Goal: Task Accomplishment & Management: Manage account settings

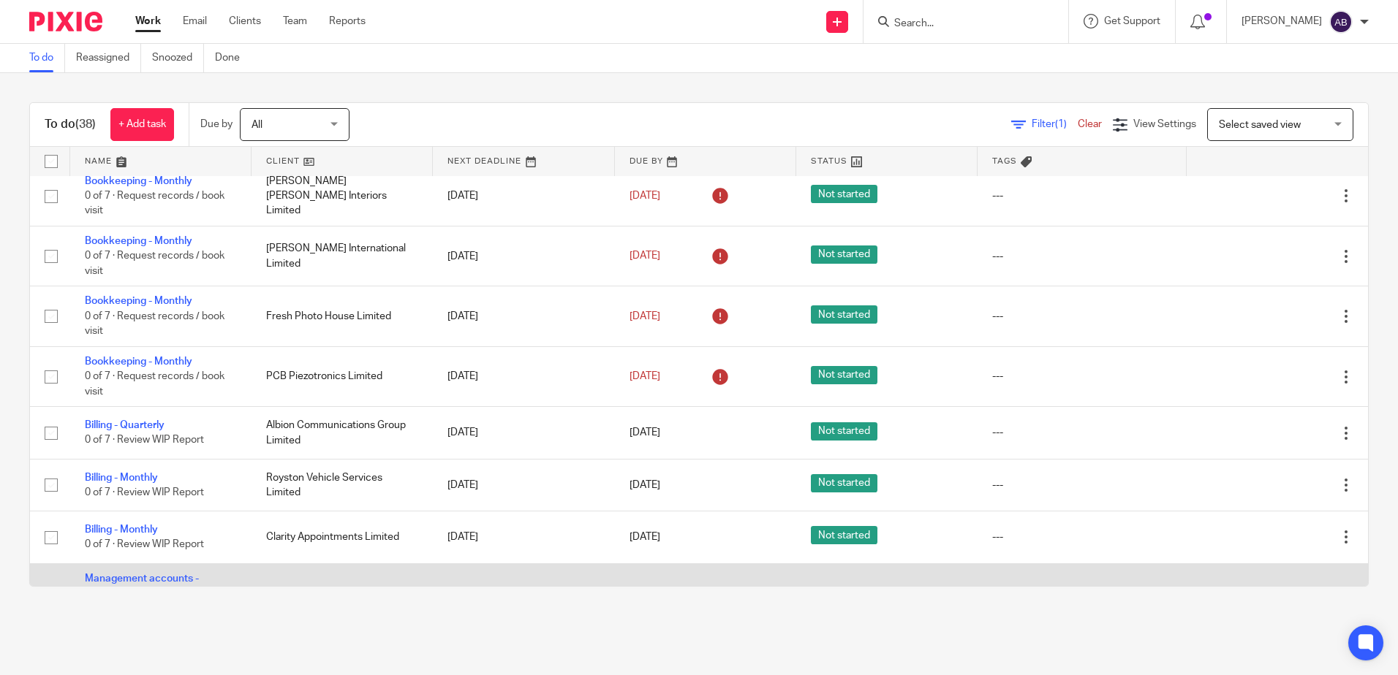
scroll to position [1395, 0]
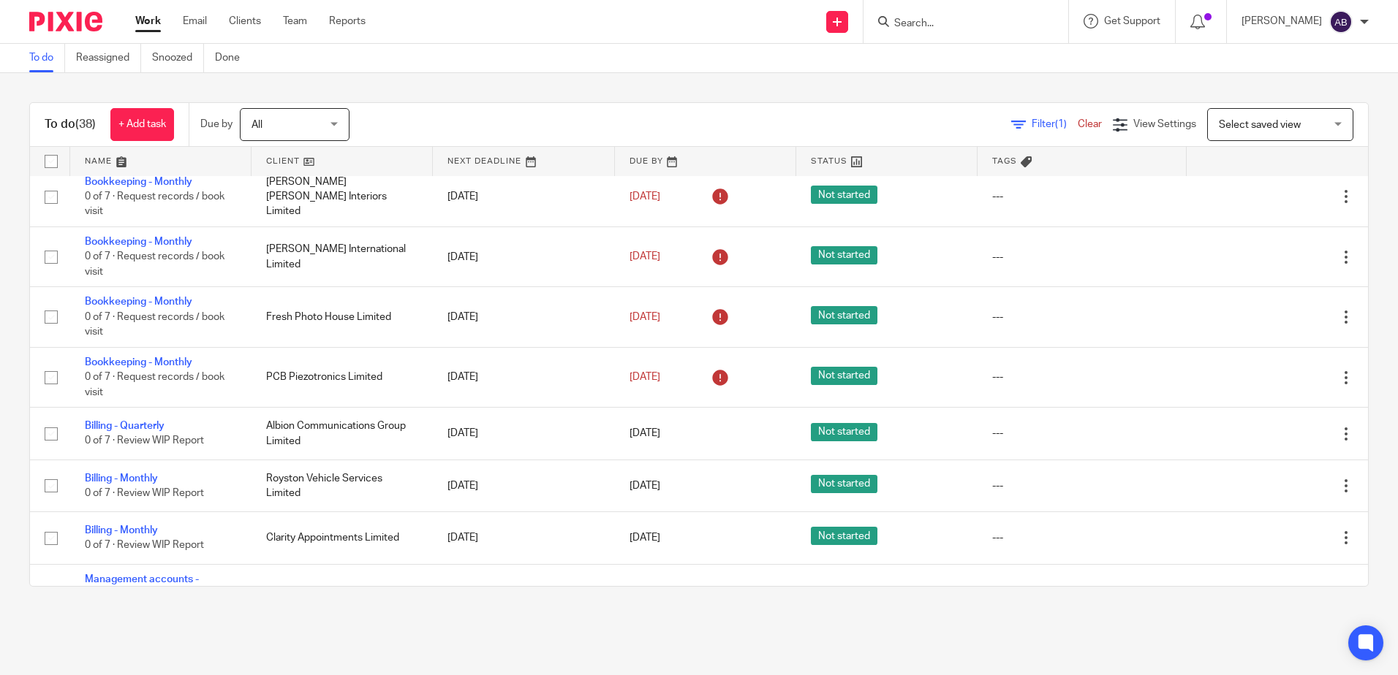
click at [321, 163] on link at bounding box center [341, 161] width 181 height 29
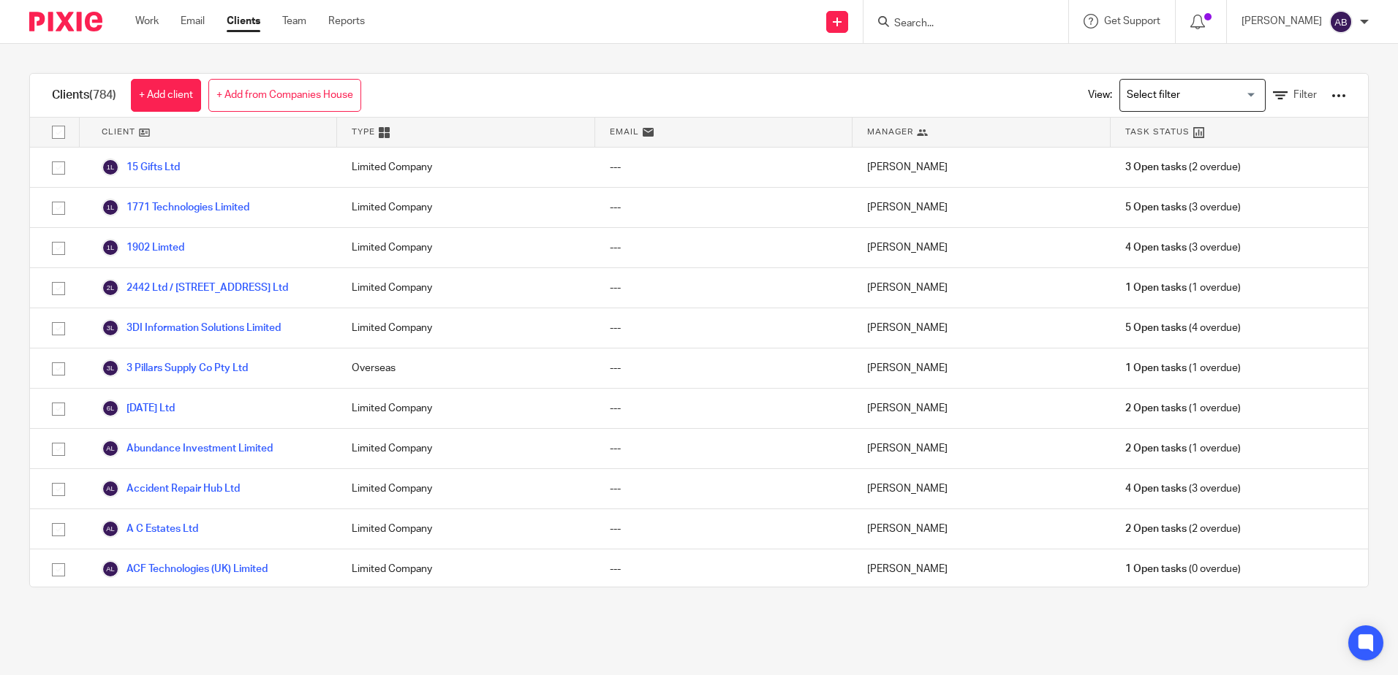
click at [309, 22] on ul "Work Email Clients Team Reports" at bounding box center [260, 21] width 251 height 15
click at [289, 20] on link "Team" at bounding box center [294, 21] width 24 height 15
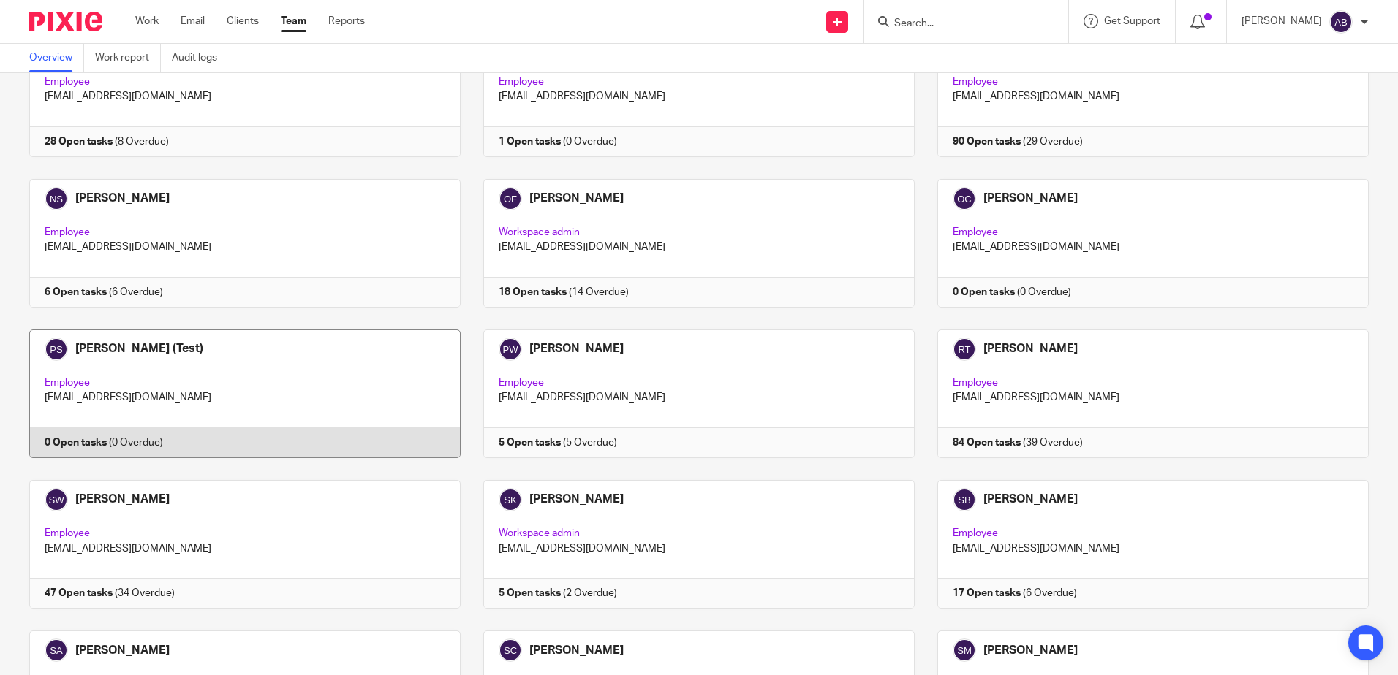
scroll to position [2387, 0]
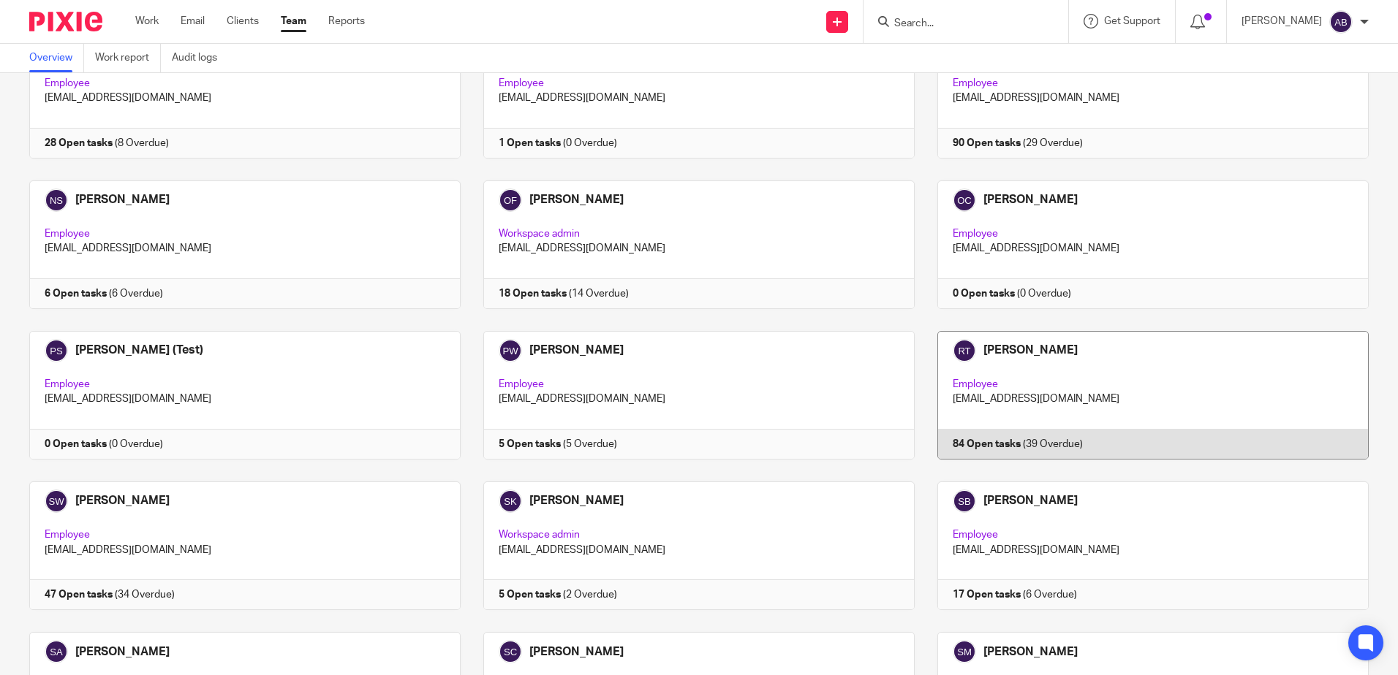
click at [1026, 397] on link at bounding box center [1142, 395] width 454 height 129
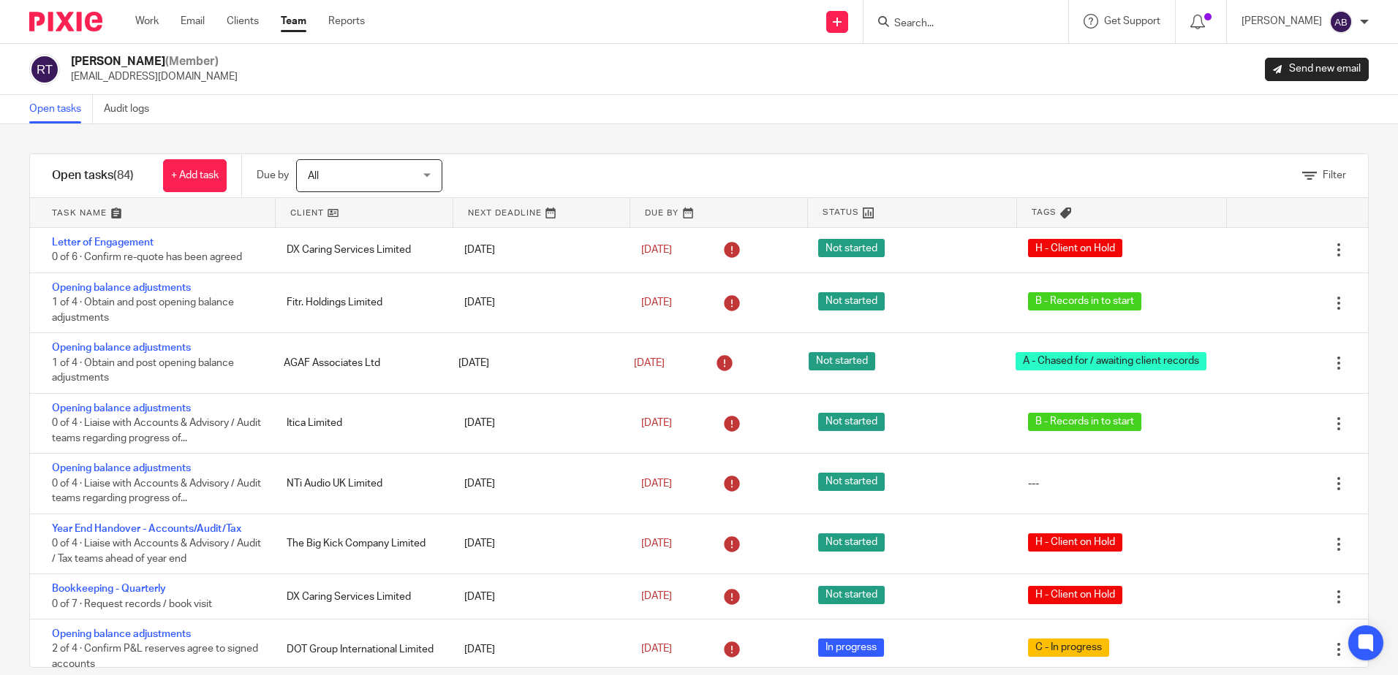
click at [337, 208] on link at bounding box center [364, 212] width 177 height 29
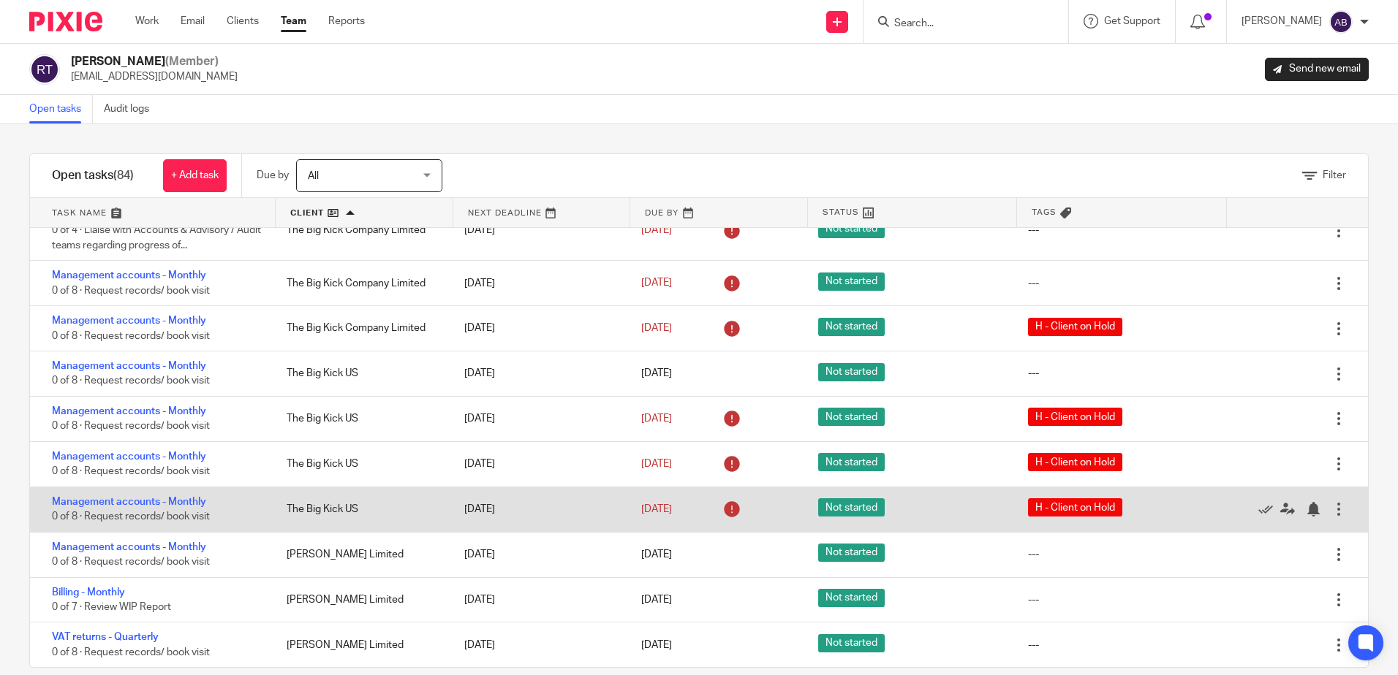
scroll to position [22, 0]
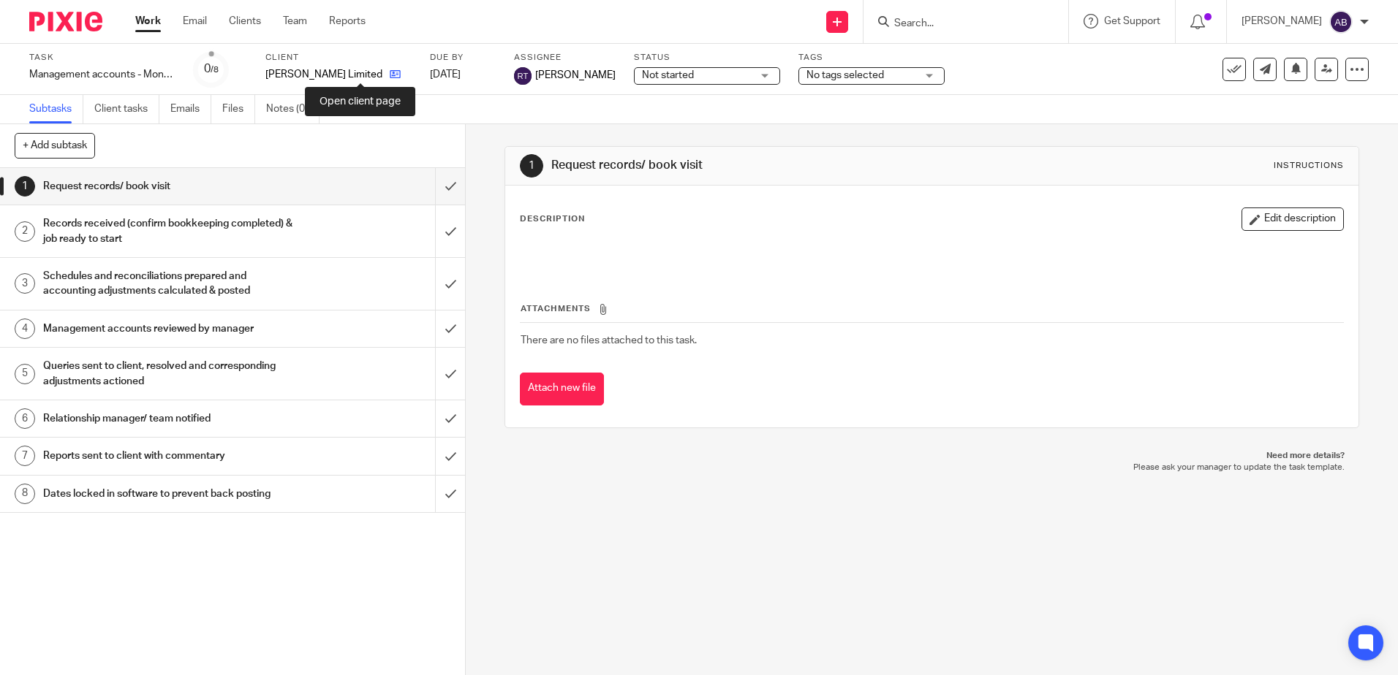
click at [390, 72] on icon at bounding box center [395, 74] width 11 height 11
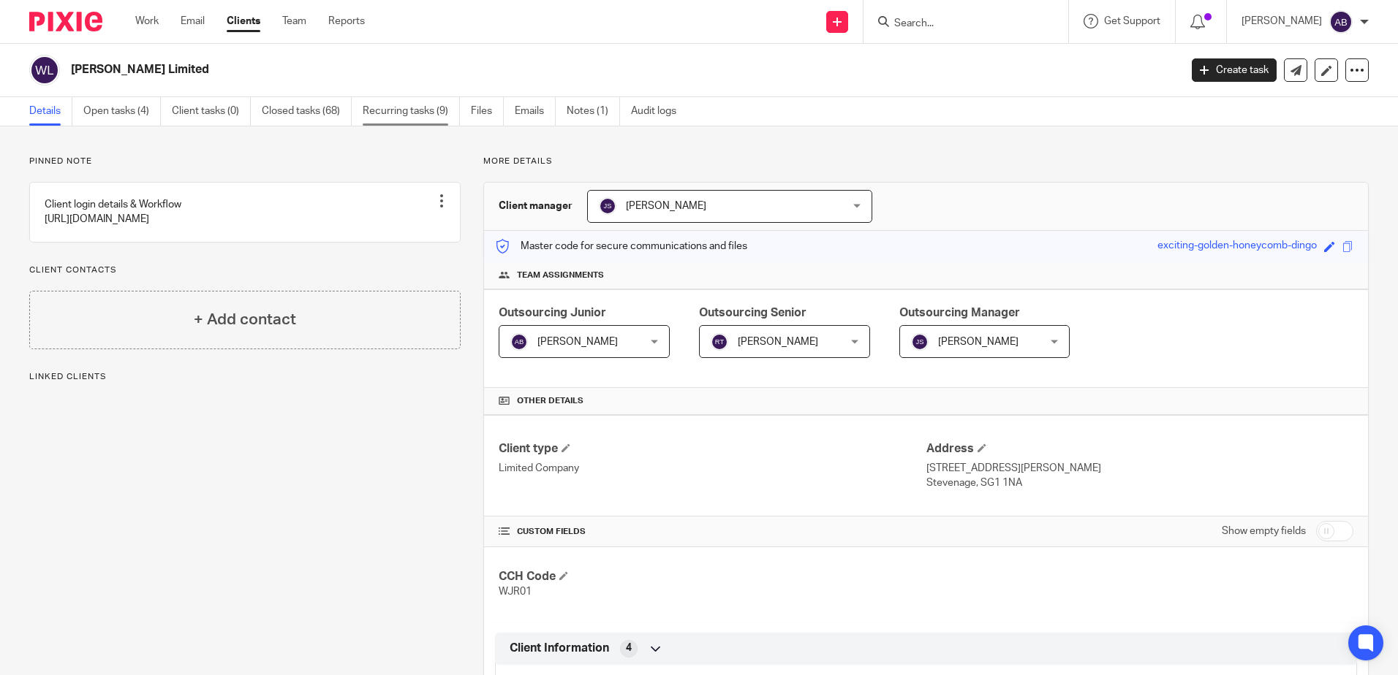
click at [395, 118] on link "Recurring tasks (9)" at bounding box center [411, 111] width 97 height 29
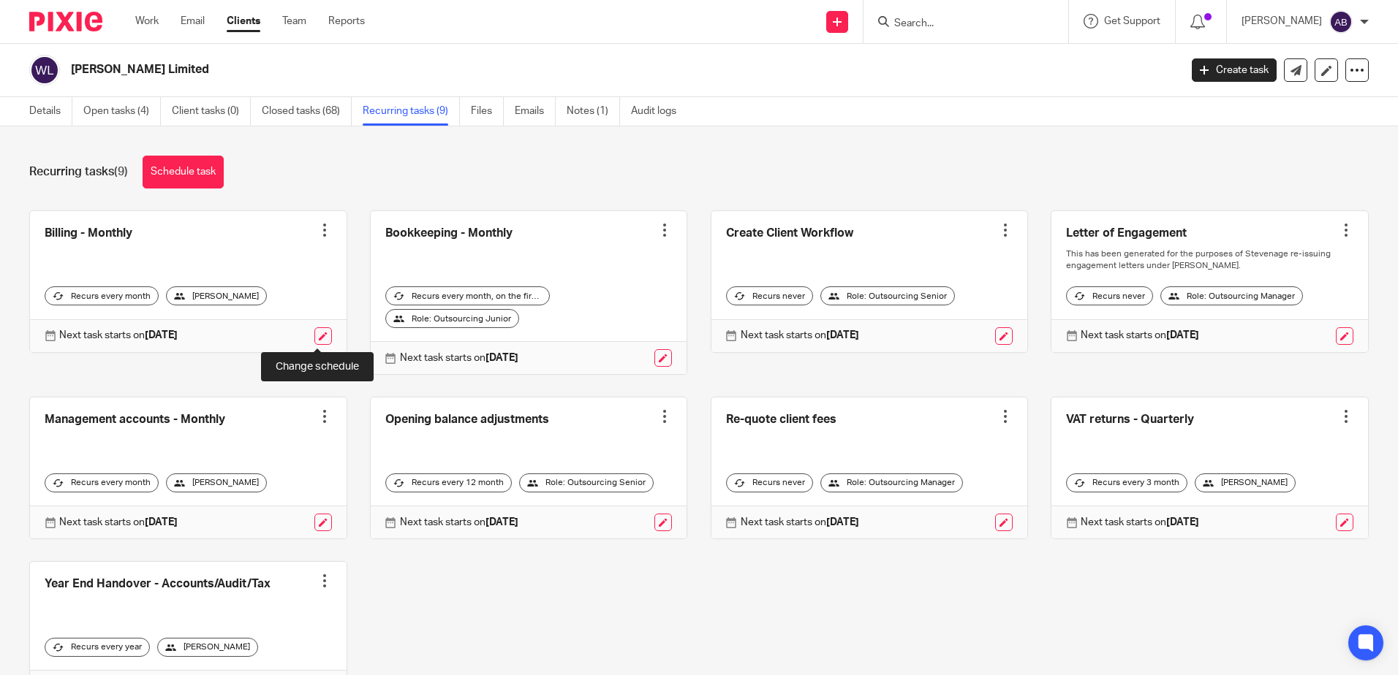
click at [321, 341] on link at bounding box center [323, 337] width 18 height 18
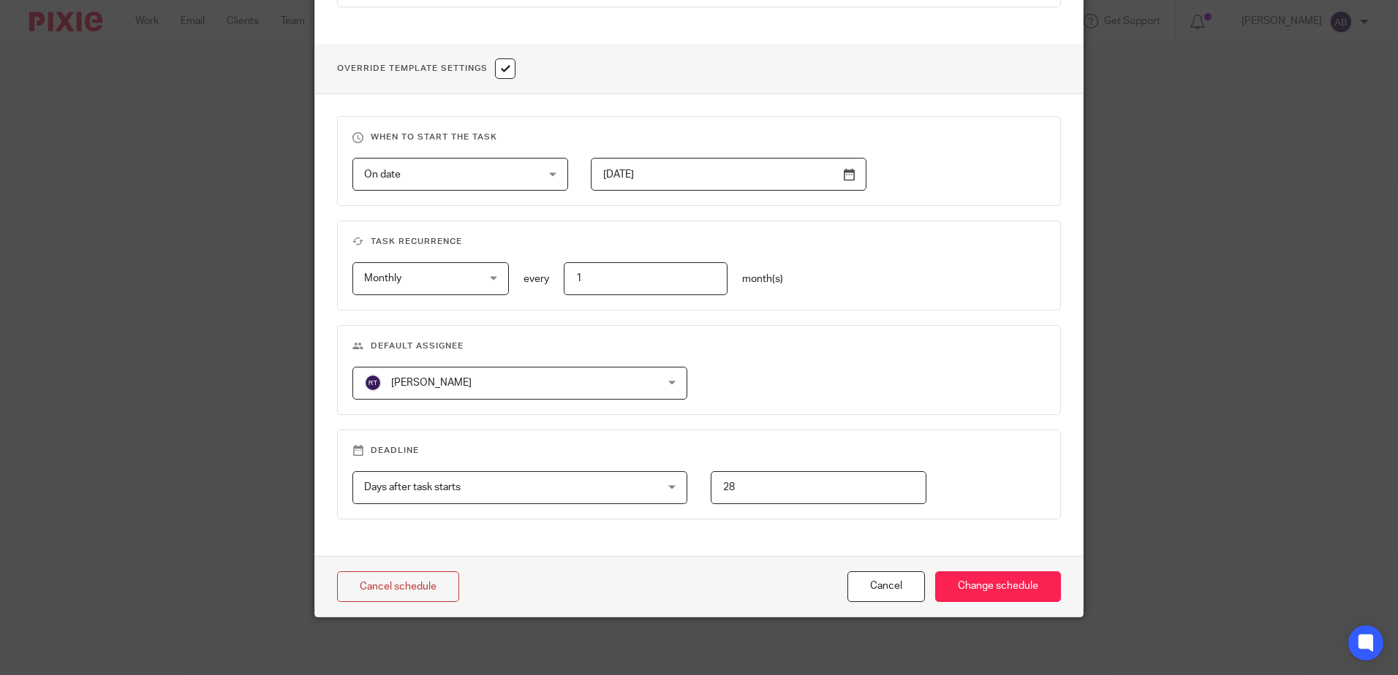
scroll to position [509, 0]
click at [450, 378] on span "[PERSON_NAME]" at bounding box center [493, 382] width 258 height 31
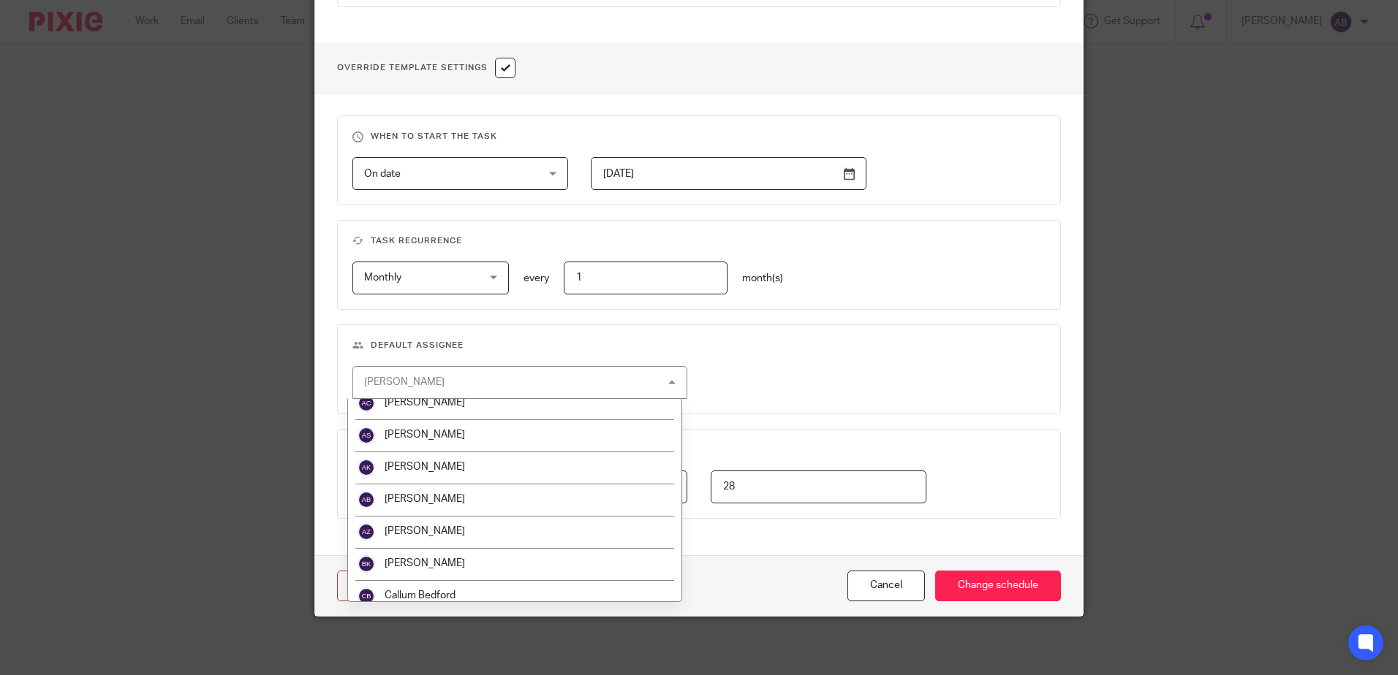
scroll to position [146, 0]
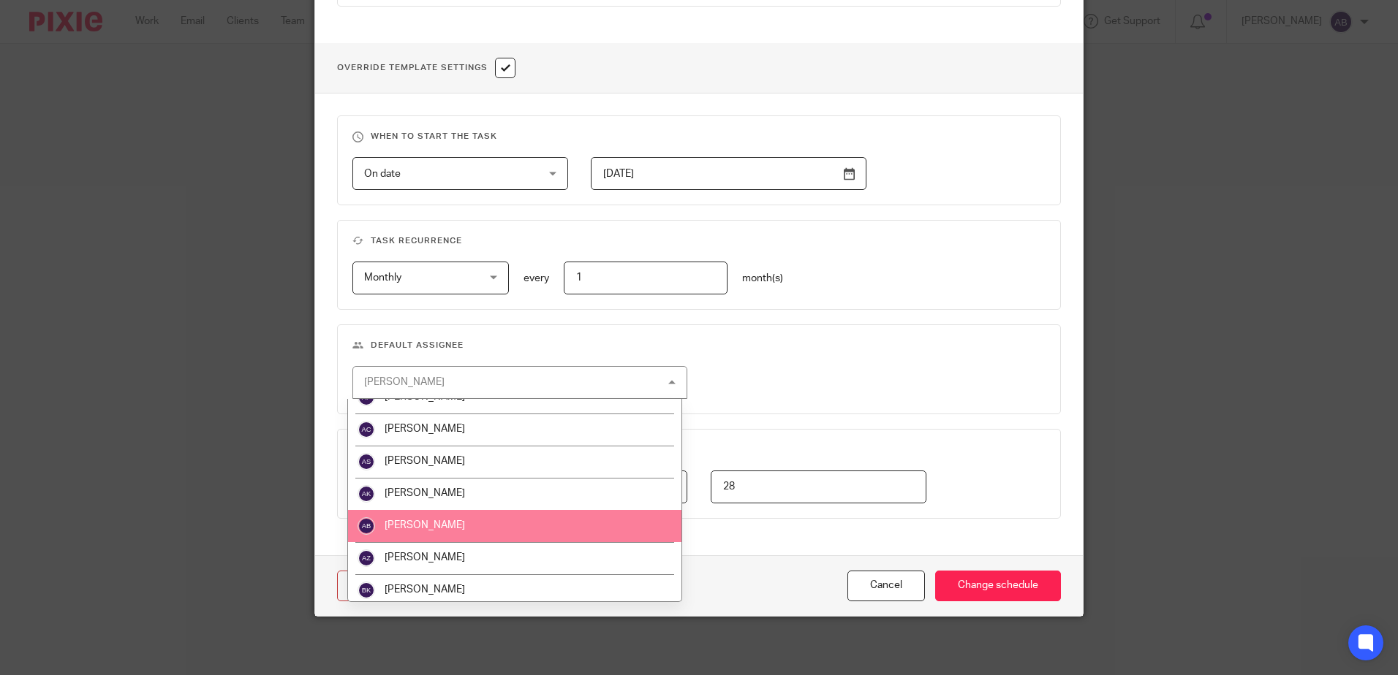
click at [445, 530] on span "[PERSON_NAME]" at bounding box center [425, 526] width 80 height 10
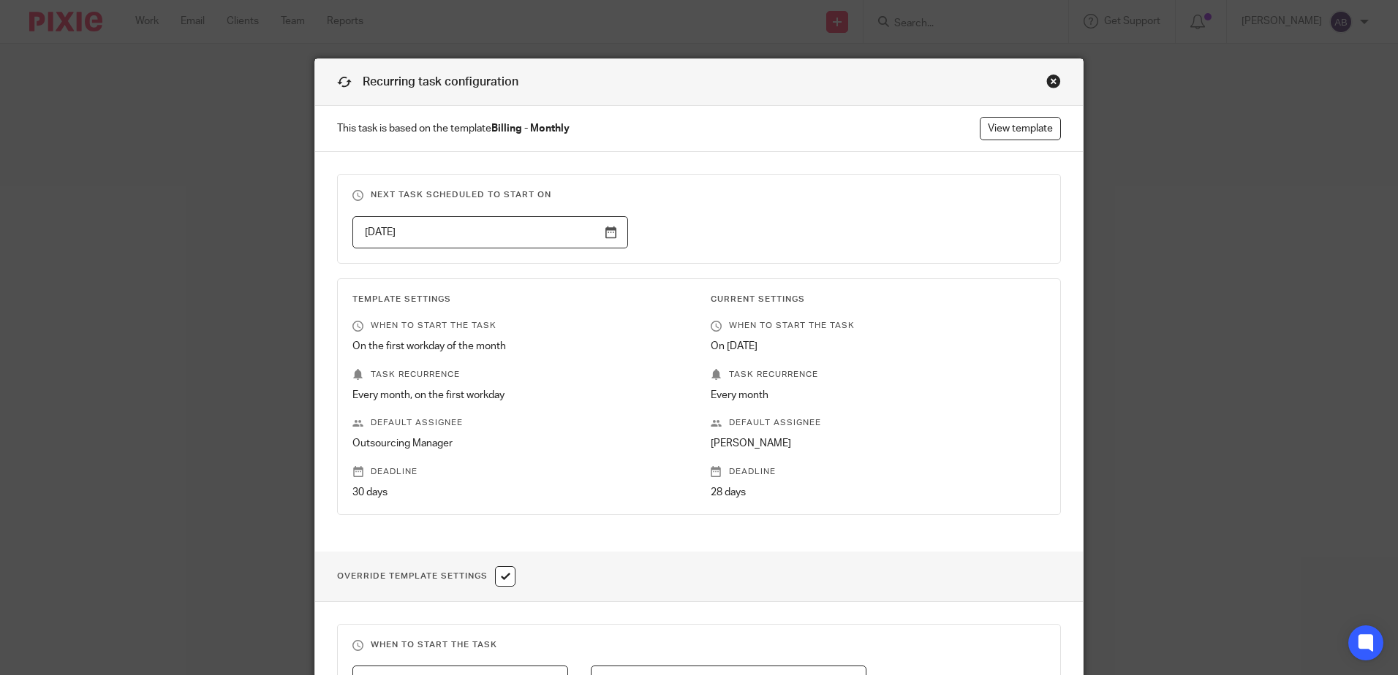
scroll to position [509, 0]
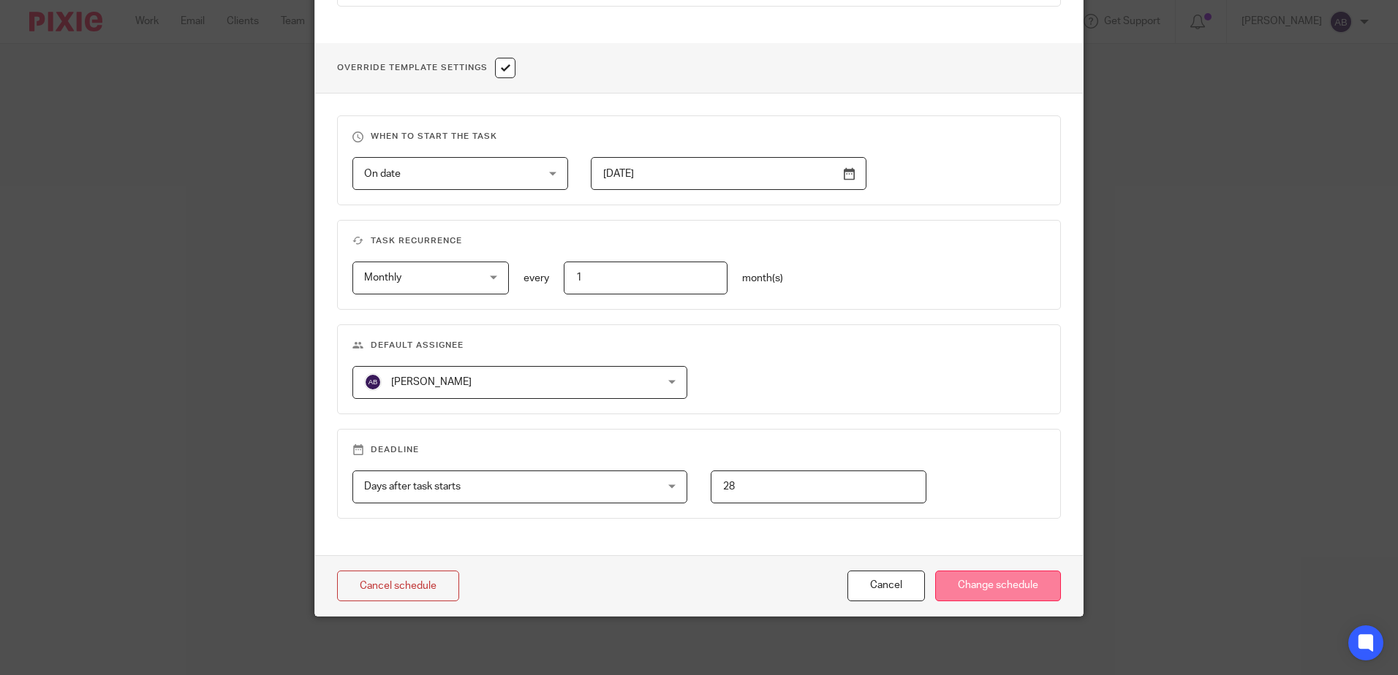
click at [988, 598] on input "Change schedule" at bounding box center [998, 586] width 126 height 31
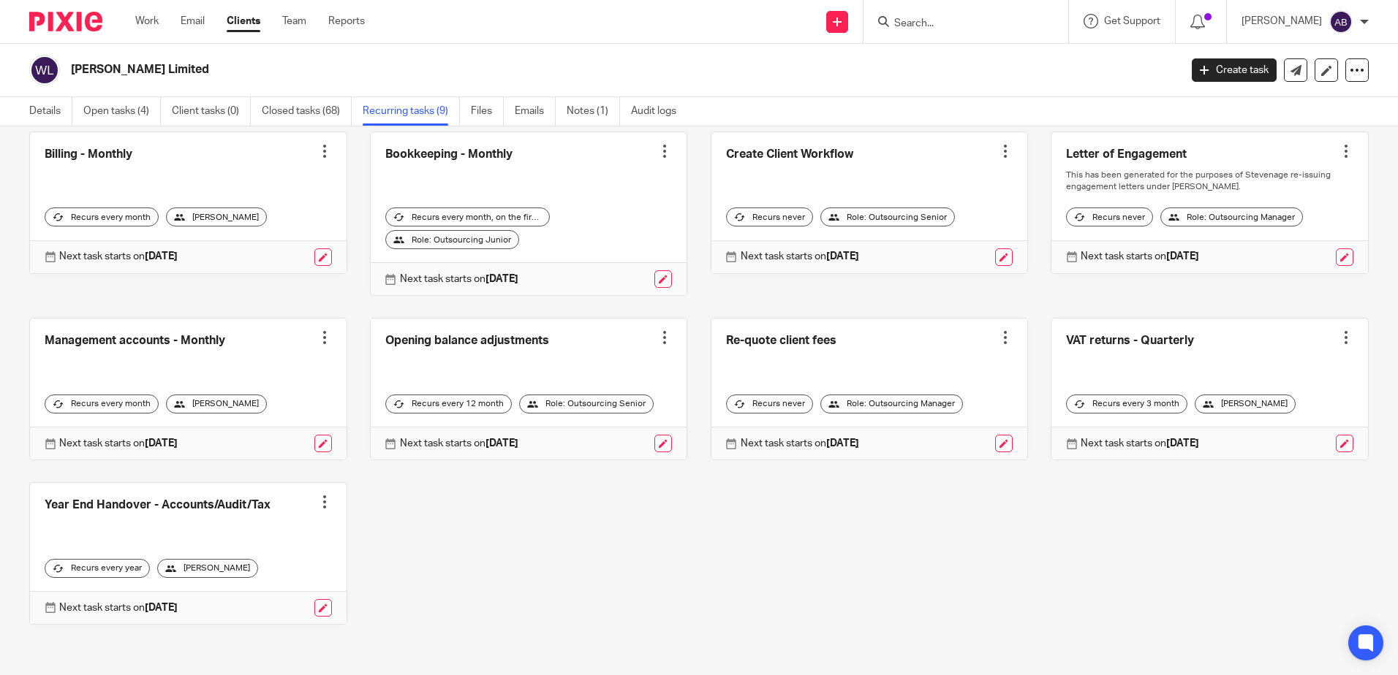
scroll to position [80, 0]
click at [319, 441] on link at bounding box center [323, 443] width 18 height 18
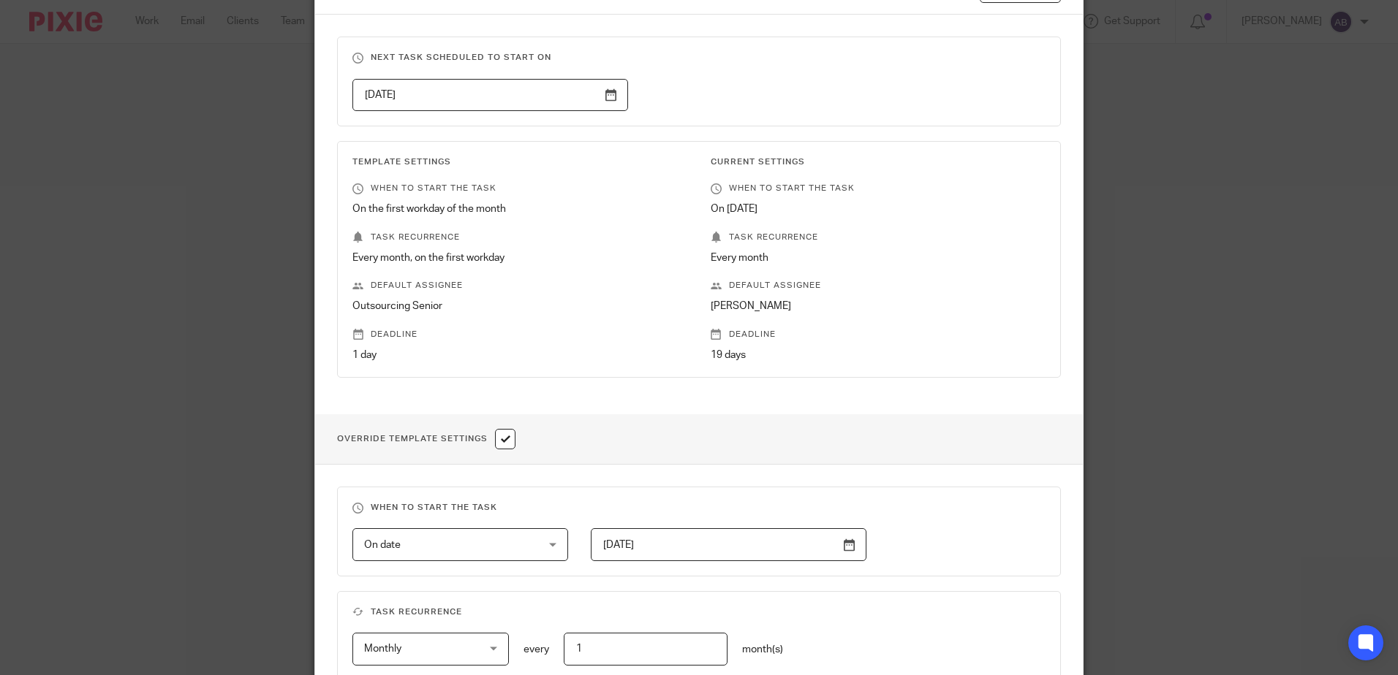
scroll to position [439, 0]
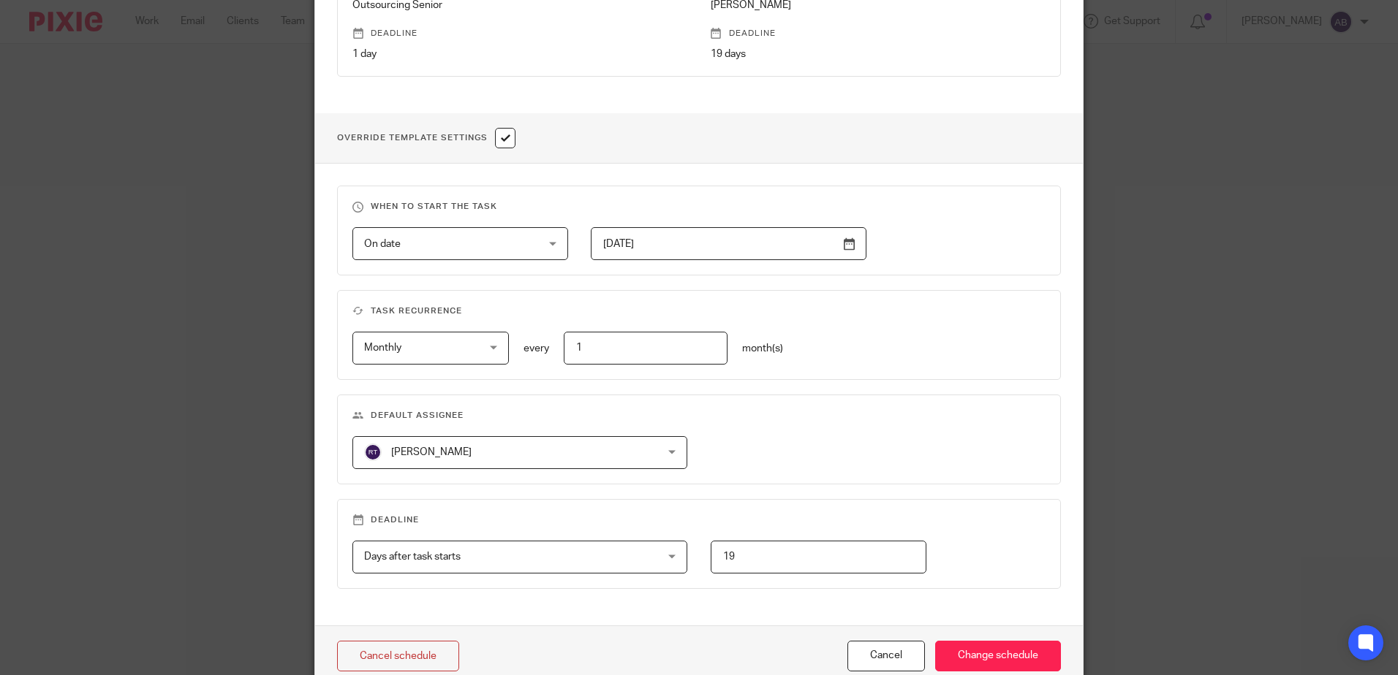
click at [493, 434] on fieldset "Default assignee [PERSON_NAME] [PERSON_NAME] [PERSON_NAME] [PERSON_NAME] [PERSO…" at bounding box center [699, 440] width 724 height 90
click at [512, 457] on span "[PERSON_NAME]" at bounding box center [493, 452] width 258 height 31
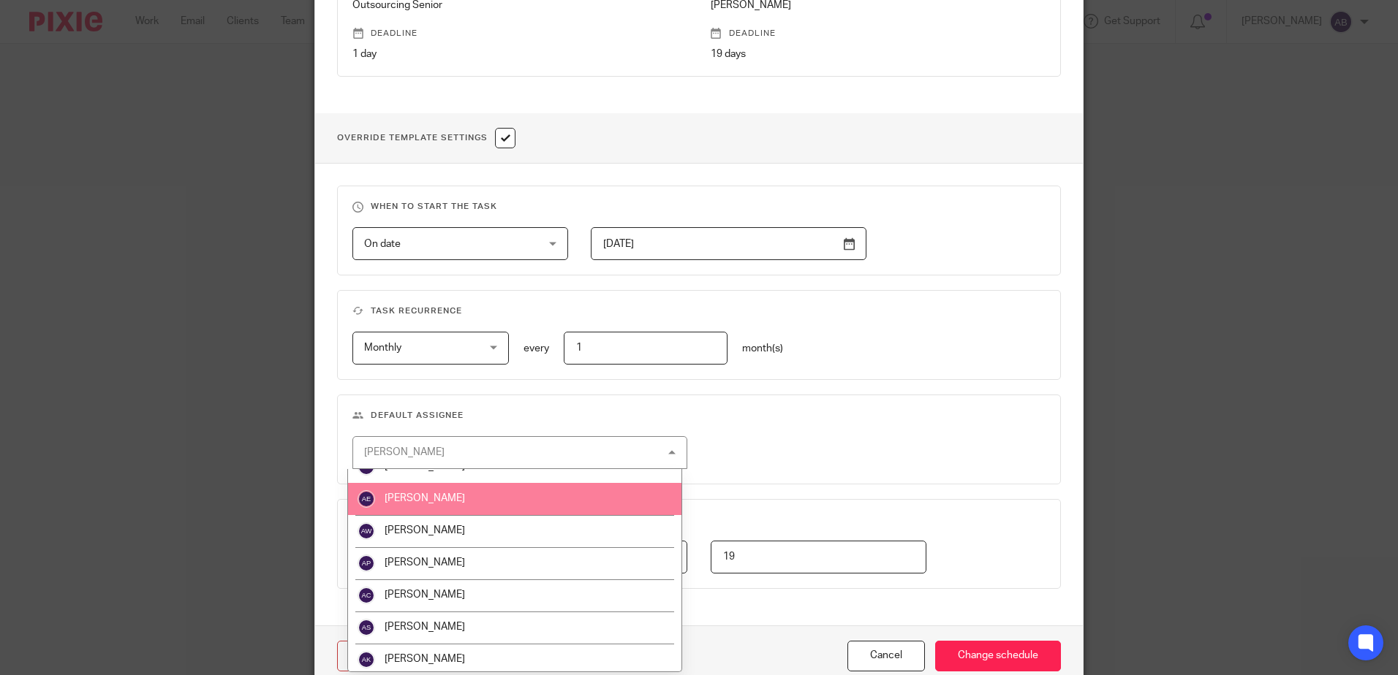
scroll to position [146, 0]
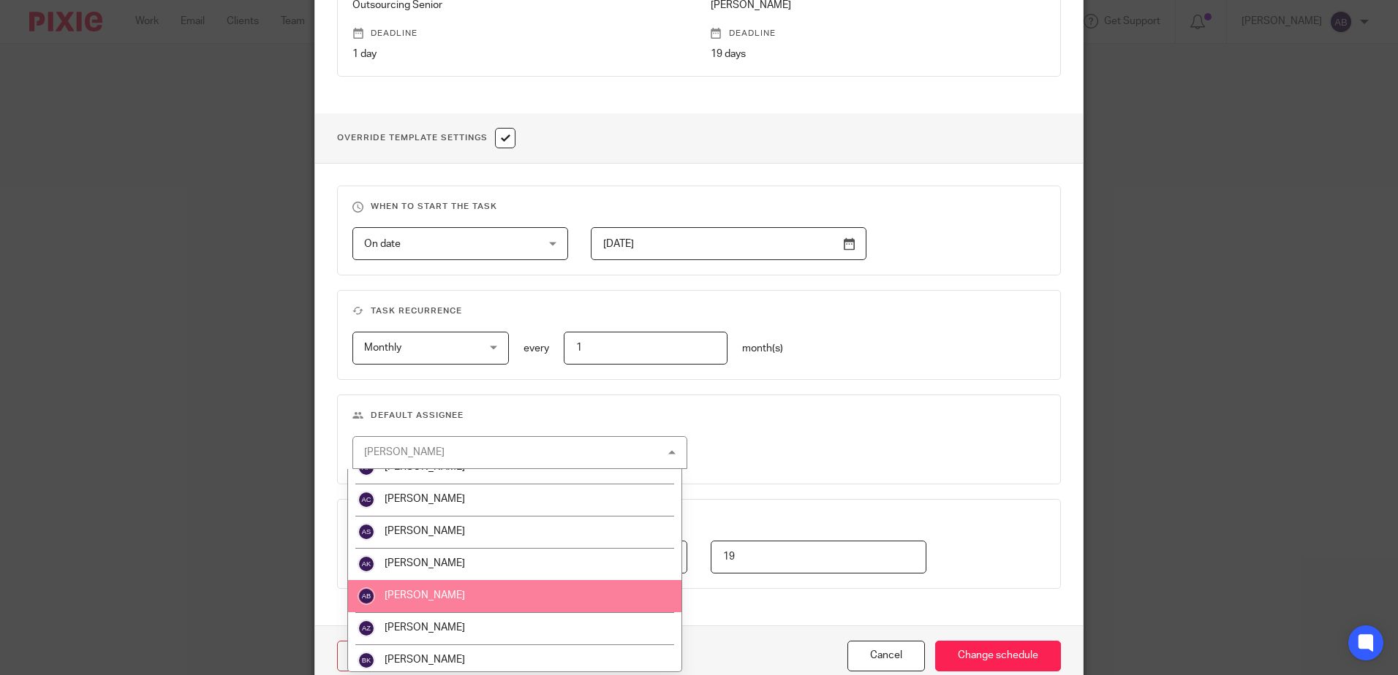
click at [476, 600] on li "[PERSON_NAME]" at bounding box center [514, 596] width 333 height 32
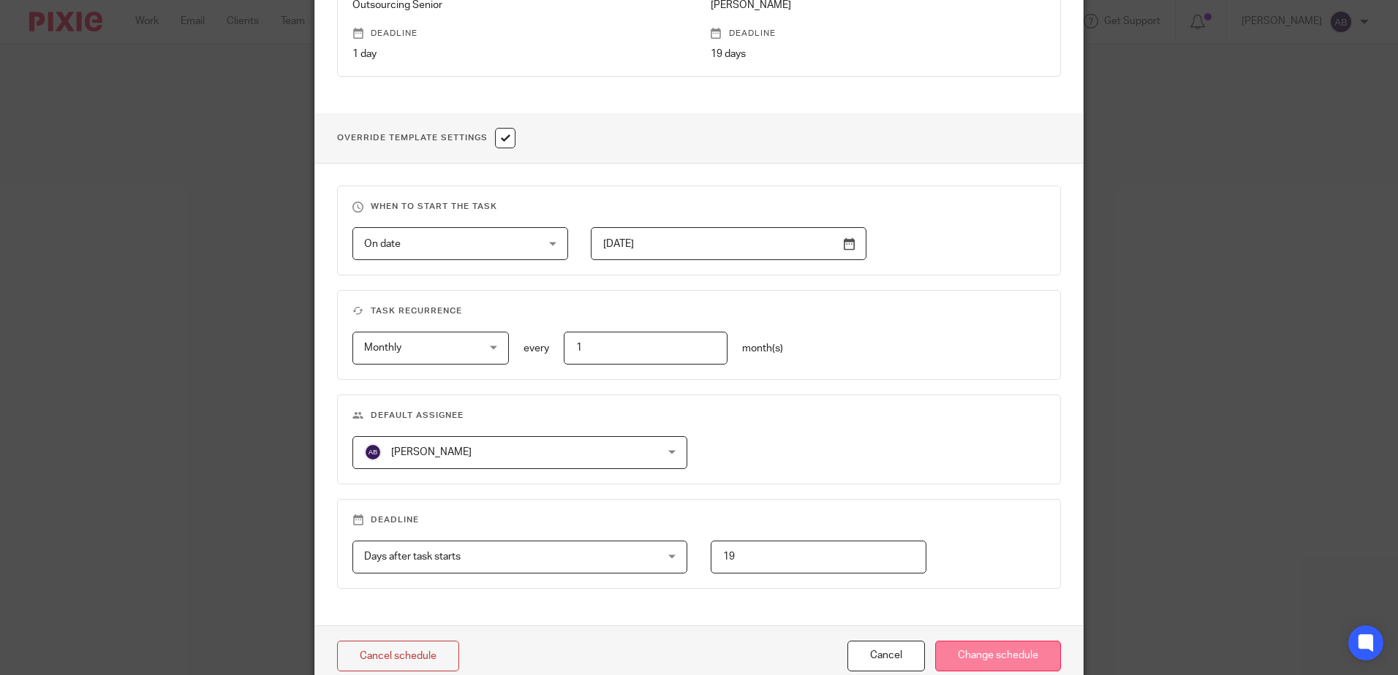
click at [1016, 656] on input "Change schedule" at bounding box center [998, 656] width 126 height 31
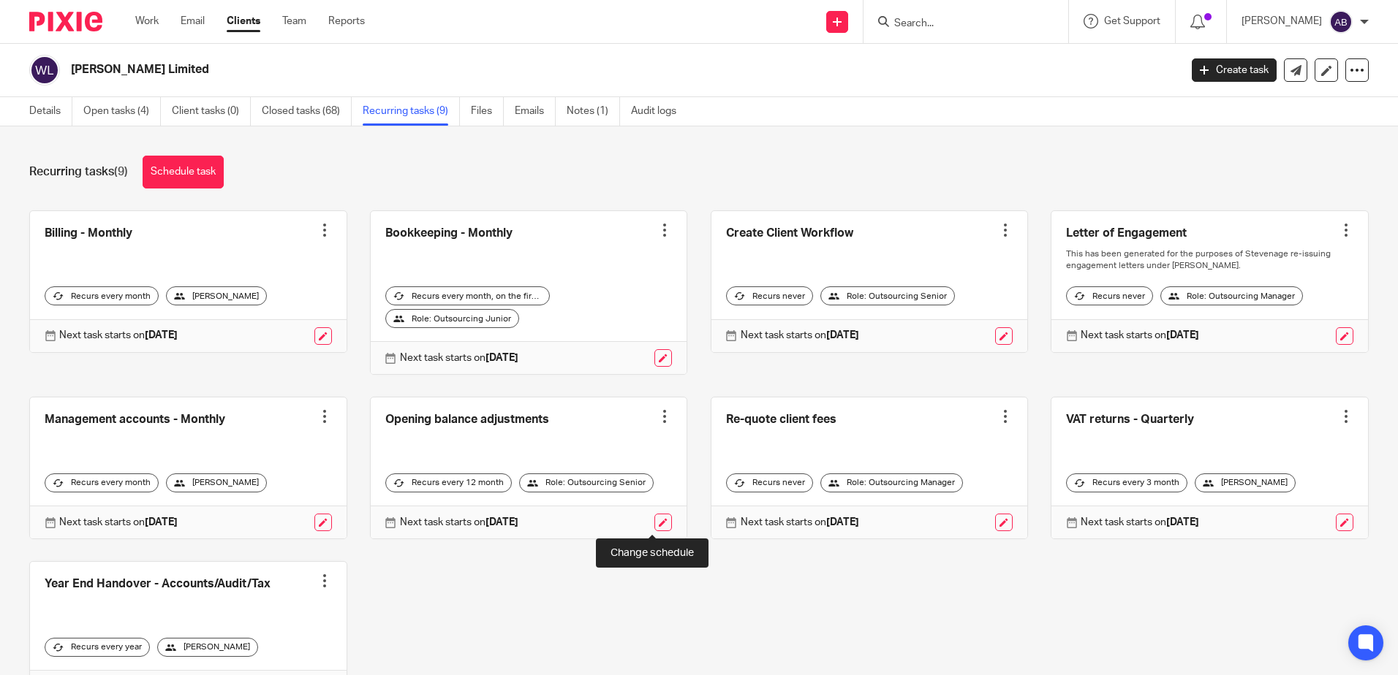
click at [654, 517] on link at bounding box center [663, 523] width 18 height 18
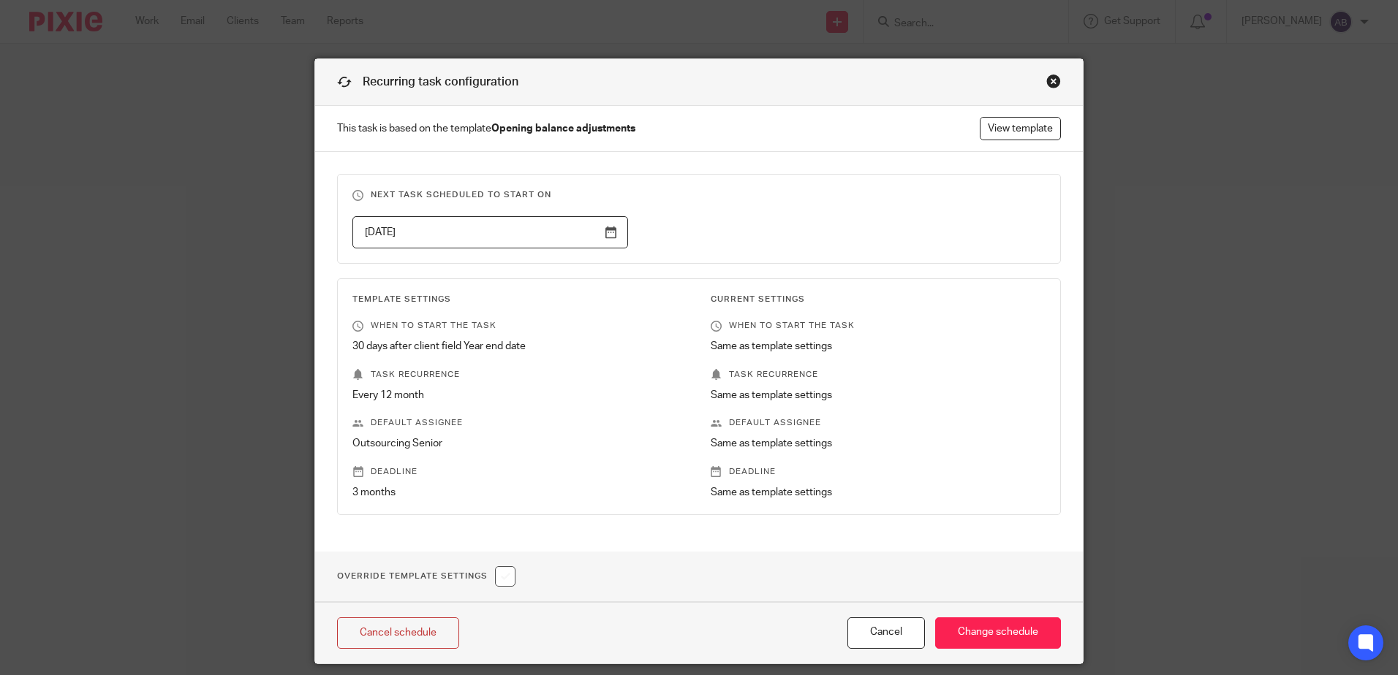
scroll to position [48, 0]
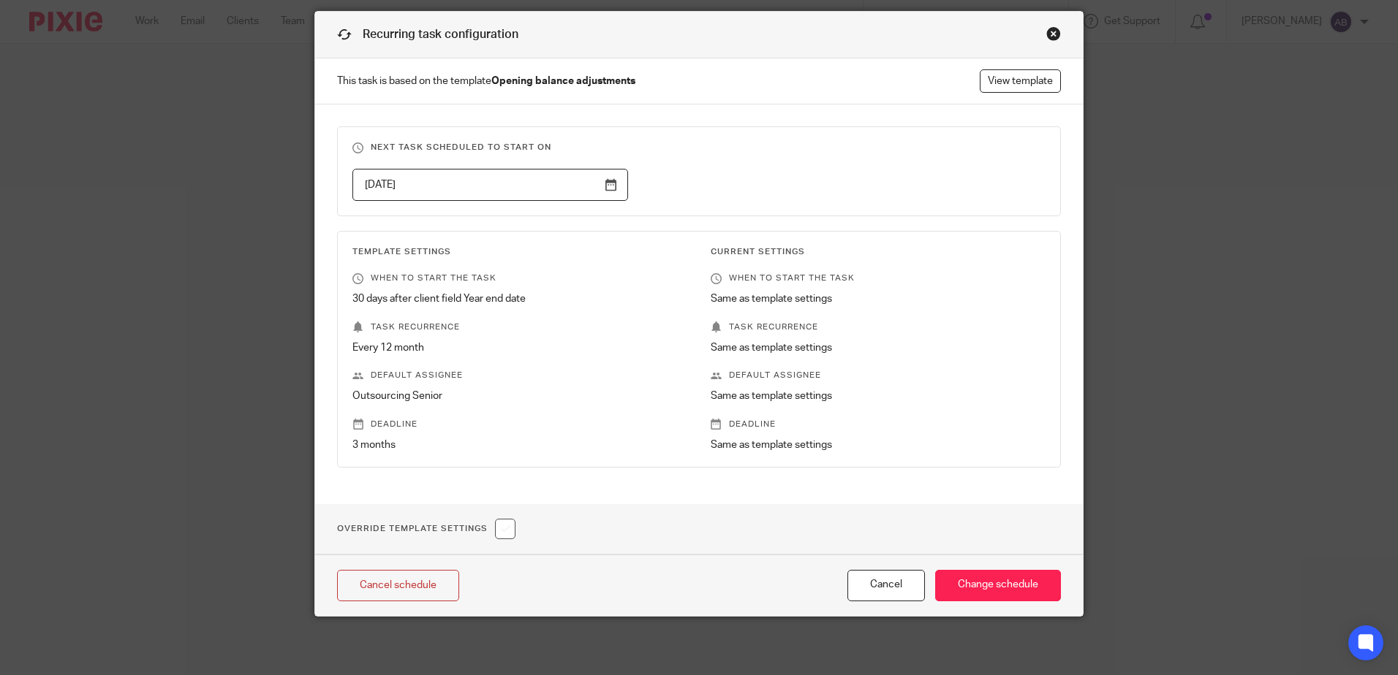
click at [499, 536] on input "checkbox" at bounding box center [505, 529] width 20 height 20
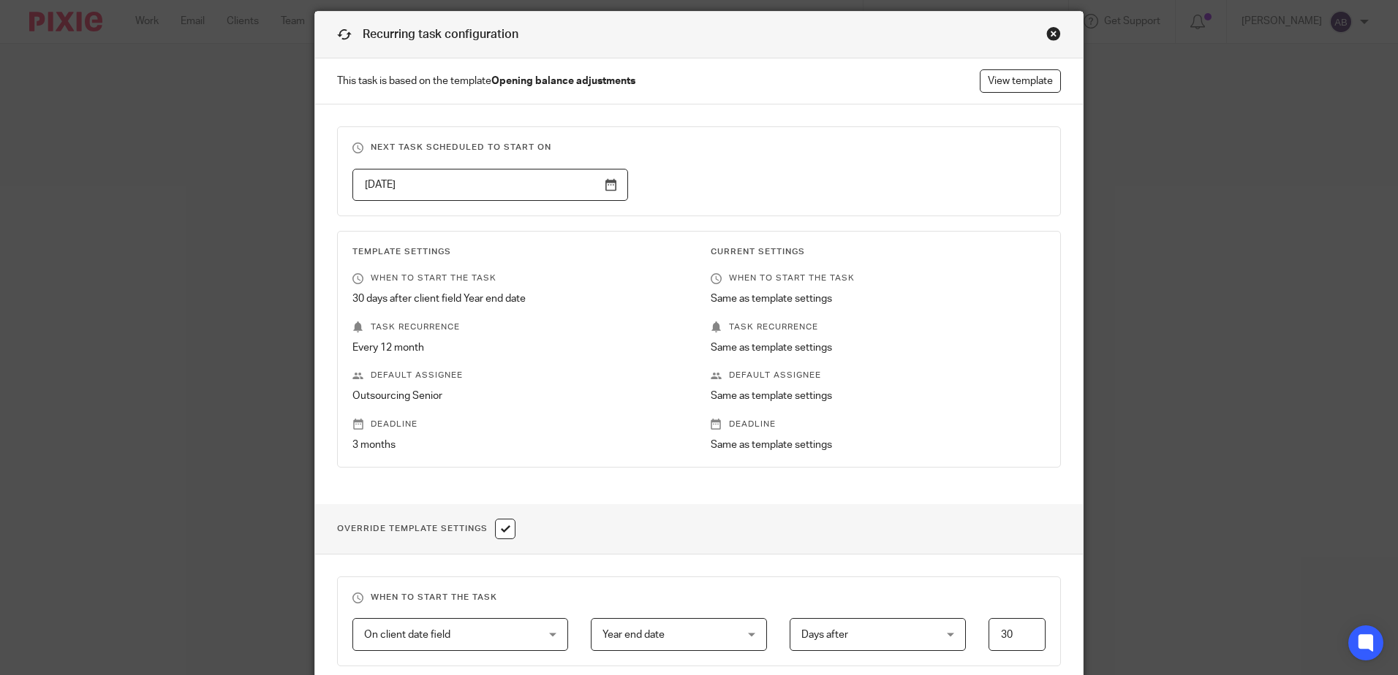
click at [499, 526] on input "checkbox" at bounding box center [505, 529] width 20 height 20
checkbox input "false"
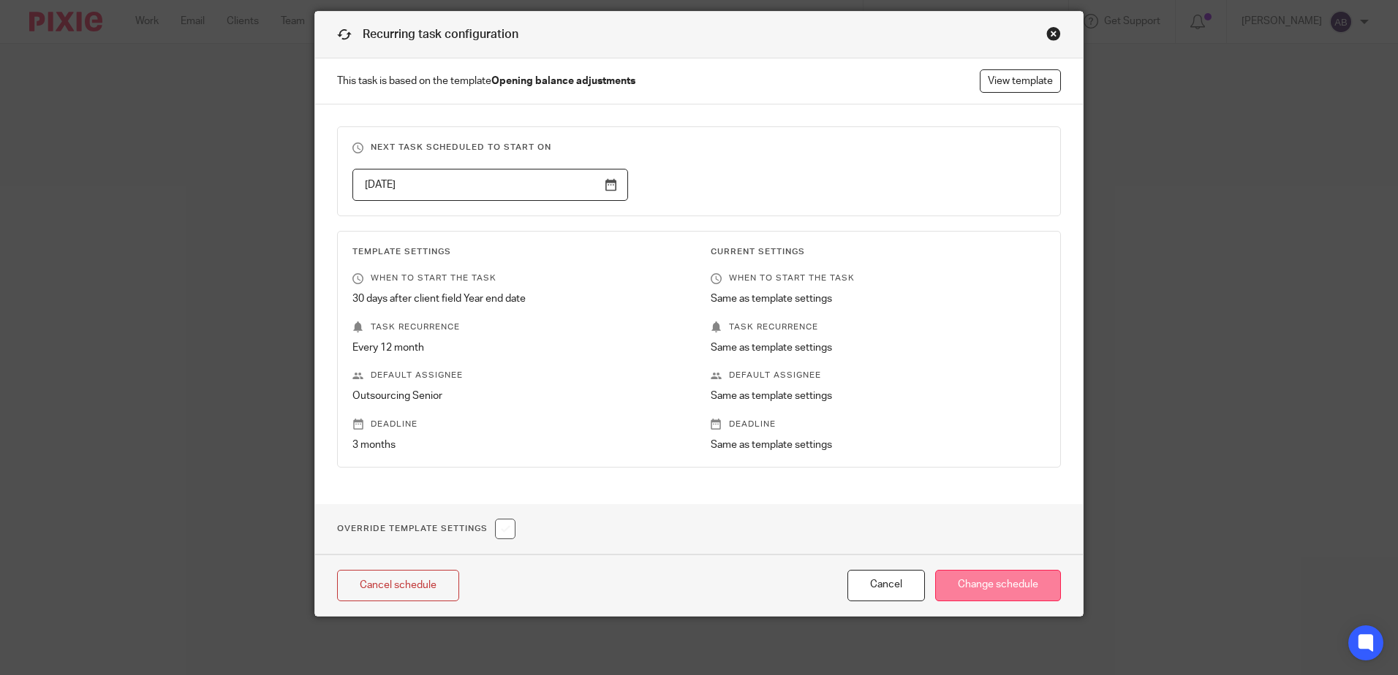
click at [1008, 601] on input "Change schedule" at bounding box center [998, 585] width 126 height 31
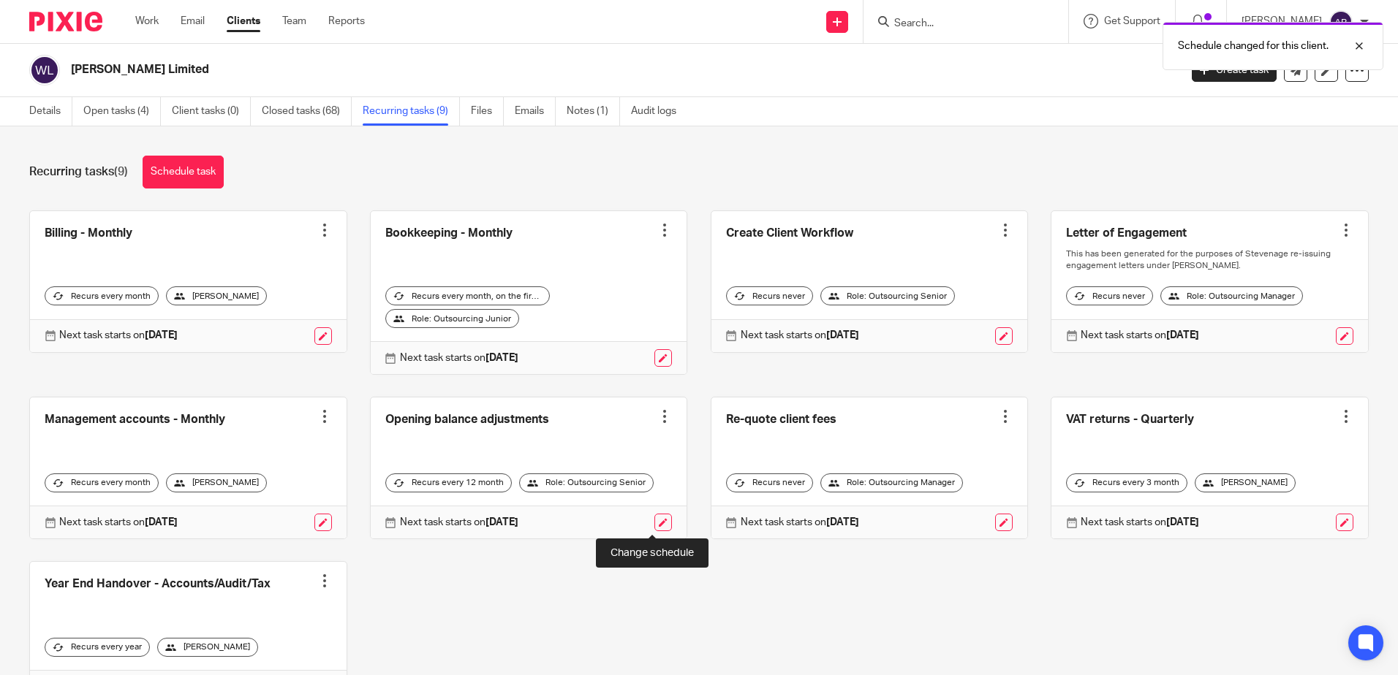
click at [654, 525] on link at bounding box center [663, 523] width 18 height 18
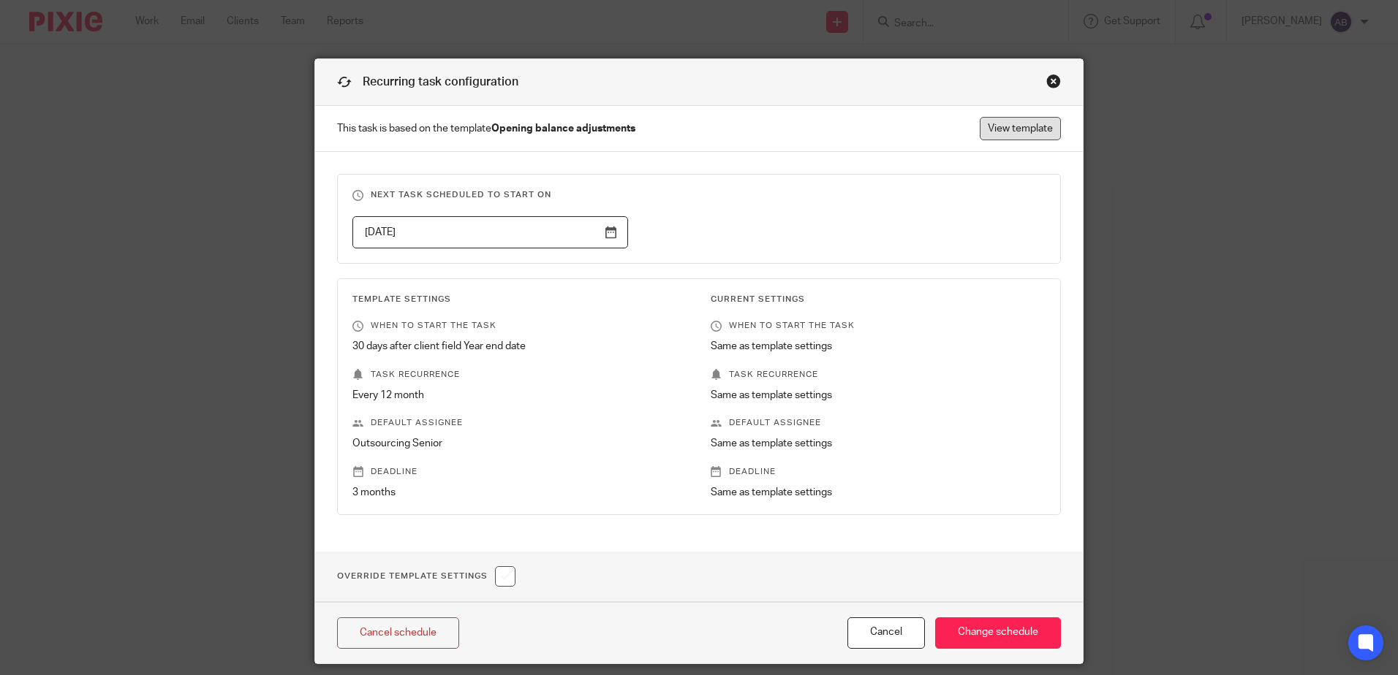
click at [993, 126] on link "View template" at bounding box center [1020, 128] width 81 height 23
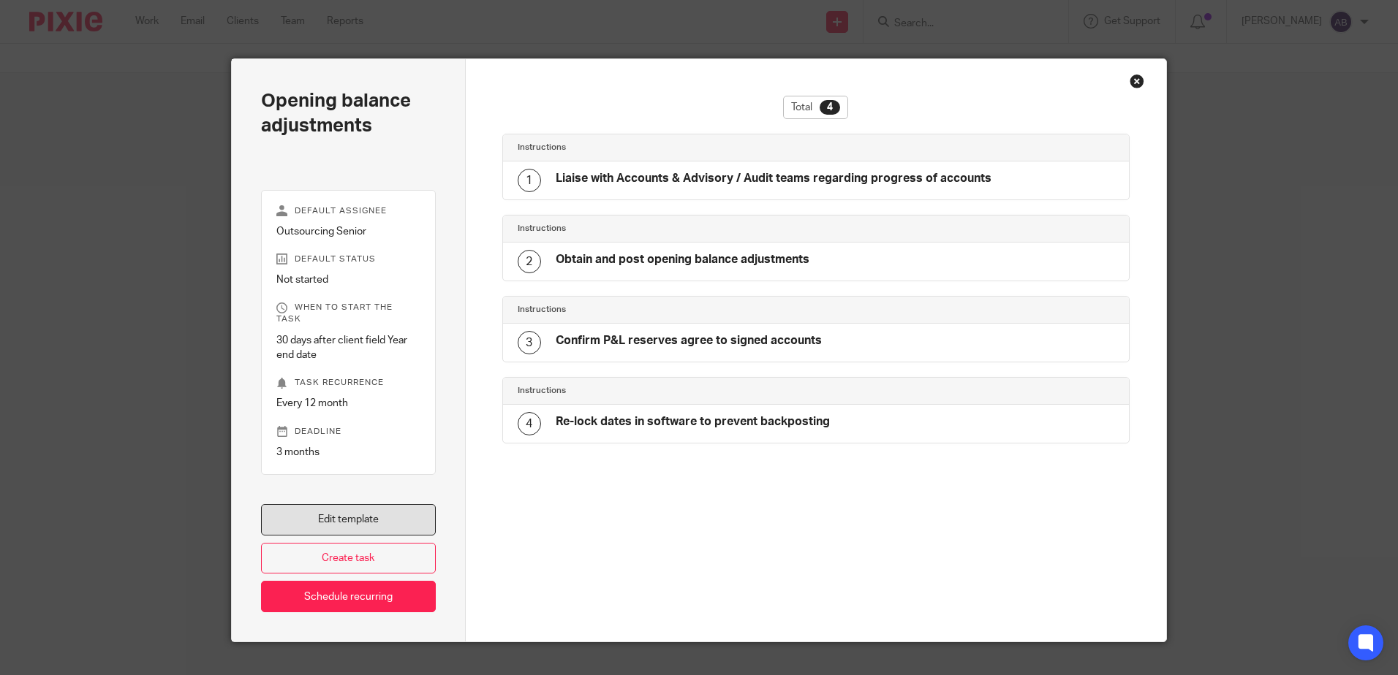
click at [416, 504] on link "Edit template" at bounding box center [348, 519] width 175 height 31
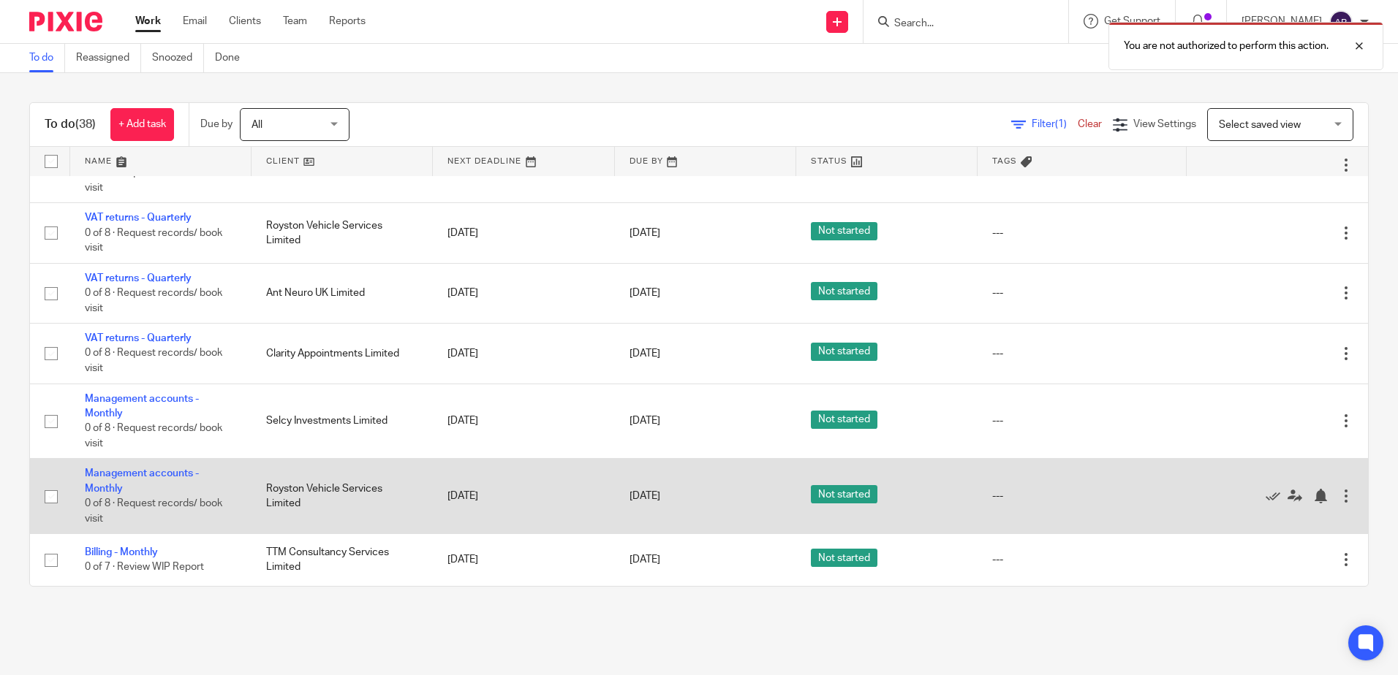
scroll to position [1541, 0]
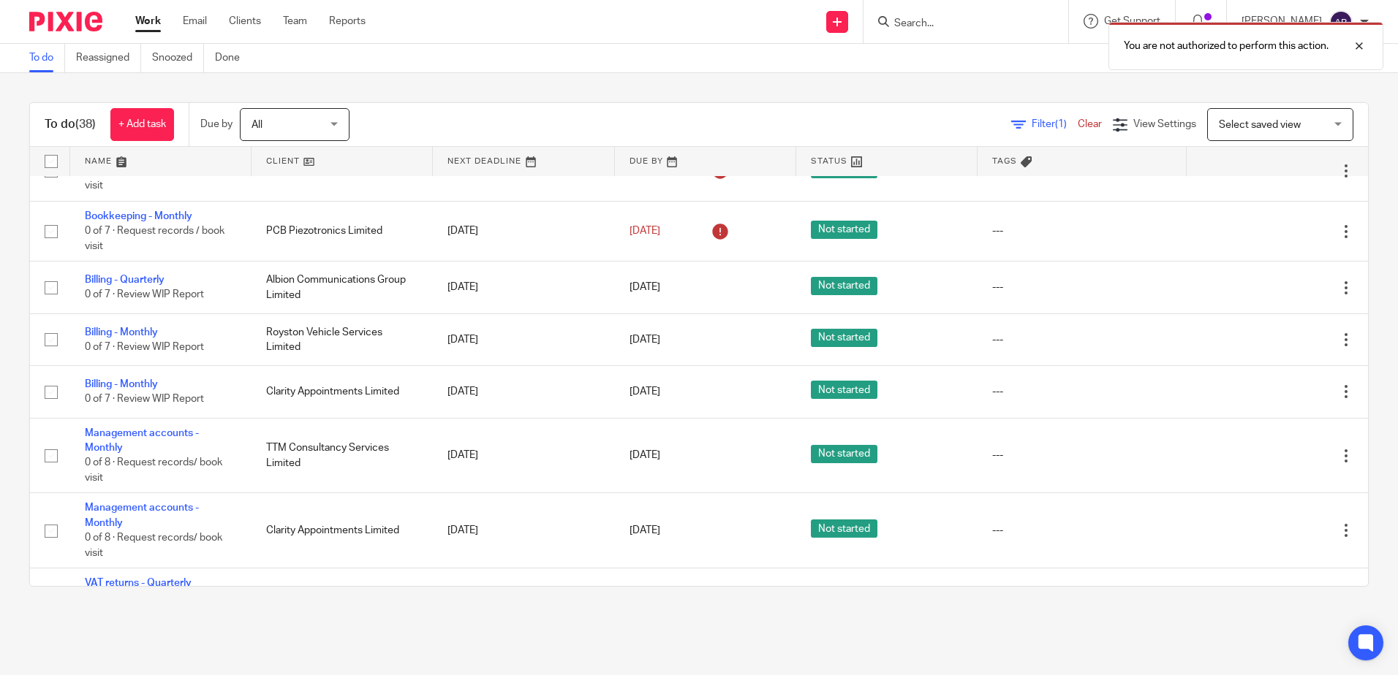
click at [380, 167] on link at bounding box center [341, 161] width 181 height 29
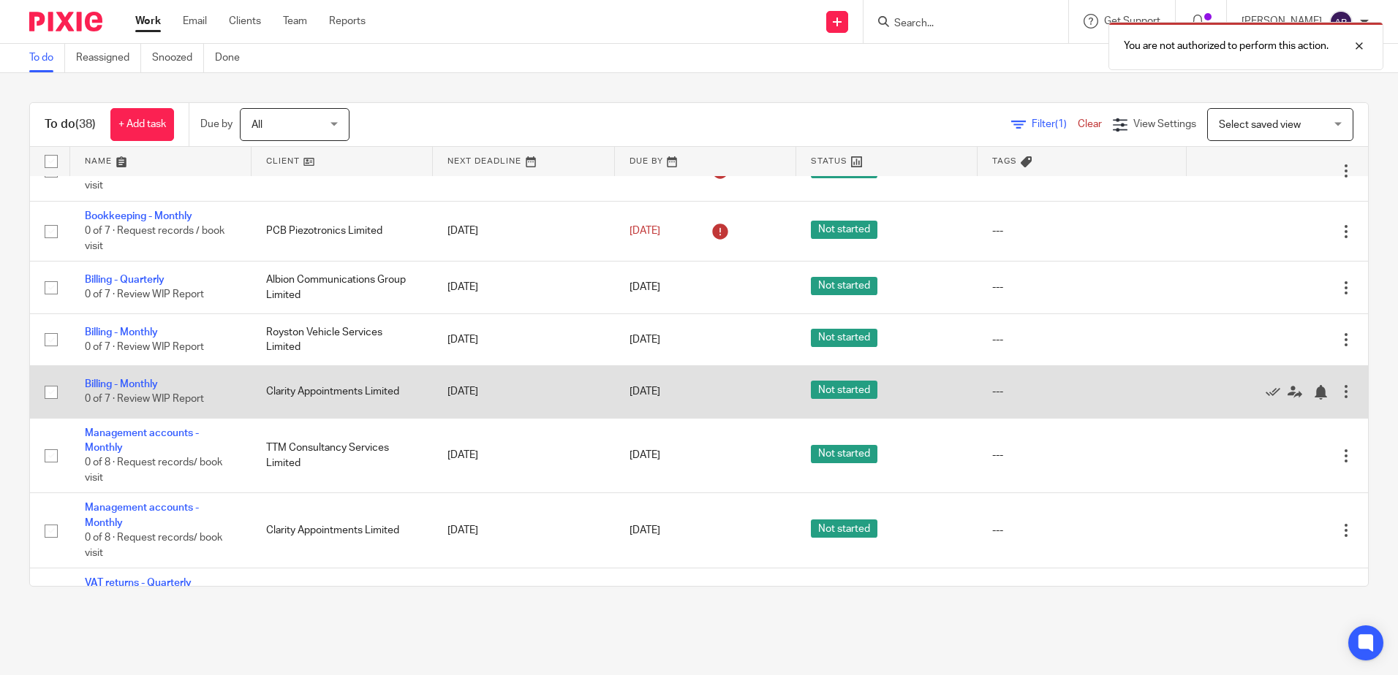
scroll to position [1907, 0]
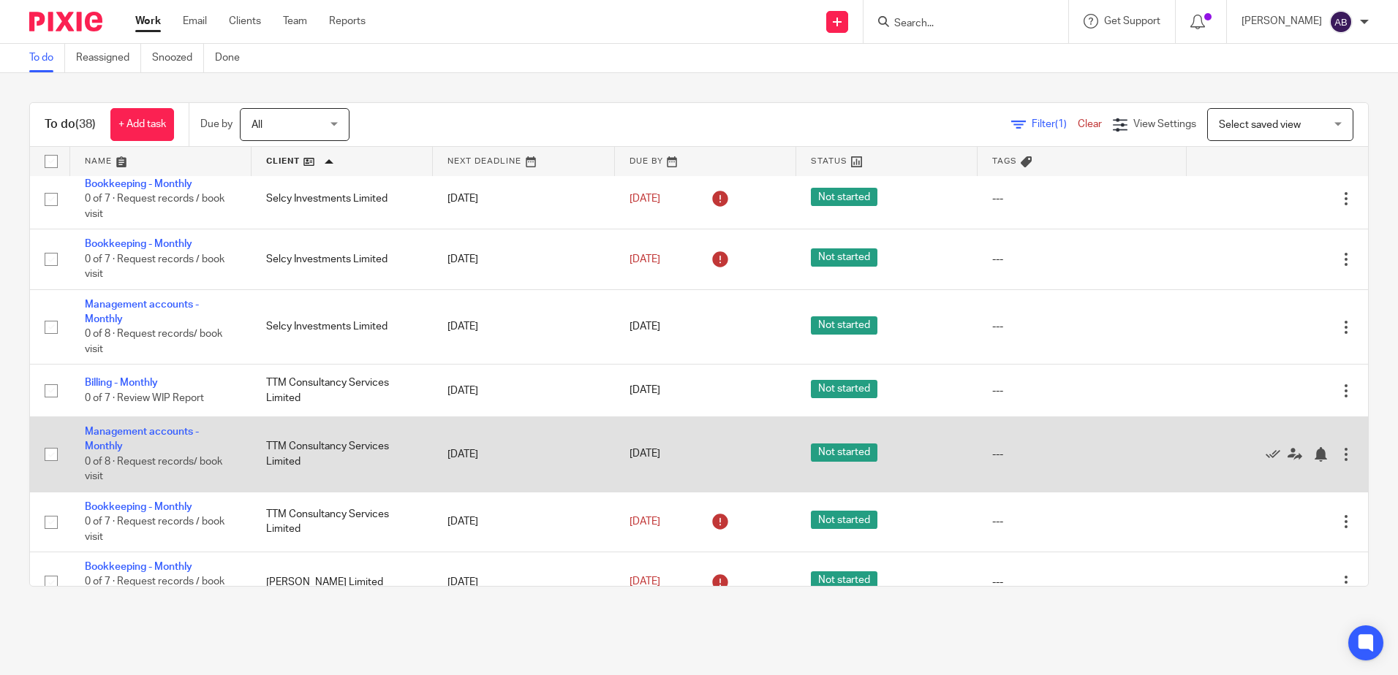
scroll to position [1907, 0]
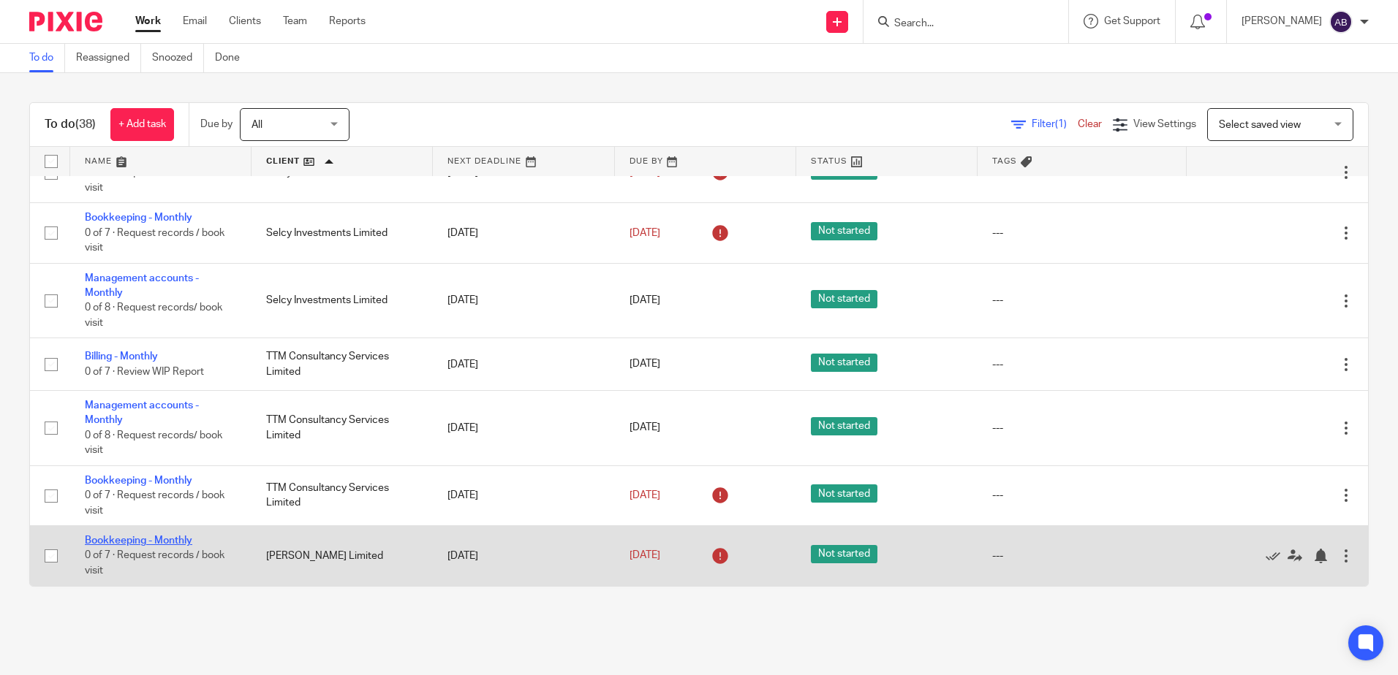
click at [146, 542] on link "Bookkeeping - Monthly" at bounding box center [138, 541] width 107 height 10
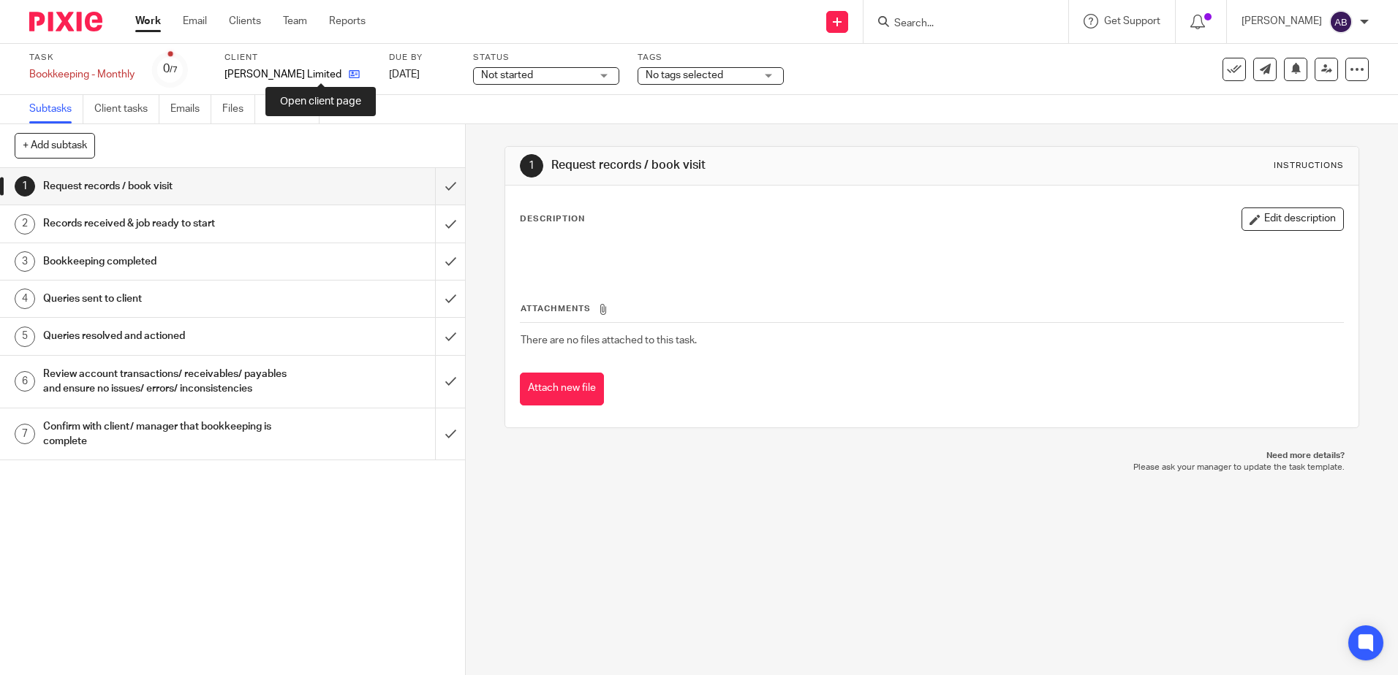
click at [349, 72] on icon at bounding box center [354, 74] width 11 height 11
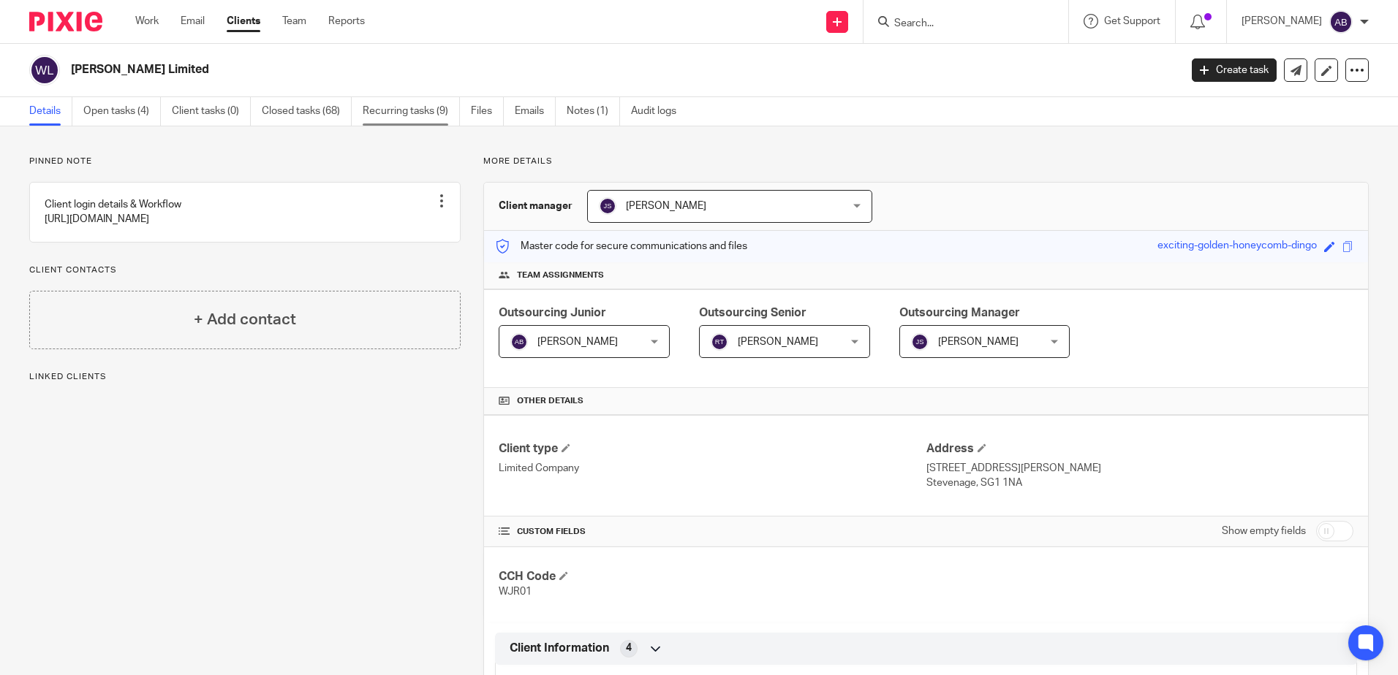
click at [382, 111] on link "Recurring tasks (9)" at bounding box center [411, 111] width 97 height 29
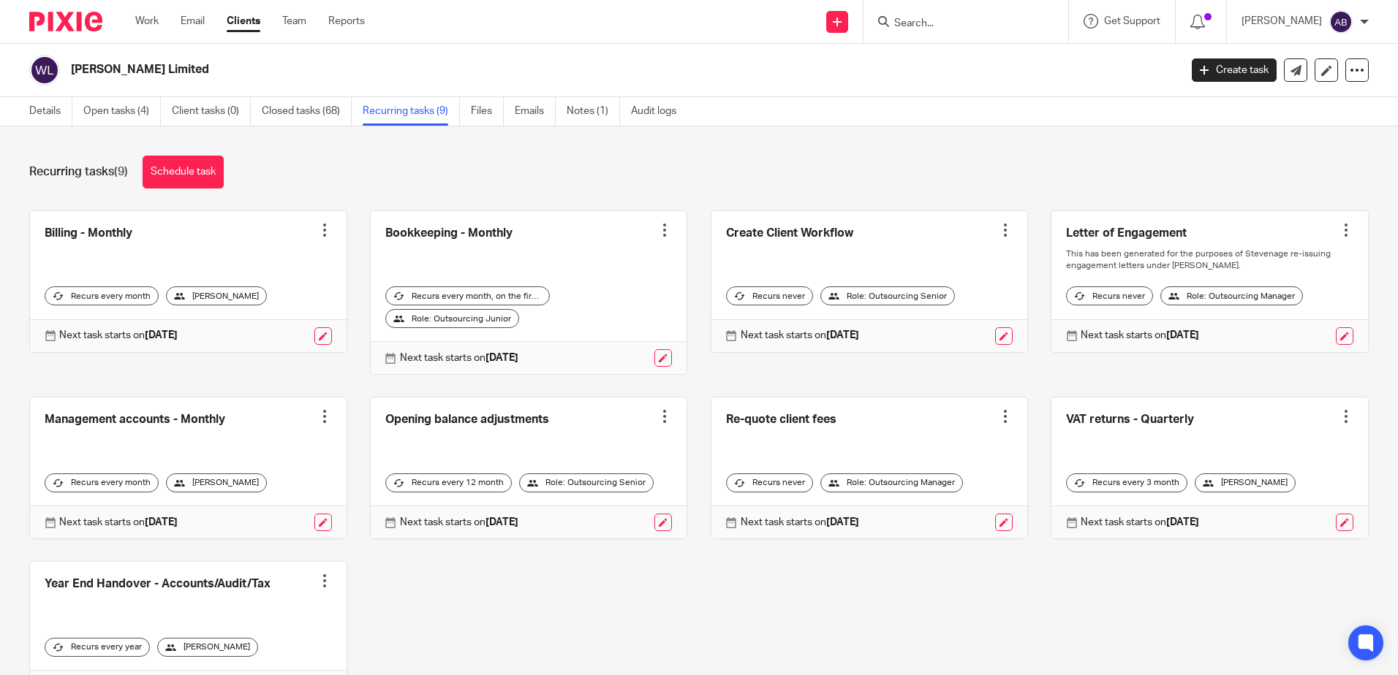
scroll to position [73, 0]
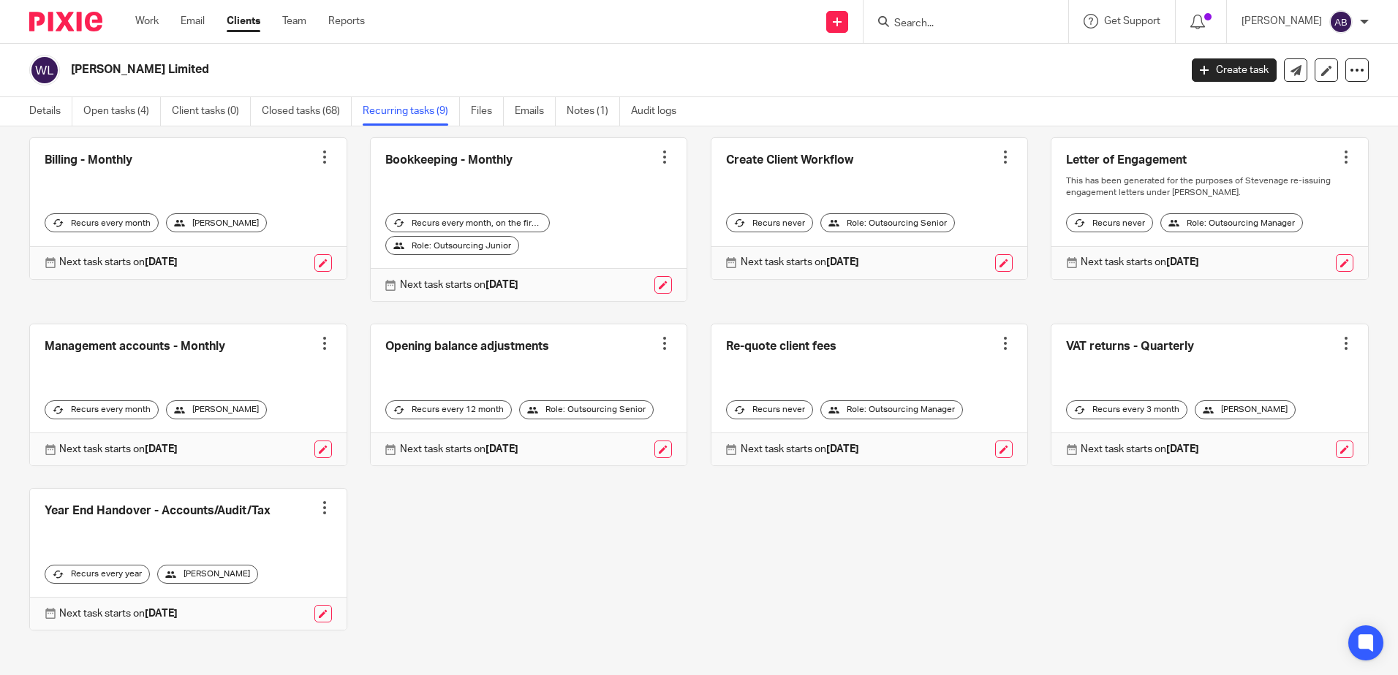
click at [1317, 439] on div "Next task starts on 1 Jan 2026" at bounding box center [1209, 449] width 317 height 33
click at [1336, 446] on link at bounding box center [1345, 450] width 18 height 18
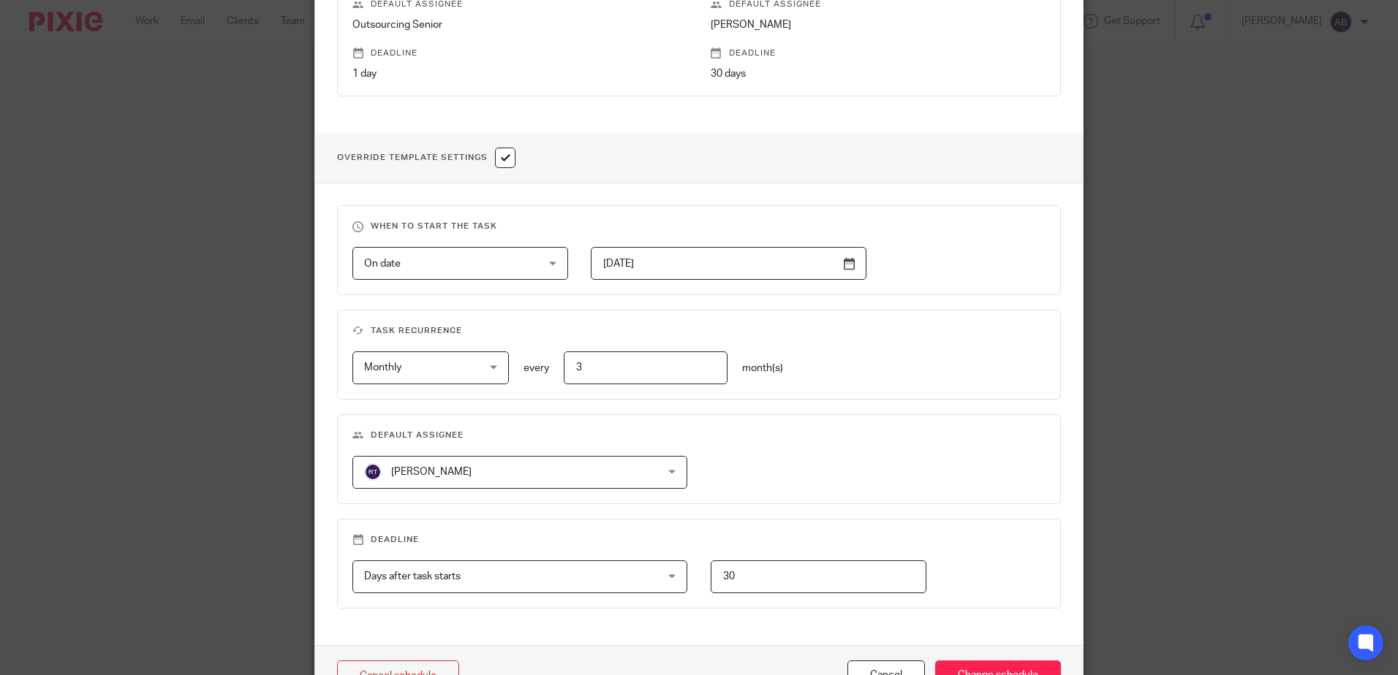
scroll to position [509, 0]
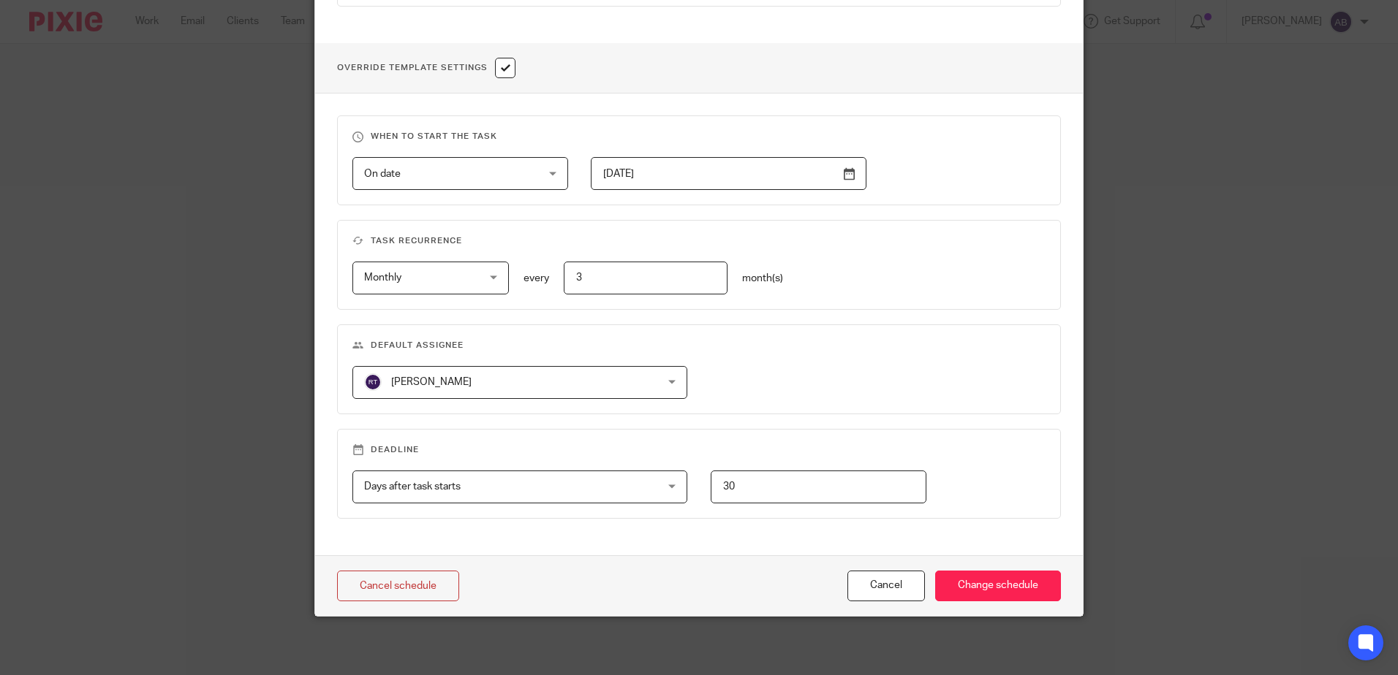
click at [521, 376] on span "[PERSON_NAME]" at bounding box center [493, 382] width 258 height 31
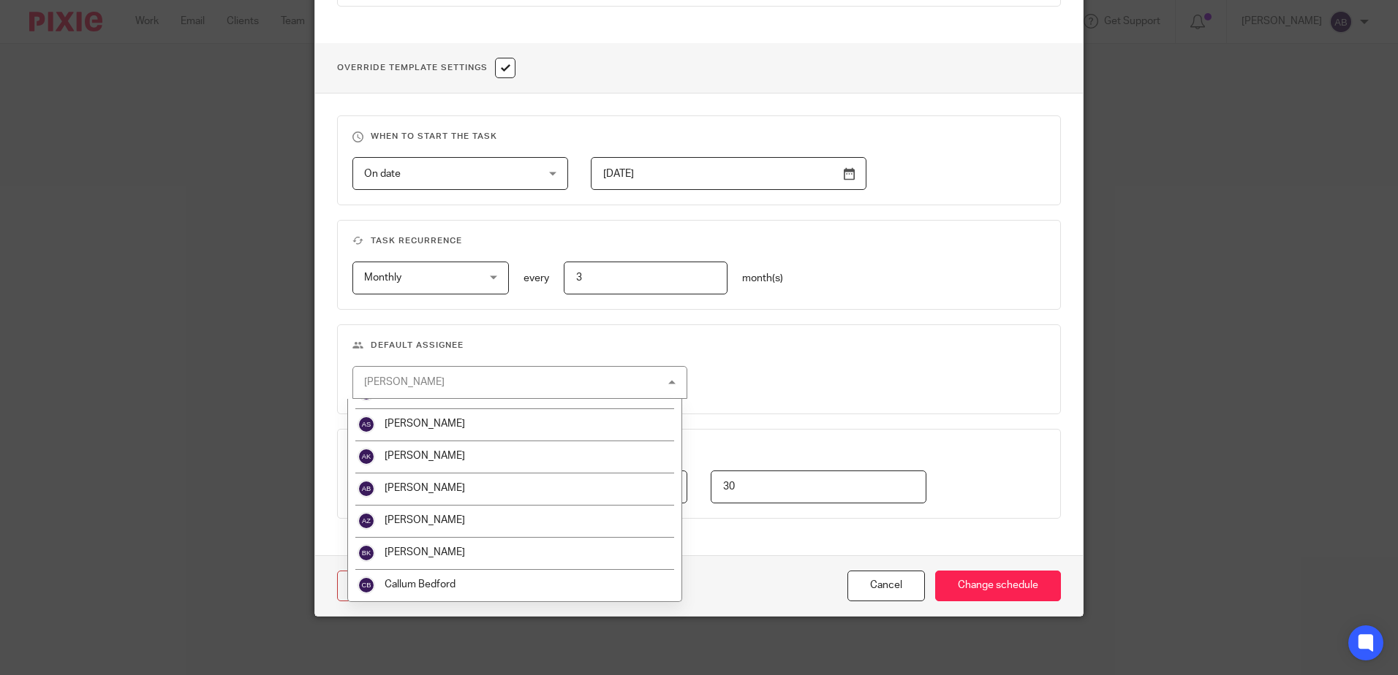
scroll to position [219, 0]
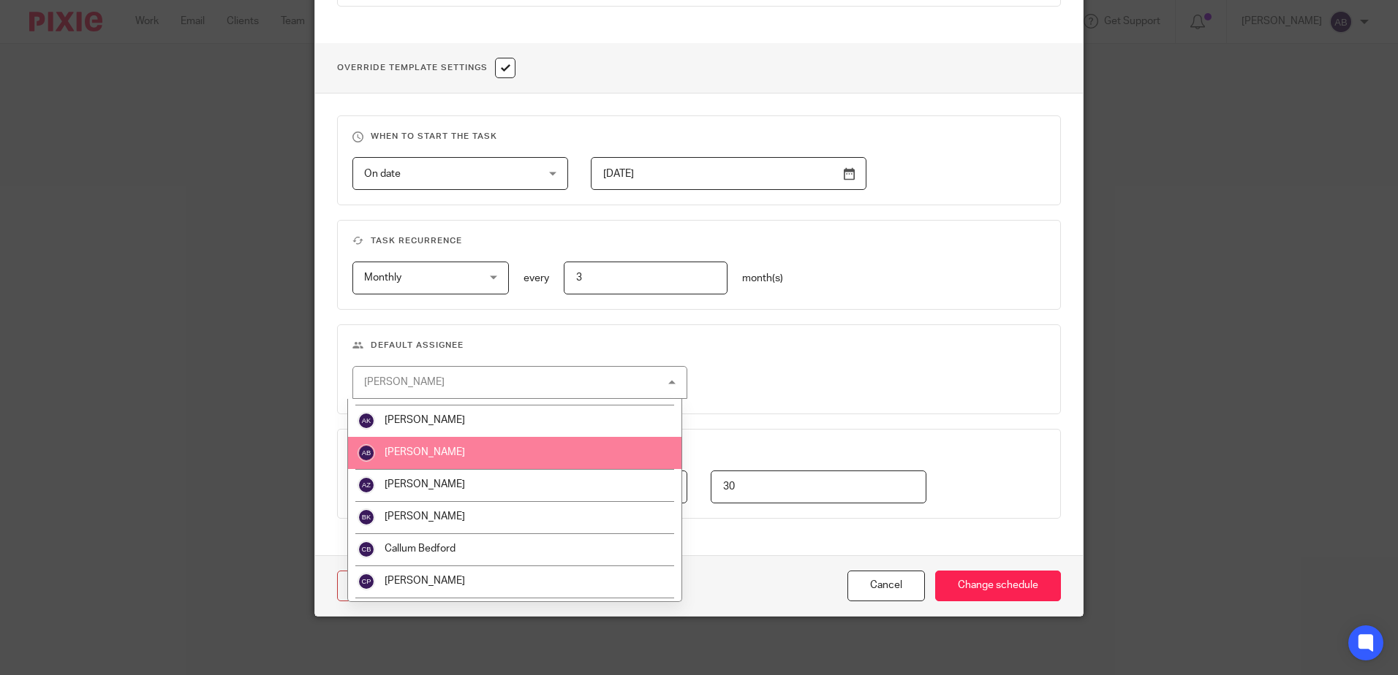
click at [505, 453] on li "[PERSON_NAME]" at bounding box center [514, 453] width 333 height 32
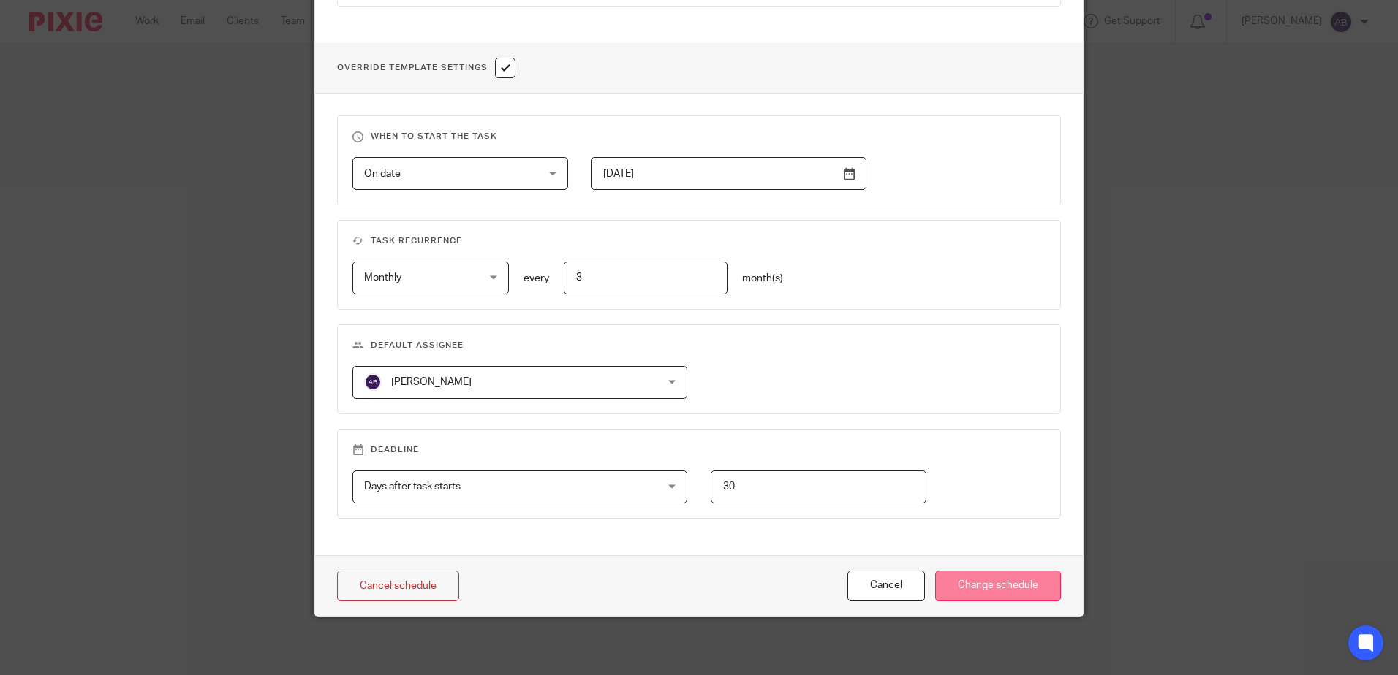
click at [1004, 583] on input "Change schedule" at bounding box center [998, 586] width 126 height 31
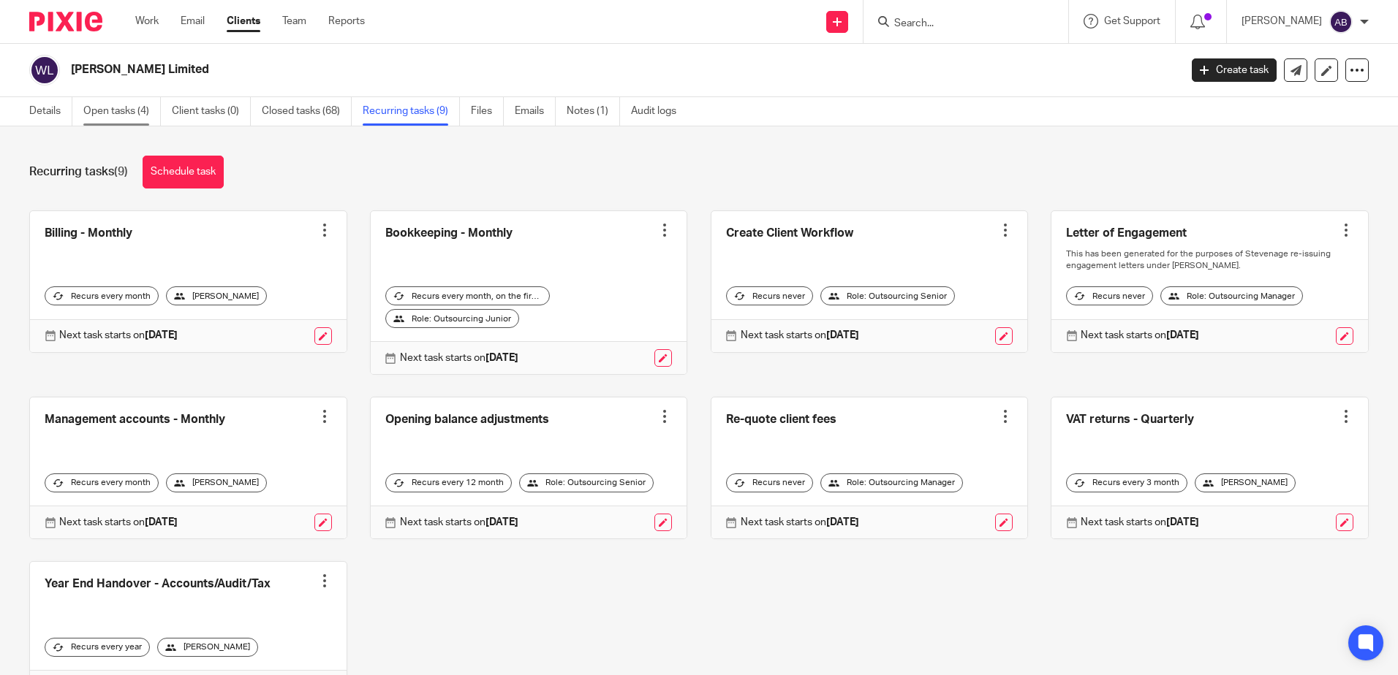
click at [132, 118] on link "Open tasks (4)" at bounding box center [121, 111] width 77 height 29
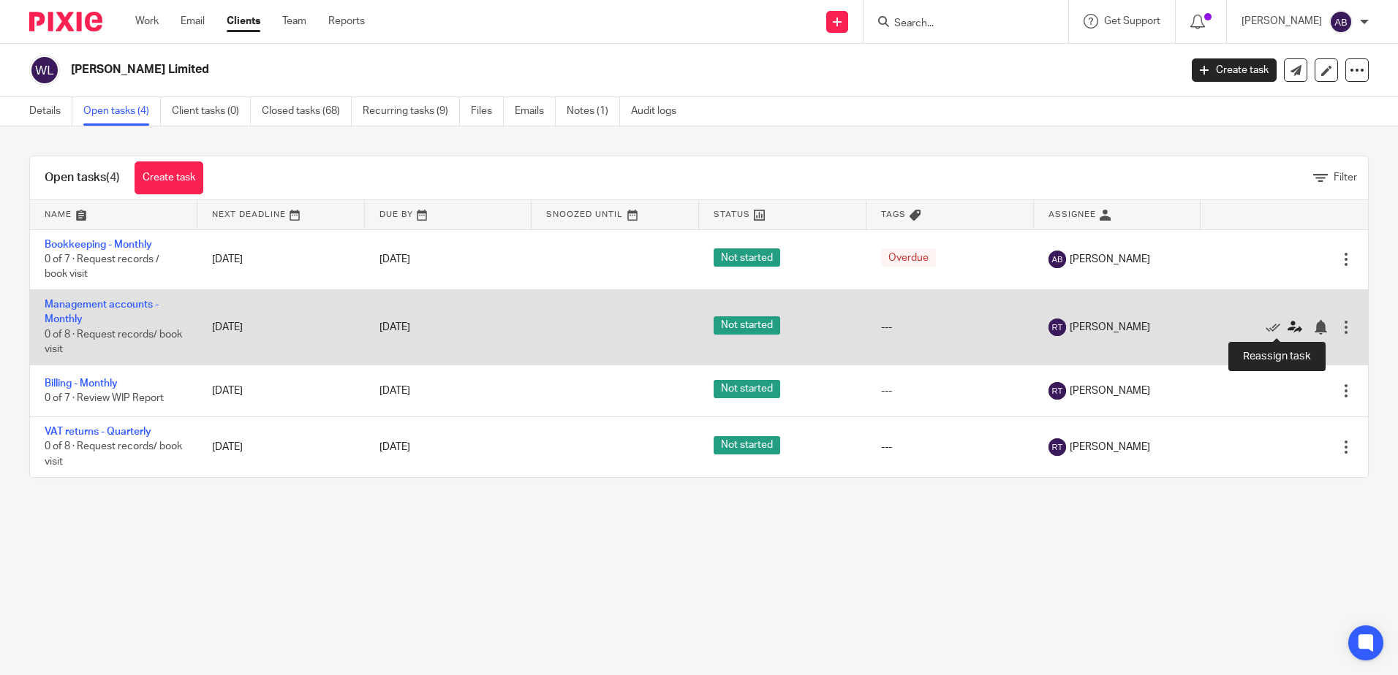
click at [1287, 325] on icon at bounding box center [1294, 327] width 15 height 15
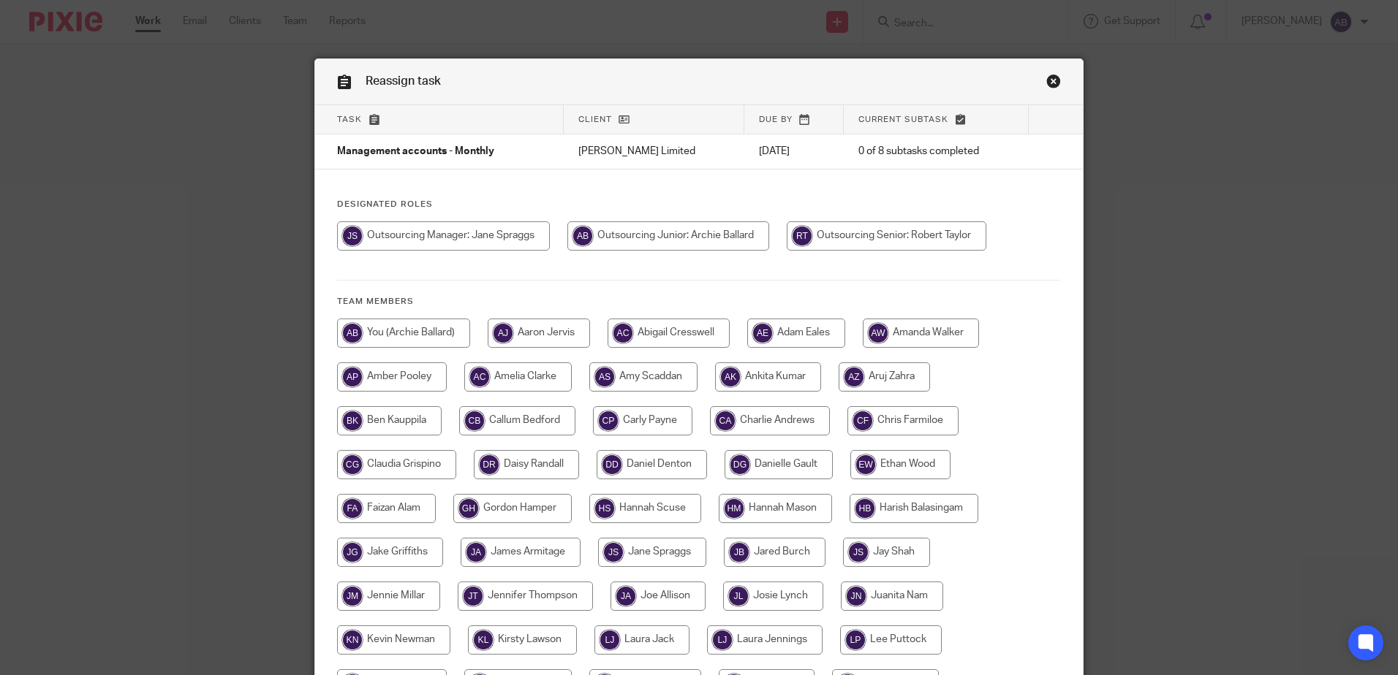
click at [709, 236] on input "radio" at bounding box center [668, 236] width 202 height 29
radio input "true"
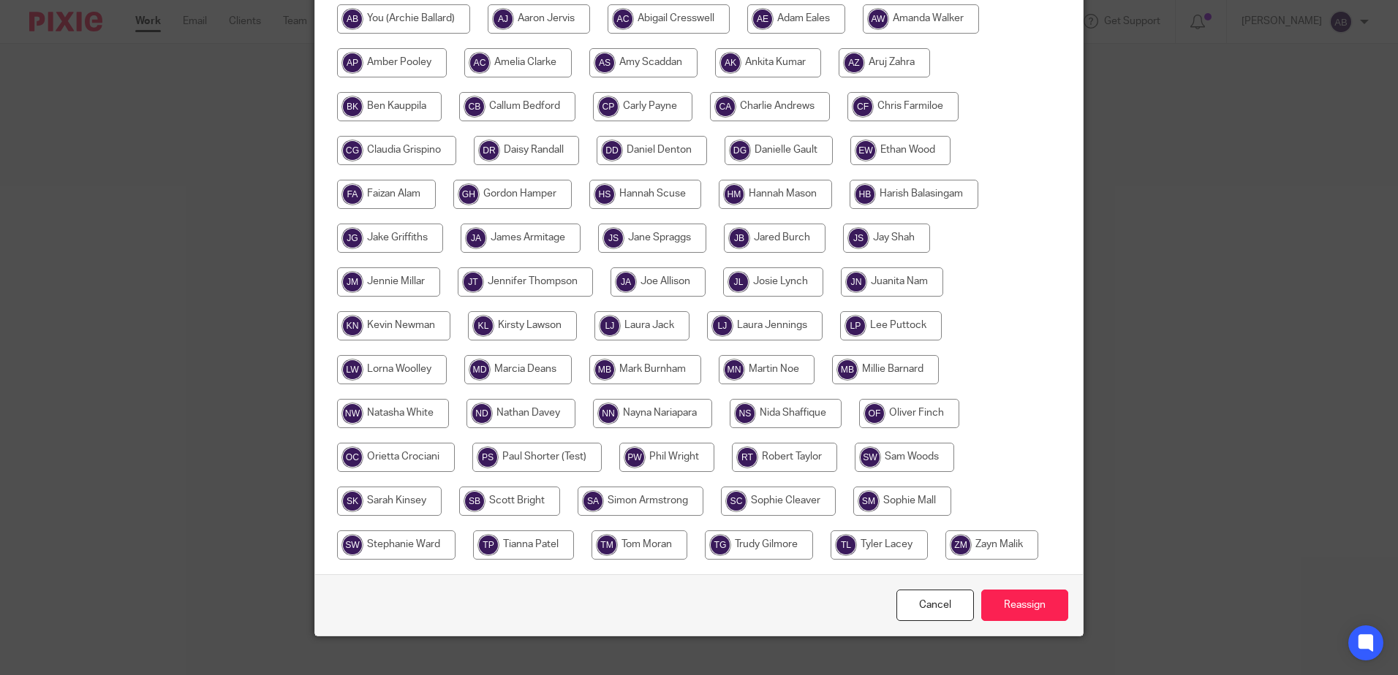
scroll to position [334, 0]
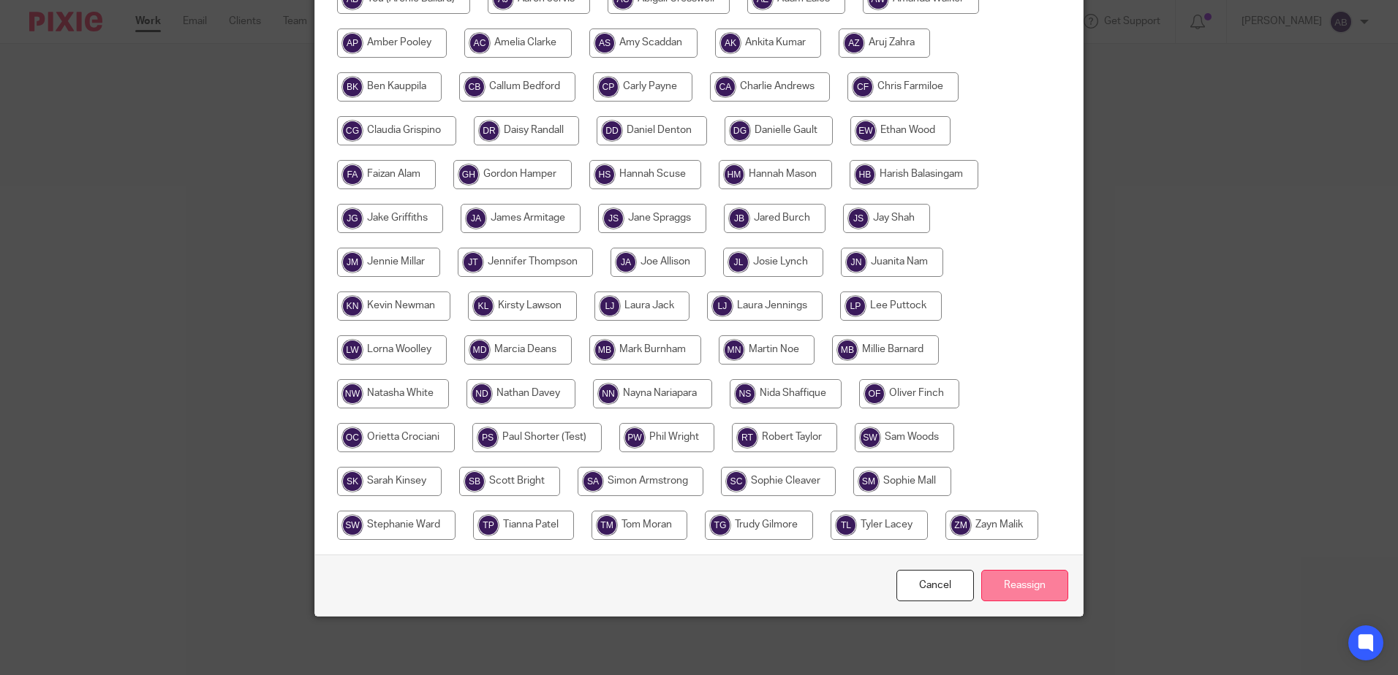
click at [1046, 578] on input "Reassign" at bounding box center [1024, 585] width 87 height 31
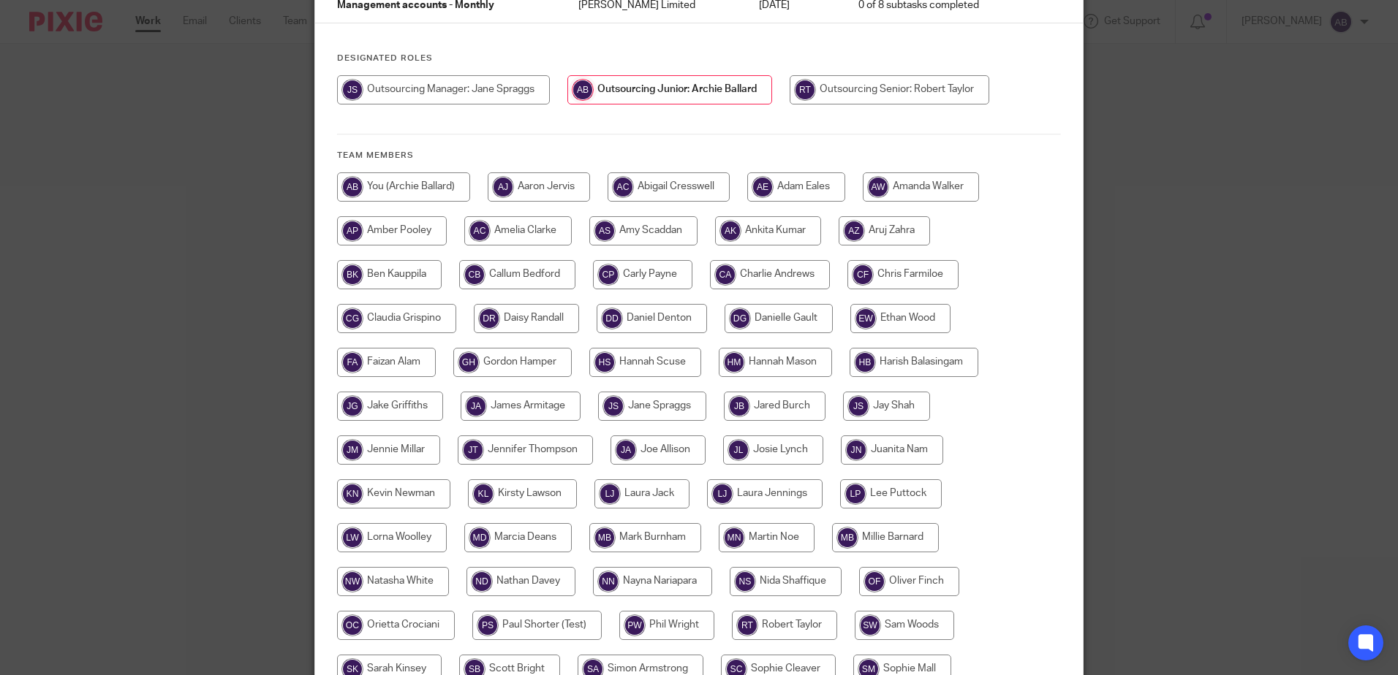
scroll to position [0, 0]
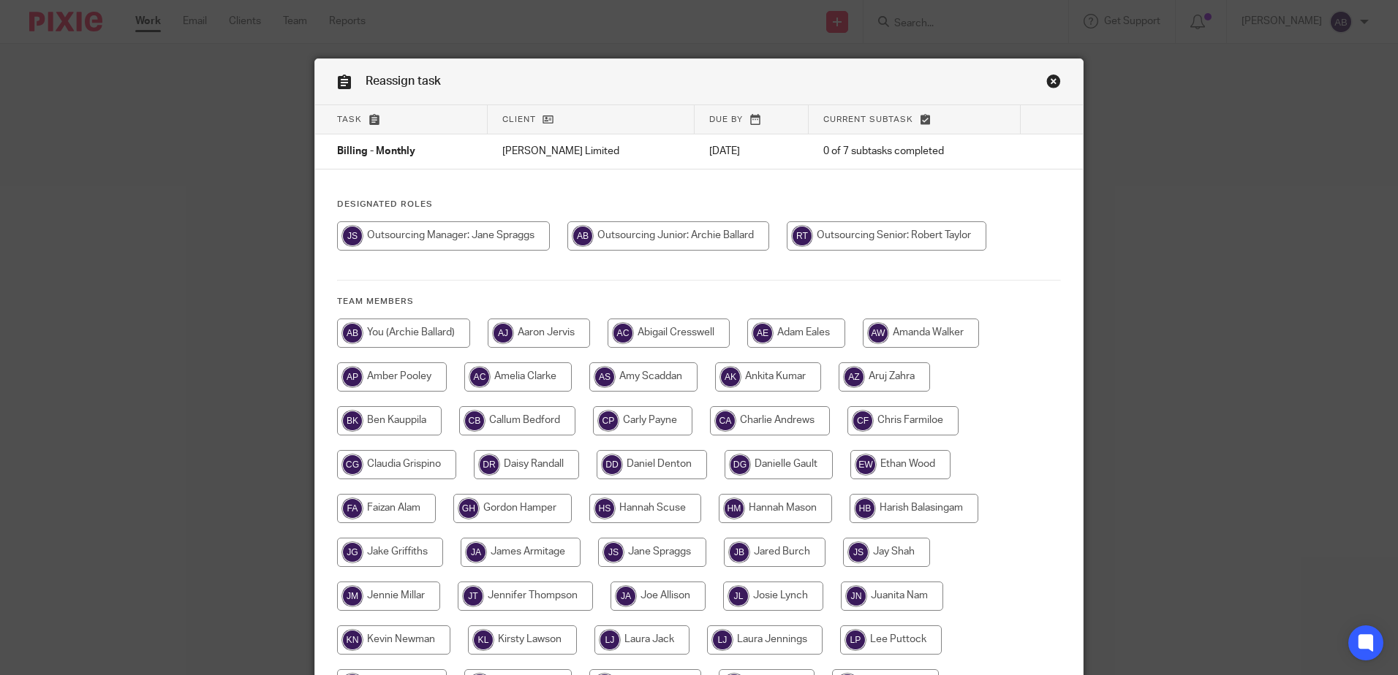
click at [709, 230] on input "radio" at bounding box center [668, 236] width 202 height 29
radio input "true"
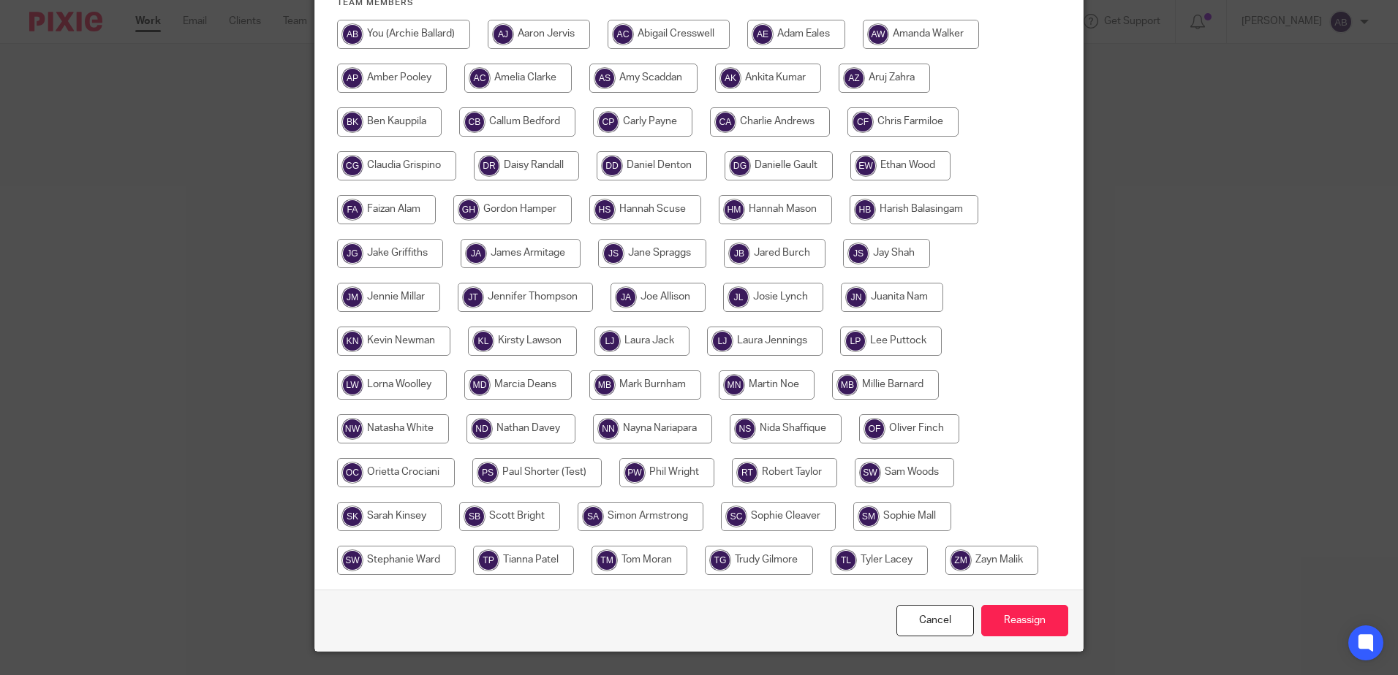
scroll to position [334, 0]
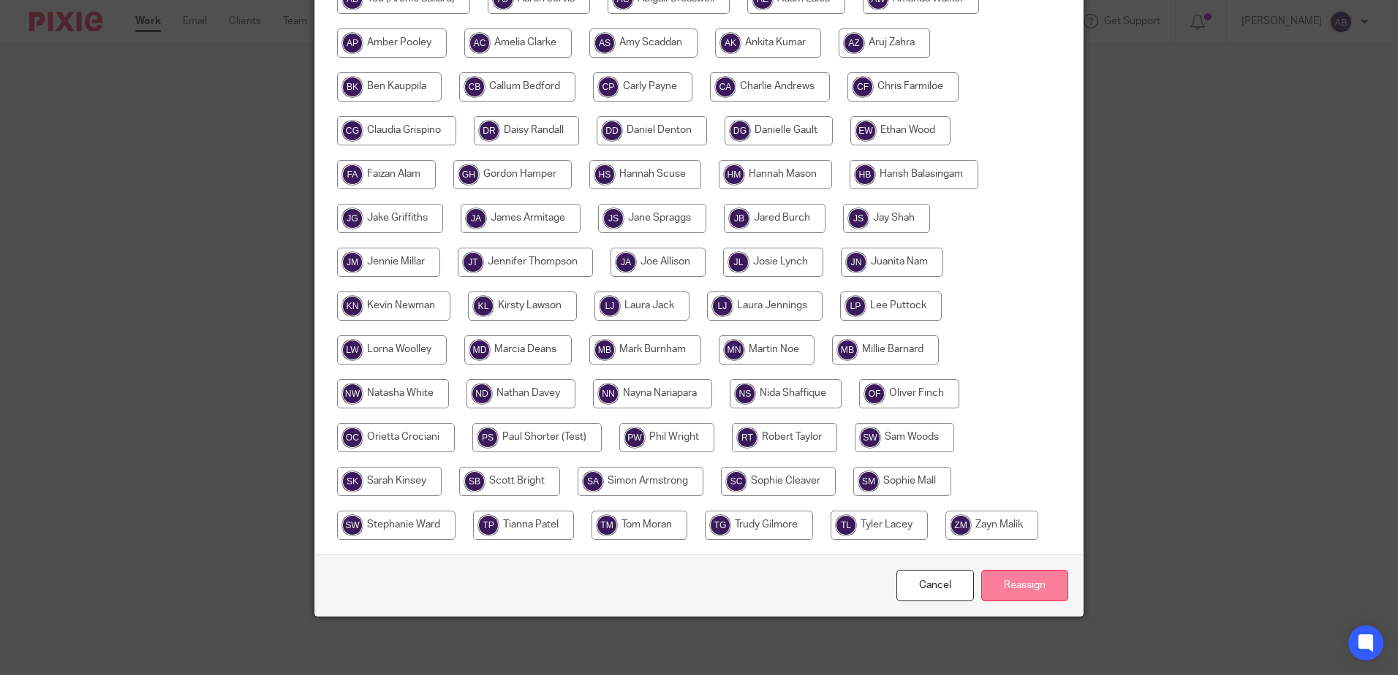
click at [1043, 588] on input "Reassign" at bounding box center [1024, 585] width 87 height 31
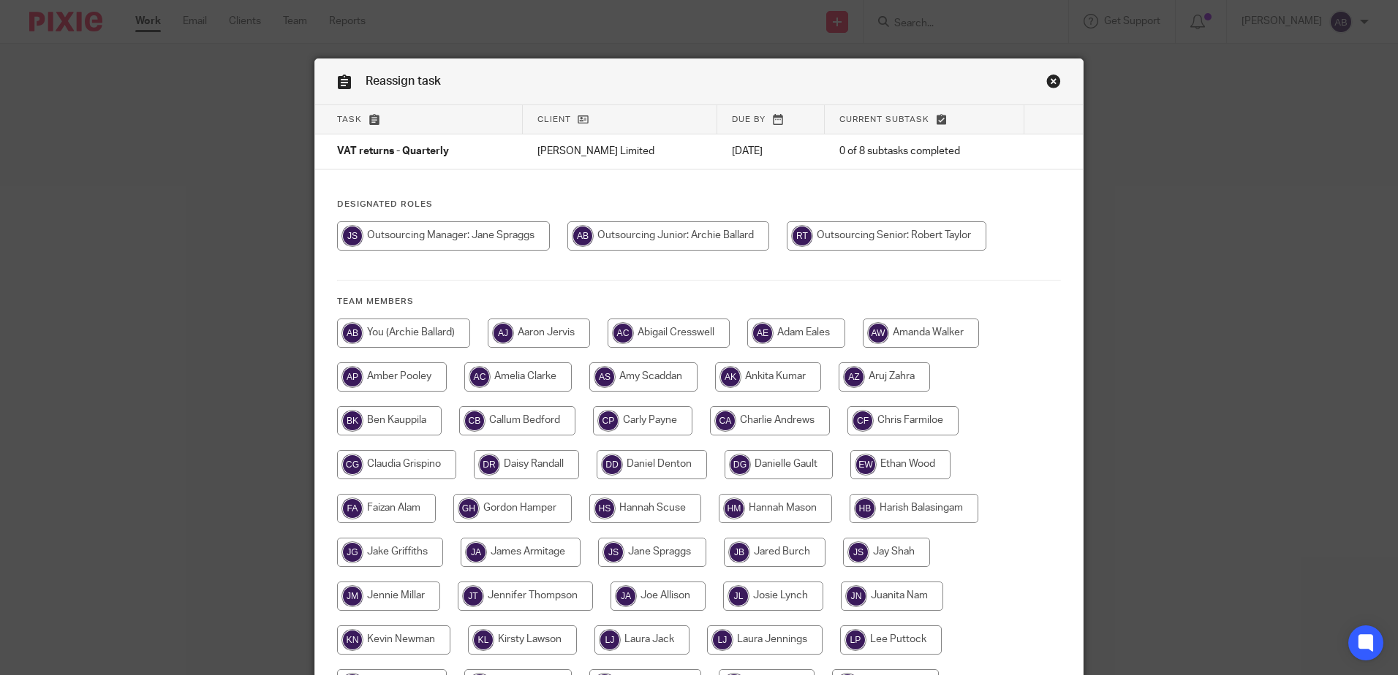
click at [711, 224] on input "radio" at bounding box center [668, 236] width 202 height 29
radio input "true"
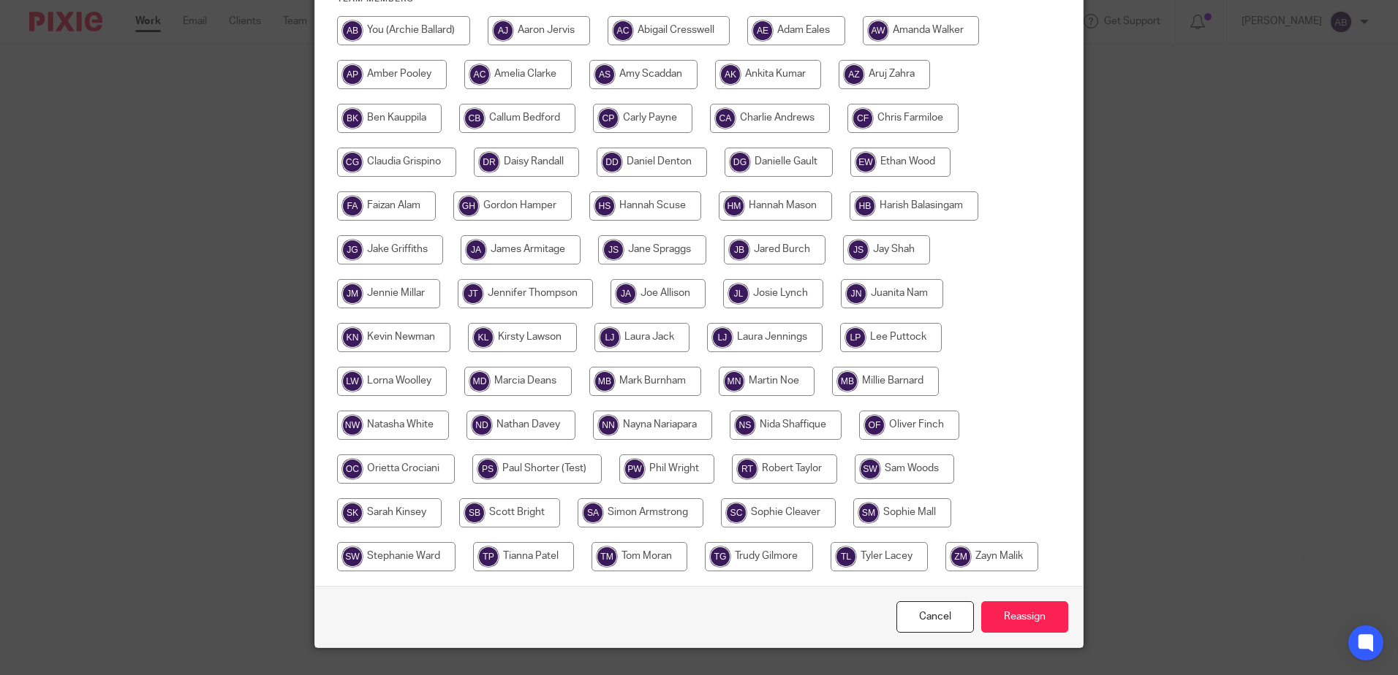
scroll to position [334, 0]
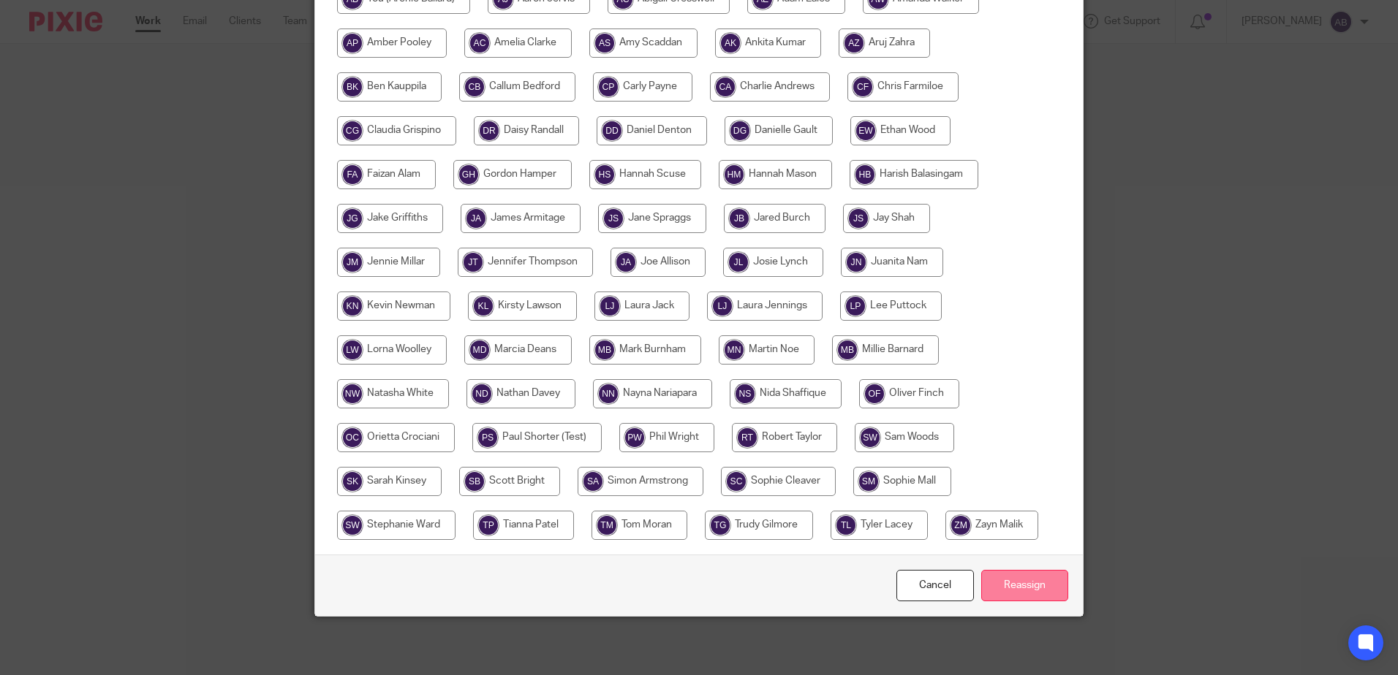
click at [1024, 591] on input "Reassign" at bounding box center [1024, 585] width 87 height 31
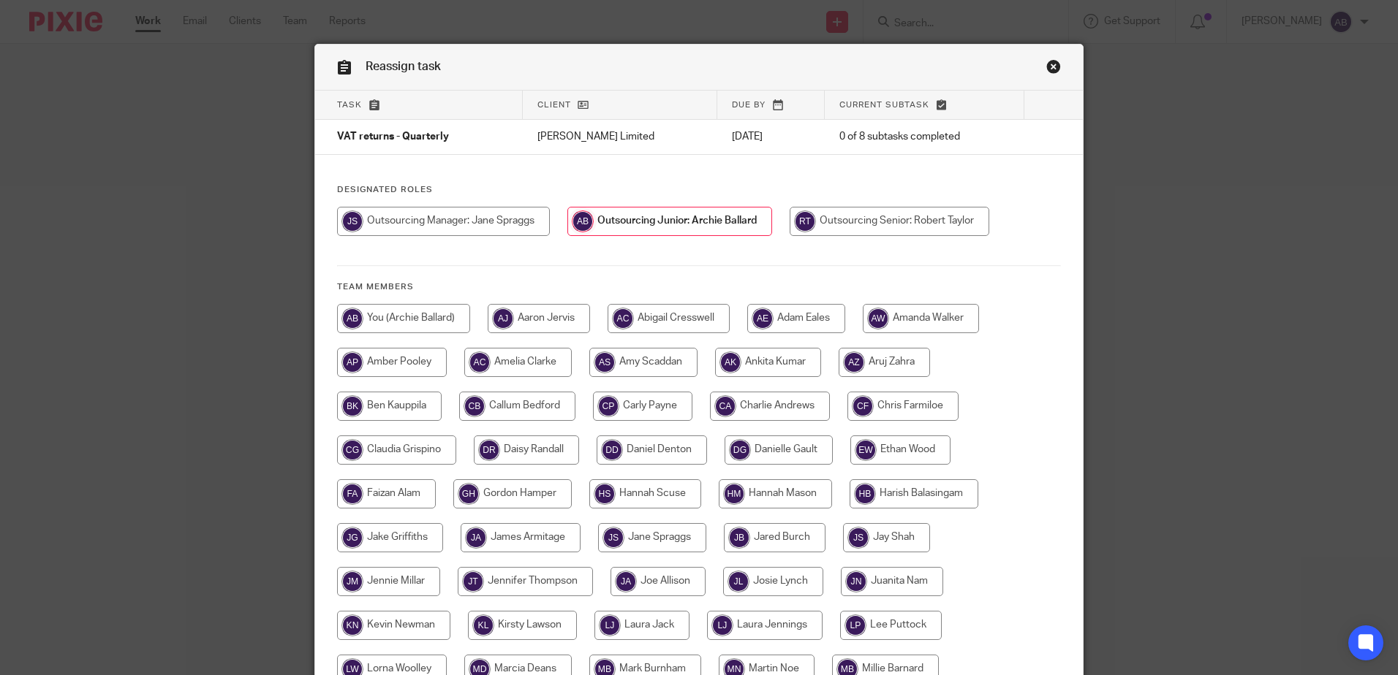
scroll to position [0, 0]
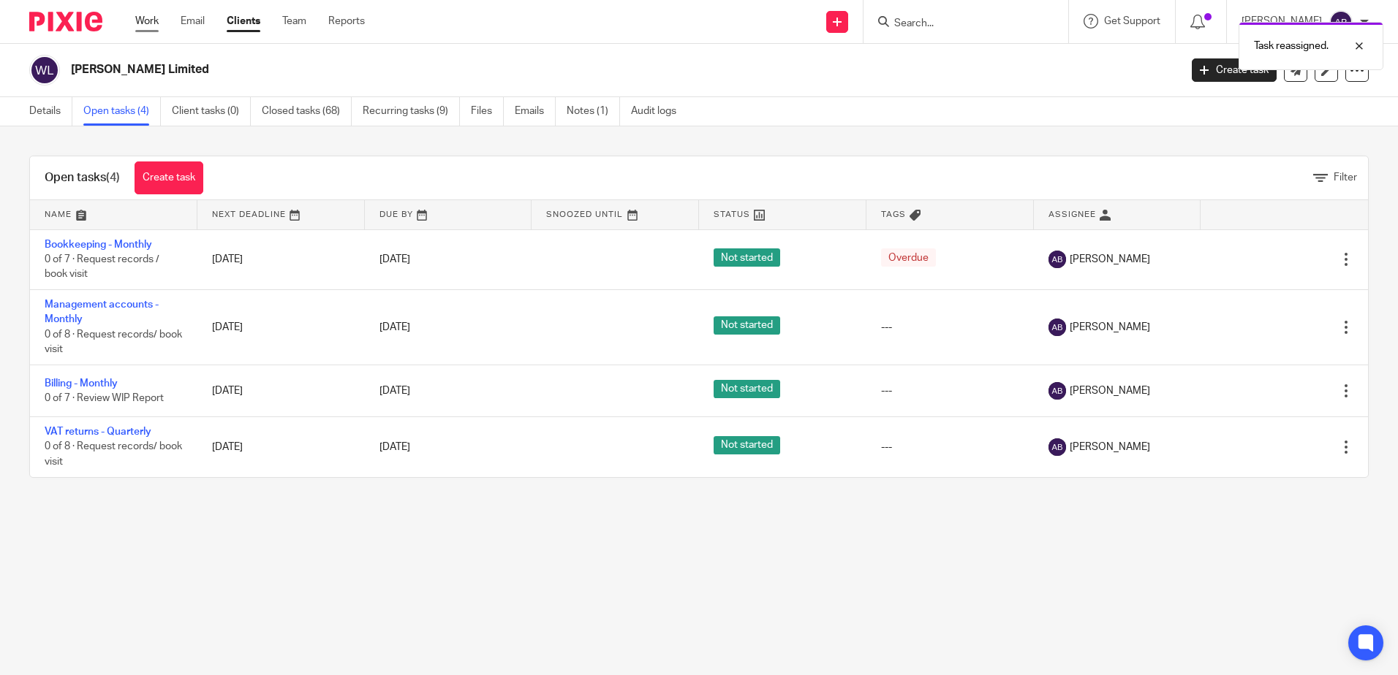
click at [149, 27] on link "Work" at bounding box center [146, 21] width 23 height 15
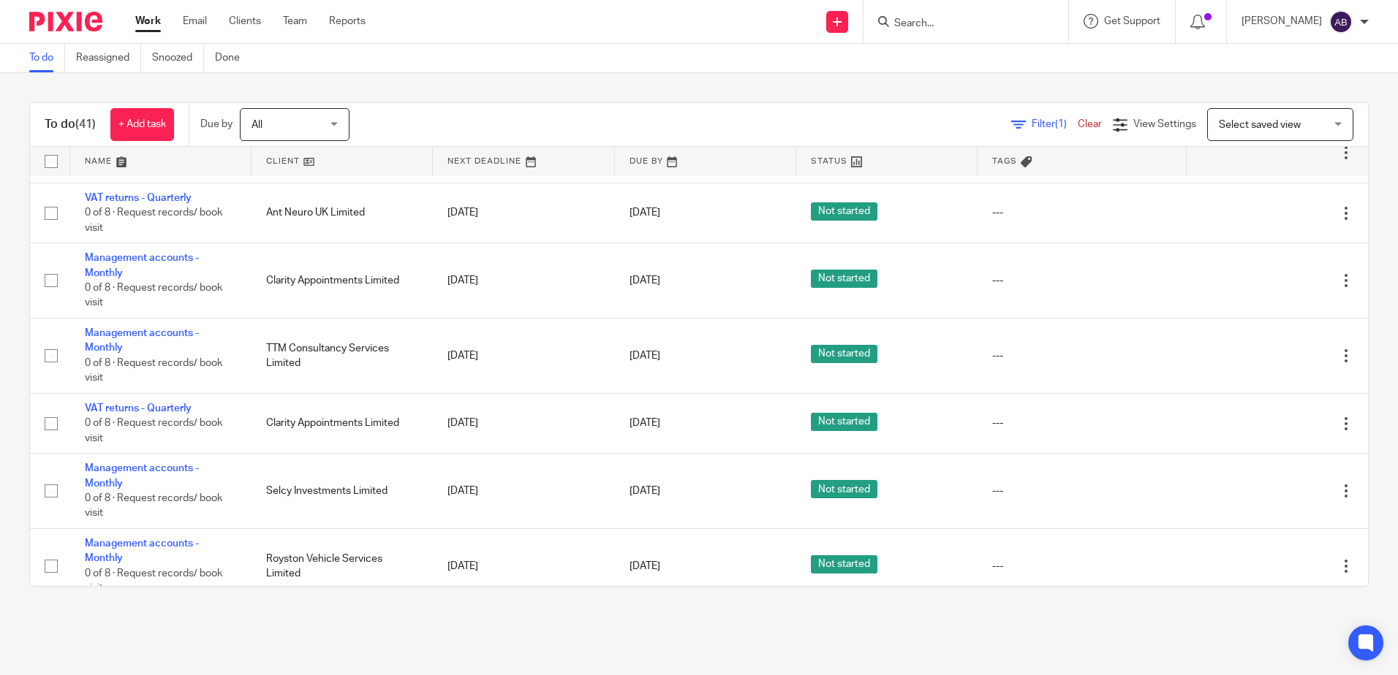
scroll to position [2094, 0]
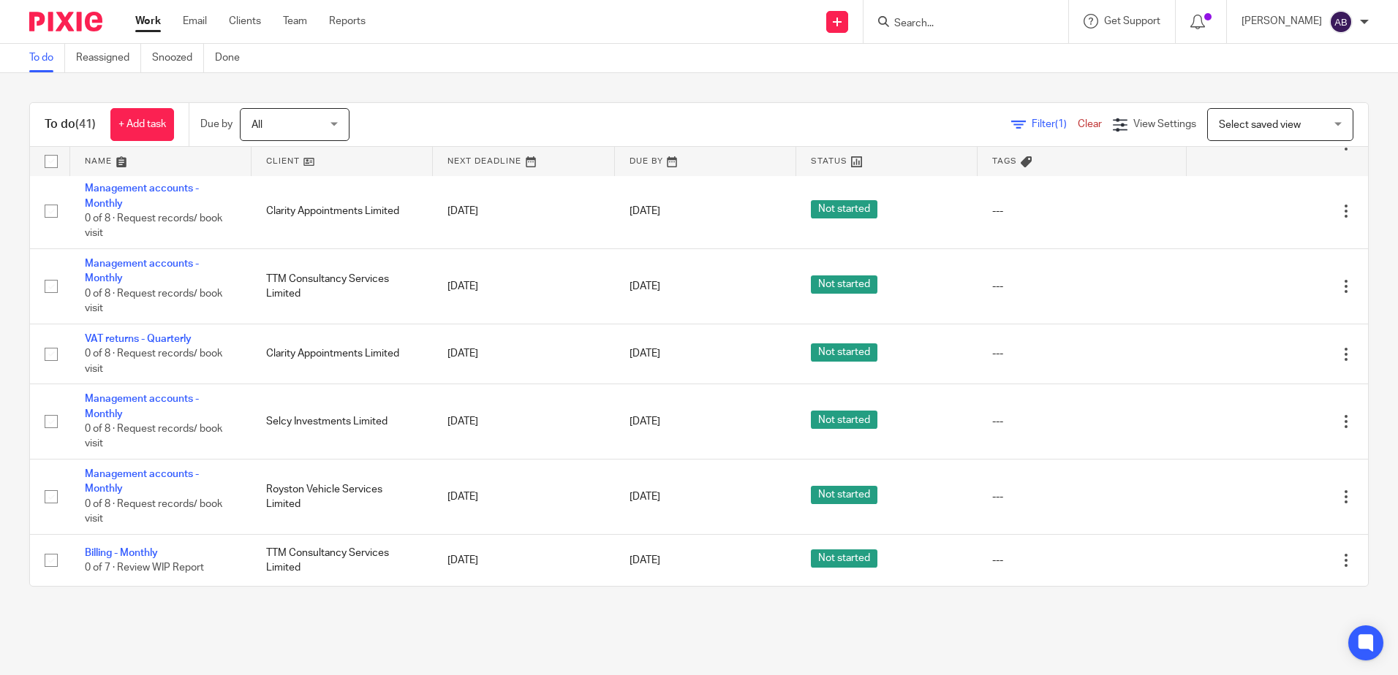
click at [300, 159] on link at bounding box center [341, 161] width 181 height 29
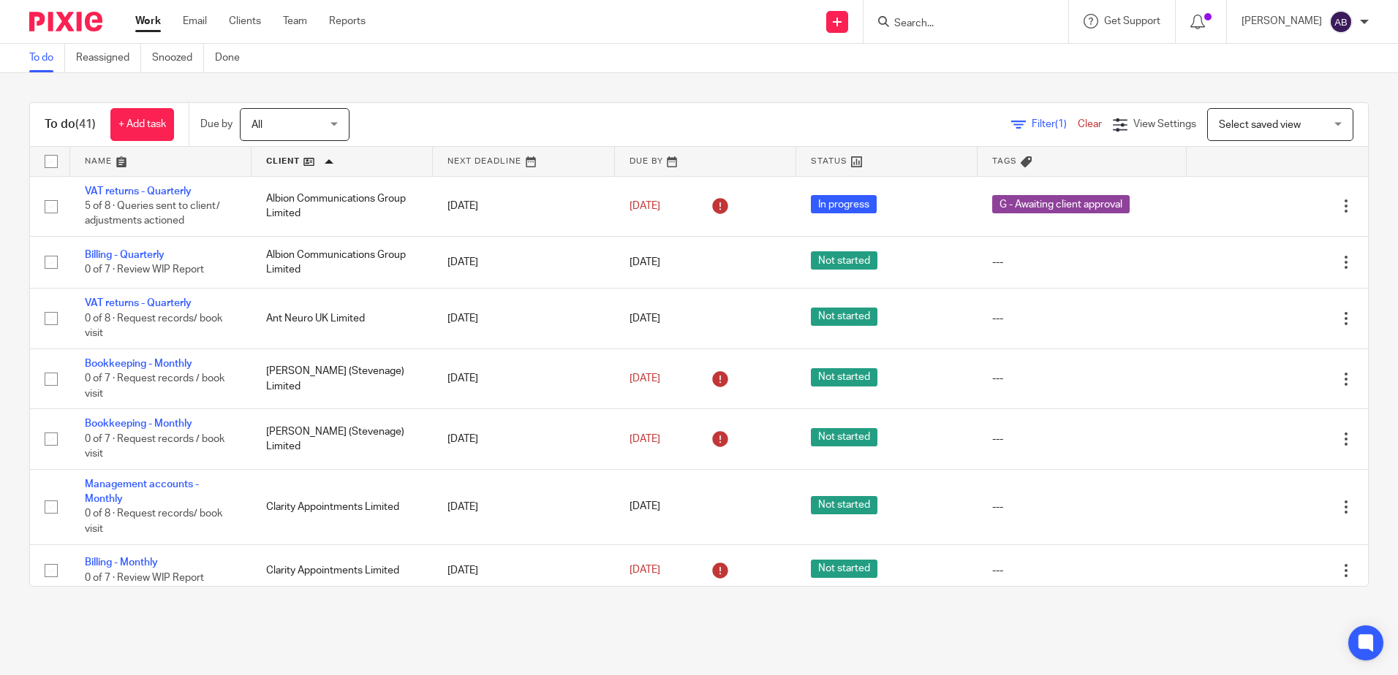
drag, startPoint x: 241, startPoint y: 30, endPoint x: 243, endPoint y: 1, distance: 28.7
click at [146, 28] on link "Work" at bounding box center [148, 21] width 26 height 15
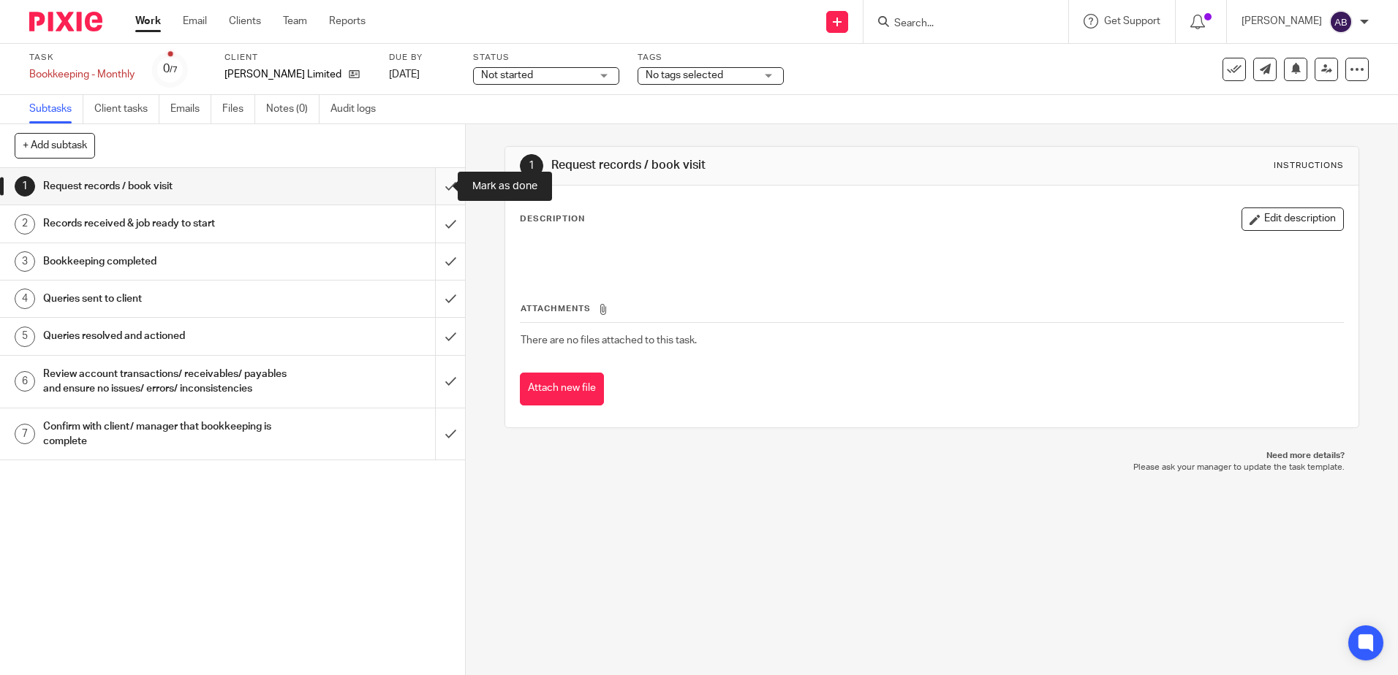
click at [436, 190] on input "submit" at bounding box center [232, 186] width 465 height 37
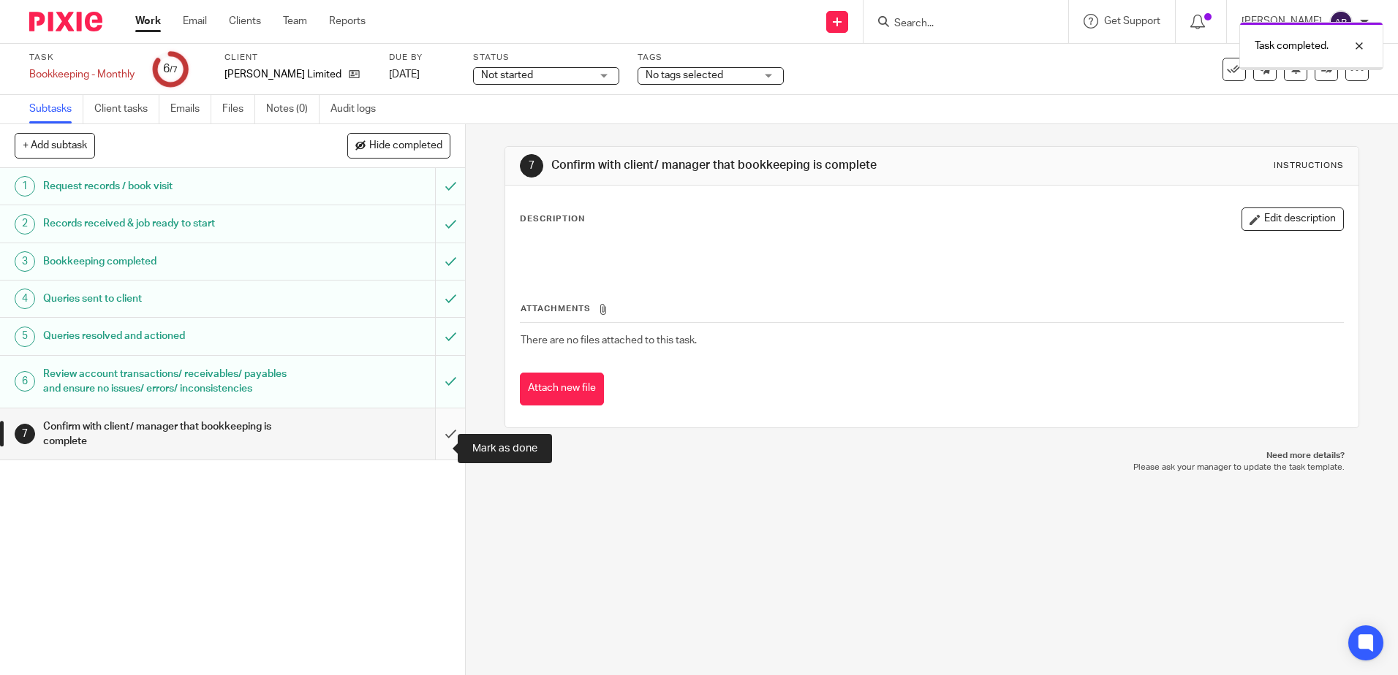
click at [442, 432] on input "submit" at bounding box center [232, 435] width 465 height 52
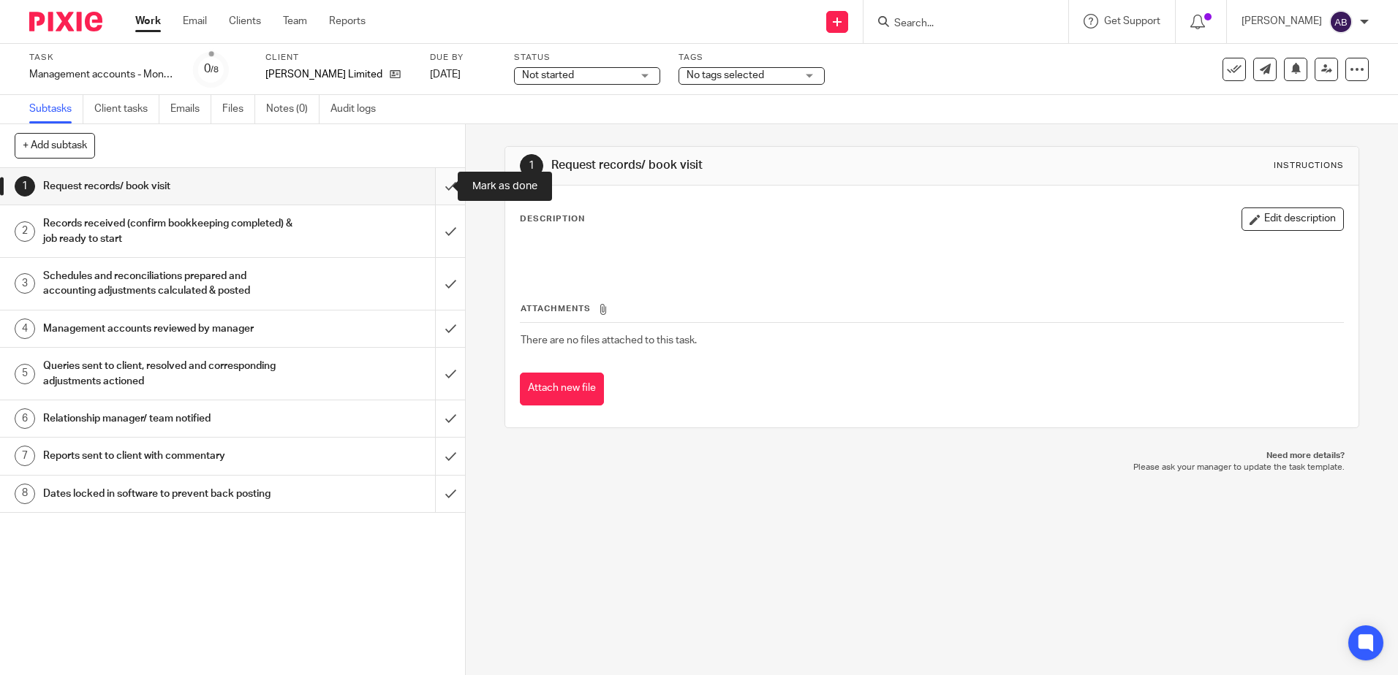
click at [441, 184] on input "submit" at bounding box center [232, 186] width 465 height 37
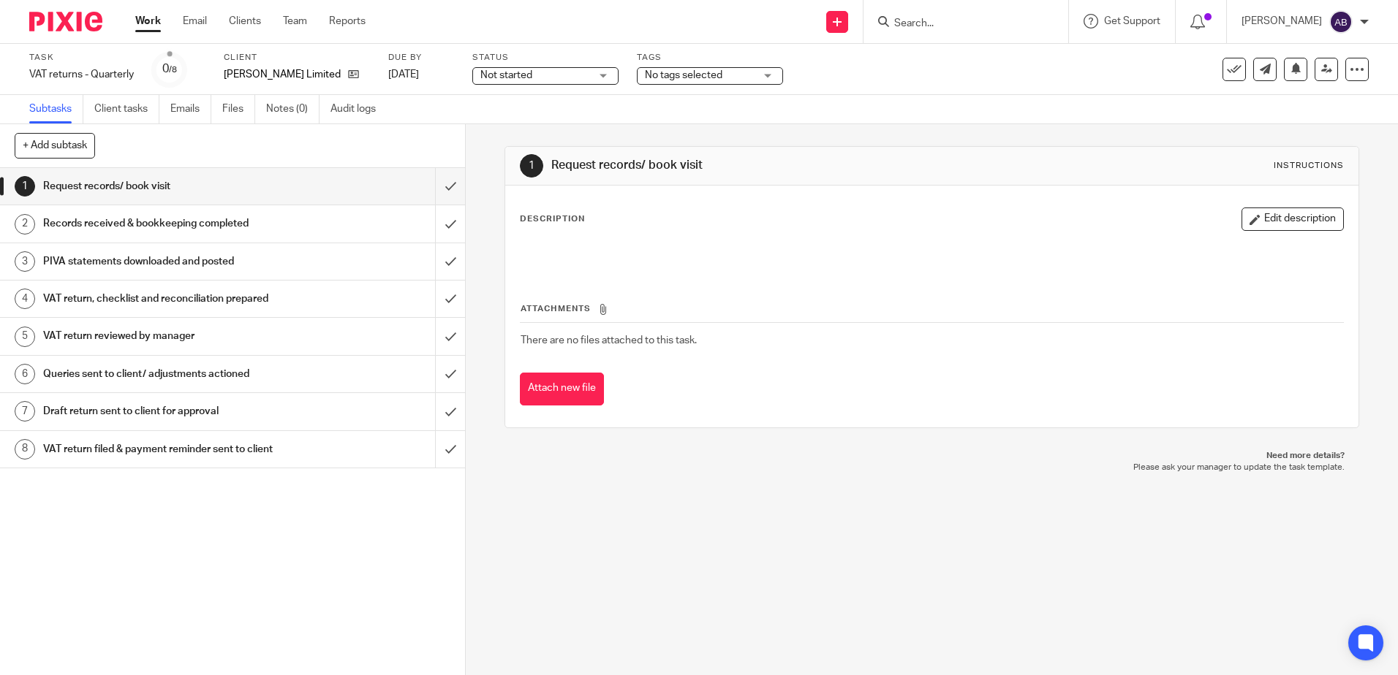
click at [510, 75] on span "Not started" at bounding box center [506, 75] width 52 height 10
click at [578, 124] on li "In progress" at bounding box center [545, 129] width 145 height 30
click at [649, 70] on span "No tags selected" at bounding box center [683, 75] width 77 height 10
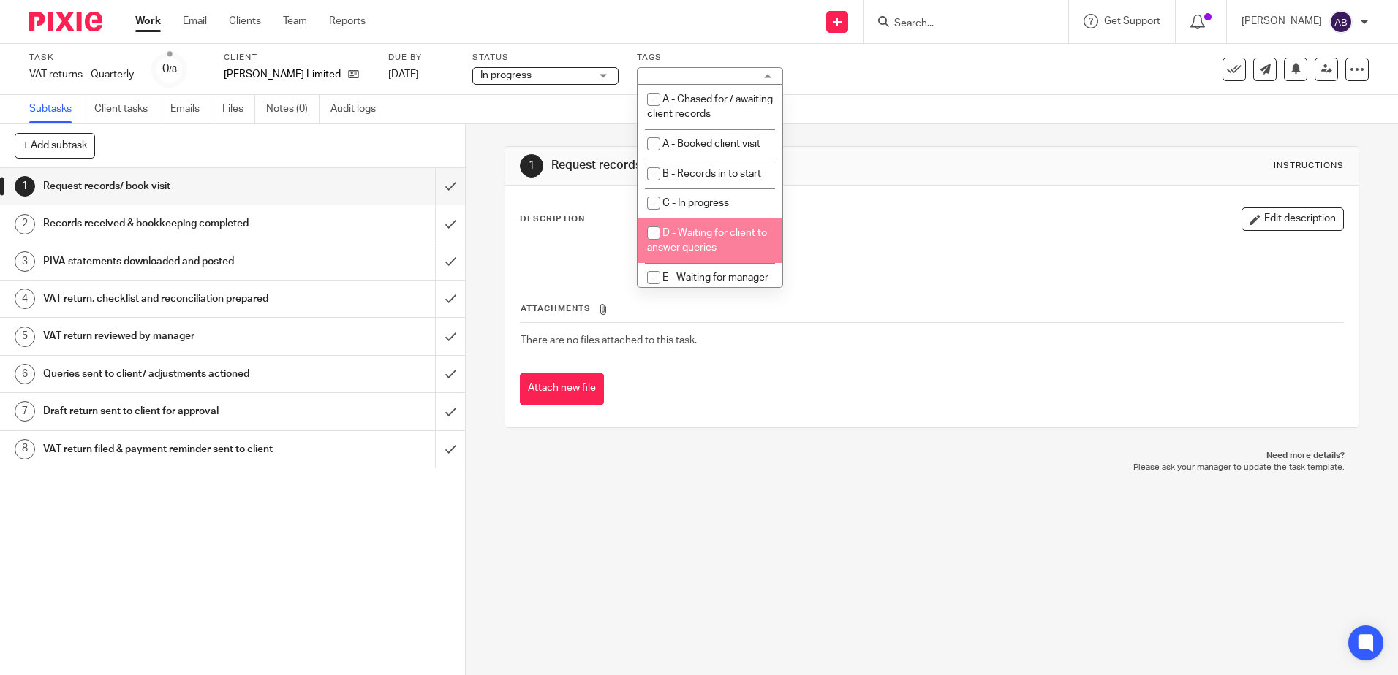
click at [738, 262] on li "D - Waiting for client to answer queries" at bounding box center [709, 240] width 145 height 45
checkbox input "true"
click at [738, 268] on li "E - Waiting for manager review/approval" at bounding box center [709, 285] width 145 height 45
checkbox input "true"
click at [723, 218] on li "D - Waiting for client to answer queries" at bounding box center [709, 240] width 145 height 45
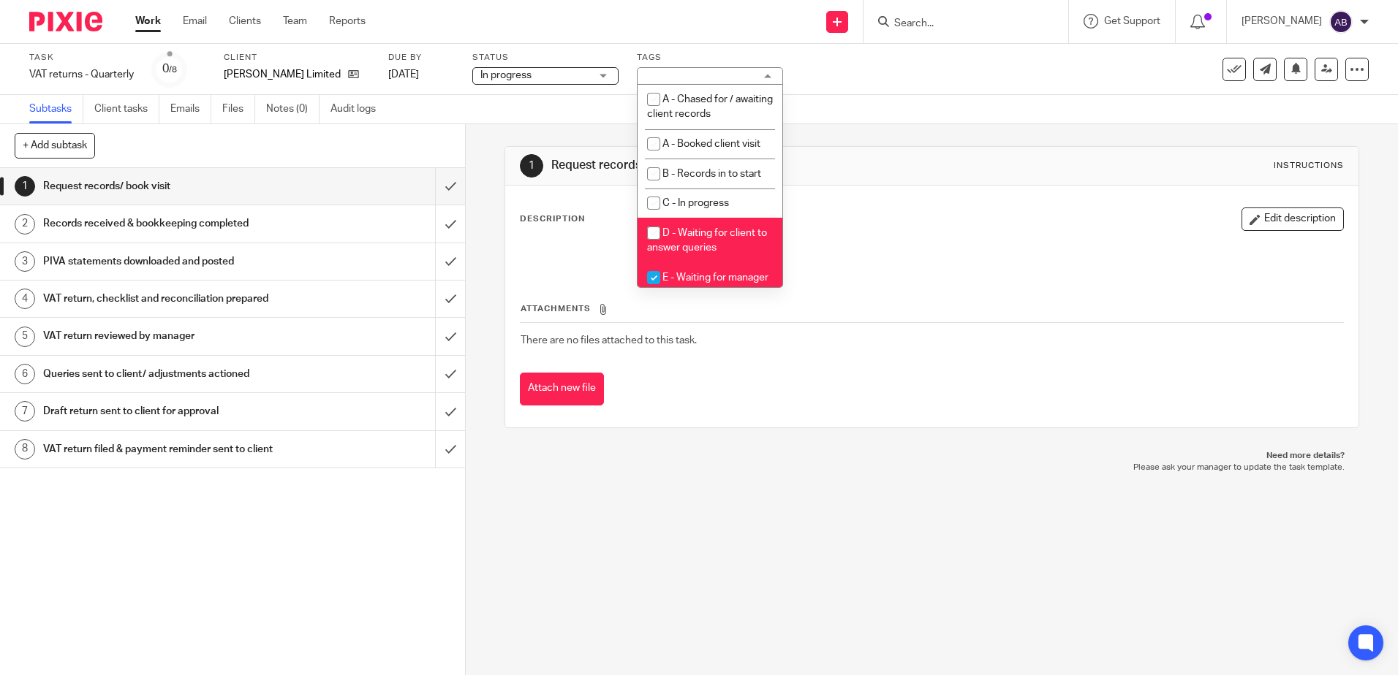
checkbox input "false"
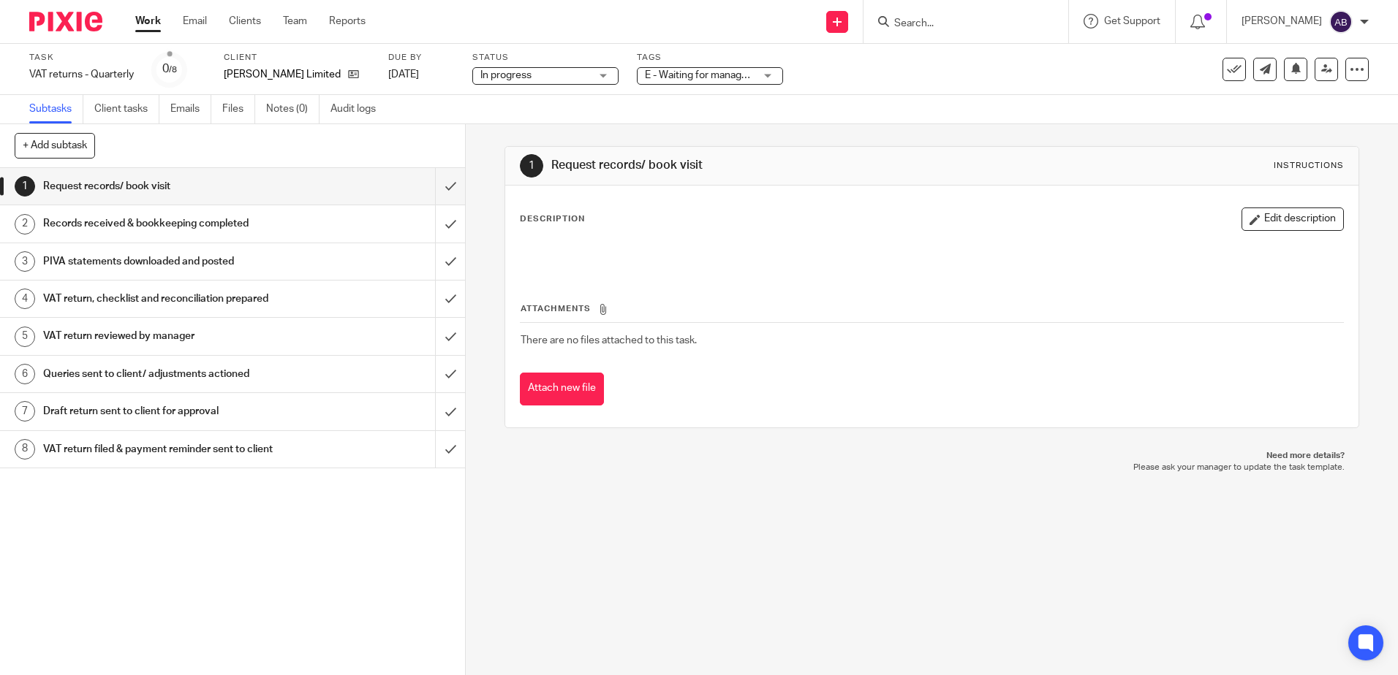
click at [914, 83] on div "Task VAT returns - Quarterly Save VAT returns - Quarterly 0 /8 Client W.J. Rowe…" at bounding box center [587, 69] width 1116 height 35
click at [1322, 64] on link at bounding box center [1325, 69] width 23 height 23
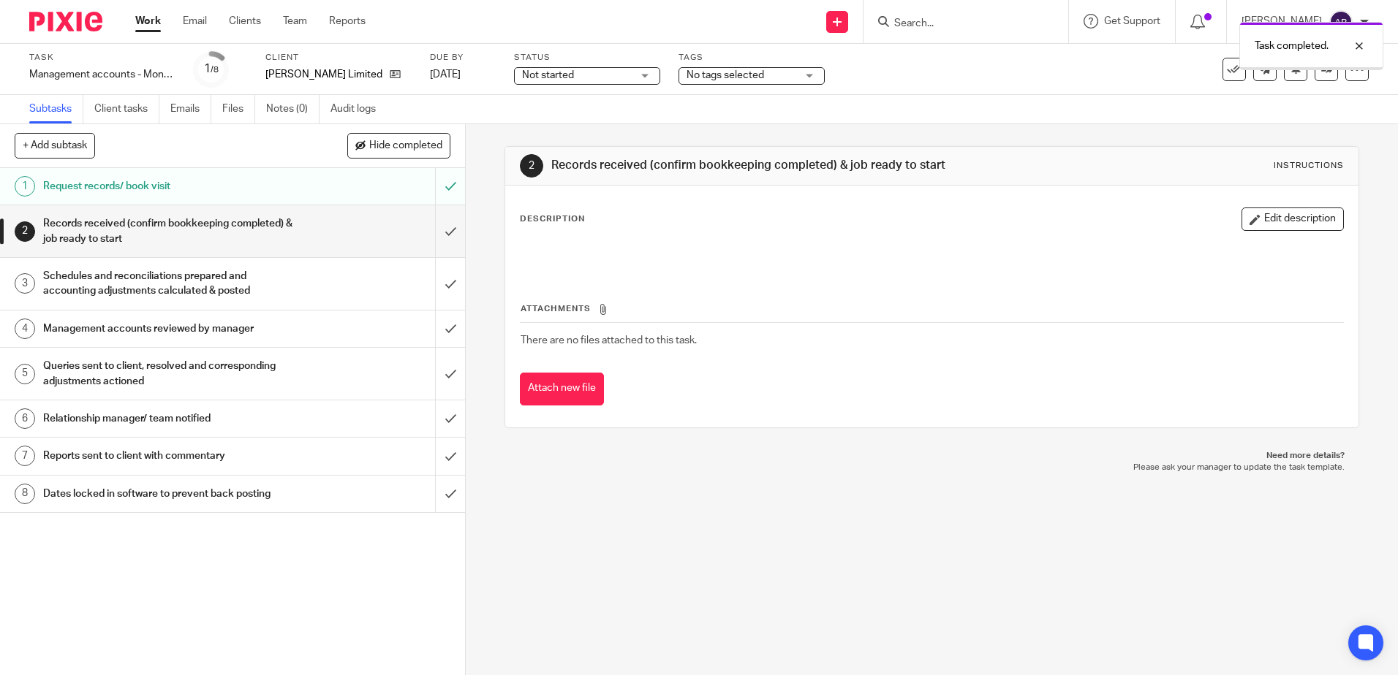
click at [437, 227] on input "submit" at bounding box center [232, 231] width 465 height 52
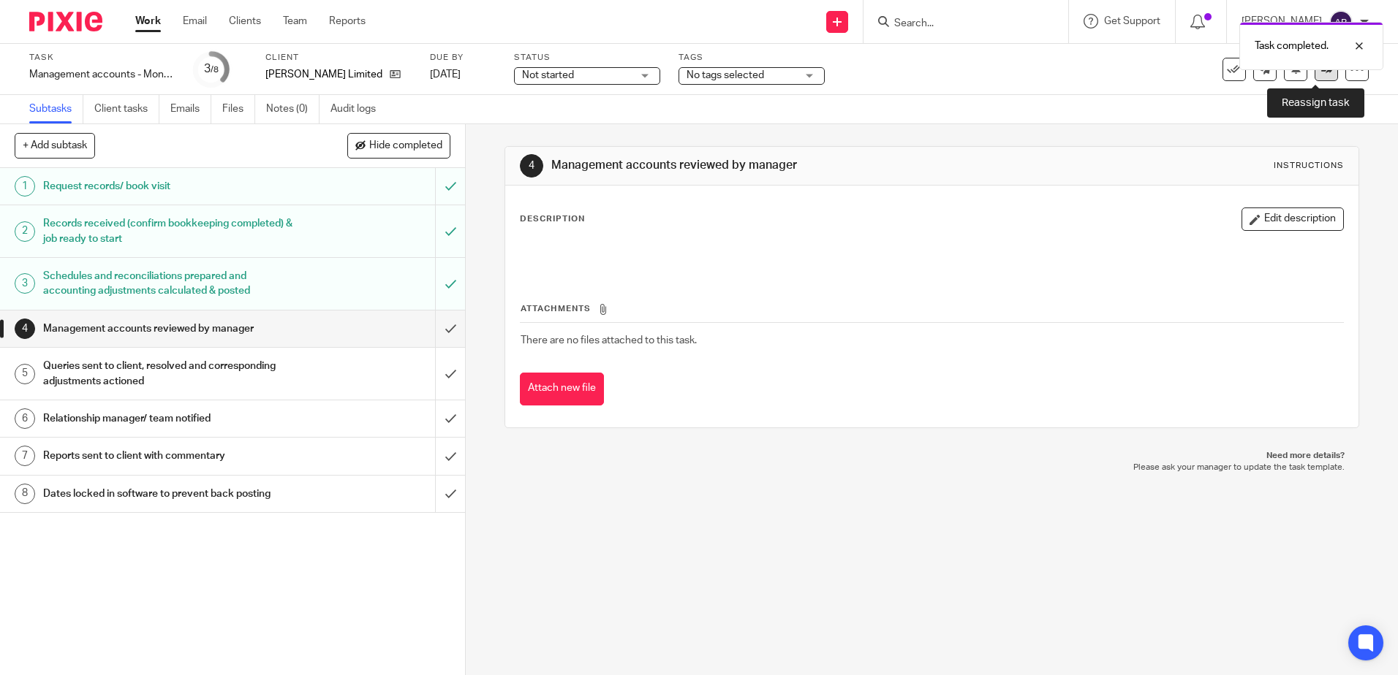
click at [1321, 74] on icon at bounding box center [1326, 69] width 11 height 11
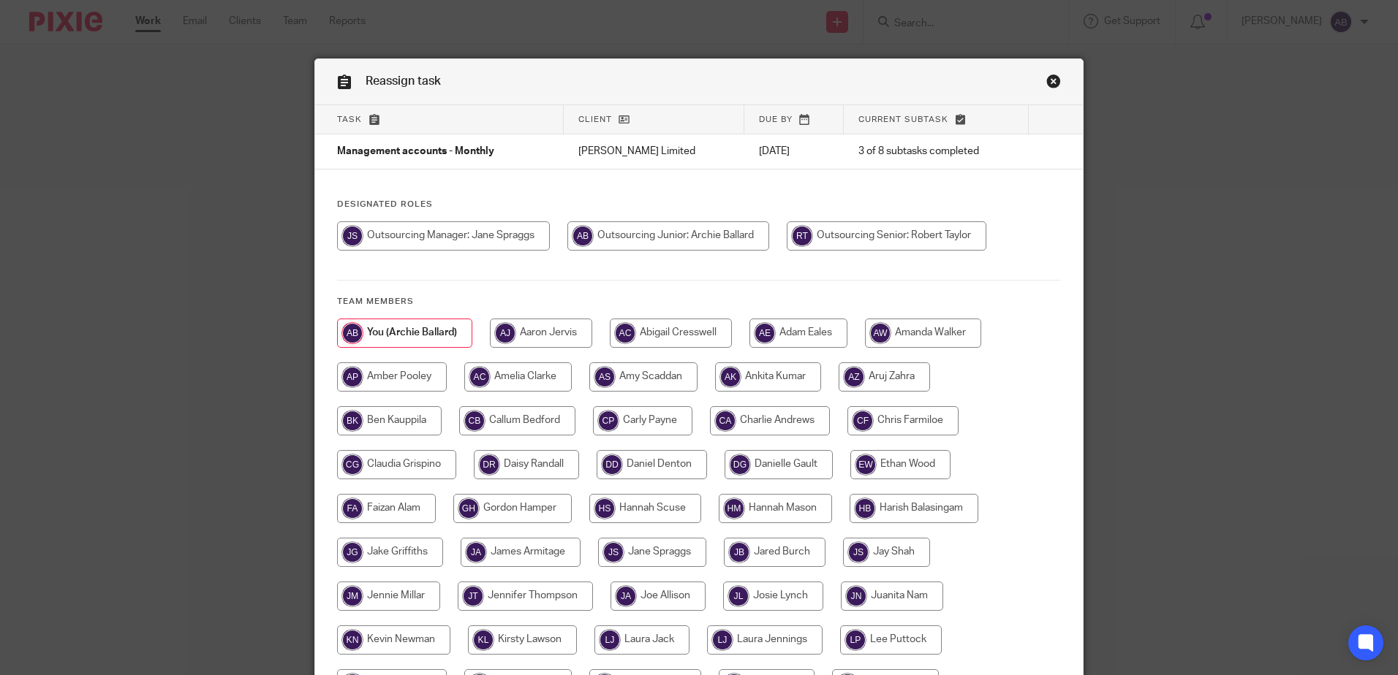
click at [444, 239] on input "radio" at bounding box center [443, 236] width 213 height 29
radio input "true"
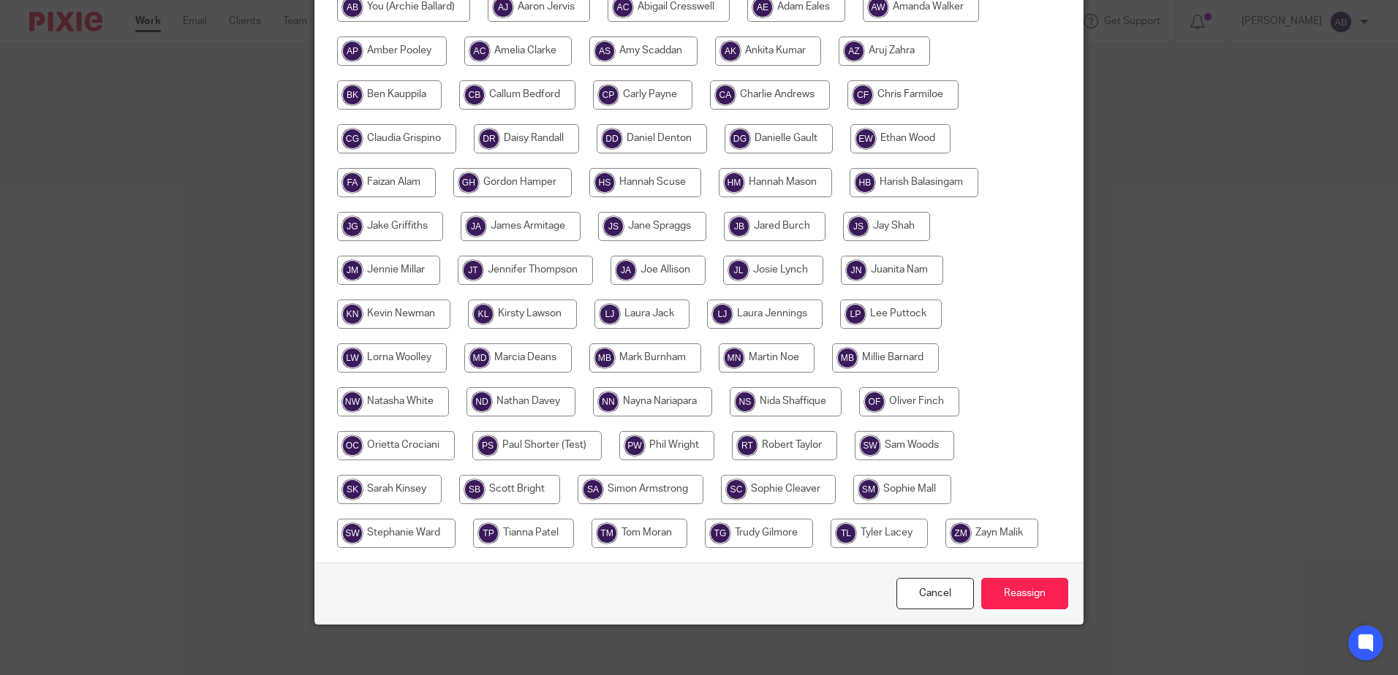
scroll to position [334, 0]
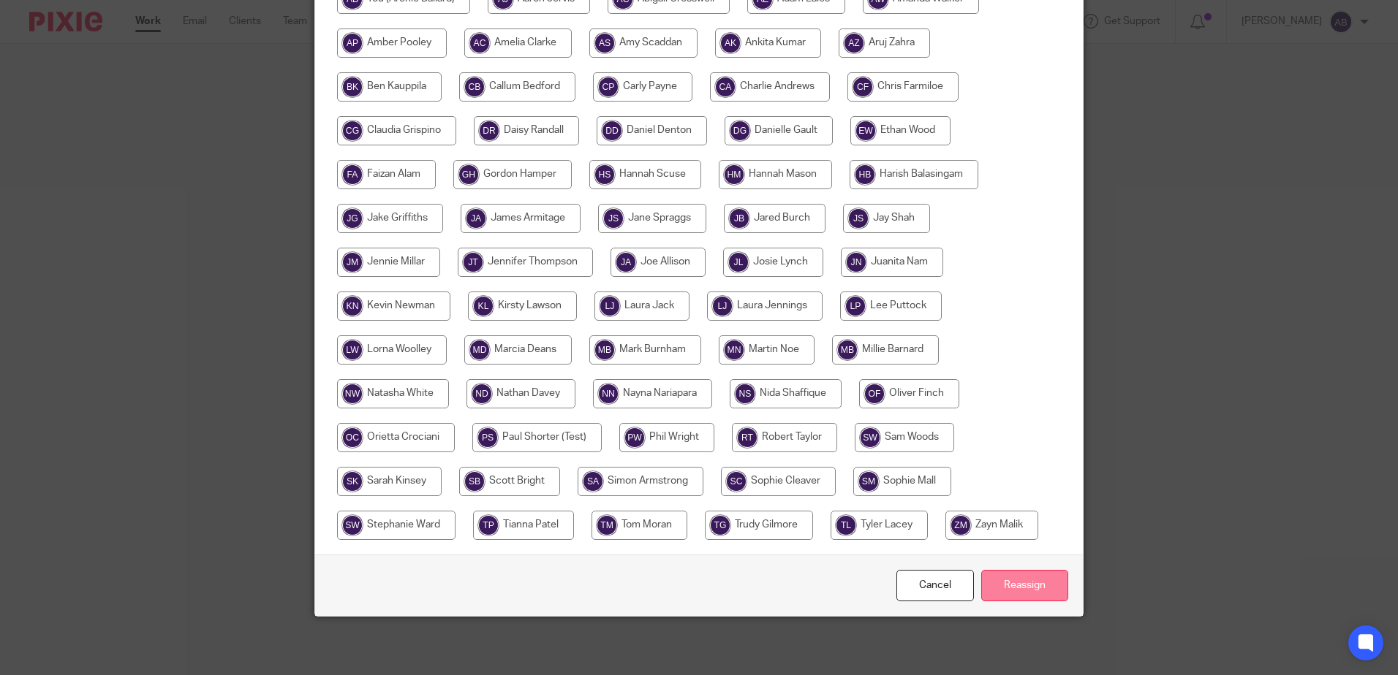
click at [1020, 592] on input "Reassign" at bounding box center [1024, 585] width 87 height 31
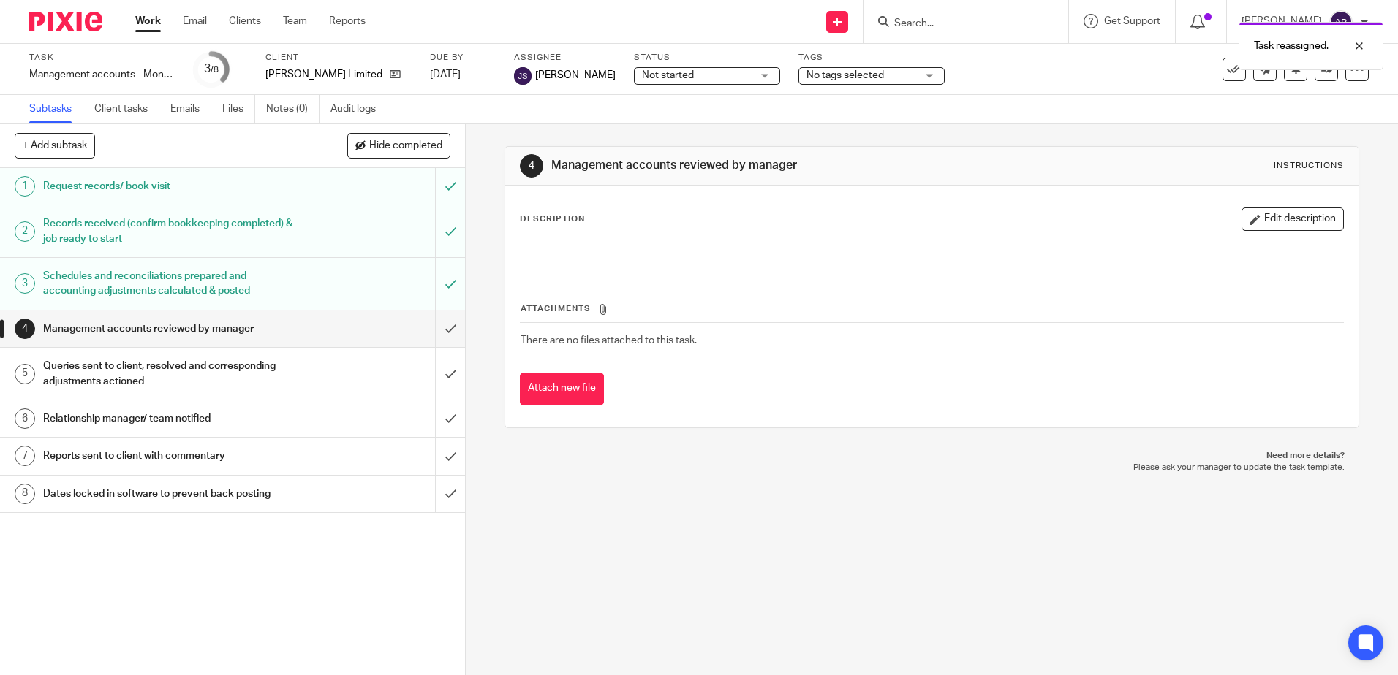
click at [696, 71] on span "Not started" at bounding box center [697, 75] width 110 height 15
click at [711, 122] on li "In progress" at bounding box center [690, 129] width 145 height 30
click at [816, 78] on span "No tags selected" at bounding box center [844, 75] width 77 height 10
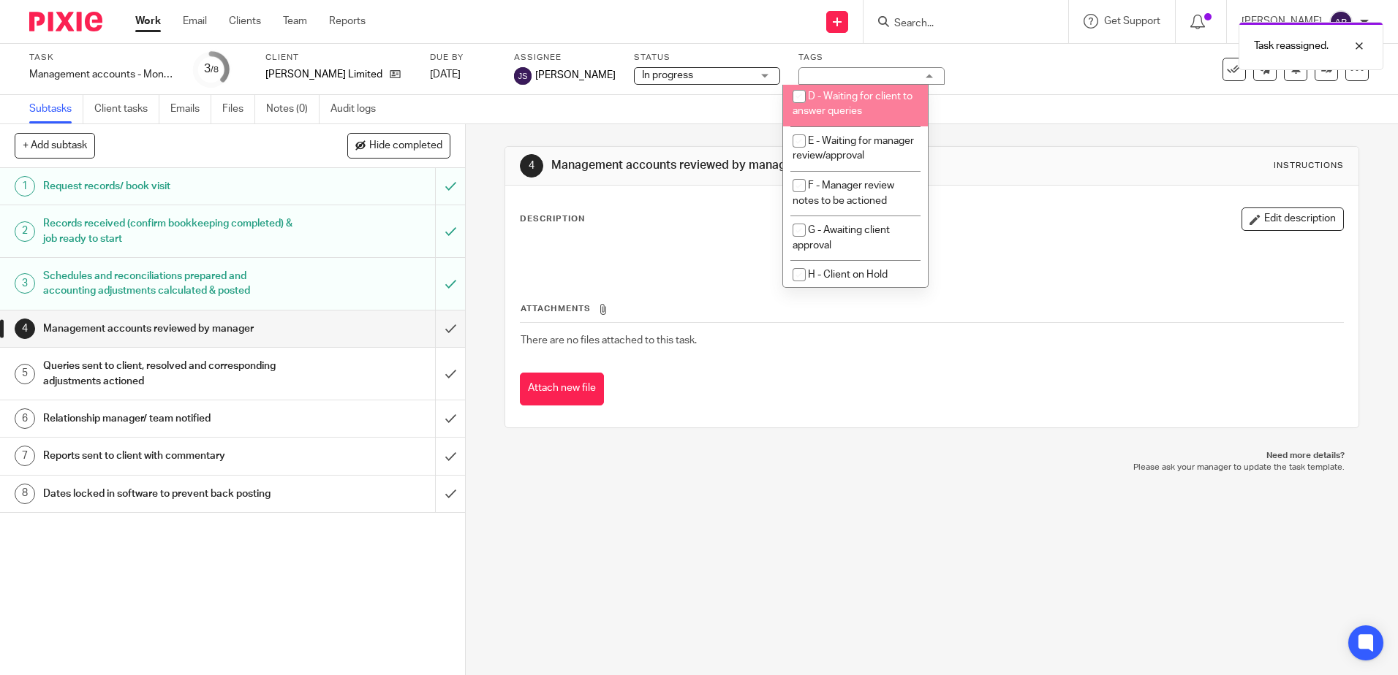
scroll to position [146, 0]
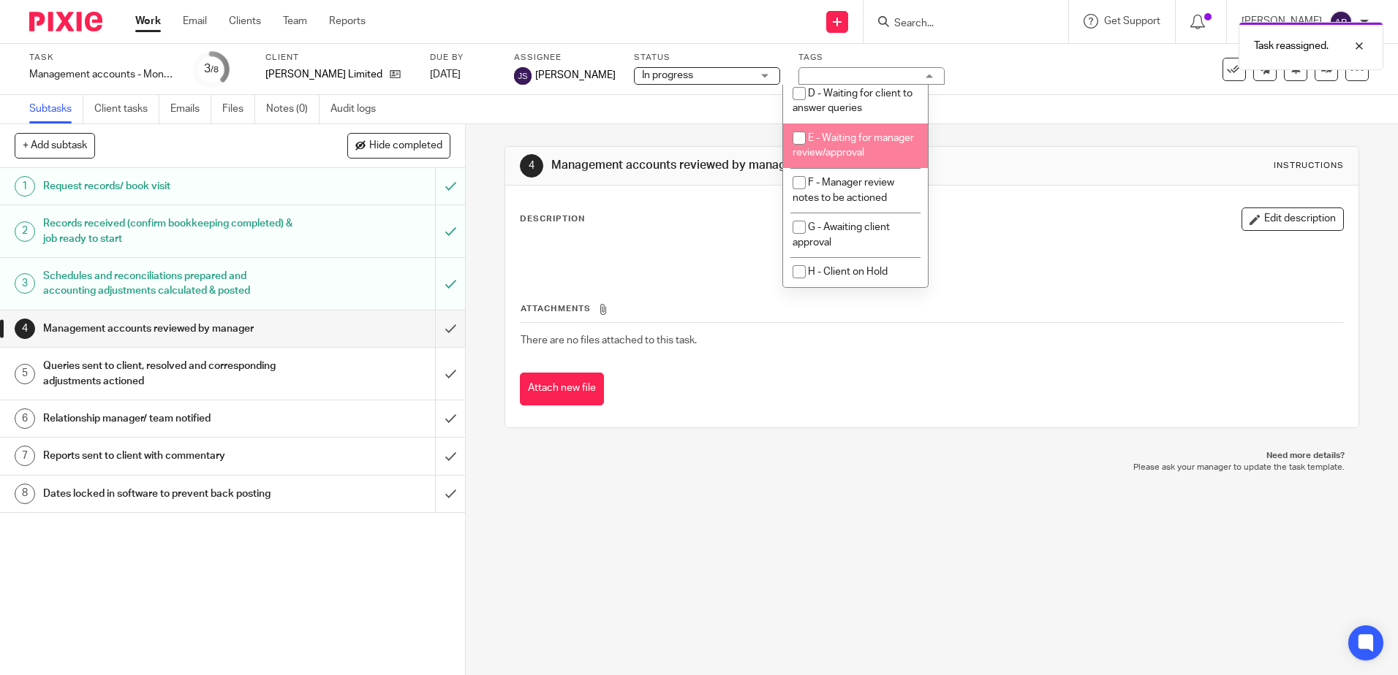
click at [861, 156] on li "E - Waiting for manager review/approval" at bounding box center [855, 146] width 145 height 45
checkbox input "true"
click at [999, 135] on div "4 Management accounts reviewed by manager Instructions Description Edit descrip…" at bounding box center [931, 287] width 854 height 326
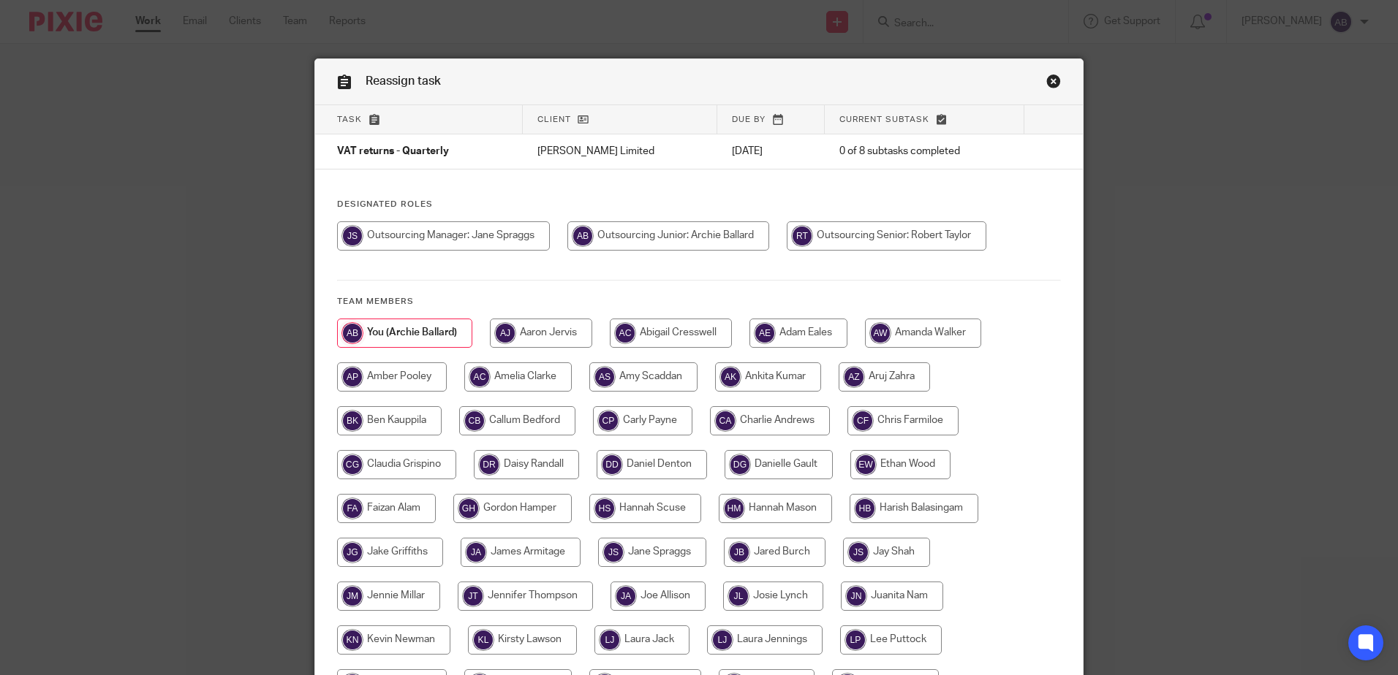
click at [485, 239] on input "radio" at bounding box center [443, 236] width 213 height 29
radio input "true"
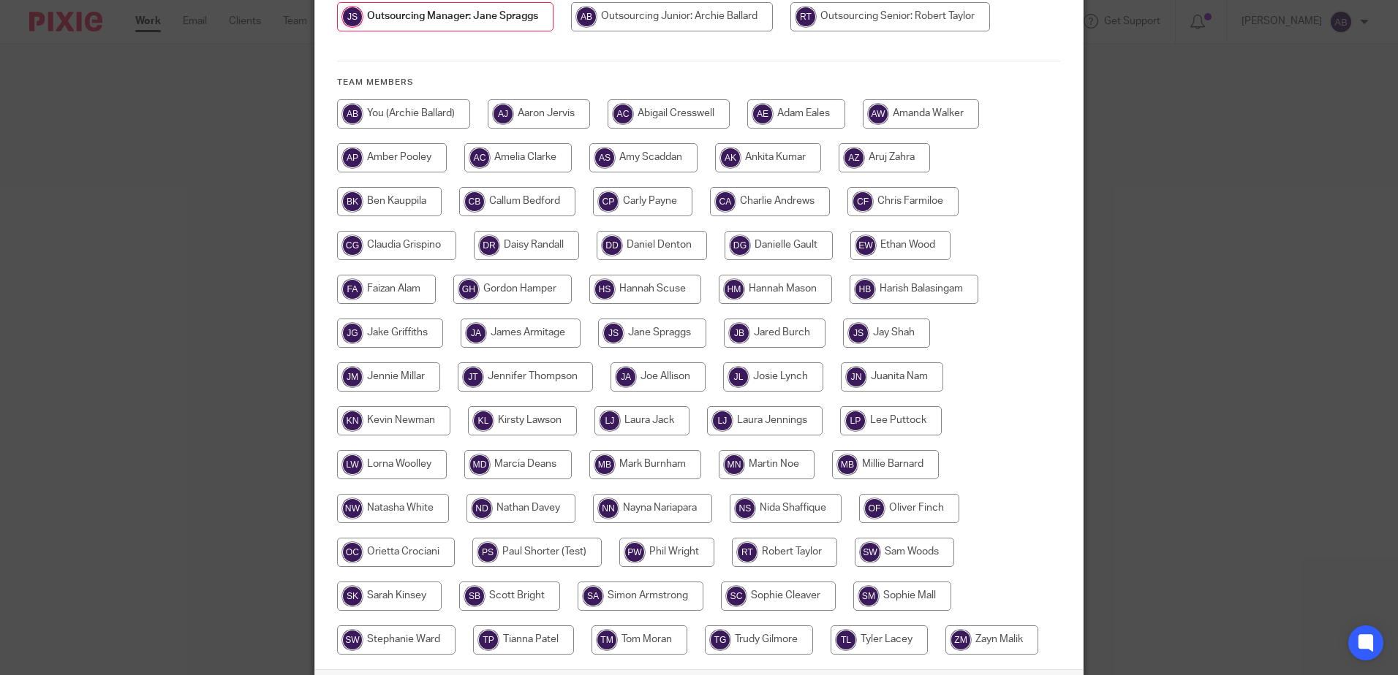
scroll to position [334, 0]
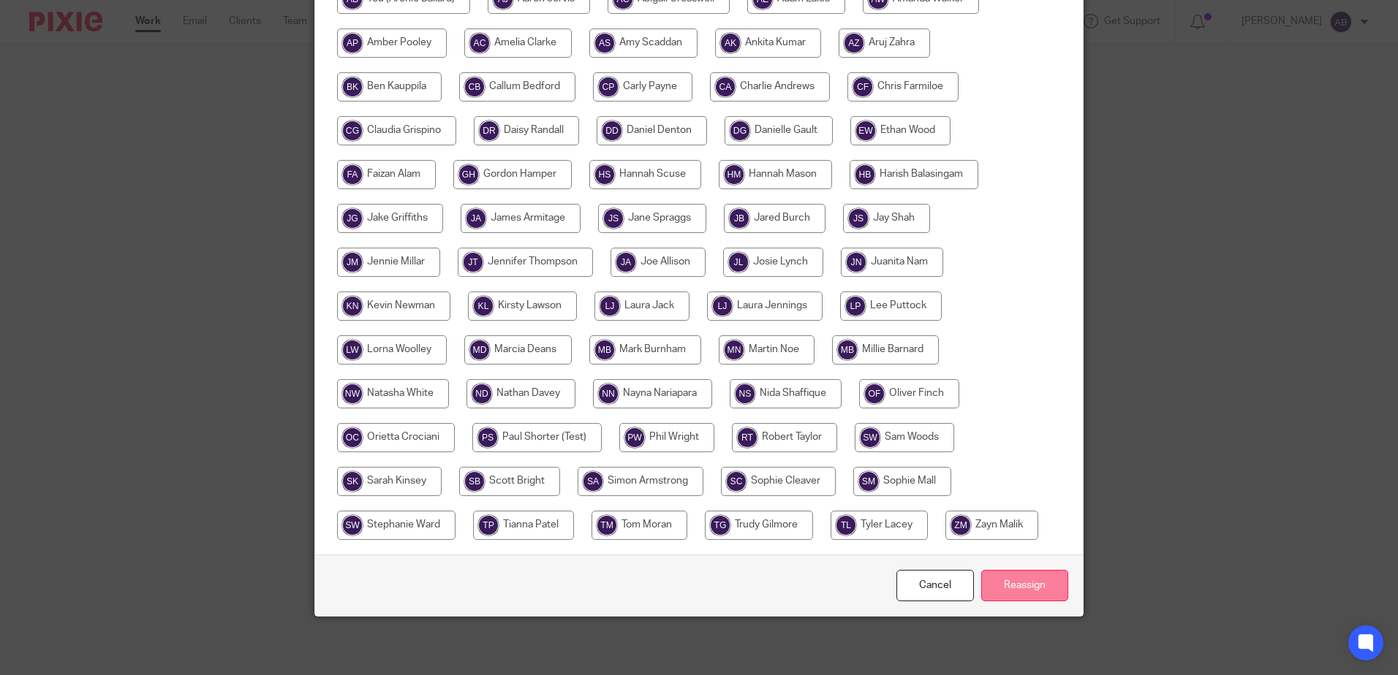
click at [1048, 590] on input "Reassign" at bounding box center [1024, 585] width 87 height 31
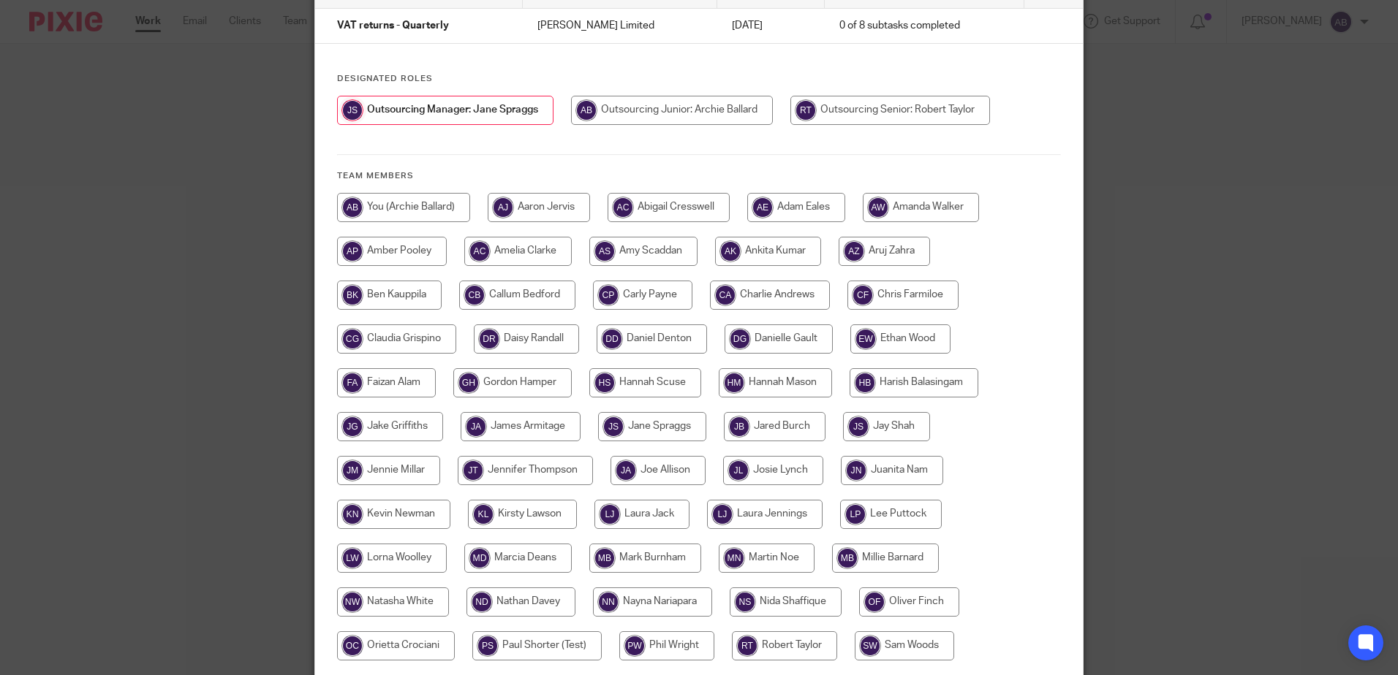
scroll to position [0, 0]
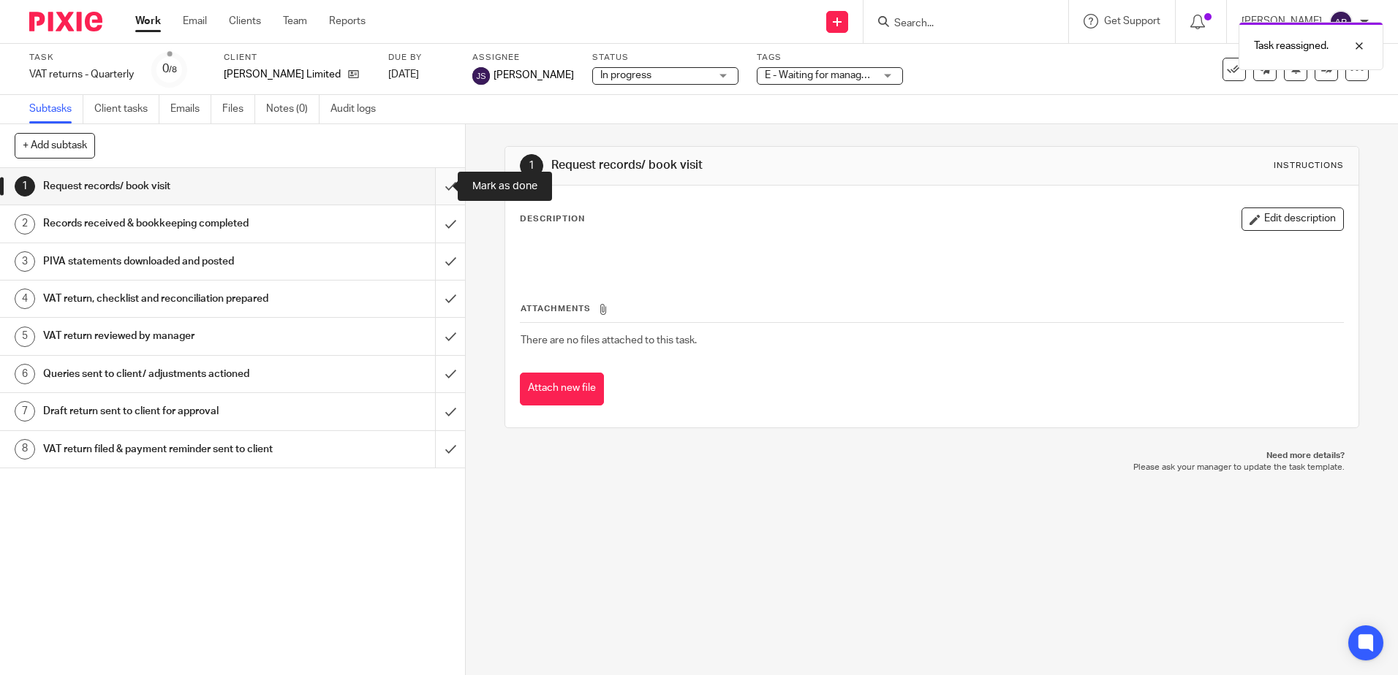
click at [442, 189] on input "submit" at bounding box center [232, 186] width 465 height 37
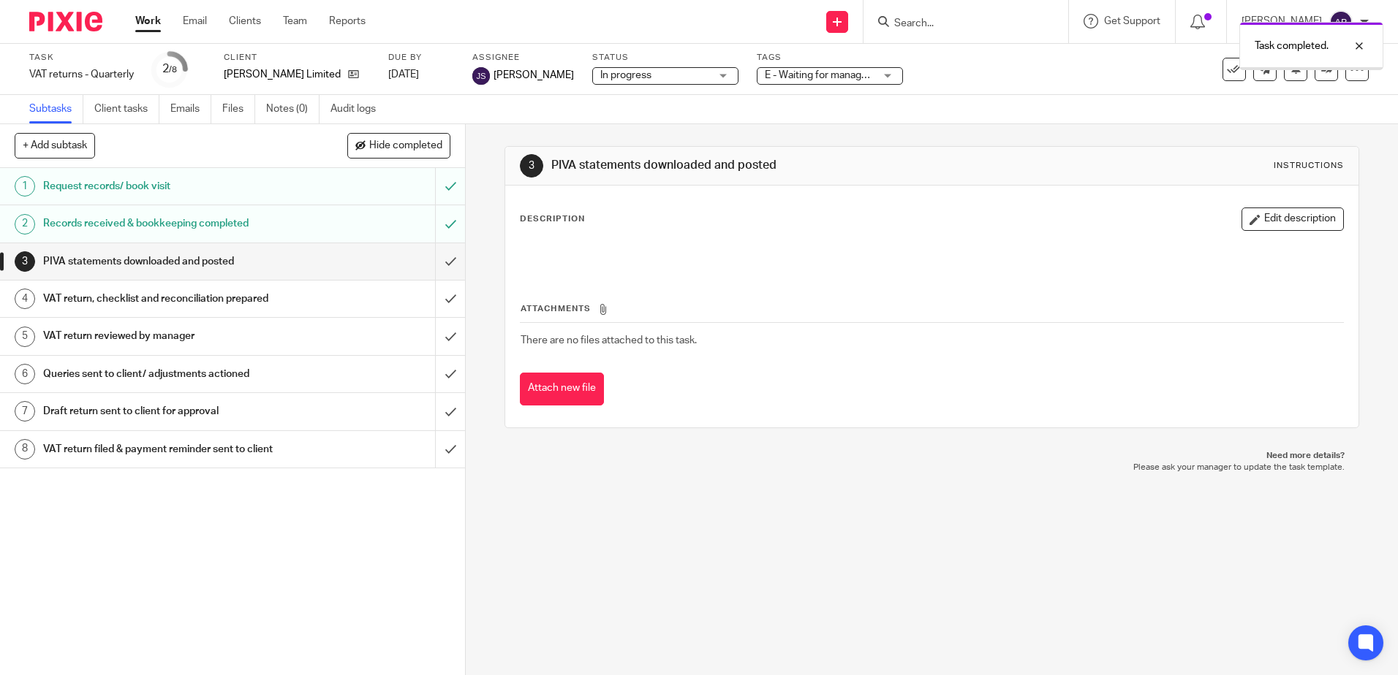
click at [442, 248] on input "submit" at bounding box center [232, 261] width 465 height 37
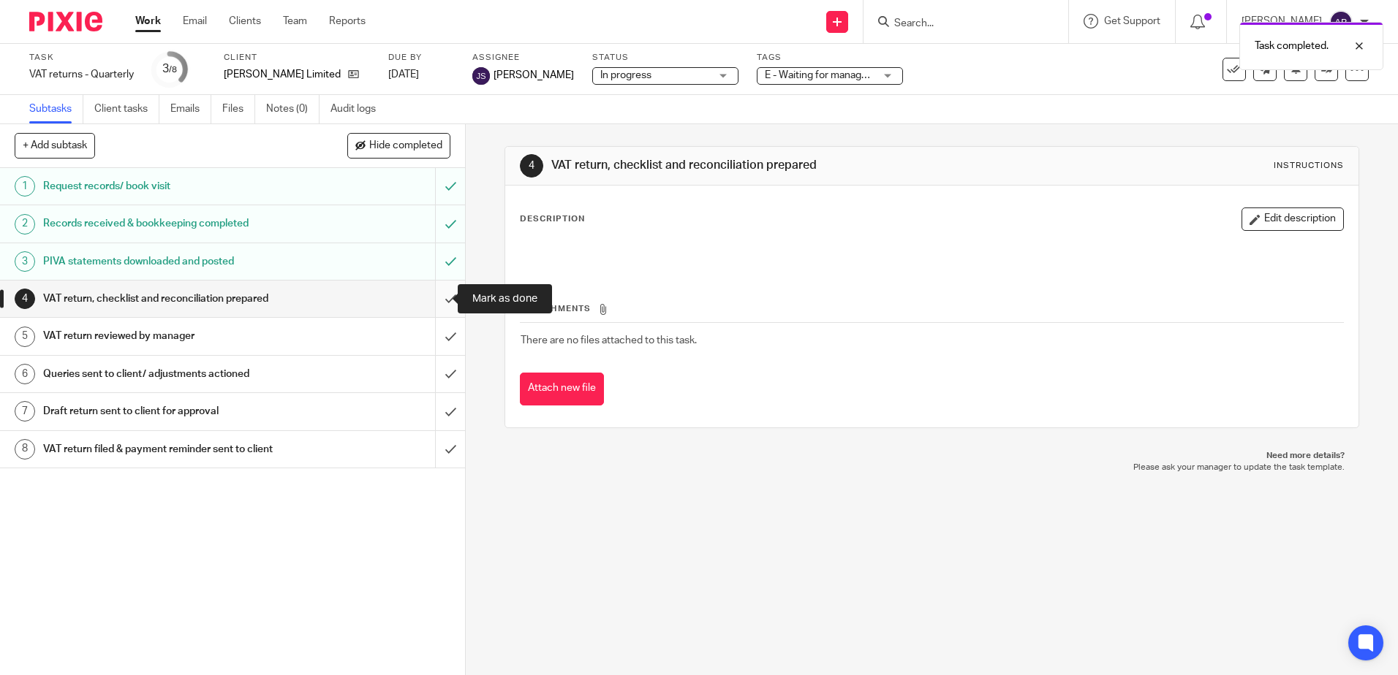
click at [436, 295] on input "submit" at bounding box center [232, 299] width 465 height 37
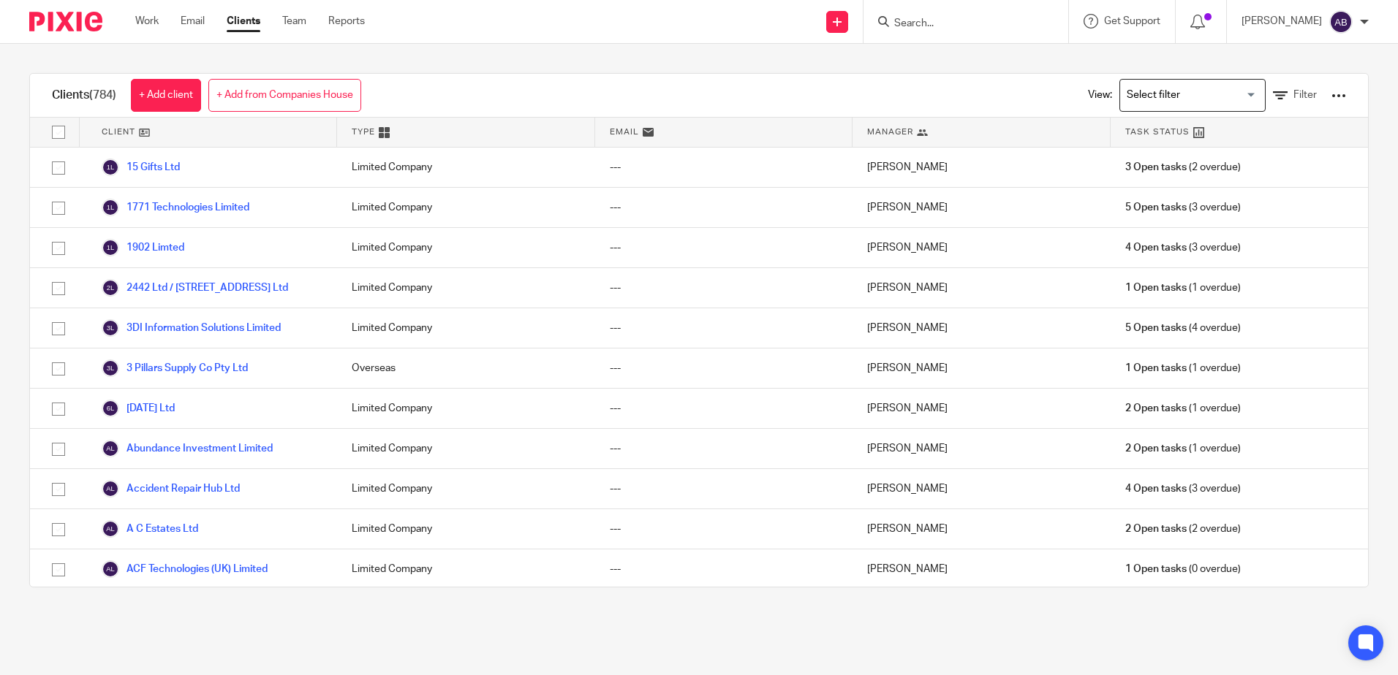
click at [947, 22] on input "Search" at bounding box center [959, 24] width 132 height 13
type input "AGAF"
click button "submit" at bounding box center [0, 0] width 0 height 0
click at [939, 59] on link at bounding box center [980, 57] width 181 height 22
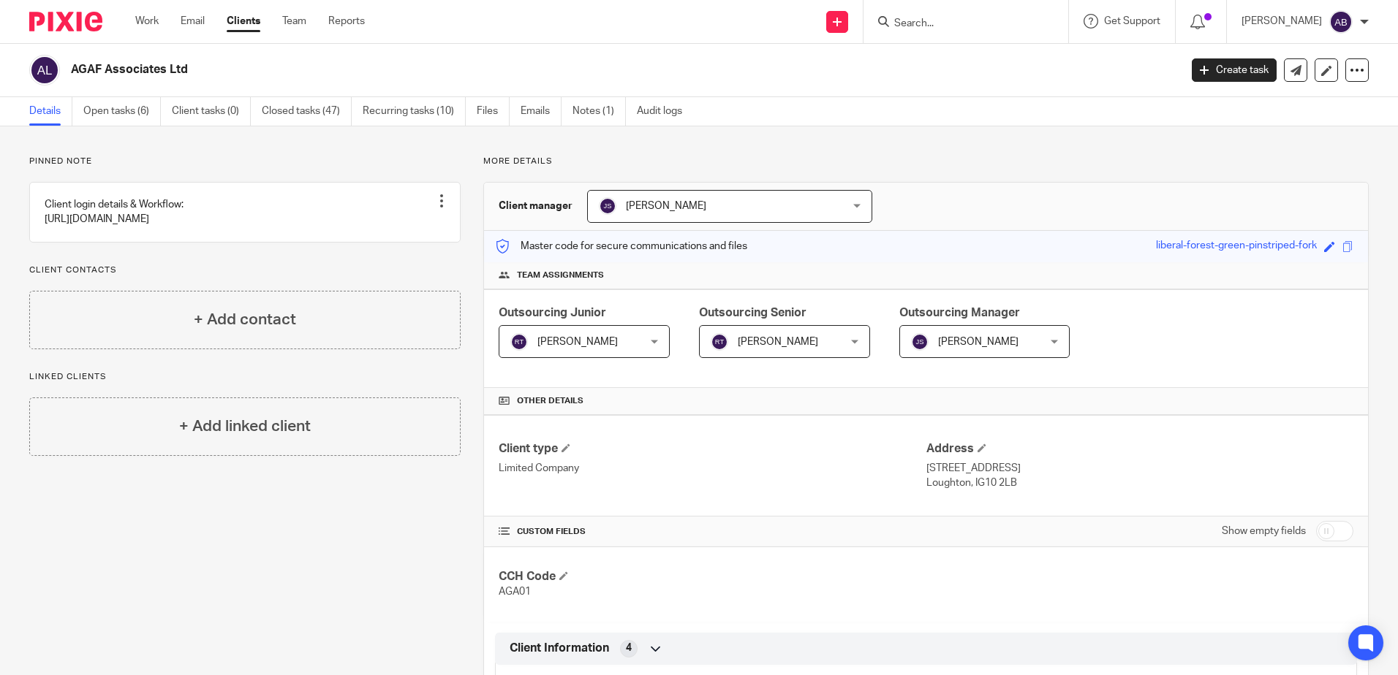
click at [118, 115] on link "Open tasks (6)" at bounding box center [121, 111] width 77 height 29
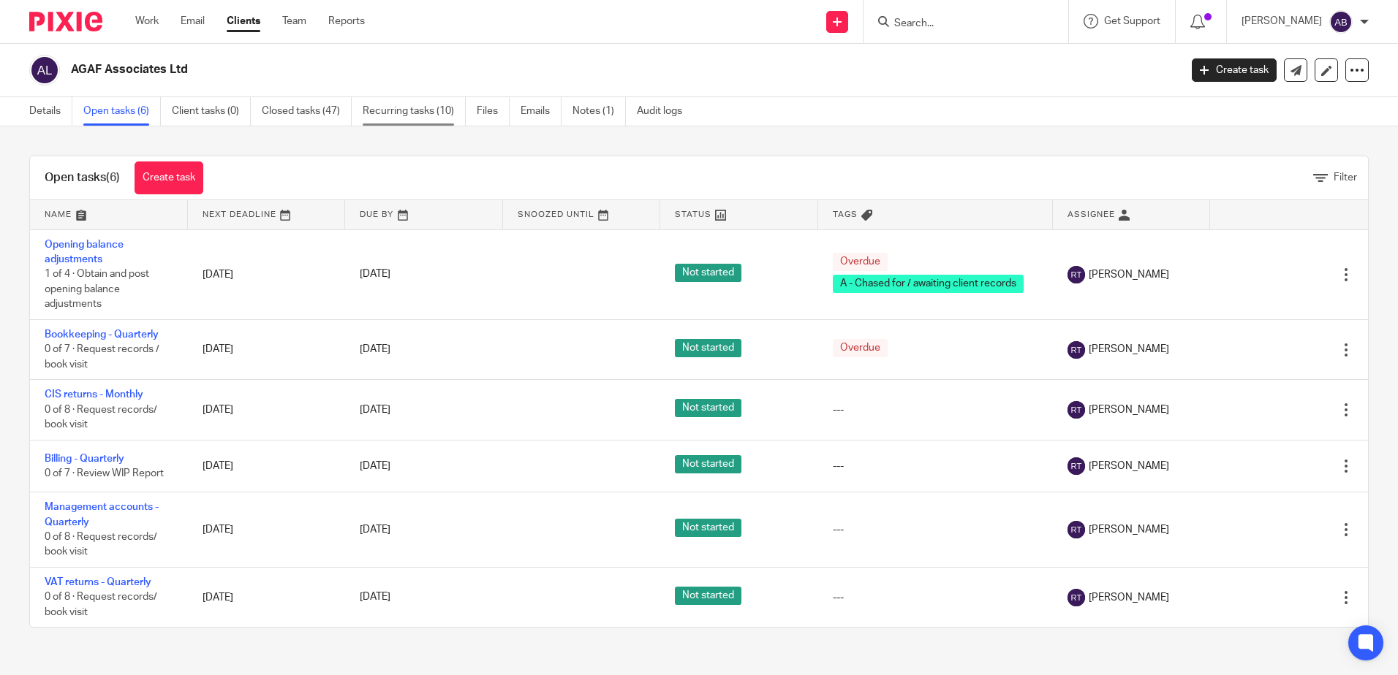
click at [417, 110] on link "Recurring tasks (10)" at bounding box center [414, 111] width 103 height 29
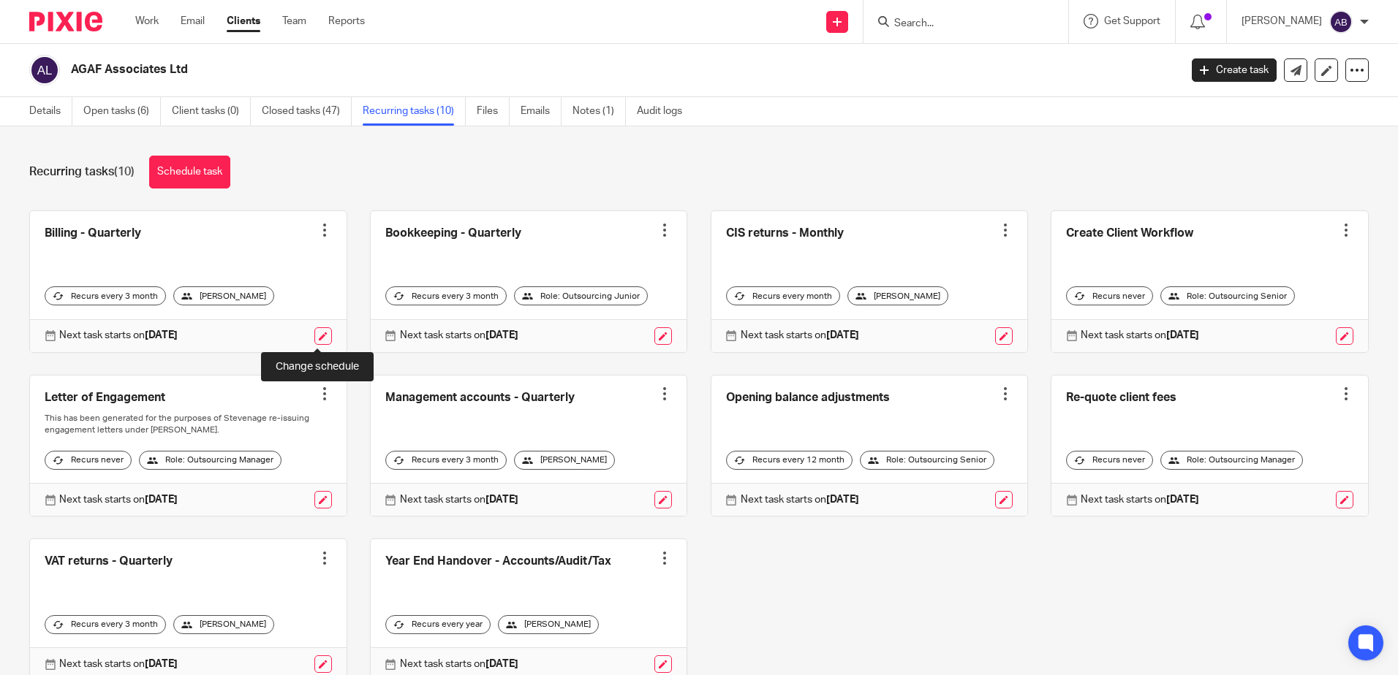
click at [314, 343] on link at bounding box center [323, 337] width 18 height 18
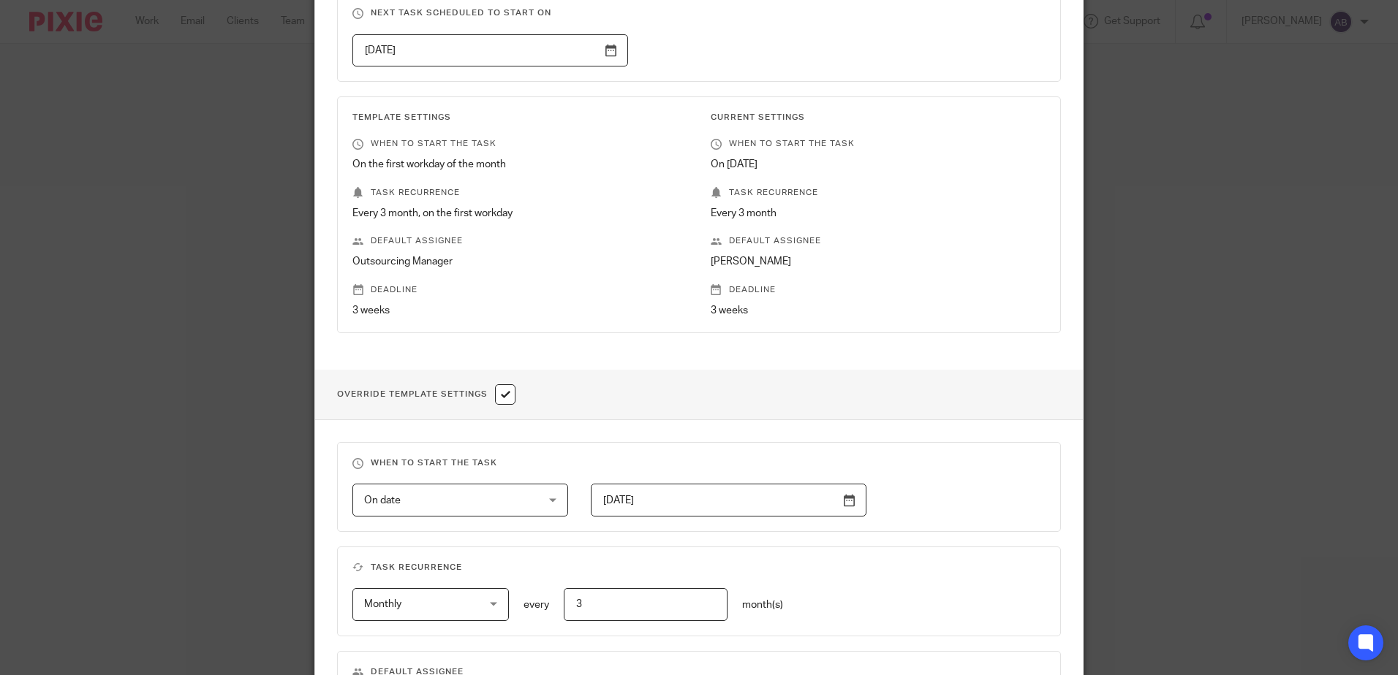
scroll to position [509, 0]
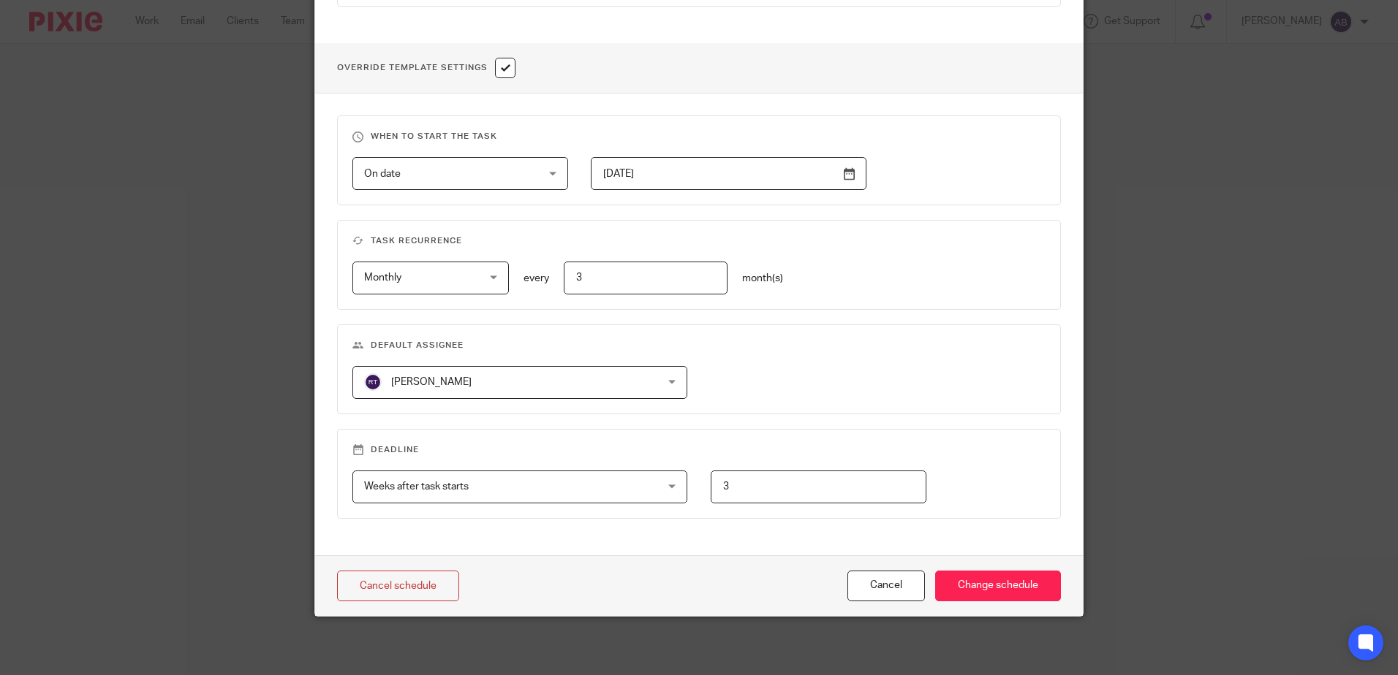
click at [499, 379] on span "[PERSON_NAME]" at bounding box center [493, 382] width 258 height 31
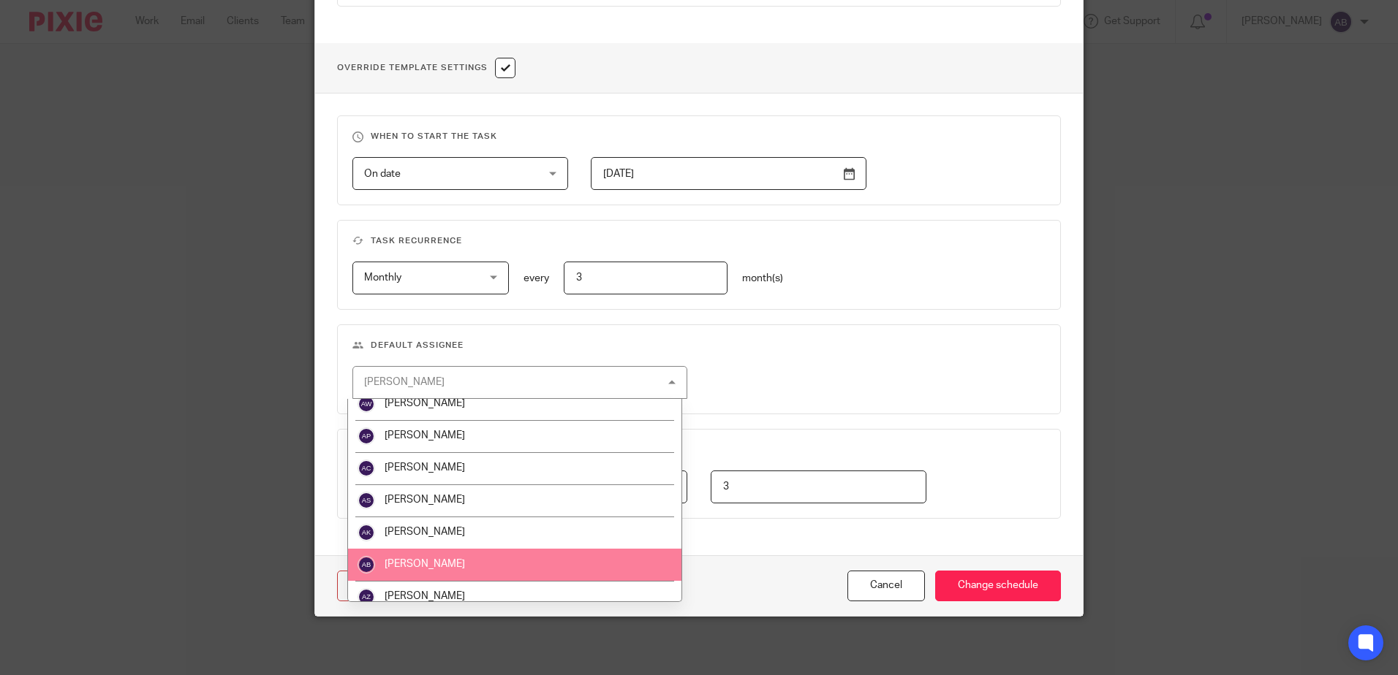
scroll to position [219, 0]
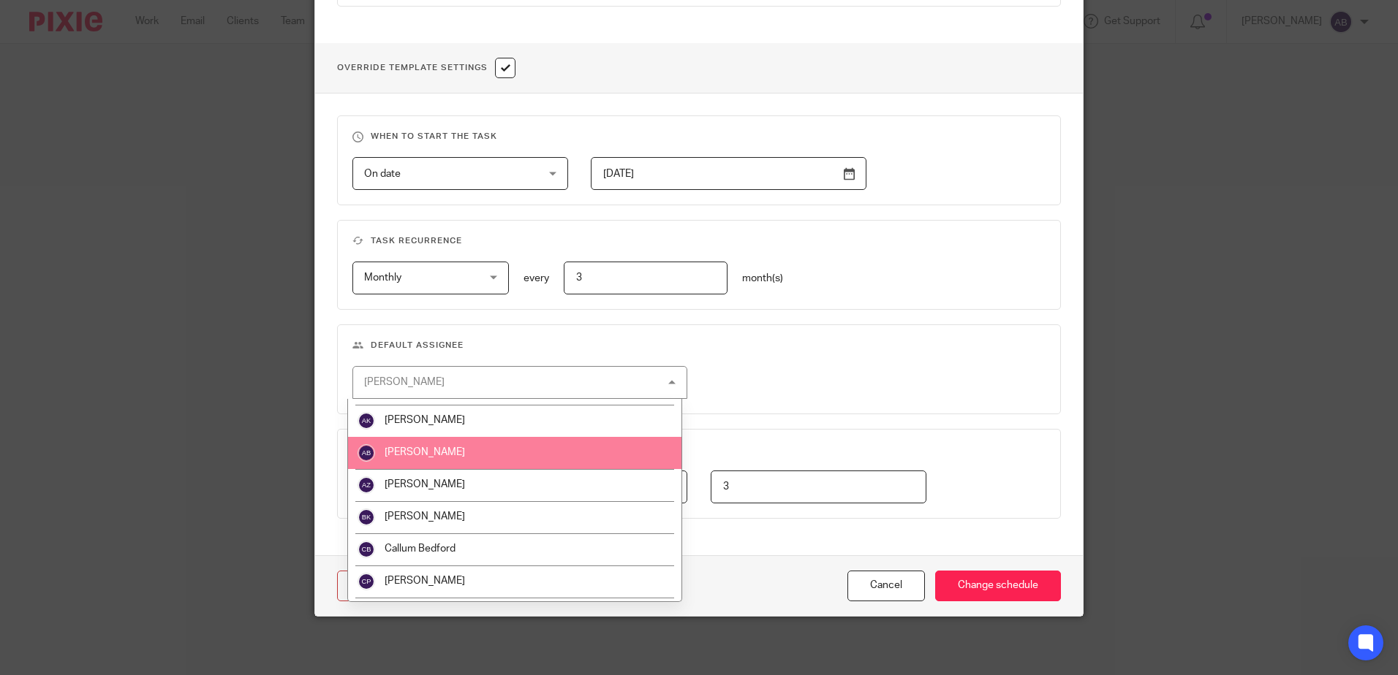
click at [452, 451] on li "[PERSON_NAME]" at bounding box center [514, 453] width 333 height 32
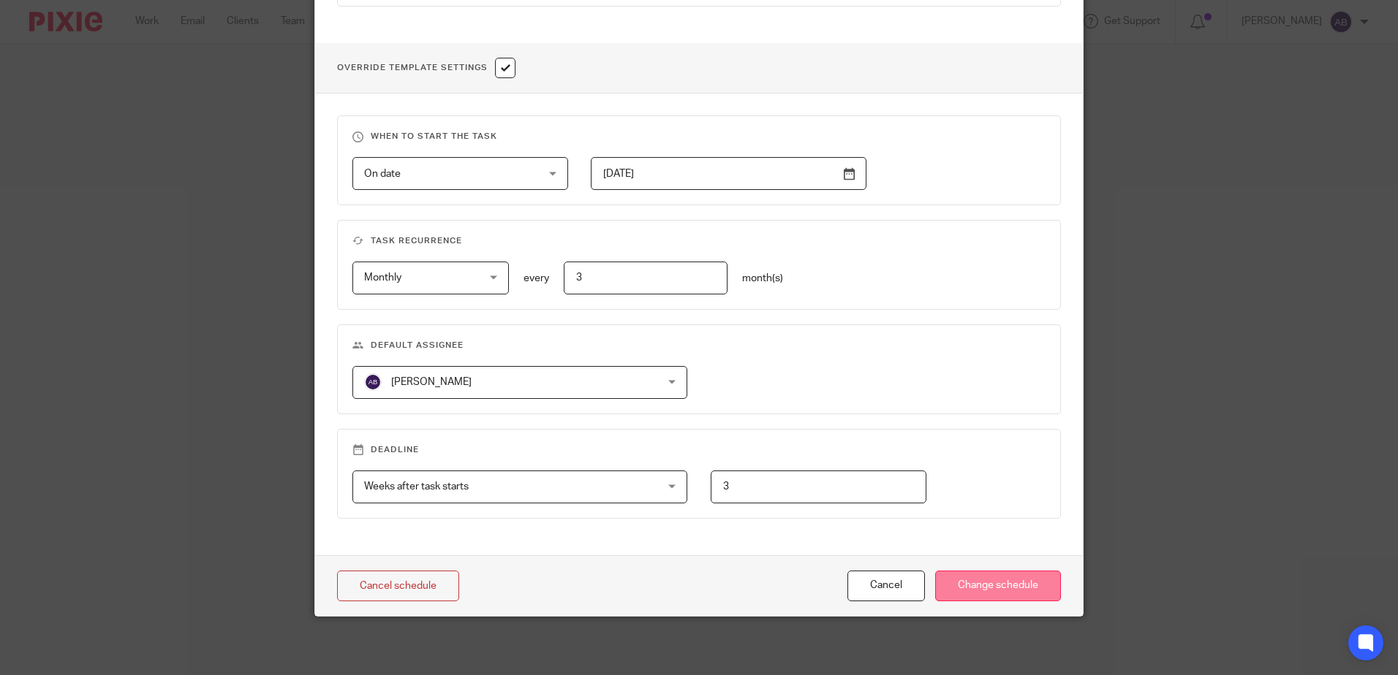
click at [1017, 573] on input "Change schedule" at bounding box center [998, 586] width 126 height 31
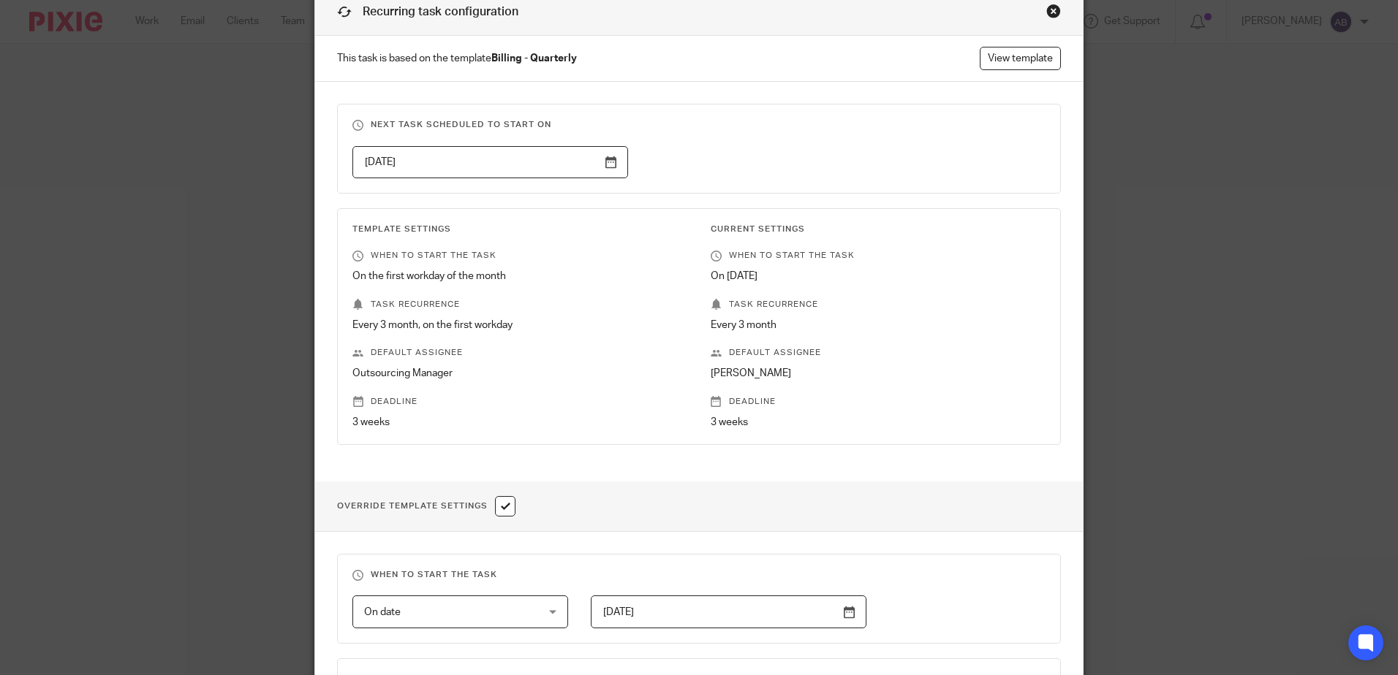
scroll to position [25, 0]
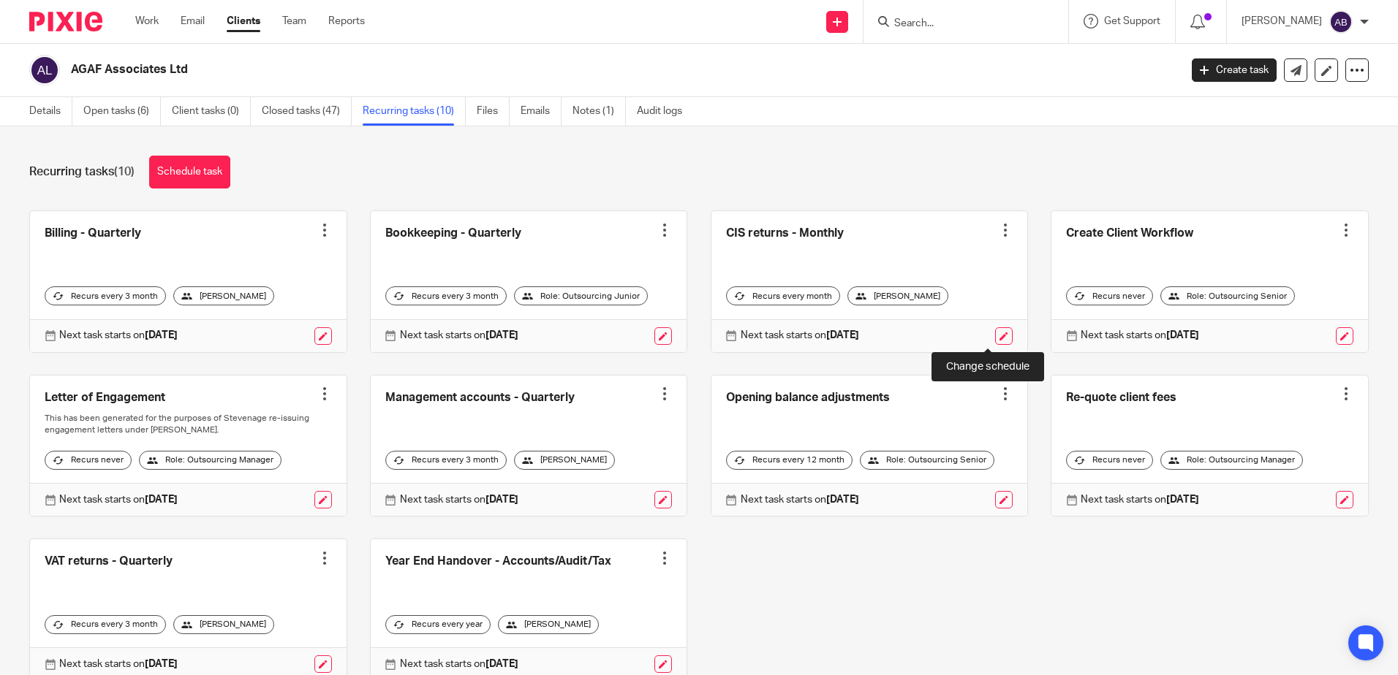
click at [995, 338] on link at bounding box center [1004, 337] width 18 height 18
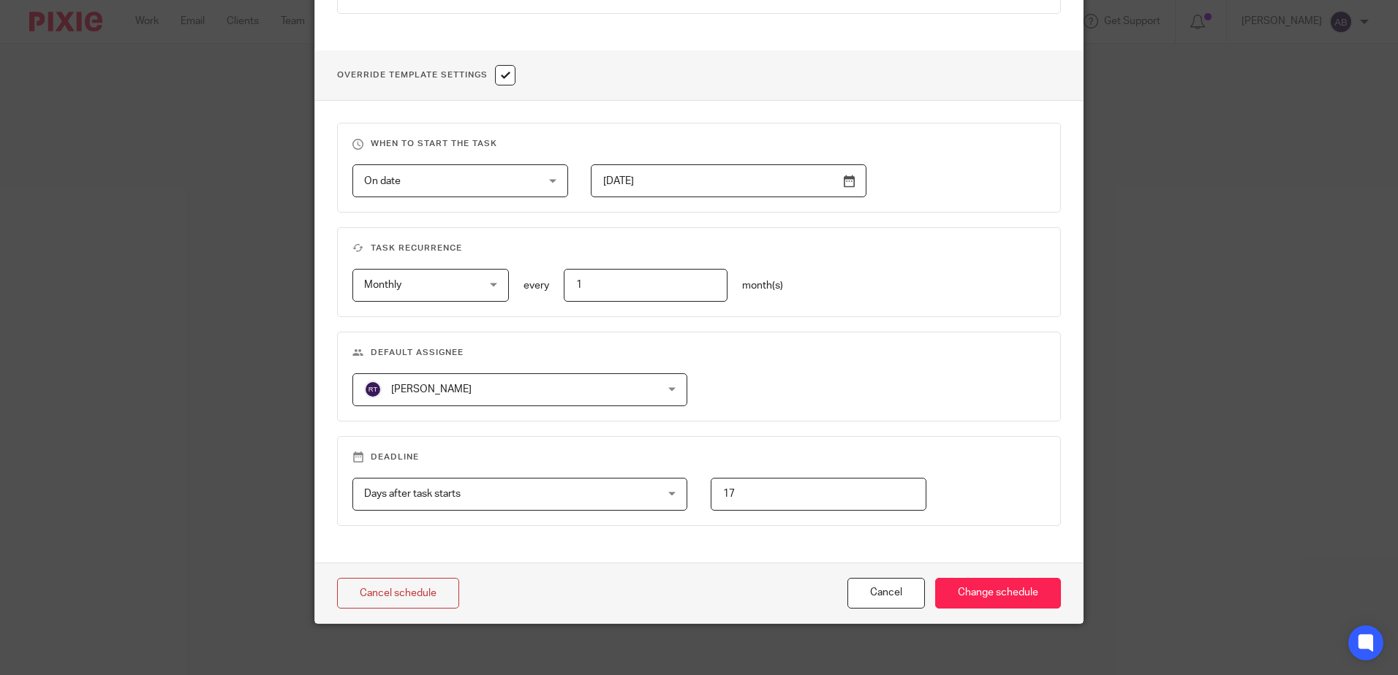
scroll to position [509, 0]
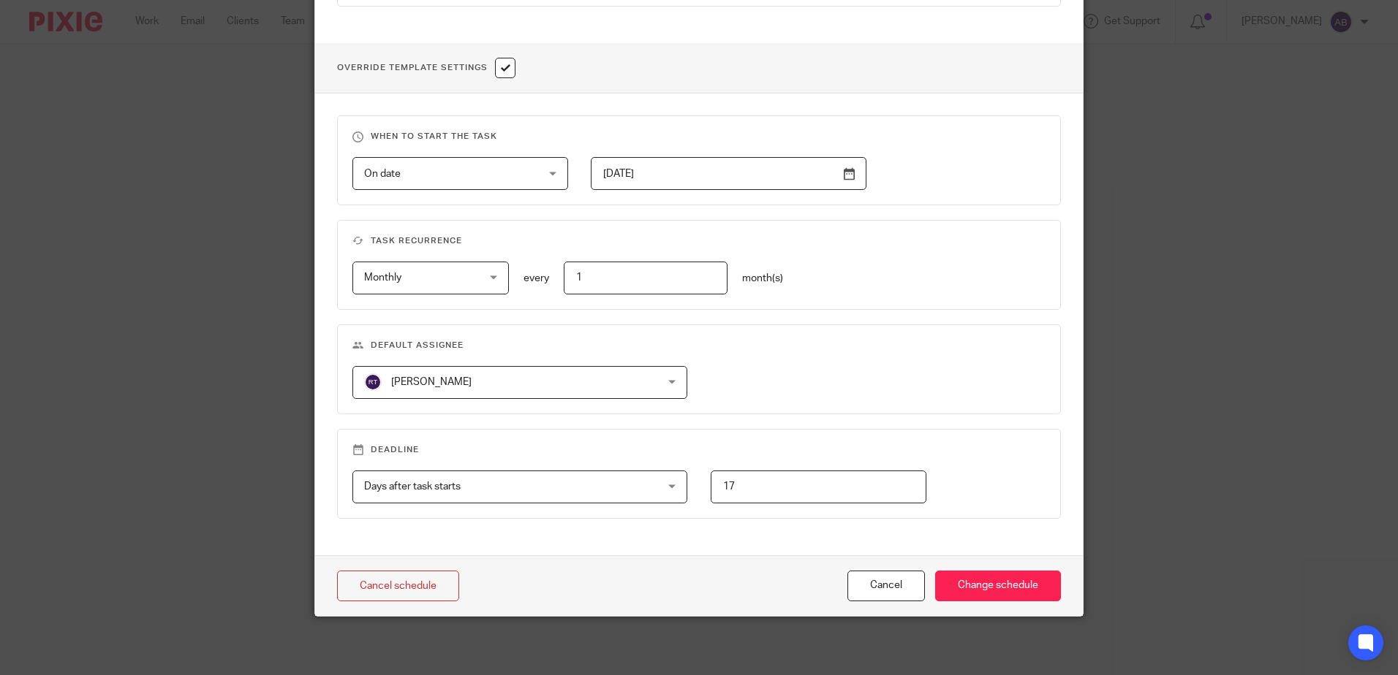
click at [515, 388] on span "[PERSON_NAME]" at bounding box center [493, 382] width 258 height 31
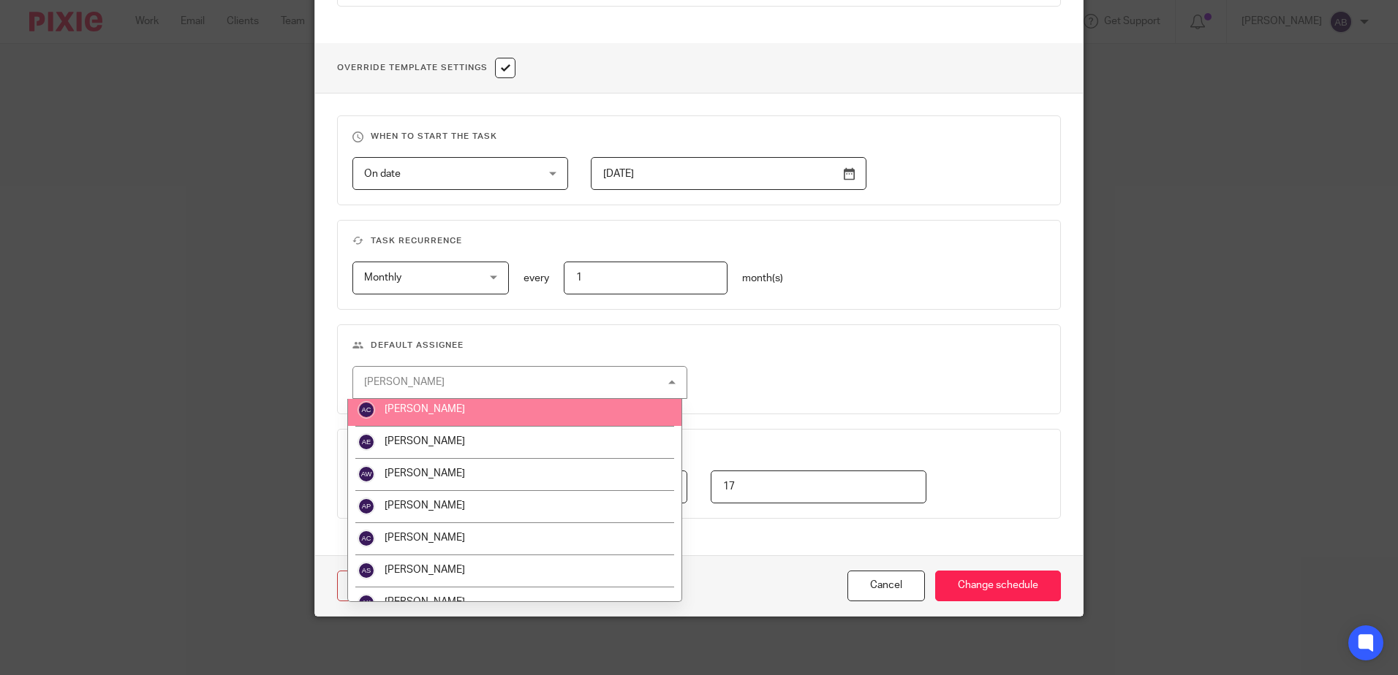
scroll to position [73, 0]
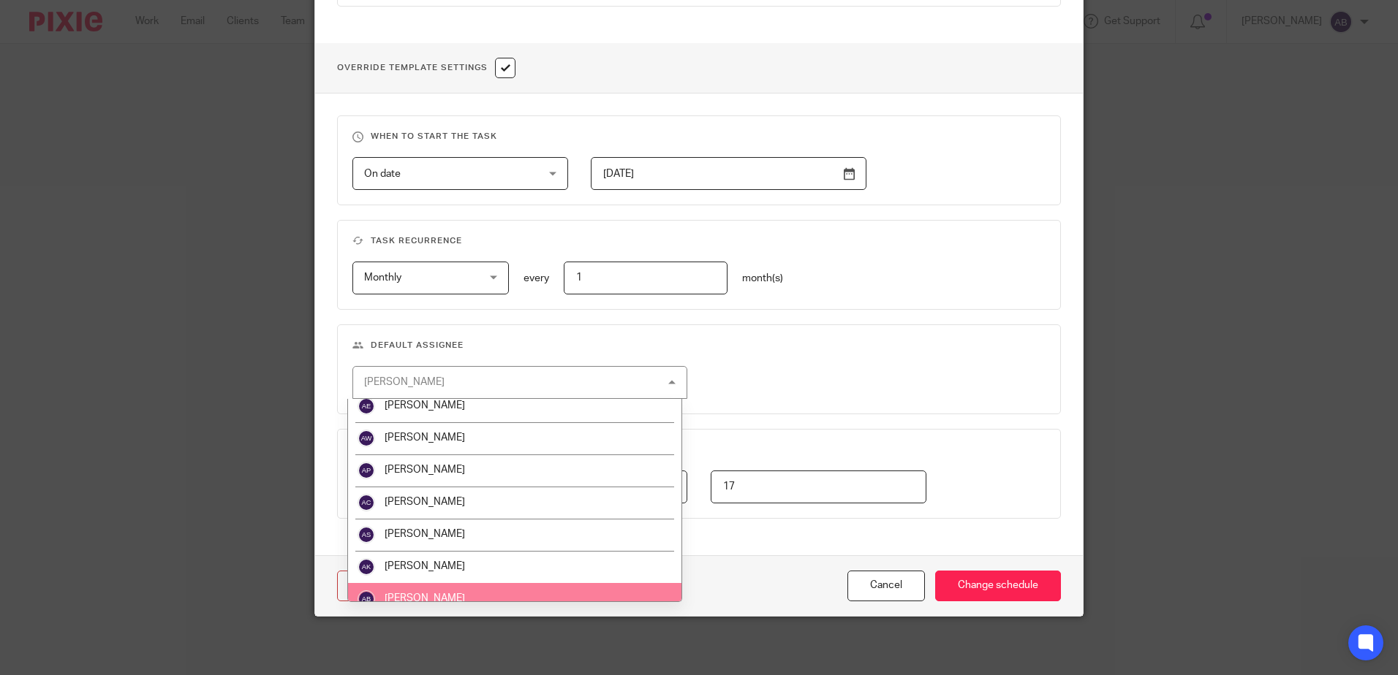
click at [471, 590] on li "[PERSON_NAME]" at bounding box center [514, 599] width 333 height 32
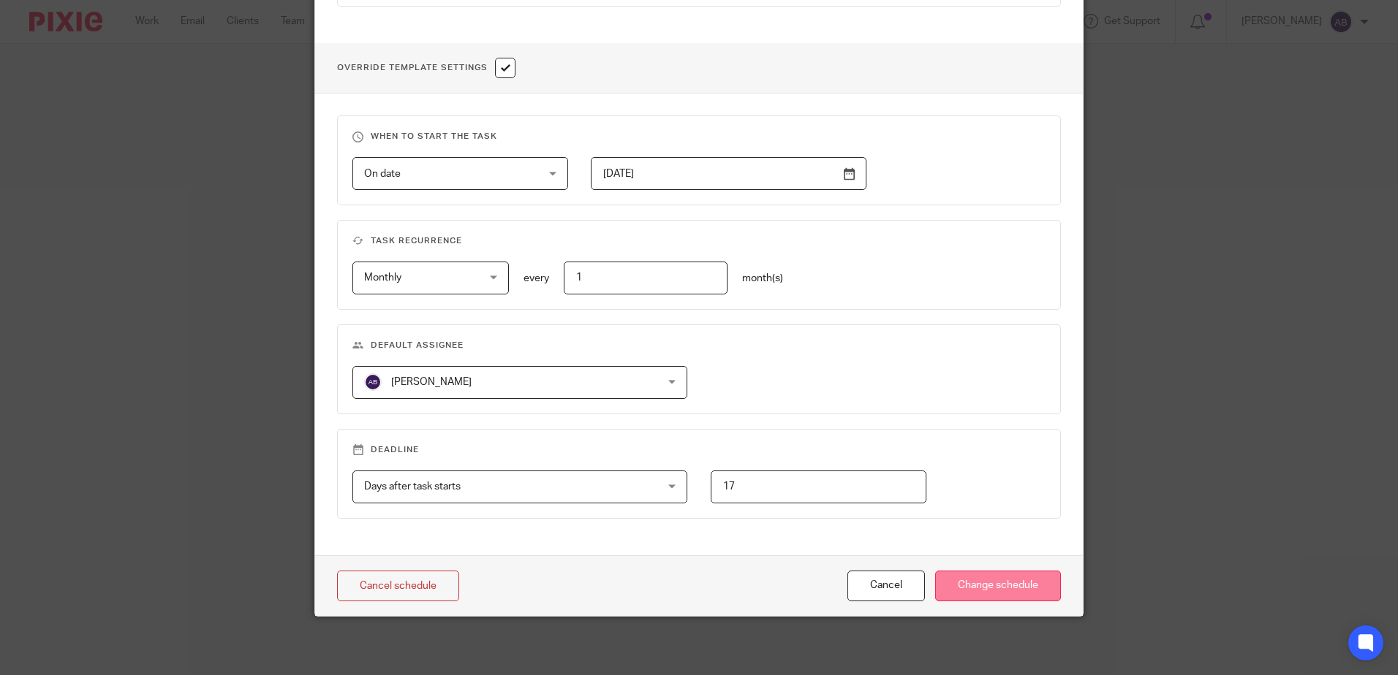
click at [1038, 594] on input "Change schedule" at bounding box center [998, 586] width 126 height 31
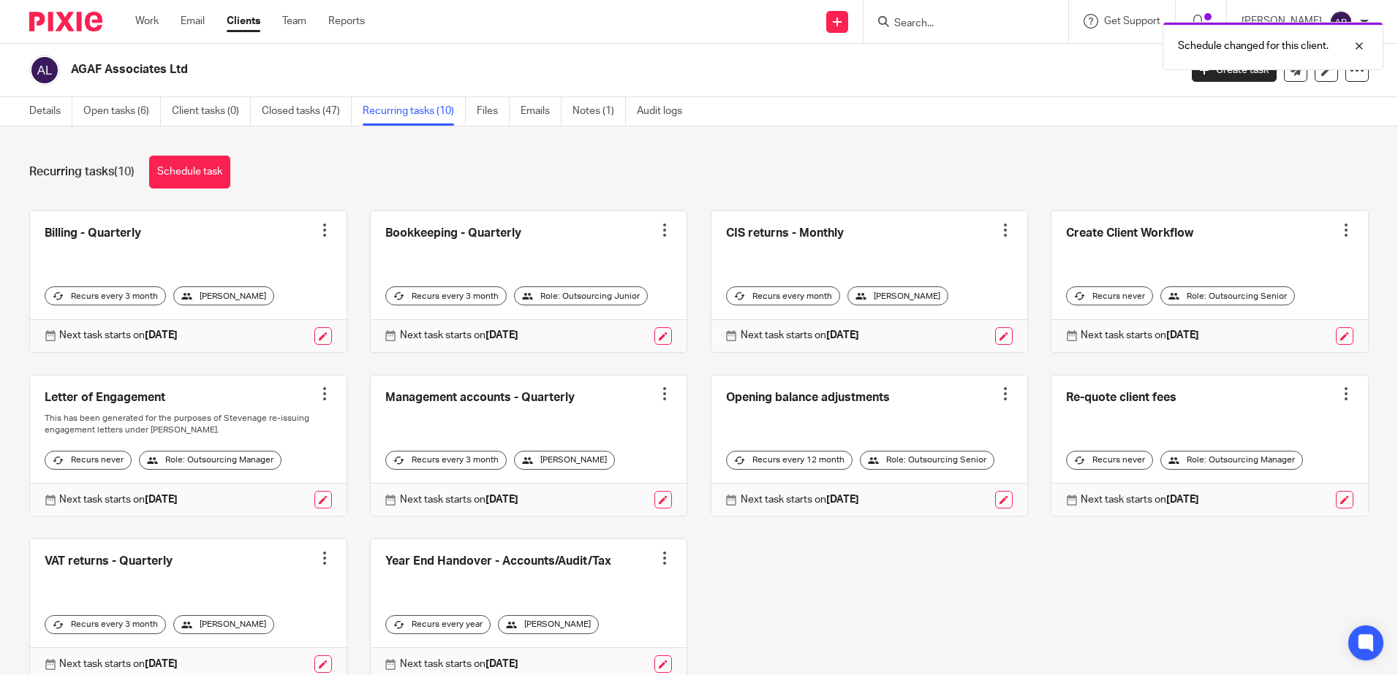
scroll to position [69, 0]
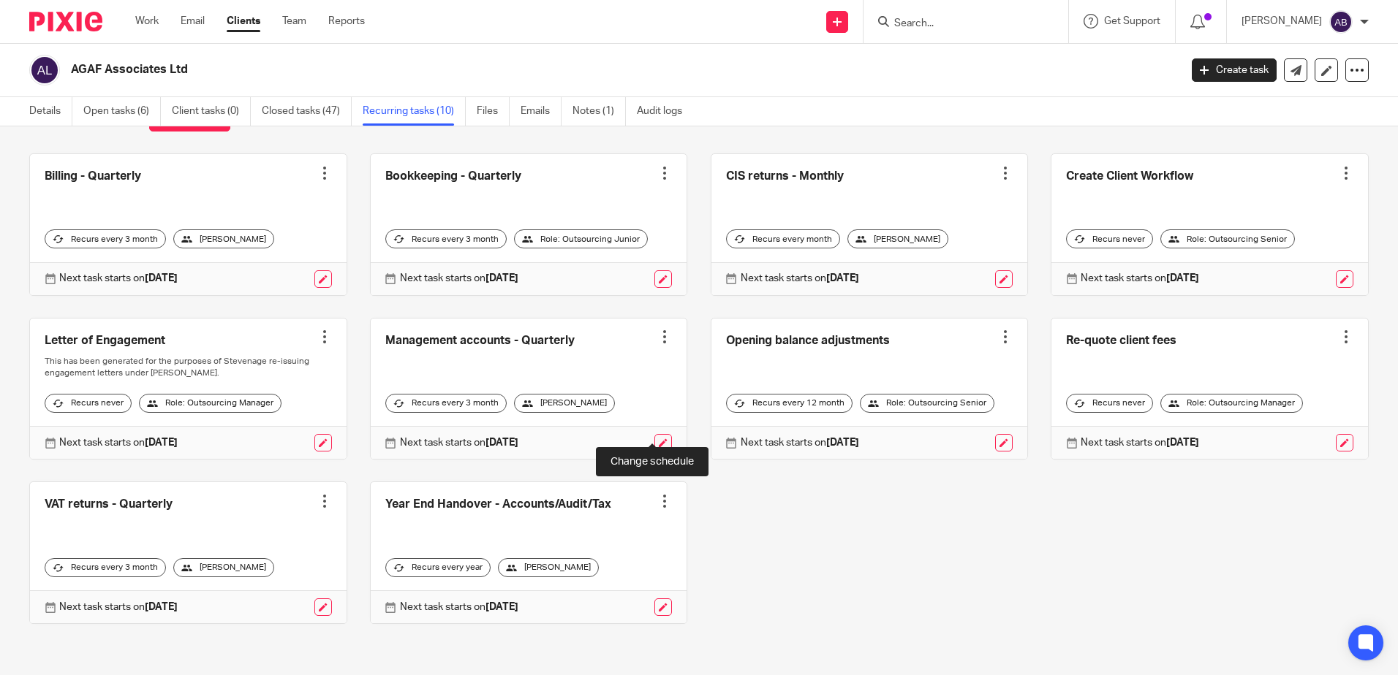
click at [657, 440] on link at bounding box center [663, 443] width 18 height 18
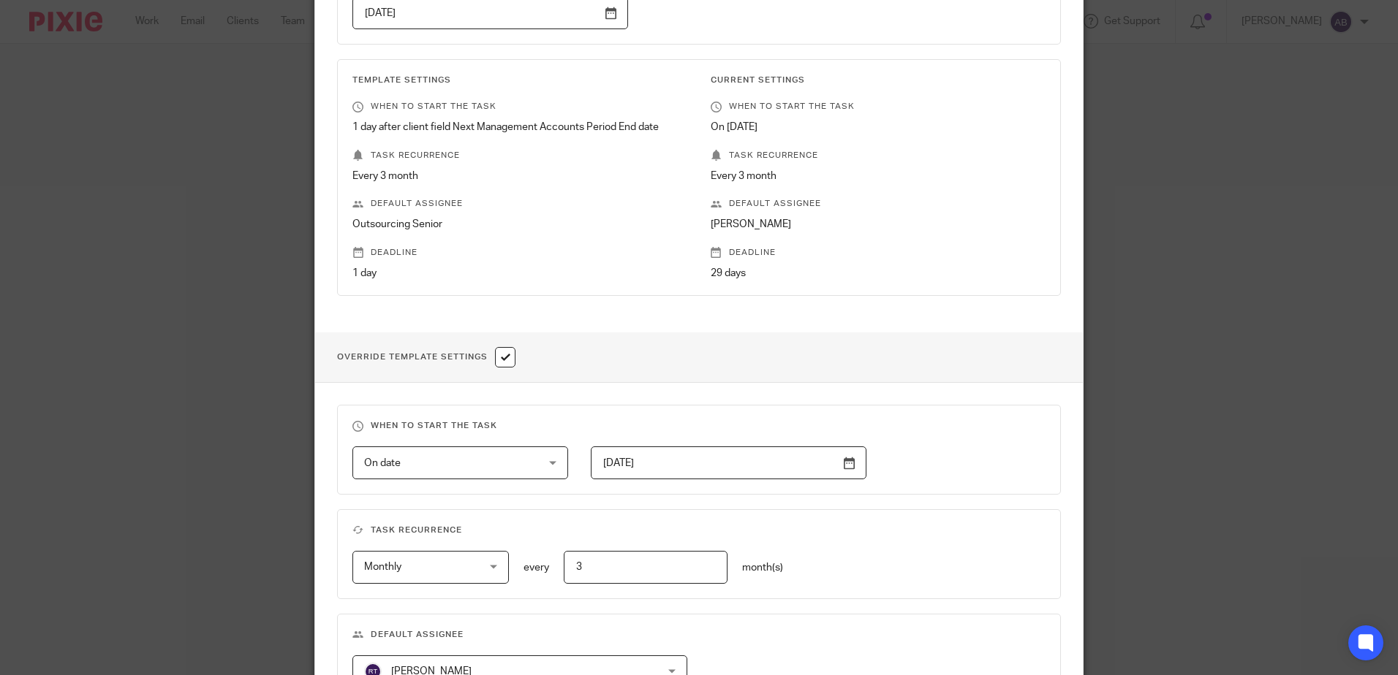
scroll to position [509, 0]
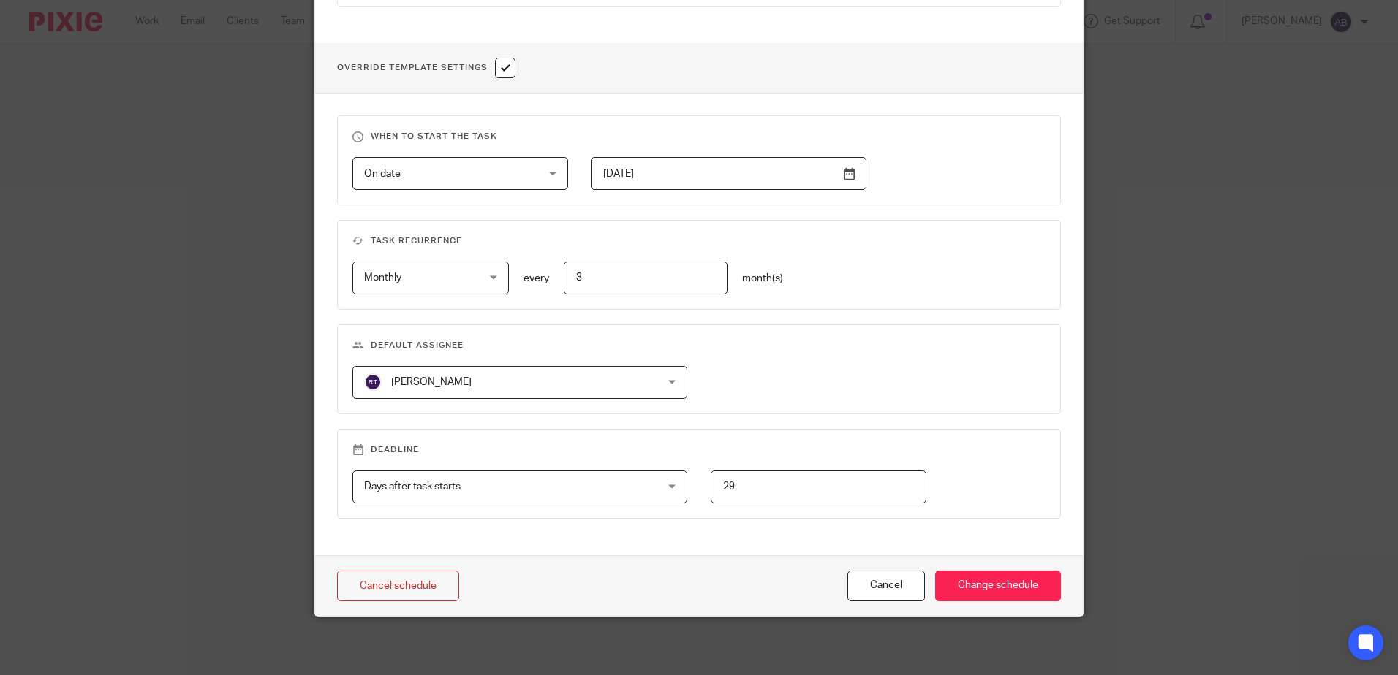
click at [533, 389] on span "[PERSON_NAME]" at bounding box center [493, 382] width 258 height 31
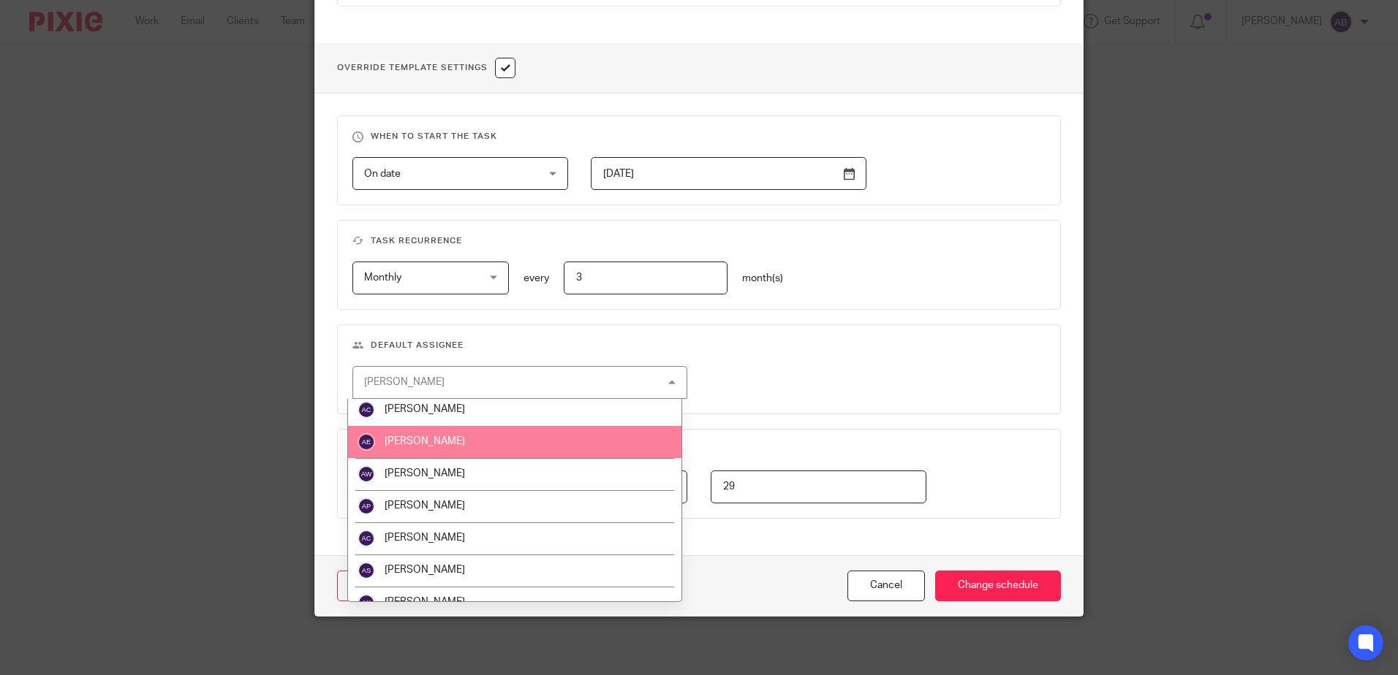
scroll to position [73, 0]
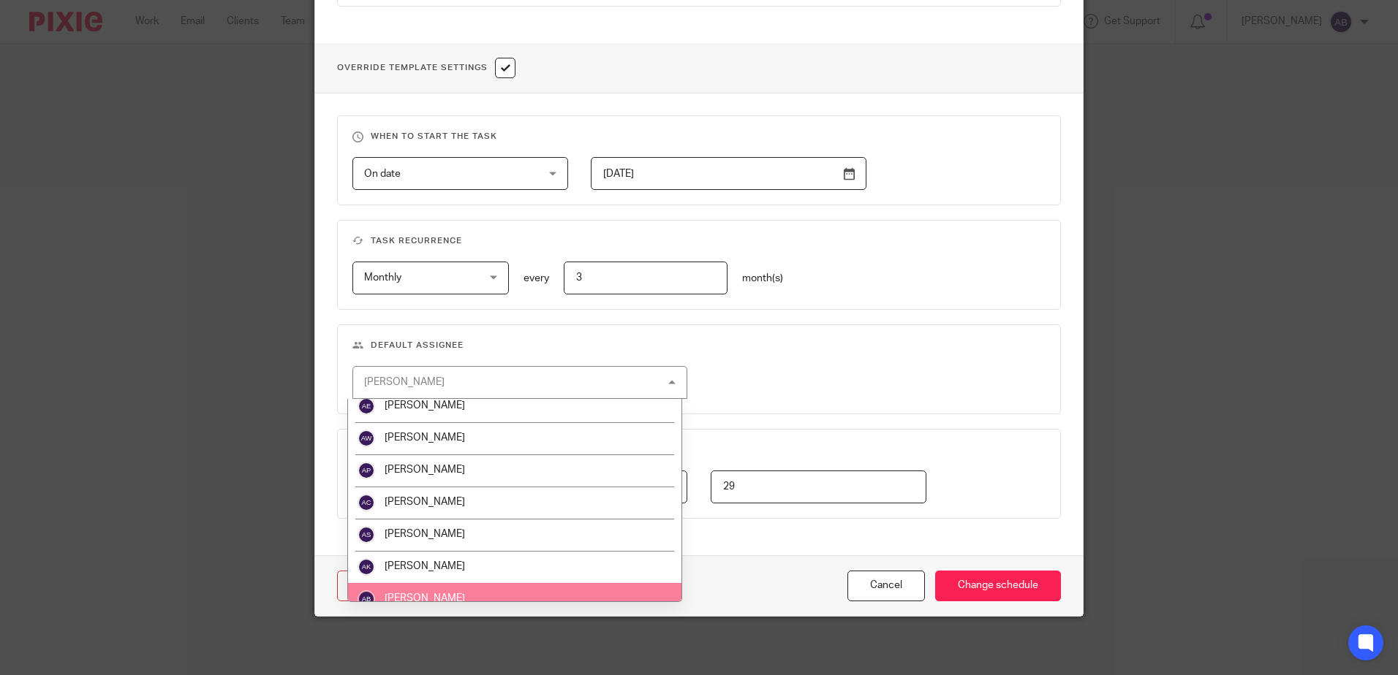
click at [474, 589] on li "[PERSON_NAME]" at bounding box center [514, 599] width 333 height 32
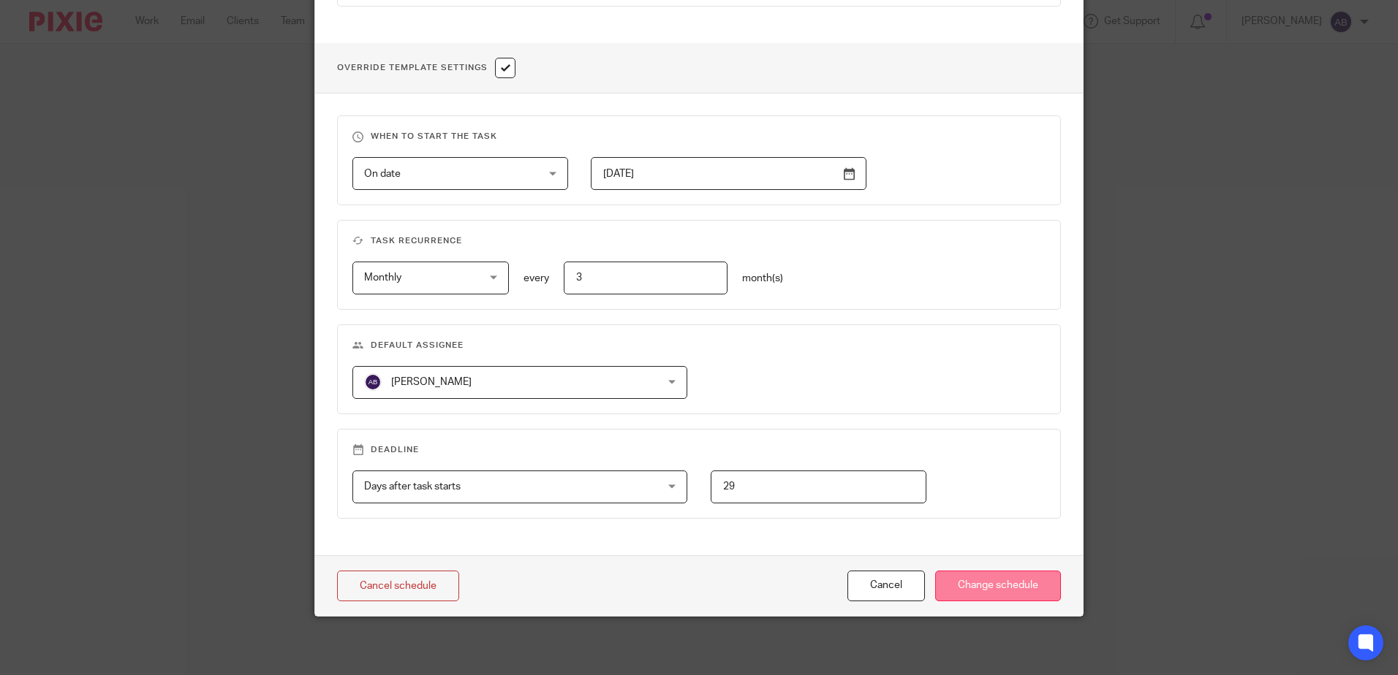
click at [1023, 585] on input "Change schedule" at bounding box center [998, 586] width 126 height 31
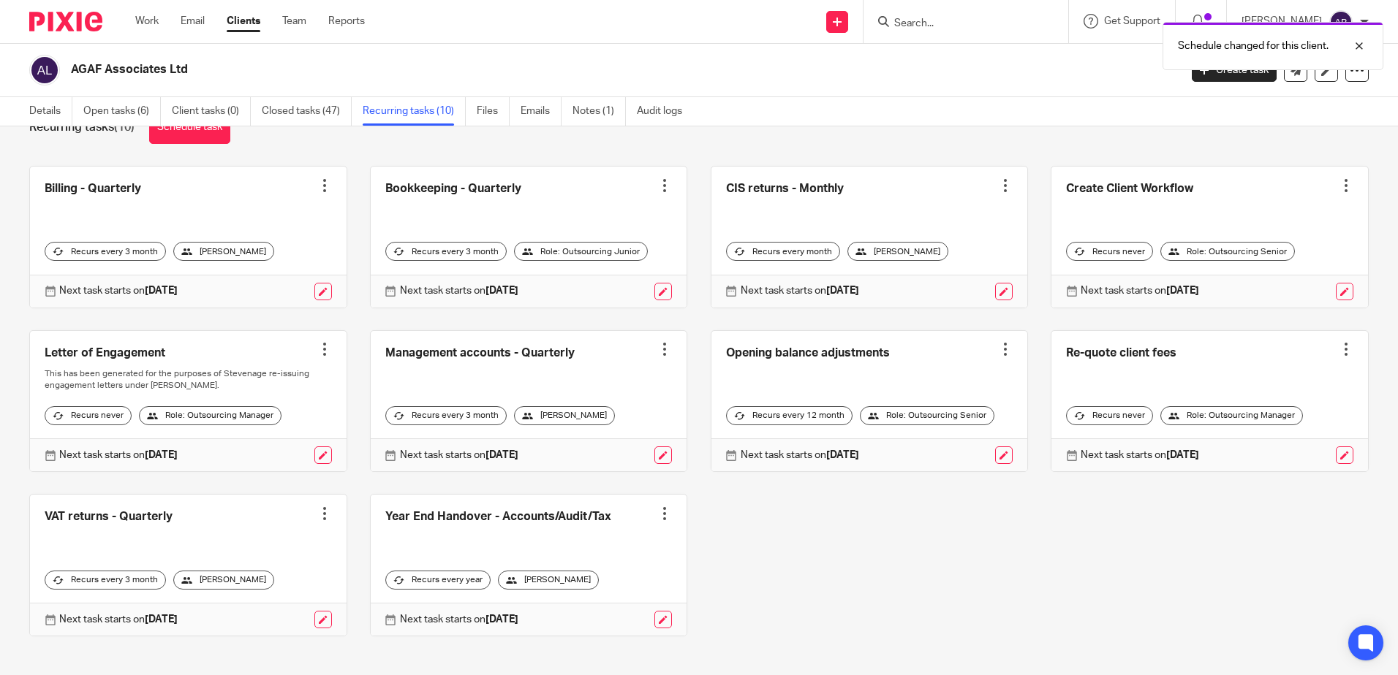
scroll to position [69, 0]
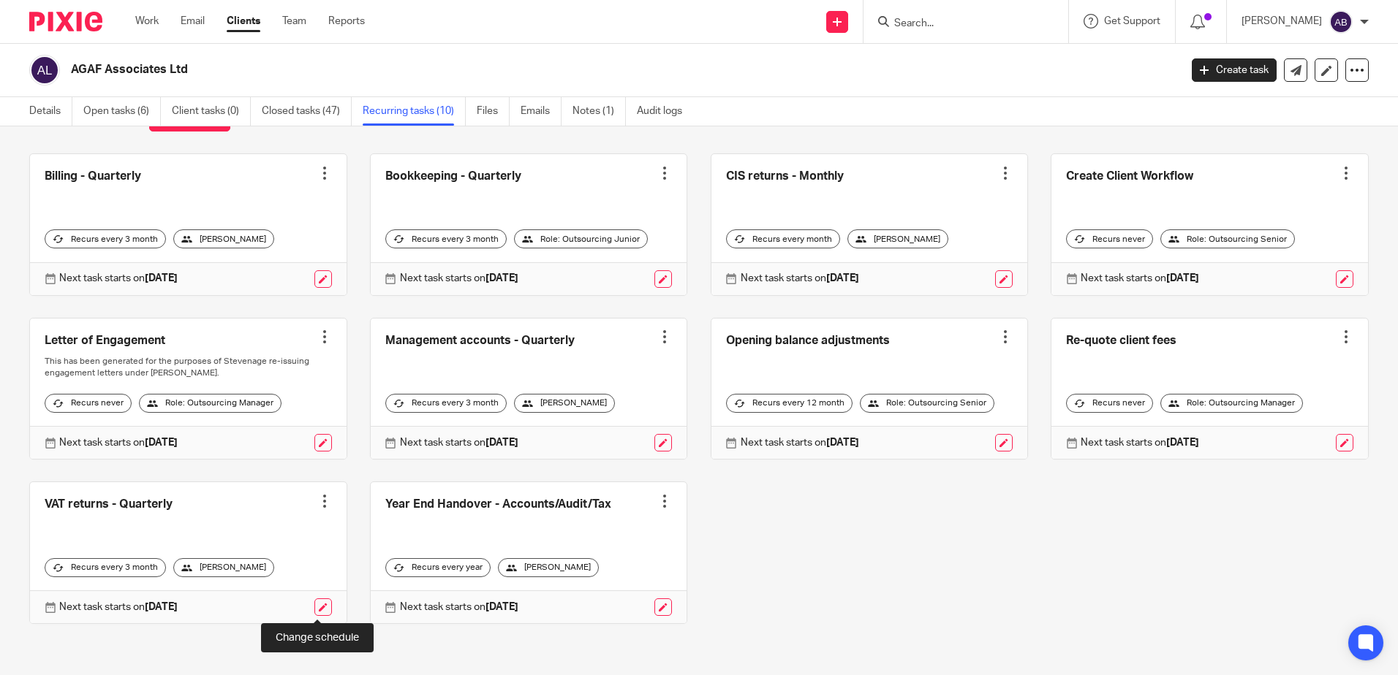
click at [323, 605] on link at bounding box center [323, 608] width 18 height 18
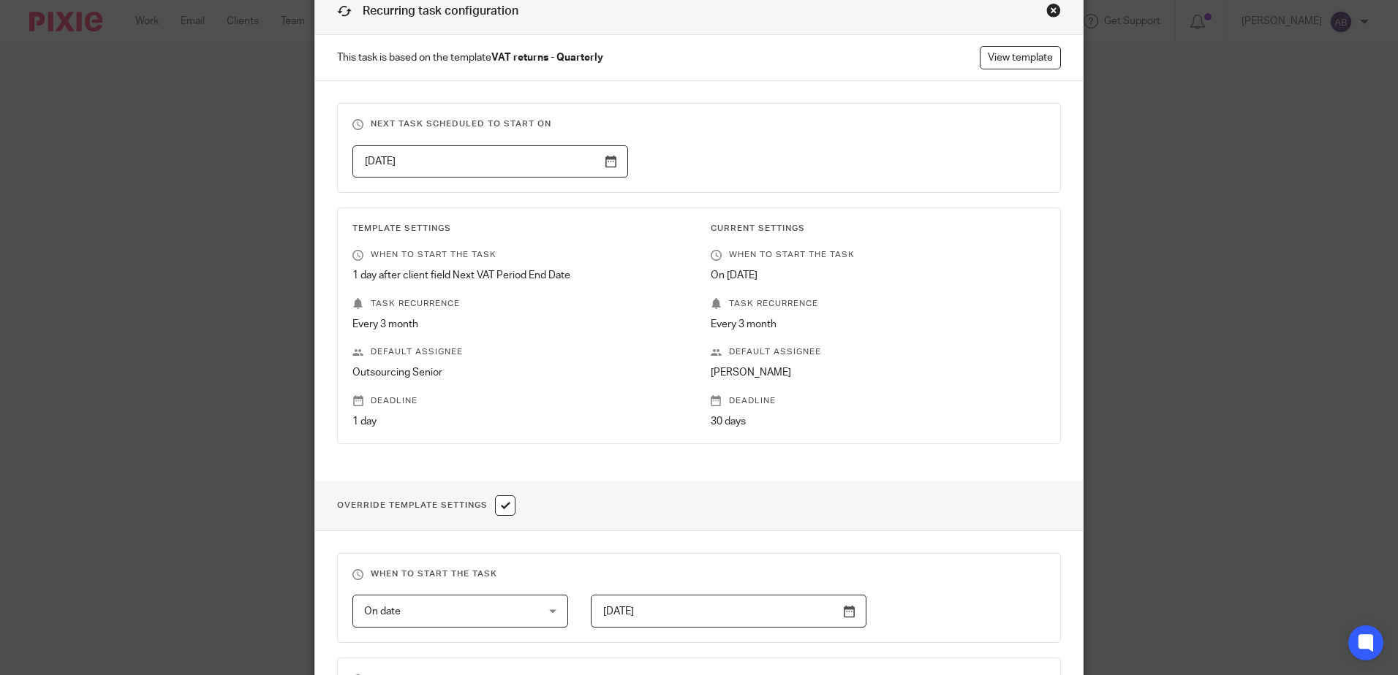
scroll to position [439, 0]
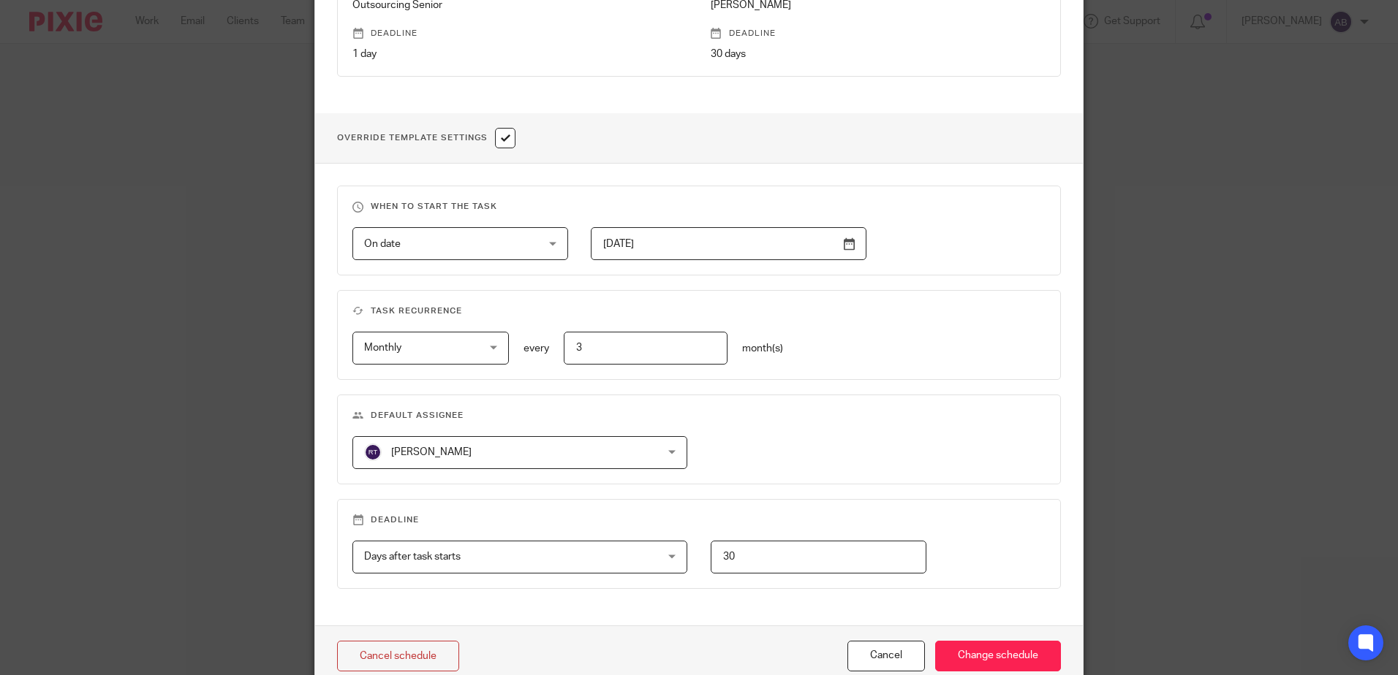
click at [439, 442] on span "[PERSON_NAME]" at bounding box center [493, 452] width 258 height 31
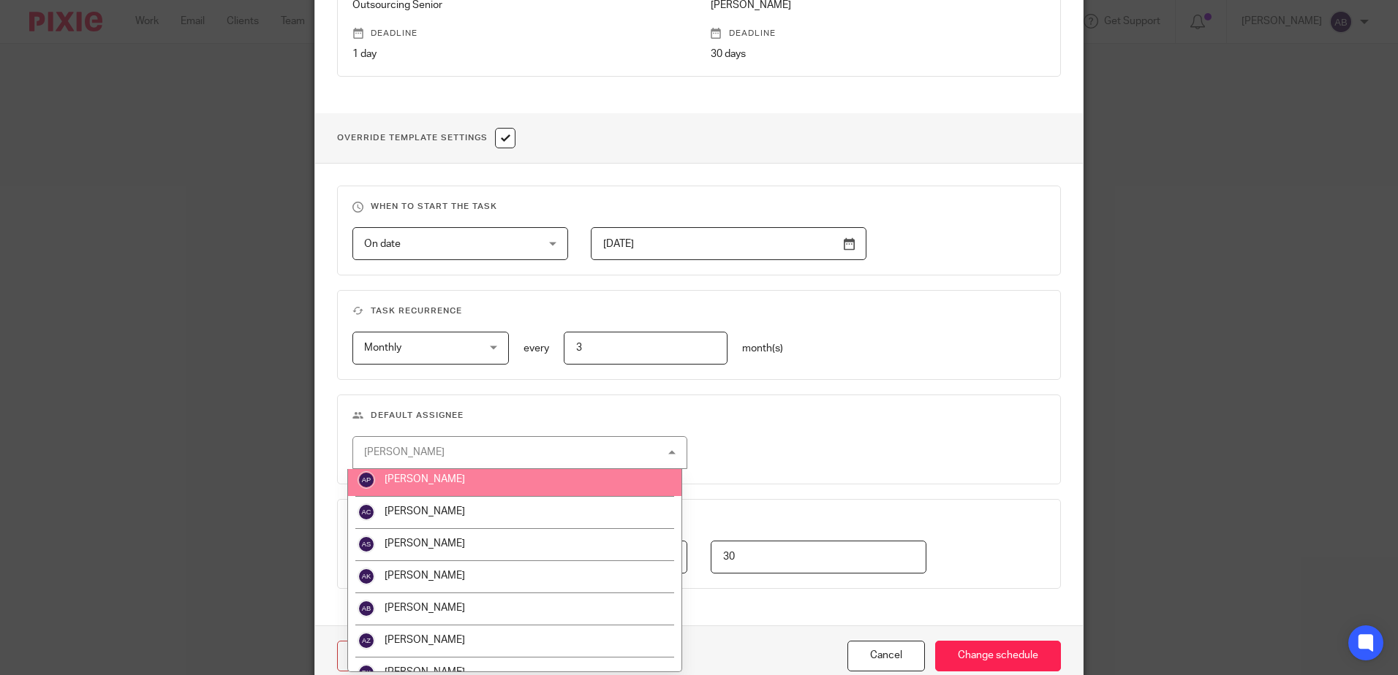
scroll to position [146, 0]
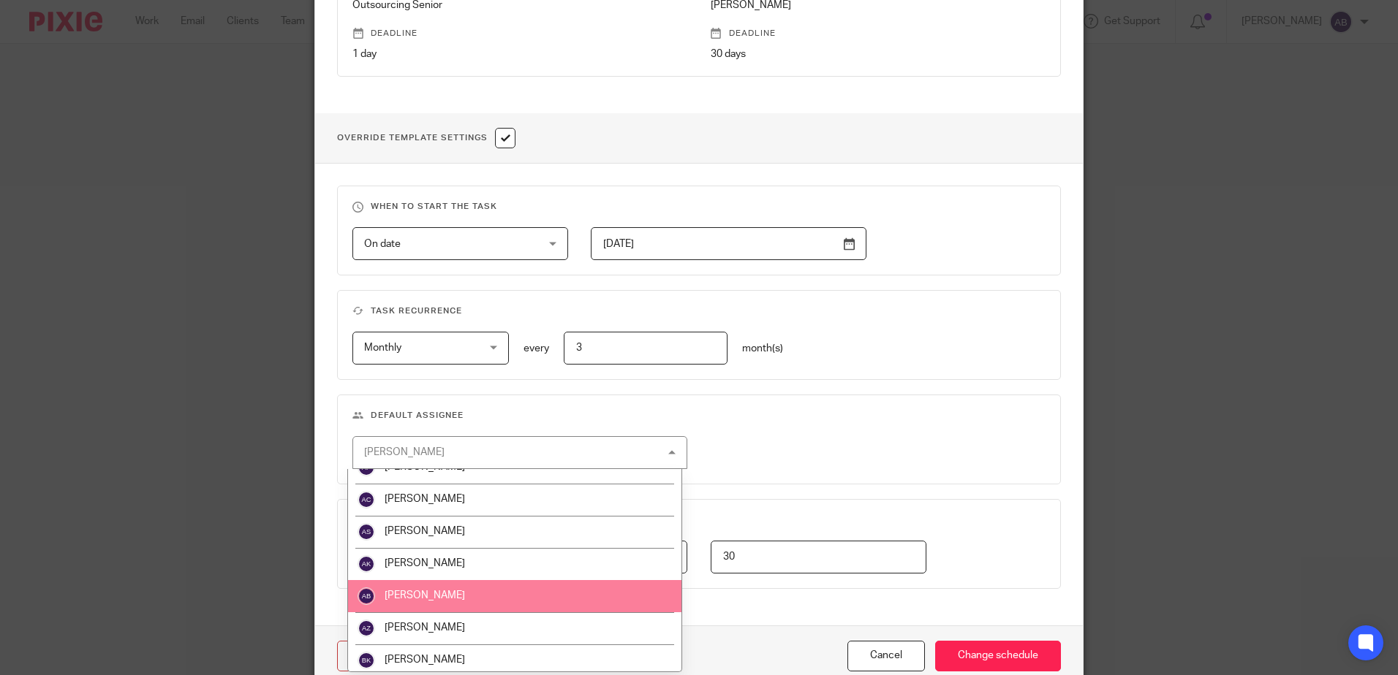
click at [417, 587] on li "[PERSON_NAME]" at bounding box center [514, 596] width 333 height 32
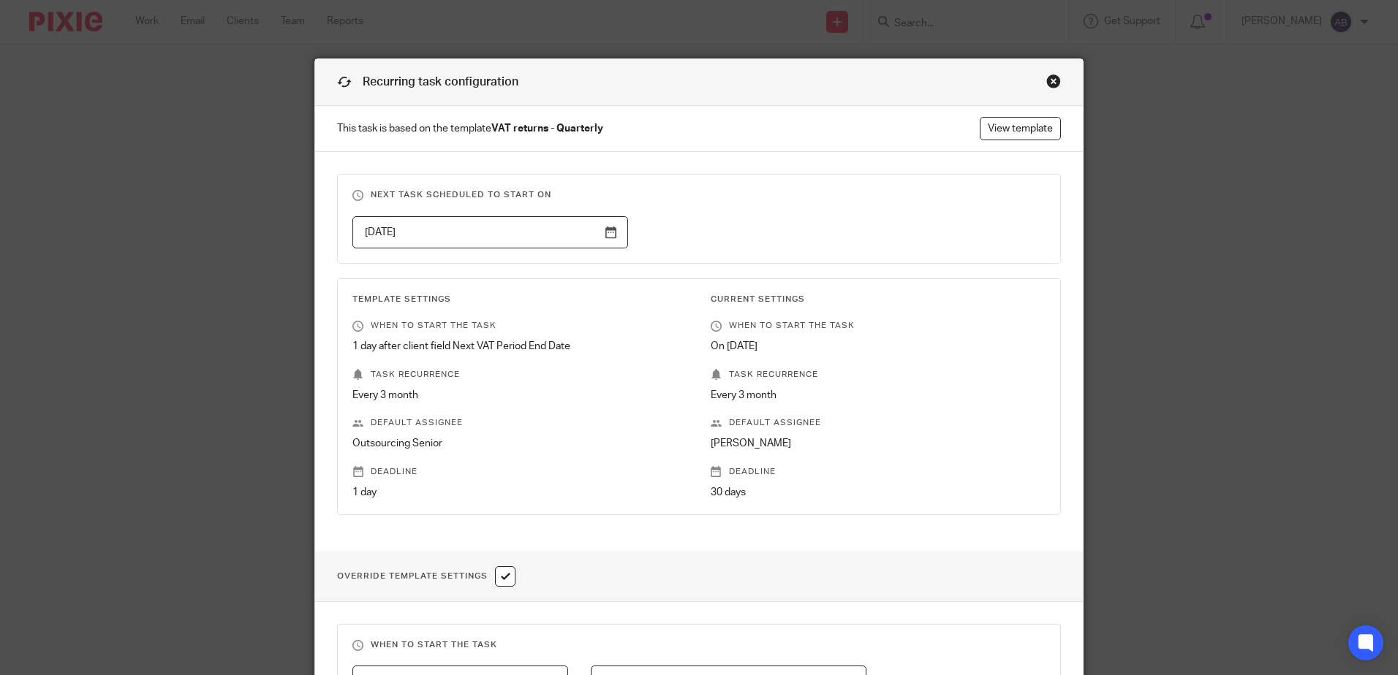
scroll to position [509, 0]
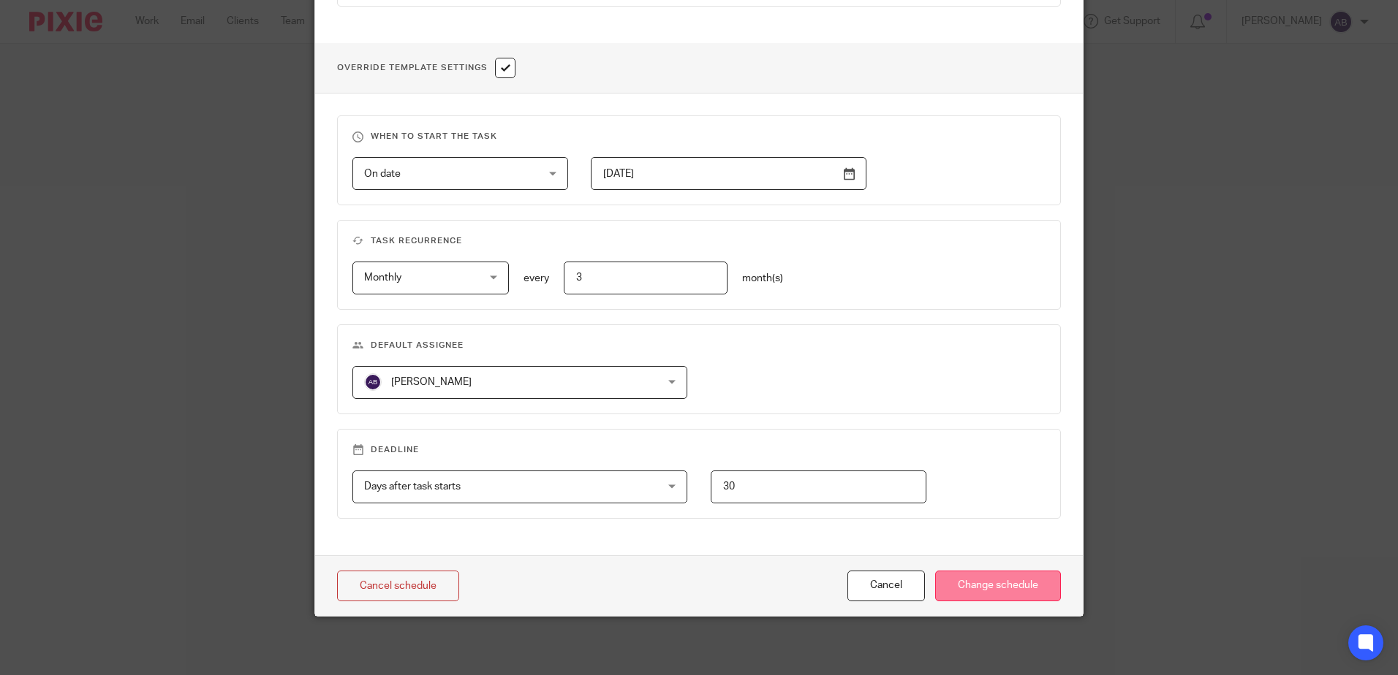
click at [966, 583] on input "Change schedule" at bounding box center [998, 586] width 126 height 31
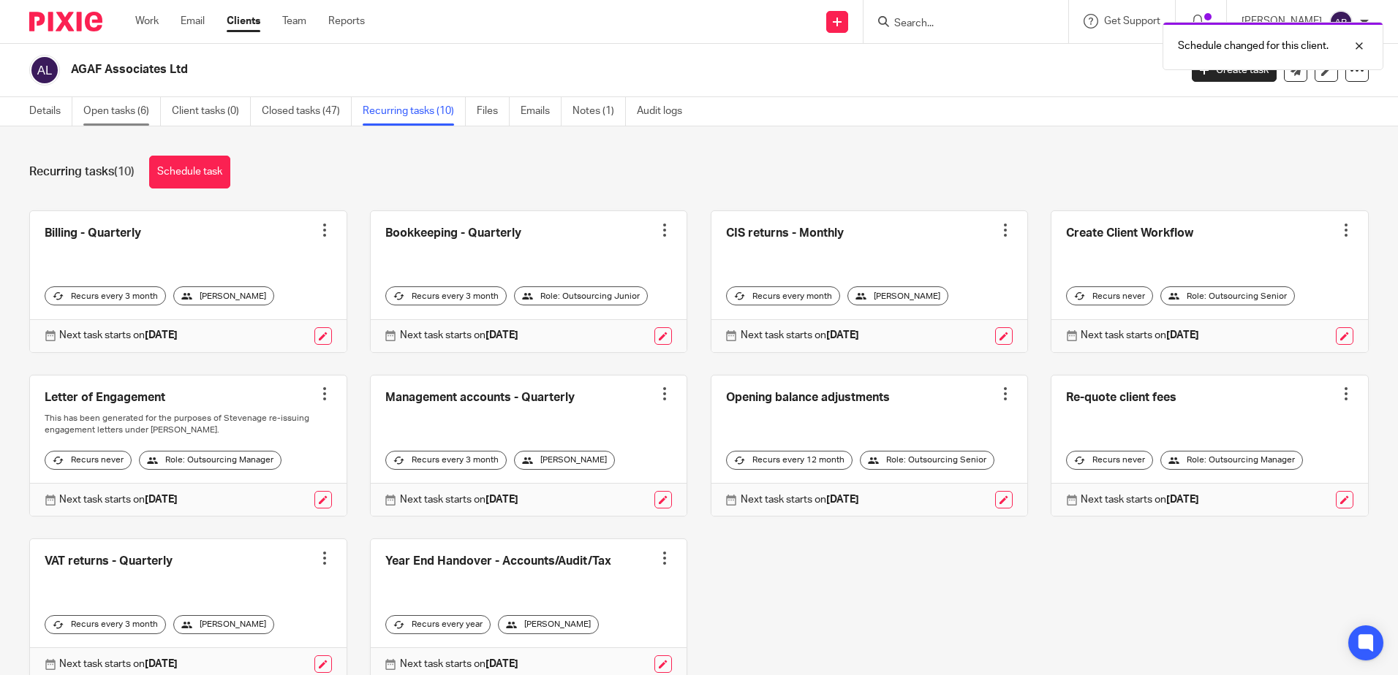
click at [126, 108] on link "Open tasks (6)" at bounding box center [121, 111] width 77 height 29
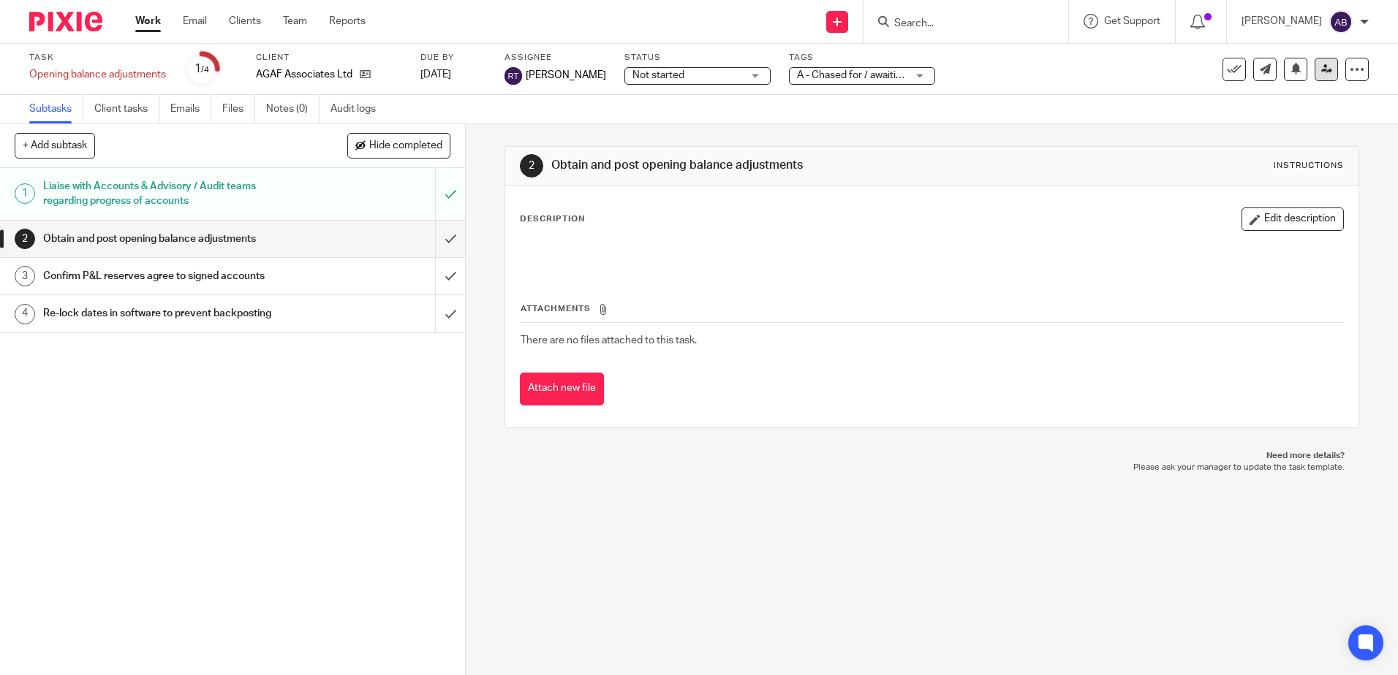
click at [1324, 74] on link at bounding box center [1325, 69] width 23 height 23
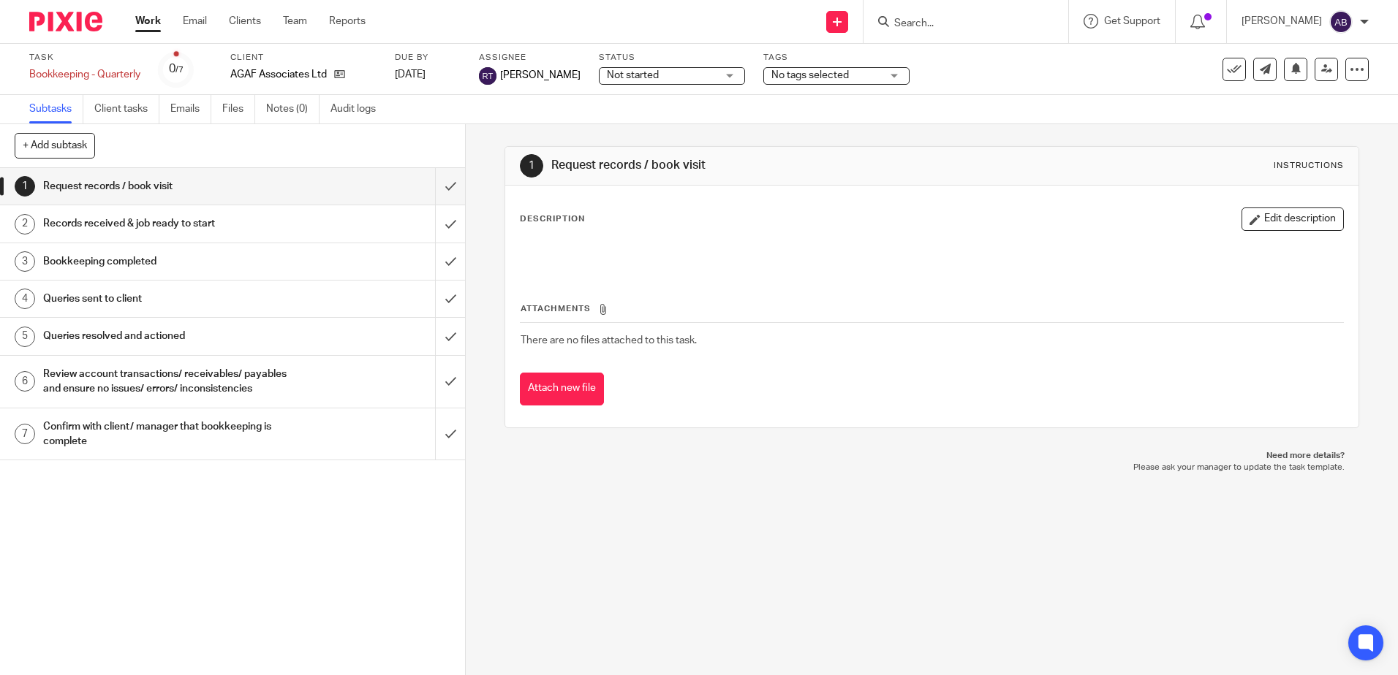
click at [1308, 85] on div "Task Bookkeeping - Quarterly Save Bookkeeping - Quarterly 0 /7 Client AGAF Asso…" at bounding box center [698, 69] width 1339 height 35
click at [1321, 67] on icon at bounding box center [1326, 69] width 11 height 11
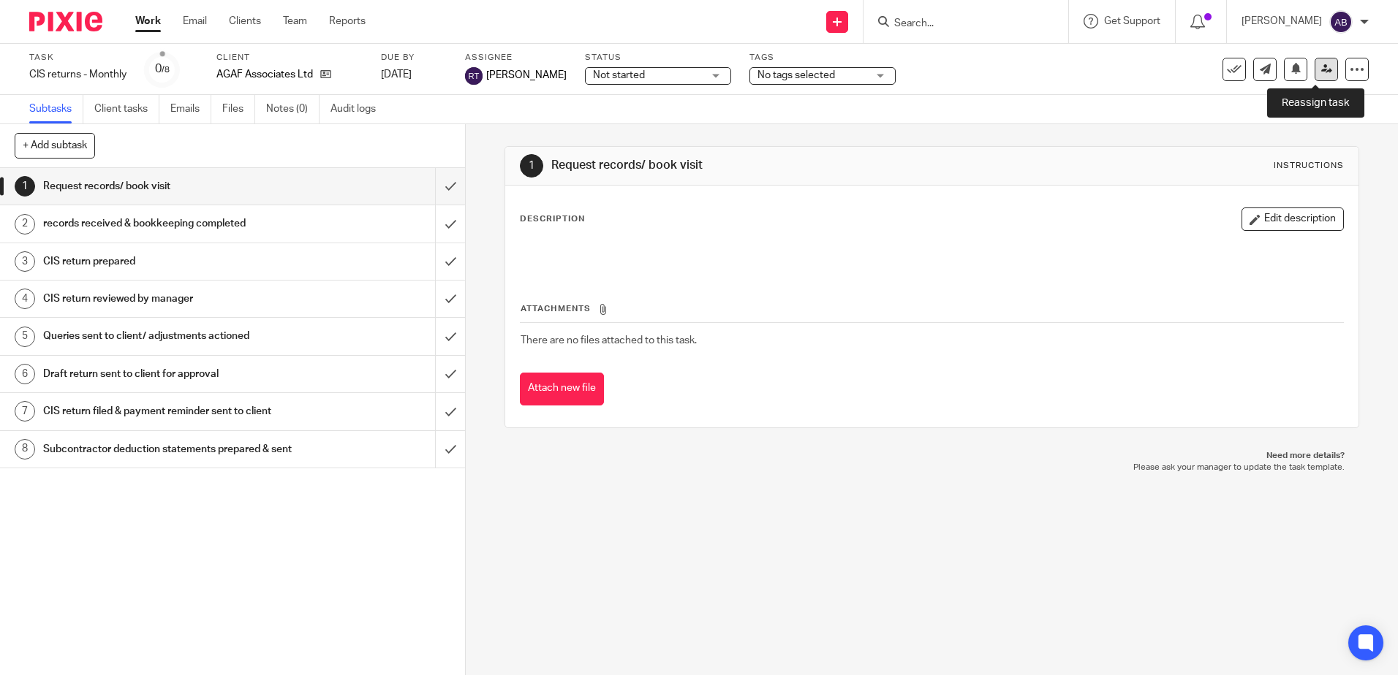
click at [1320, 75] on link at bounding box center [1325, 69] width 23 height 23
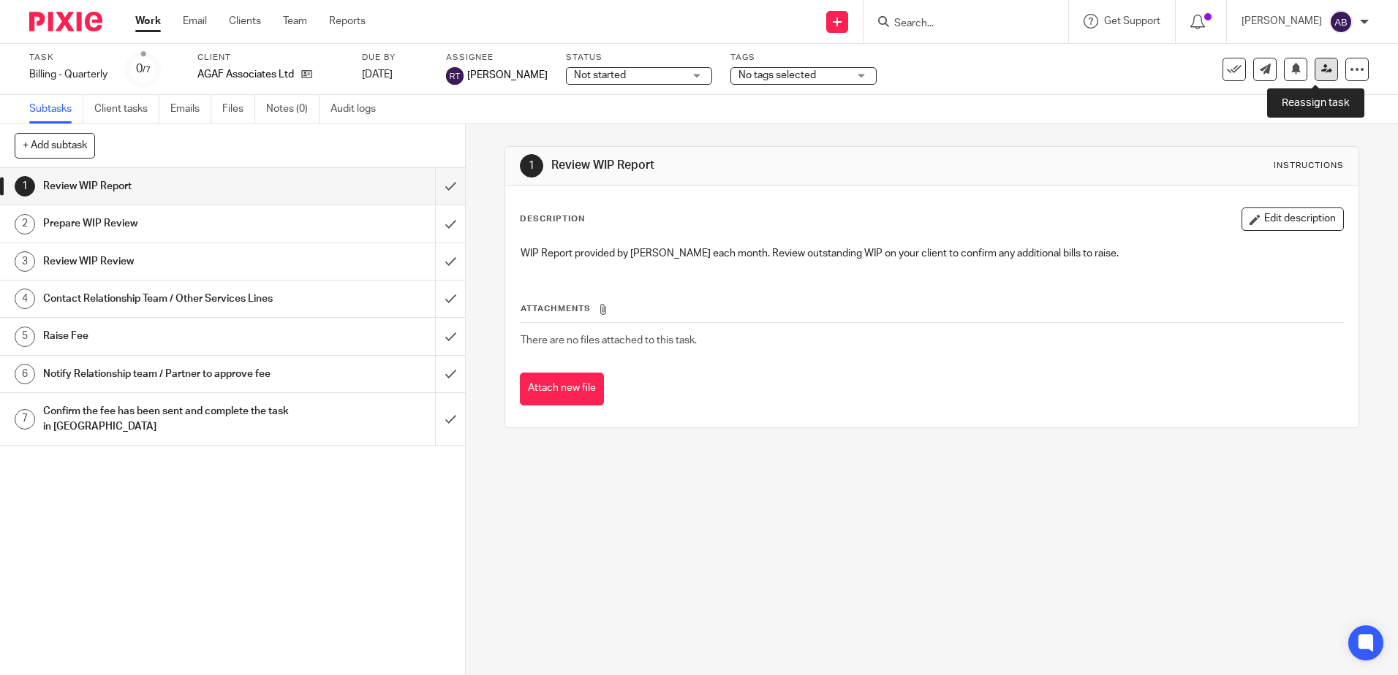
click at [1321, 67] on icon at bounding box center [1326, 69] width 11 height 11
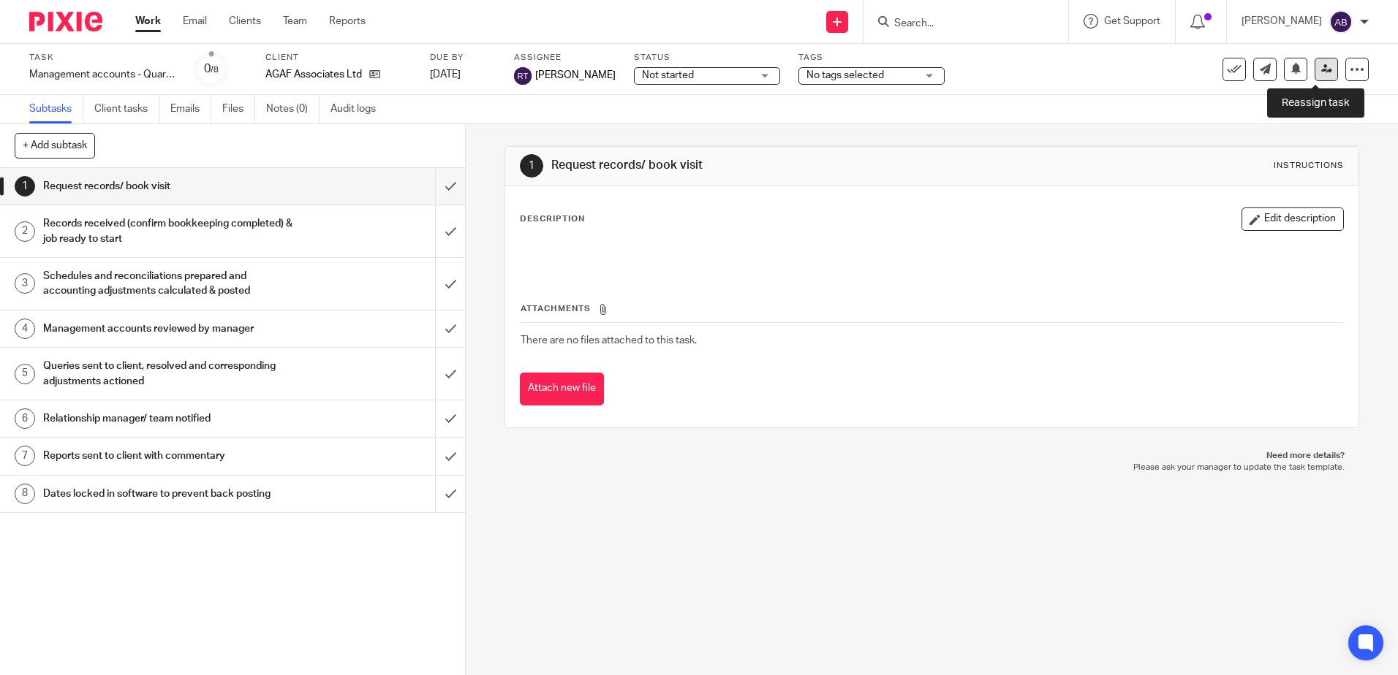
click at [1314, 80] on link at bounding box center [1325, 69] width 23 height 23
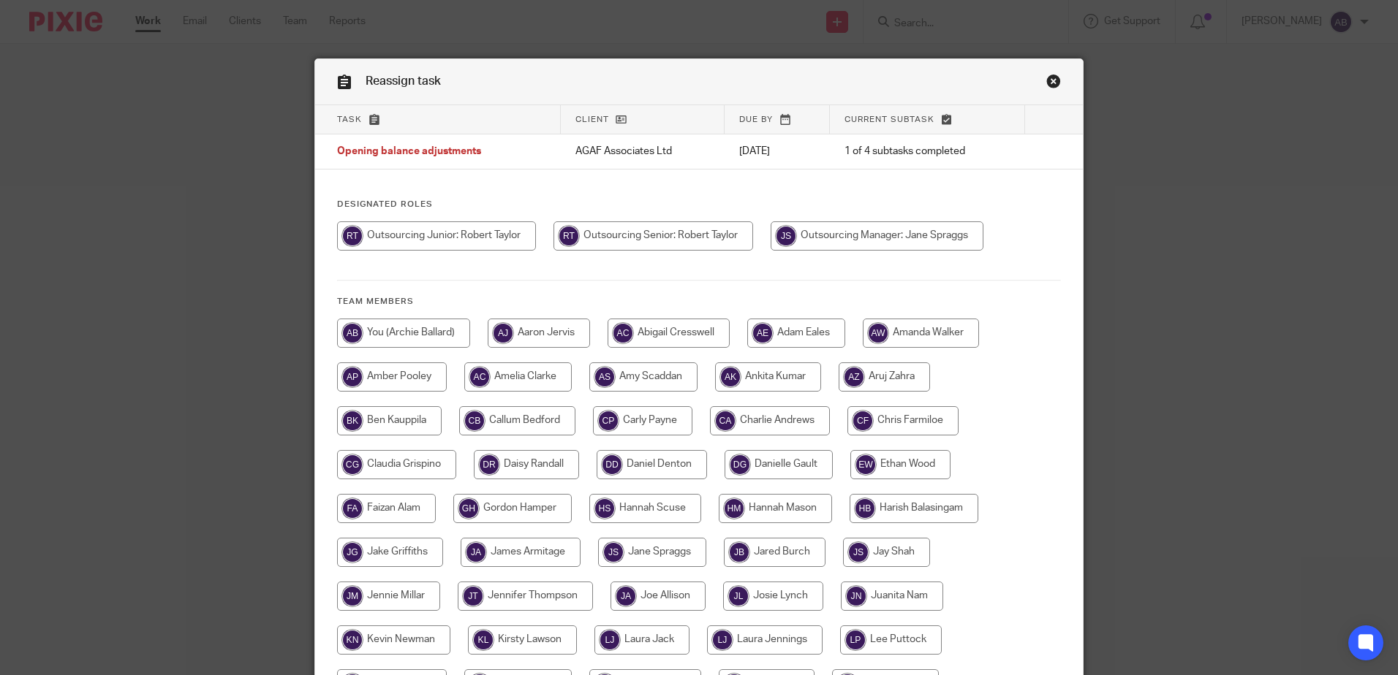
click at [686, 237] on input "radio" at bounding box center [653, 236] width 200 height 29
radio input "true"
click at [448, 238] on input "radio" at bounding box center [436, 236] width 199 height 29
radio input "true"
click at [418, 327] on input "radio" at bounding box center [403, 333] width 133 height 29
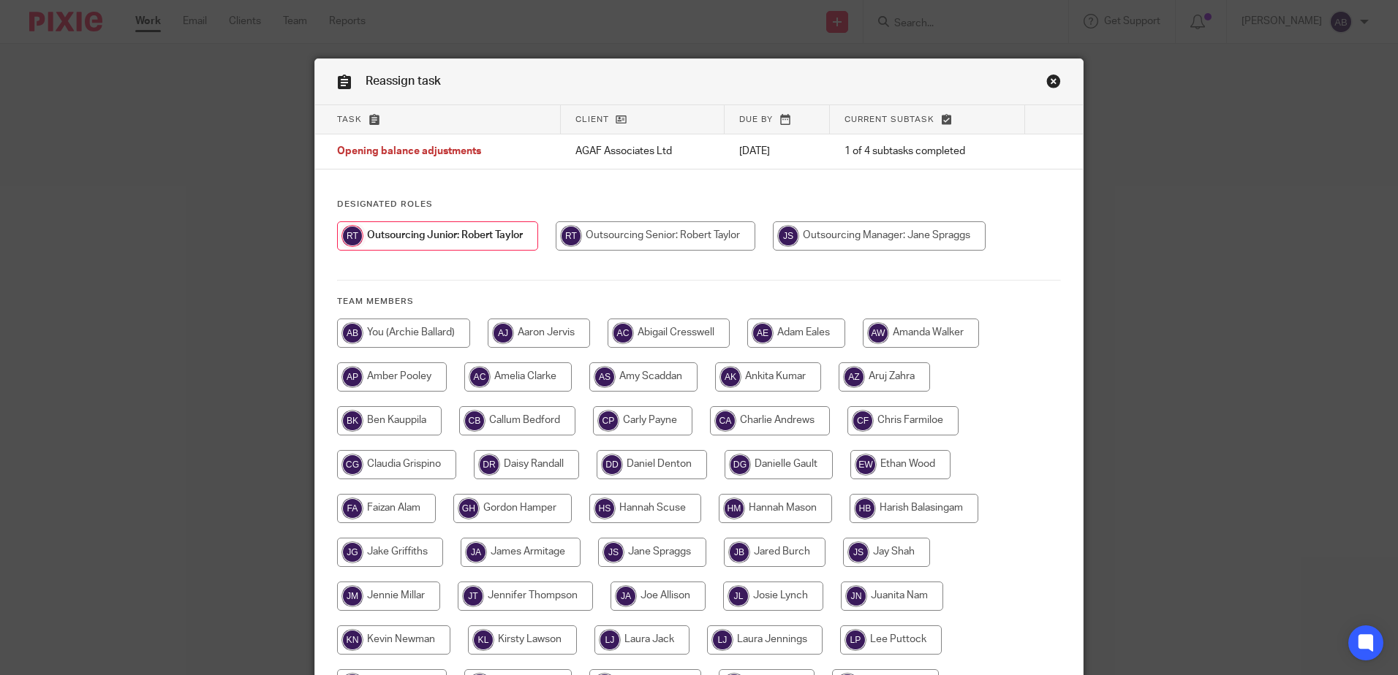
radio input "true"
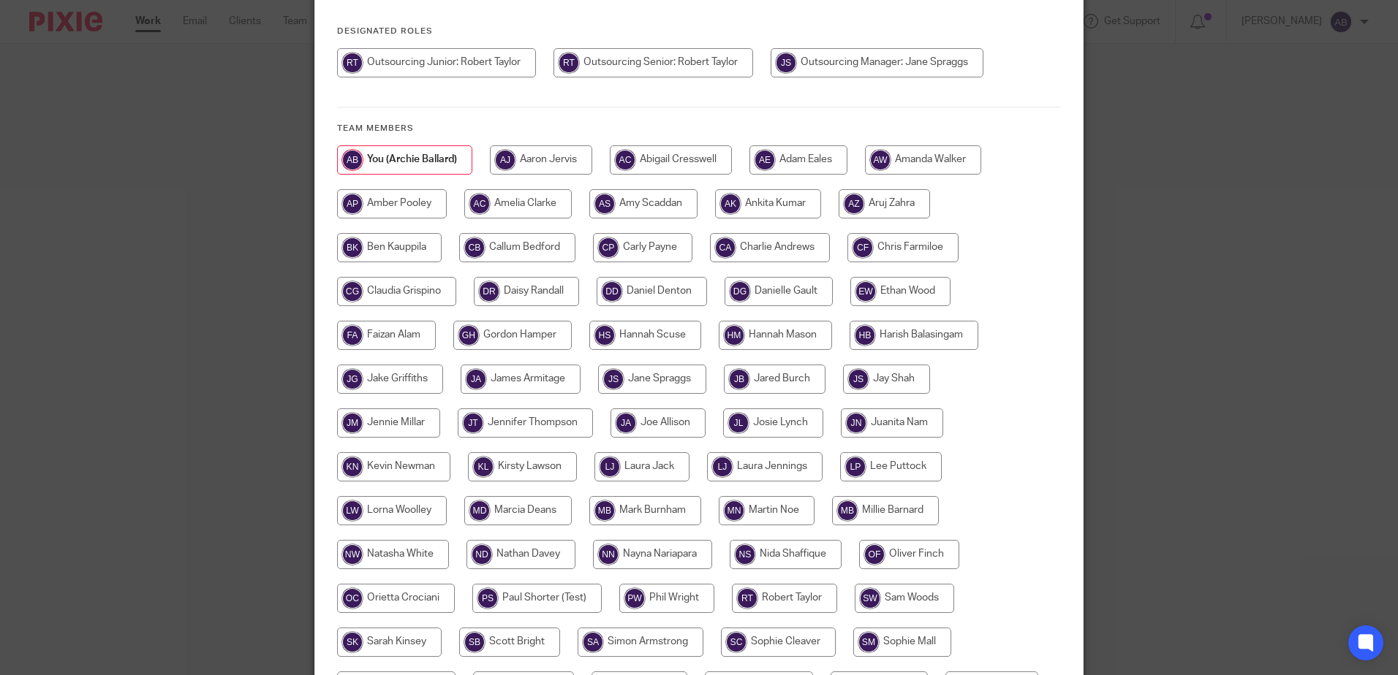
scroll to position [334, 0]
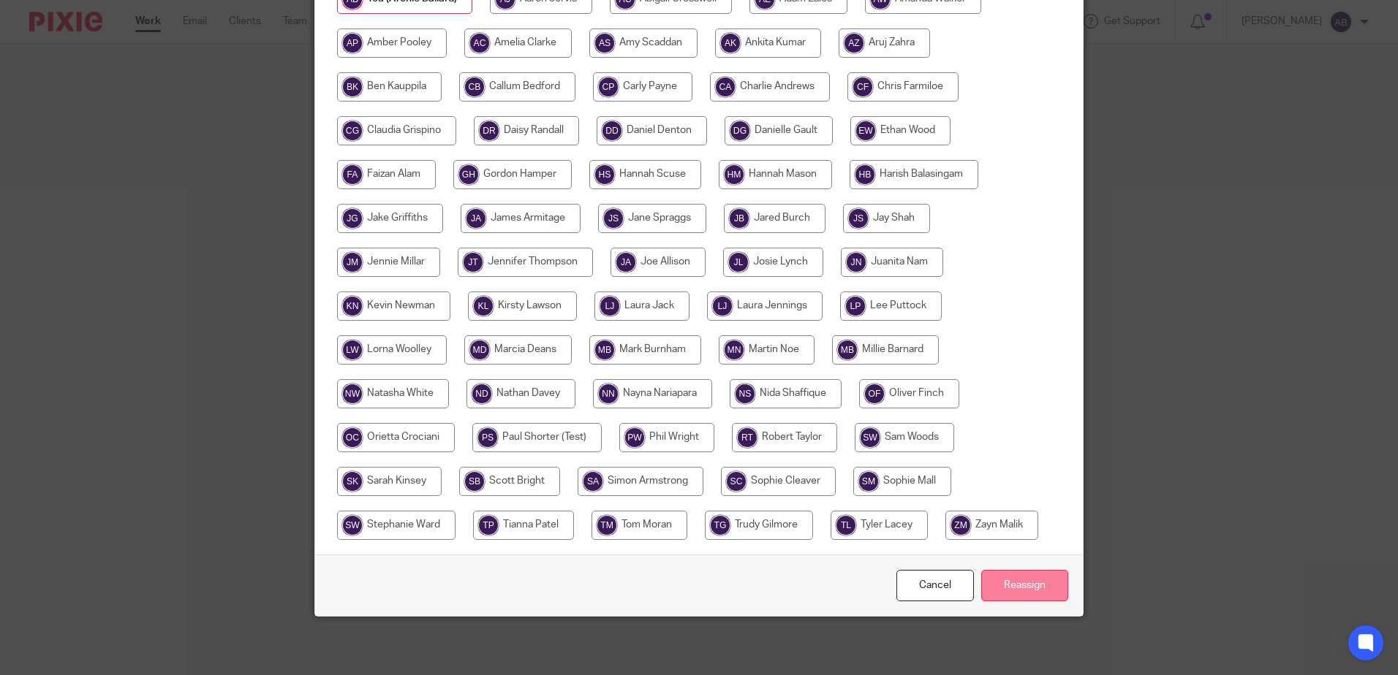
click at [1021, 591] on input "Reassign" at bounding box center [1024, 585] width 87 height 31
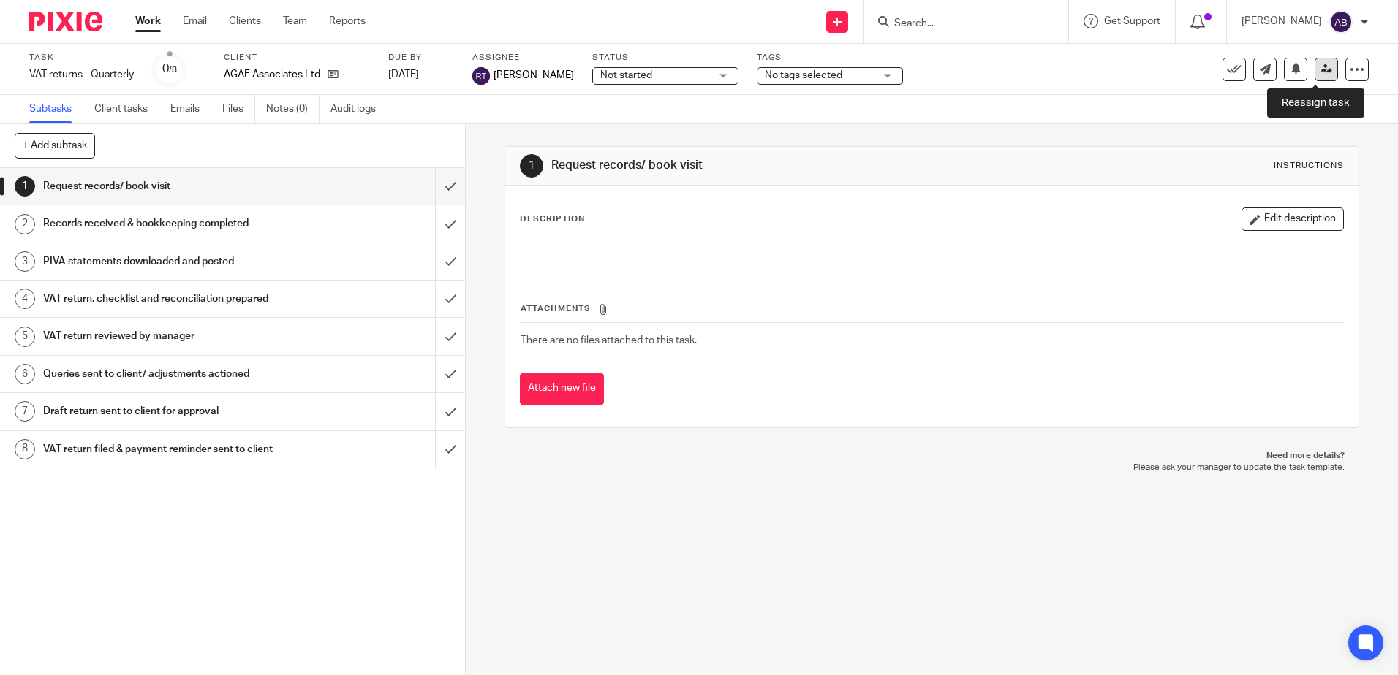
click at [1321, 68] on icon at bounding box center [1326, 69] width 11 height 11
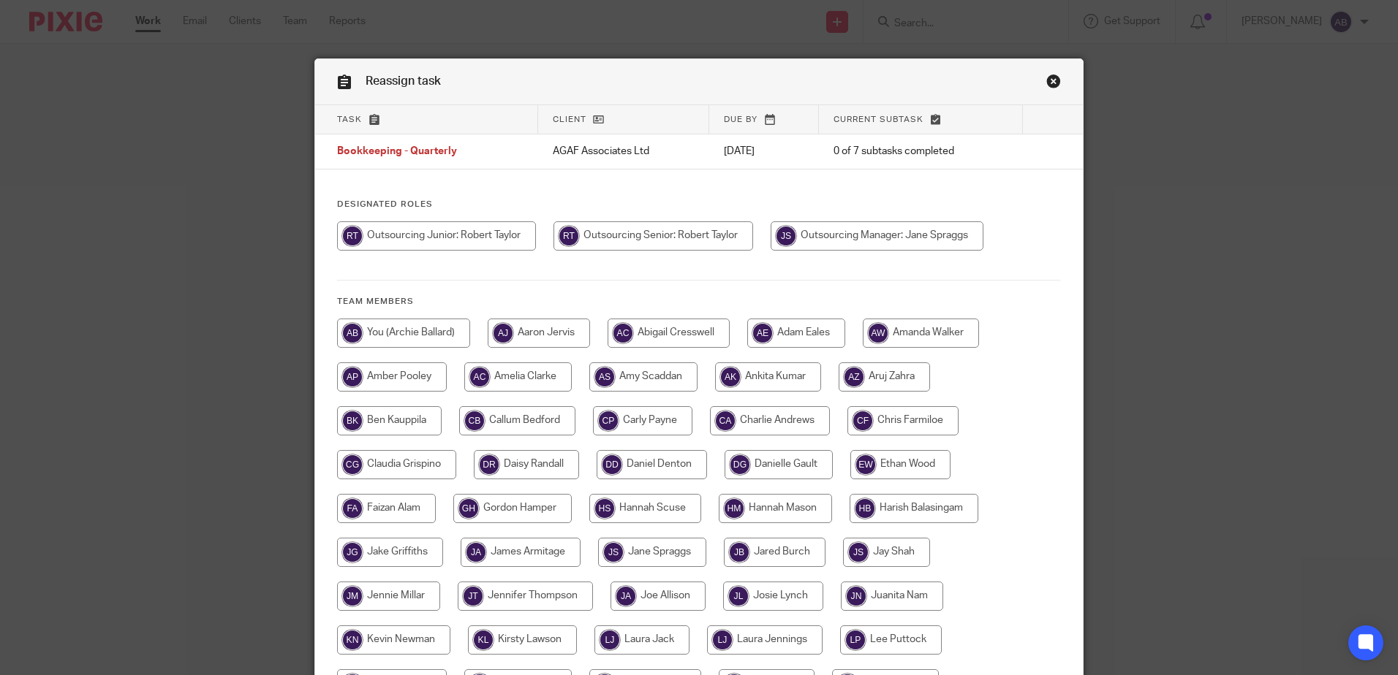
click at [442, 335] on input "radio" at bounding box center [403, 333] width 133 height 29
radio input "true"
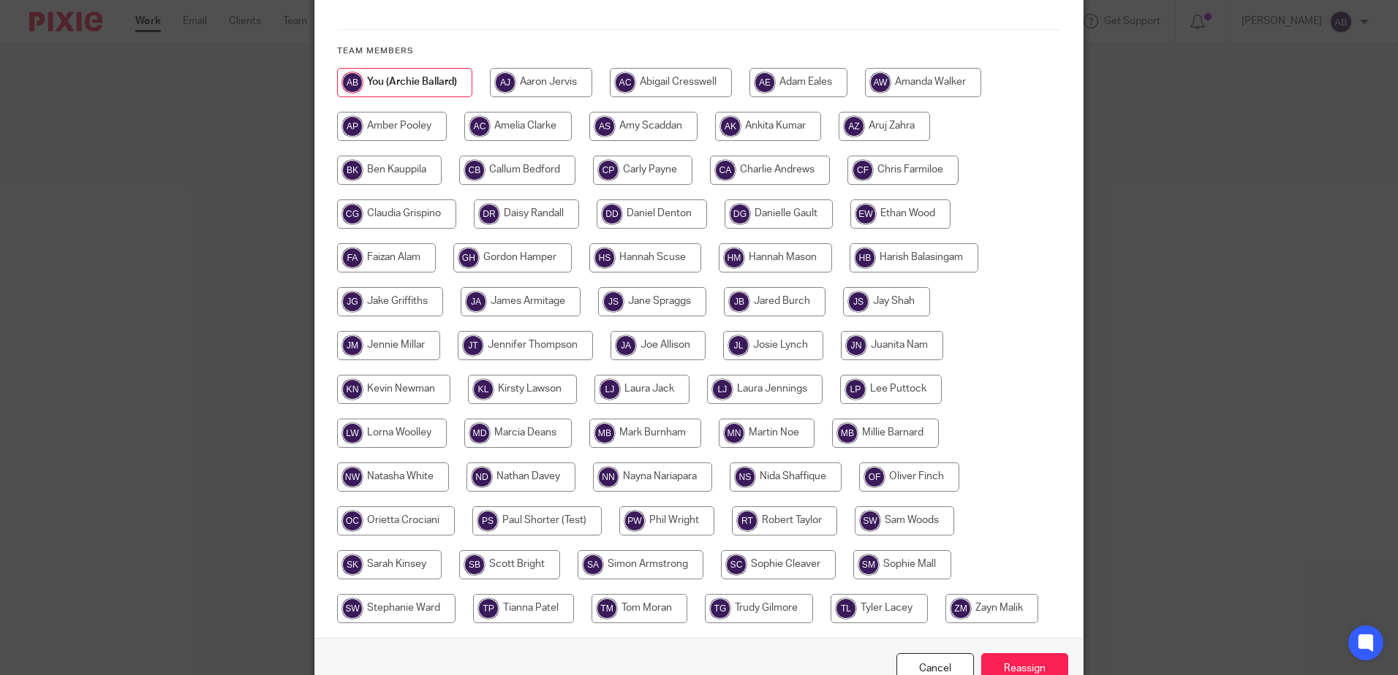
scroll to position [334, 0]
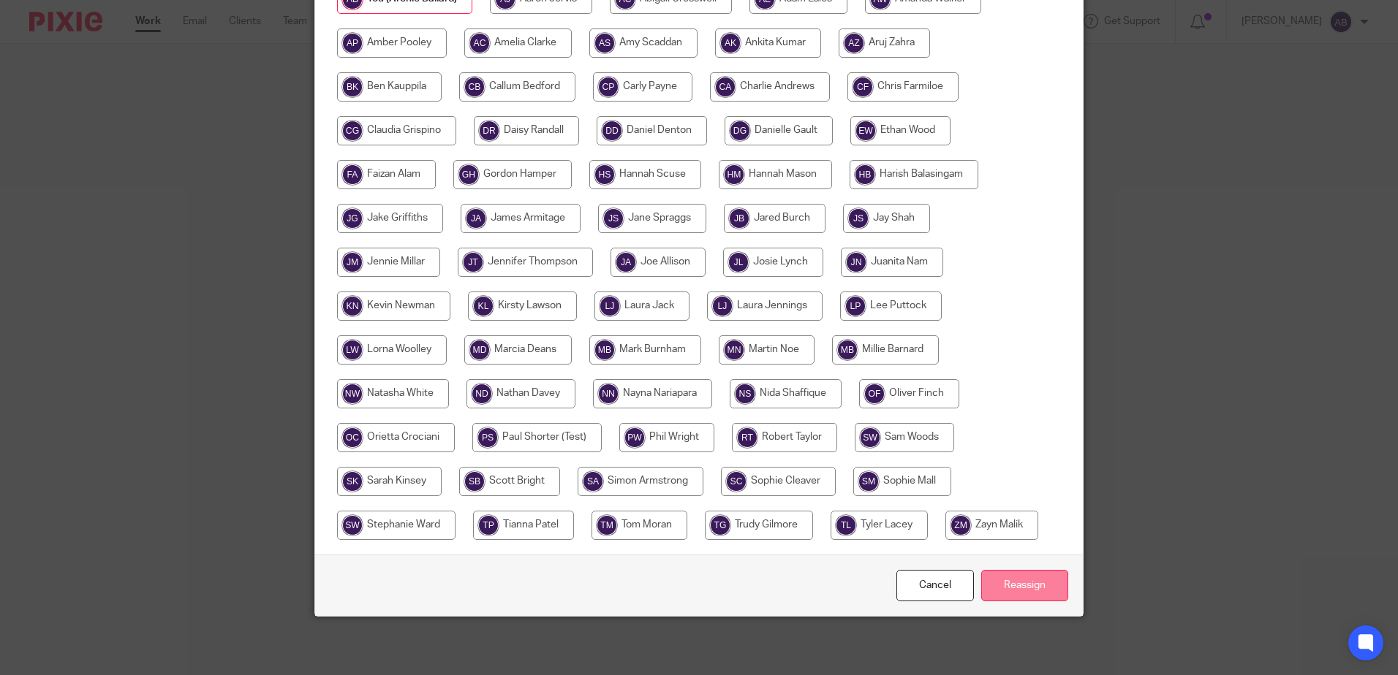
click at [1026, 578] on input "Reassign" at bounding box center [1024, 585] width 87 height 31
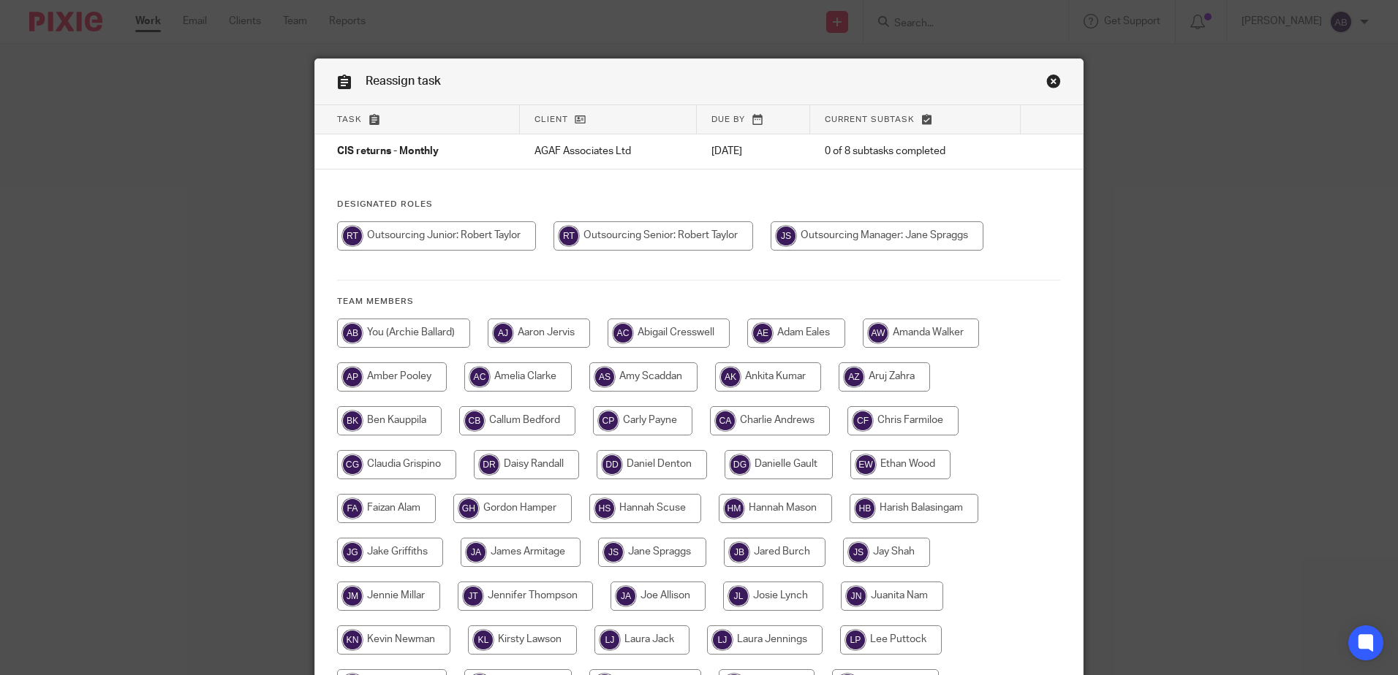
click at [427, 248] on input "radio" at bounding box center [436, 236] width 199 height 29
radio input "true"
click at [374, 332] on input "radio" at bounding box center [403, 333] width 133 height 29
radio input "true"
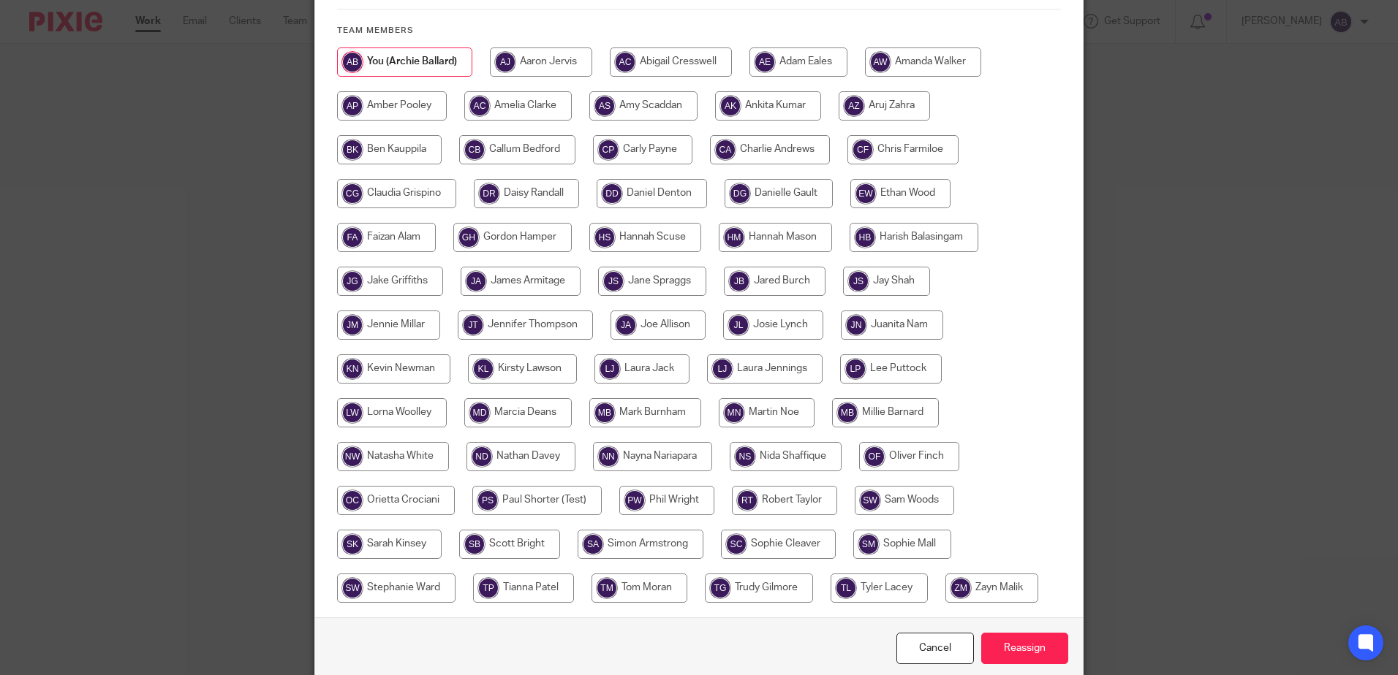
scroll to position [334, 0]
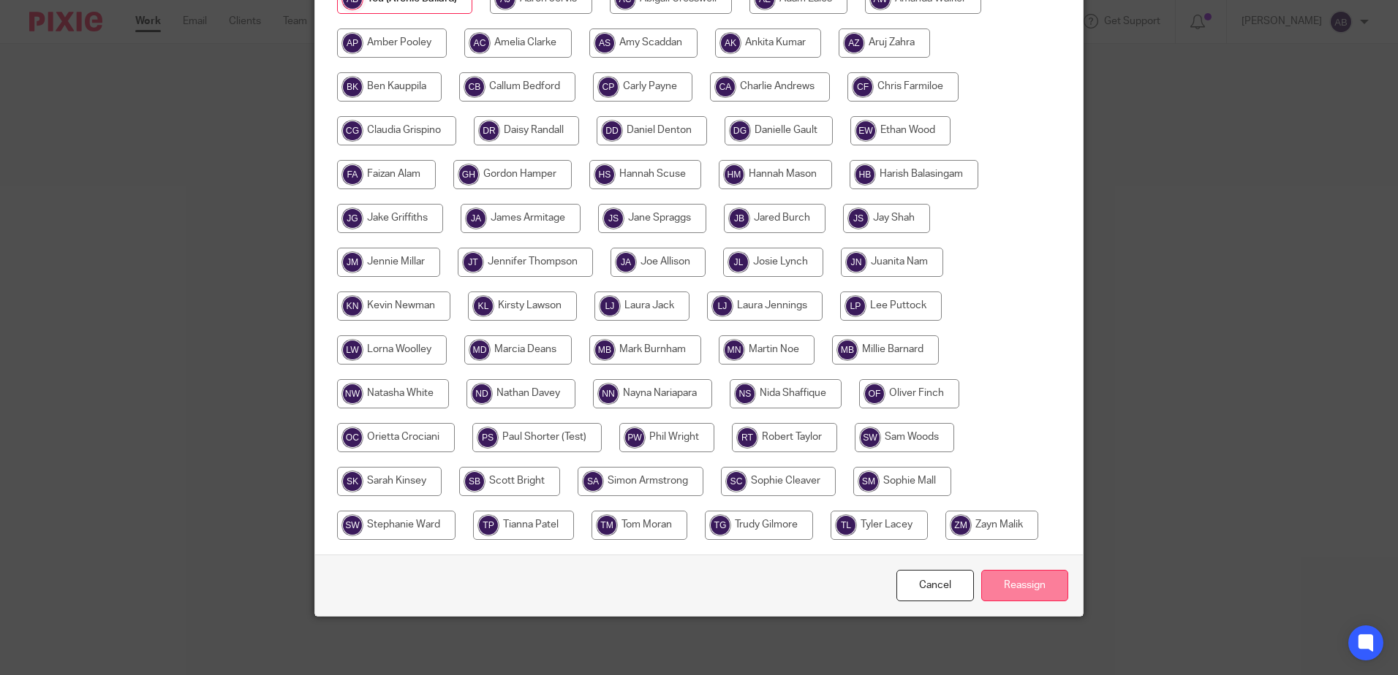
click at [1043, 592] on input "Reassign" at bounding box center [1024, 585] width 87 height 31
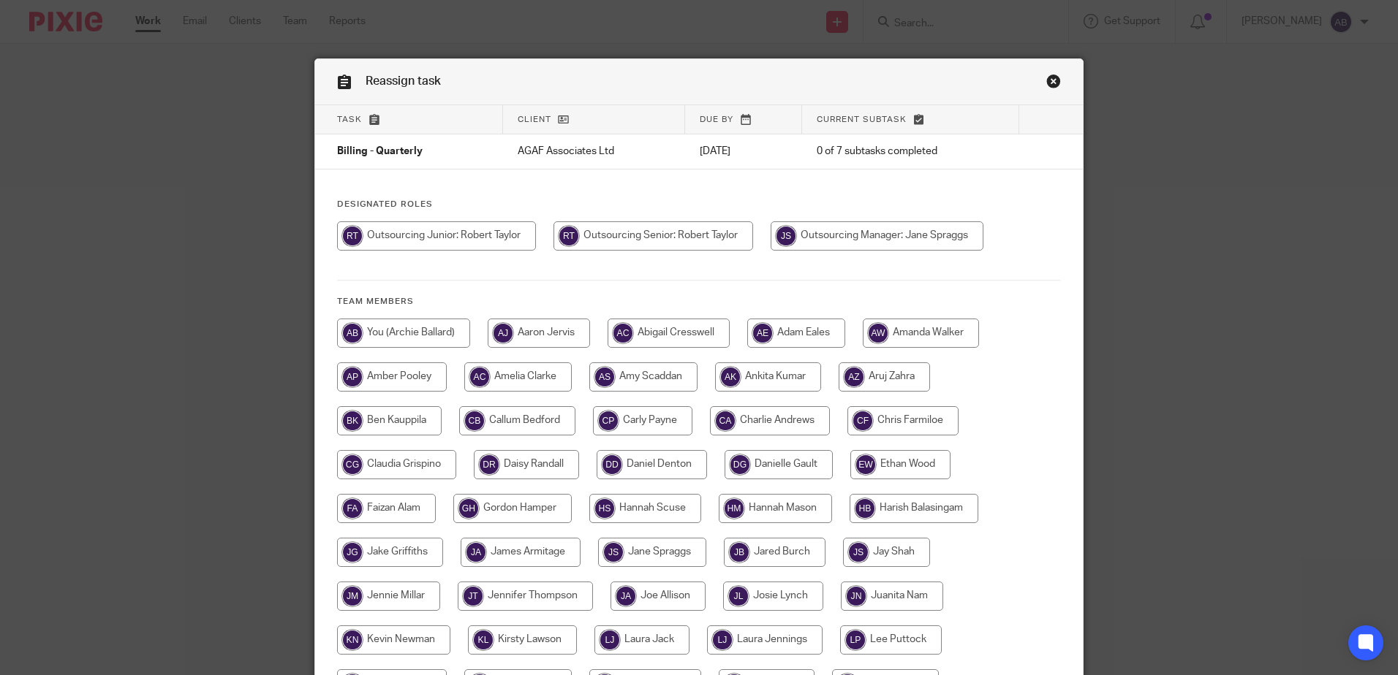
click at [413, 242] on input "radio" at bounding box center [436, 236] width 199 height 29
radio input "true"
click at [408, 334] on input "radio" at bounding box center [403, 333] width 133 height 29
radio input "true"
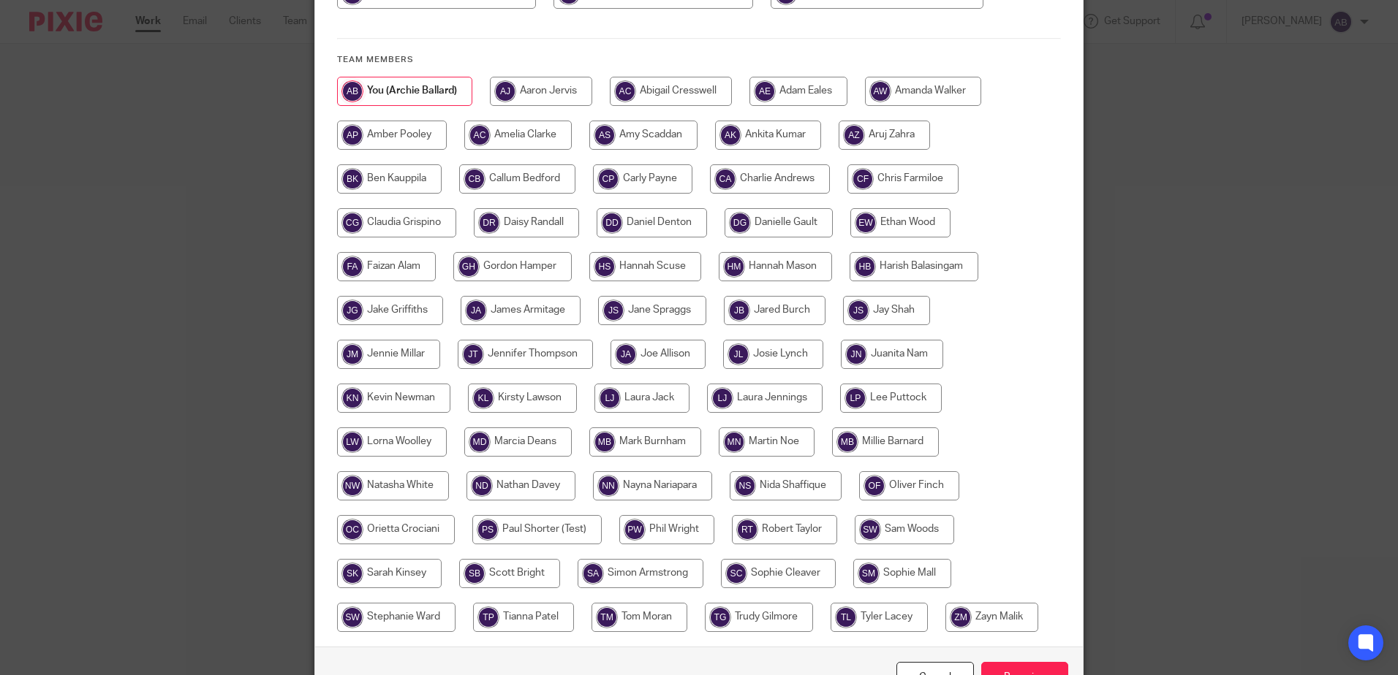
scroll to position [334, 0]
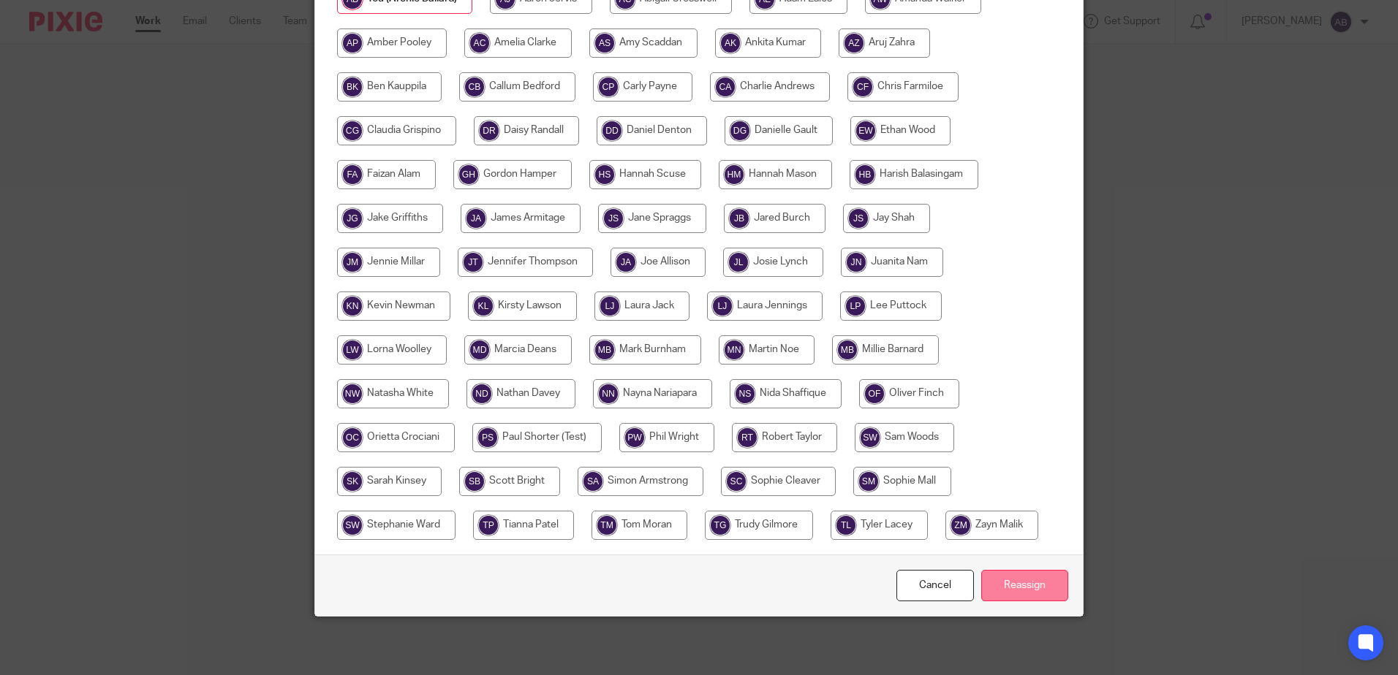
click at [996, 593] on input "Reassign" at bounding box center [1024, 585] width 87 height 31
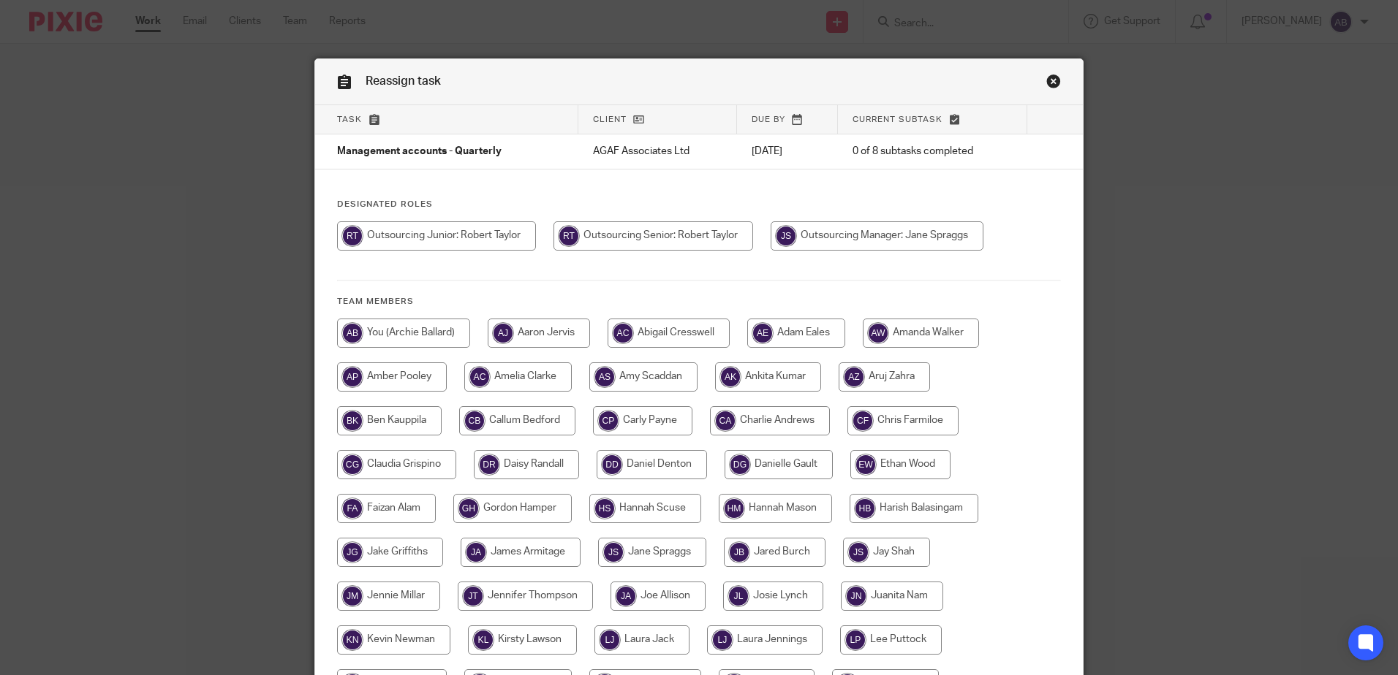
click at [364, 328] on input "radio" at bounding box center [403, 333] width 133 height 29
radio input "true"
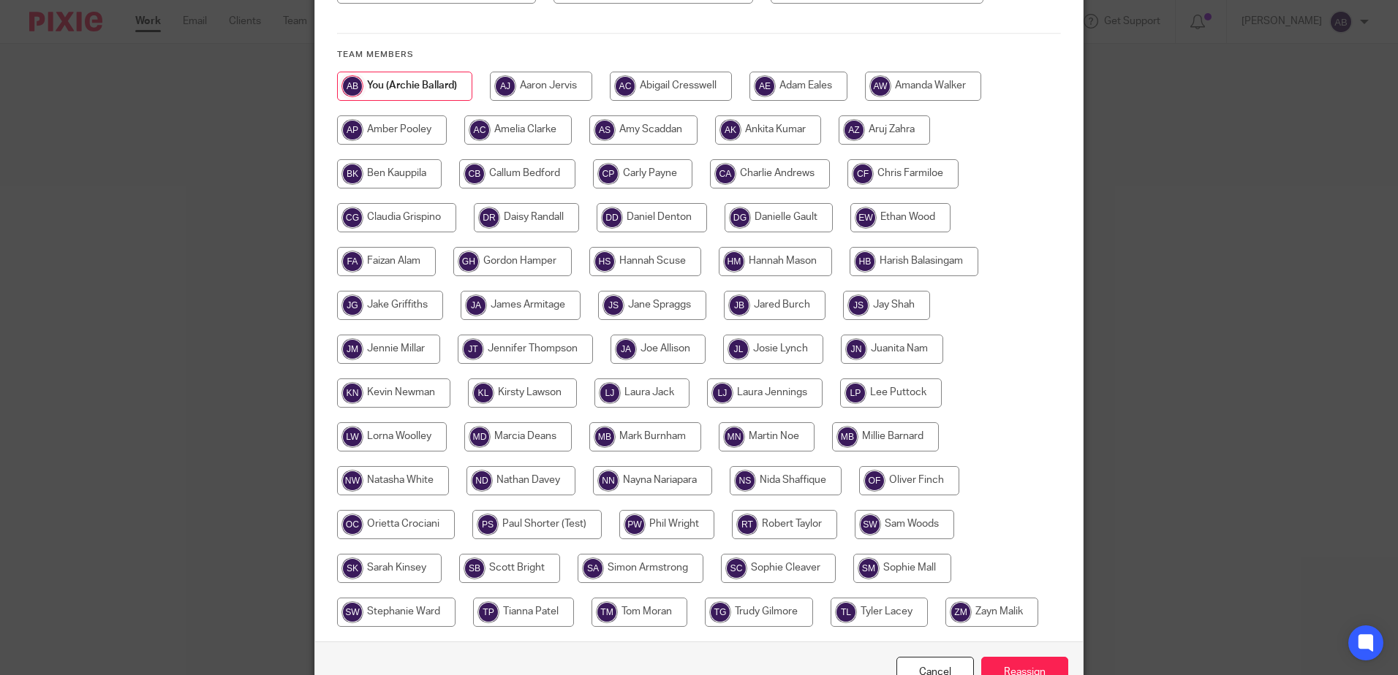
scroll to position [334, 0]
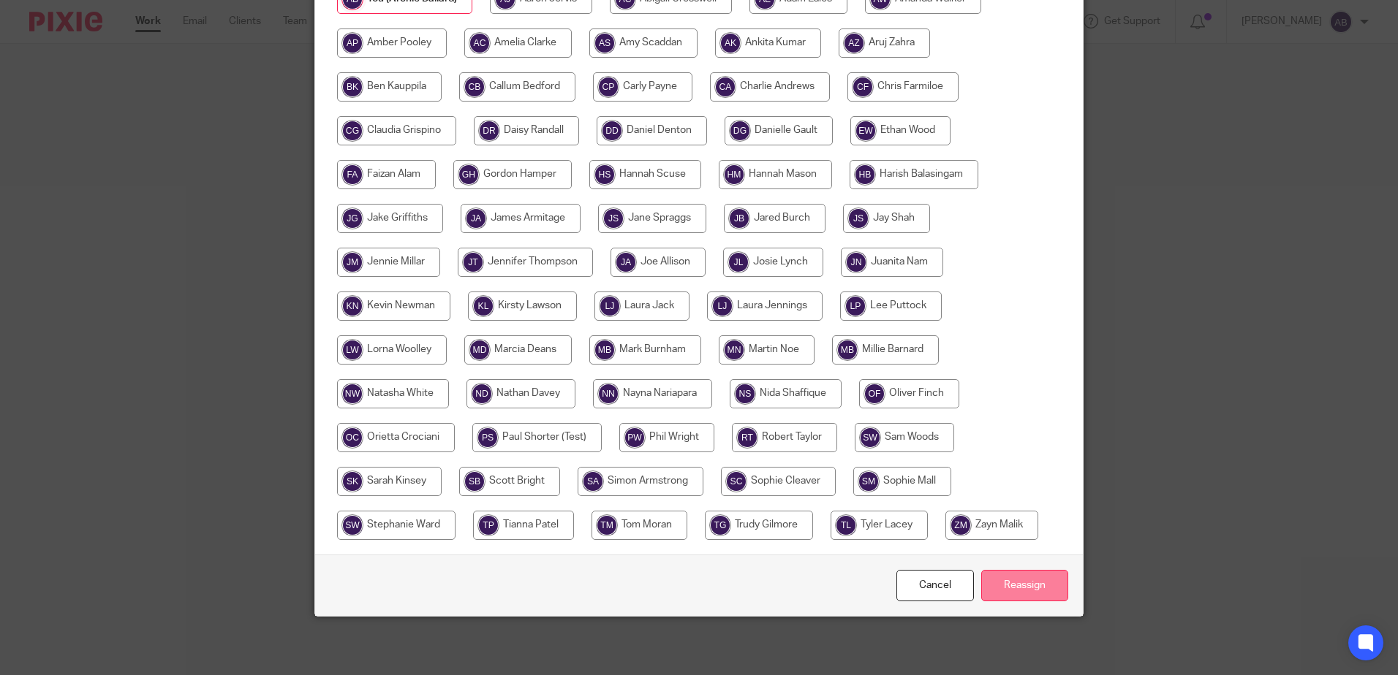
click at [1020, 588] on input "Reassign" at bounding box center [1024, 585] width 87 height 31
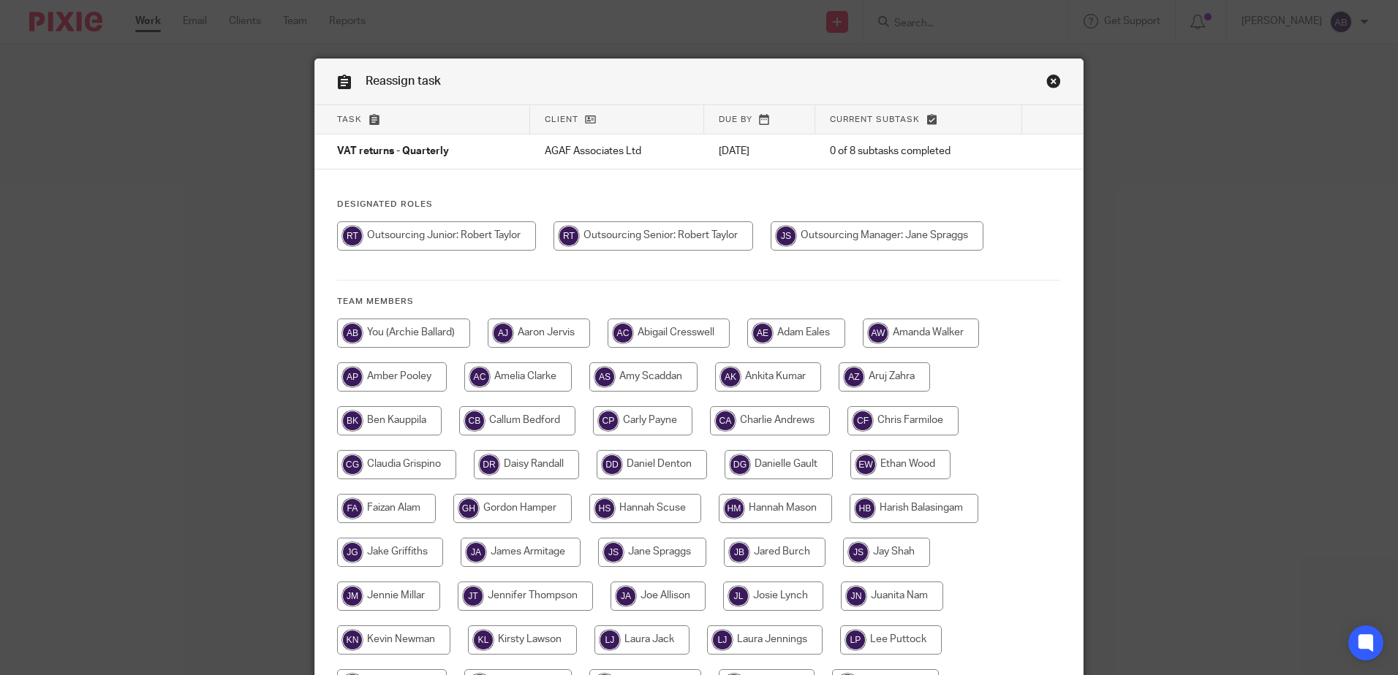
click at [425, 323] on input "radio" at bounding box center [403, 333] width 133 height 29
radio input "true"
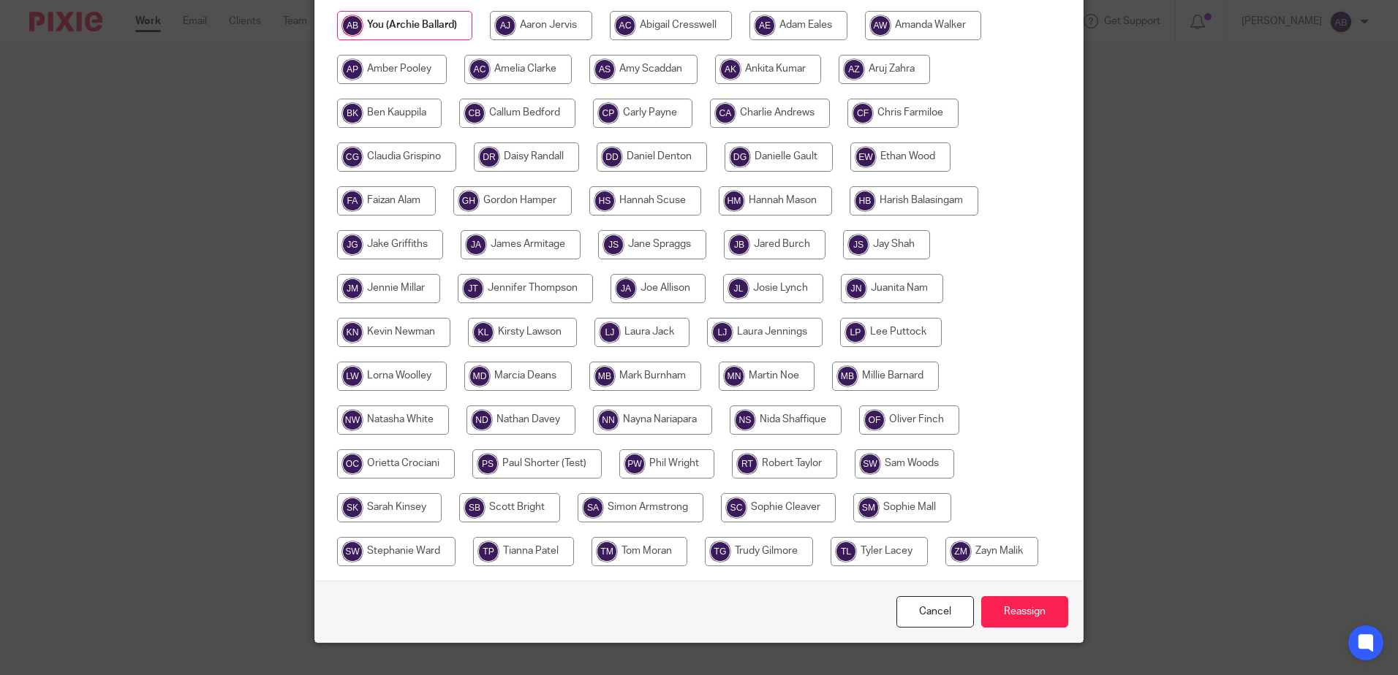
scroll to position [334, 0]
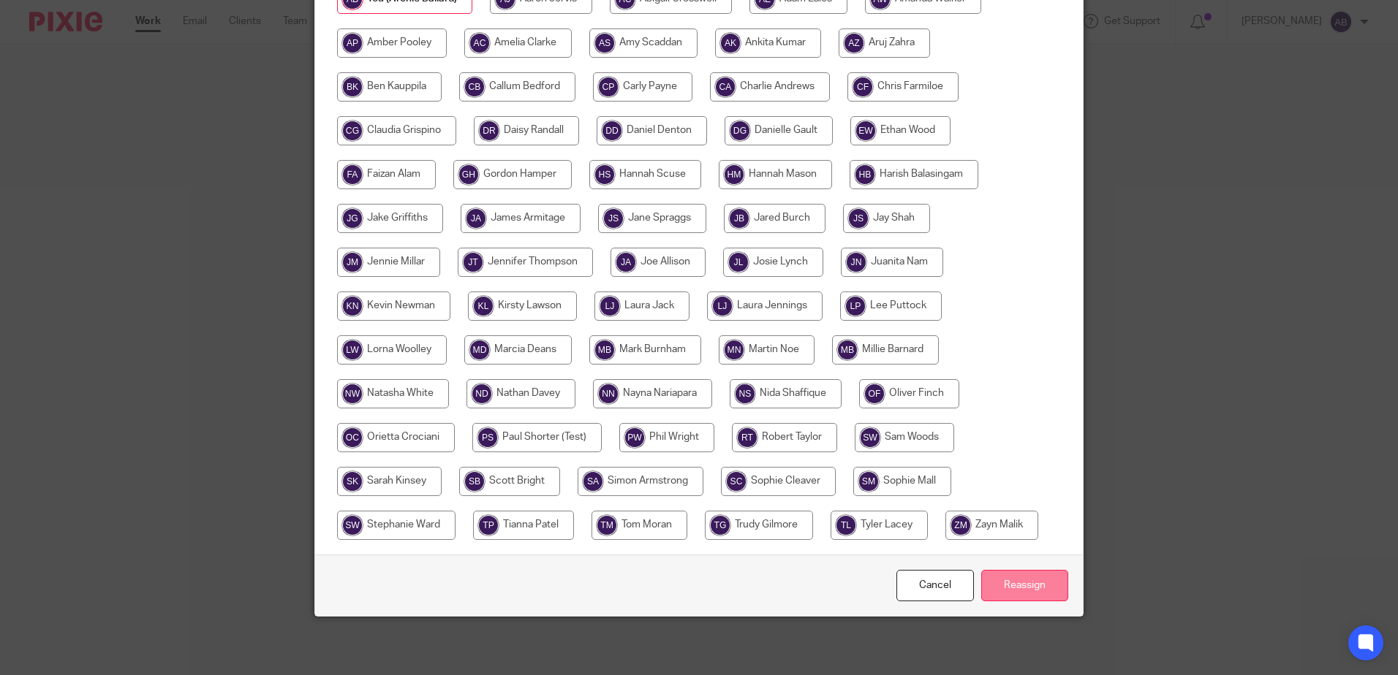
click at [999, 586] on input "Reassign" at bounding box center [1024, 585] width 87 height 31
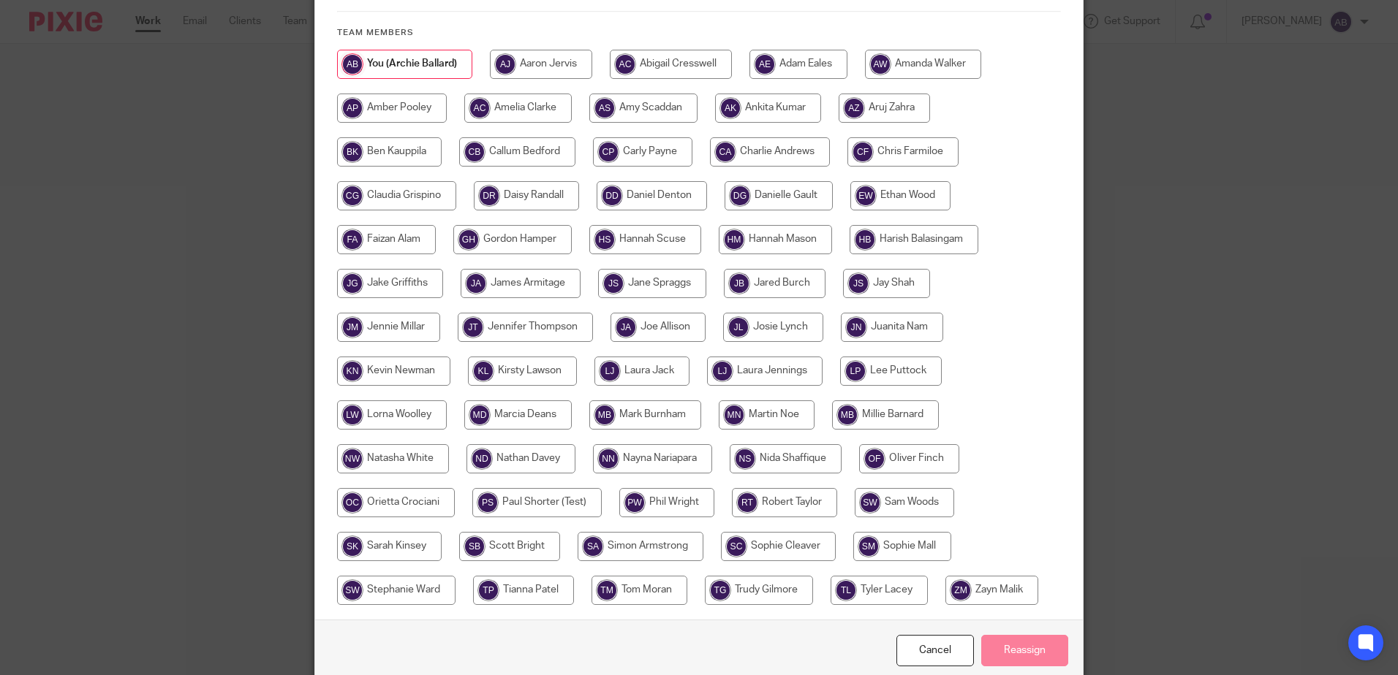
scroll to position [188, 0]
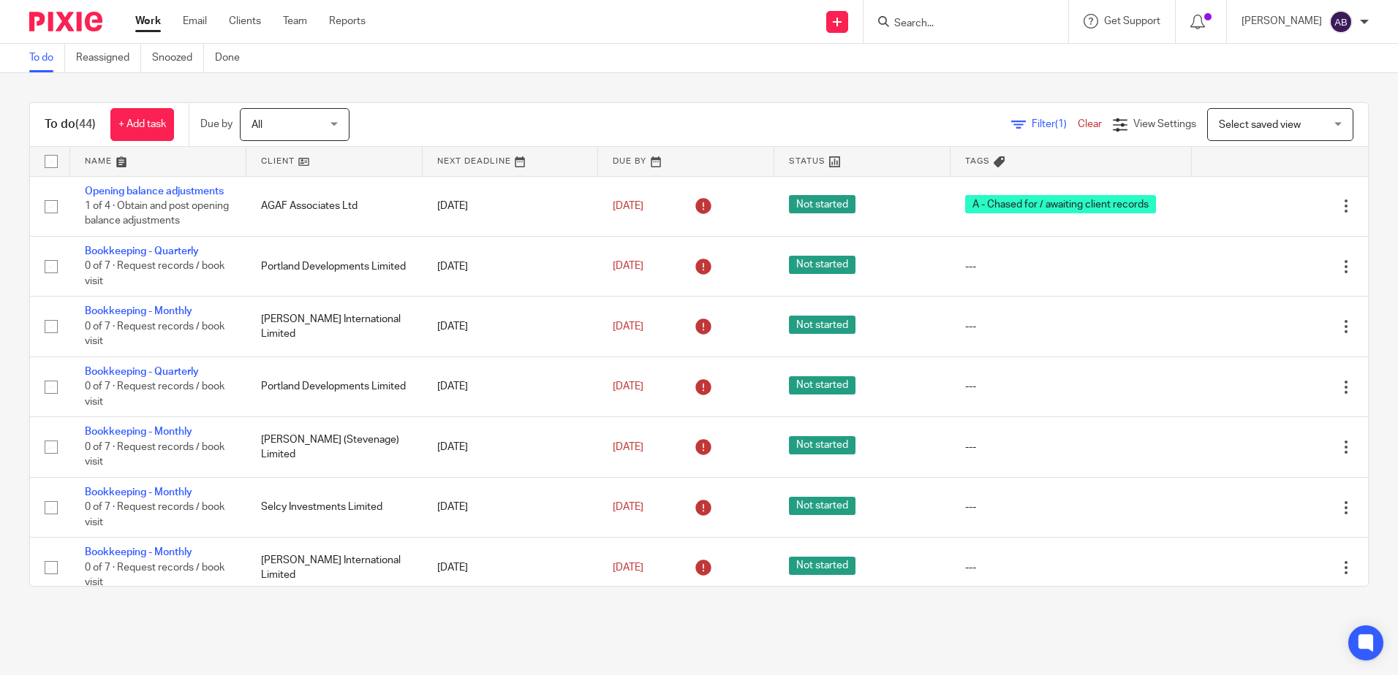
click at [302, 168] on link at bounding box center [334, 161] width 176 height 29
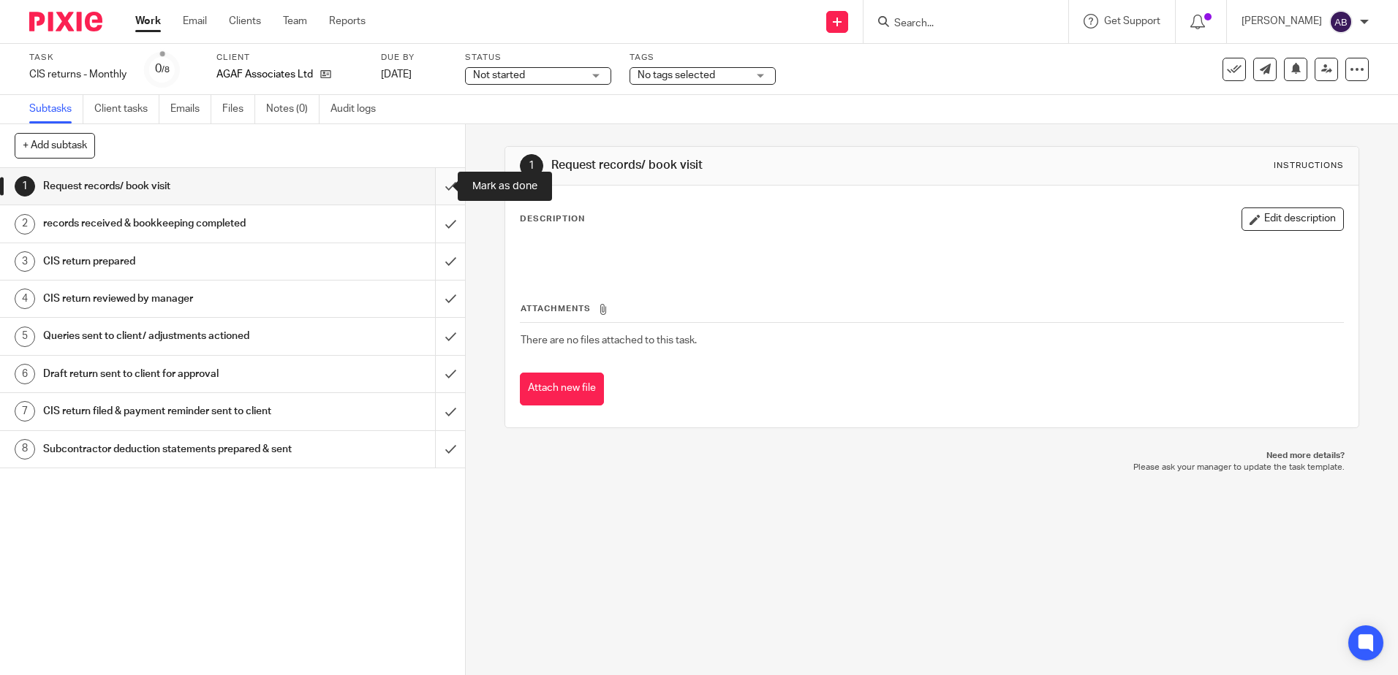
click at [445, 187] on input "submit" at bounding box center [232, 186] width 465 height 37
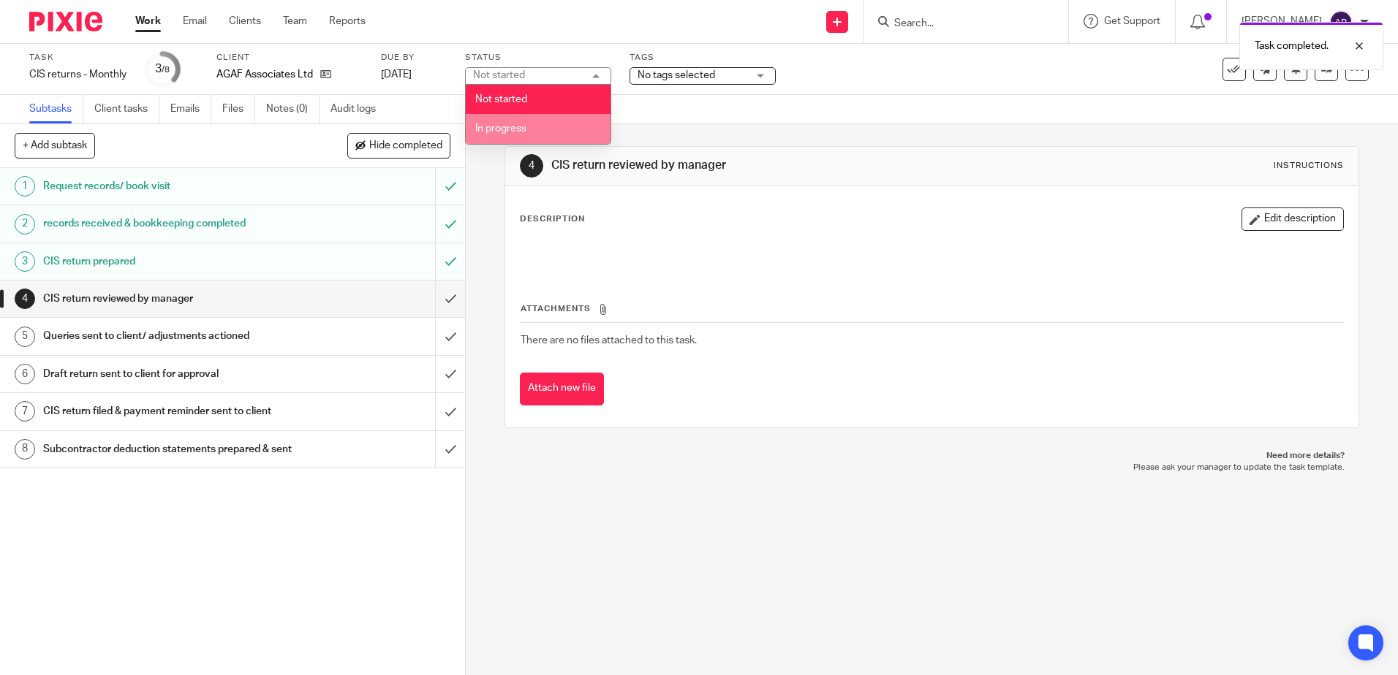
click at [543, 131] on li "In progress" at bounding box center [538, 129] width 145 height 30
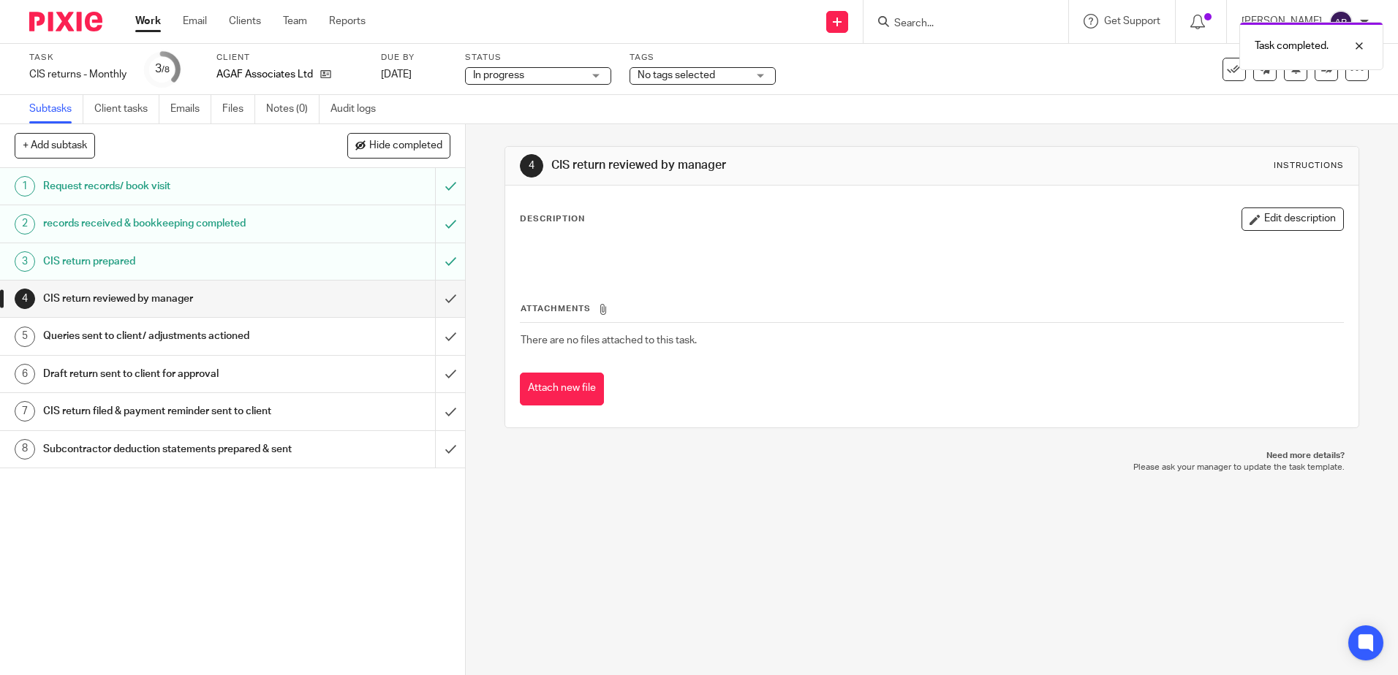
click at [660, 64] on div "Tags No tags selected A - Chased for / awaiting client records A - Booked clien…" at bounding box center [702, 69] width 146 height 35
click at [668, 77] on span "No tags selected" at bounding box center [675, 75] width 77 height 10
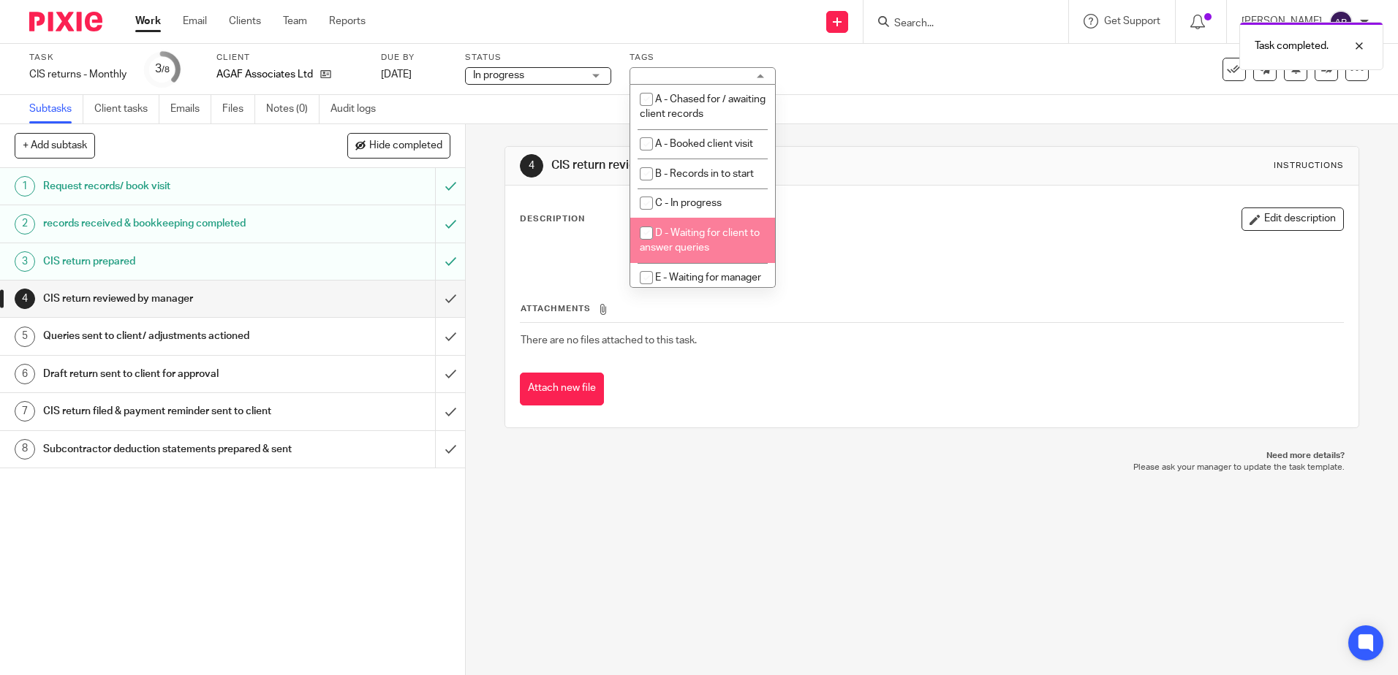
scroll to position [73, 0]
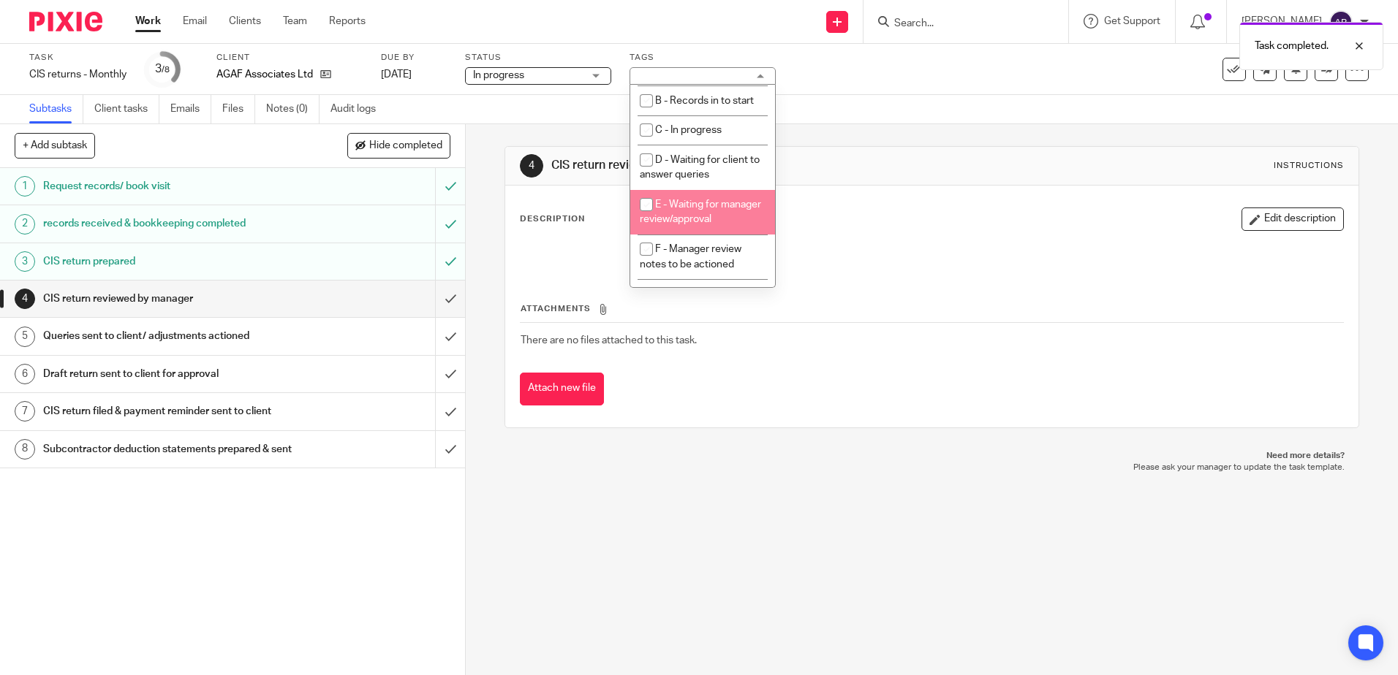
click at [707, 221] on li "E - Waiting for manager review/approval" at bounding box center [702, 212] width 145 height 45
checkbox input "true"
click at [912, 129] on div "4 CIS return reviewed by manager Instructions Description Edit description Atta…" at bounding box center [931, 287] width 854 height 326
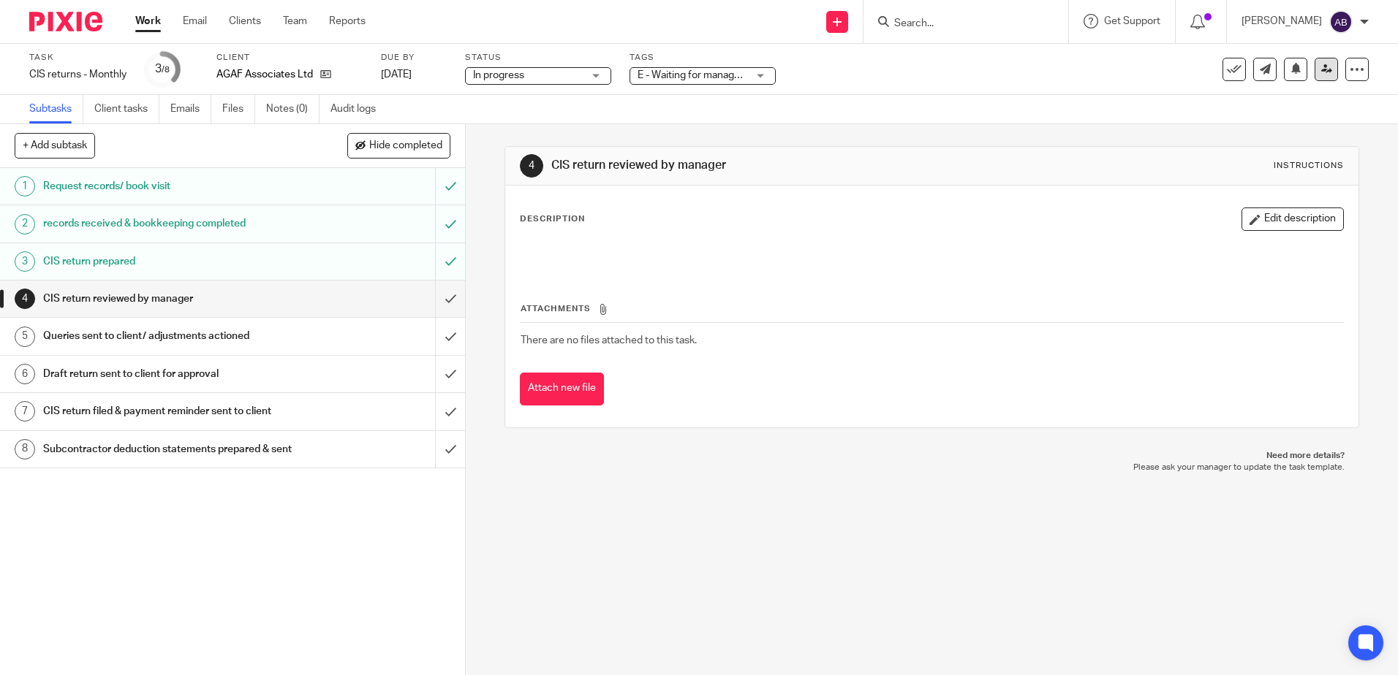
click at [1314, 76] on link at bounding box center [1325, 69] width 23 height 23
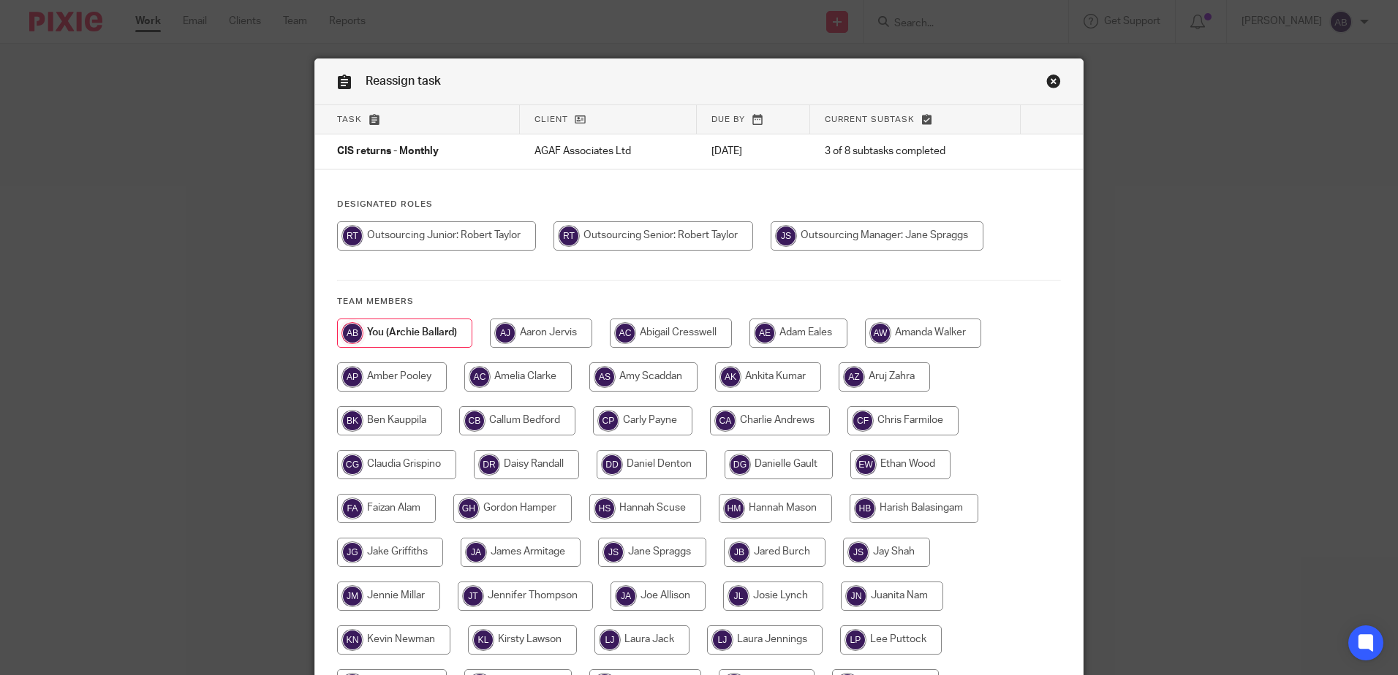
click at [848, 233] on input "radio" at bounding box center [877, 236] width 213 height 29
radio input "true"
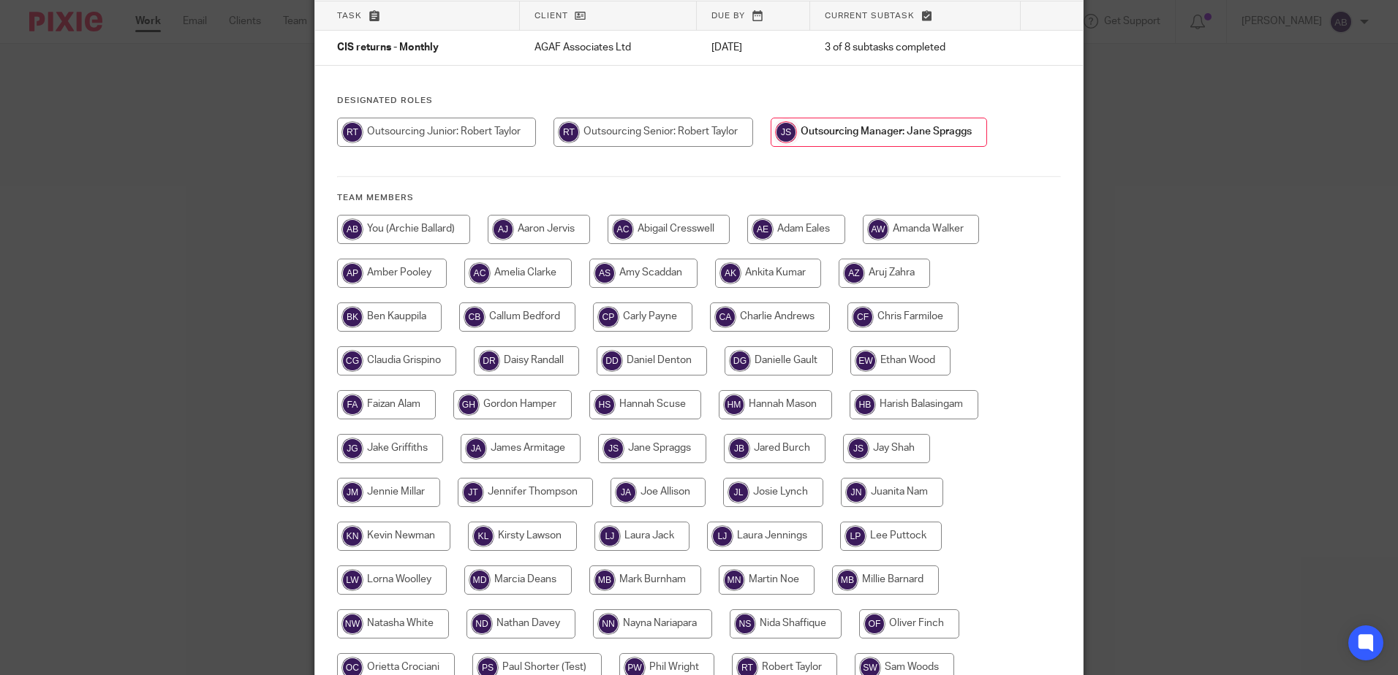
scroll to position [292, 0]
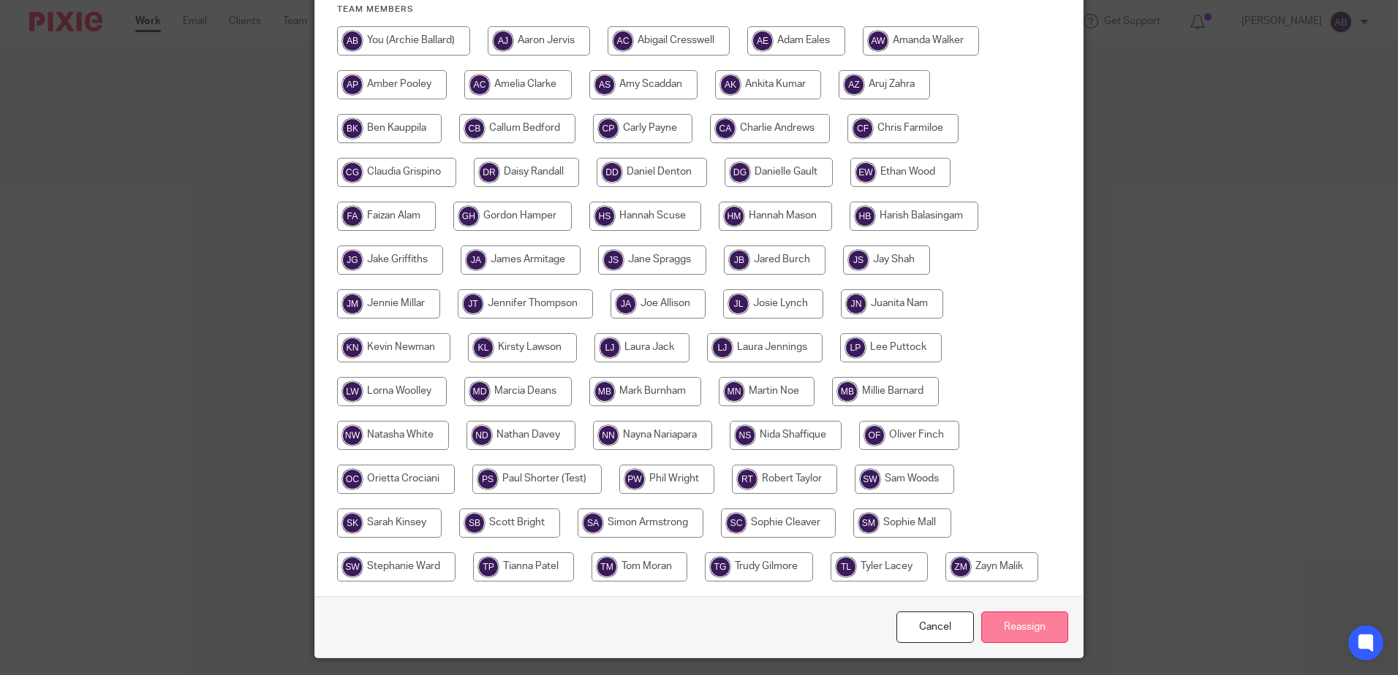
click at [1030, 628] on input "Reassign" at bounding box center [1024, 627] width 87 height 31
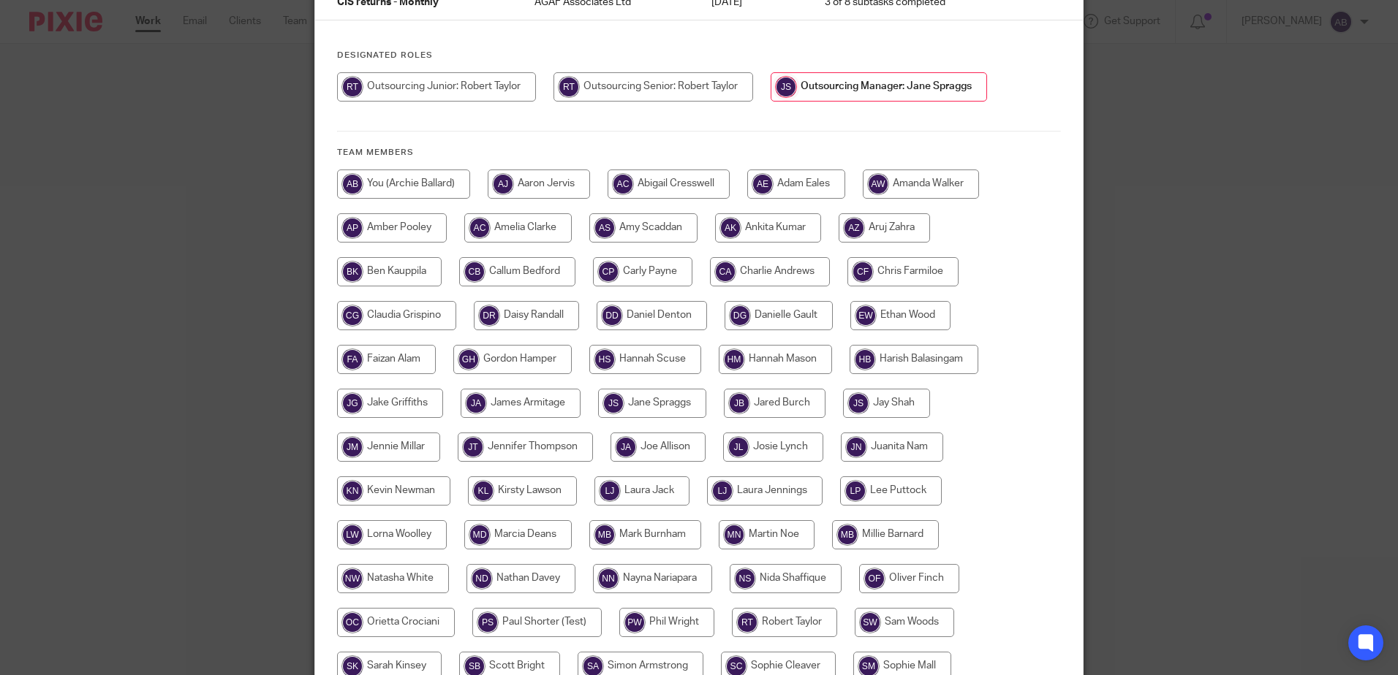
scroll to position [0, 0]
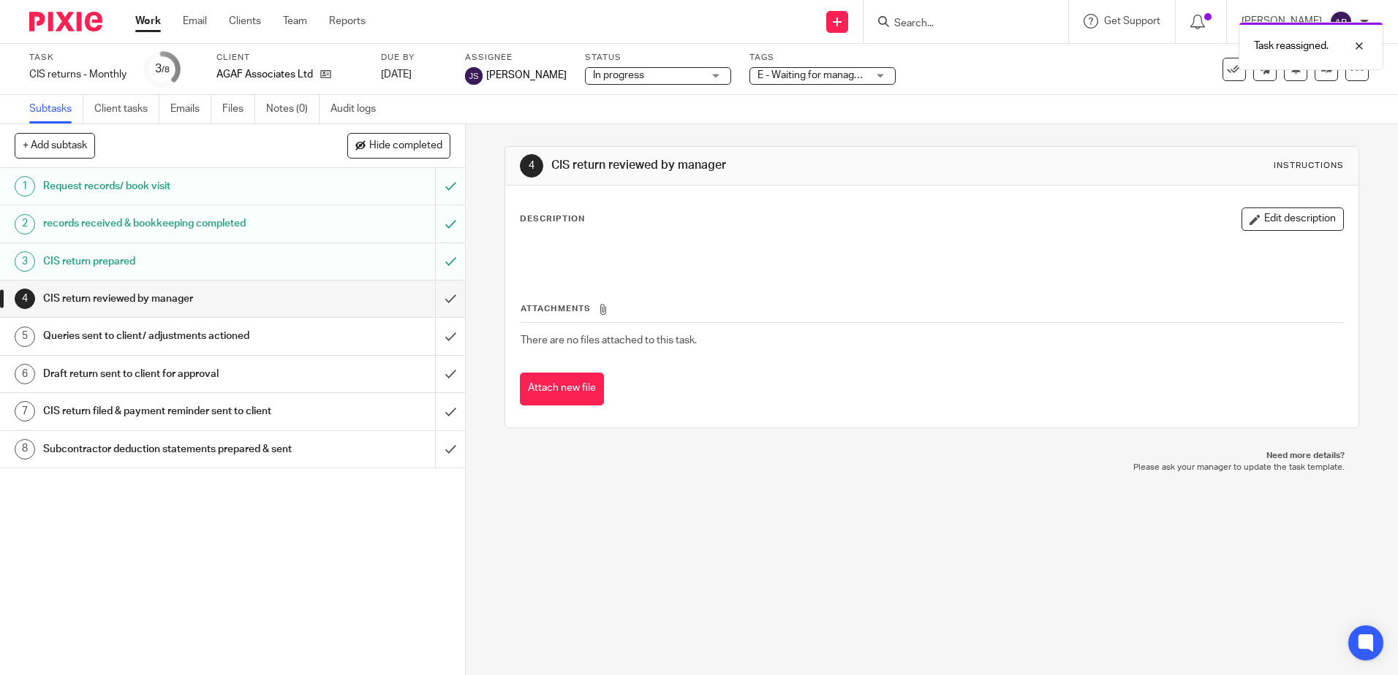
click at [152, 18] on link "Work" at bounding box center [148, 21] width 26 height 15
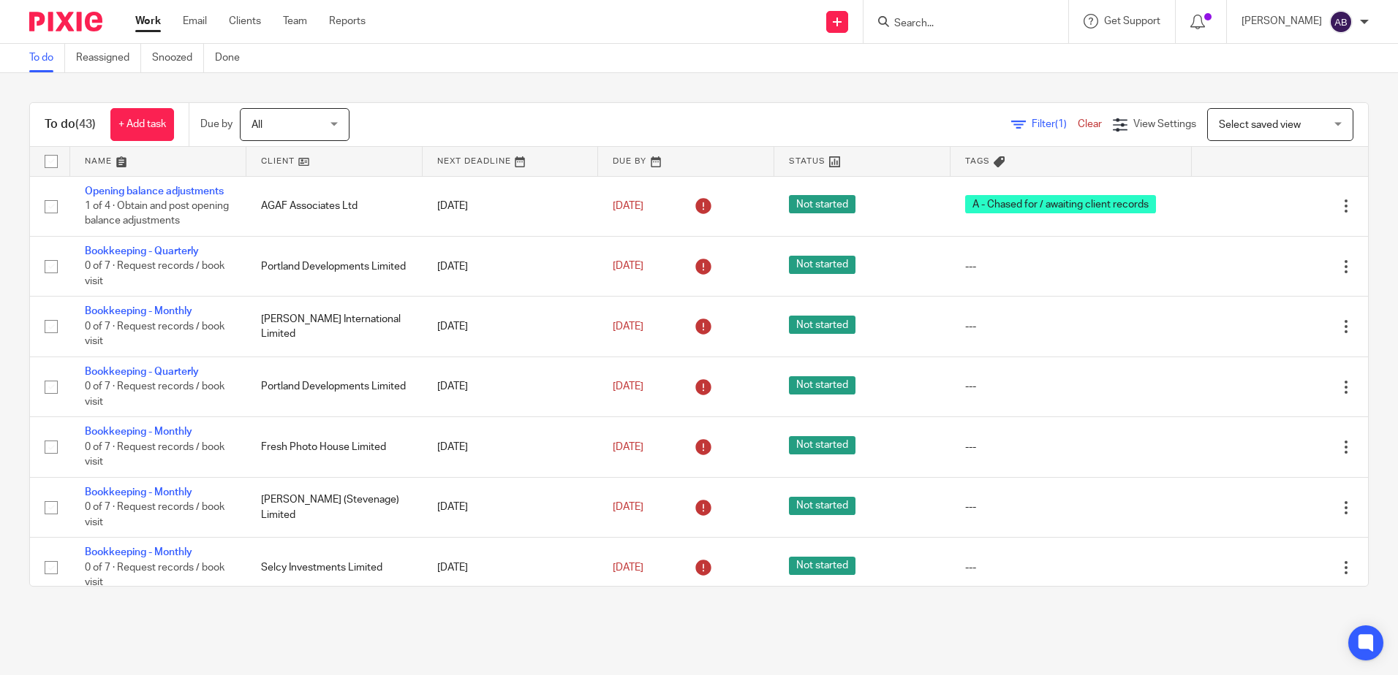
click at [317, 161] on link at bounding box center [334, 161] width 176 height 29
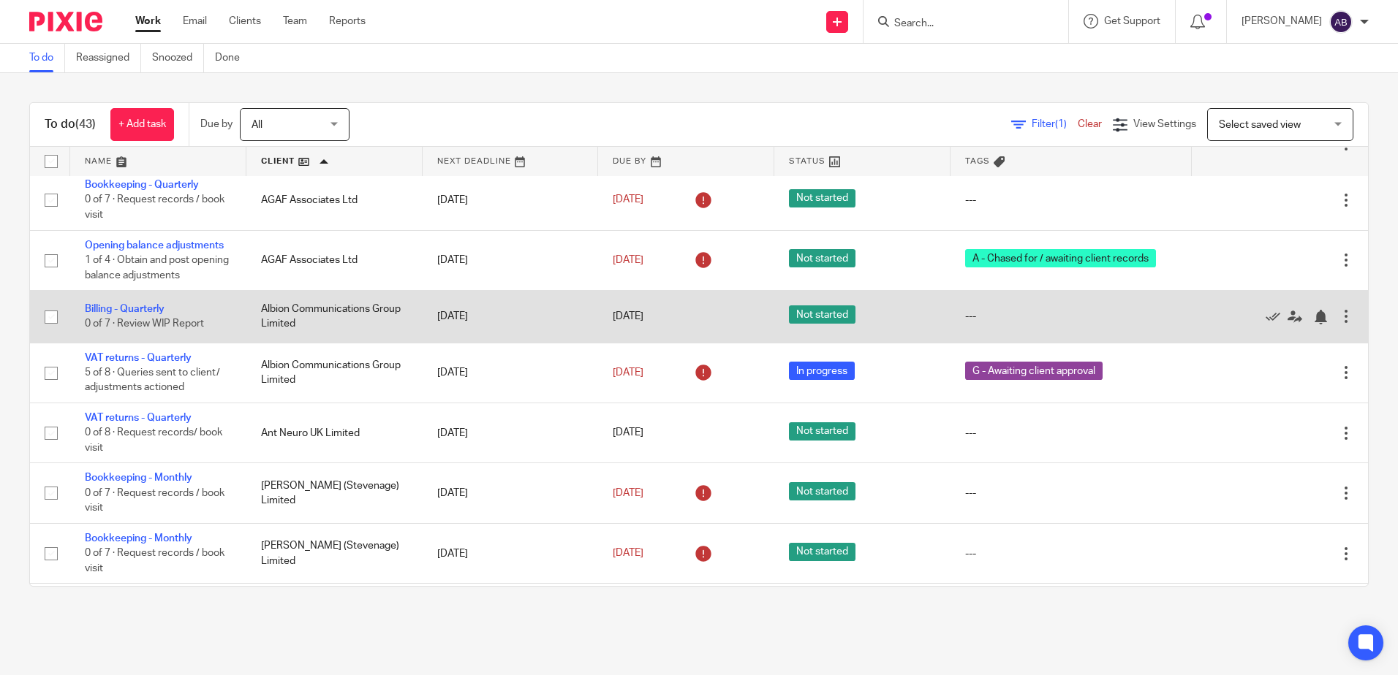
scroll to position [219, 0]
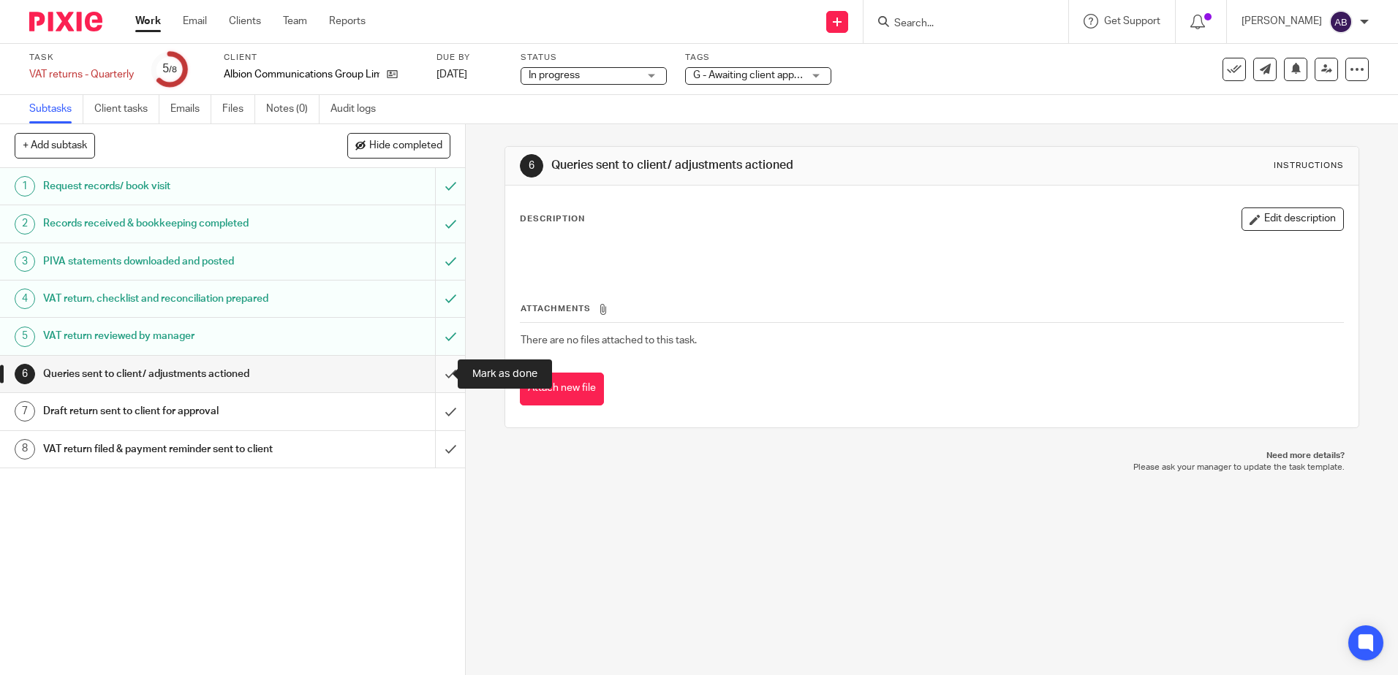
click at [425, 372] on input "submit" at bounding box center [232, 374] width 465 height 37
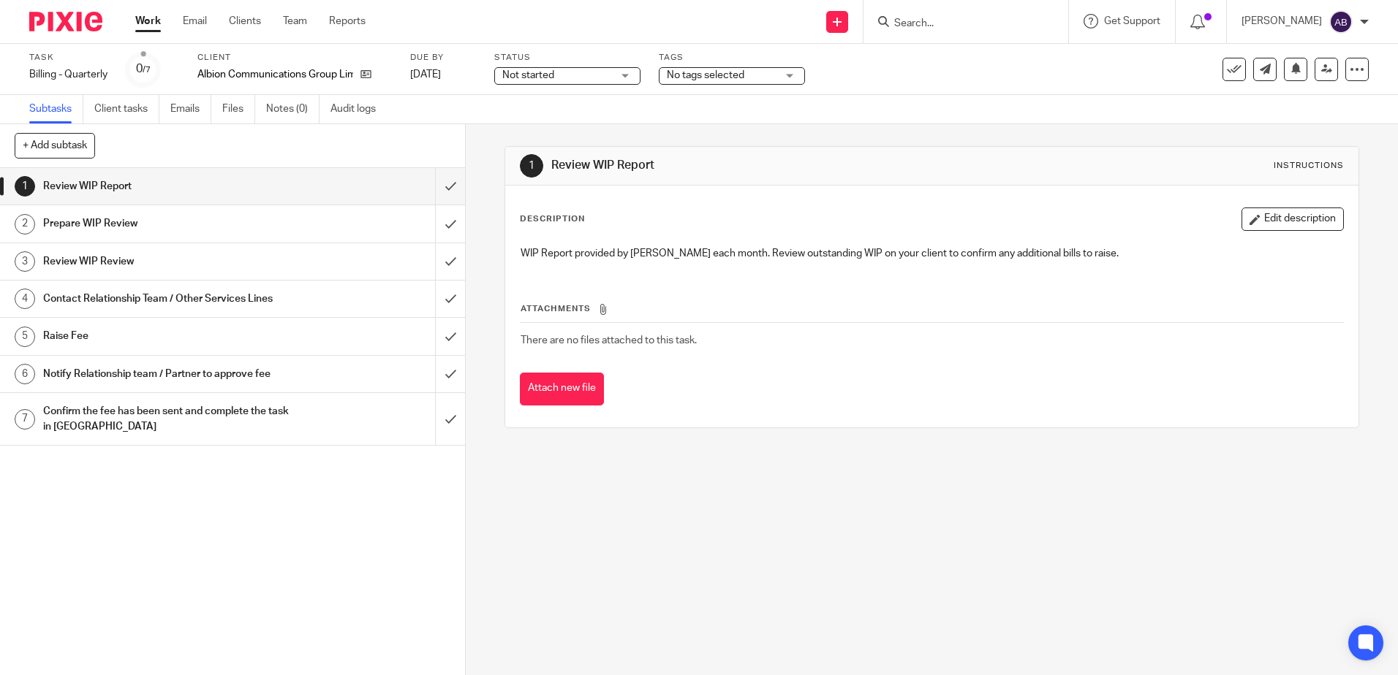
click at [743, 64] on div "Tags No tags selected A - Chased for / awaiting client records A - Booked clien…" at bounding box center [732, 69] width 146 height 35
click at [617, 74] on div "Not started Not started" at bounding box center [567, 76] width 146 height 18
click at [692, 77] on span "No tags selected" at bounding box center [705, 75] width 77 height 10
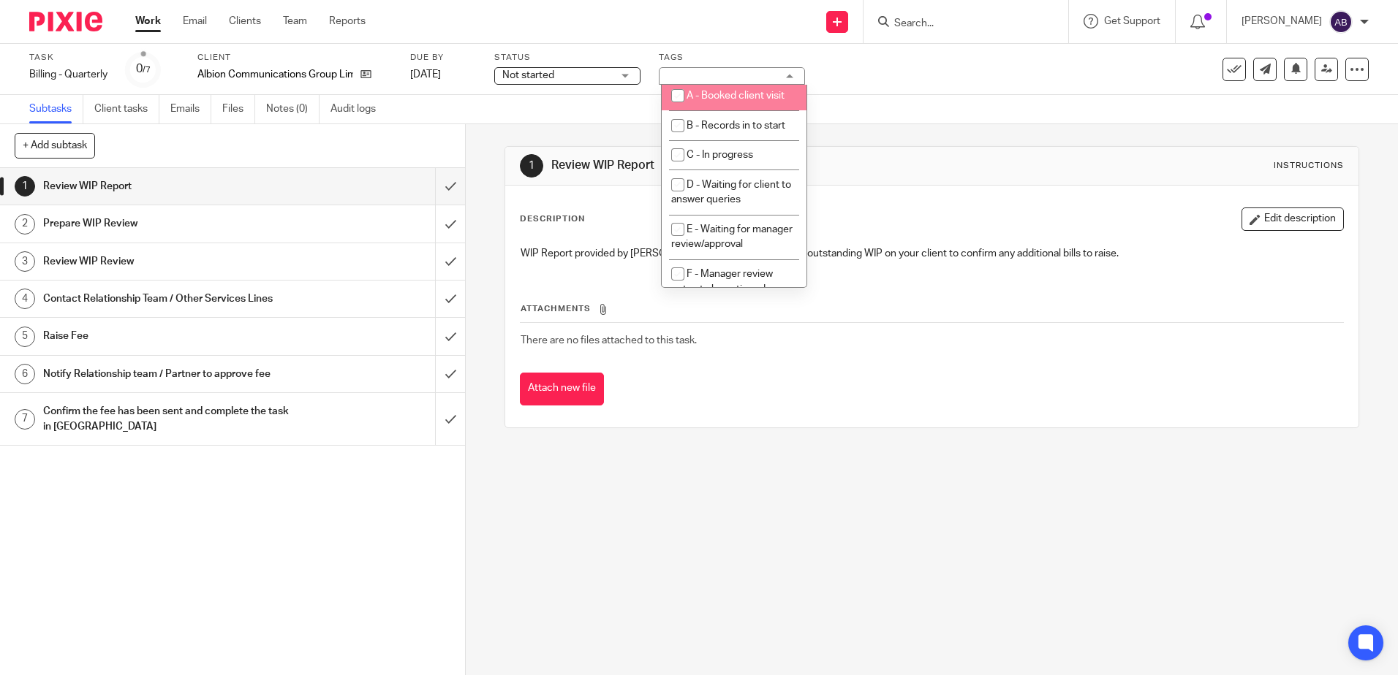
scroll to position [73, 0]
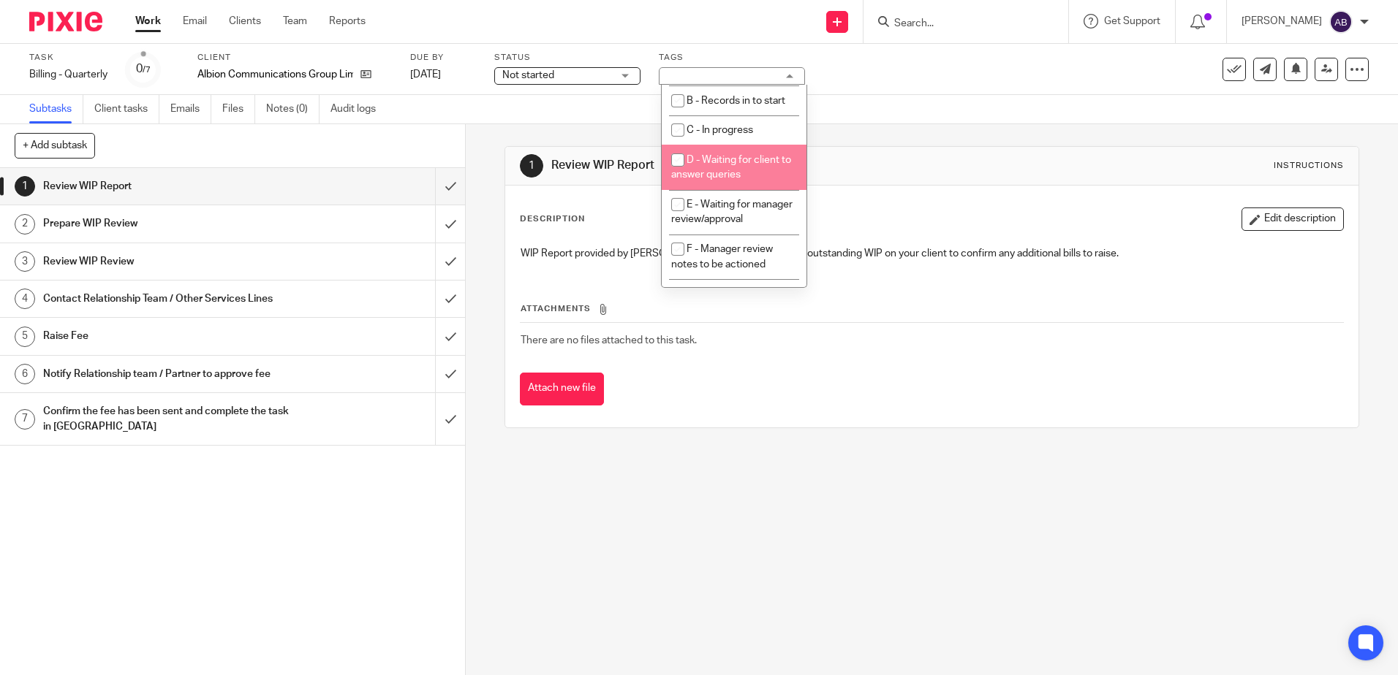
click at [555, 120] on div "Subtasks Client tasks Emails Files Notes (0) Audit logs" at bounding box center [699, 109] width 1398 height 29
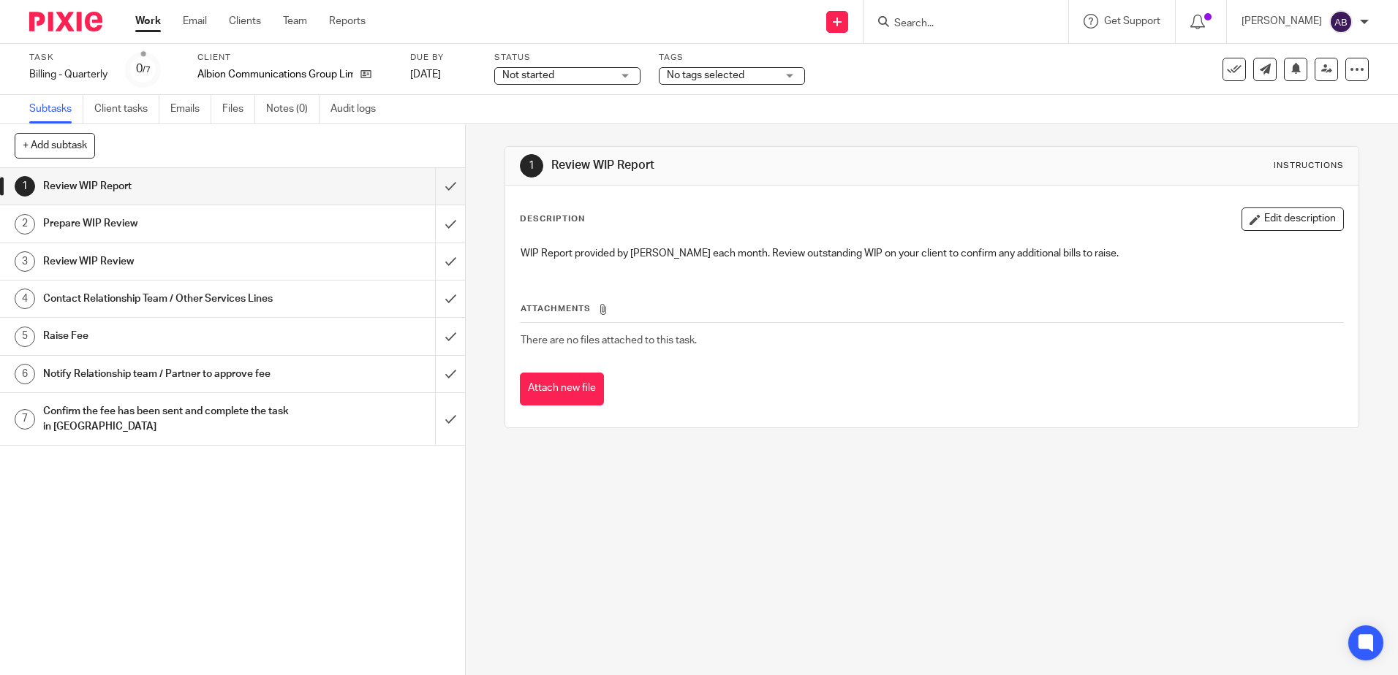
click at [667, 80] on div "No tags selected" at bounding box center [732, 76] width 146 height 18
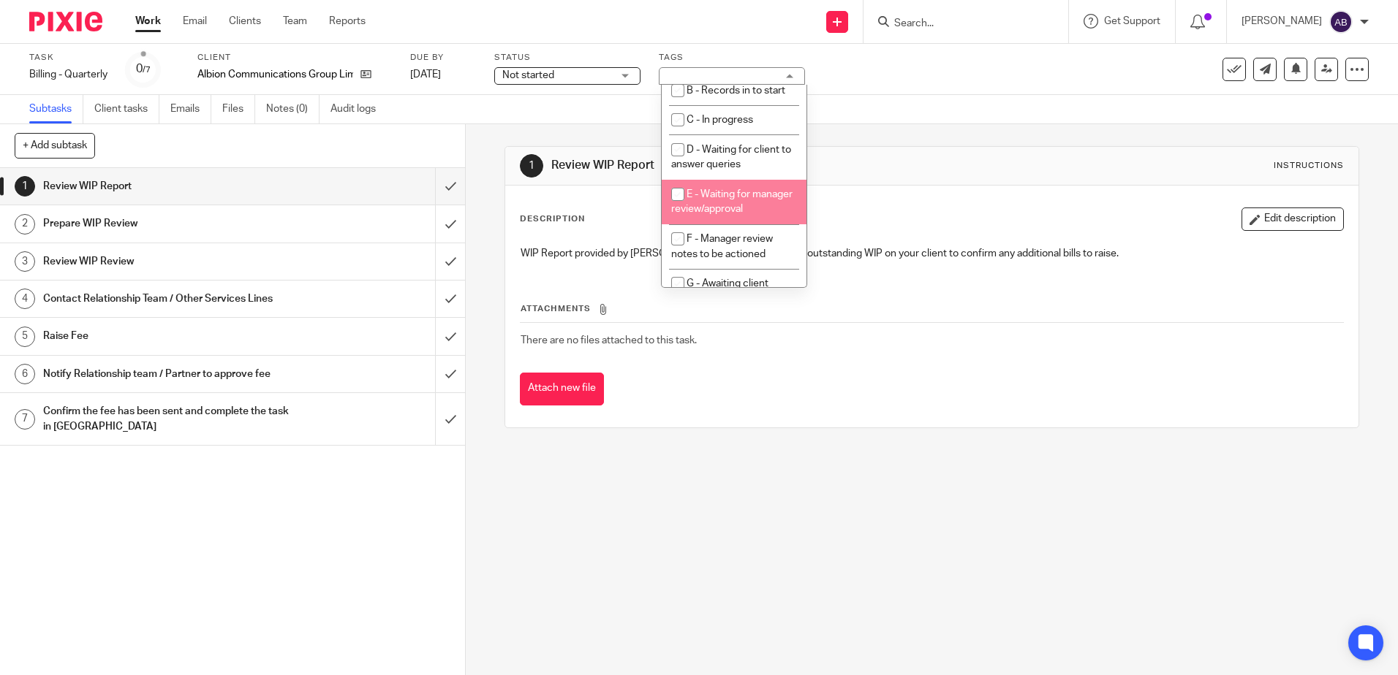
scroll to position [0, 0]
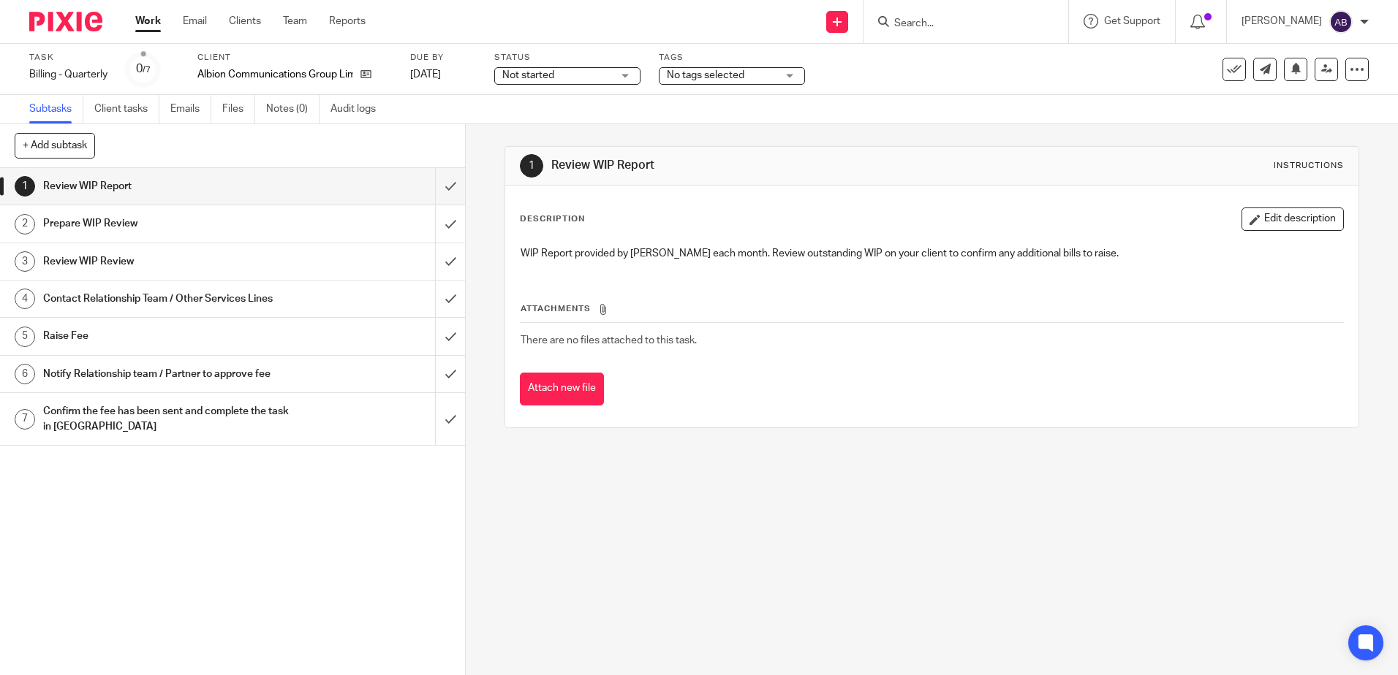
click at [583, 75] on span "Not started" at bounding box center [557, 75] width 110 height 15
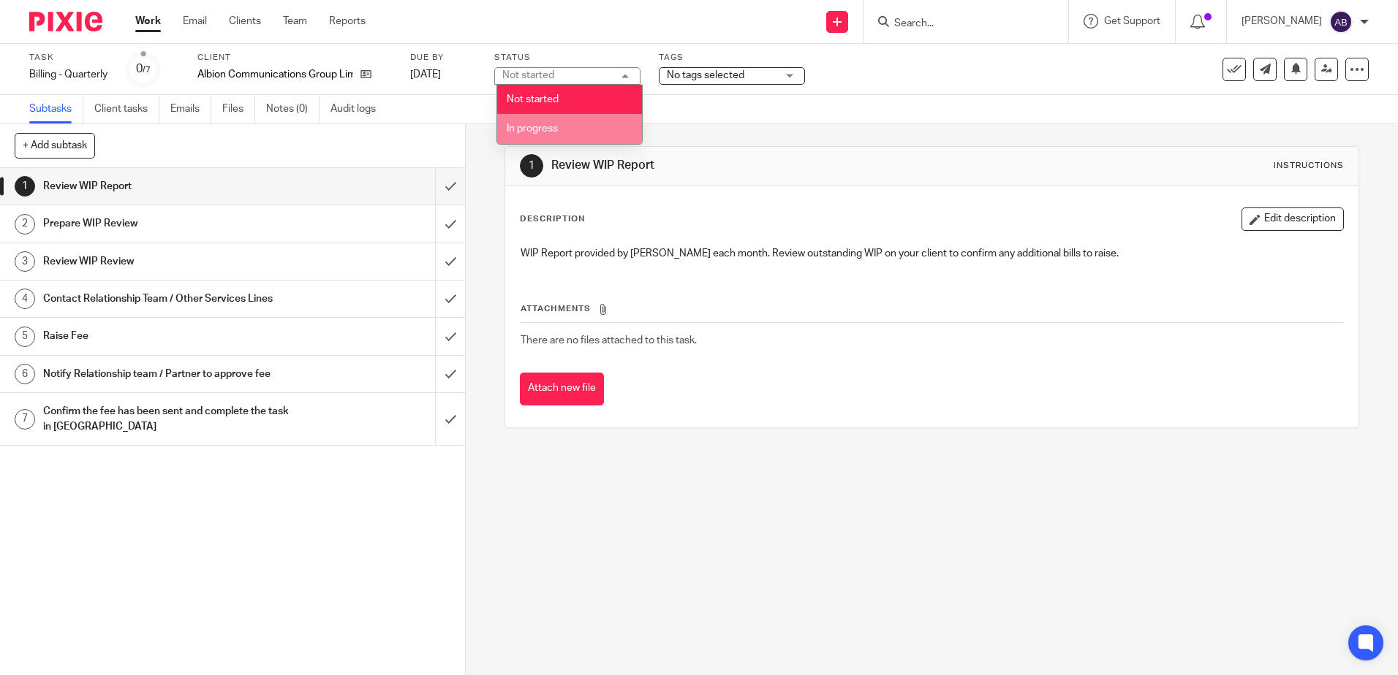
click at [703, 138] on div "1 Review WIP Report Instructions Description Edit description WIP Report provid…" at bounding box center [931, 287] width 854 height 326
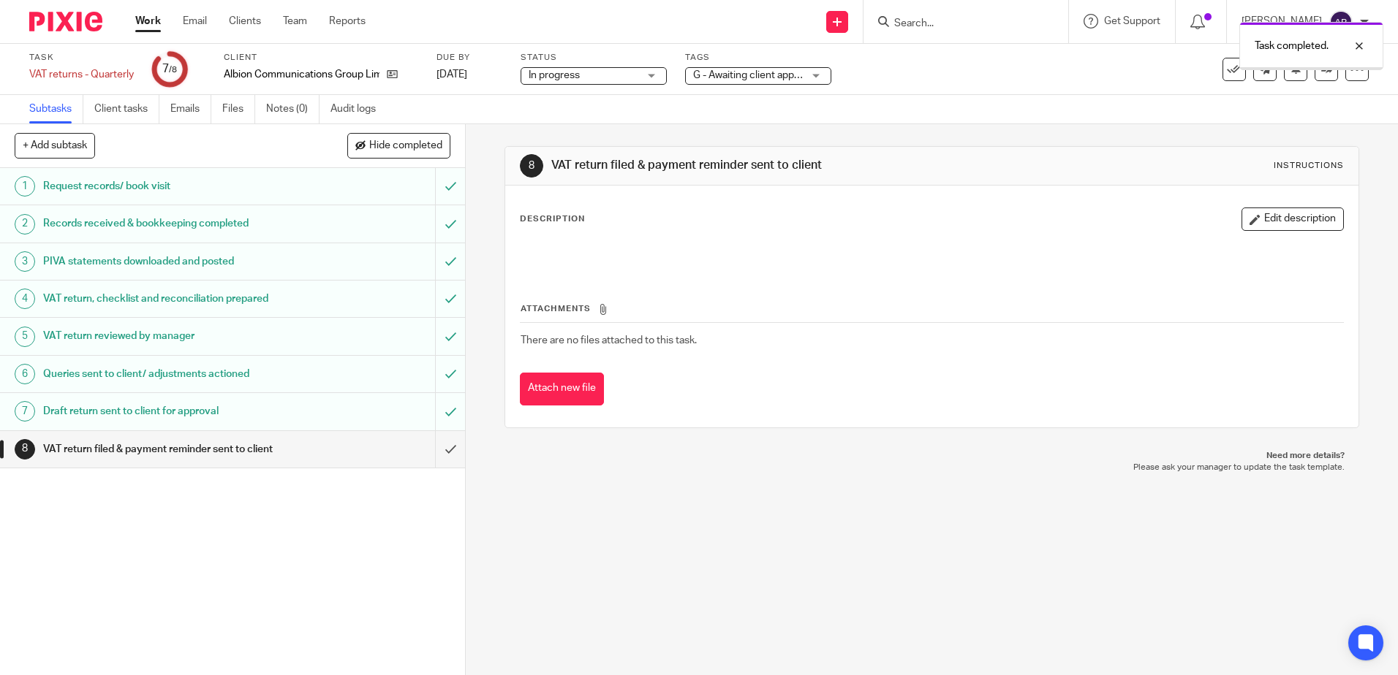
click at [437, 447] on input "submit" at bounding box center [232, 449] width 465 height 37
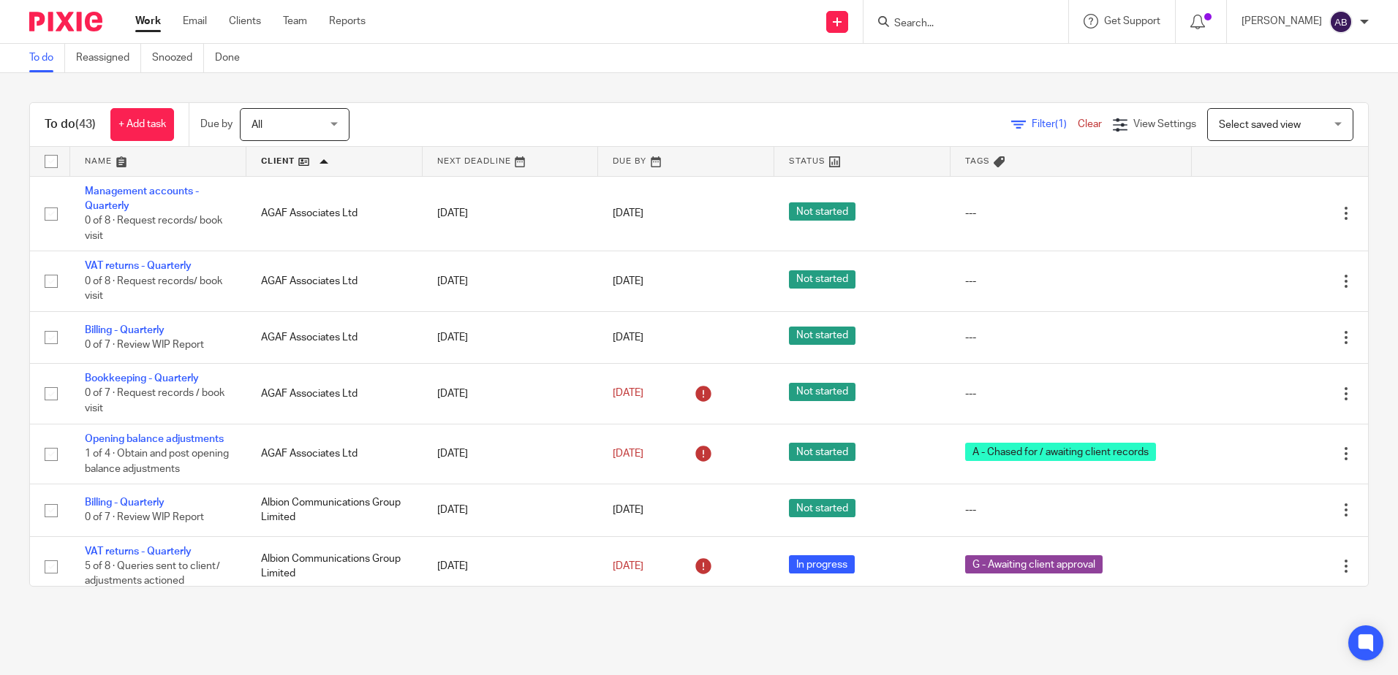
scroll to position [219, 0]
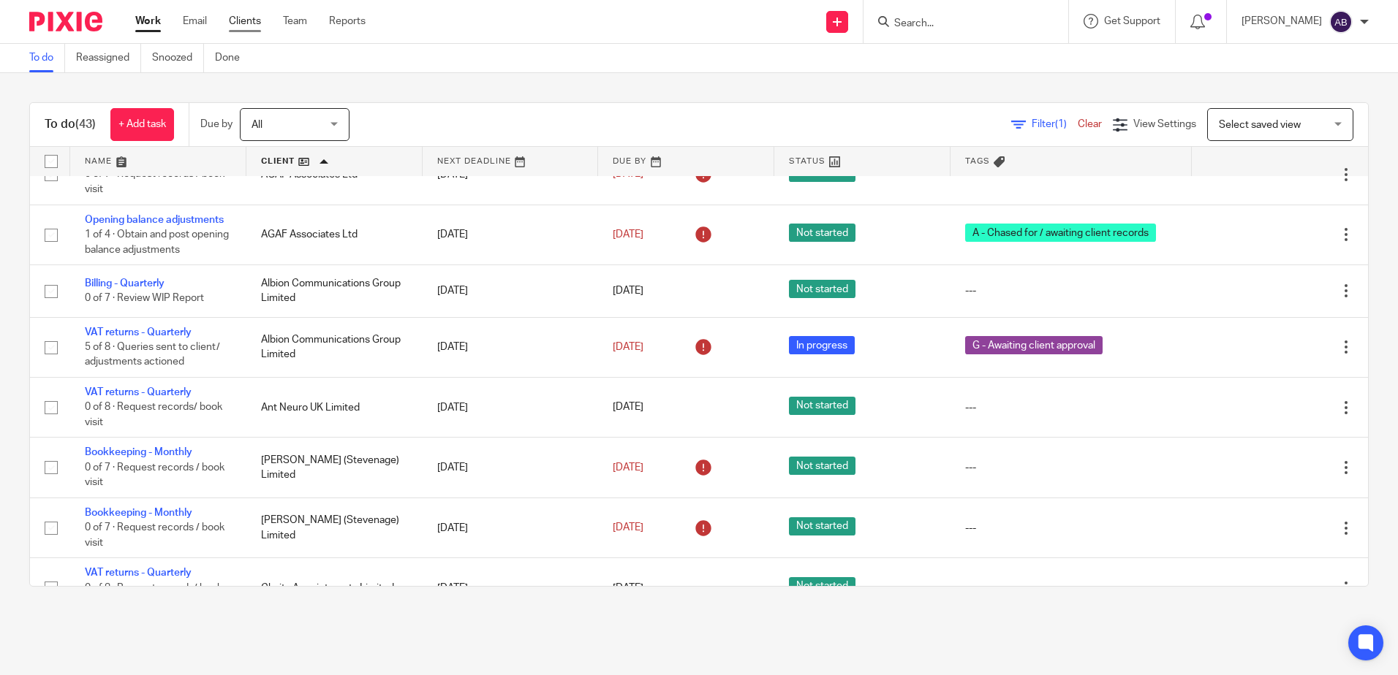
click at [246, 26] on link "Clients" at bounding box center [245, 21] width 32 height 15
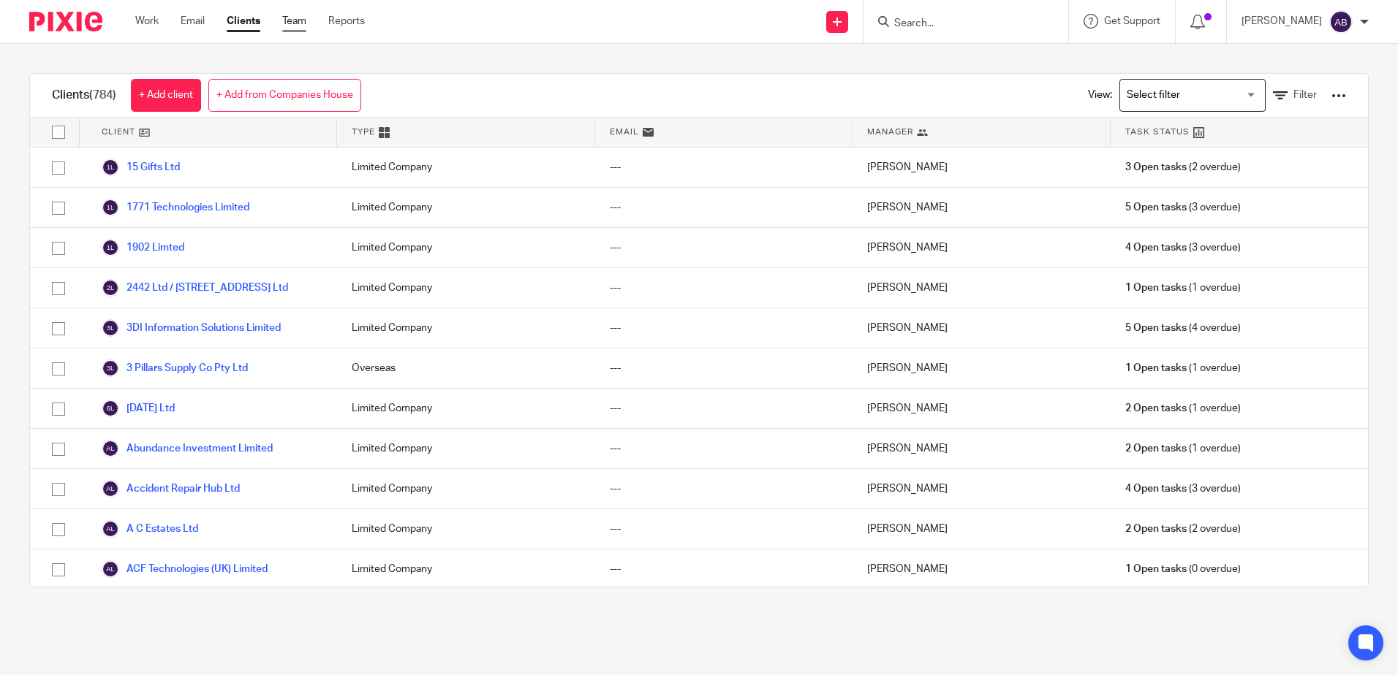
click at [300, 15] on link "Team" at bounding box center [294, 21] width 24 height 15
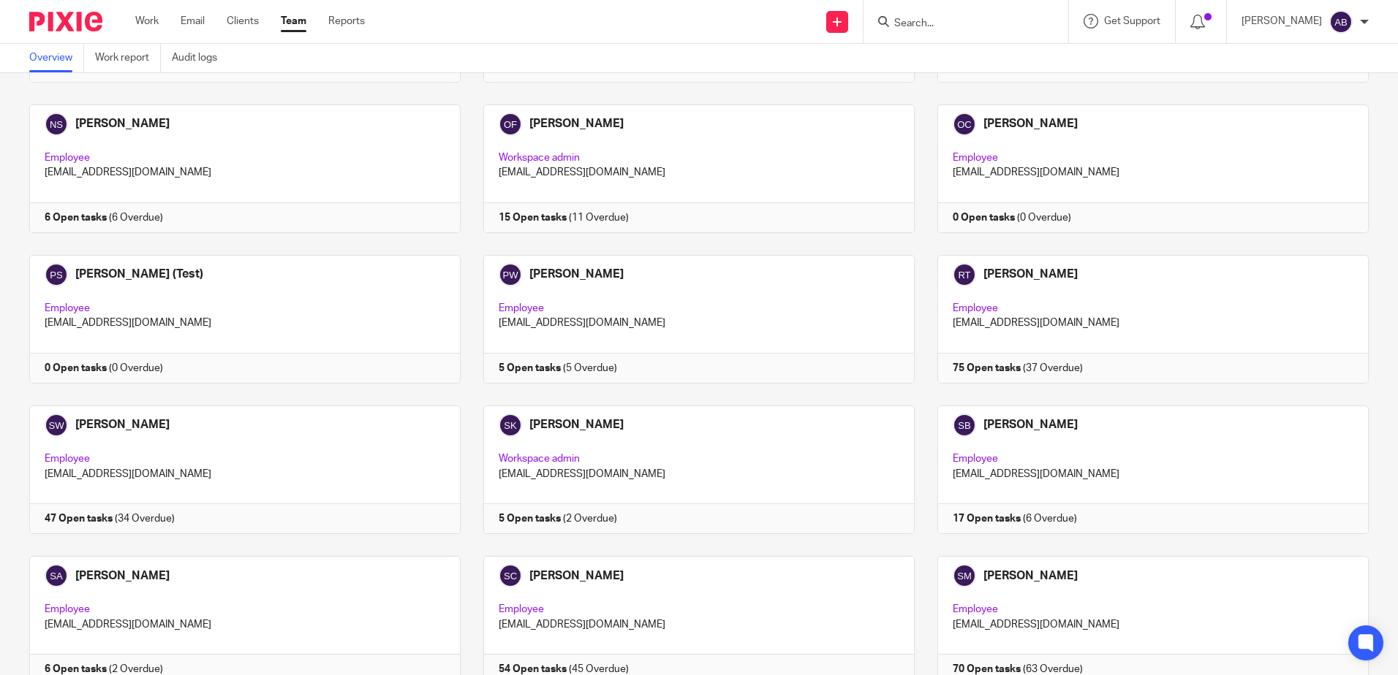
scroll to position [2460, 0]
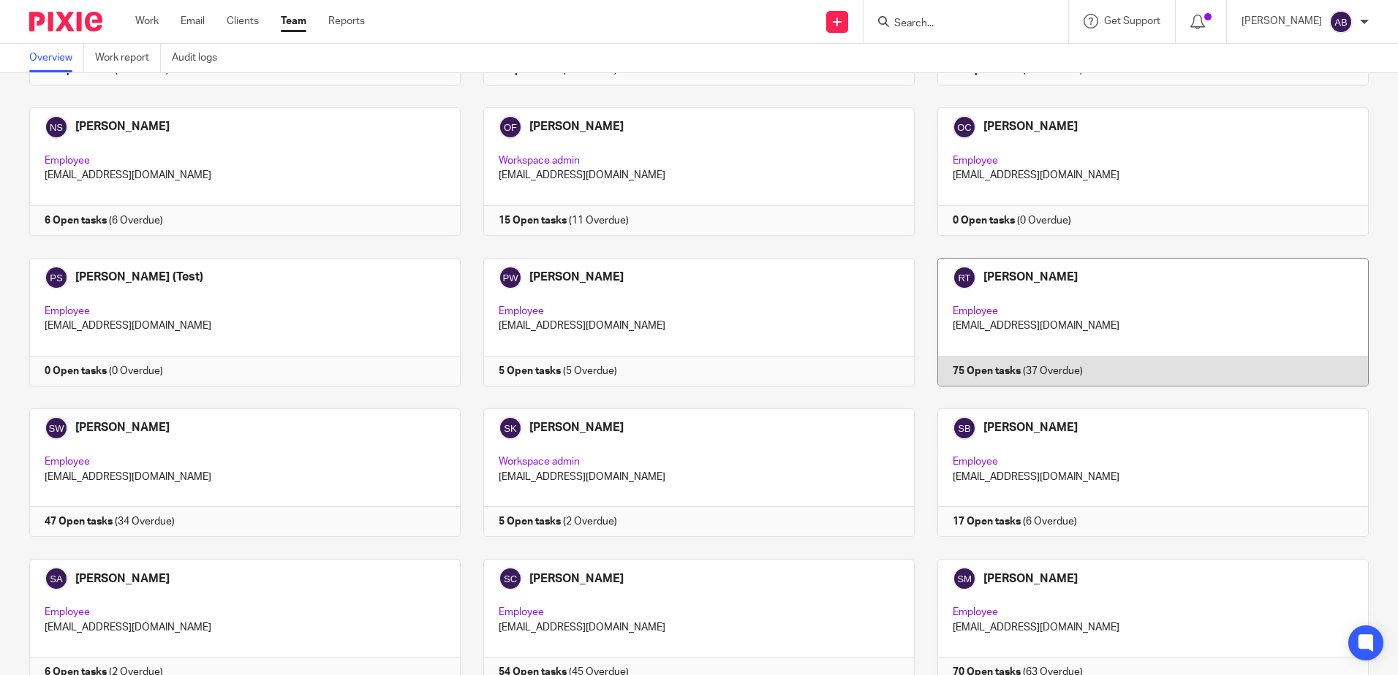
click at [1008, 295] on link at bounding box center [1142, 322] width 454 height 129
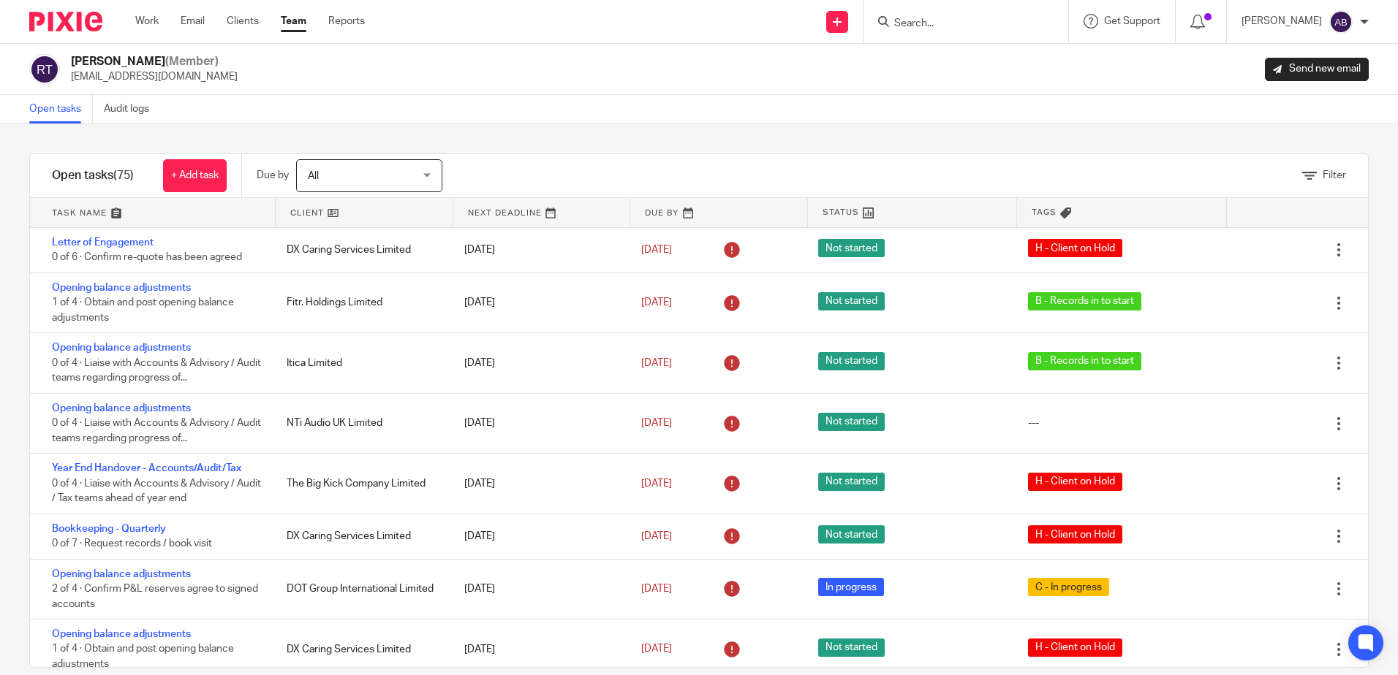
click at [343, 214] on link at bounding box center [364, 212] width 177 height 29
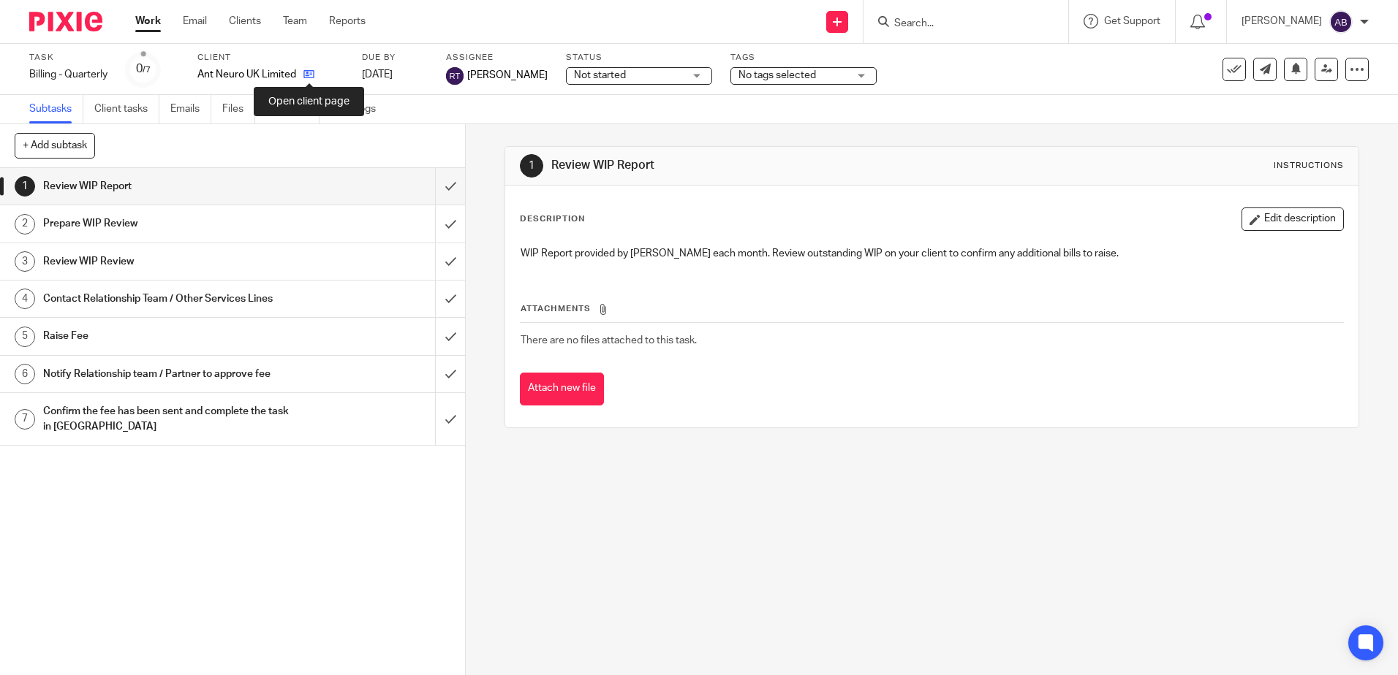
click at [303, 71] on link at bounding box center [305, 74] width 18 height 15
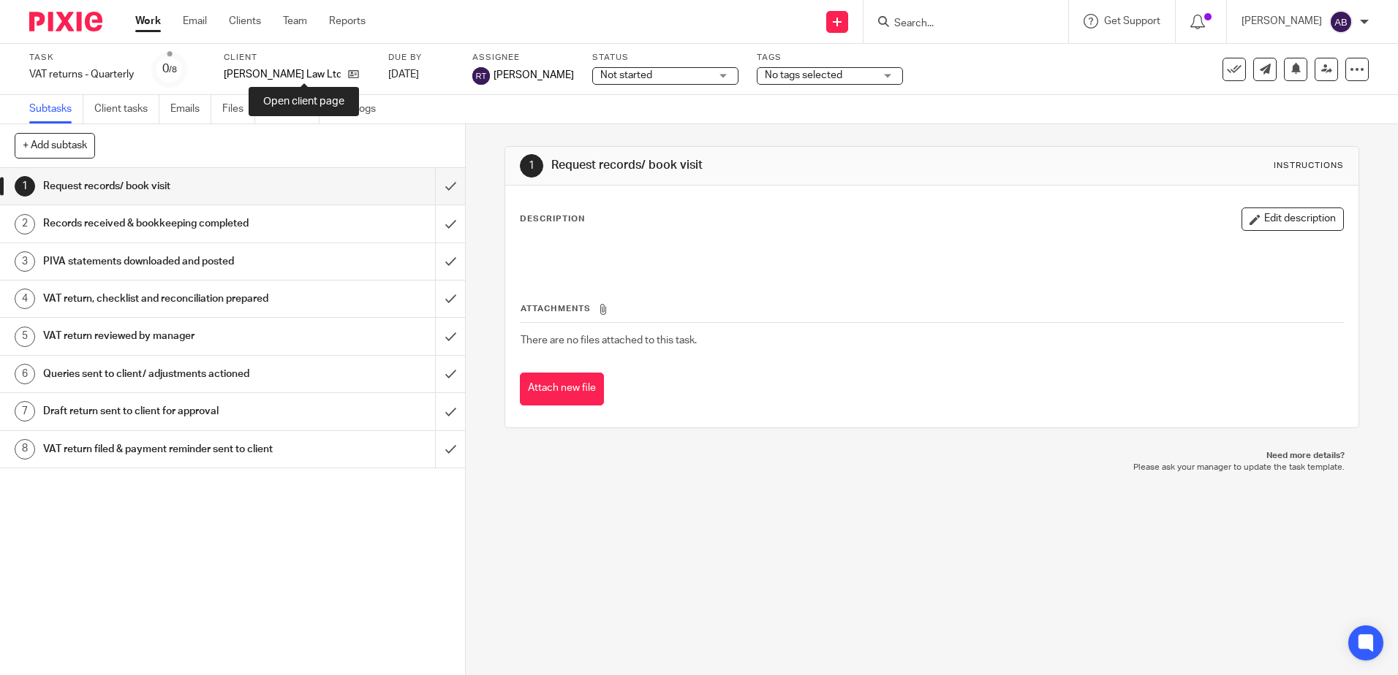
drag, startPoint x: 303, startPoint y: 72, endPoint x: 314, endPoint y: 69, distance: 11.3
click at [348, 72] on icon at bounding box center [353, 74] width 11 height 11
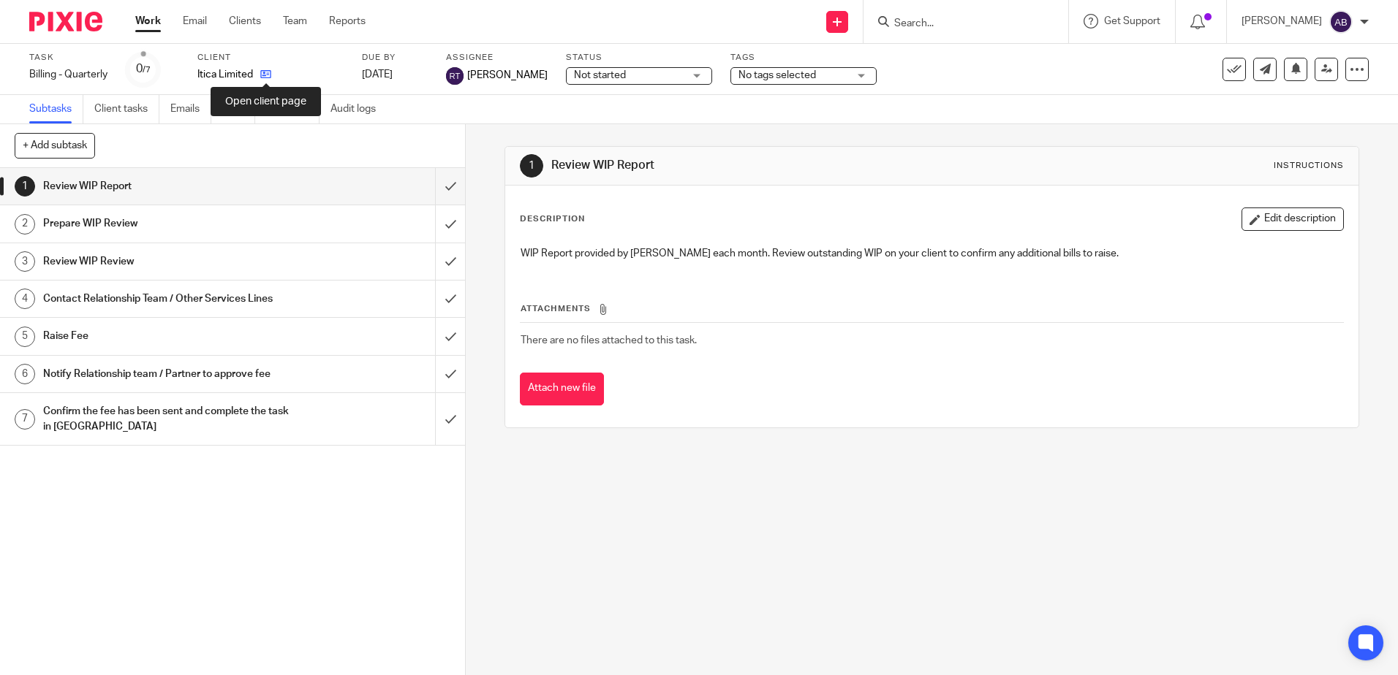
click at [263, 71] on icon at bounding box center [265, 74] width 11 height 11
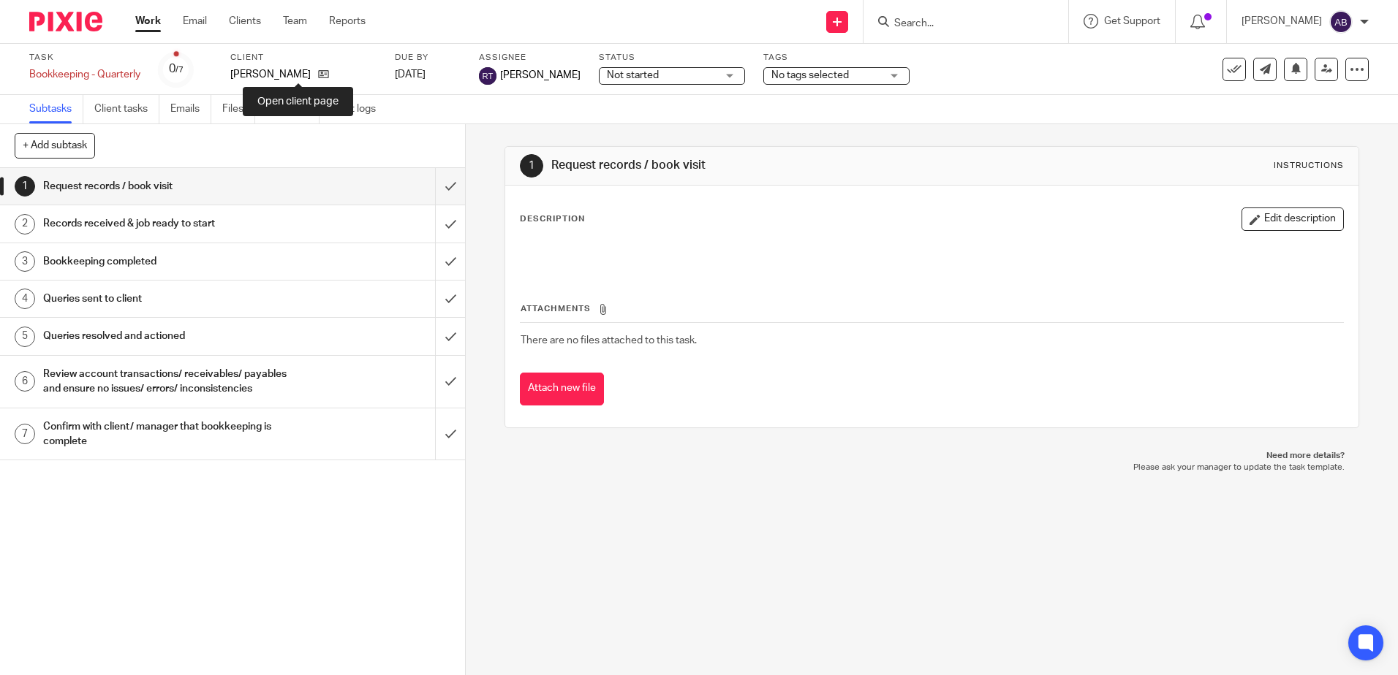
drag, startPoint x: 299, startPoint y: 77, endPoint x: 365, endPoint y: 58, distance: 68.5
click at [318, 77] on icon at bounding box center [323, 74] width 11 height 11
click at [356, 74] on icon at bounding box center [361, 74] width 11 height 11
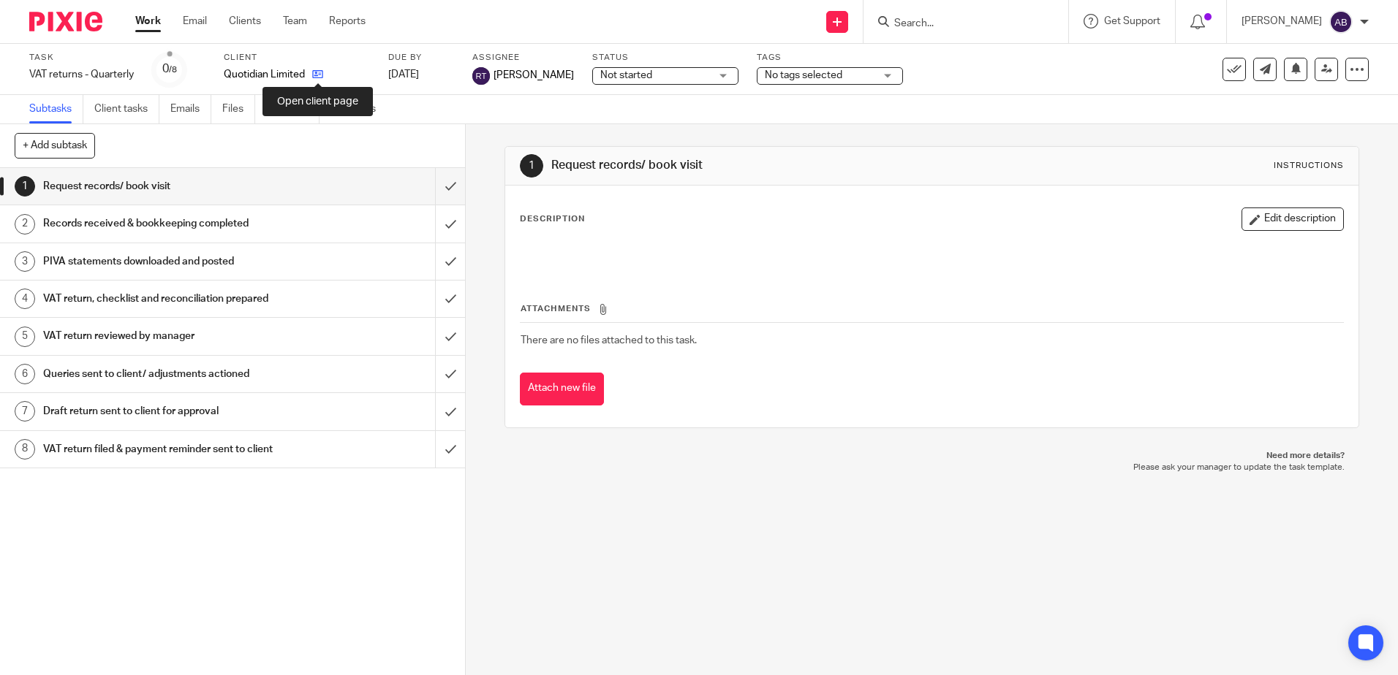
click at [314, 75] on icon at bounding box center [317, 74] width 11 height 11
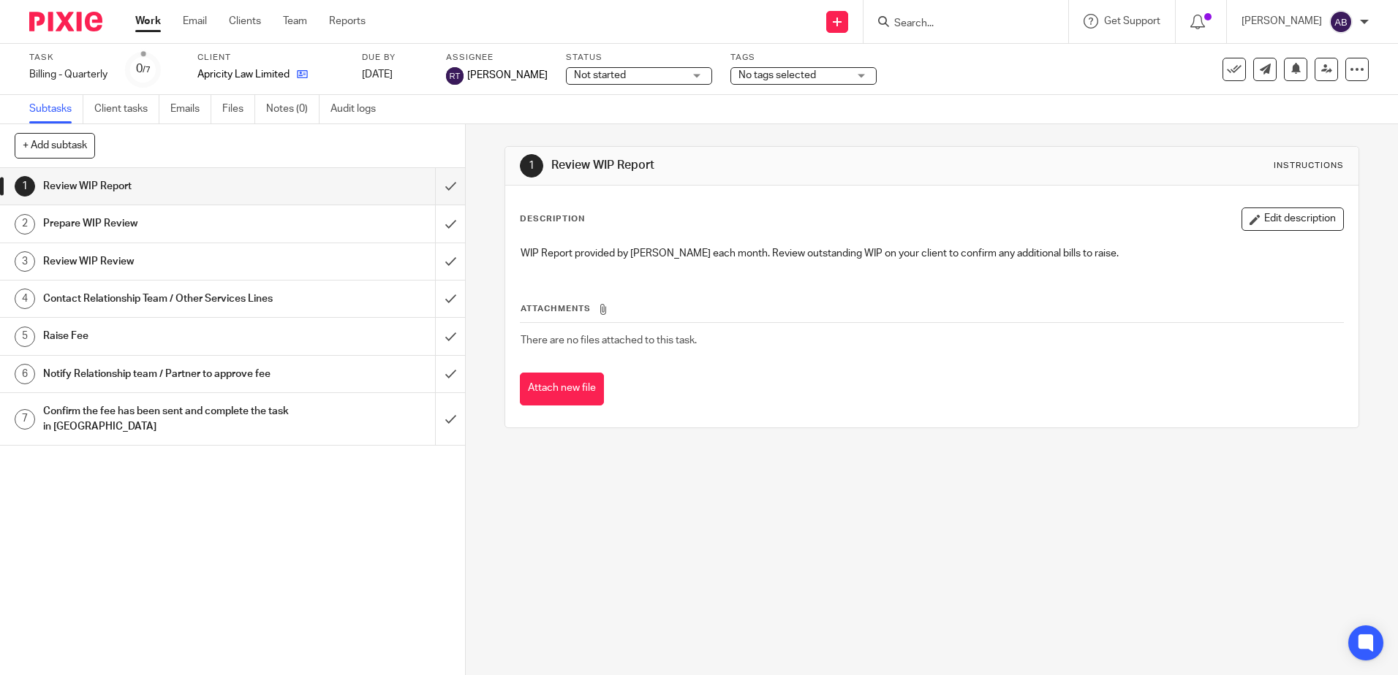
click at [308, 72] on icon at bounding box center [302, 74] width 11 height 11
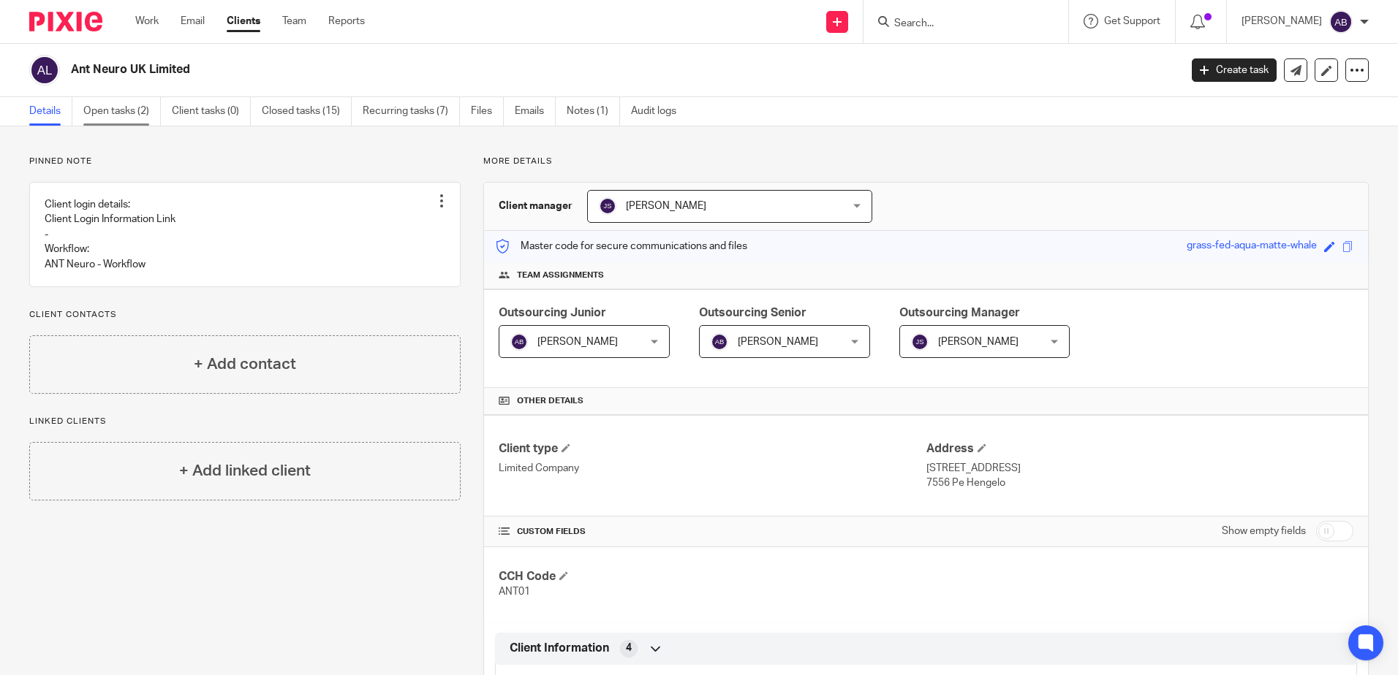
click at [113, 113] on link "Open tasks (2)" at bounding box center [121, 111] width 77 height 29
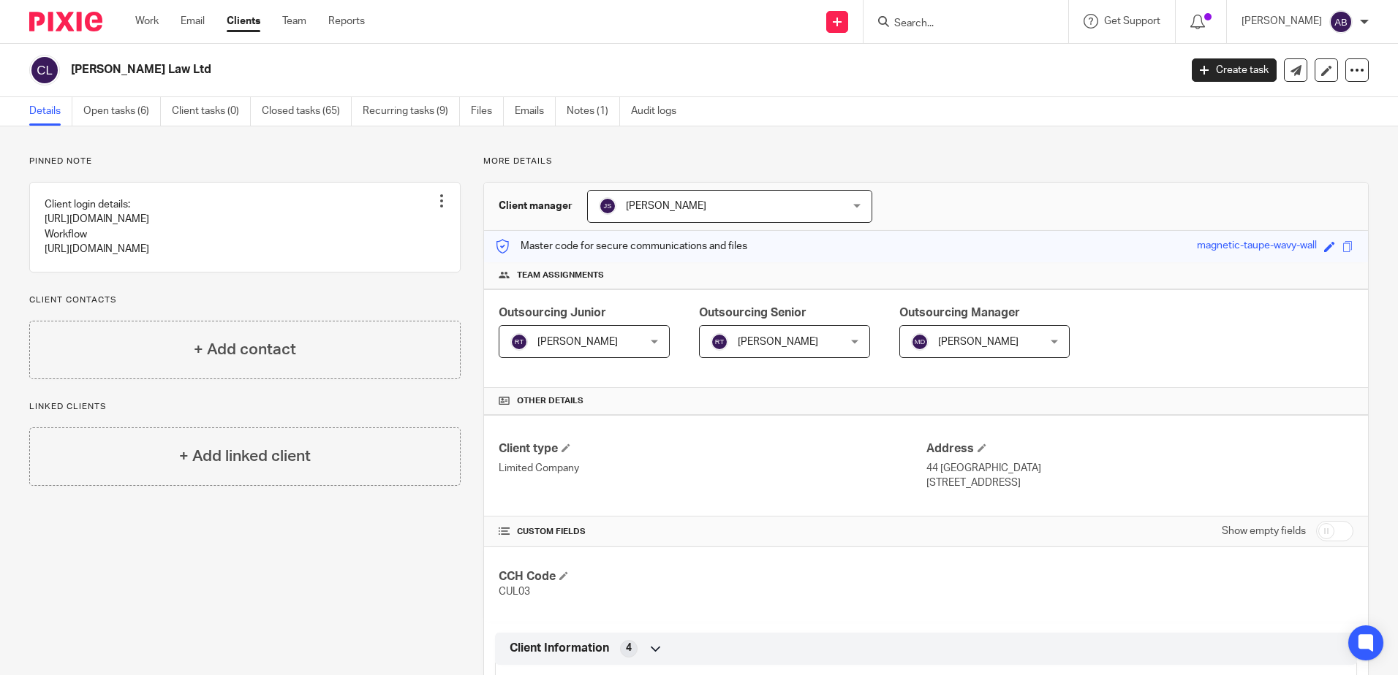
click at [591, 341] on span "[PERSON_NAME]" at bounding box center [577, 342] width 80 height 10
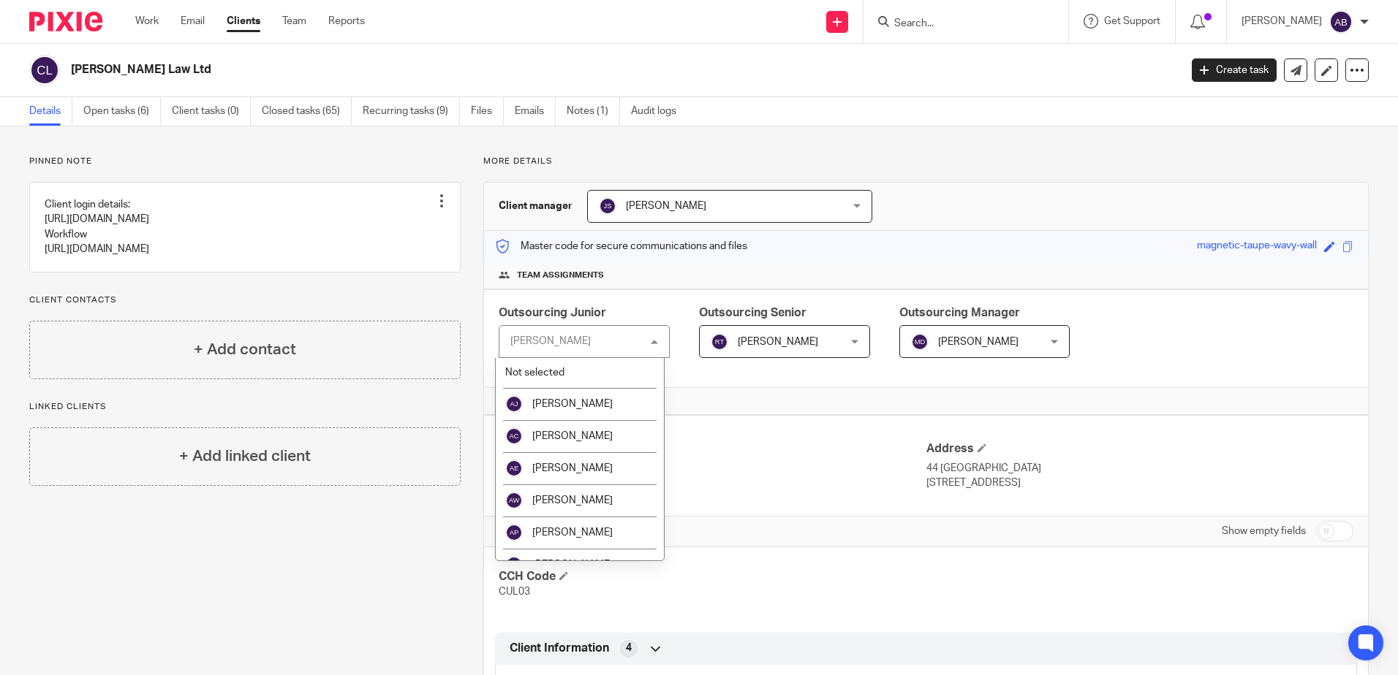
click at [945, 342] on span "[PERSON_NAME]" at bounding box center [978, 342] width 80 height 10
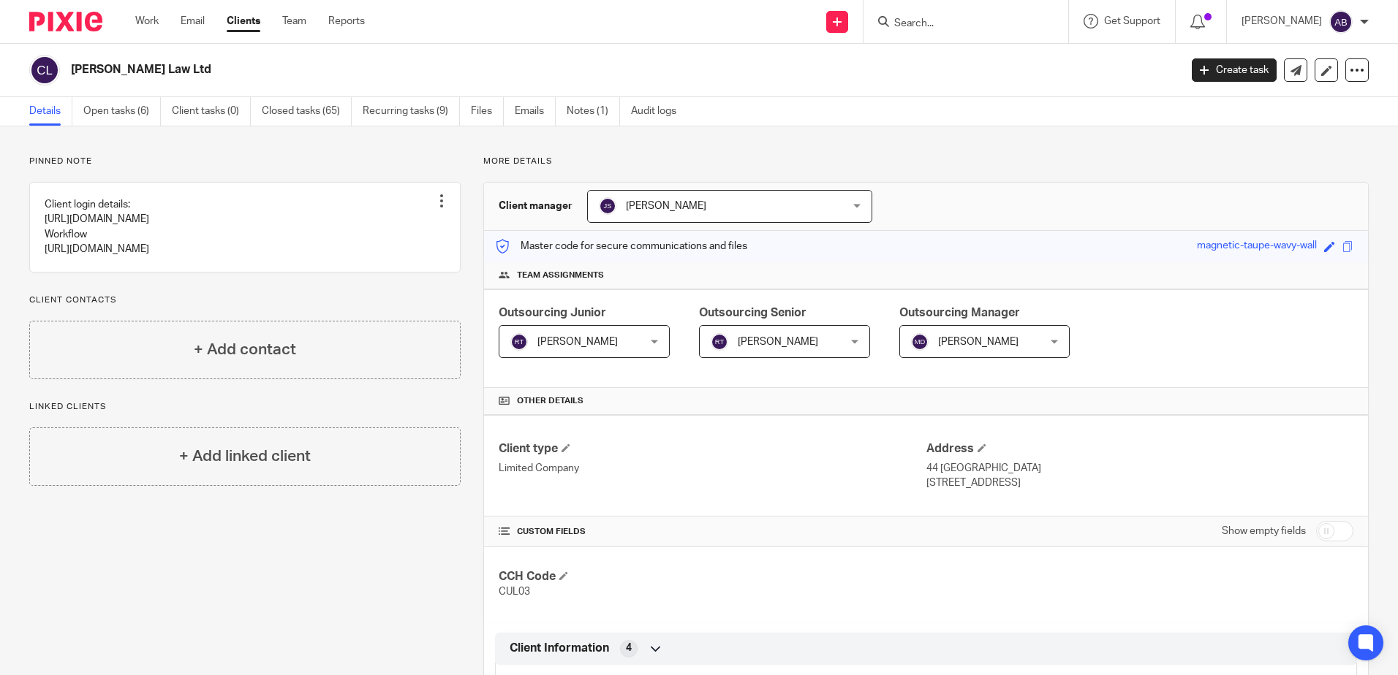
click at [689, 288] on div "Team assignments" at bounding box center [926, 275] width 884 height 27
click at [585, 349] on span "[PERSON_NAME]" at bounding box center [573, 341] width 126 height 31
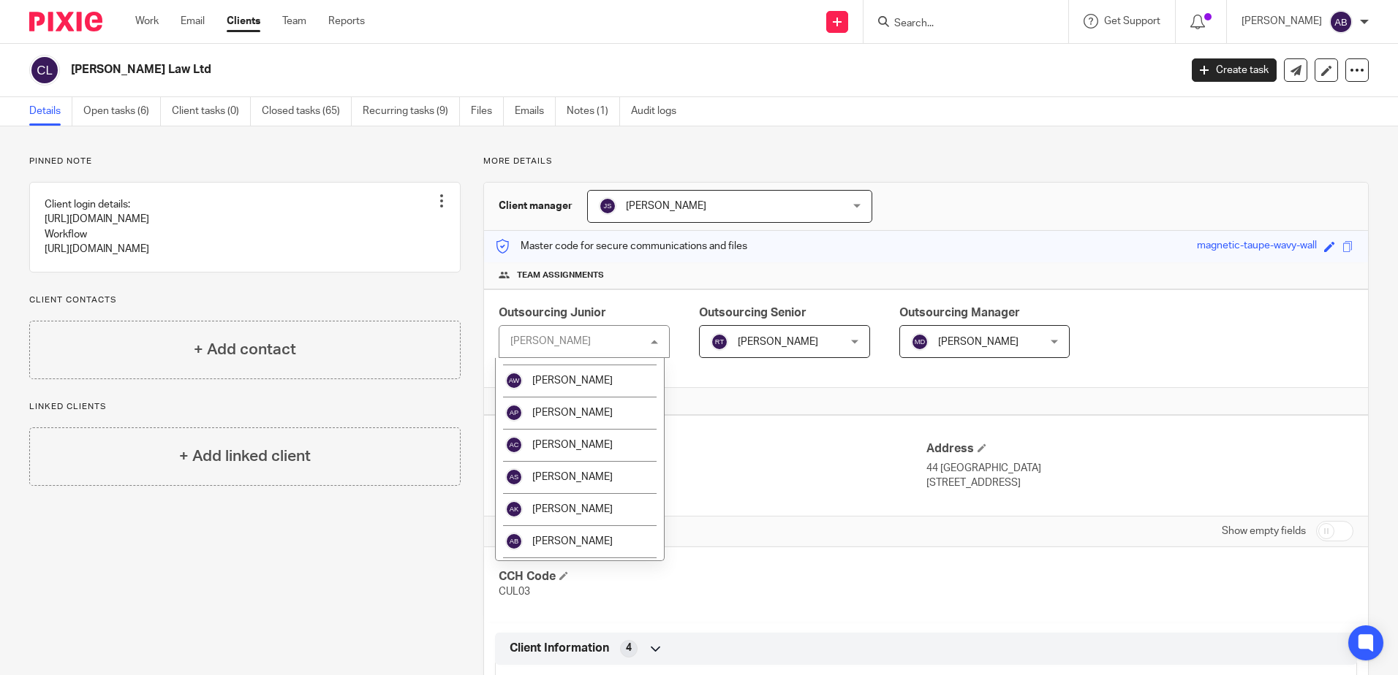
scroll to position [146, 0]
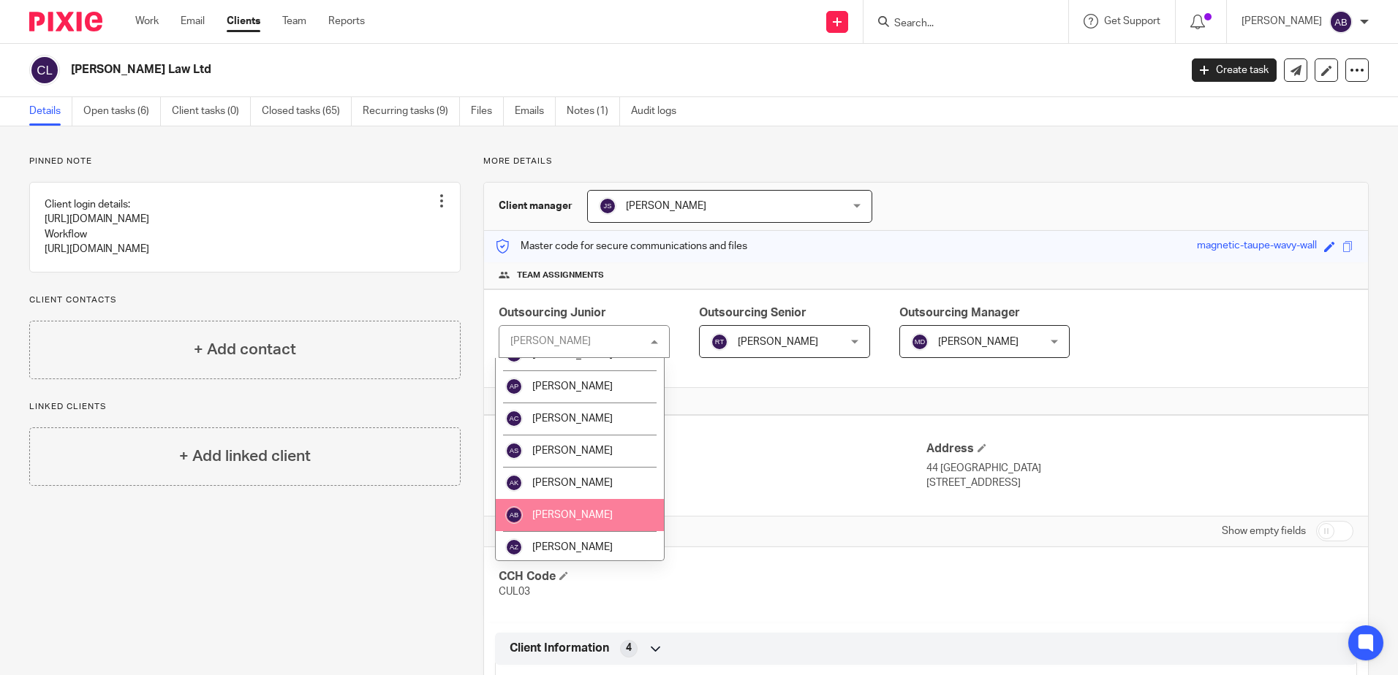
click at [609, 521] on li "[PERSON_NAME]" at bounding box center [580, 515] width 168 height 32
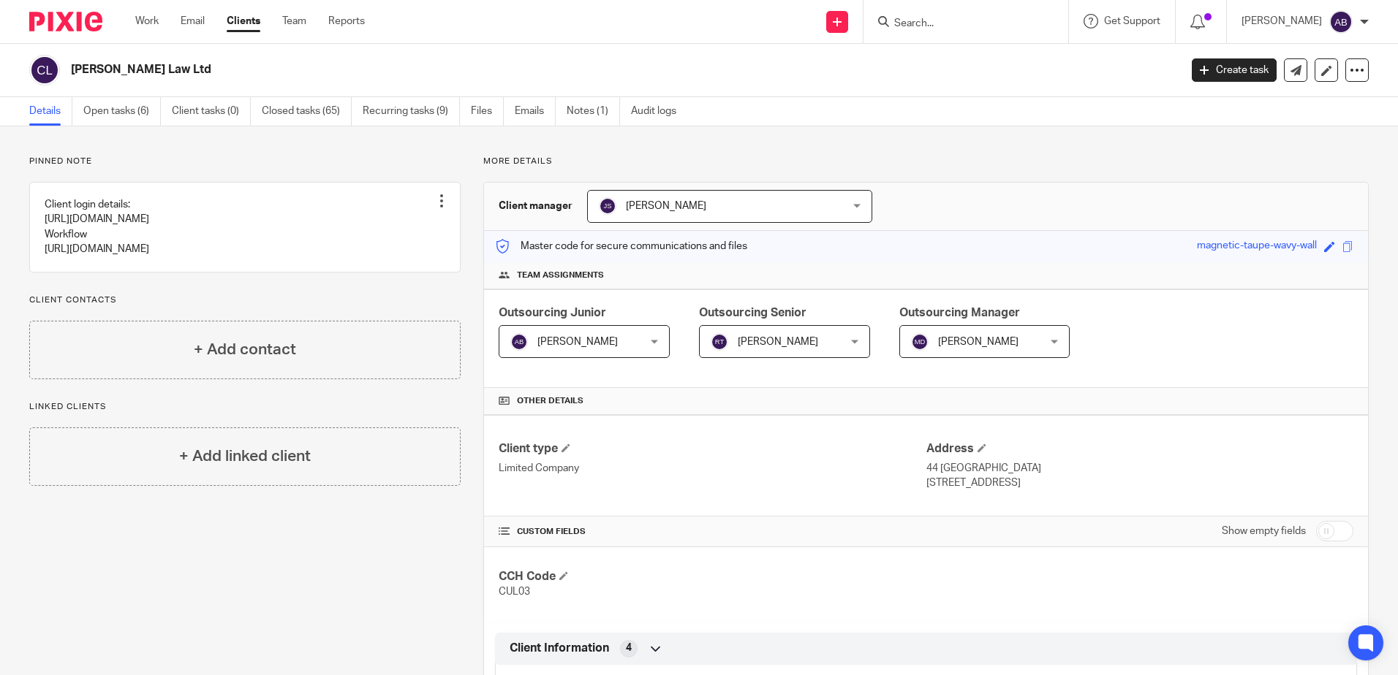
click at [747, 350] on span "[PERSON_NAME]" at bounding box center [774, 341] width 126 height 31
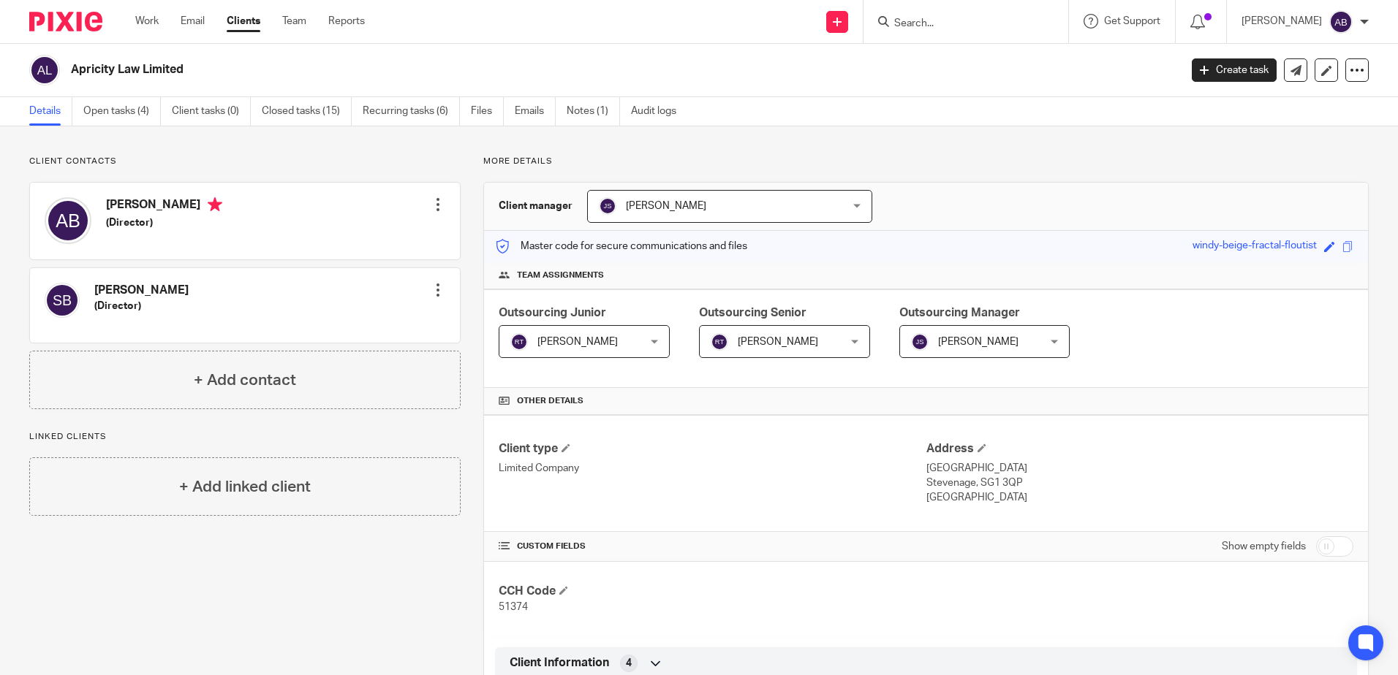
click at [609, 341] on span "[PERSON_NAME]" at bounding box center [573, 341] width 126 height 31
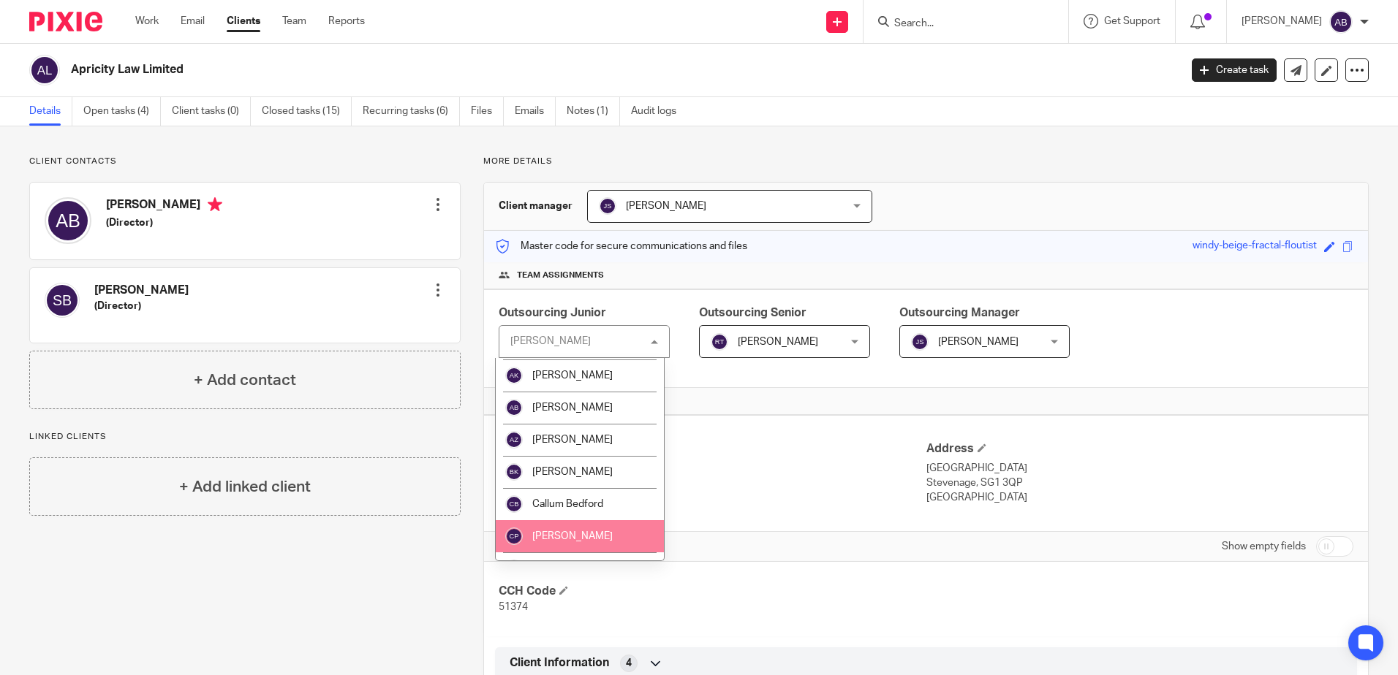
scroll to position [219, 0]
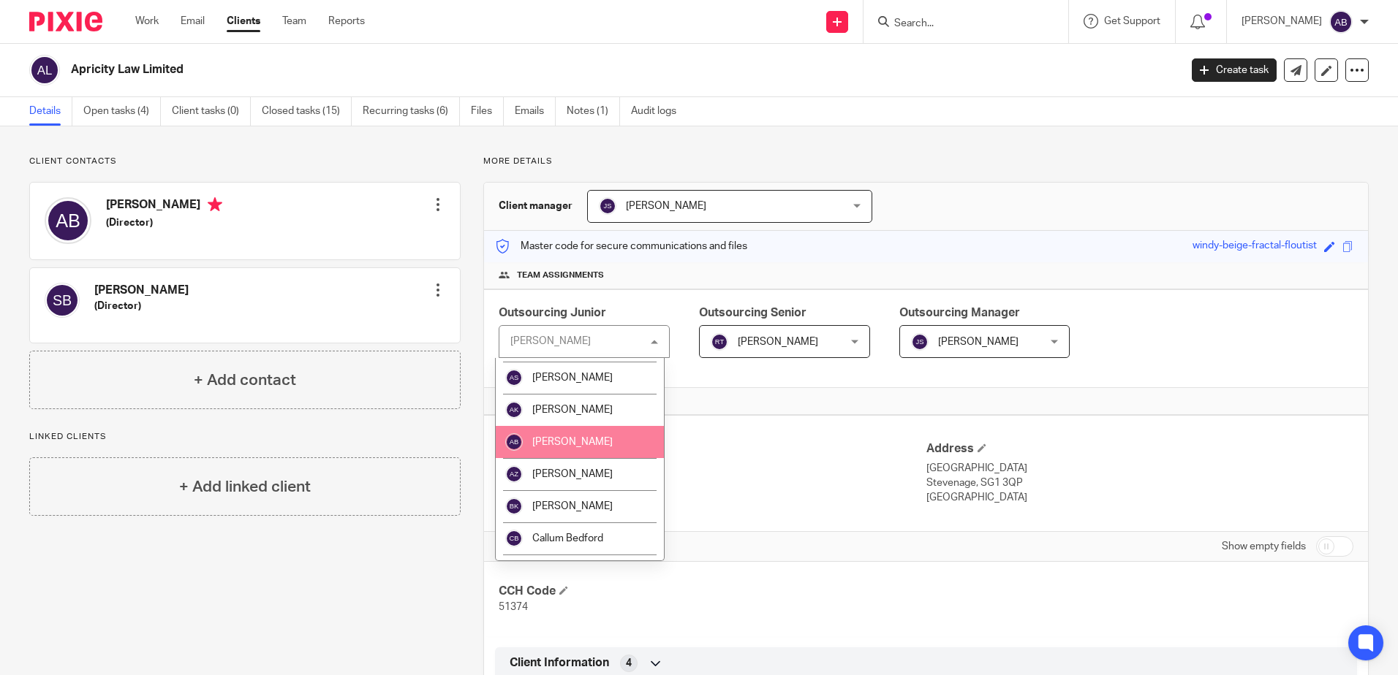
click at [591, 431] on li "[PERSON_NAME]" at bounding box center [580, 442] width 168 height 32
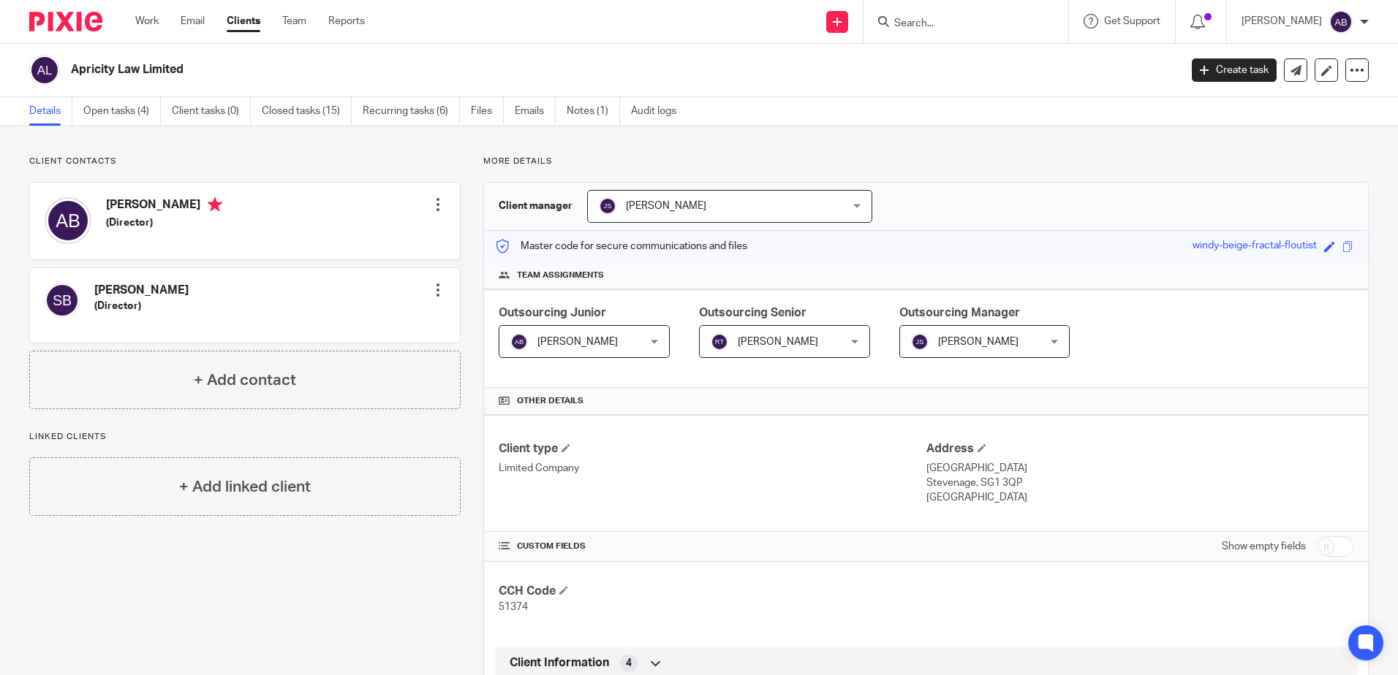
click at [760, 336] on span "[PERSON_NAME]" at bounding box center [774, 341] width 126 height 31
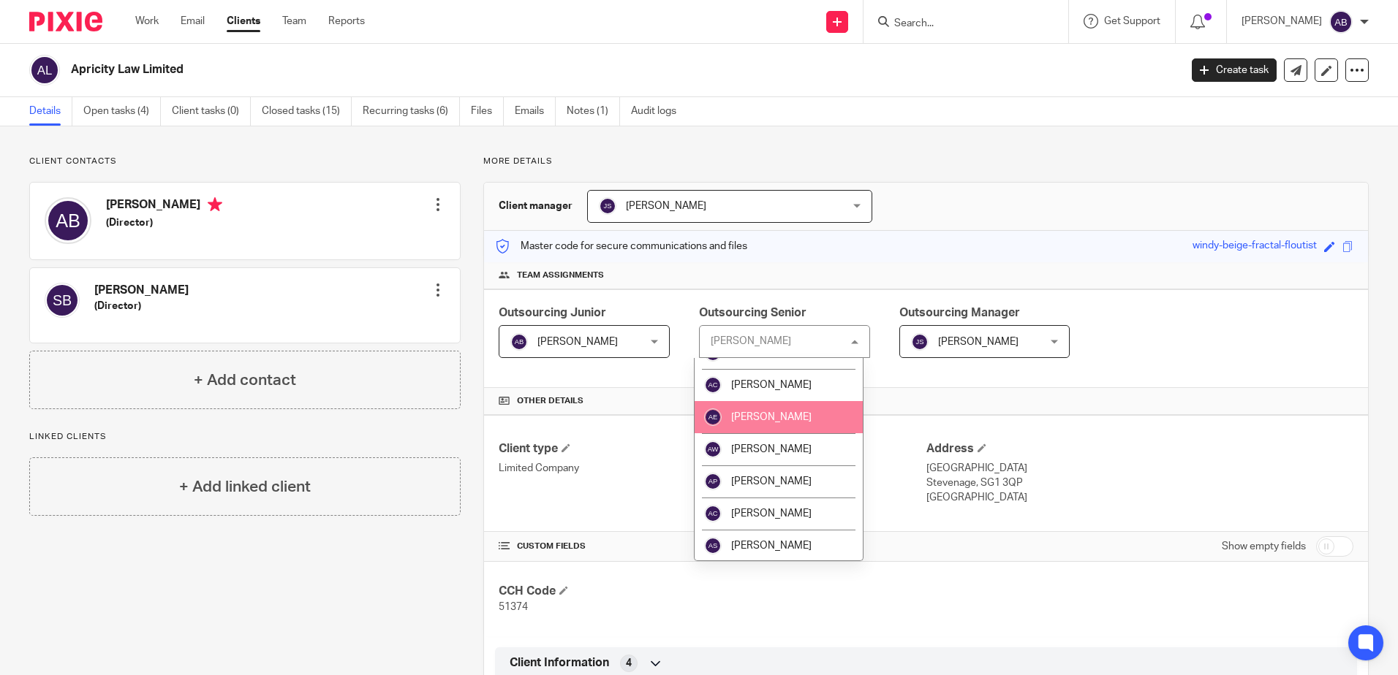
scroll to position [77, 0]
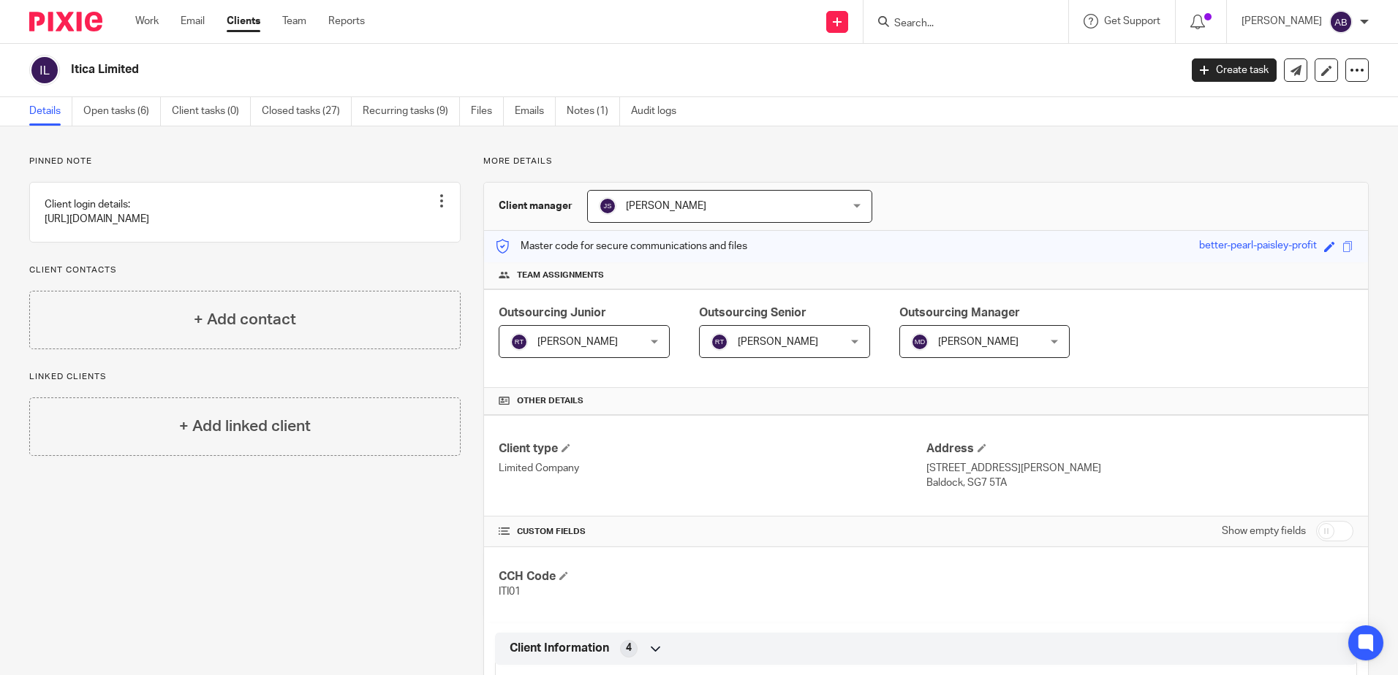
click at [643, 350] on div "Robert Taylor Robert Taylor" at bounding box center [584, 341] width 171 height 33
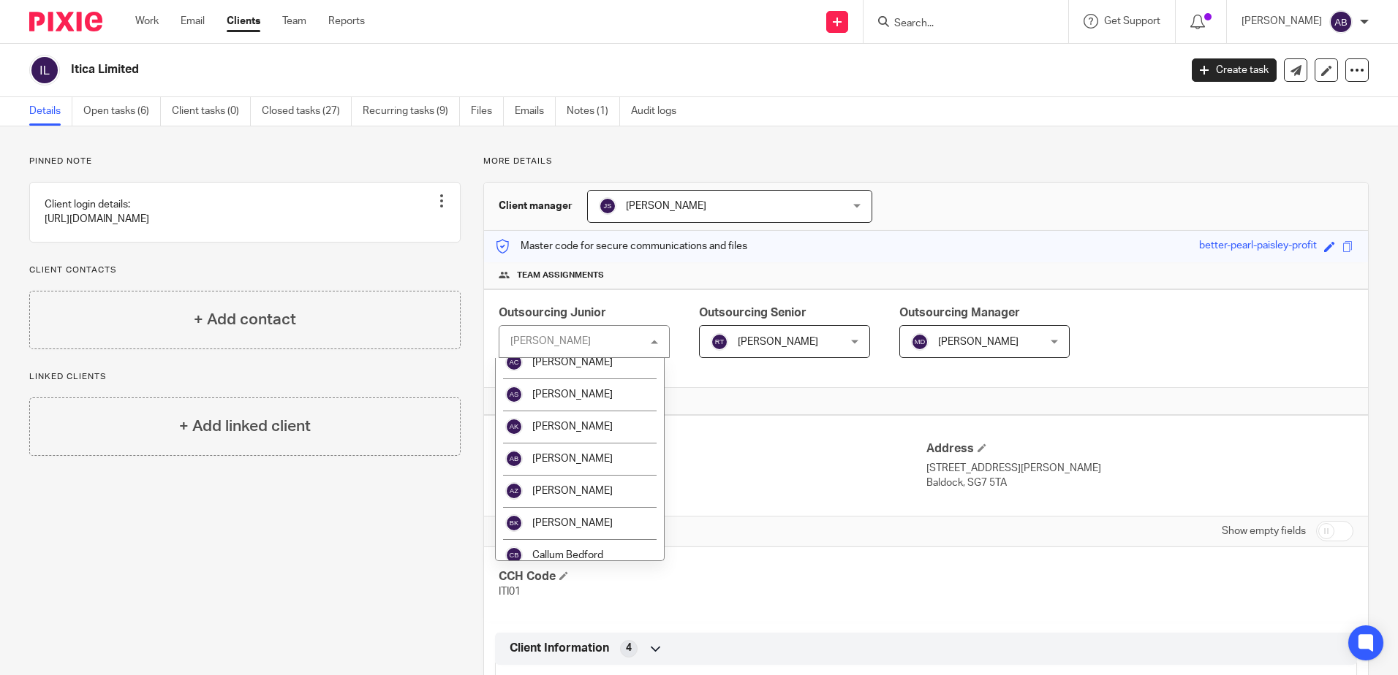
scroll to position [219, 0]
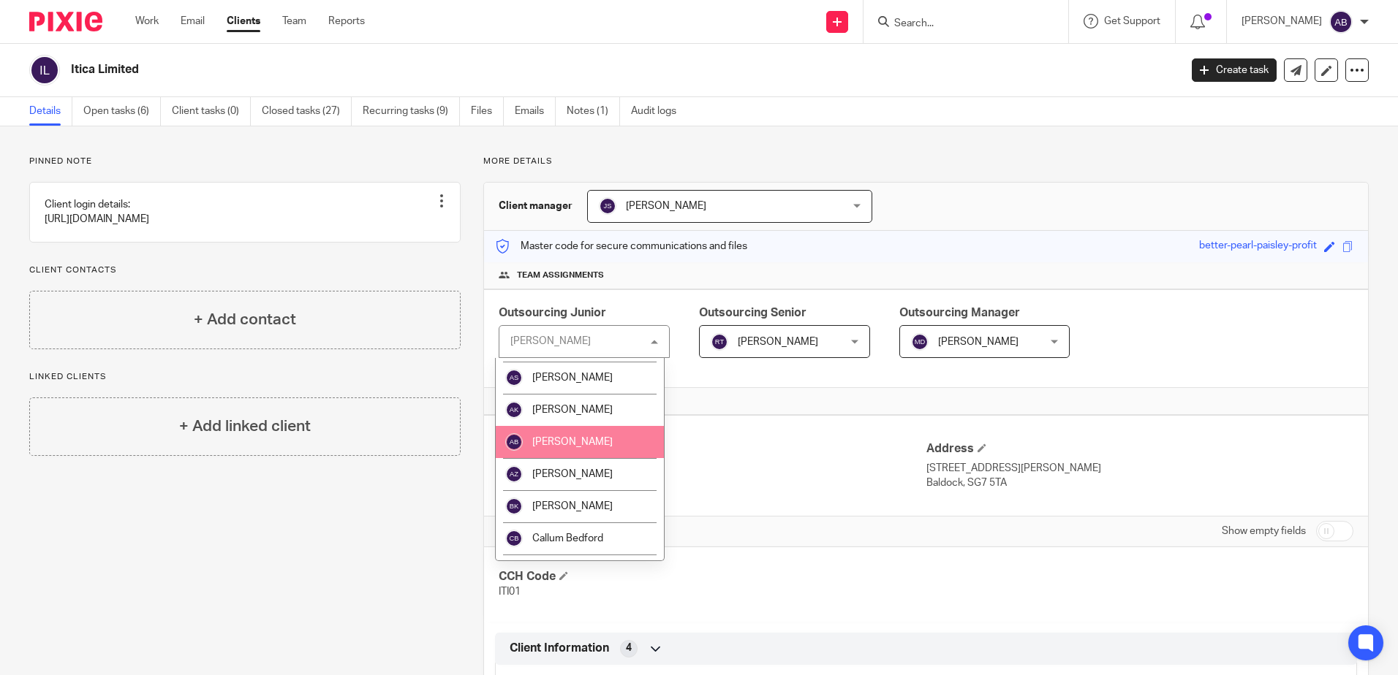
click at [586, 442] on span "[PERSON_NAME]" at bounding box center [572, 442] width 80 height 10
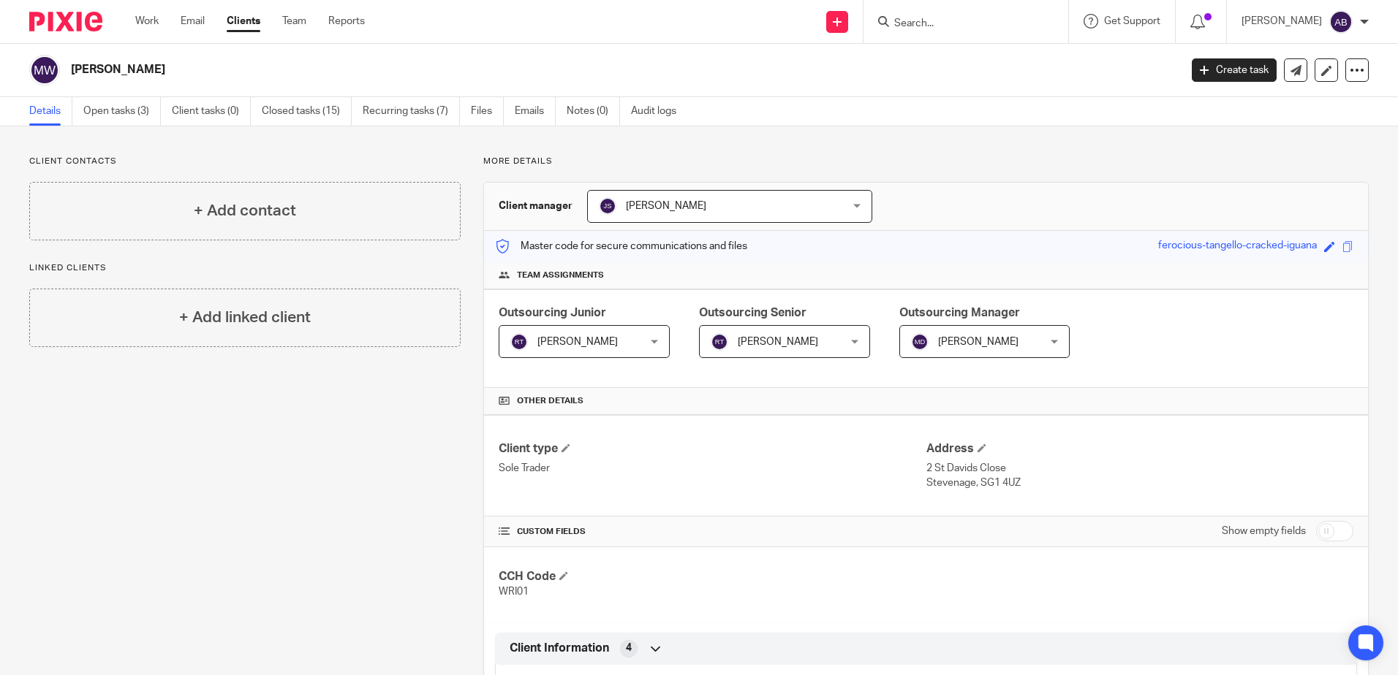
click at [647, 334] on div "Robert Taylor Robert Taylor" at bounding box center [584, 341] width 171 height 33
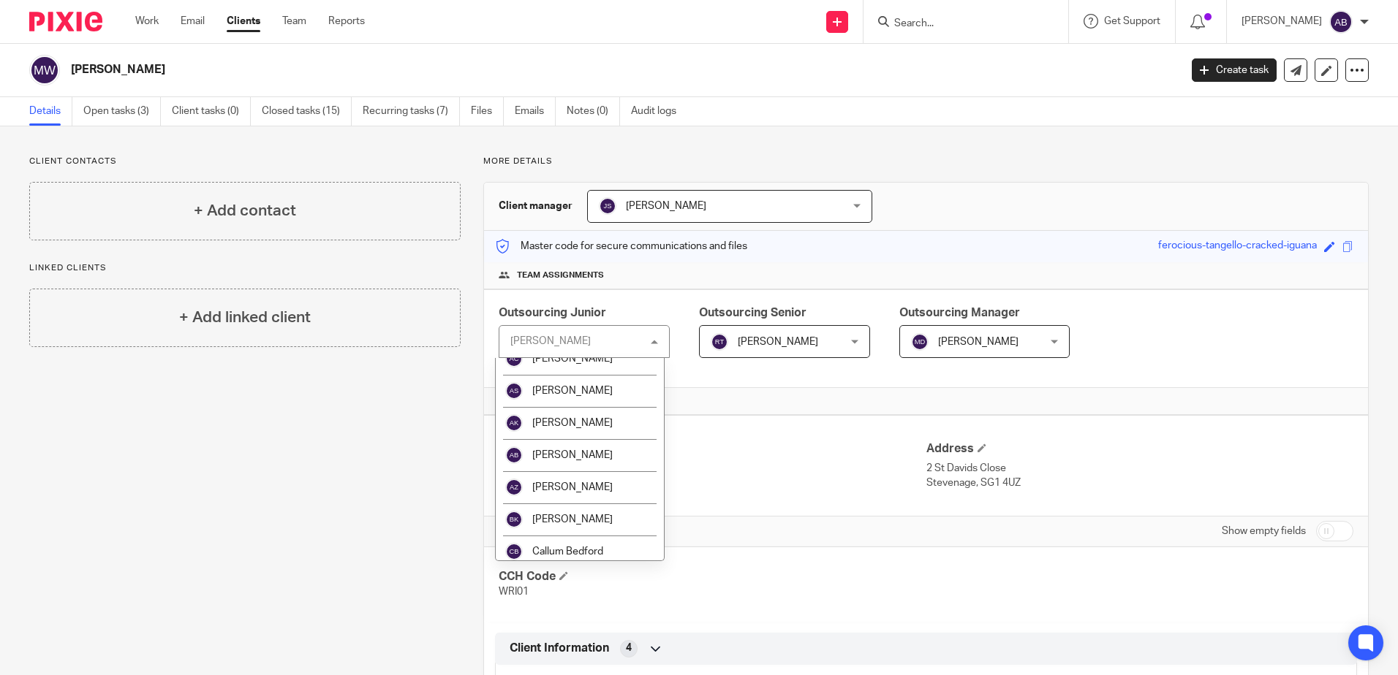
scroll to position [219, 0]
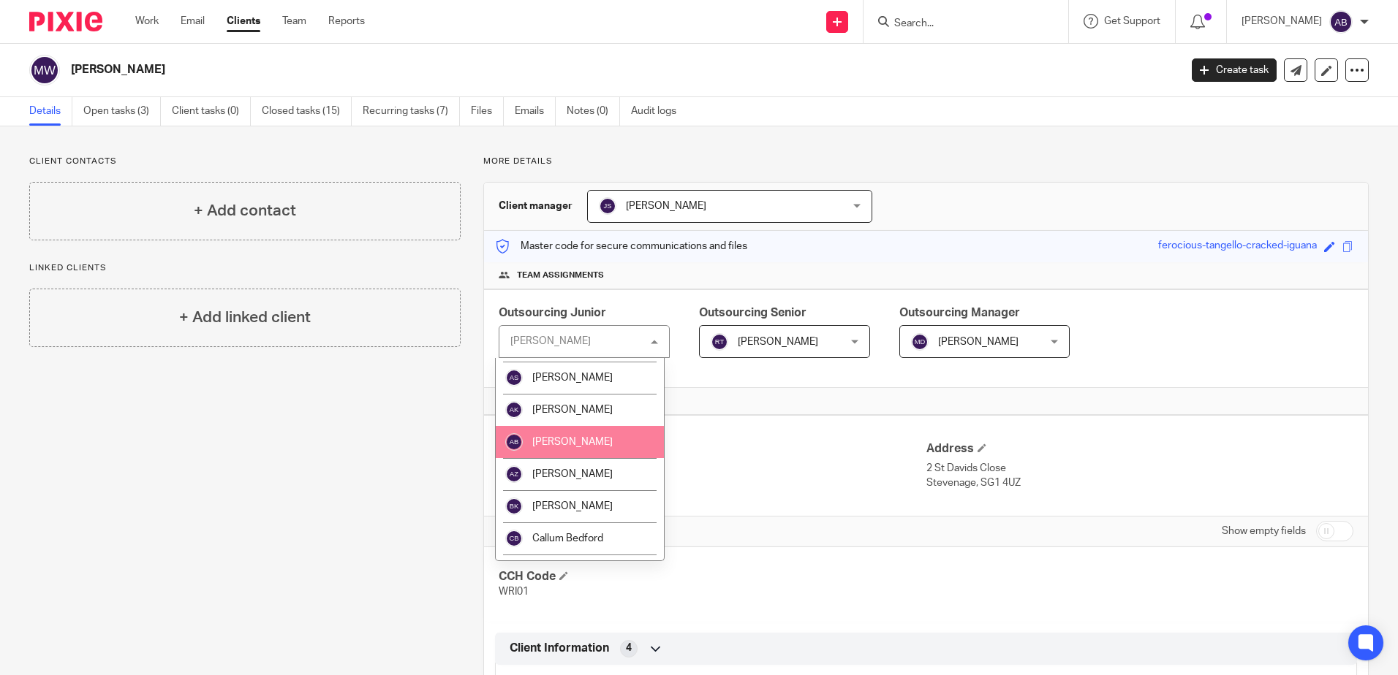
click at [588, 451] on li "[PERSON_NAME]" at bounding box center [580, 442] width 168 height 32
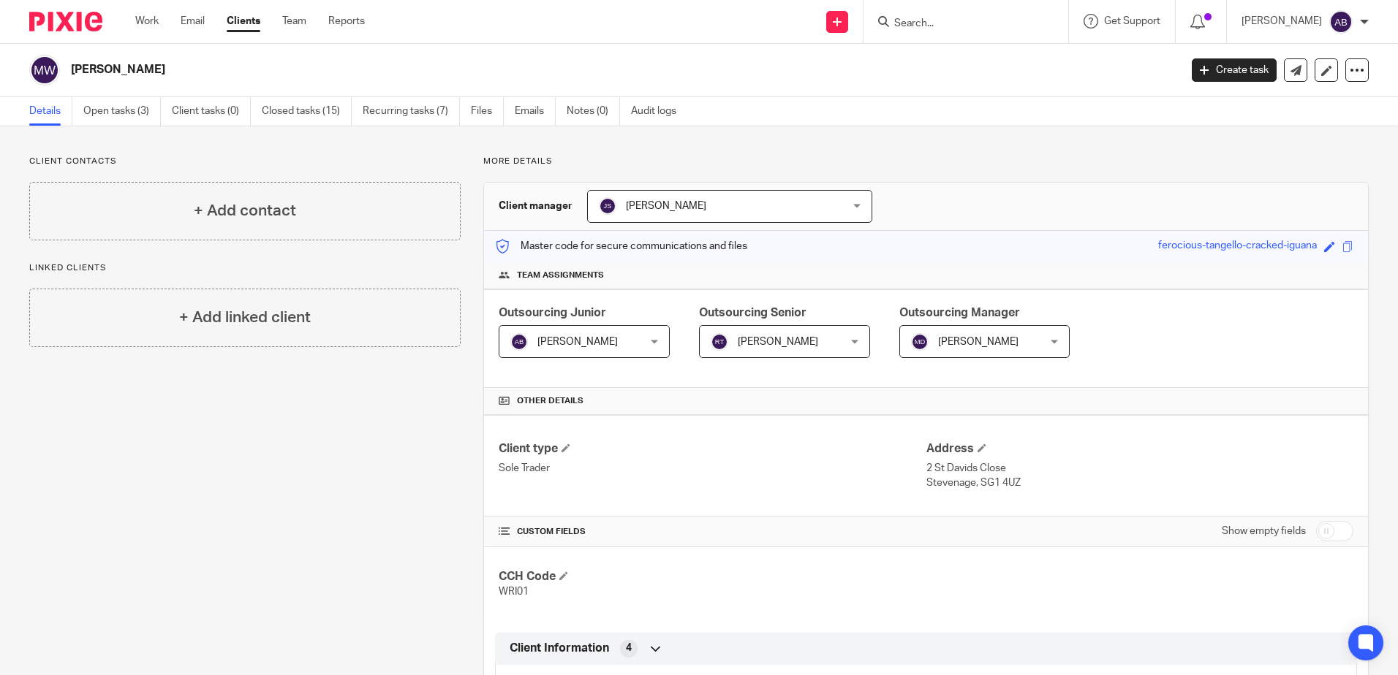
click at [738, 341] on span "[PERSON_NAME]" at bounding box center [778, 342] width 80 height 10
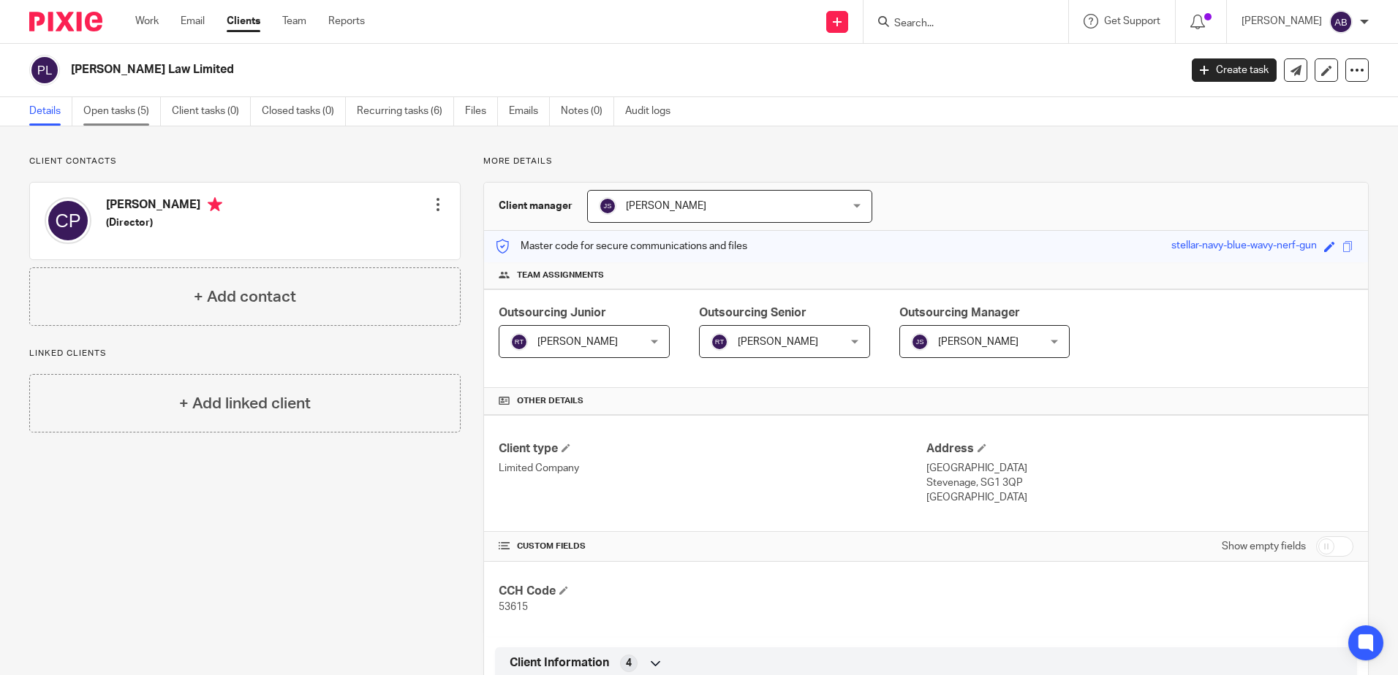
click at [125, 110] on link "Open tasks (5)" at bounding box center [121, 111] width 77 height 29
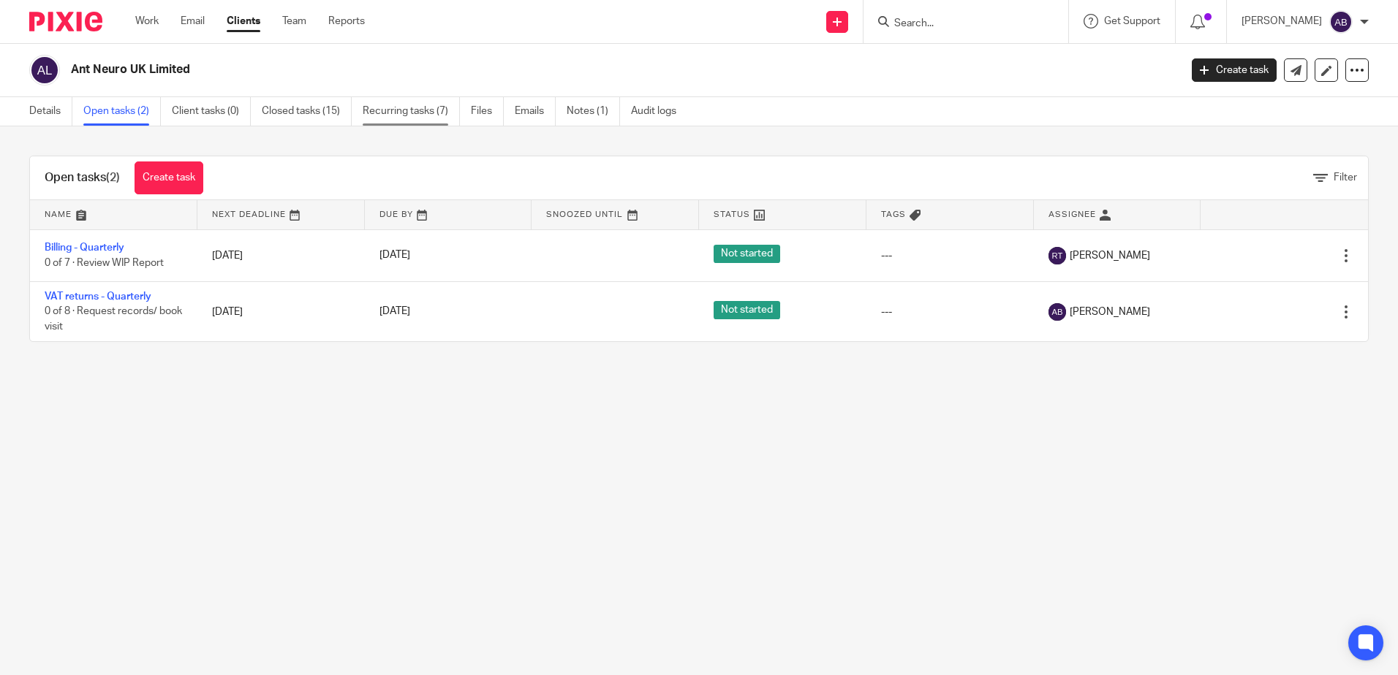
click at [396, 110] on link "Recurring tasks (7)" at bounding box center [411, 111] width 97 height 29
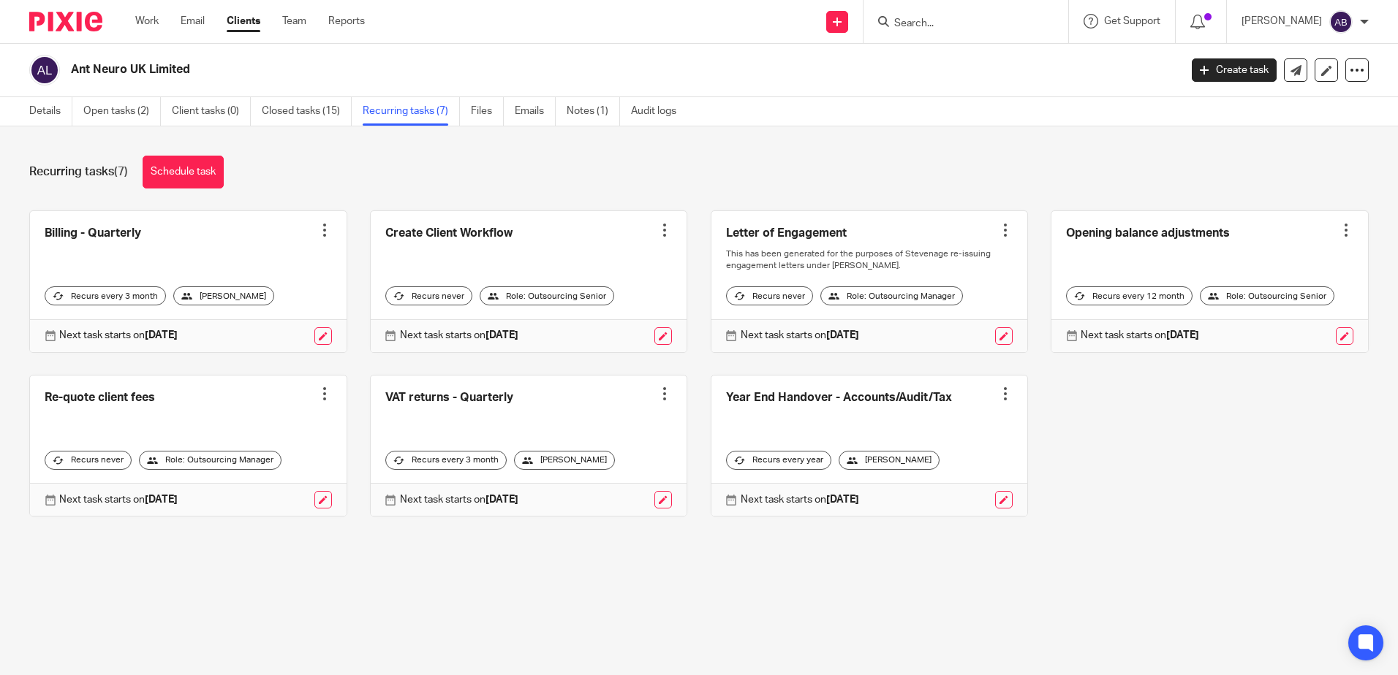
click at [213, 259] on link at bounding box center [188, 281] width 317 height 141
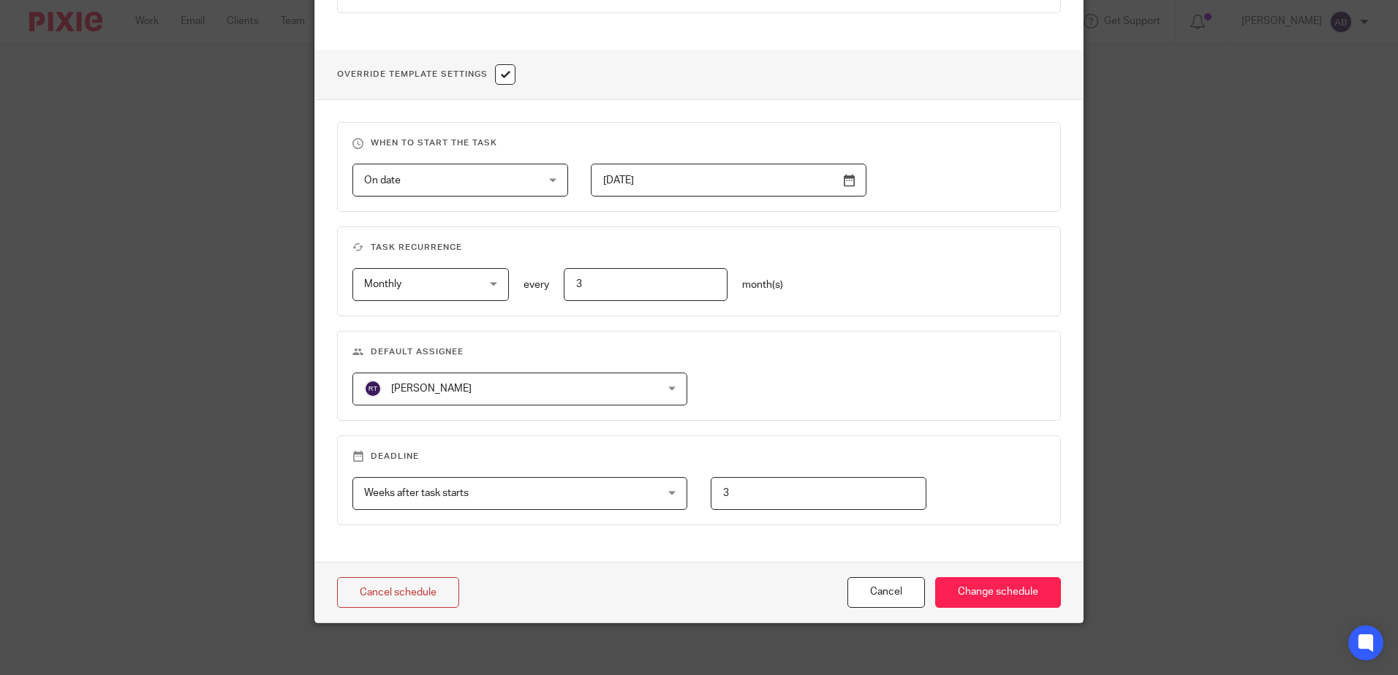
scroll to position [509, 0]
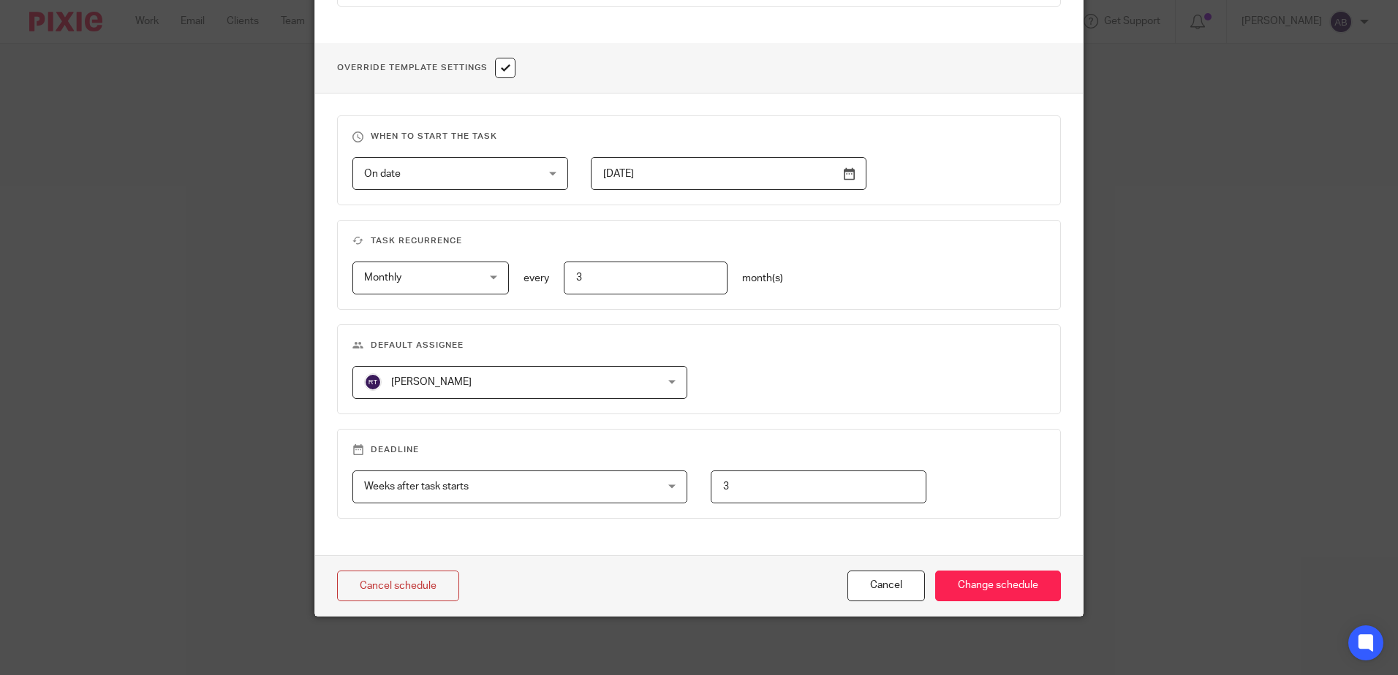
click at [444, 375] on span "[PERSON_NAME]" at bounding box center [493, 382] width 258 height 31
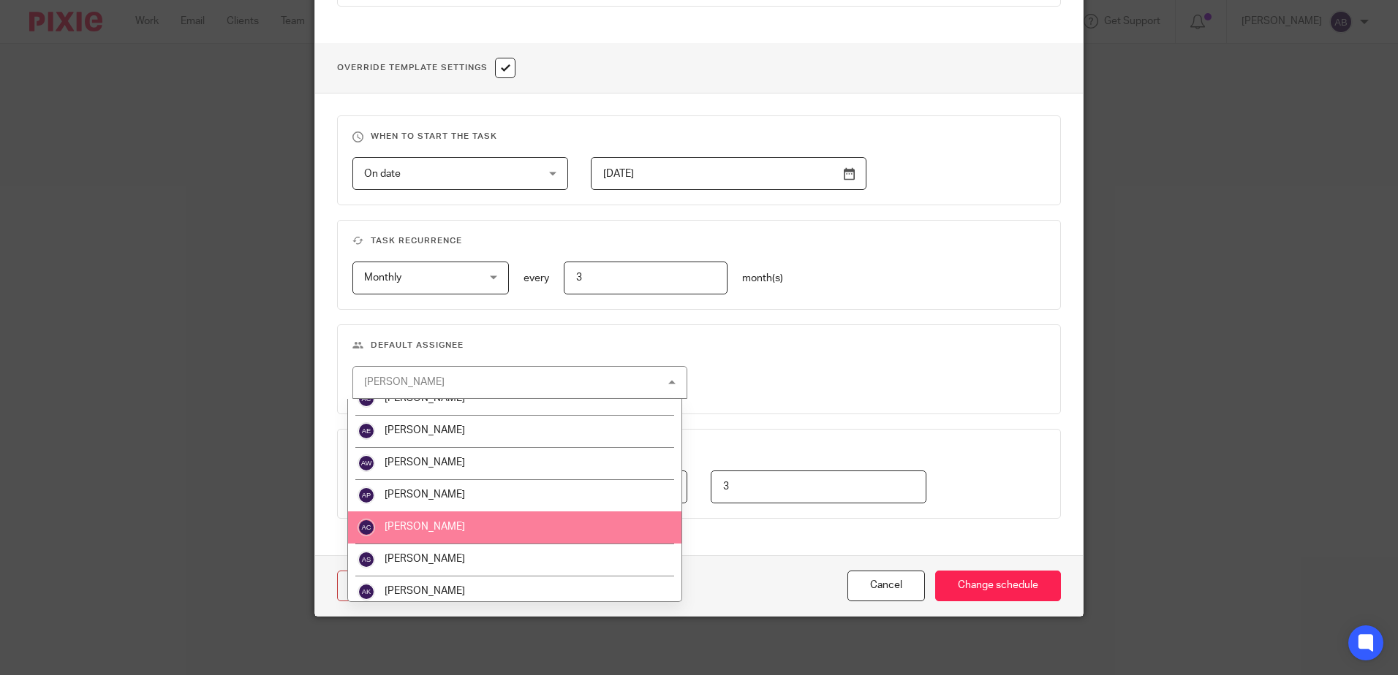
scroll to position [73, 0]
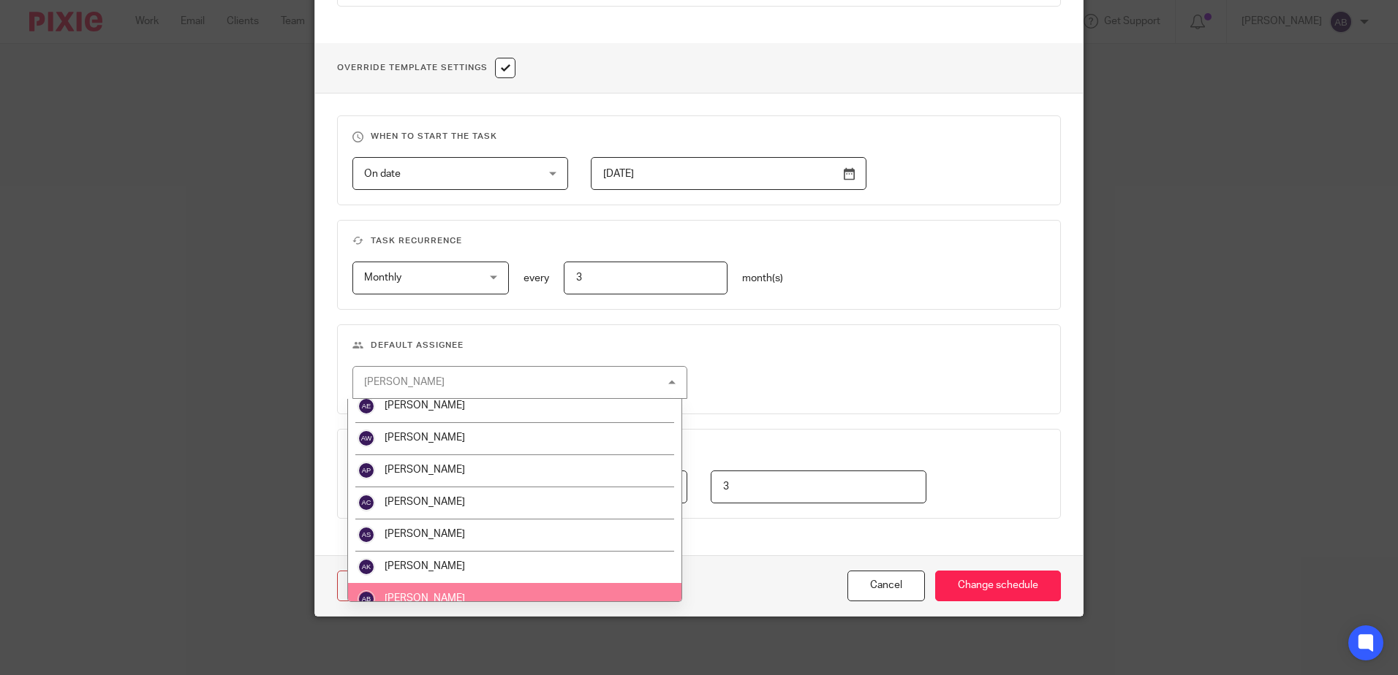
click at [464, 593] on li "[PERSON_NAME]" at bounding box center [514, 599] width 333 height 32
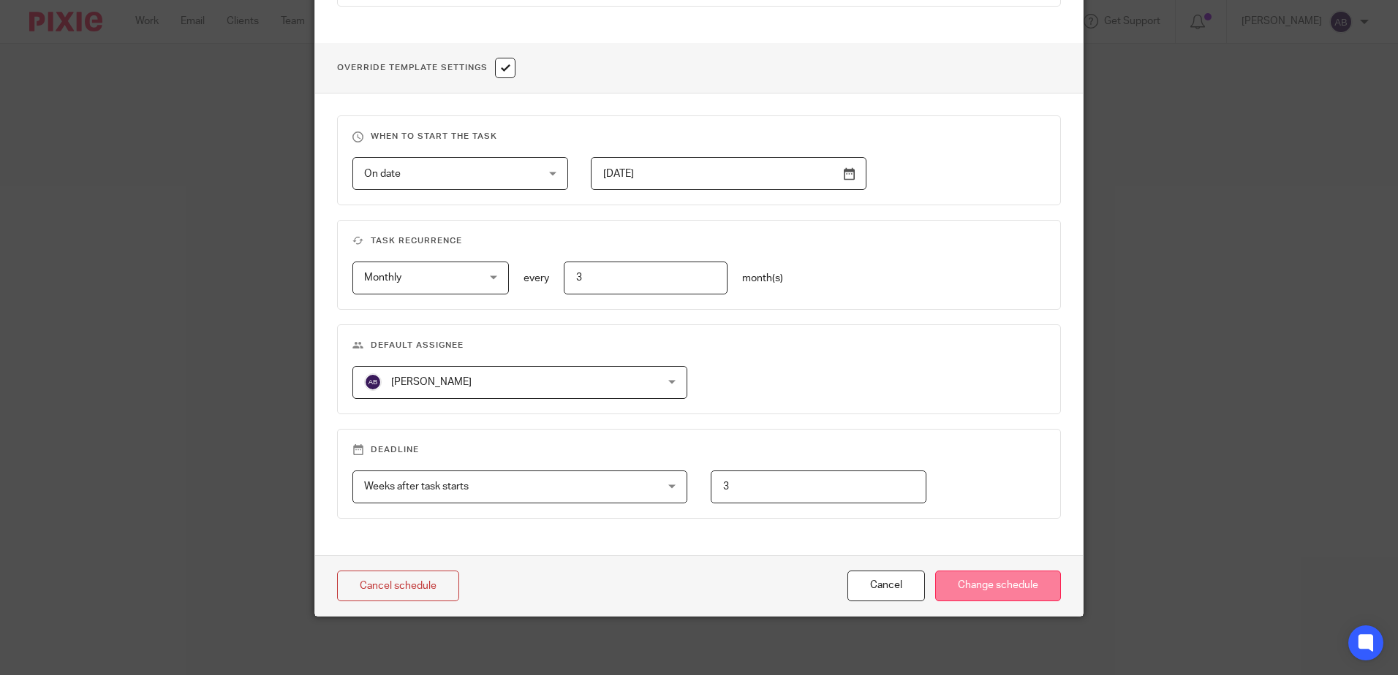
click at [1002, 602] on input "Change schedule" at bounding box center [998, 586] width 126 height 31
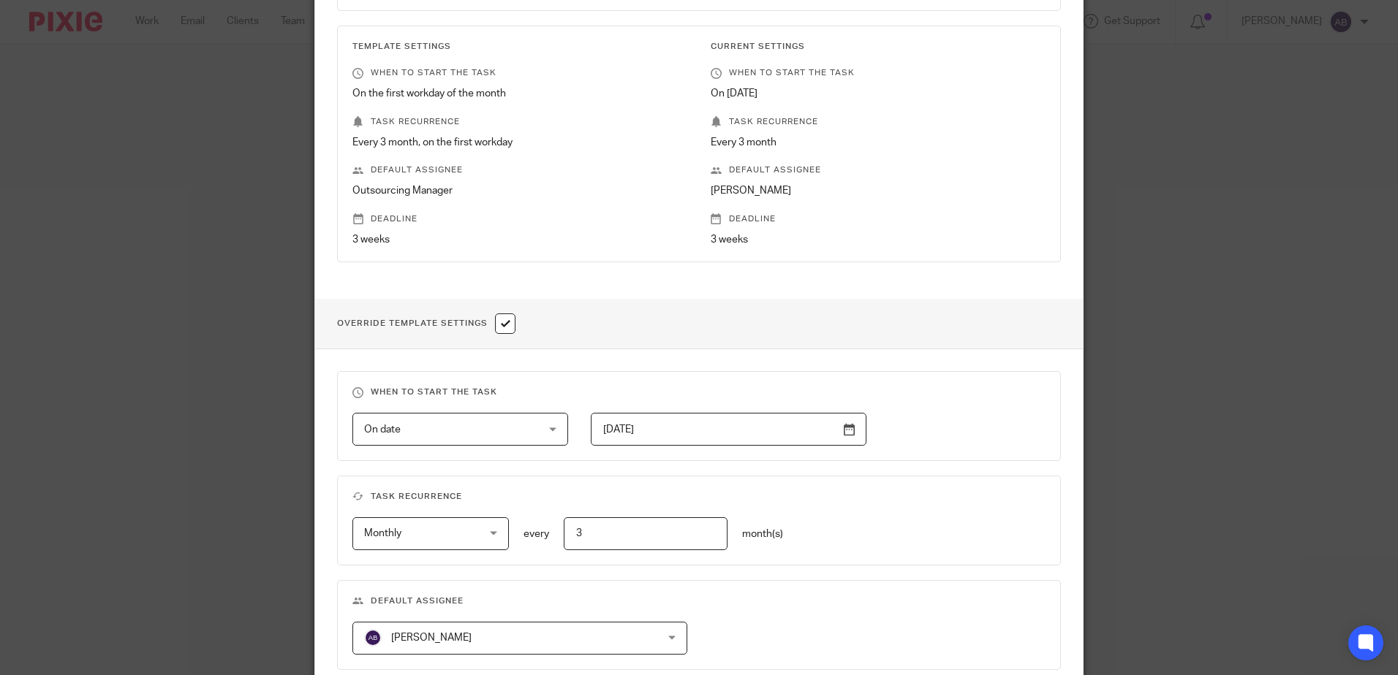
scroll to position [0, 0]
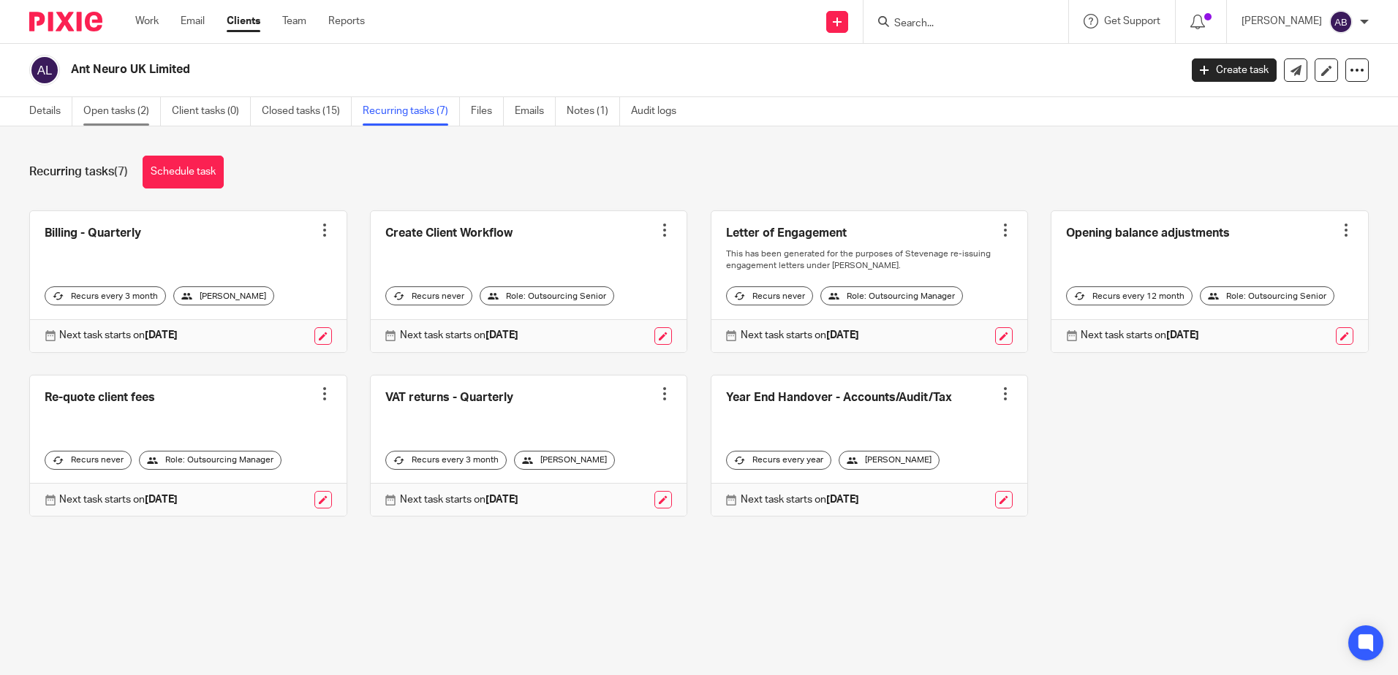
click at [137, 105] on link "Open tasks (2)" at bounding box center [121, 111] width 77 height 29
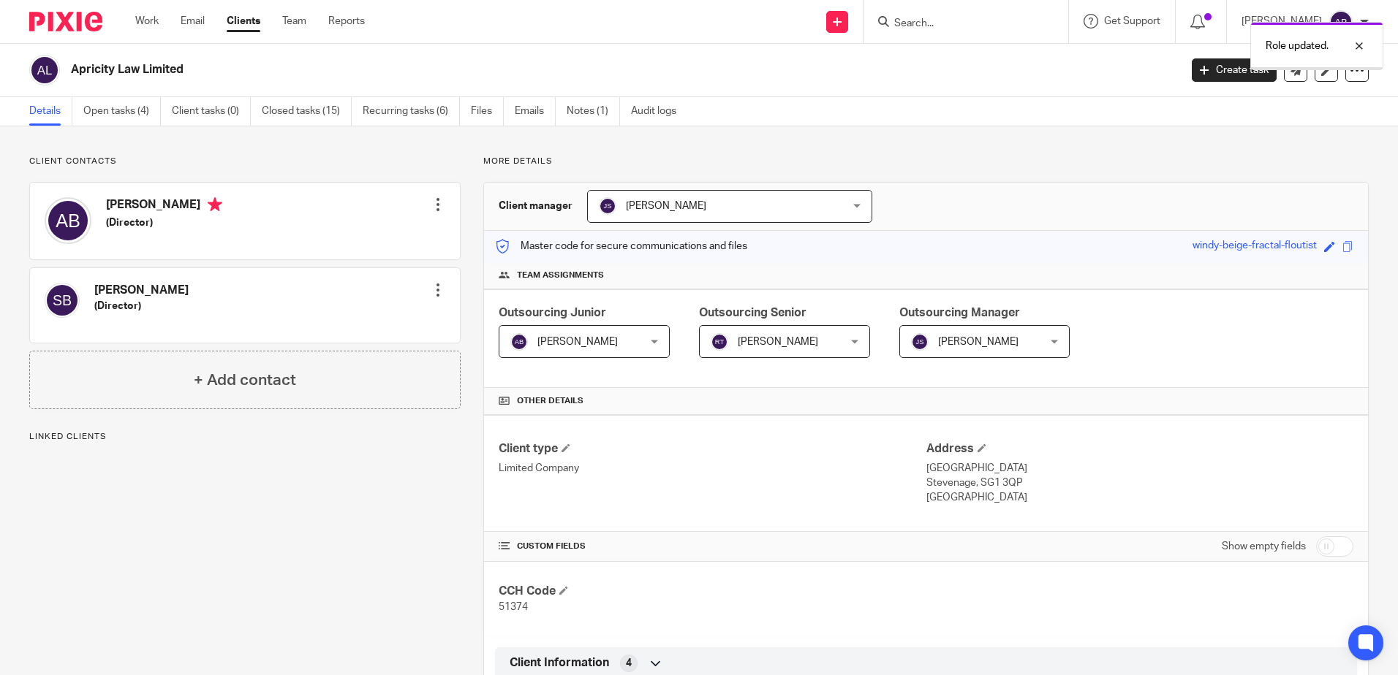
click at [742, 336] on span "[PERSON_NAME]" at bounding box center [774, 341] width 126 height 31
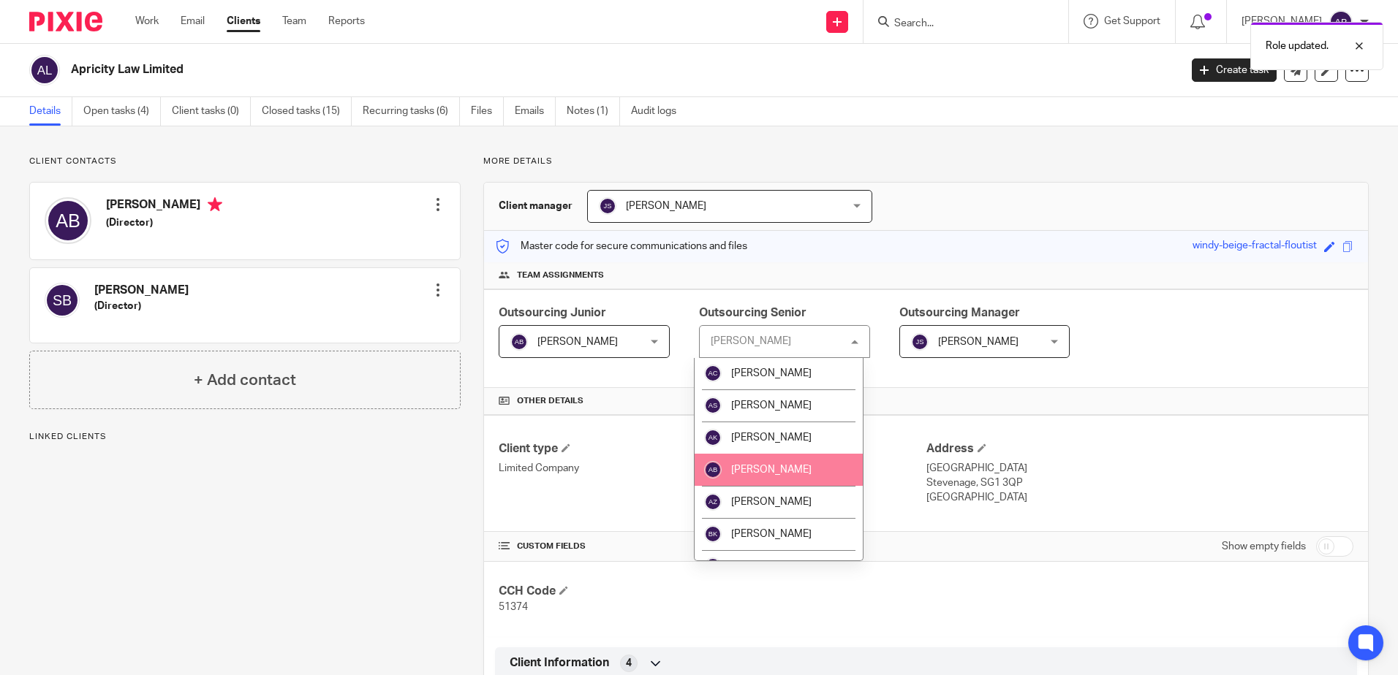
scroll to position [219, 0]
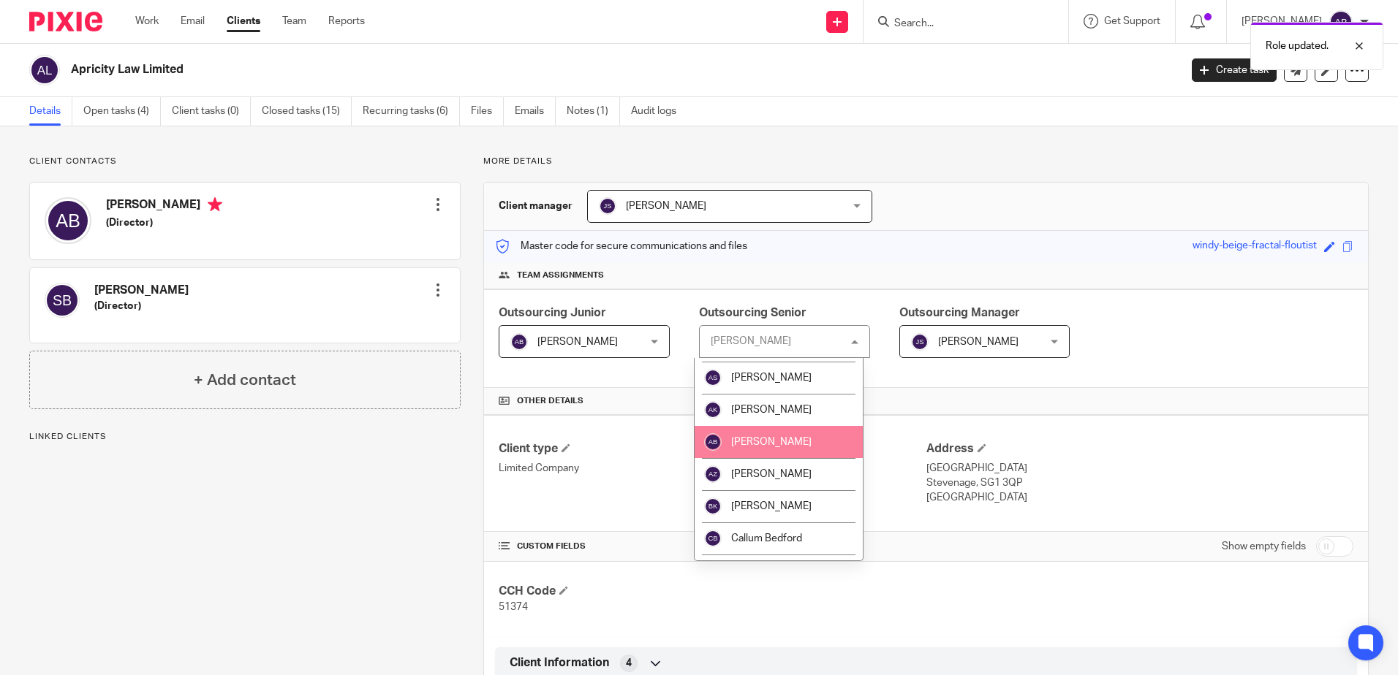
click at [779, 451] on li "[PERSON_NAME]" at bounding box center [778, 442] width 168 height 32
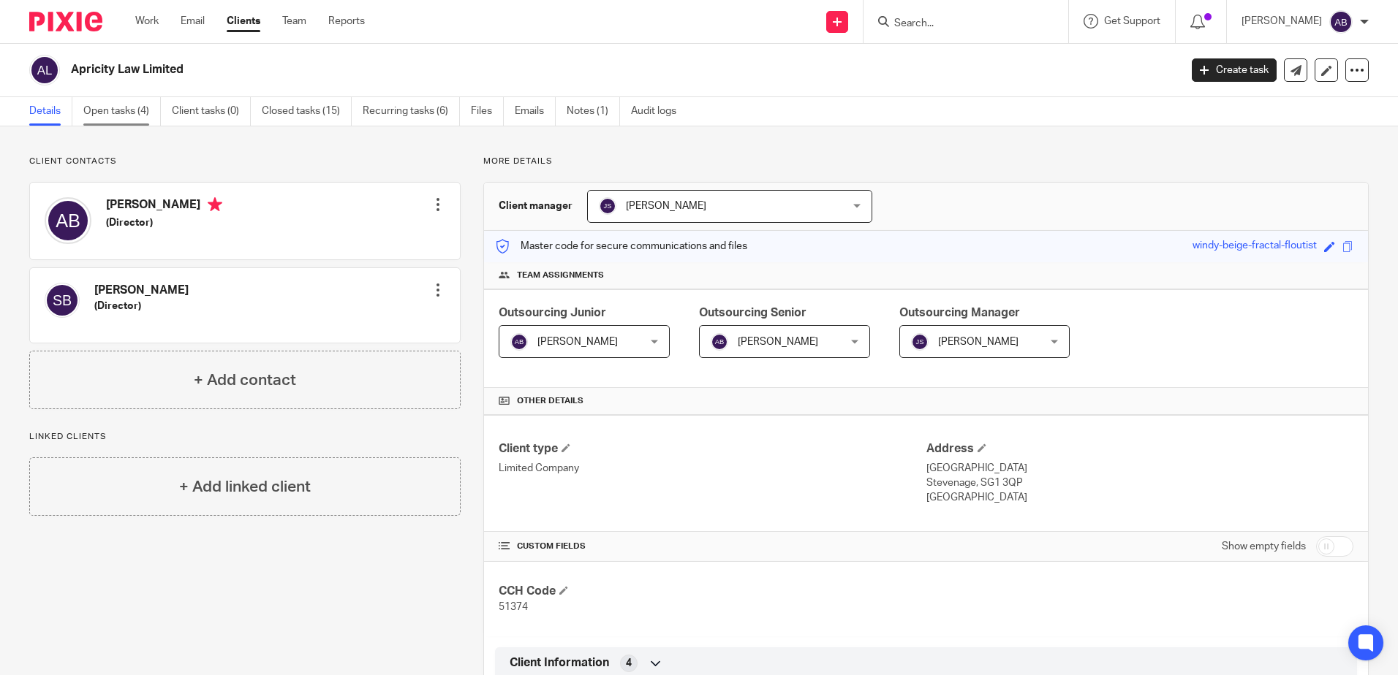
click at [127, 113] on link "Open tasks (4)" at bounding box center [121, 111] width 77 height 29
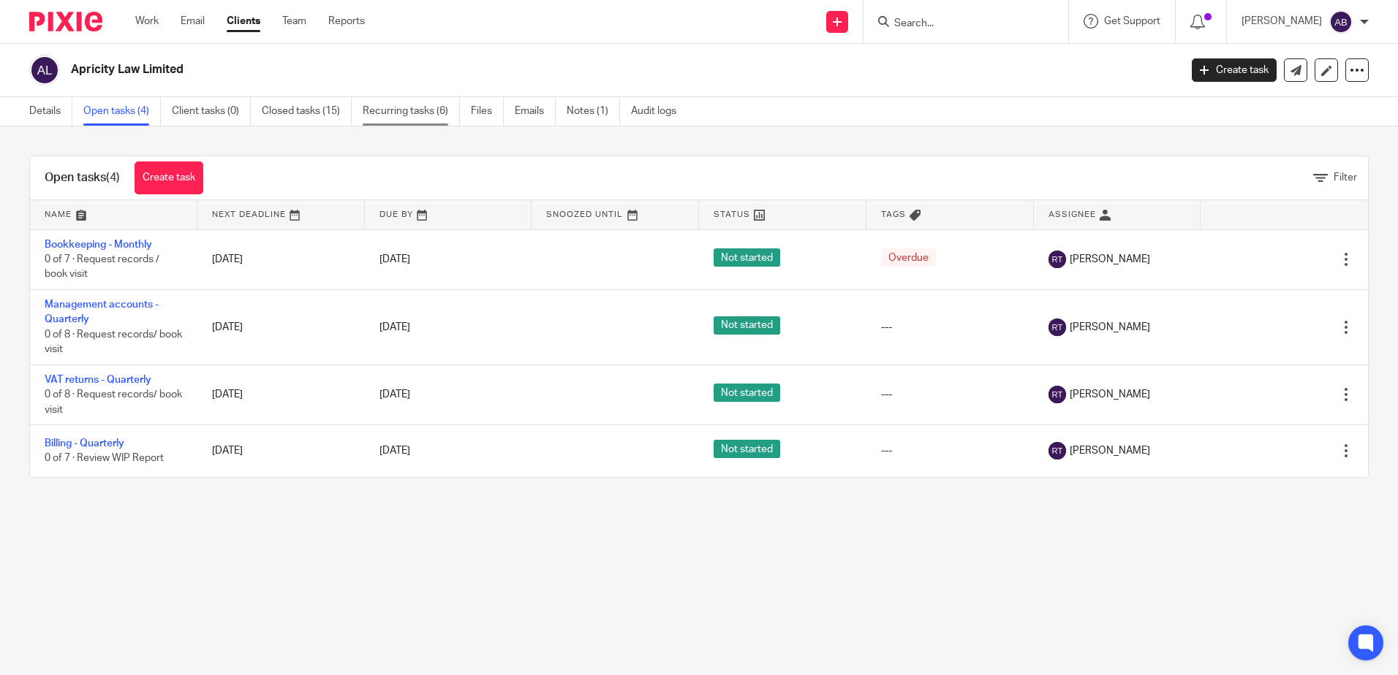
click at [434, 119] on link "Recurring tasks (6)" at bounding box center [411, 111] width 97 height 29
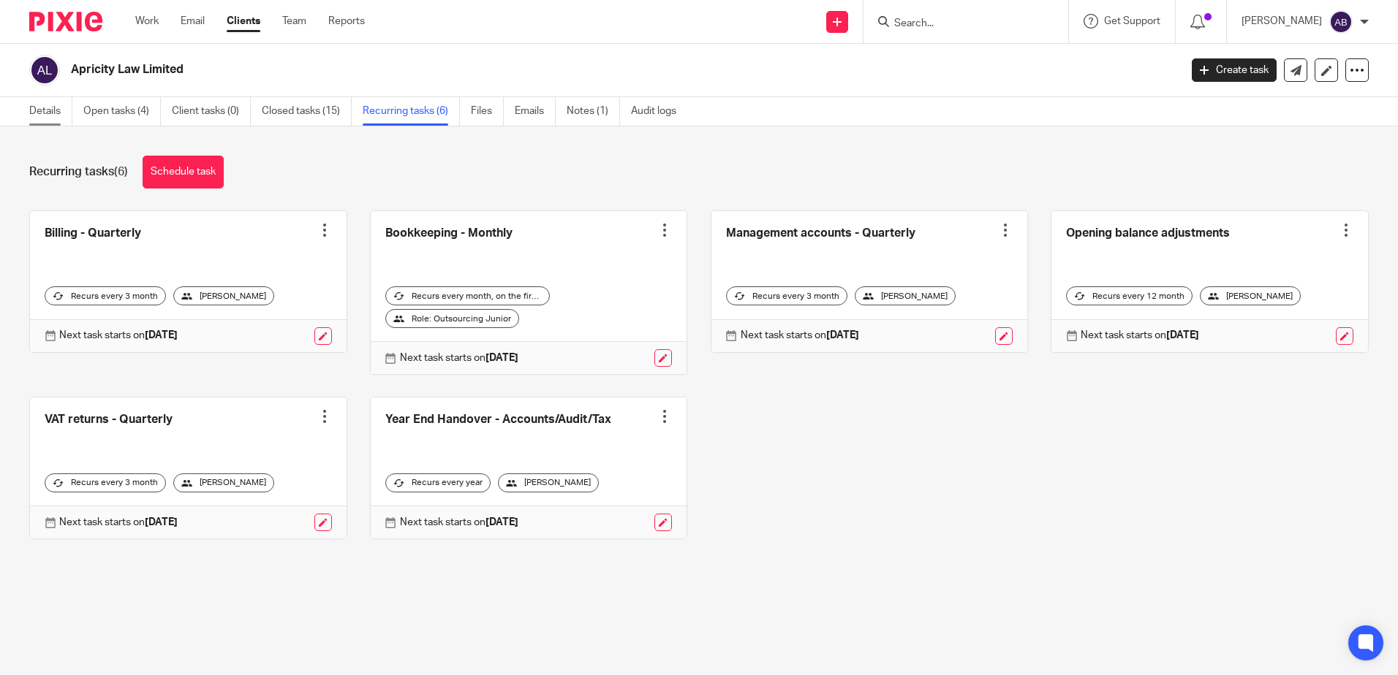
click at [50, 101] on link "Details" at bounding box center [50, 111] width 43 height 29
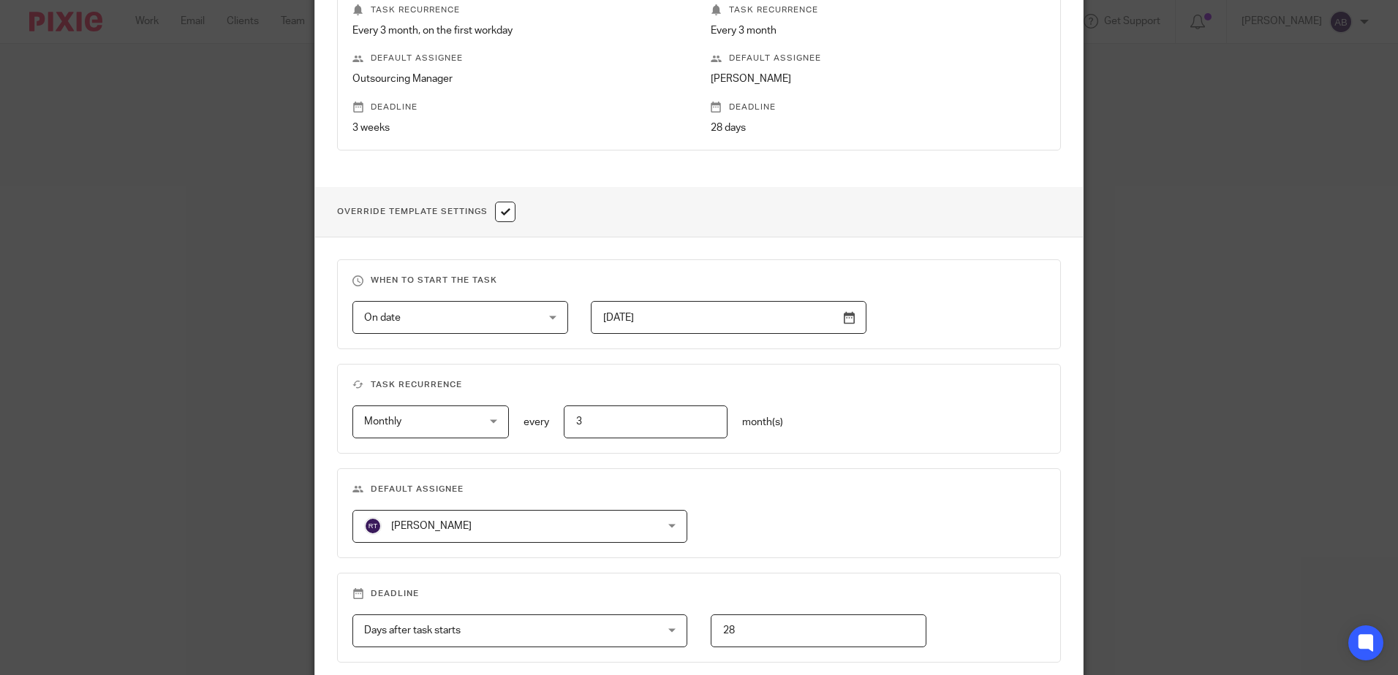
scroll to position [366, 0]
click at [538, 521] on span "[PERSON_NAME]" at bounding box center [493, 525] width 258 height 31
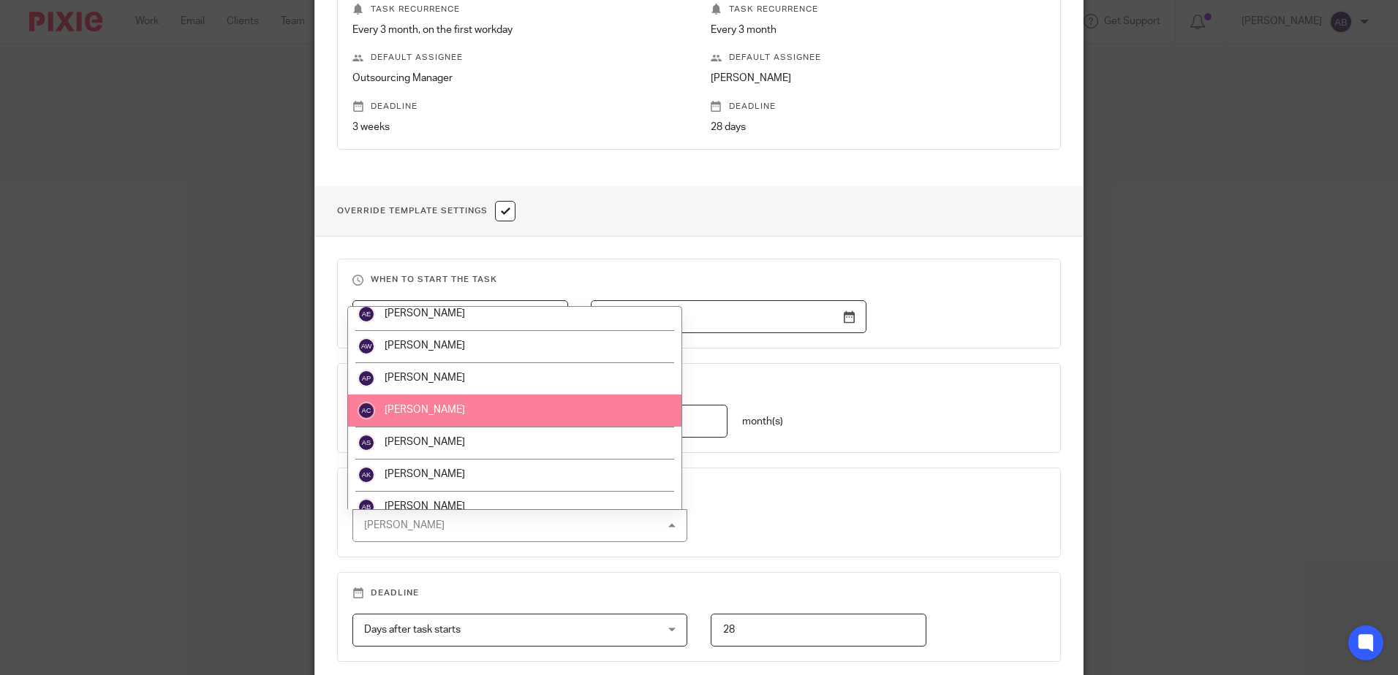
scroll to position [146, 0]
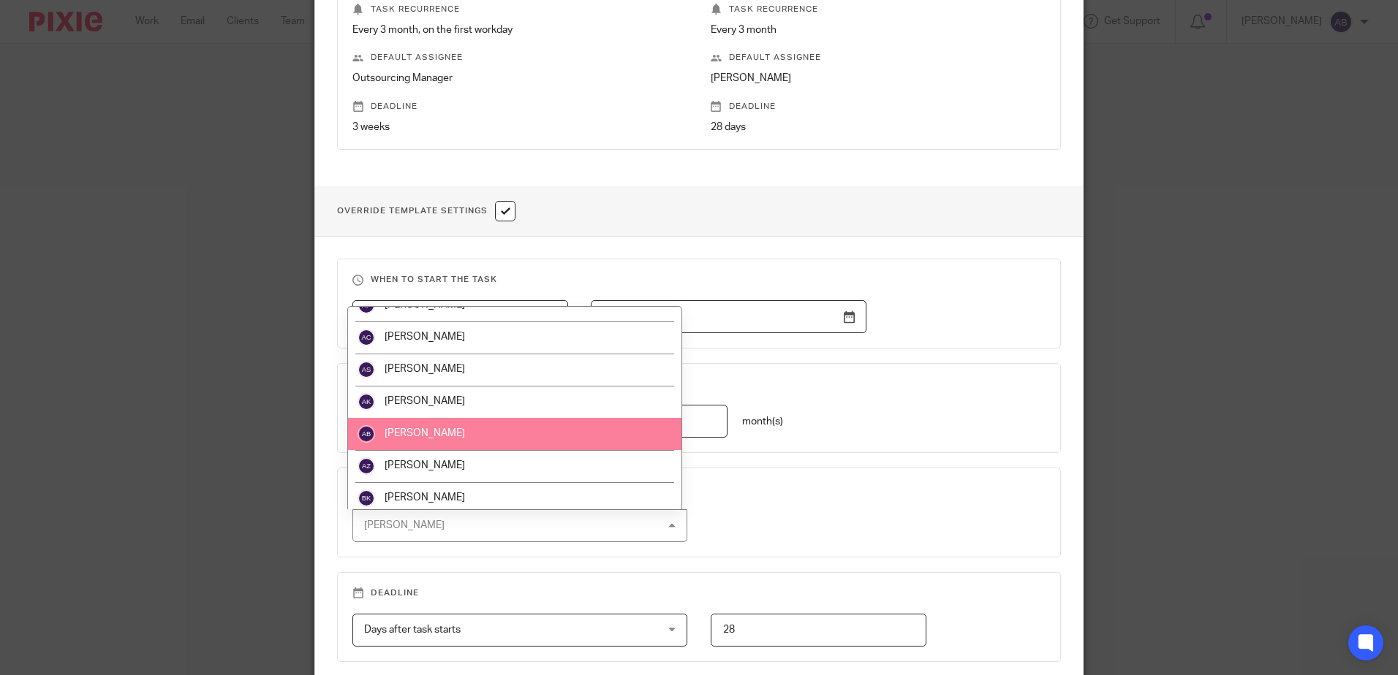
click at [460, 435] on li "[PERSON_NAME]" at bounding box center [514, 434] width 333 height 32
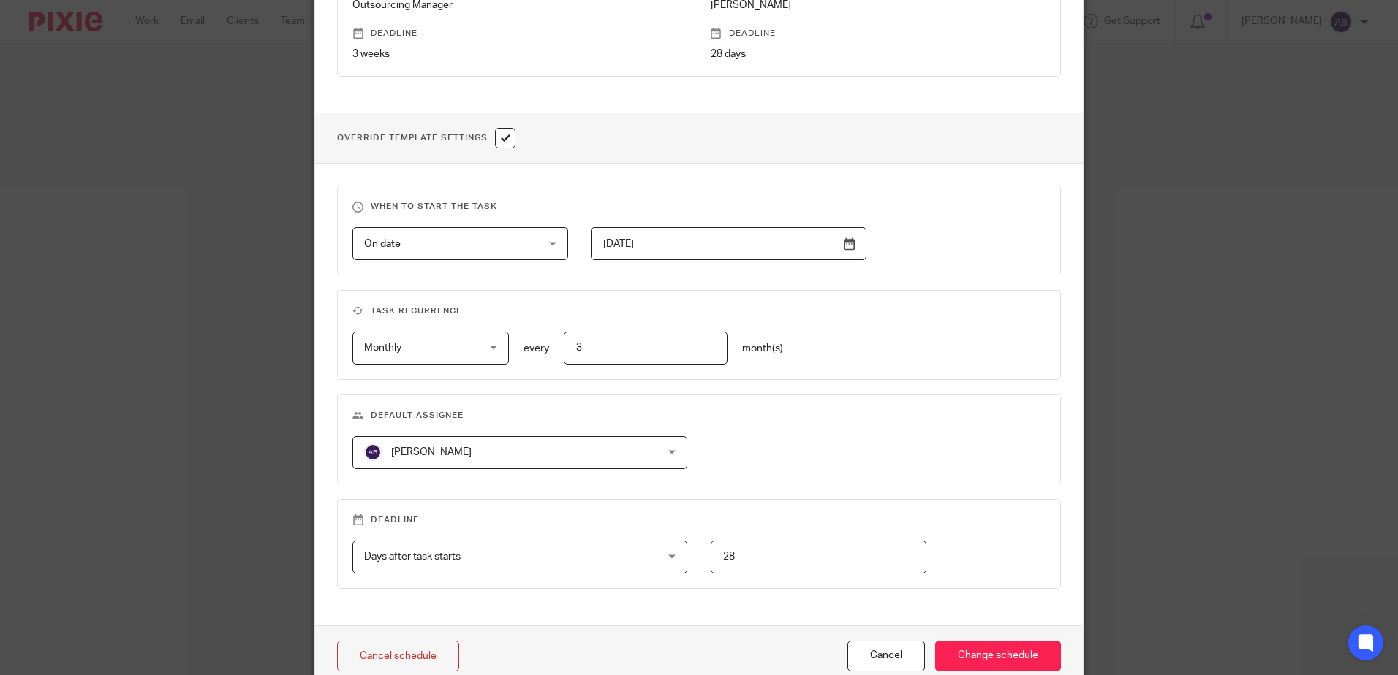
scroll to position [509, 0]
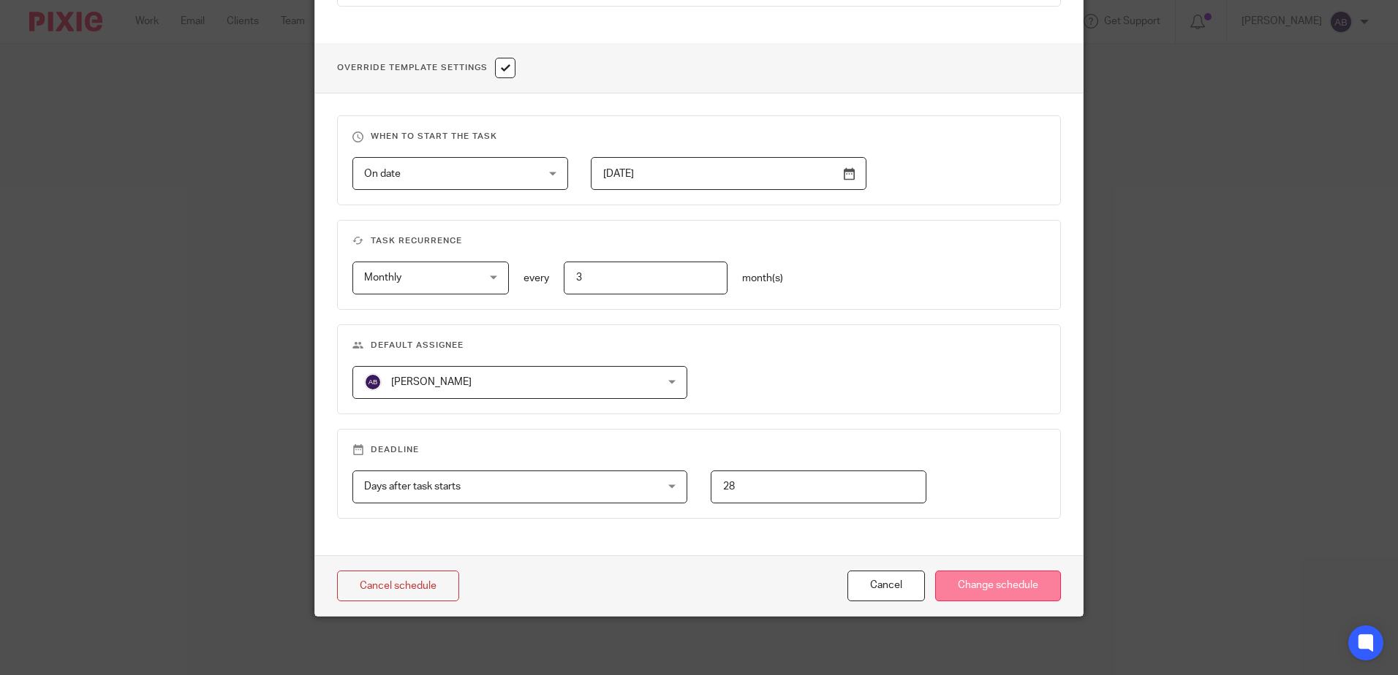
click at [975, 594] on input "Change schedule" at bounding box center [998, 586] width 126 height 31
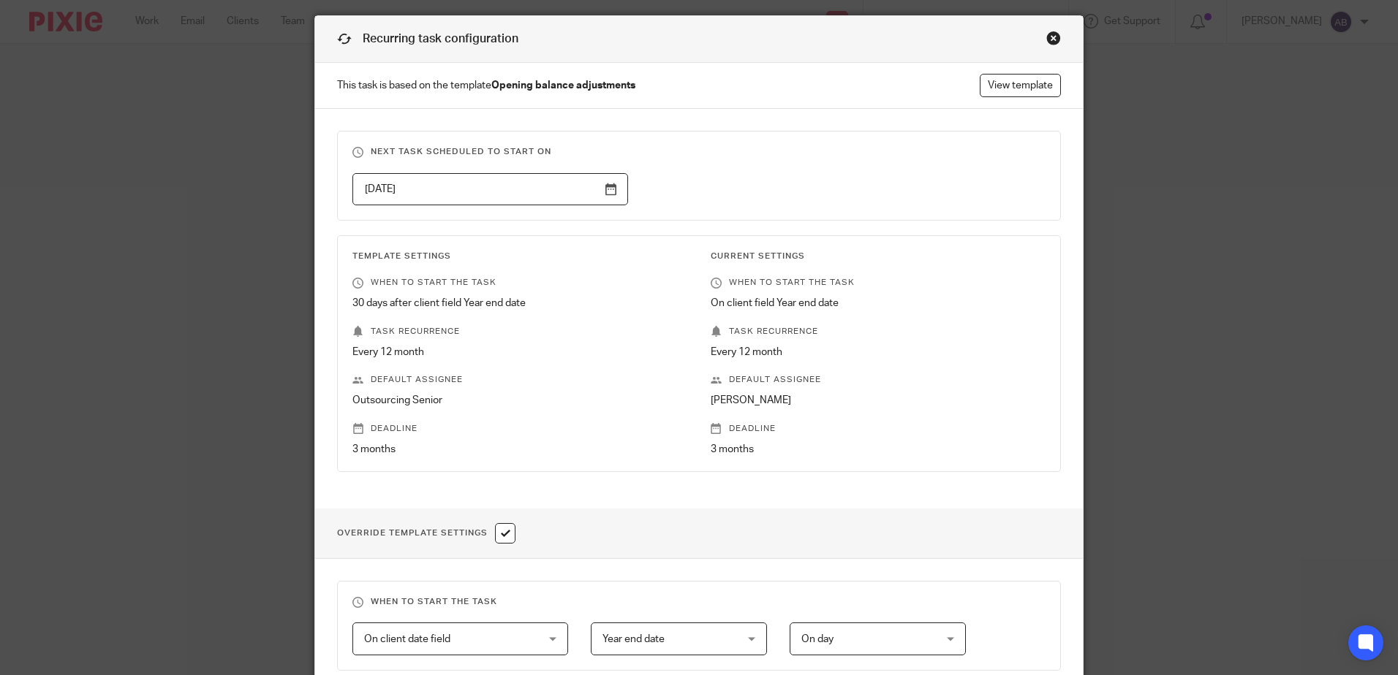
scroll to position [292, 0]
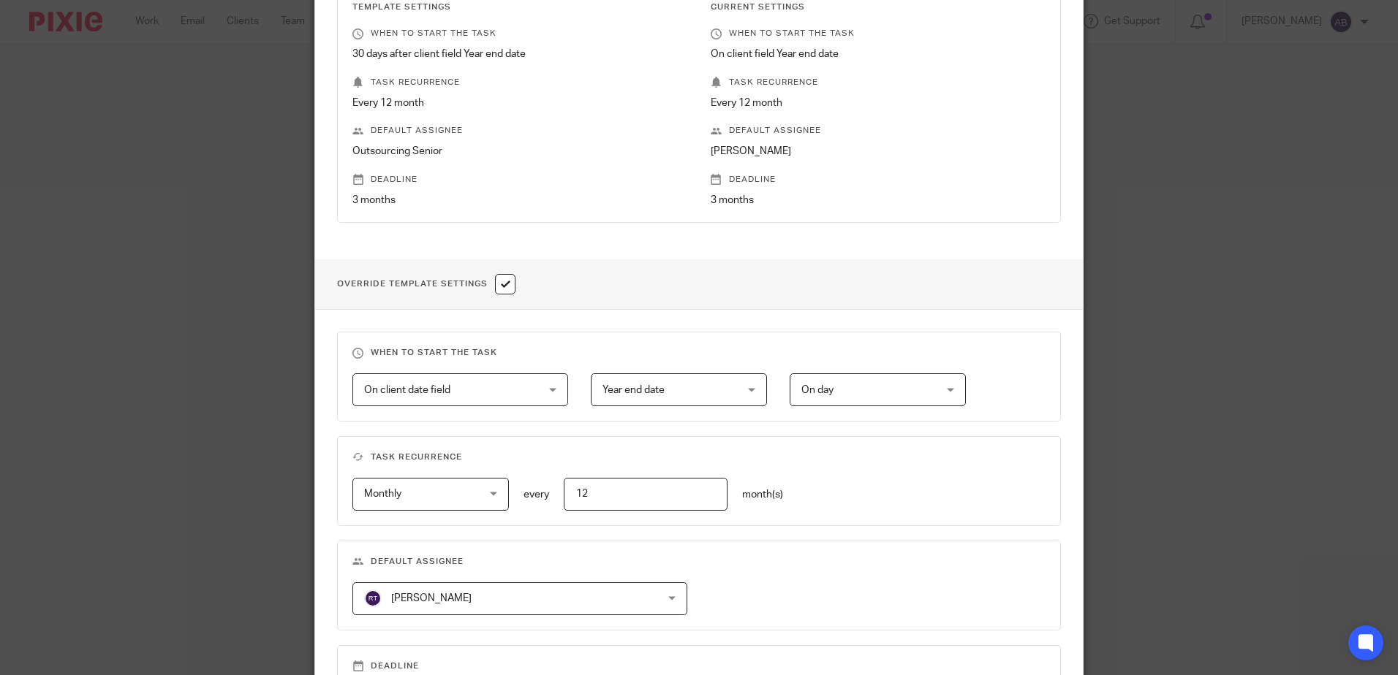
click at [476, 583] on span "[PERSON_NAME]" at bounding box center [493, 598] width 258 height 31
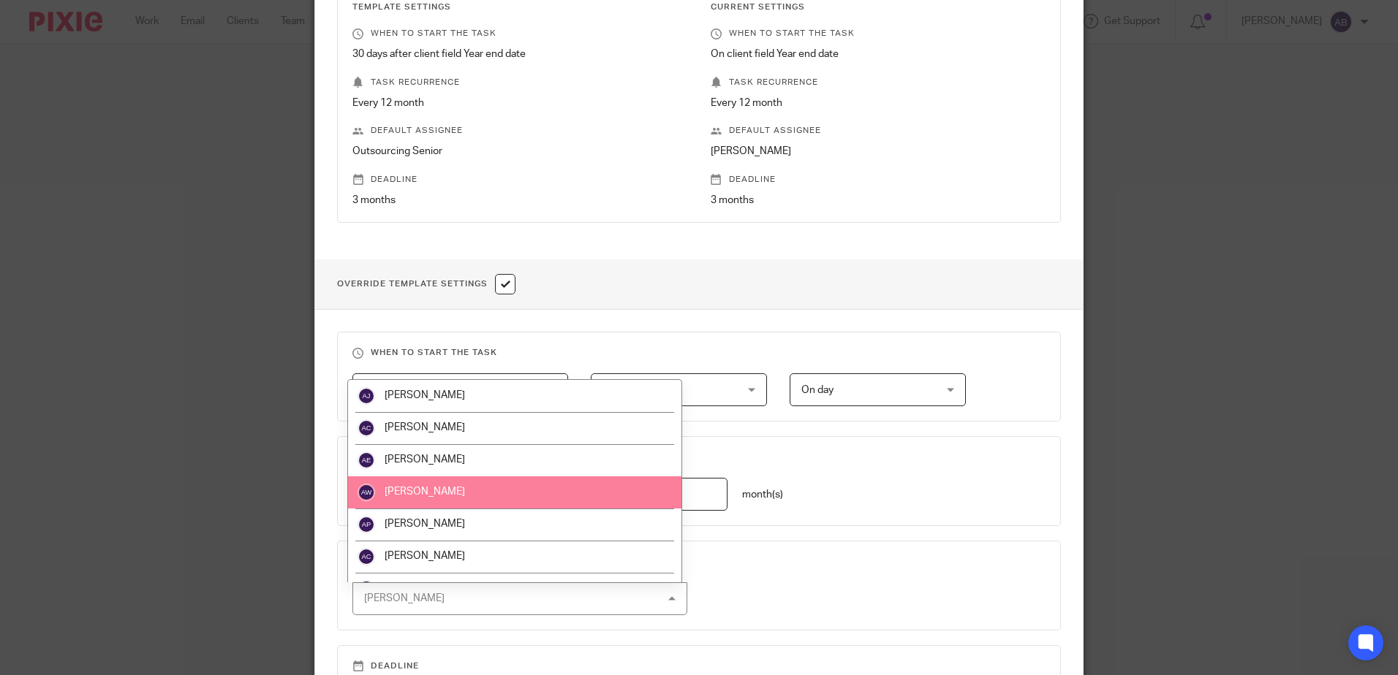
scroll to position [146, 0]
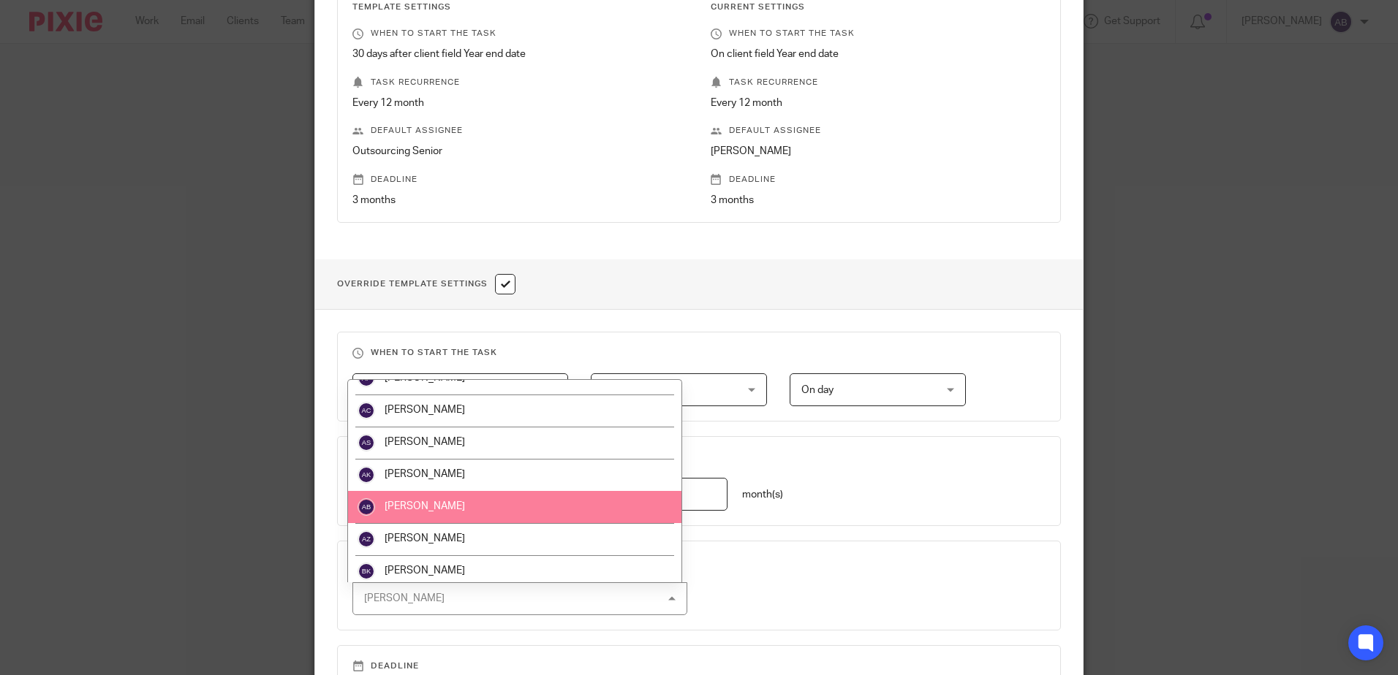
click at [454, 509] on li "[PERSON_NAME]" at bounding box center [514, 507] width 333 height 32
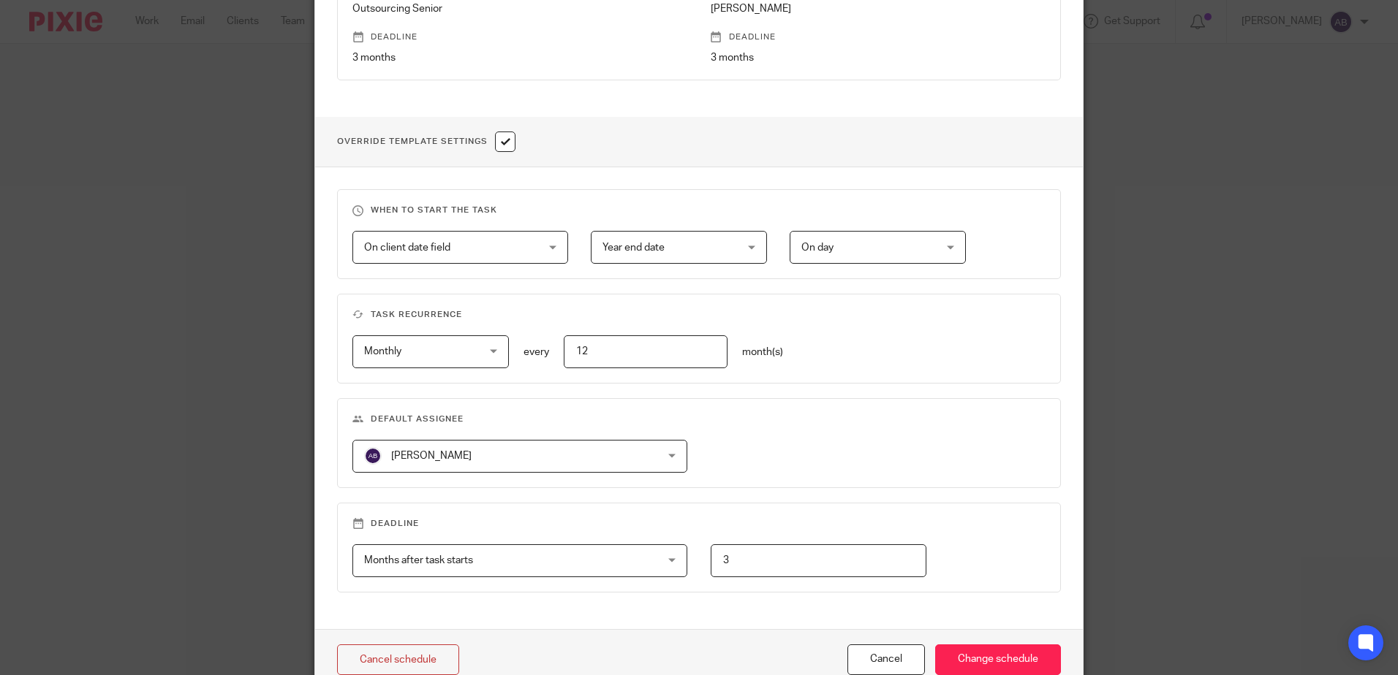
scroll to position [509, 0]
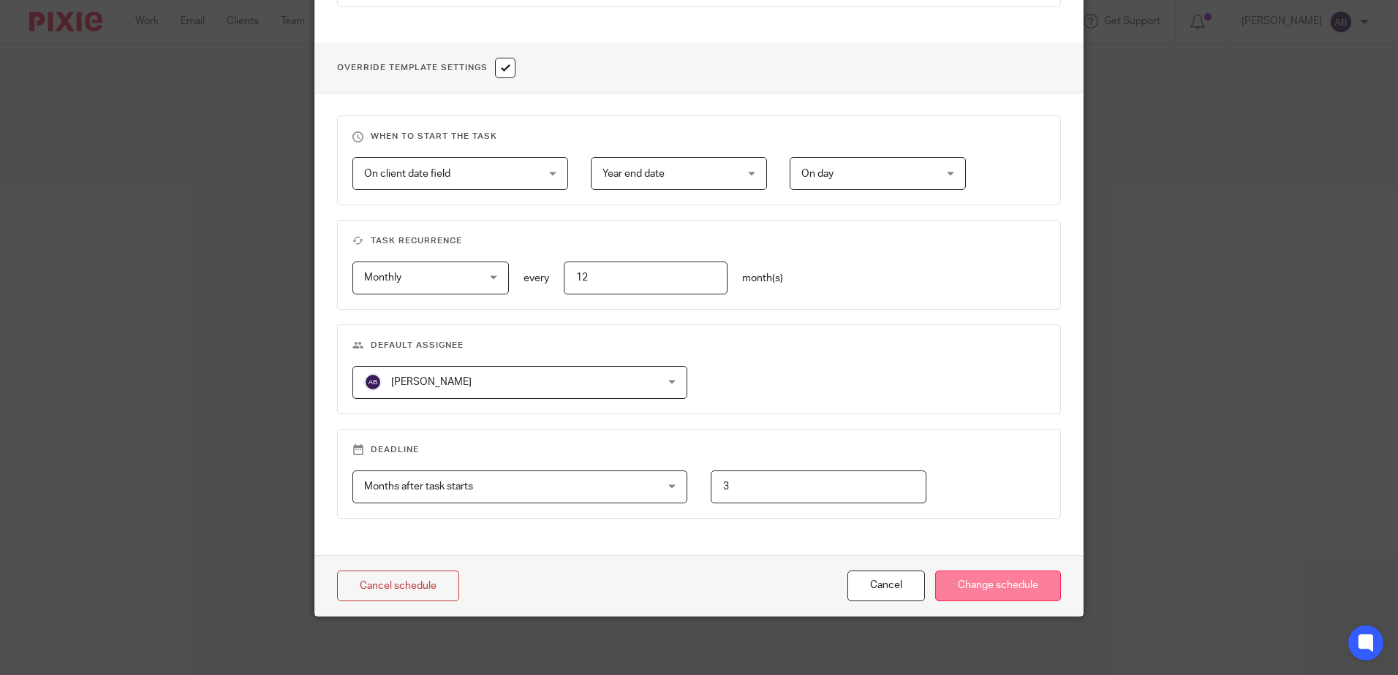
click at [1025, 597] on input "Change schedule" at bounding box center [998, 586] width 126 height 31
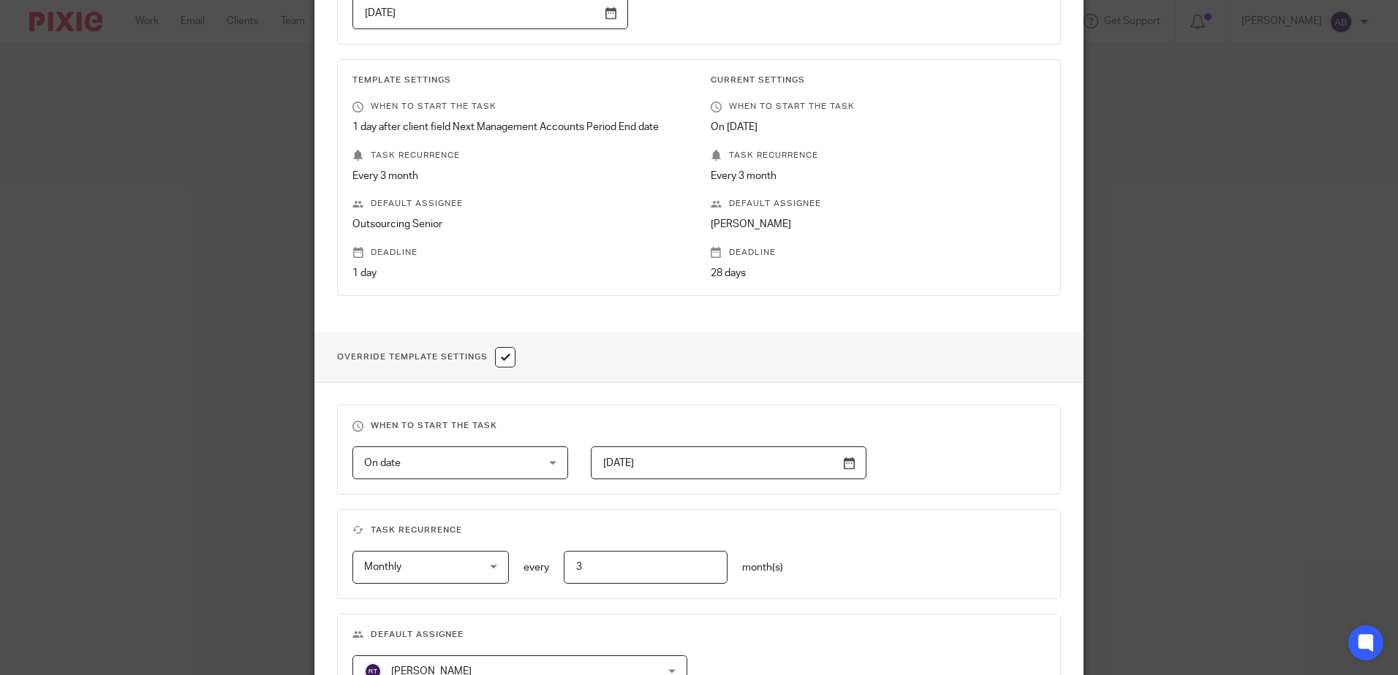
scroll to position [439, 0]
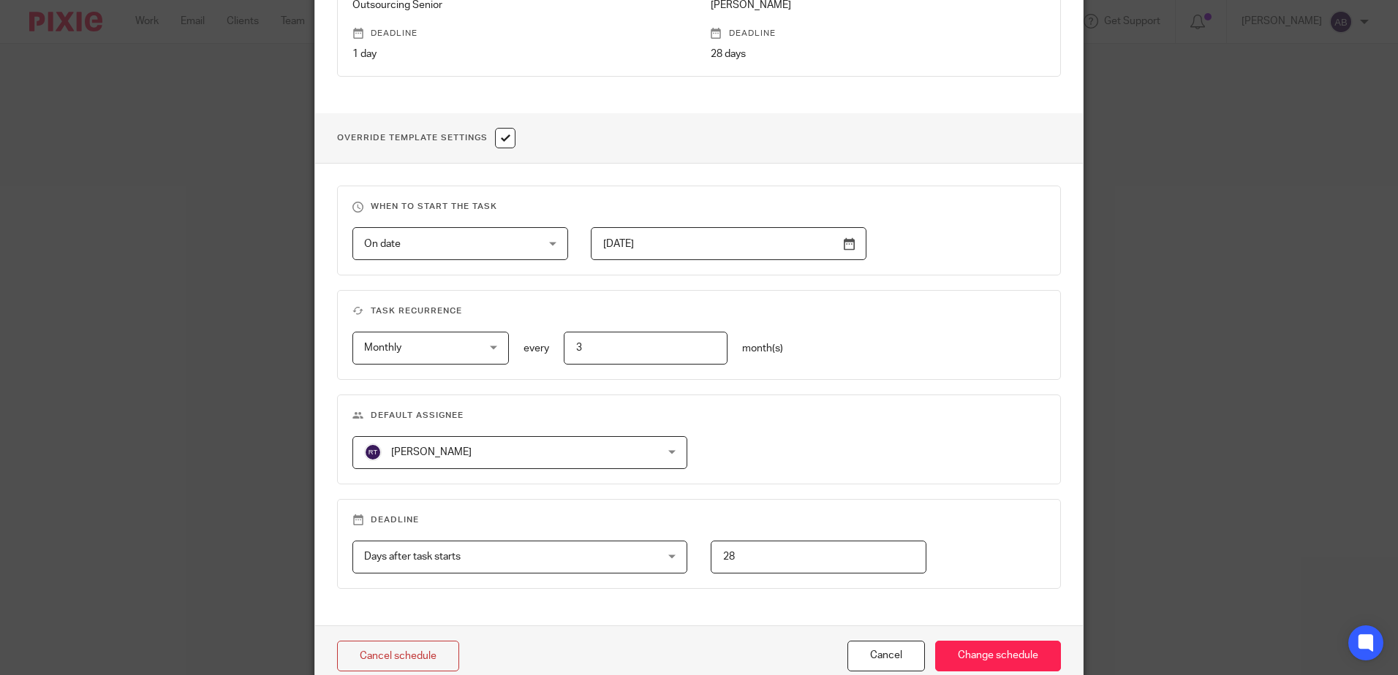
click at [452, 446] on span "[PERSON_NAME]" at bounding box center [493, 452] width 258 height 31
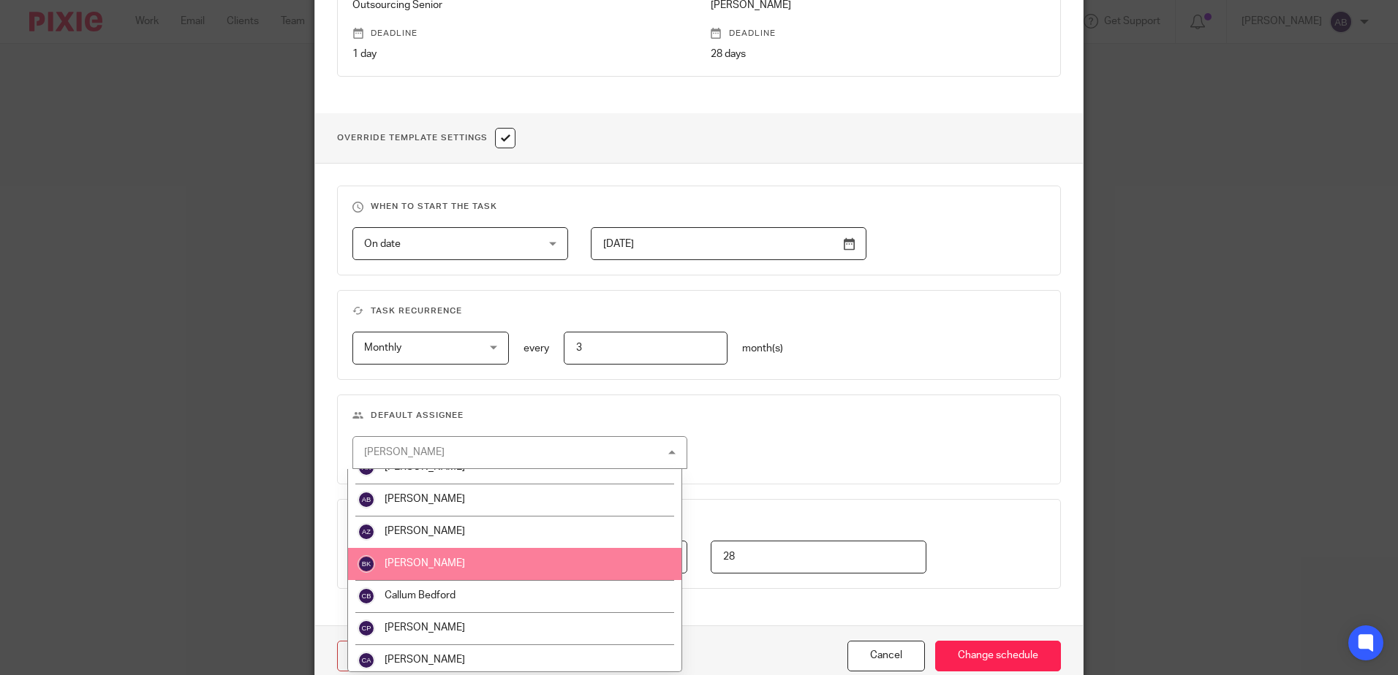
scroll to position [219, 0]
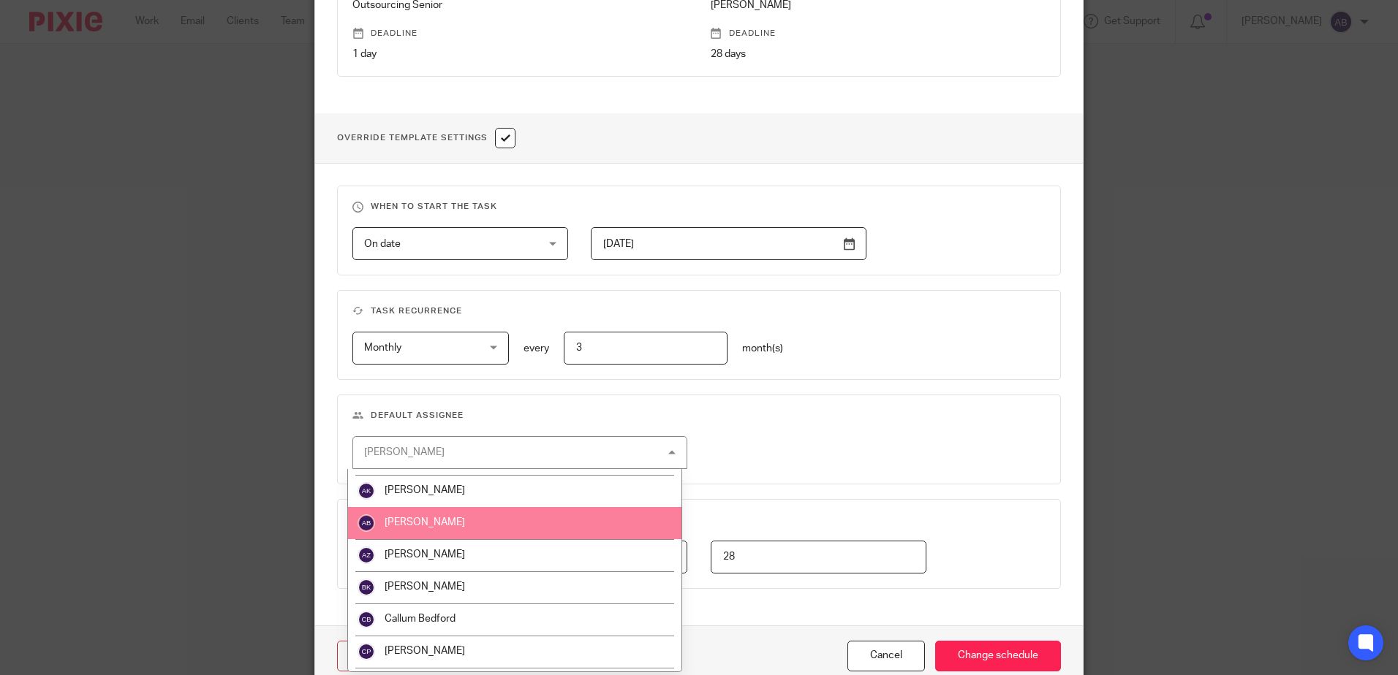
click at [462, 512] on li "[PERSON_NAME]" at bounding box center [514, 523] width 333 height 32
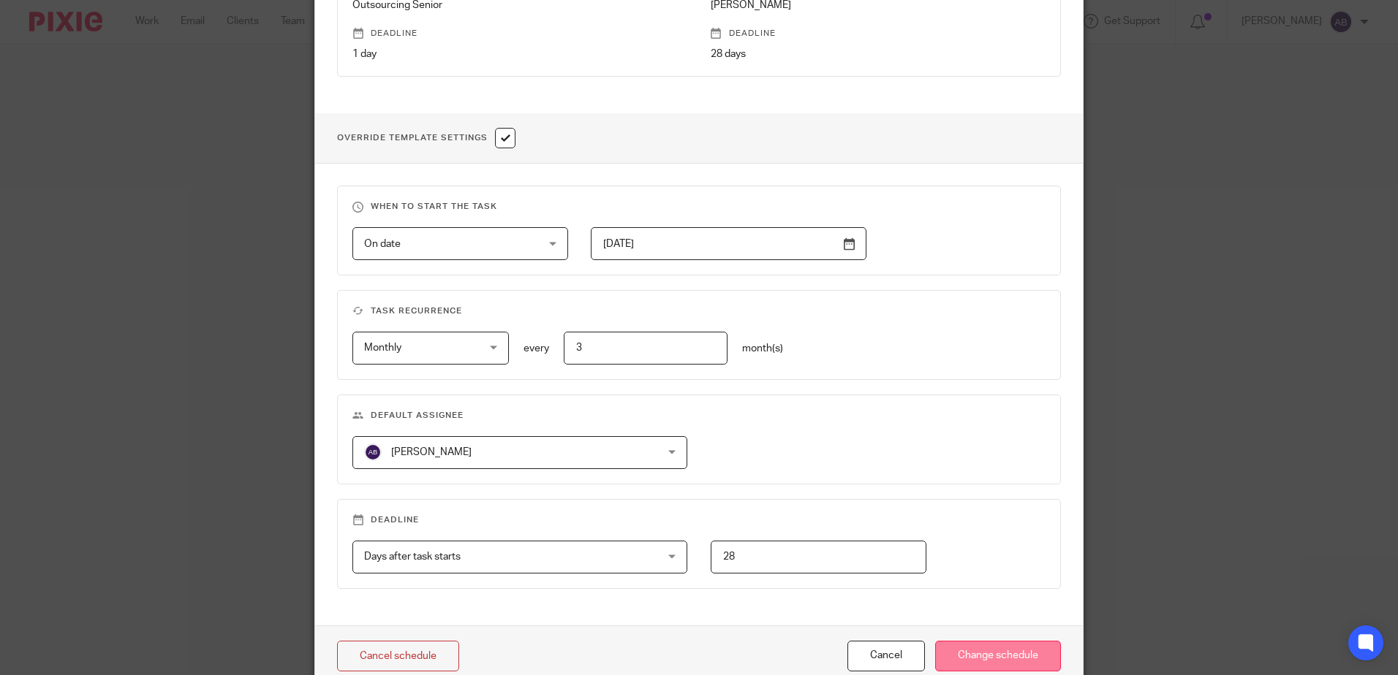
click at [967, 661] on input "Change schedule" at bounding box center [998, 656] width 126 height 31
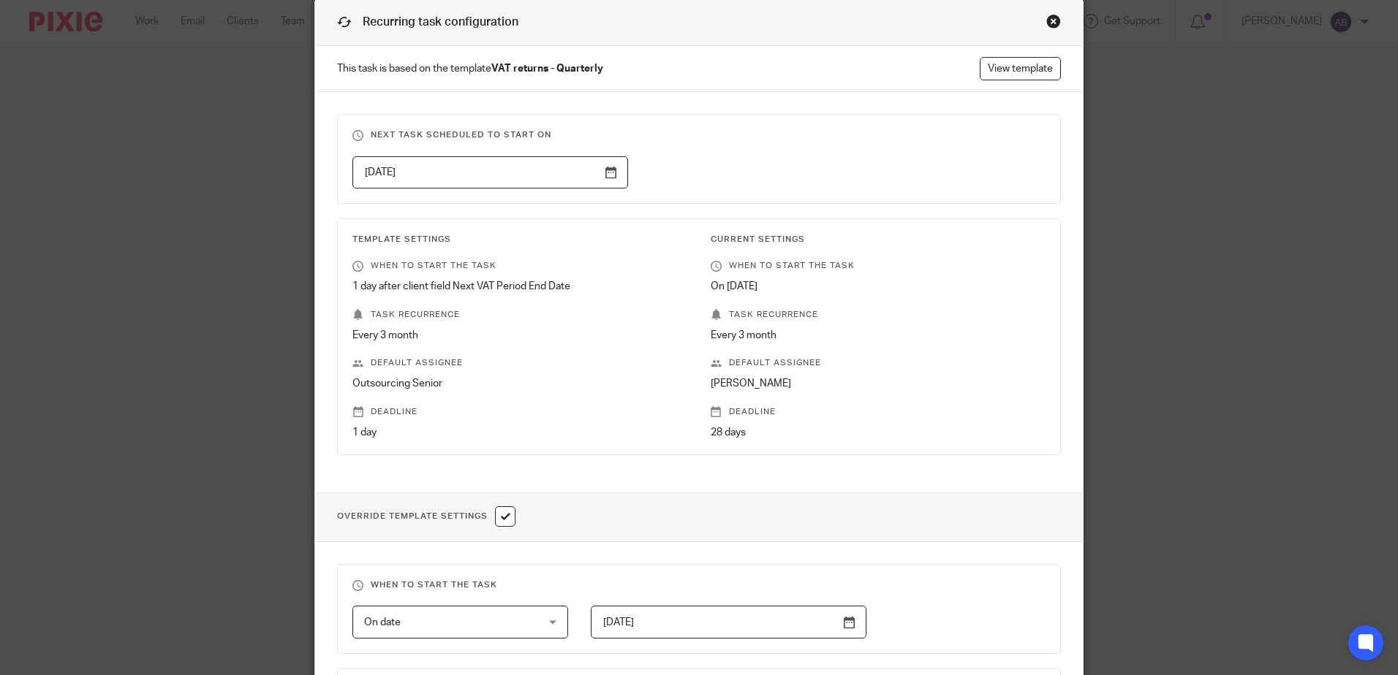
scroll to position [292, 0]
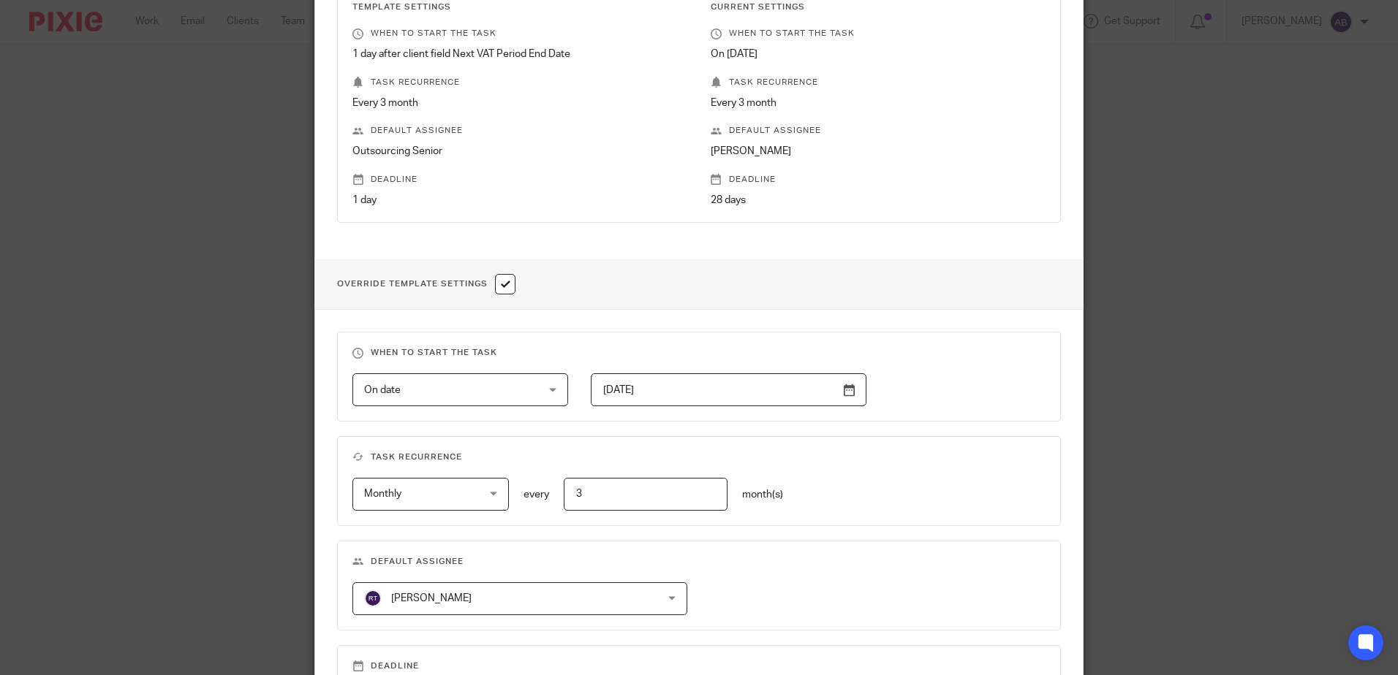
click at [458, 616] on fieldset "Default assignee Robert Taylor Robert Taylor Aaron Jervis Abigail Cresswell Ada…" at bounding box center [699, 586] width 724 height 90
click at [460, 590] on span "[PERSON_NAME]" at bounding box center [493, 598] width 258 height 31
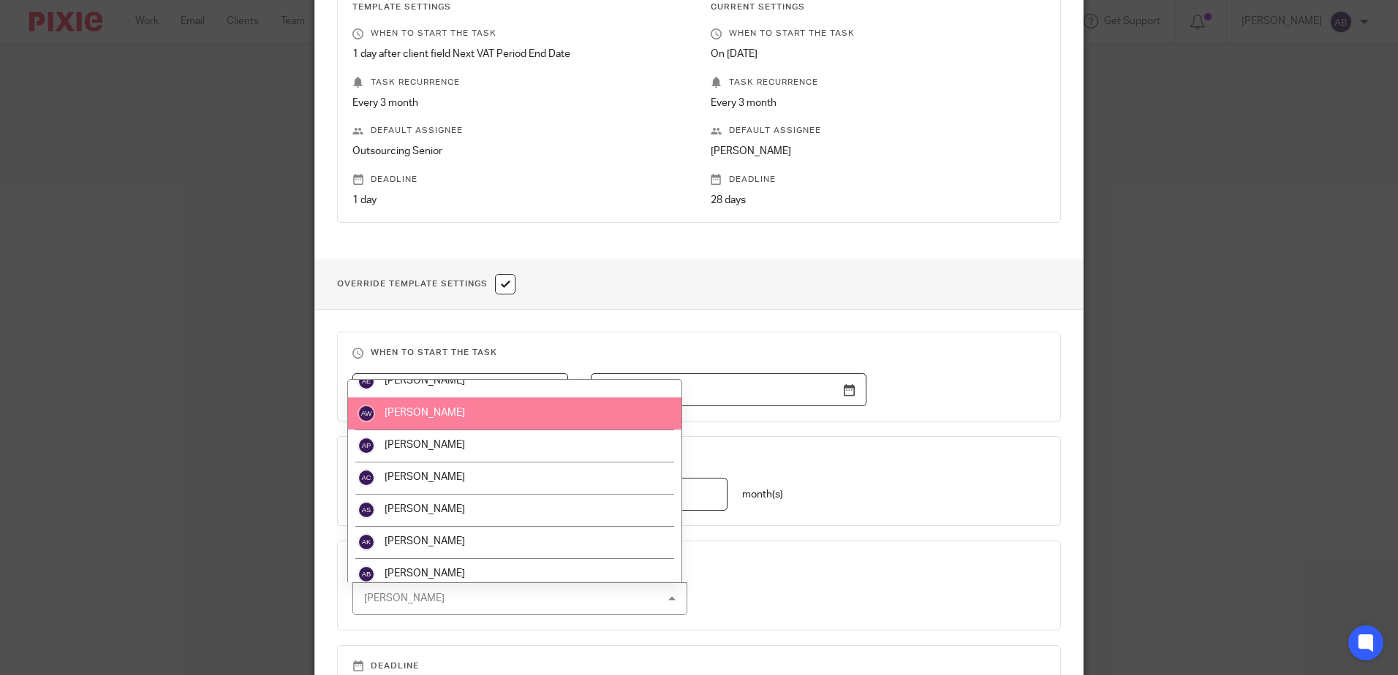
scroll to position [219, 0]
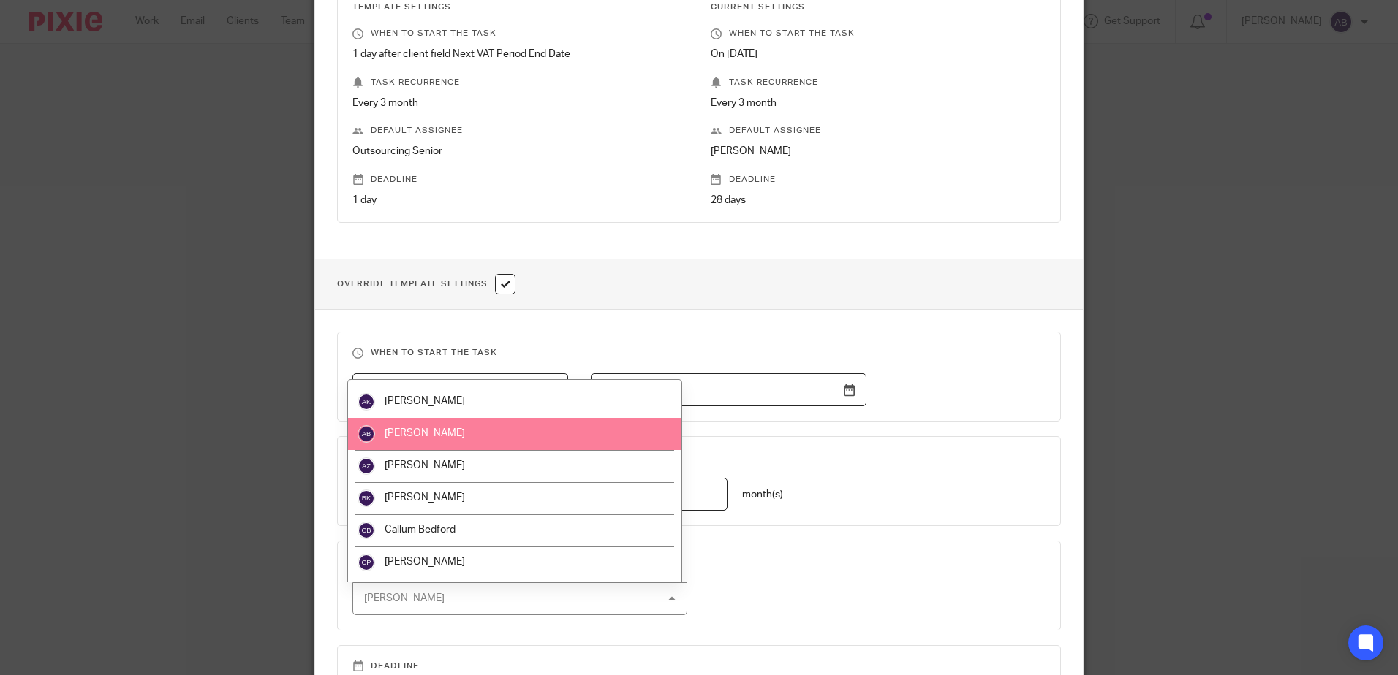
click at [443, 440] on li "[PERSON_NAME]" at bounding box center [514, 434] width 333 height 32
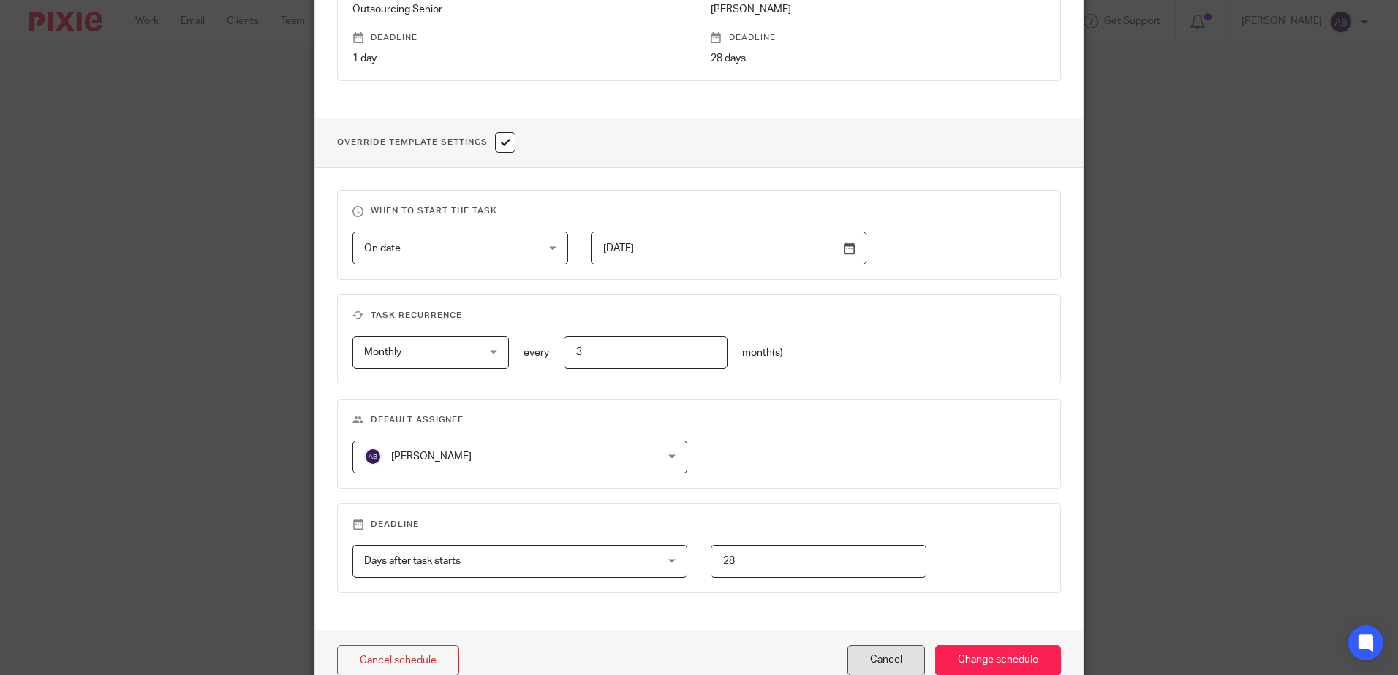
scroll to position [509, 0]
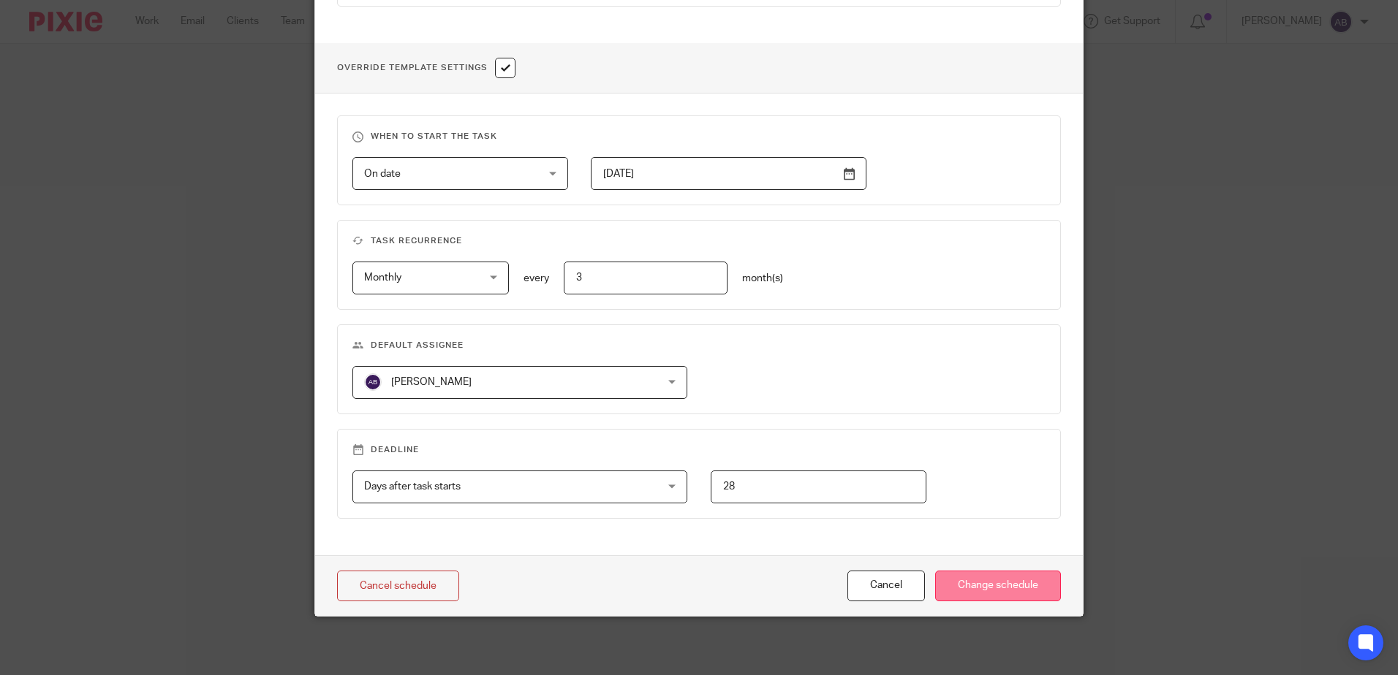
click at [980, 594] on input "Change schedule" at bounding box center [998, 586] width 126 height 31
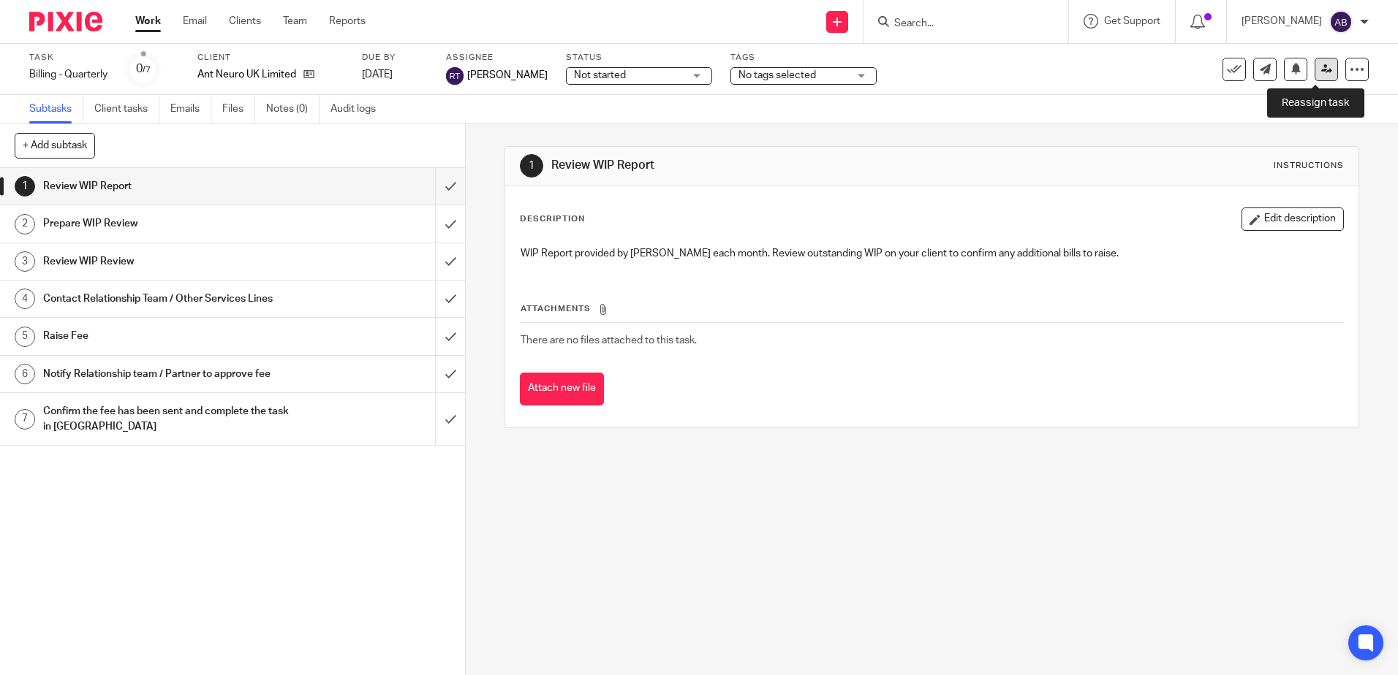
click at [1315, 77] on link at bounding box center [1325, 69] width 23 height 23
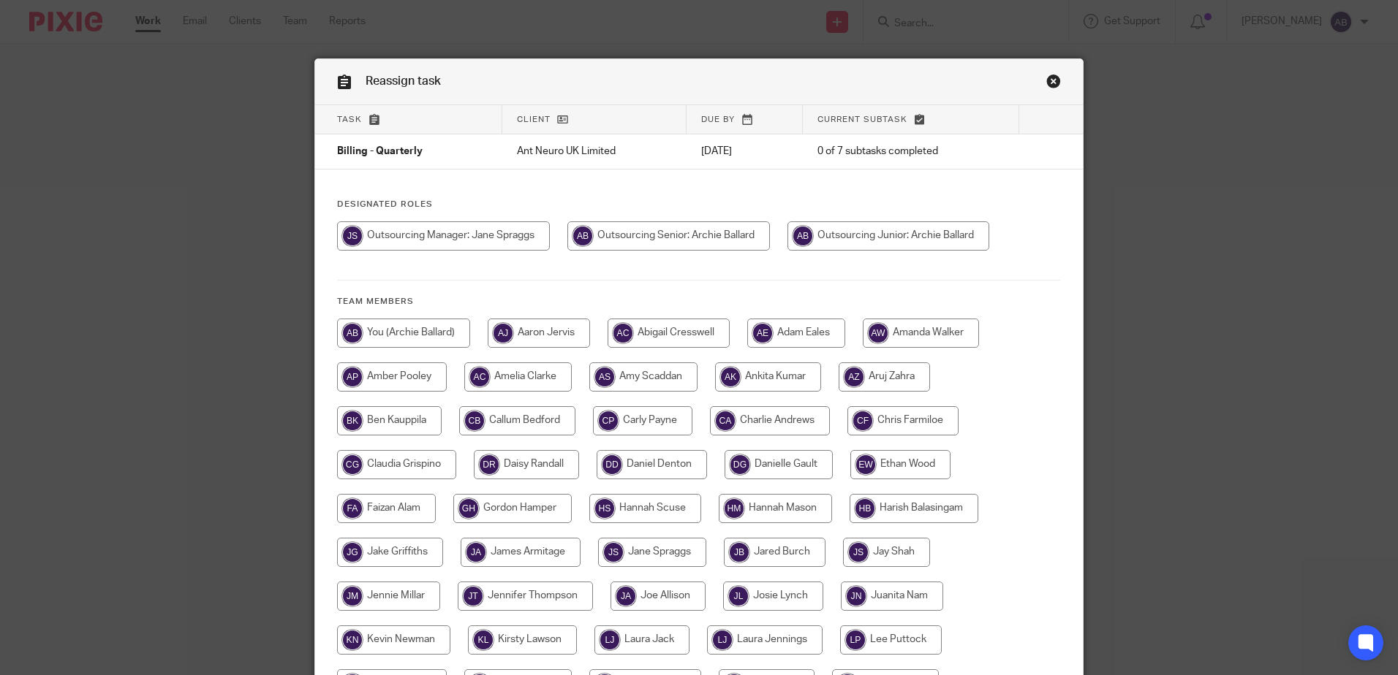
click at [667, 231] on input "radio" at bounding box center [668, 236] width 202 height 29
radio input "true"
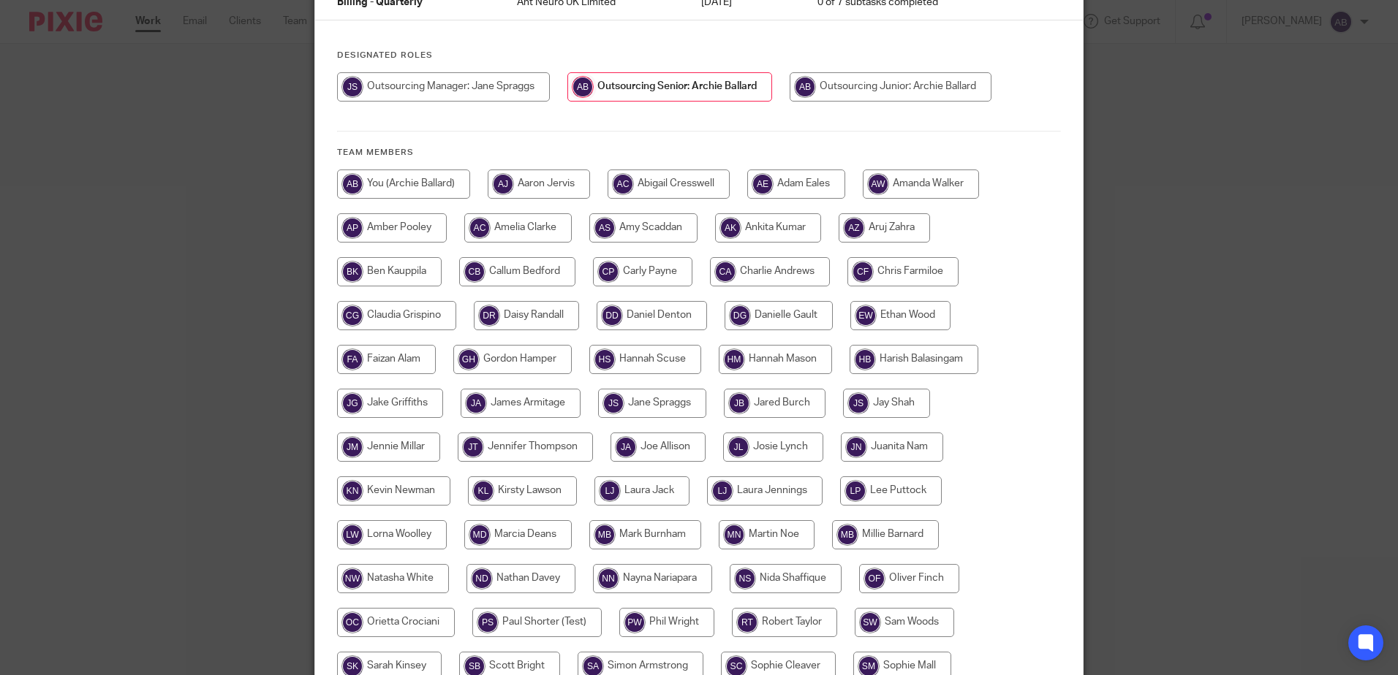
scroll to position [334, 0]
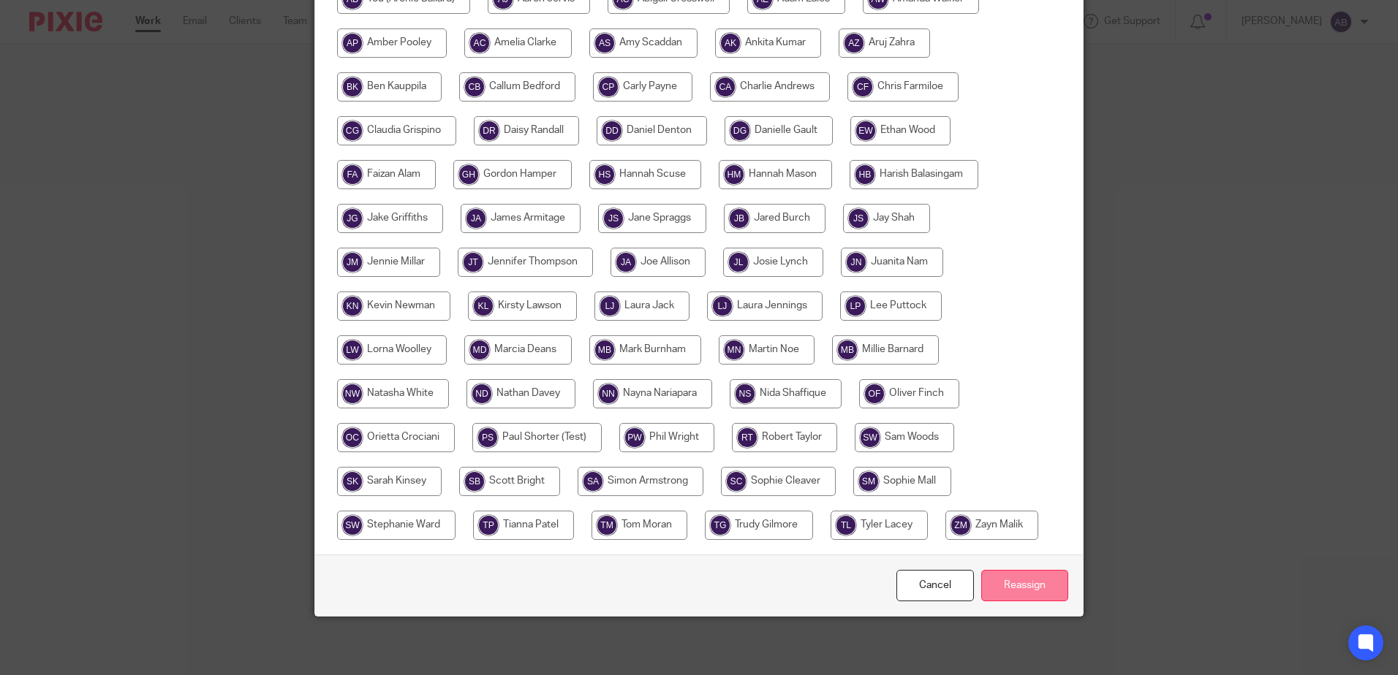
click at [1030, 583] on input "Reassign" at bounding box center [1024, 585] width 87 height 31
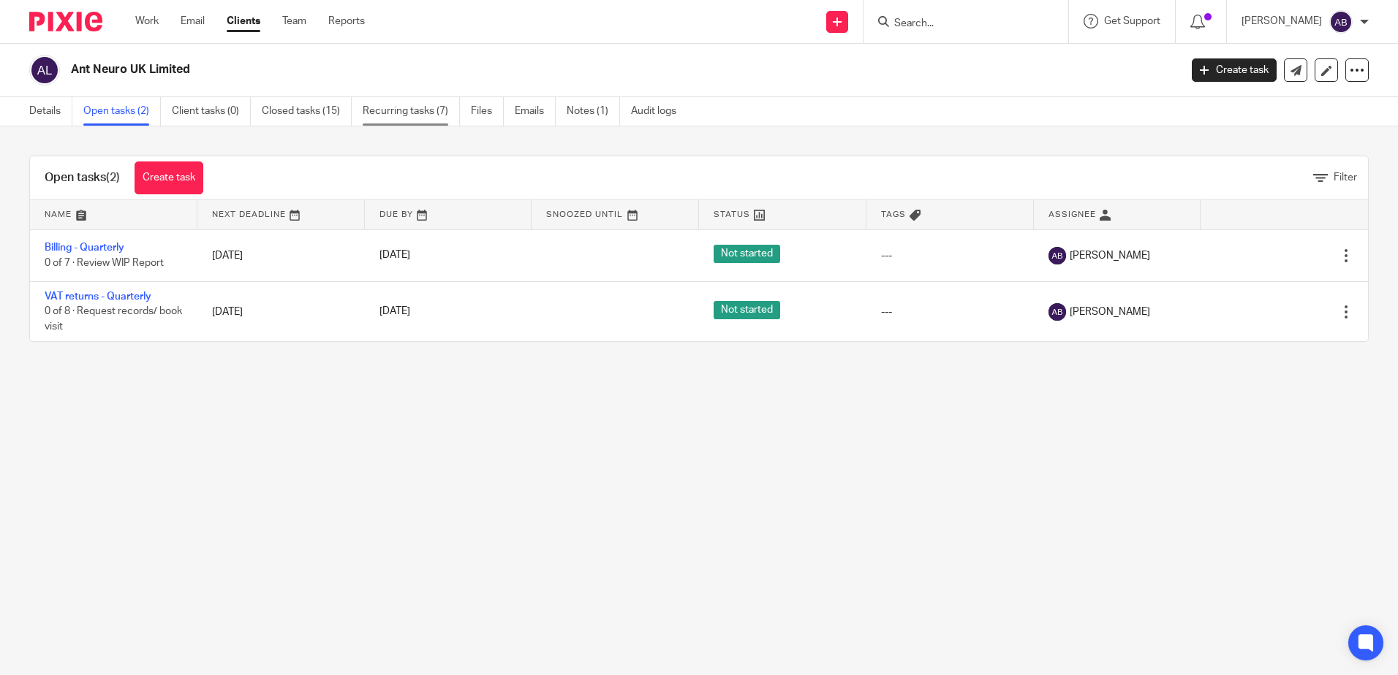
click at [417, 105] on link "Recurring tasks (7)" at bounding box center [411, 111] width 97 height 29
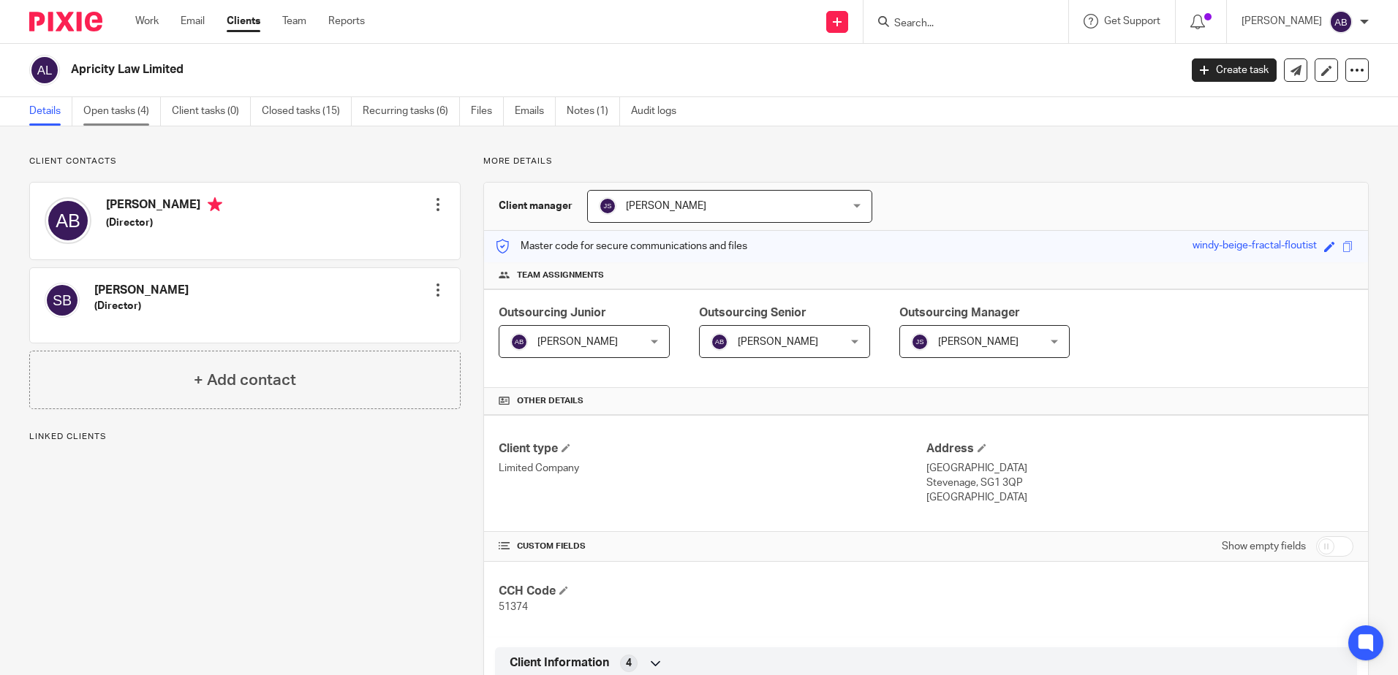
click at [153, 104] on link "Open tasks (4)" at bounding box center [121, 111] width 77 height 29
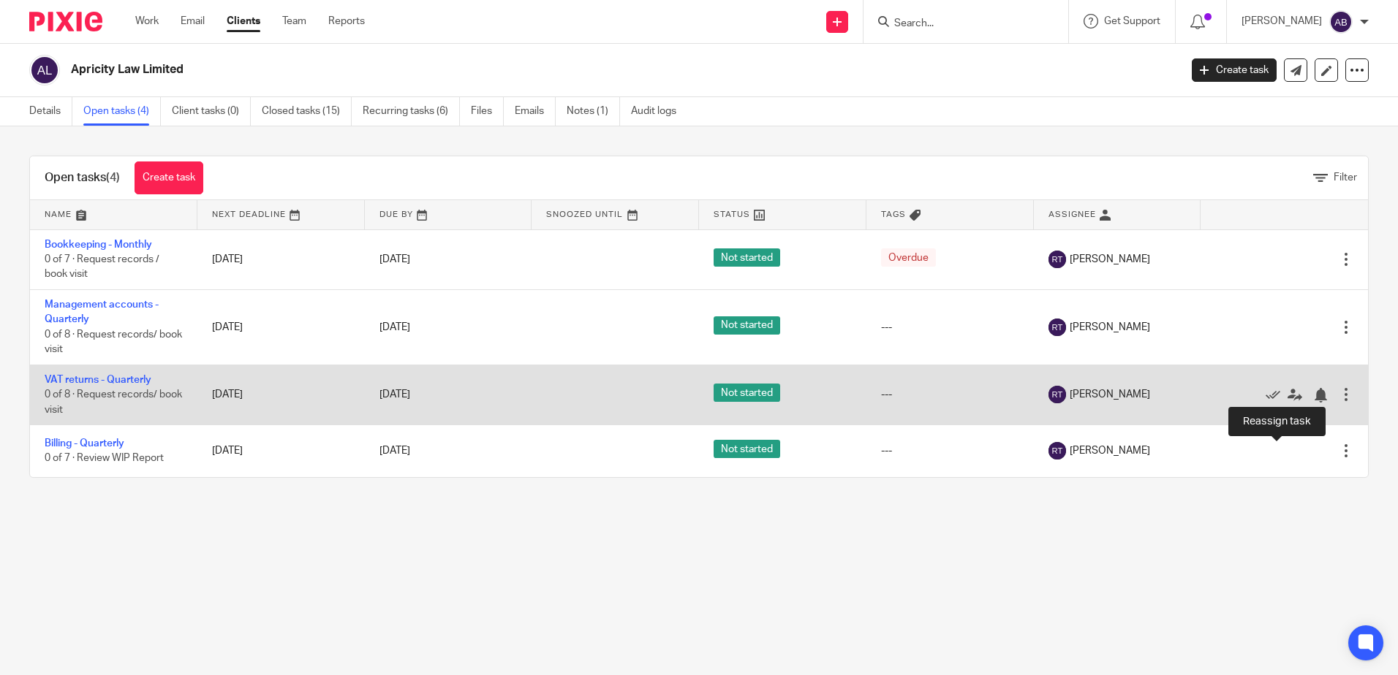
drag, startPoint x: 1276, startPoint y: 450, endPoint x: 1242, endPoint y: 412, distance: 50.2
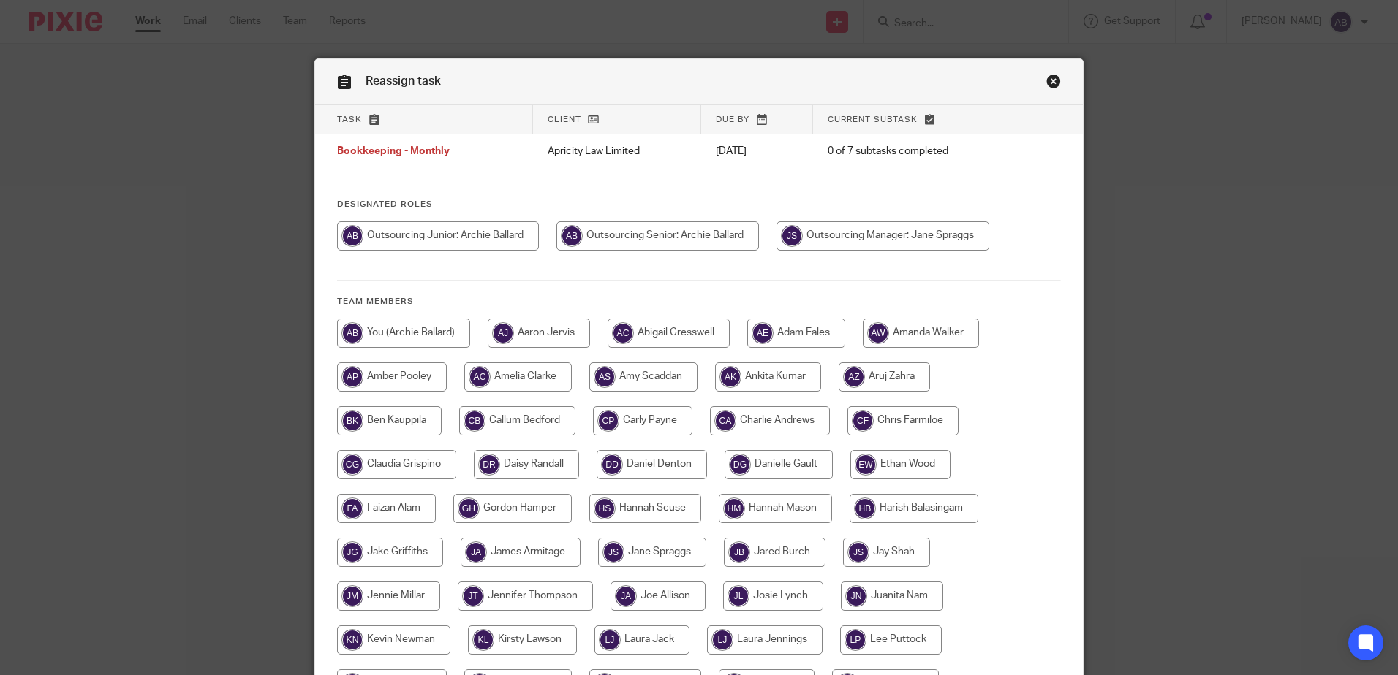
click at [615, 237] on input "radio" at bounding box center [657, 236] width 202 height 29
radio input "true"
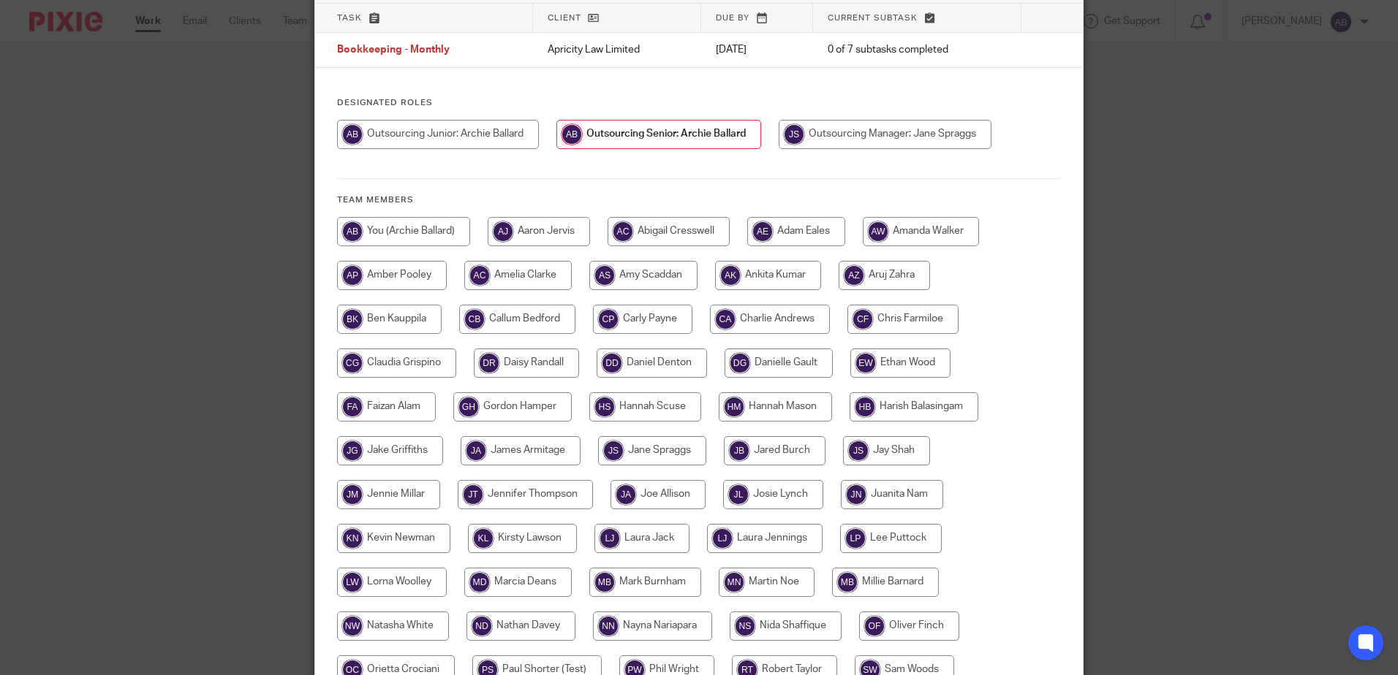
scroll to position [292, 0]
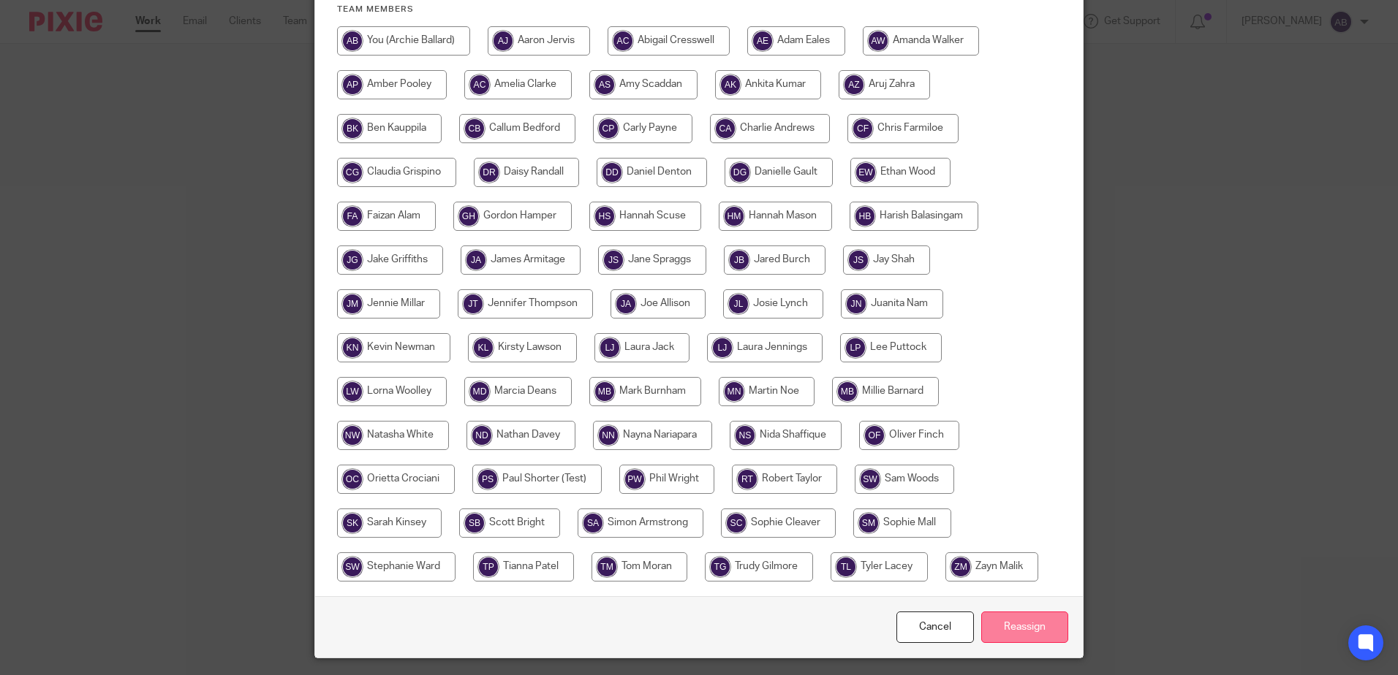
click at [1010, 620] on input "Reassign" at bounding box center [1024, 627] width 87 height 31
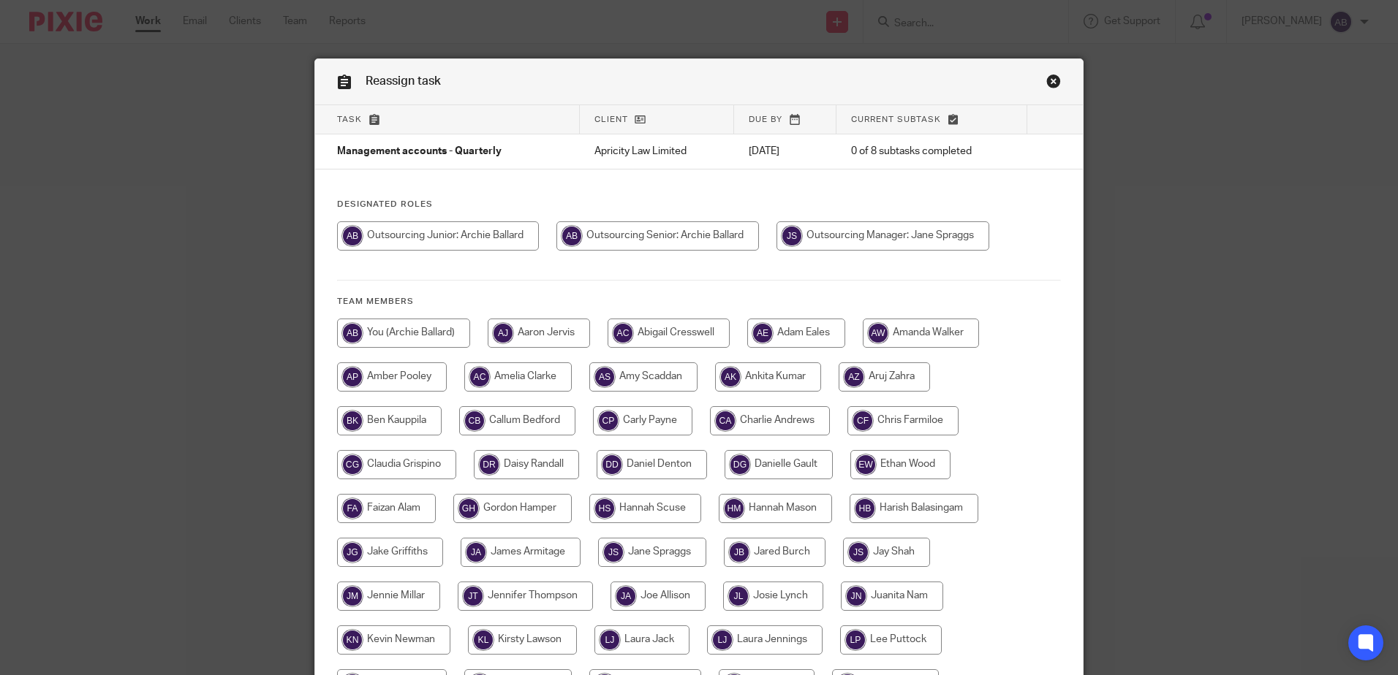
click at [649, 236] on input "radio" at bounding box center [657, 236] width 202 height 29
radio input "true"
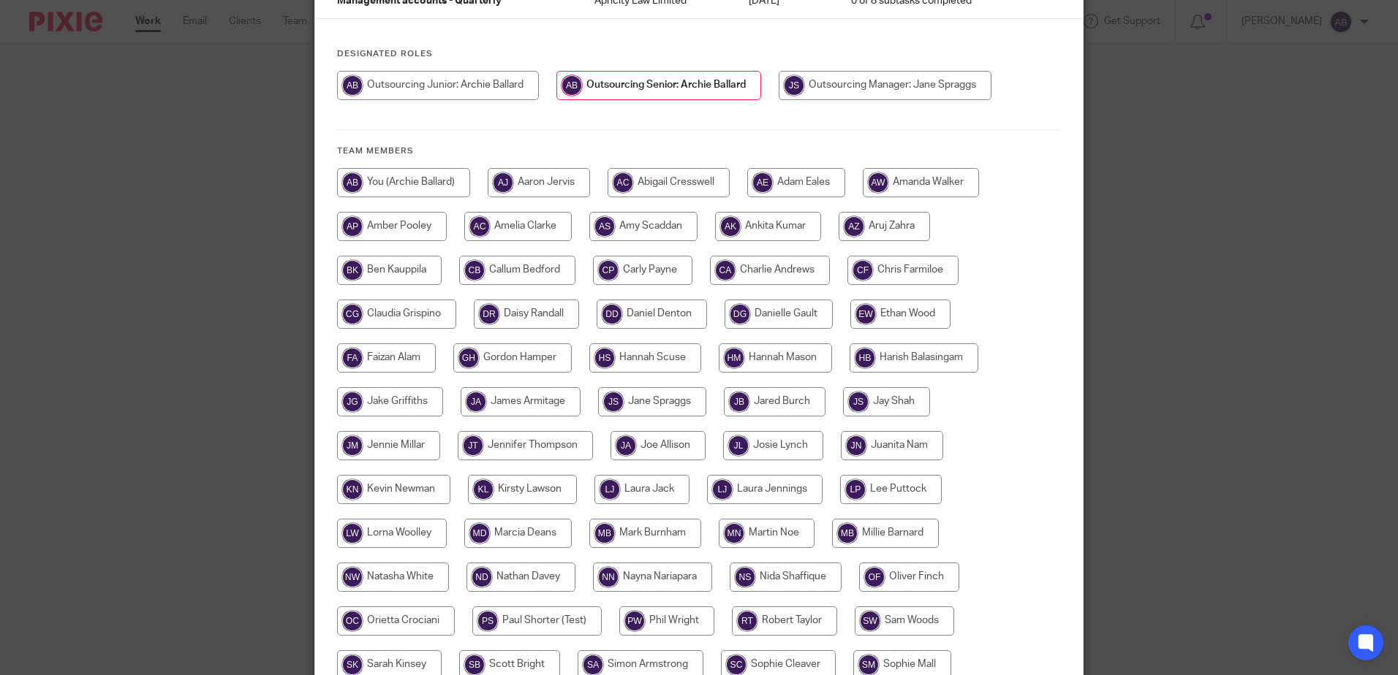
scroll to position [334, 0]
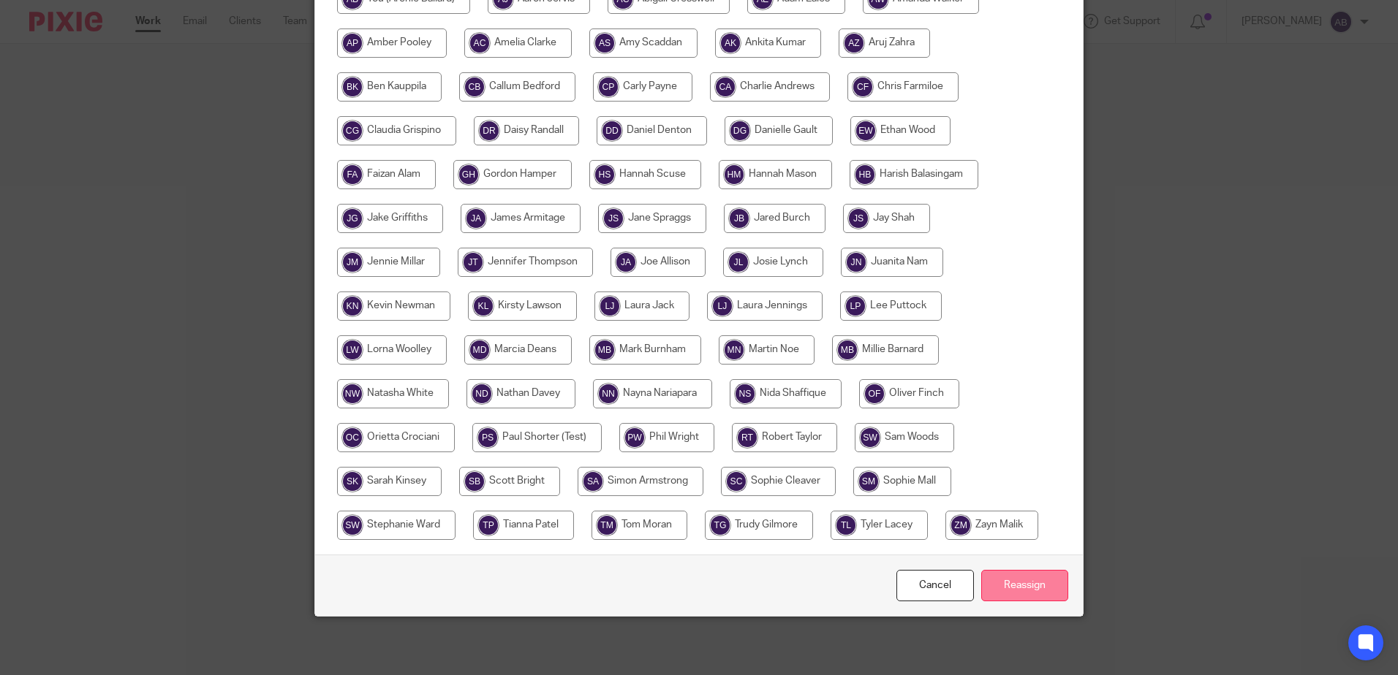
click at [1034, 571] on input "Reassign" at bounding box center [1024, 585] width 87 height 31
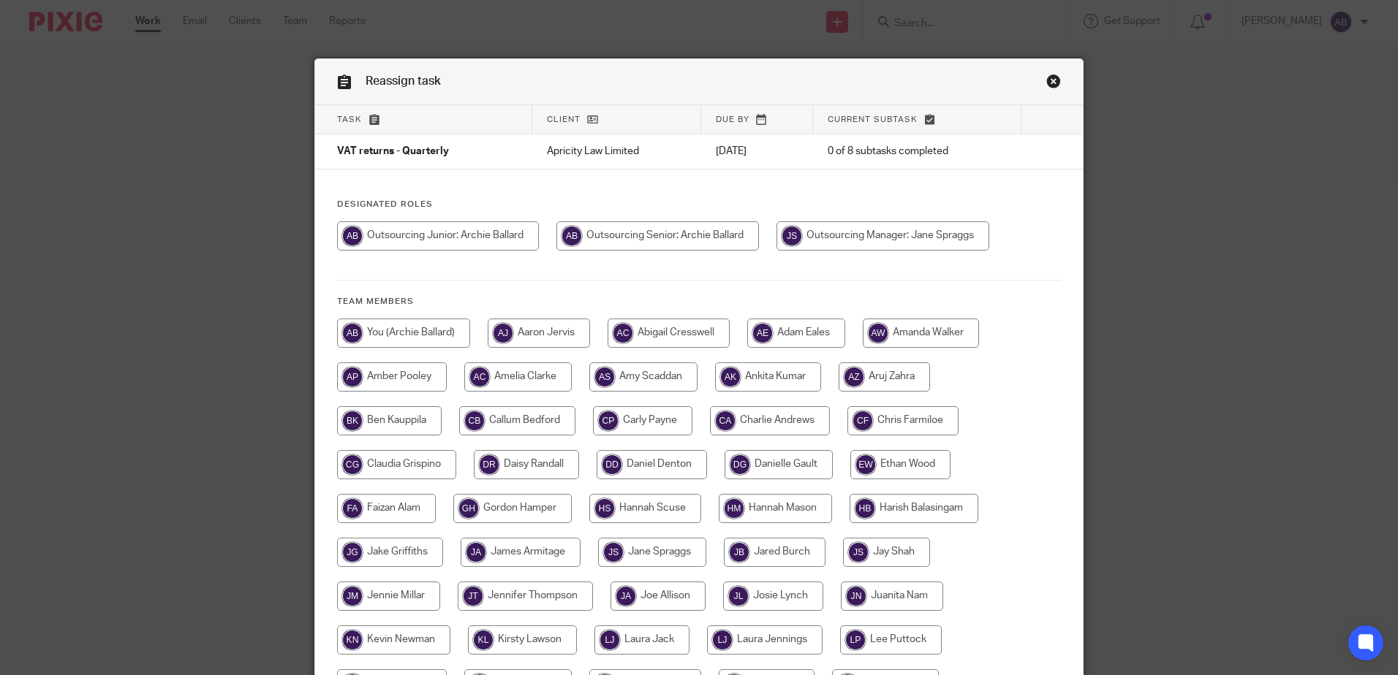
click at [666, 242] on input "radio" at bounding box center [657, 236] width 202 height 29
radio input "true"
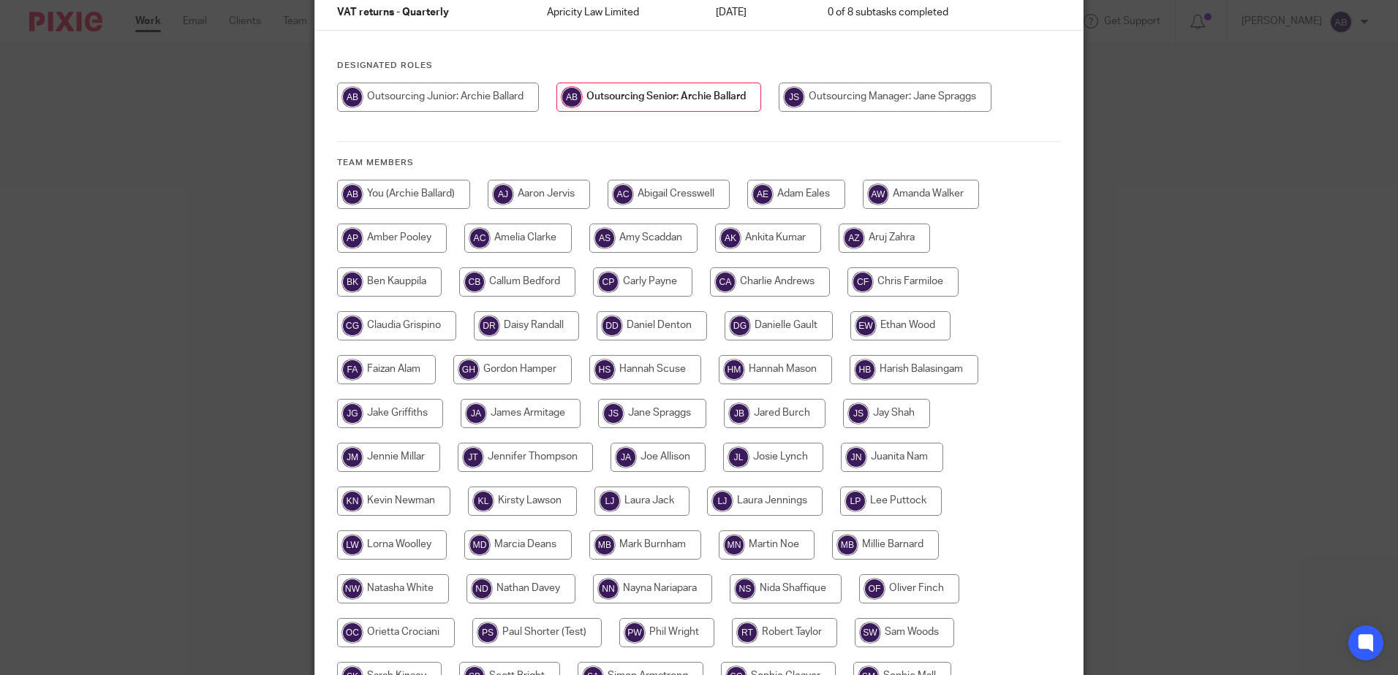
scroll to position [292, 0]
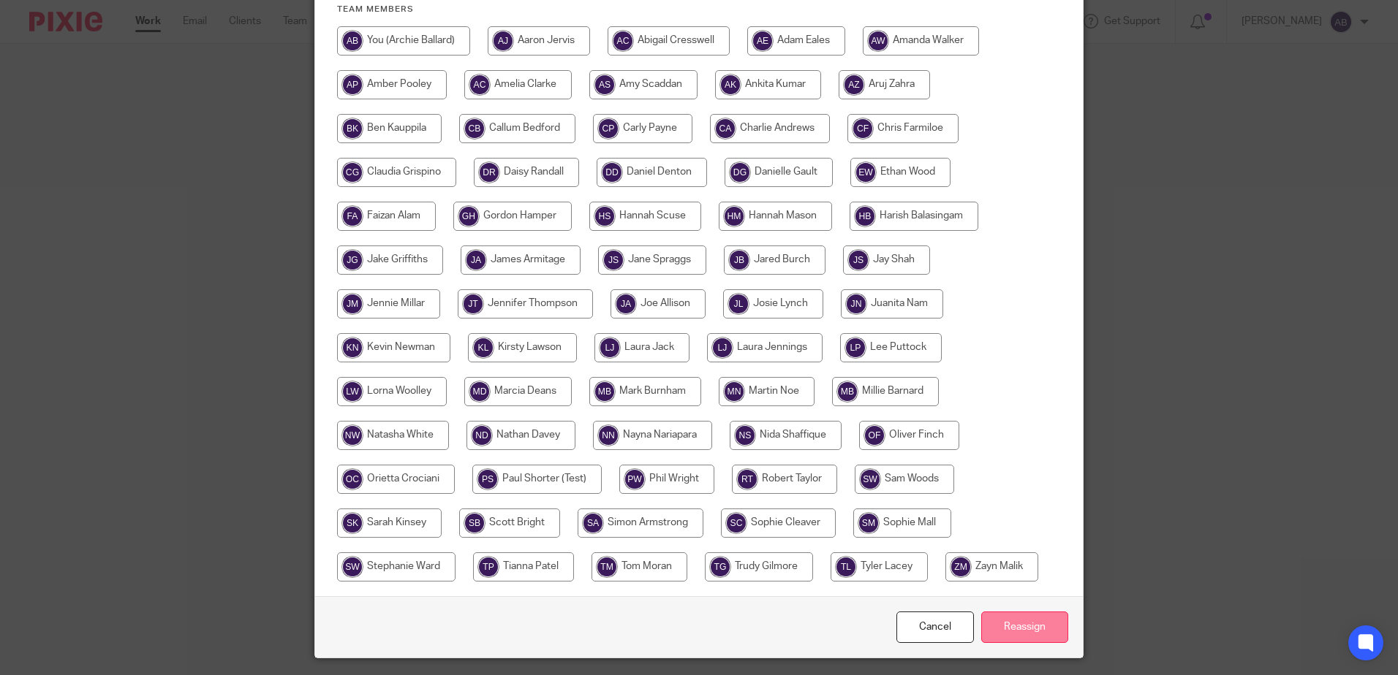
click at [1022, 635] on input "Reassign" at bounding box center [1024, 627] width 87 height 31
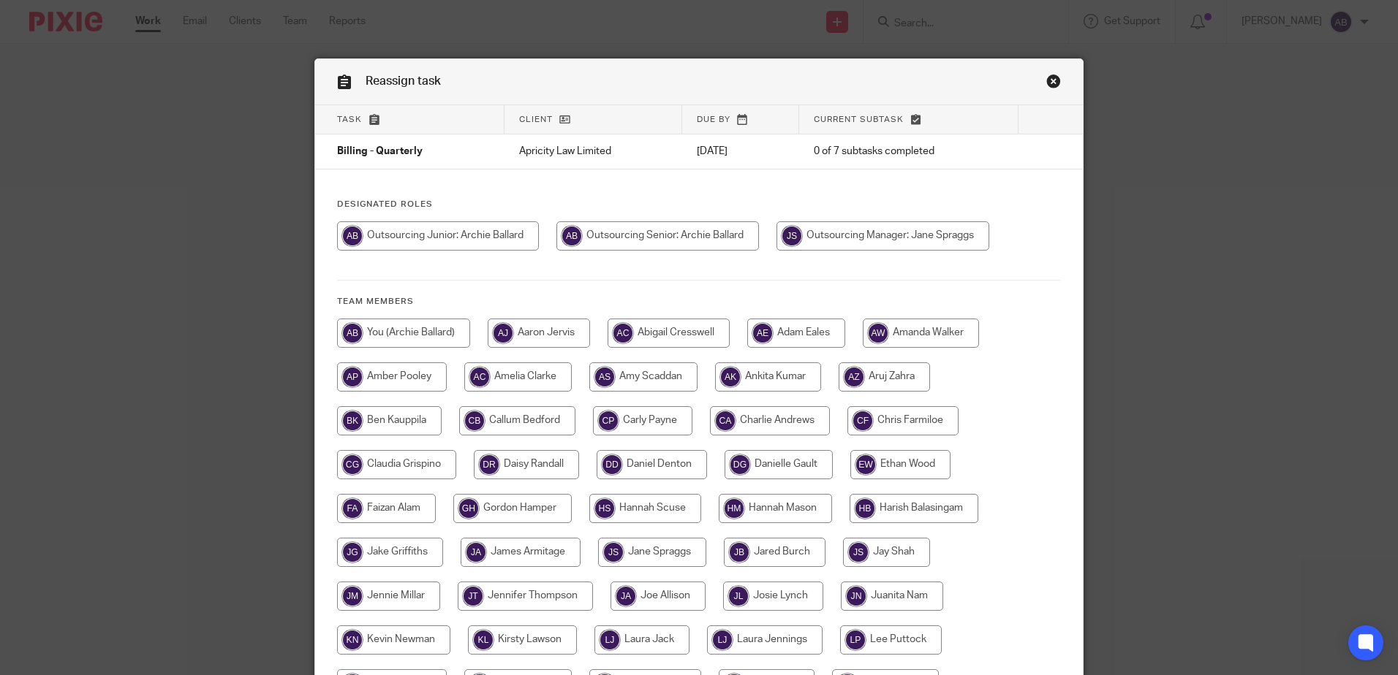
click at [679, 239] on input "radio" at bounding box center [657, 236] width 202 height 29
radio input "true"
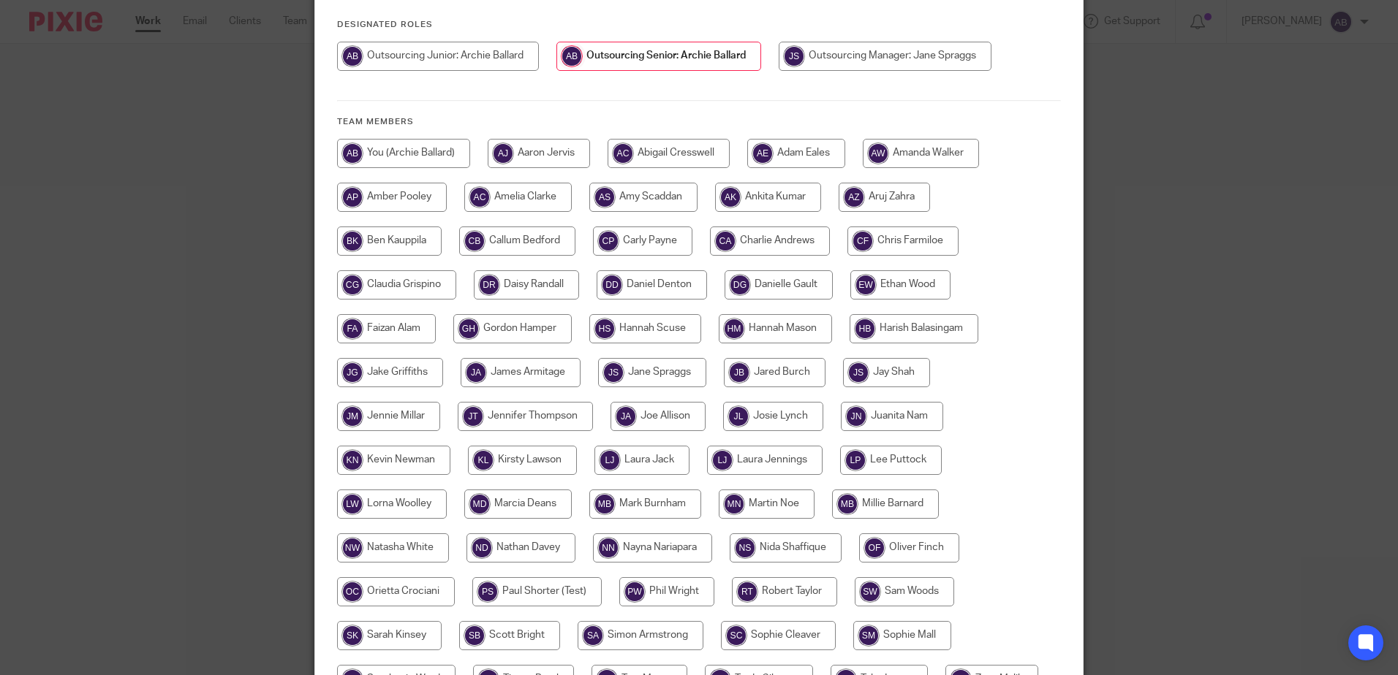
scroll to position [334, 0]
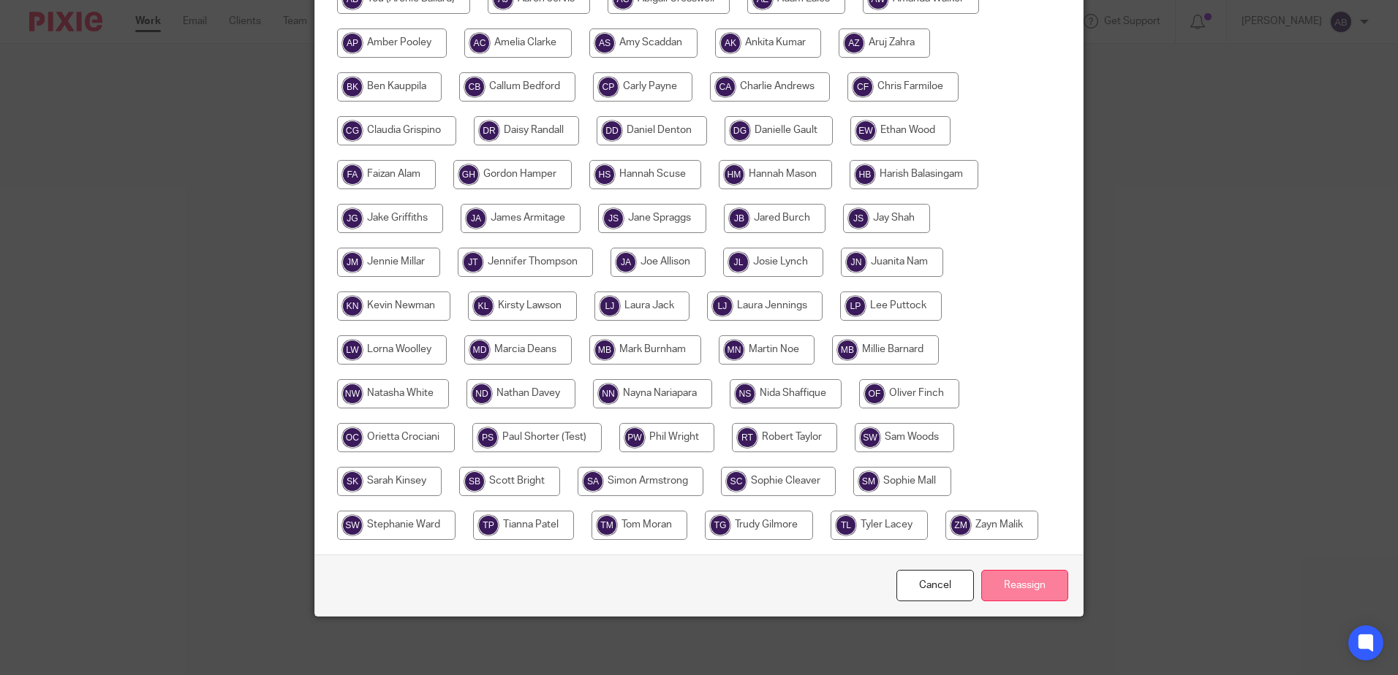
click at [1050, 580] on input "Reassign" at bounding box center [1024, 585] width 87 height 31
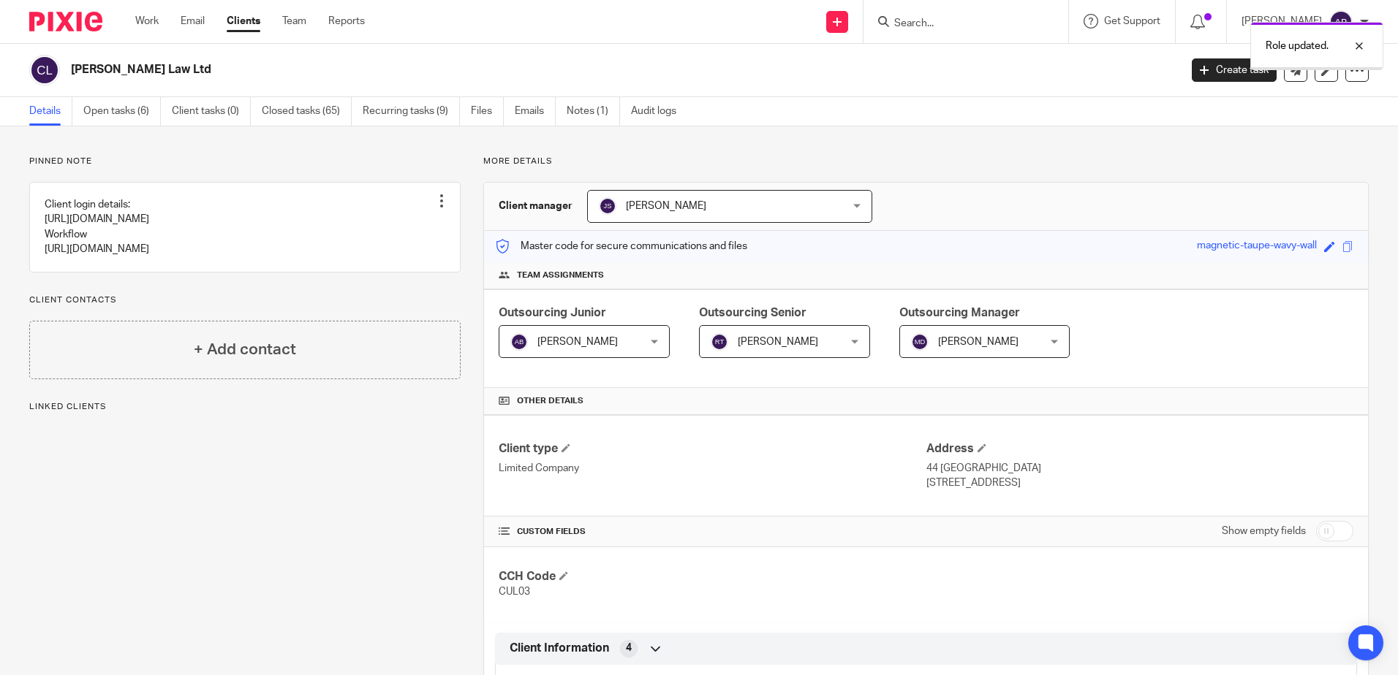
click at [752, 368] on div "Outsourcing Junior Archie Ballard Archie Ballard Not selected Aaron Jervis Abig…" at bounding box center [926, 338] width 884 height 99
click at [757, 349] on span "[PERSON_NAME]" at bounding box center [774, 341] width 126 height 31
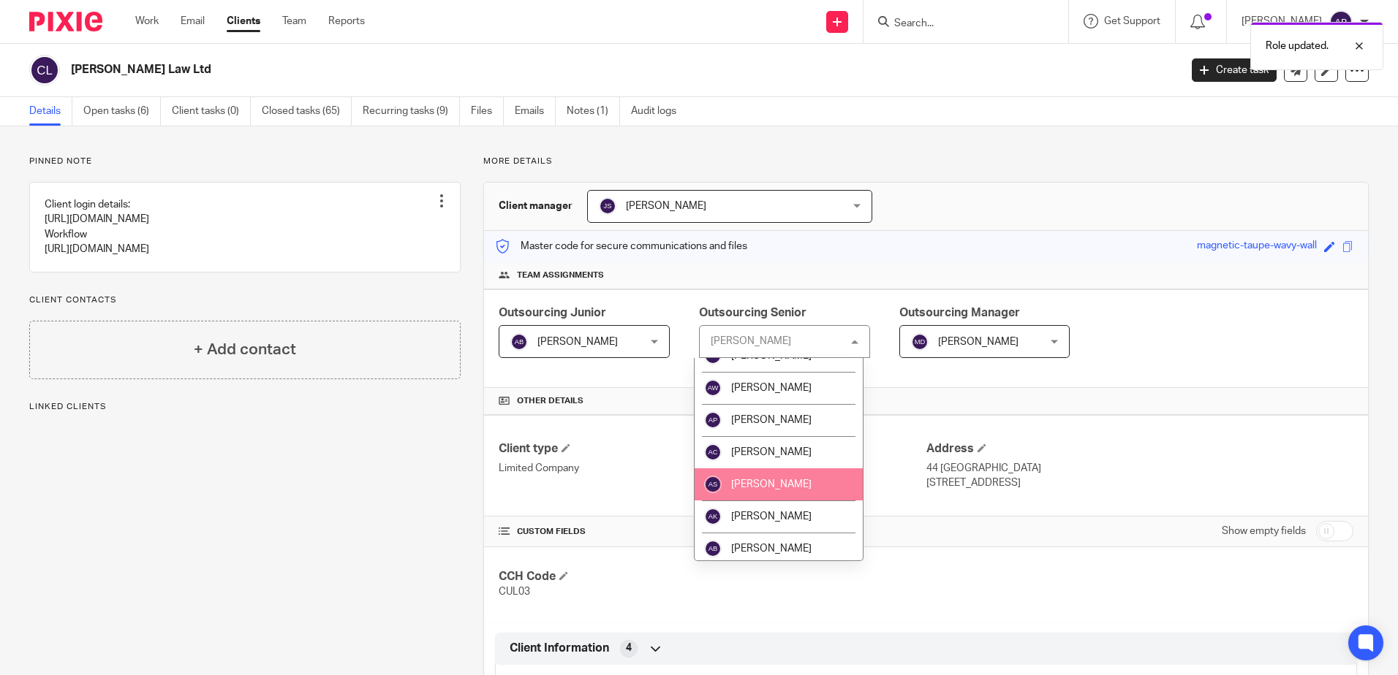
scroll to position [146, 0]
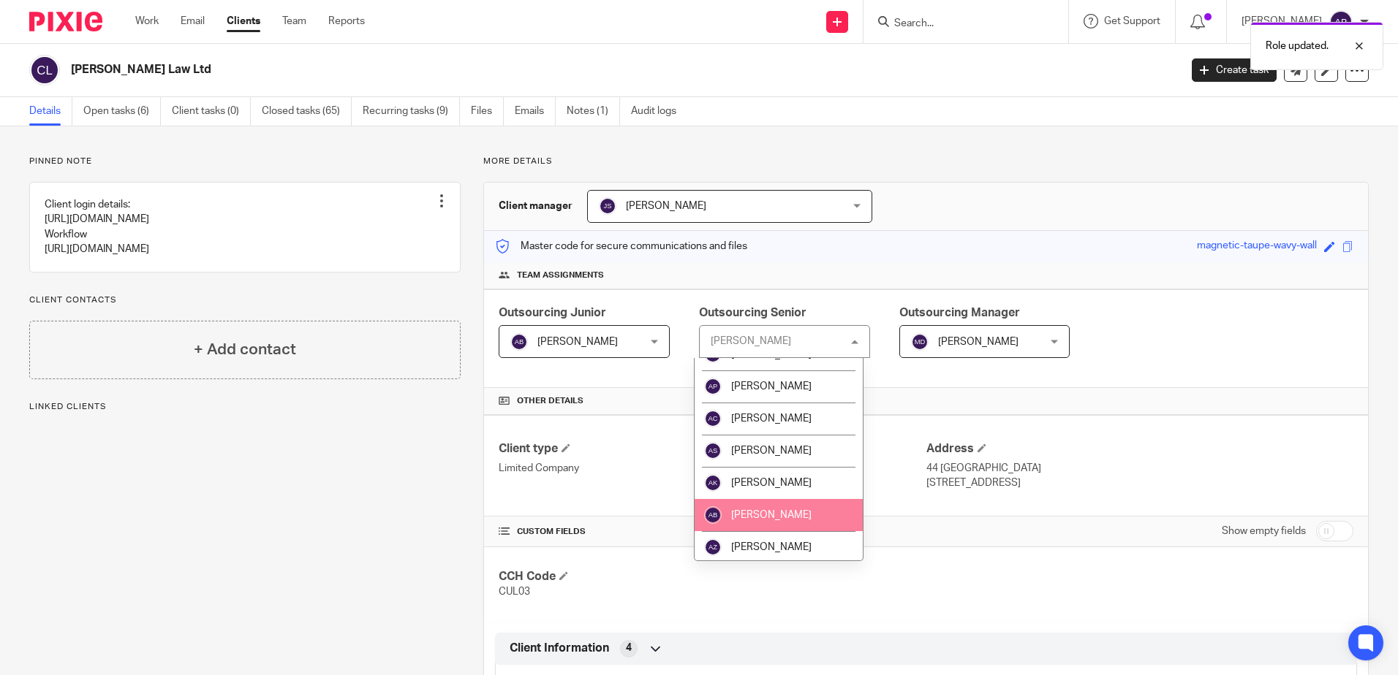
click at [773, 508] on li "[PERSON_NAME]" at bounding box center [778, 515] width 168 height 32
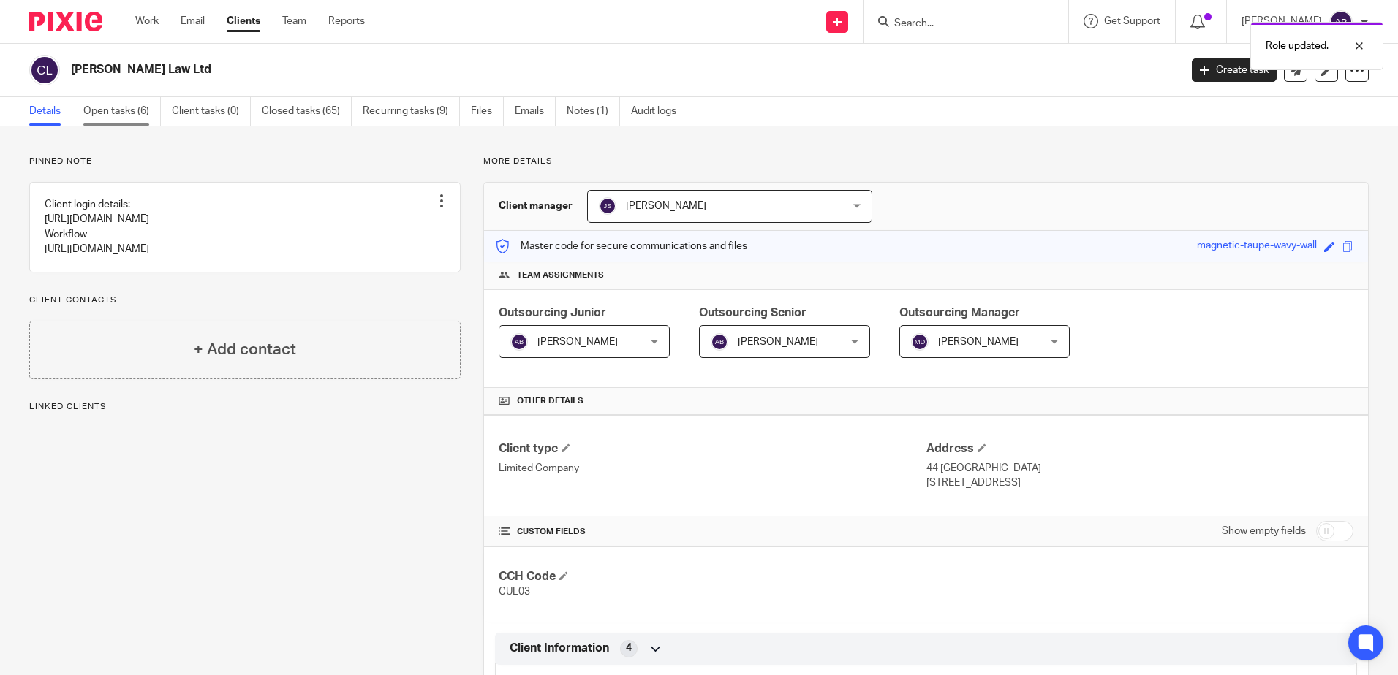
click at [132, 110] on link "Open tasks (6)" at bounding box center [121, 111] width 77 height 29
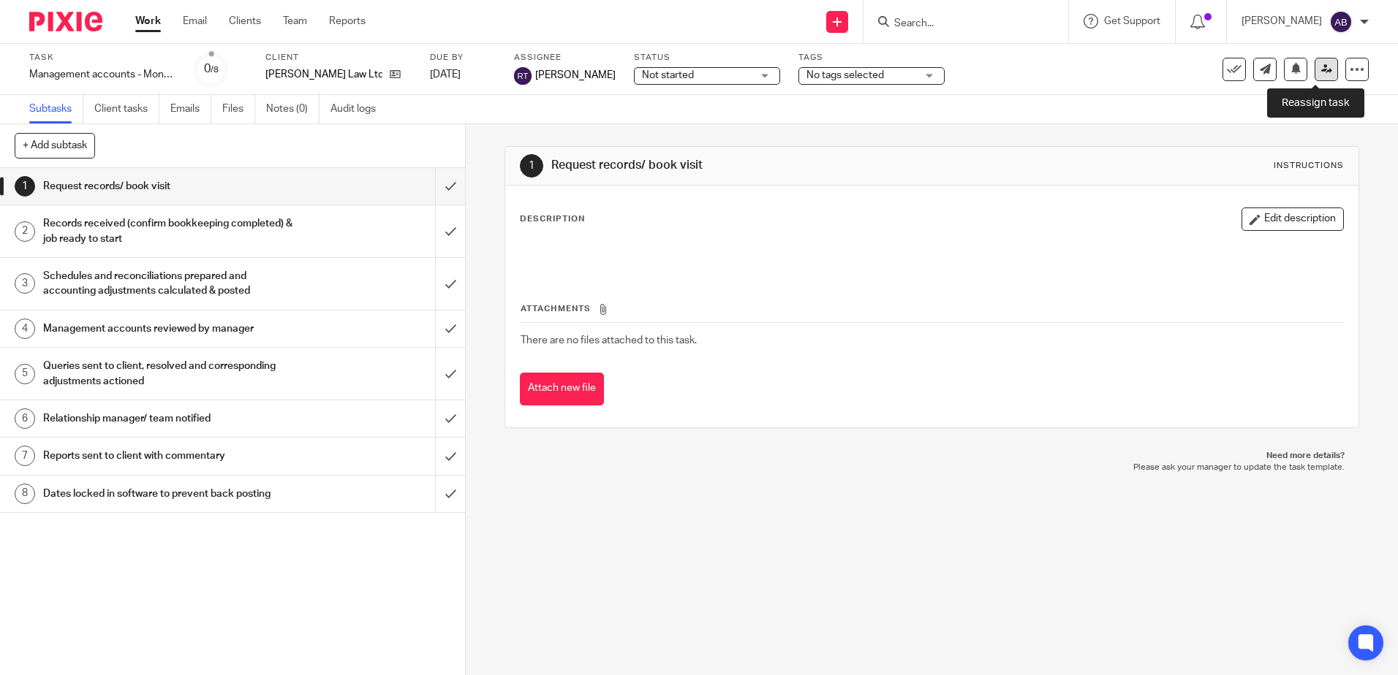
click at [1314, 69] on link at bounding box center [1325, 69] width 23 height 23
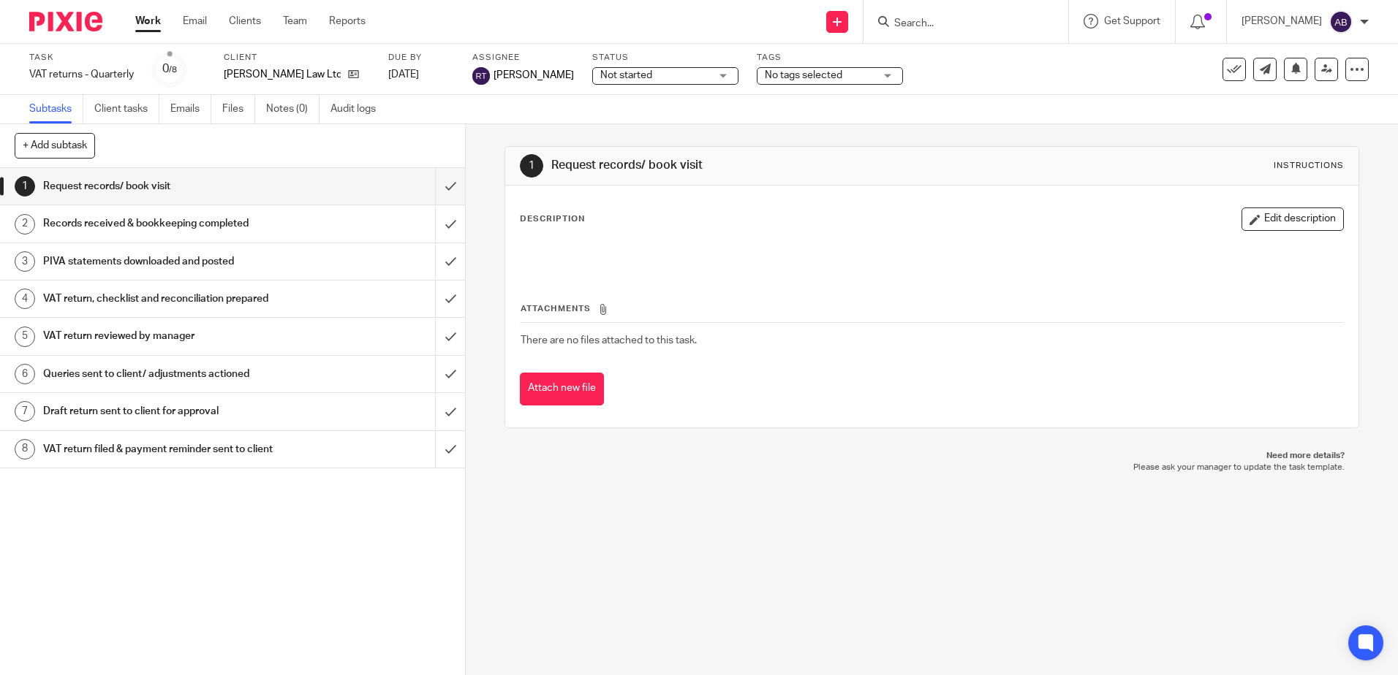
click at [1327, 63] on div "See template in use Advanced task editor Copy task Change schedule Delete" at bounding box center [1295, 69] width 146 height 23
click at [1314, 63] on link at bounding box center [1325, 69] width 23 height 23
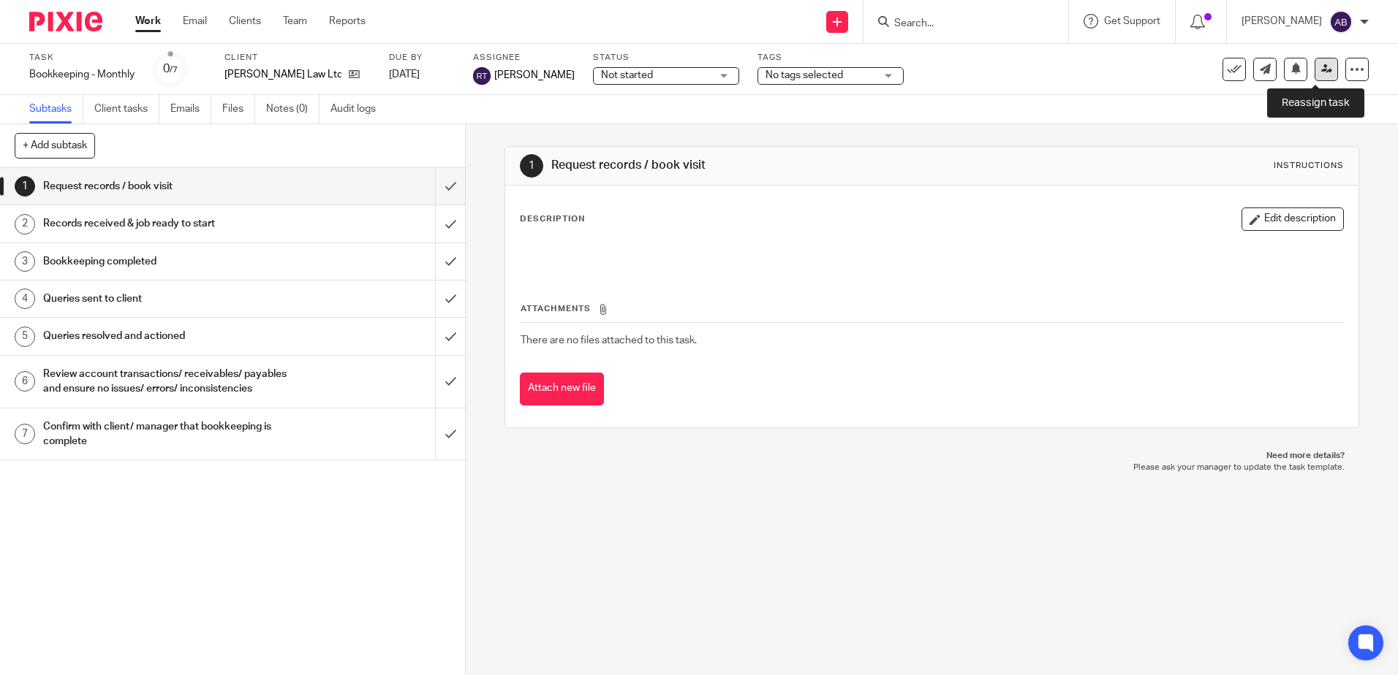
click at [1321, 73] on icon at bounding box center [1326, 69] width 11 height 11
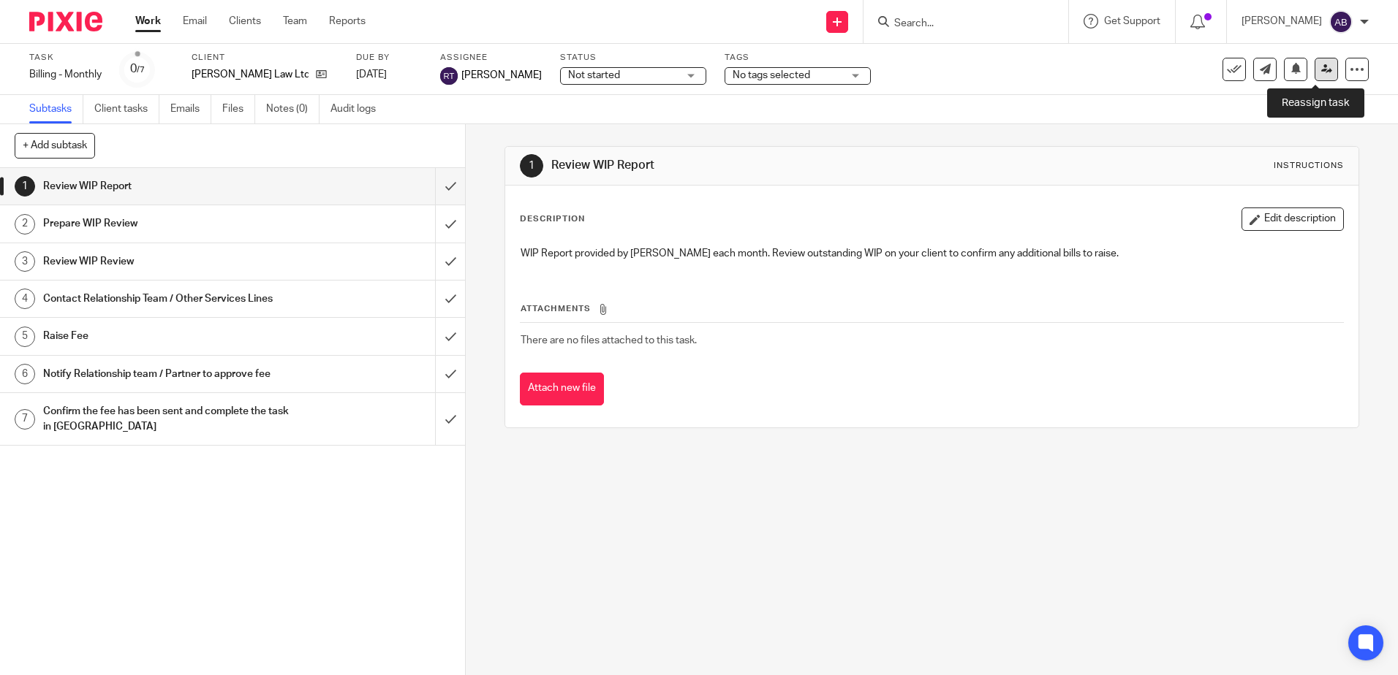
click at [1314, 70] on link at bounding box center [1325, 69] width 23 height 23
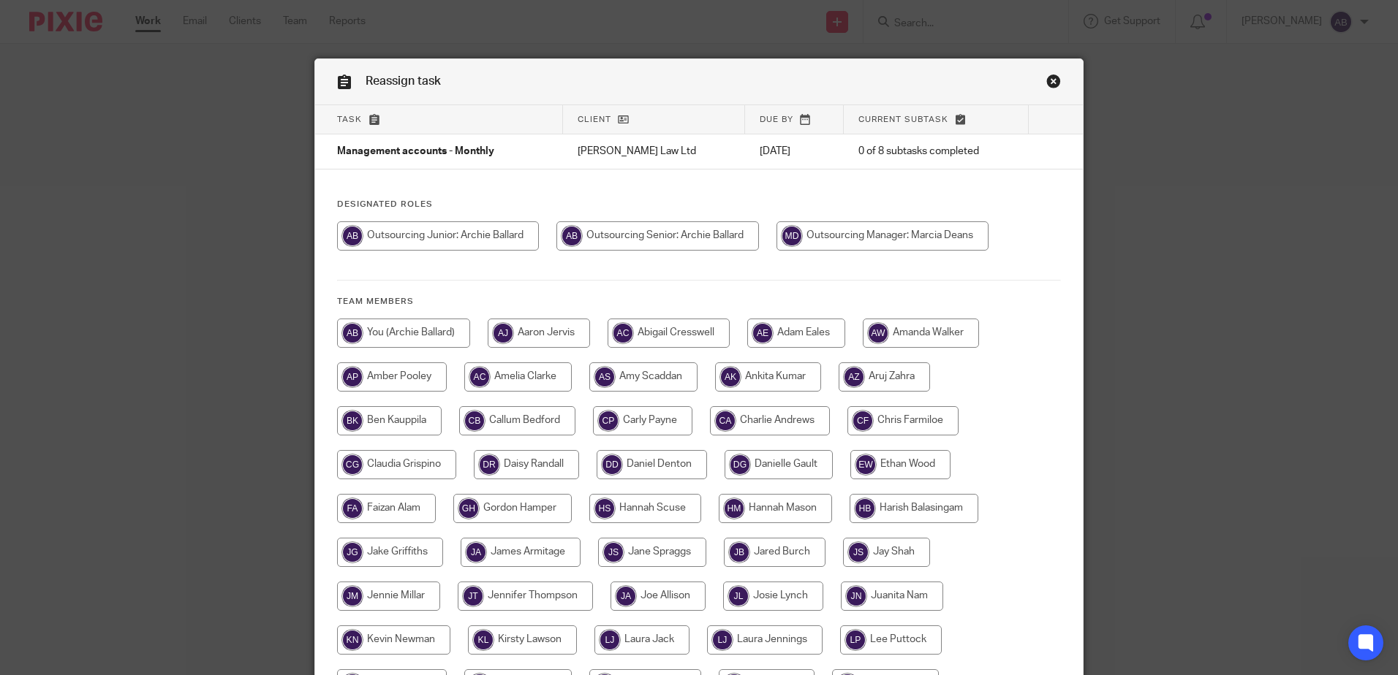
click at [580, 220] on div "Designated Roles Team members" at bounding box center [699, 544] width 768 height 690
click at [594, 239] on input "radio" at bounding box center [657, 236] width 202 height 29
radio input "true"
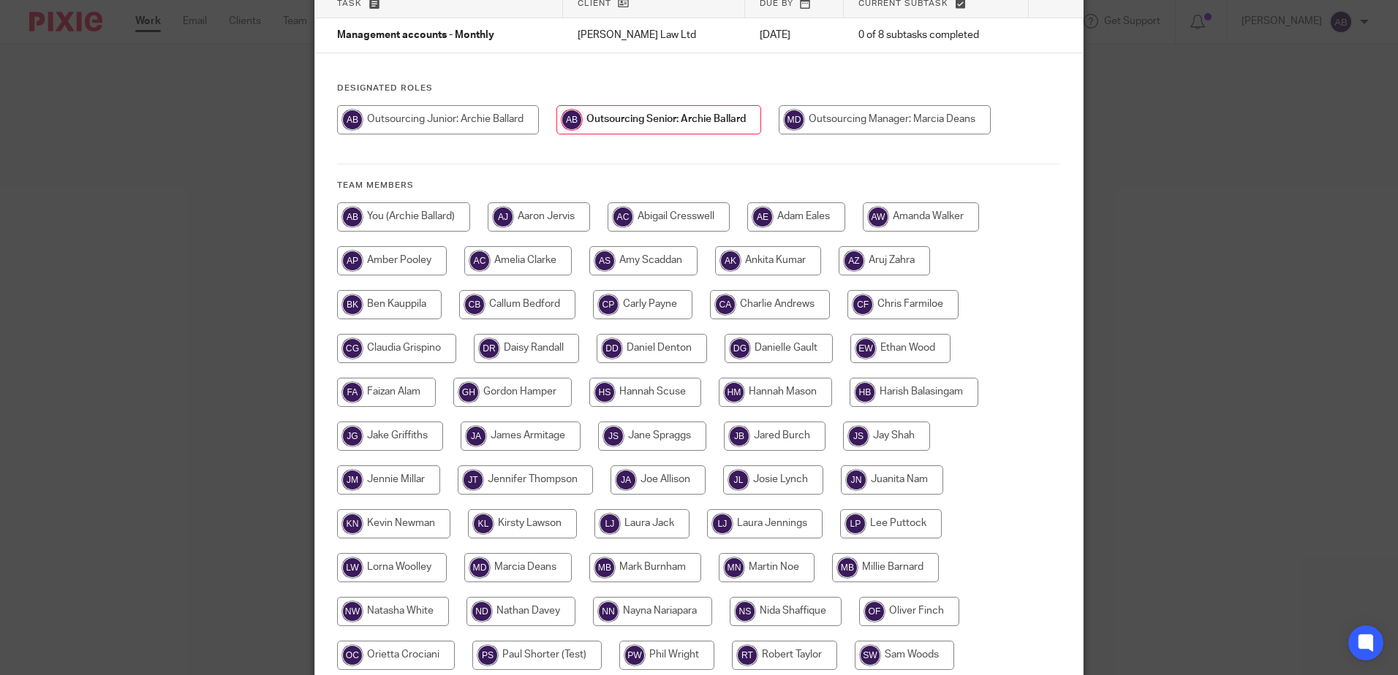
scroll to position [334, 0]
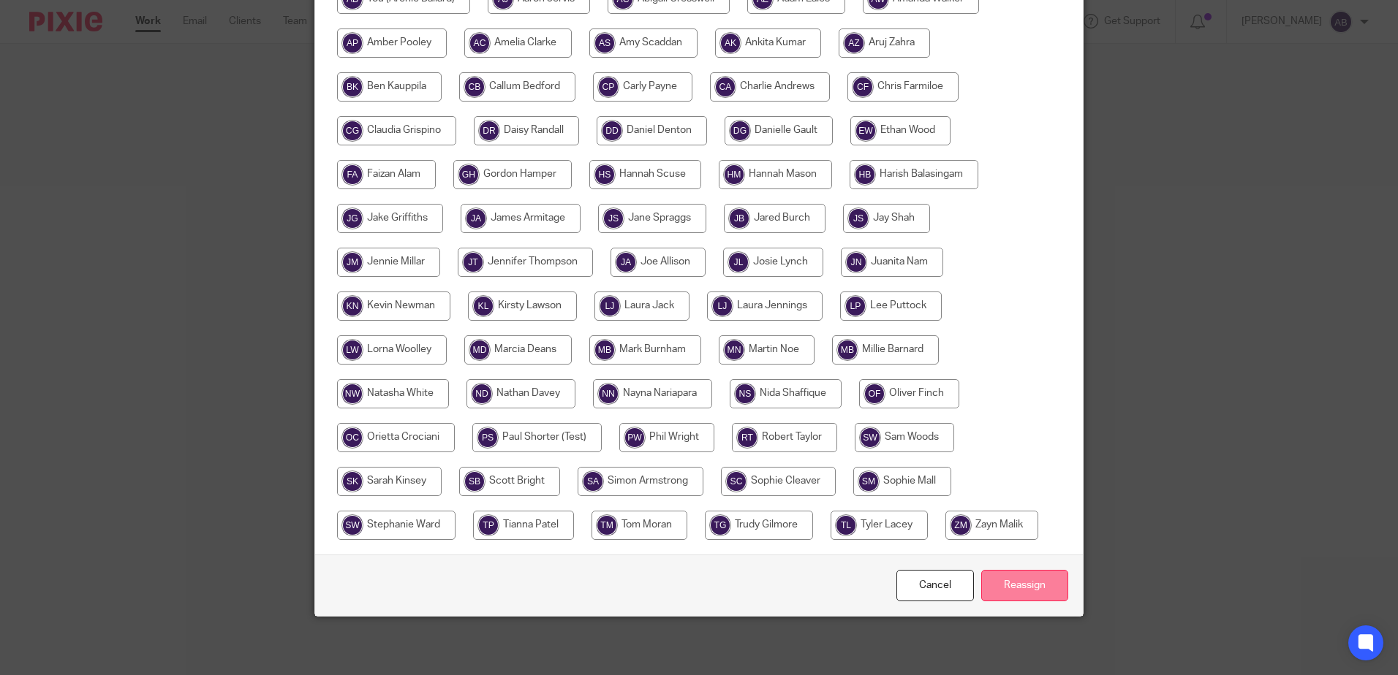
click at [1020, 579] on input "Reassign" at bounding box center [1024, 585] width 87 height 31
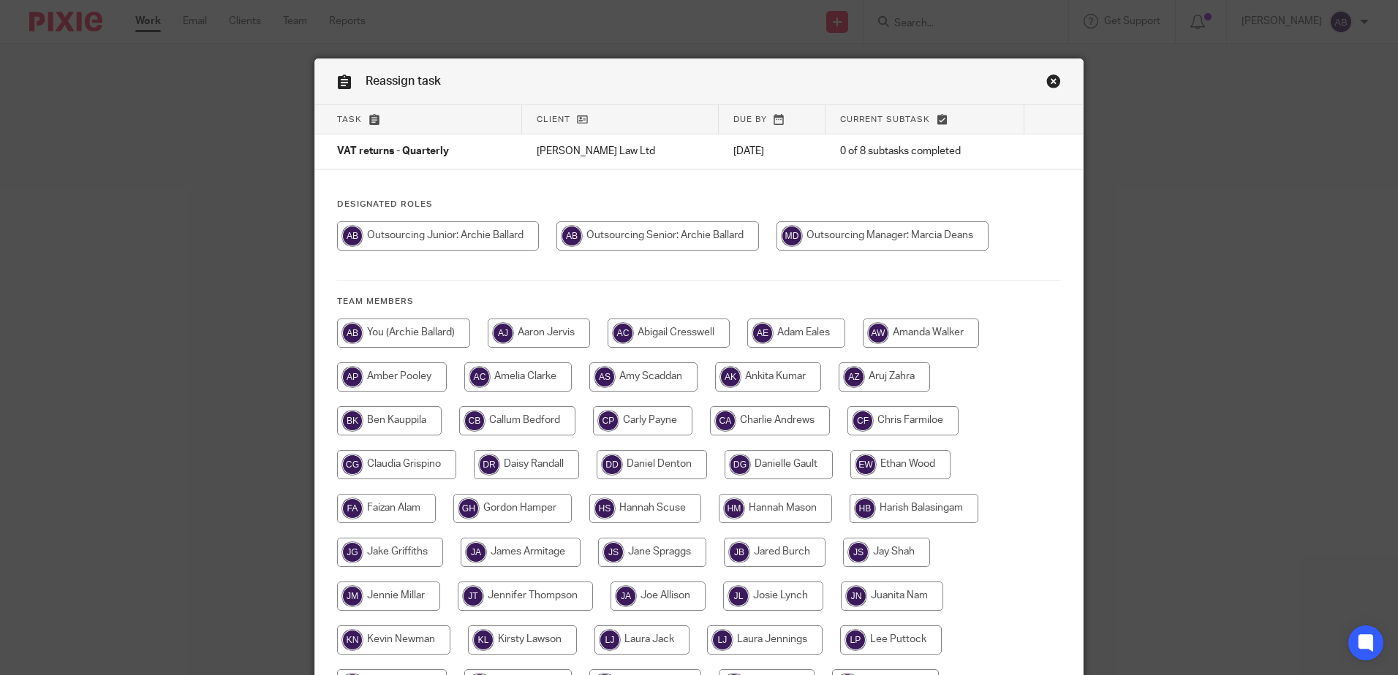
click at [661, 229] on input "radio" at bounding box center [657, 236] width 202 height 29
radio input "true"
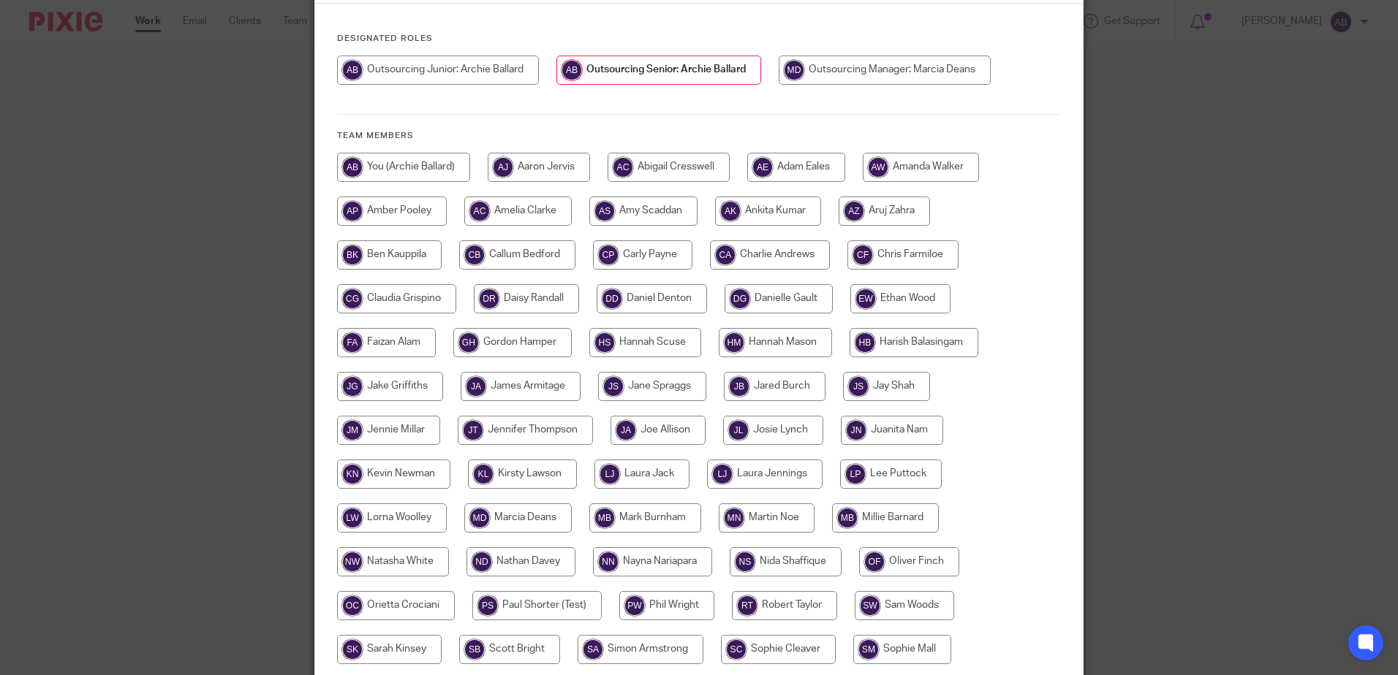
scroll to position [334, 0]
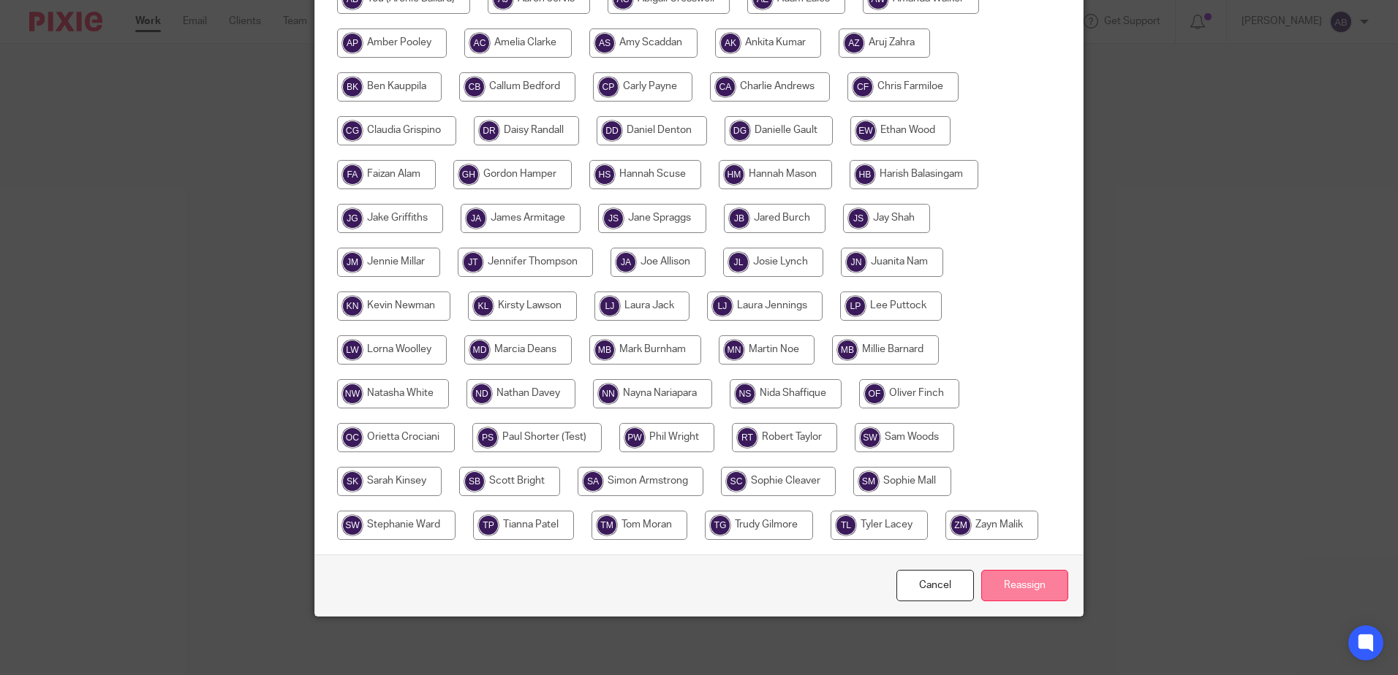
click at [1015, 585] on input "Reassign" at bounding box center [1024, 585] width 87 height 31
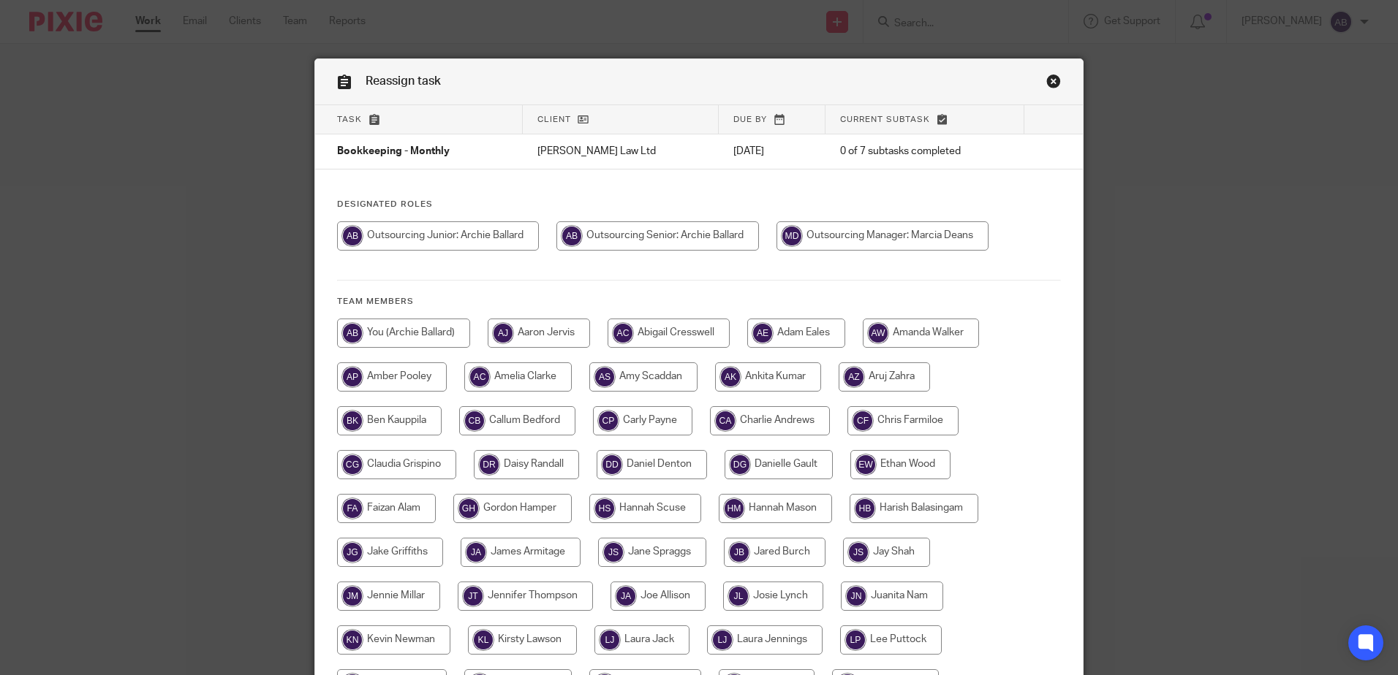
click at [599, 216] on div "Designated Roles Team members" at bounding box center [699, 544] width 768 height 690
click at [618, 238] on input "radio" at bounding box center [657, 236] width 202 height 29
radio input "true"
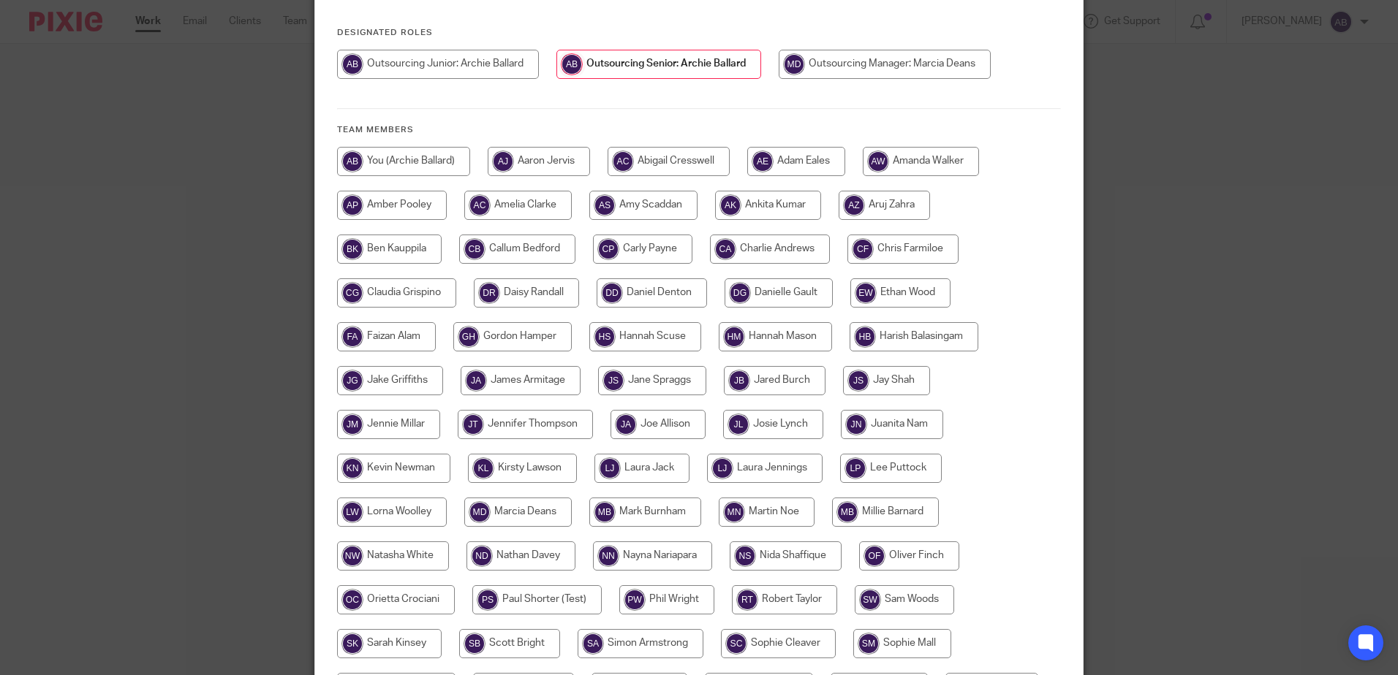
scroll to position [334, 0]
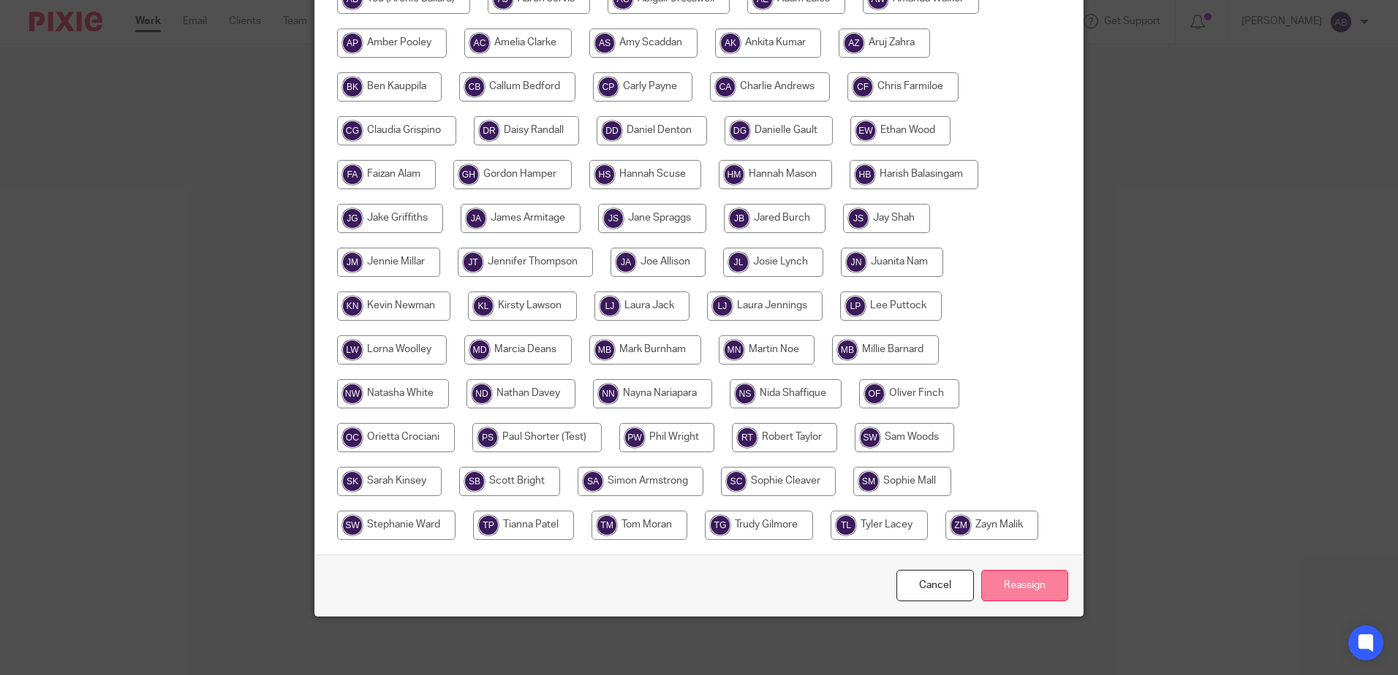
click at [1008, 586] on input "Reassign" at bounding box center [1024, 585] width 87 height 31
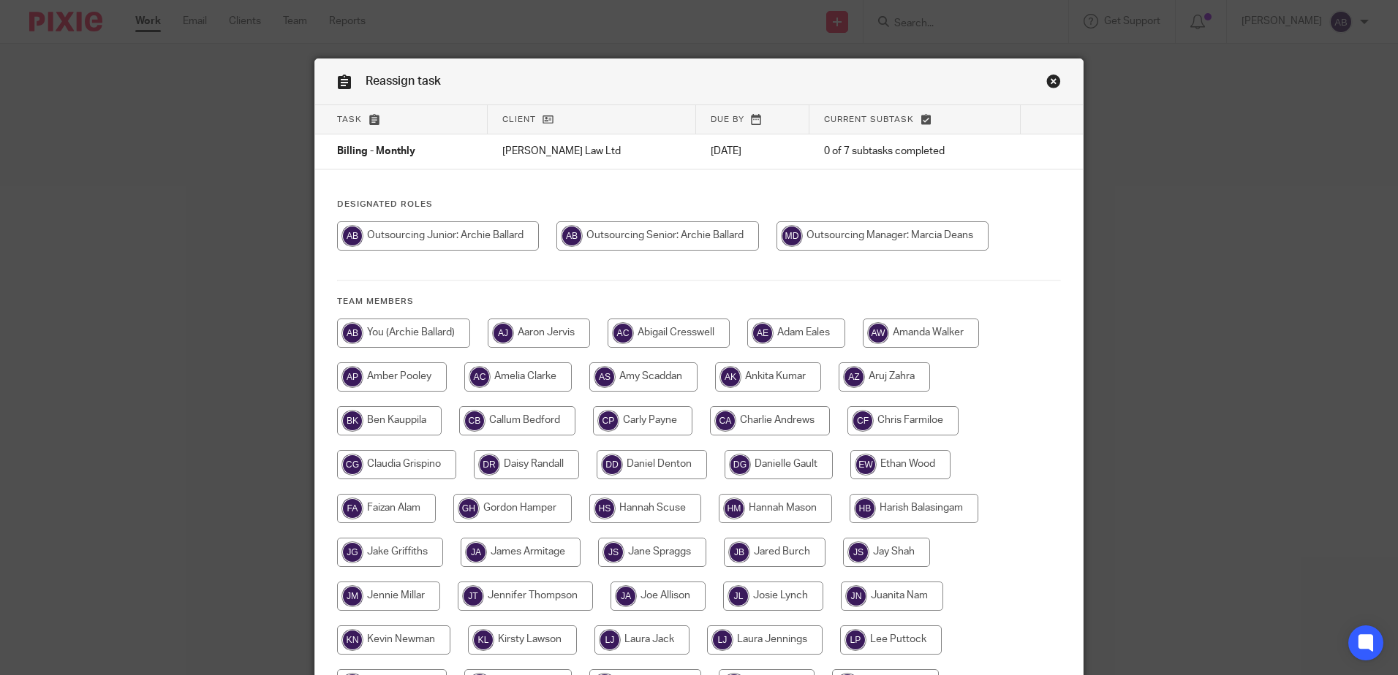
click at [665, 214] on div "Designated Roles Team members" at bounding box center [699, 544] width 768 height 690
click at [677, 246] on input "radio" at bounding box center [657, 236] width 202 height 29
radio input "true"
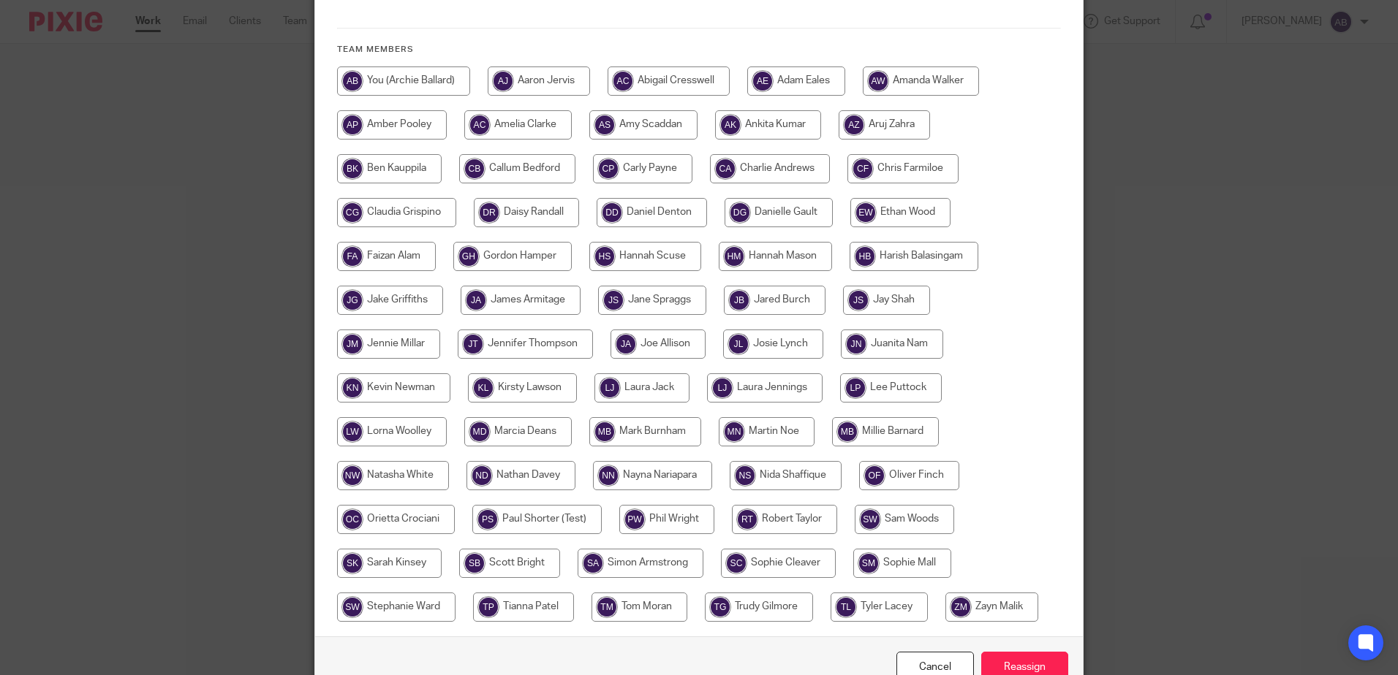
scroll to position [334, 0]
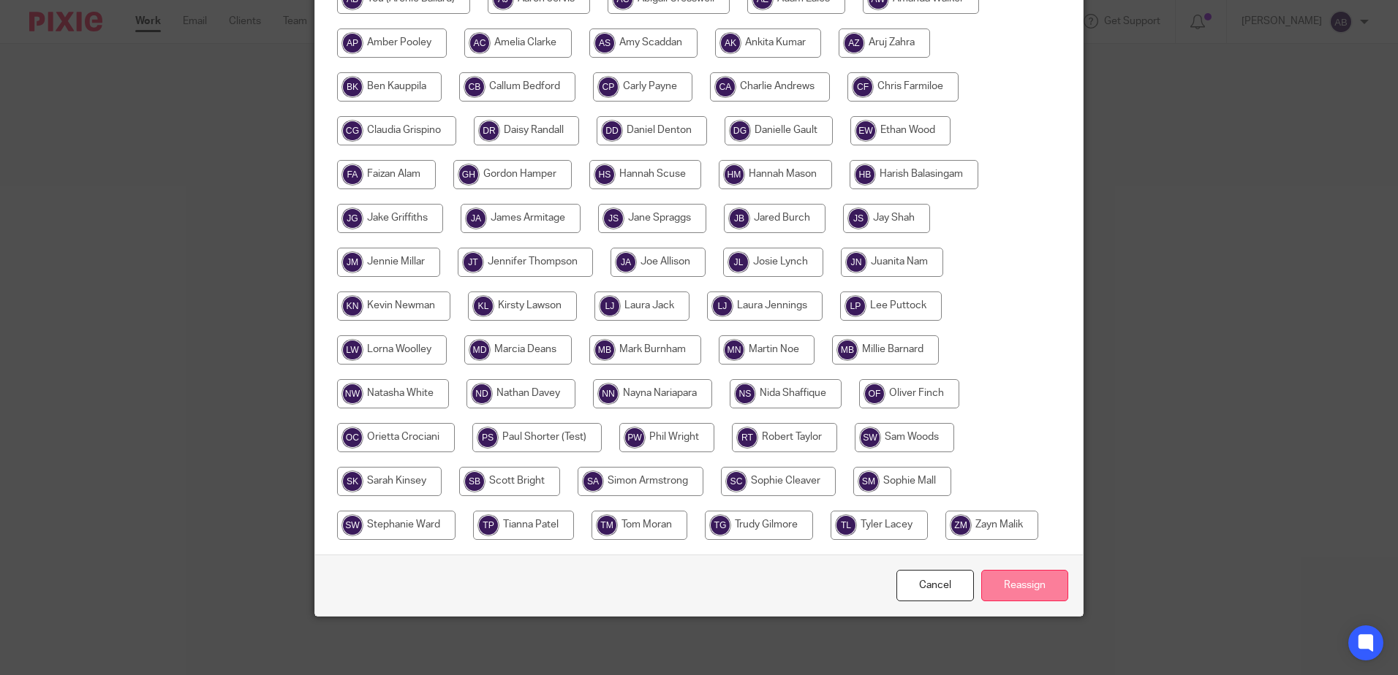
click at [1037, 578] on input "Reassign" at bounding box center [1024, 585] width 87 height 31
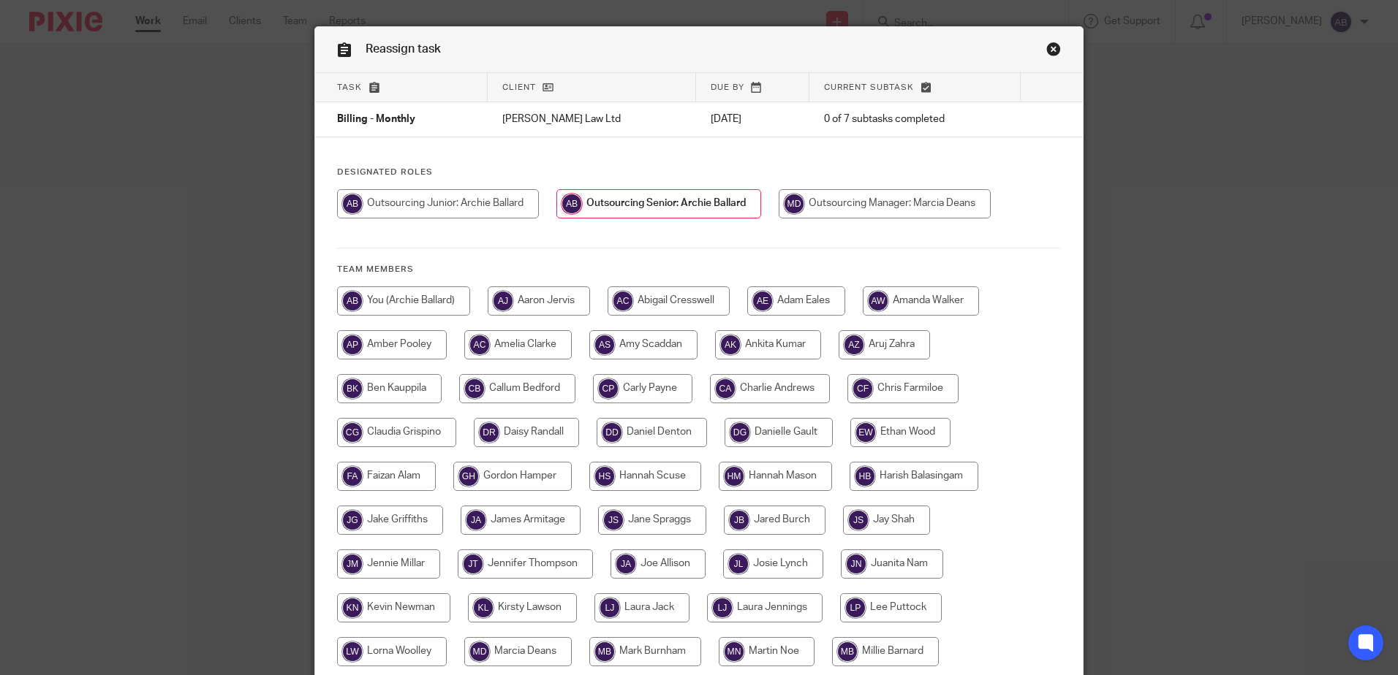
scroll to position [0, 0]
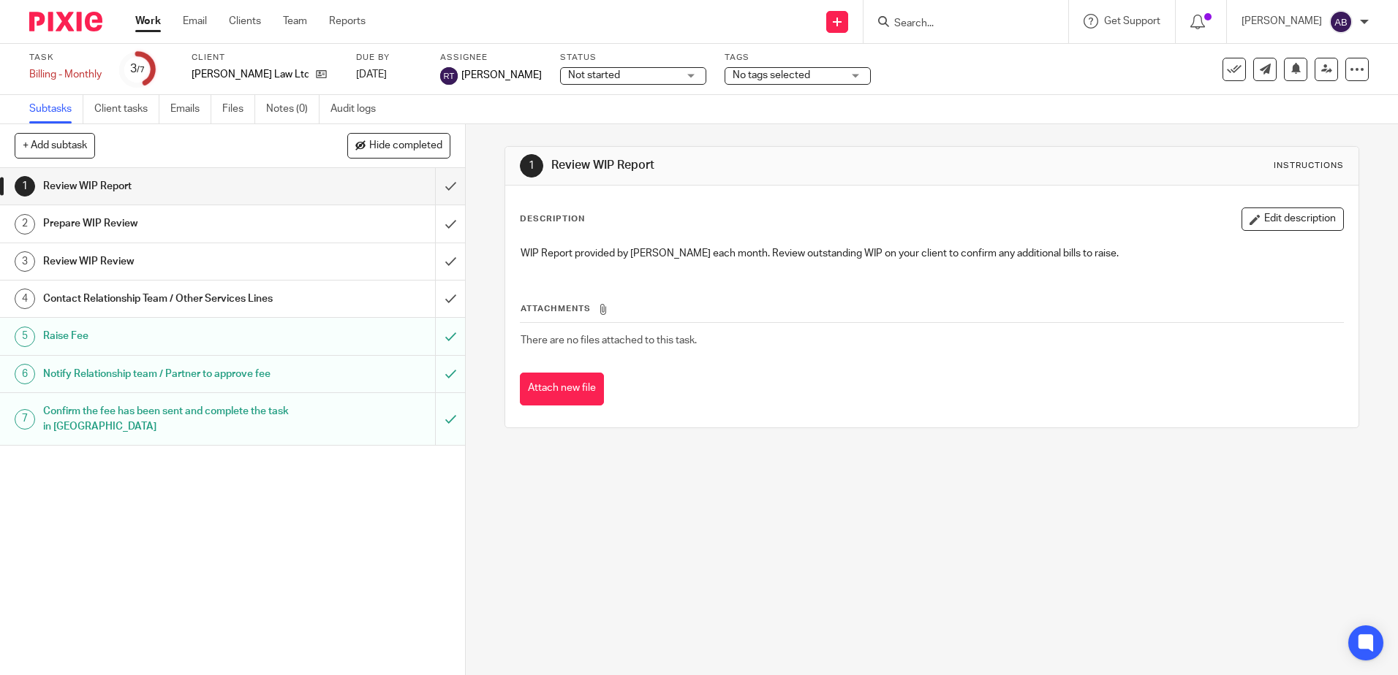
click at [281, 74] on div "[PERSON_NAME] Law Ltd" at bounding box center [265, 74] width 146 height 15
click at [316, 73] on icon at bounding box center [321, 74] width 11 height 11
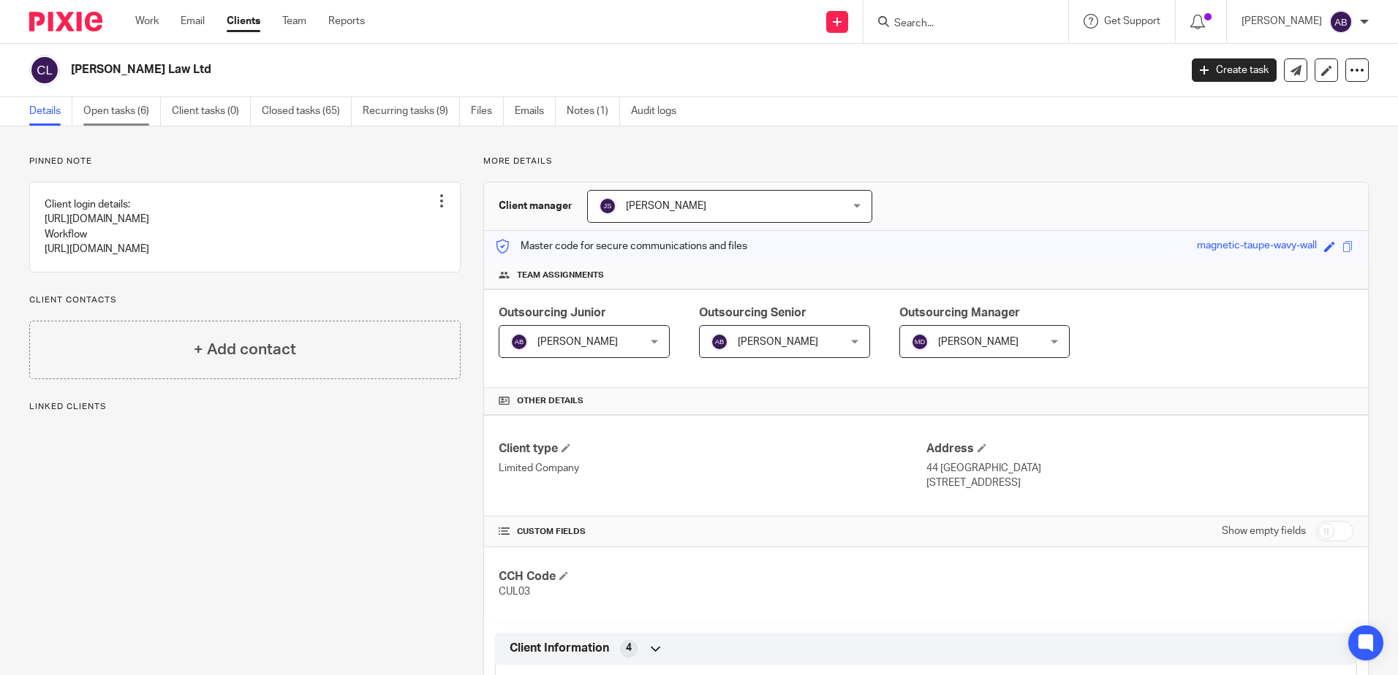
click at [143, 112] on link "Open tasks (6)" at bounding box center [121, 111] width 77 height 29
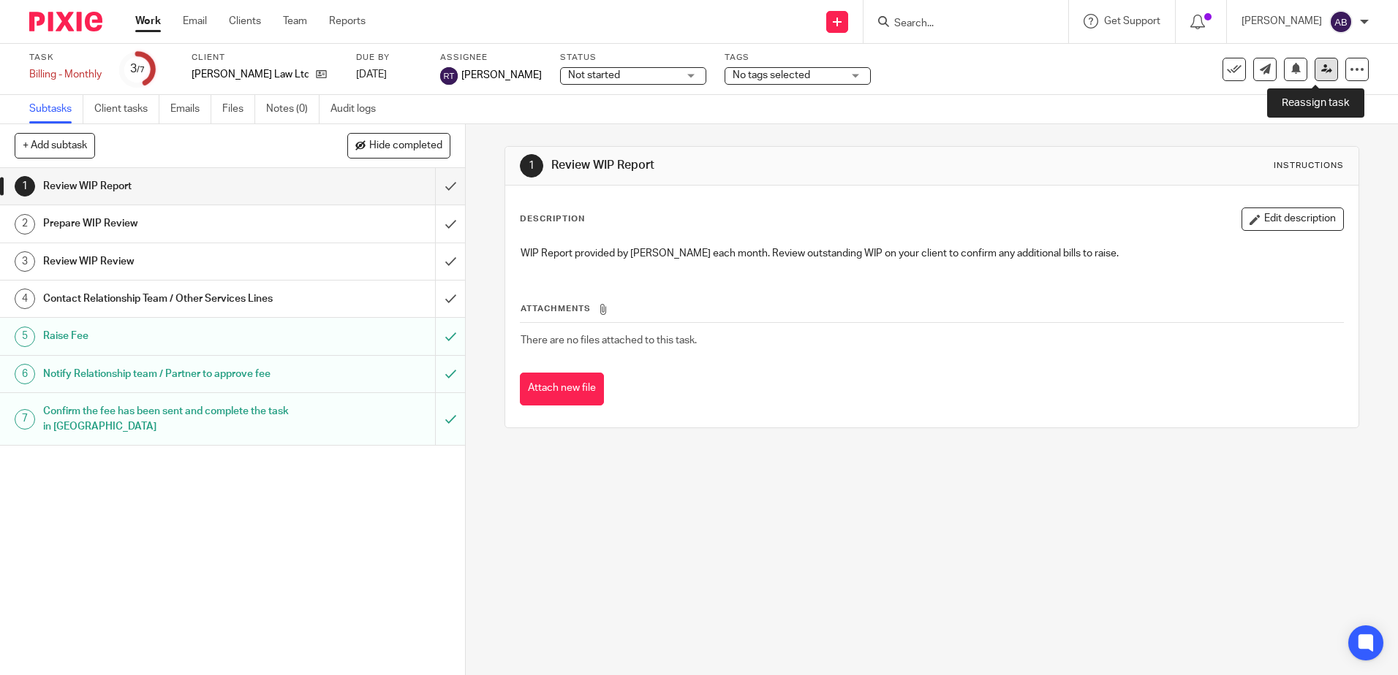
click at [1321, 69] on icon at bounding box center [1326, 69] width 11 height 11
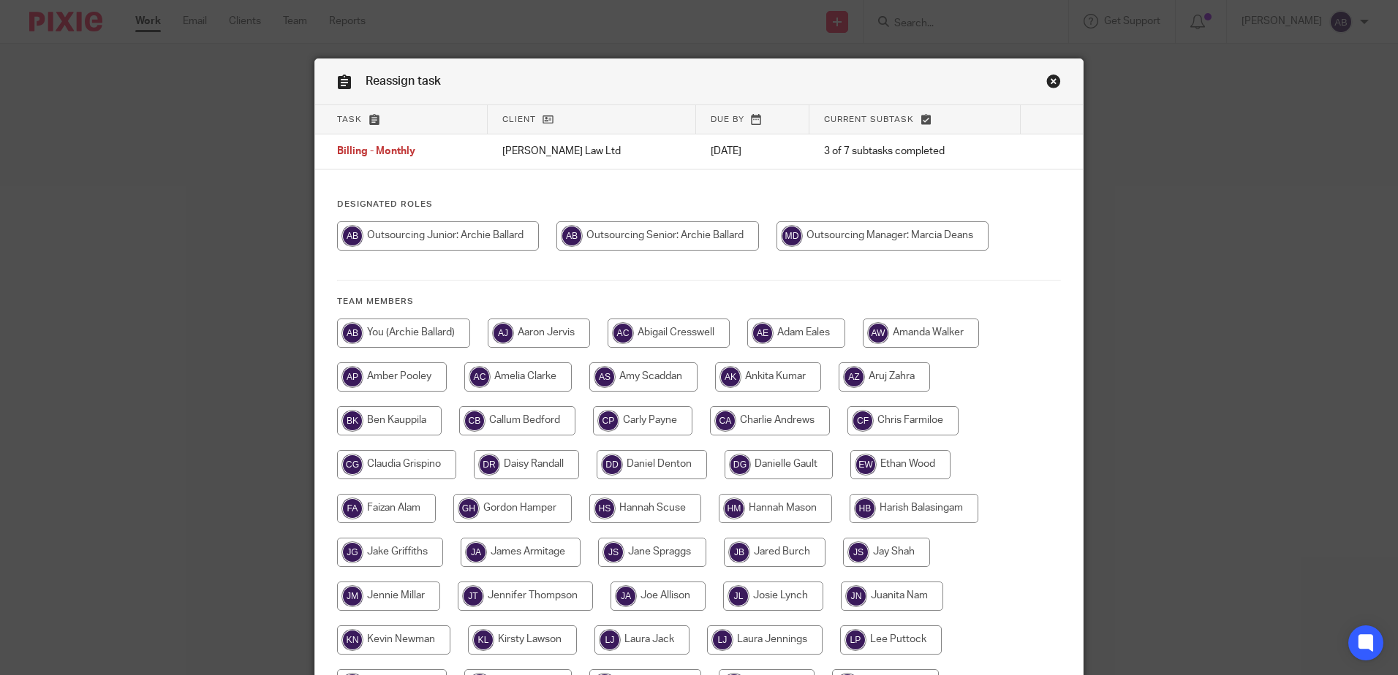
click at [719, 240] on input "radio" at bounding box center [657, 236] width 202 height 29
radio input "true"
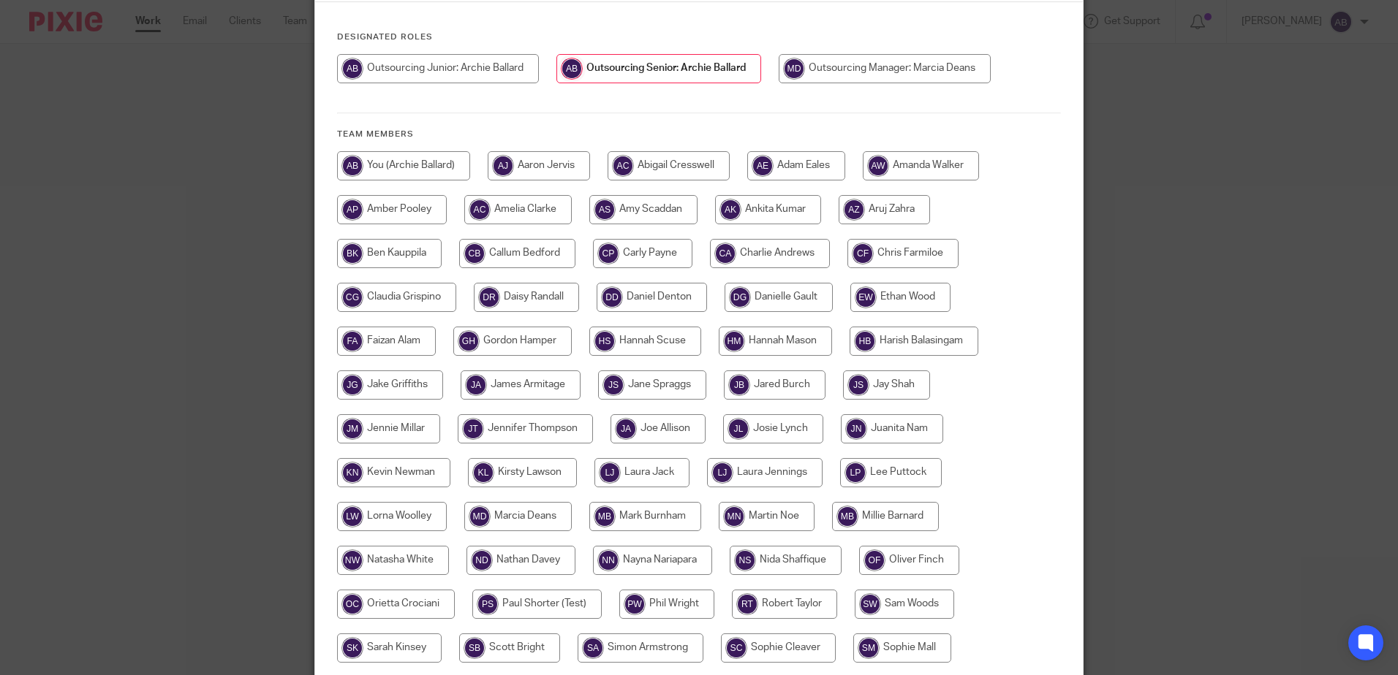
scroll to position [334, 0]
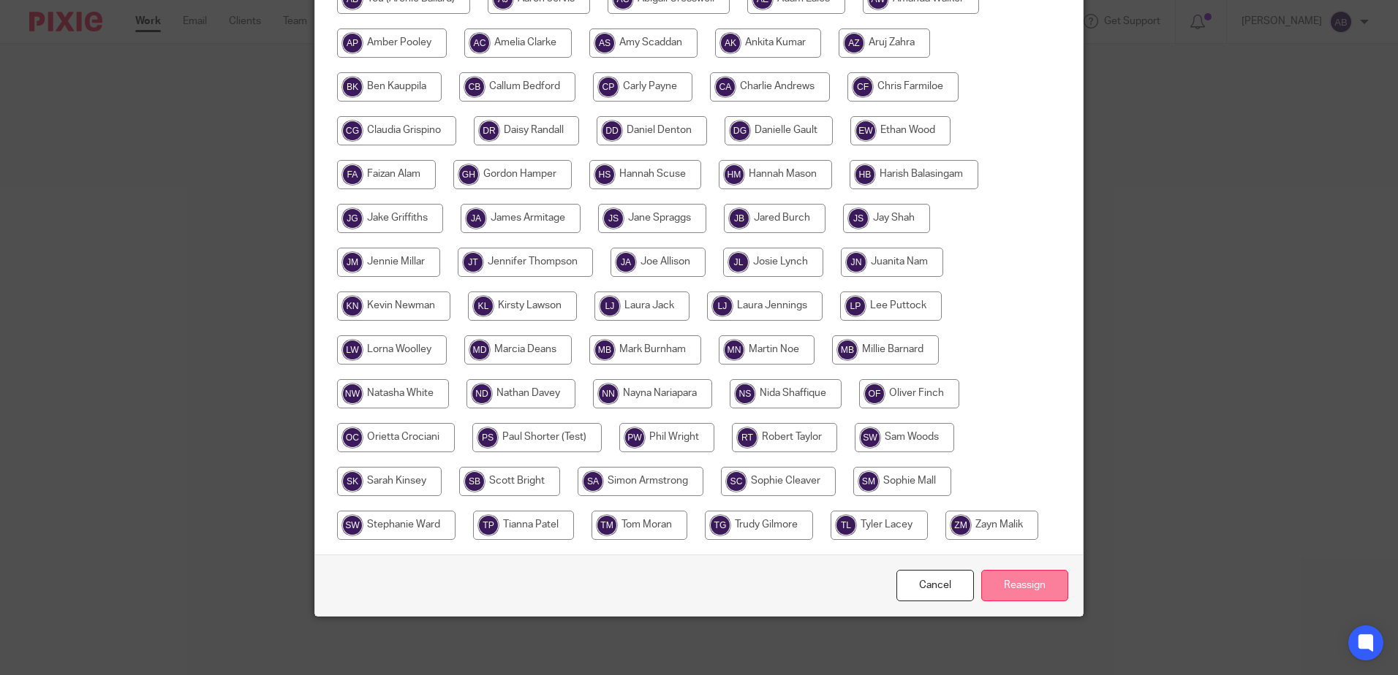
click at [1010, 594] on input "Reassign" at bounding box center [1024, 585] width 87 height 31
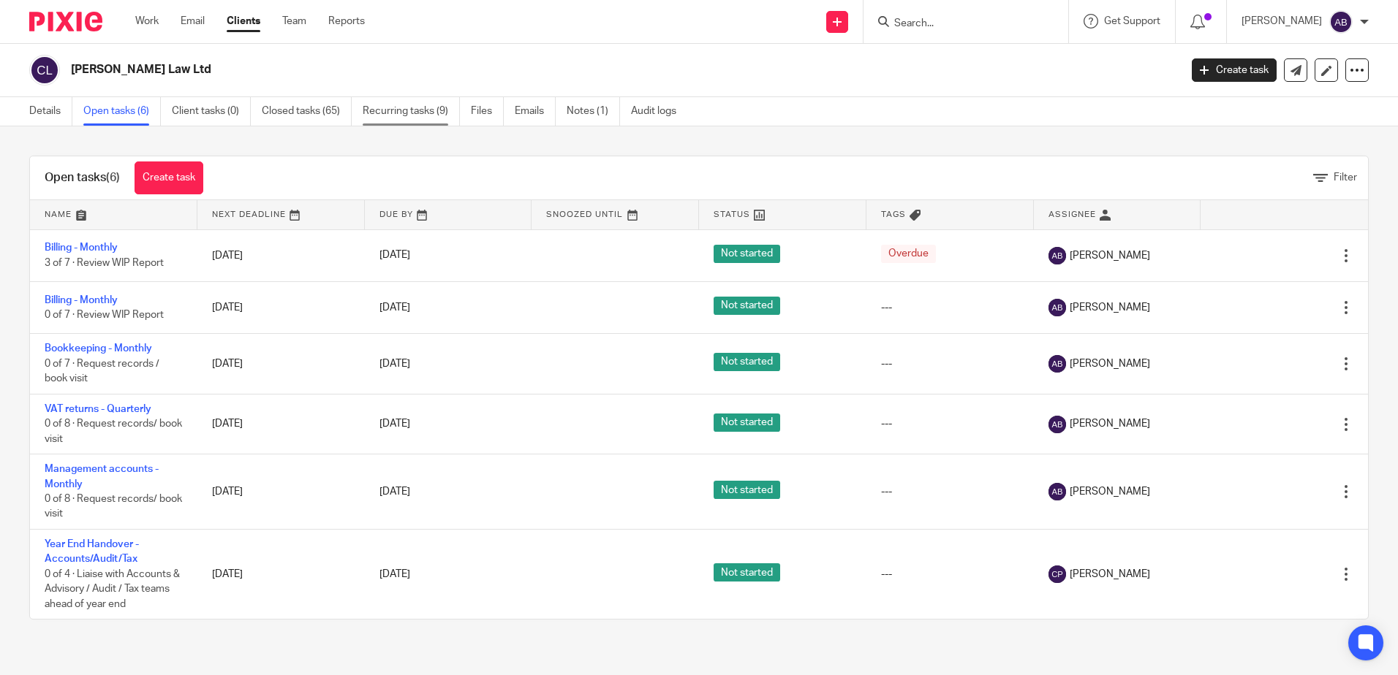
click at [385, 113] on link "Recurring tasks (9)" at bounding box center [411, 111] width 97 height 29
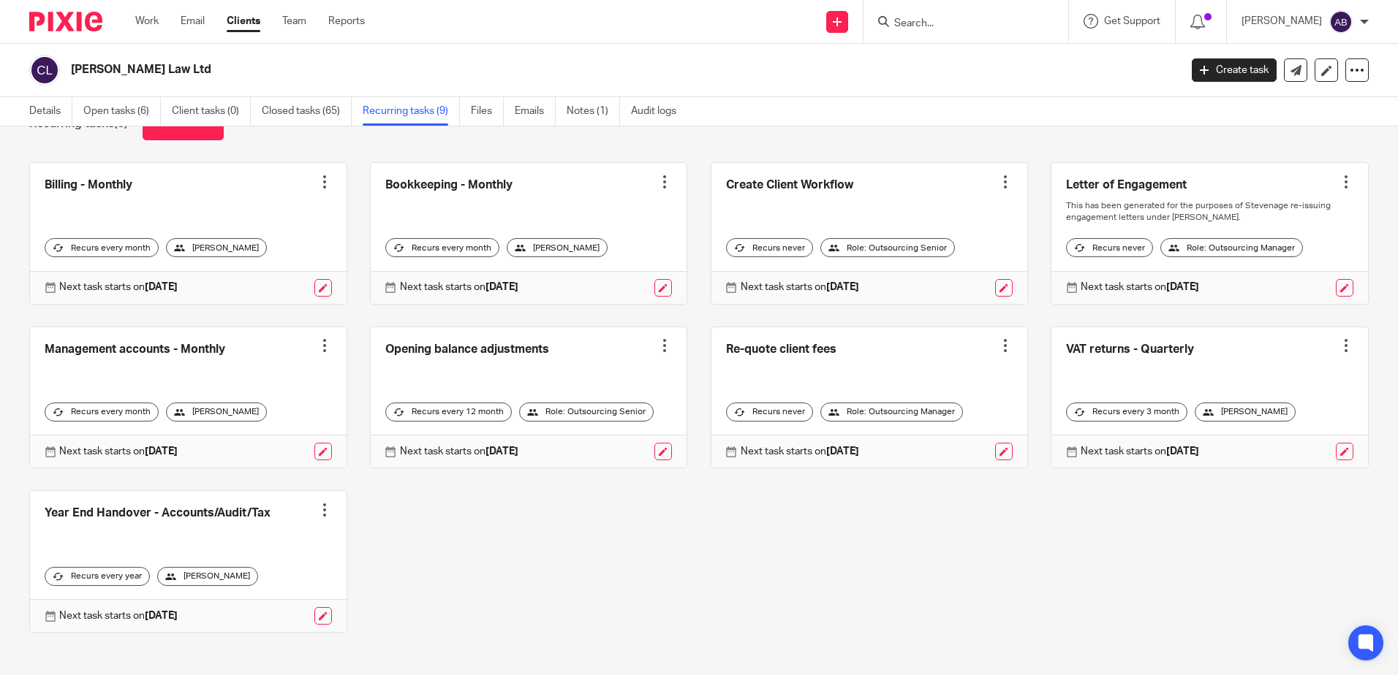
scroll to position [69, 0]
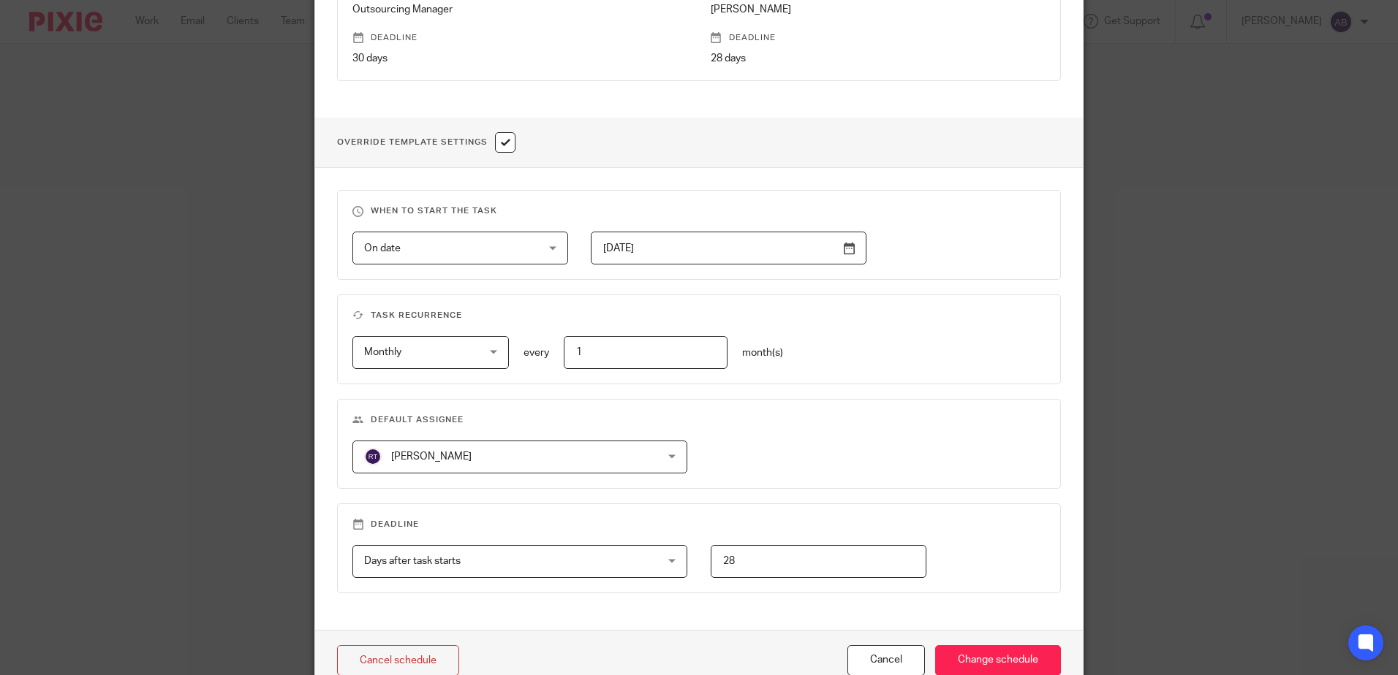
scroll to position [439, 0]
click at [521, 462] on span "[PERSON_NAME]" at bounding box center [493, 452] width 258 height 31
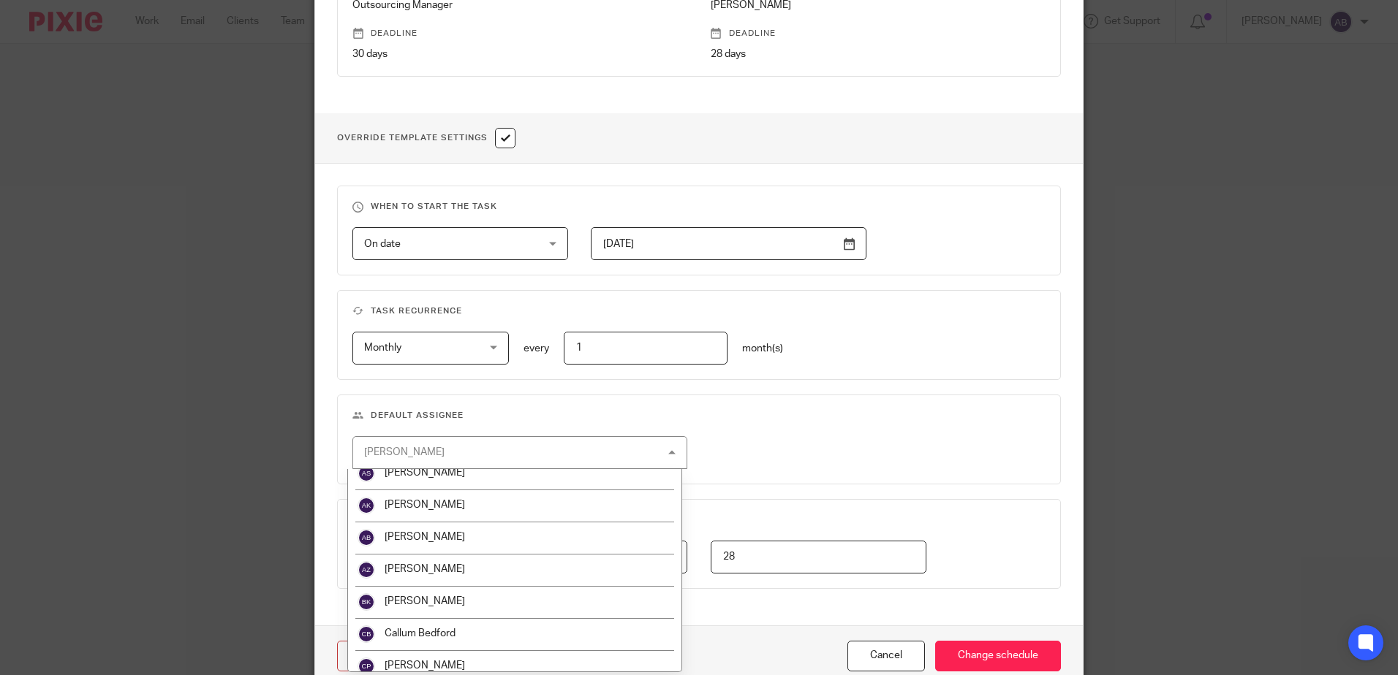
scroll to position [219, 0]
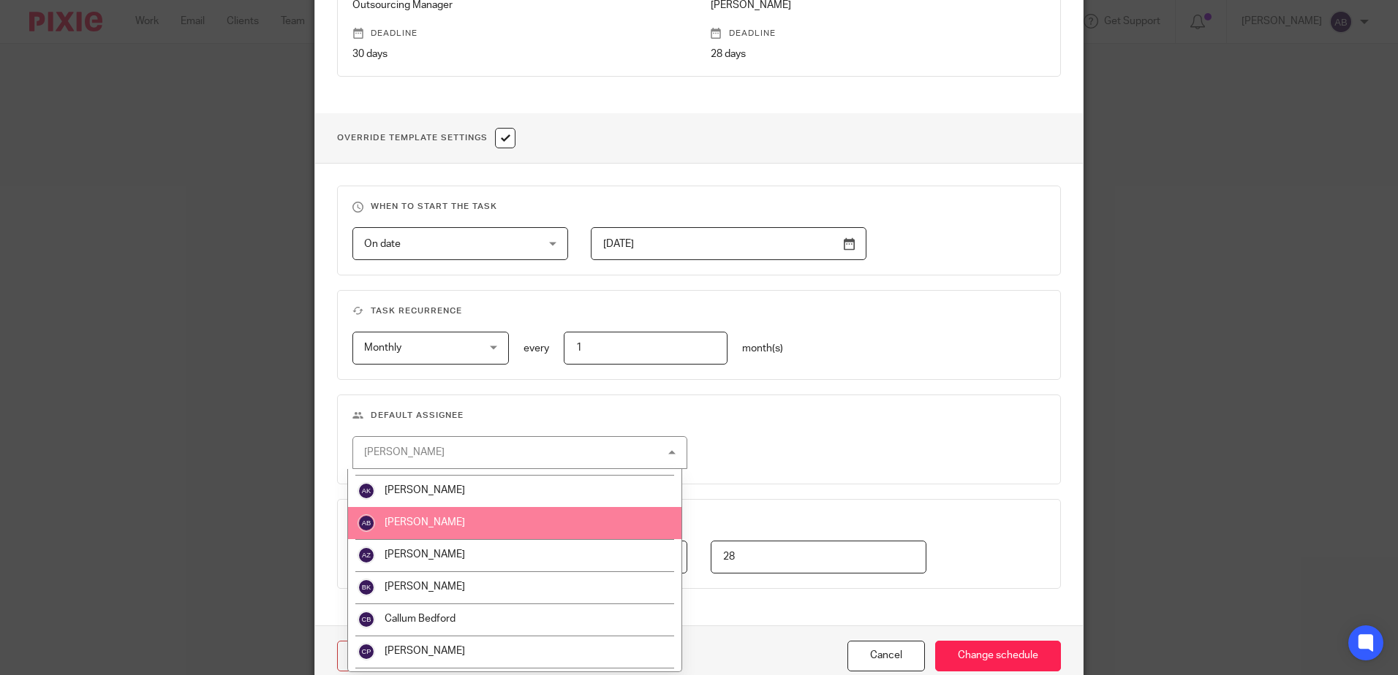
click at [466, 516] on li "[PERSON_NAME]" at bounding box center [514, 523] width 333 height 32
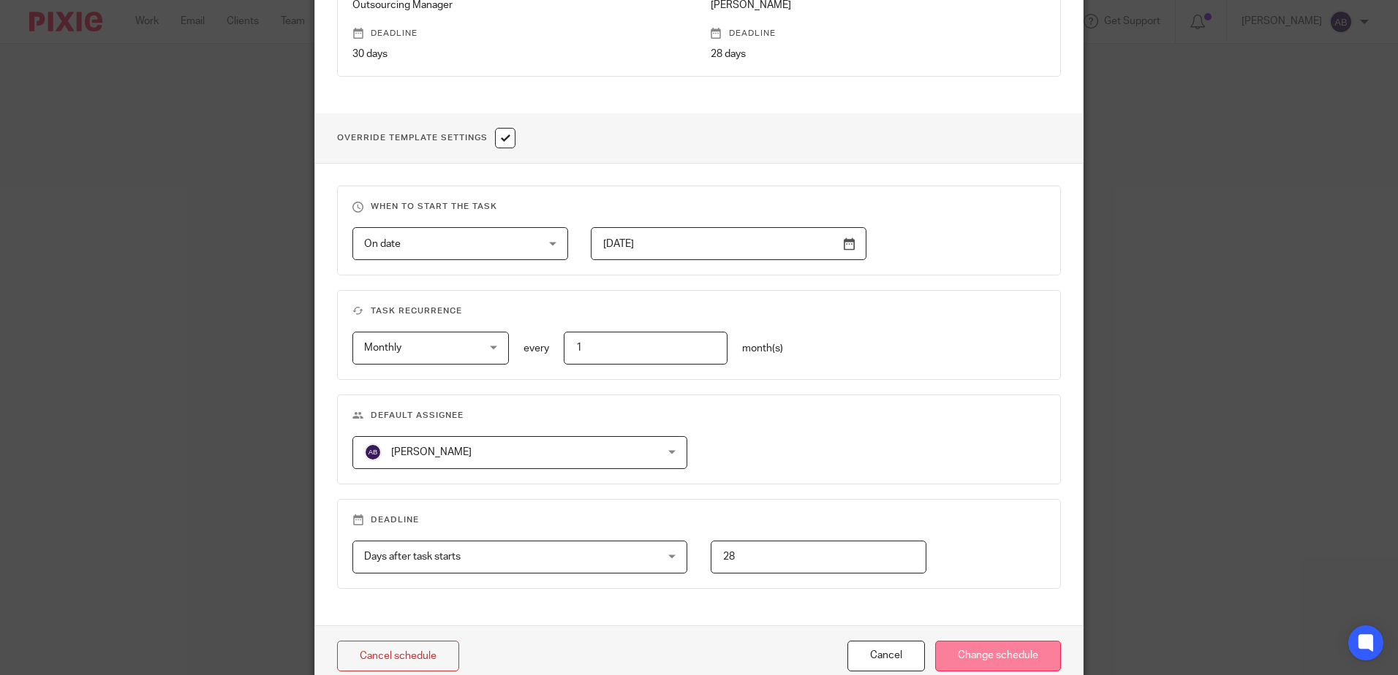
click at [966, 650] on input "Change schedule" at bounding box center [998, 656] width 126 height 31
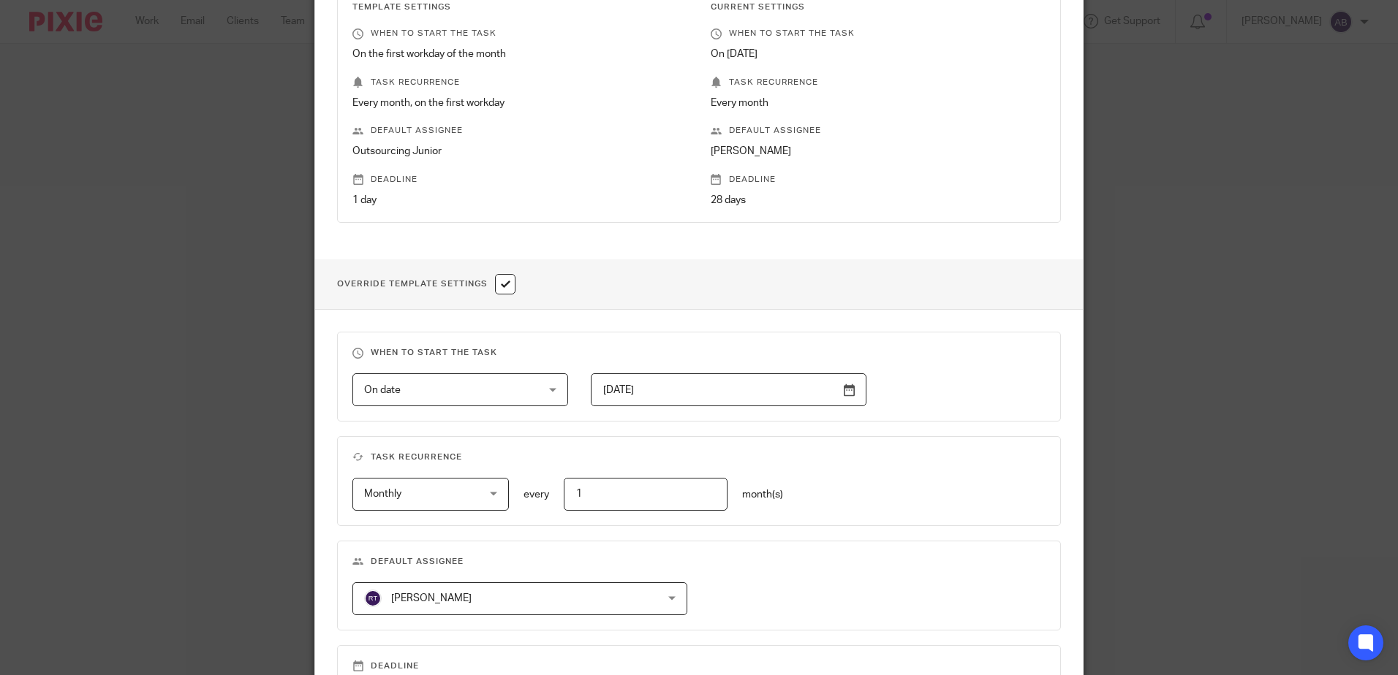
scroll to position [509, 0]
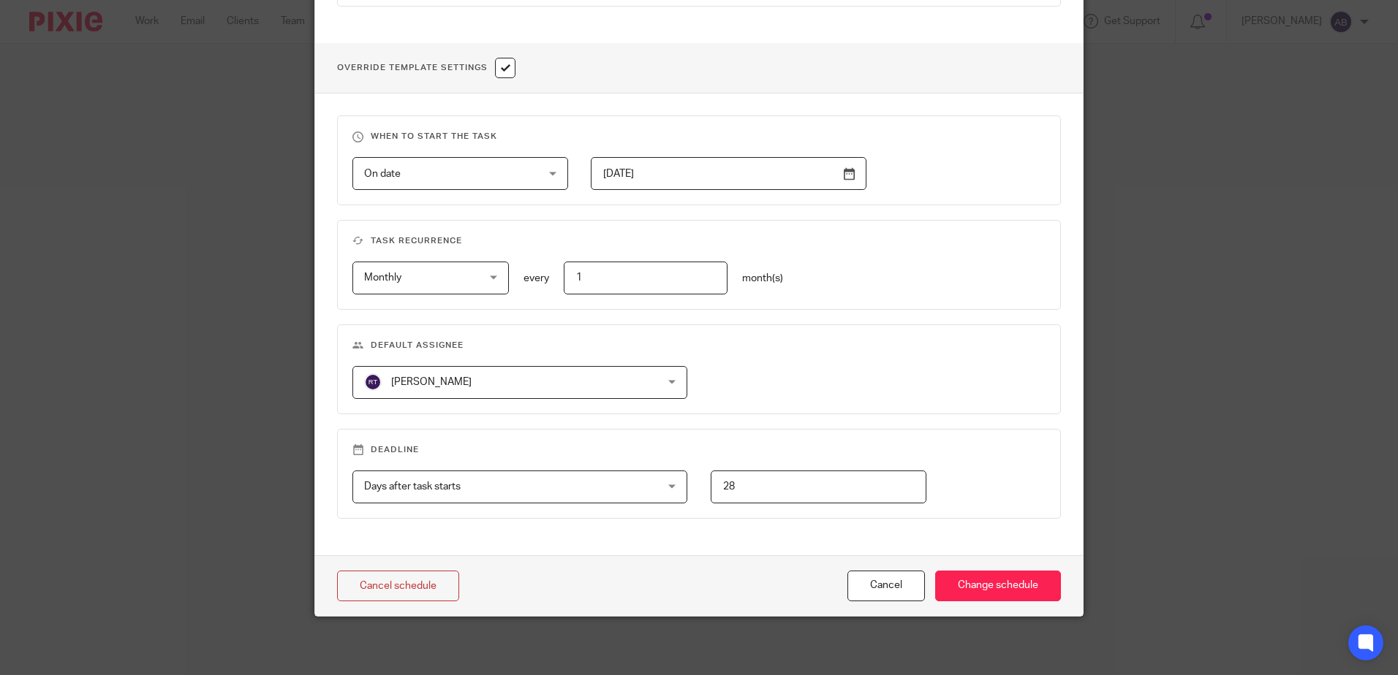
click at [463, 383] on span "[PERSON_NAME]" at bounding box center [493, 382] width 258 height 31
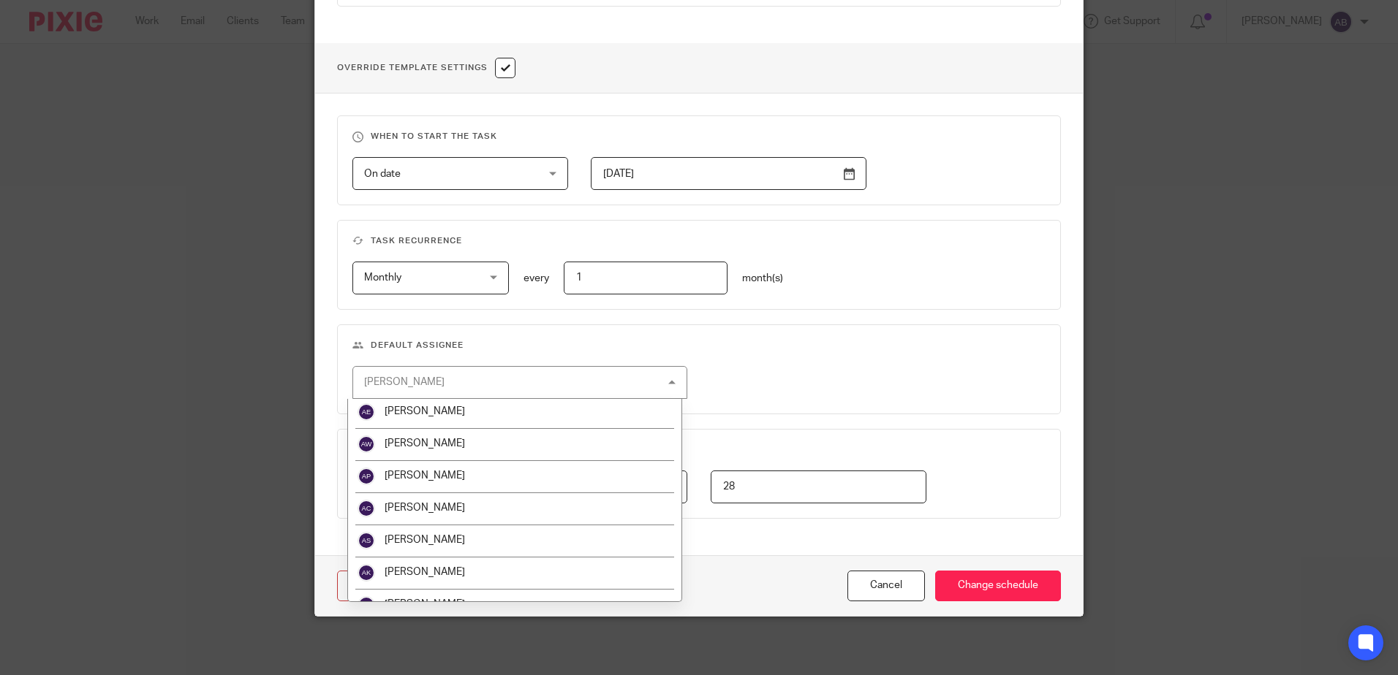
scroll to position [146, 0]
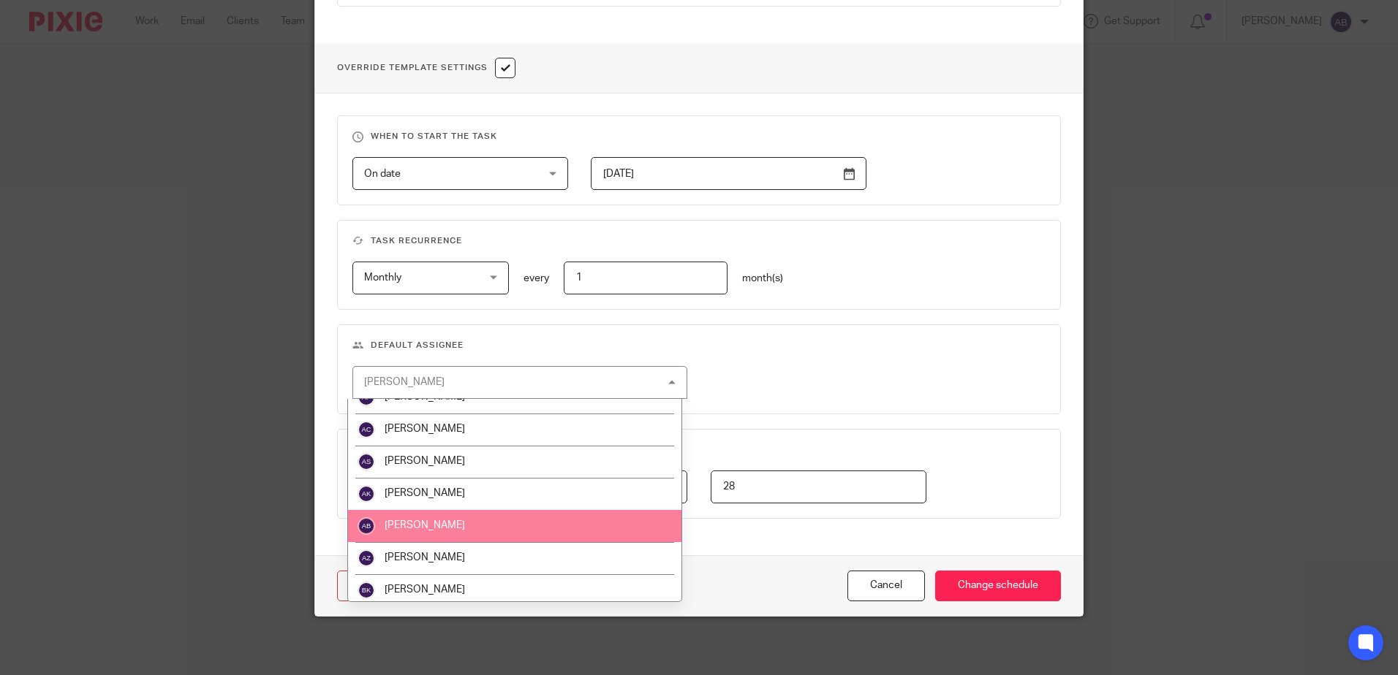
click at [448, 530] on li "[PERSON_NAME]" at bounding box center [514, 526] width 333 height 32
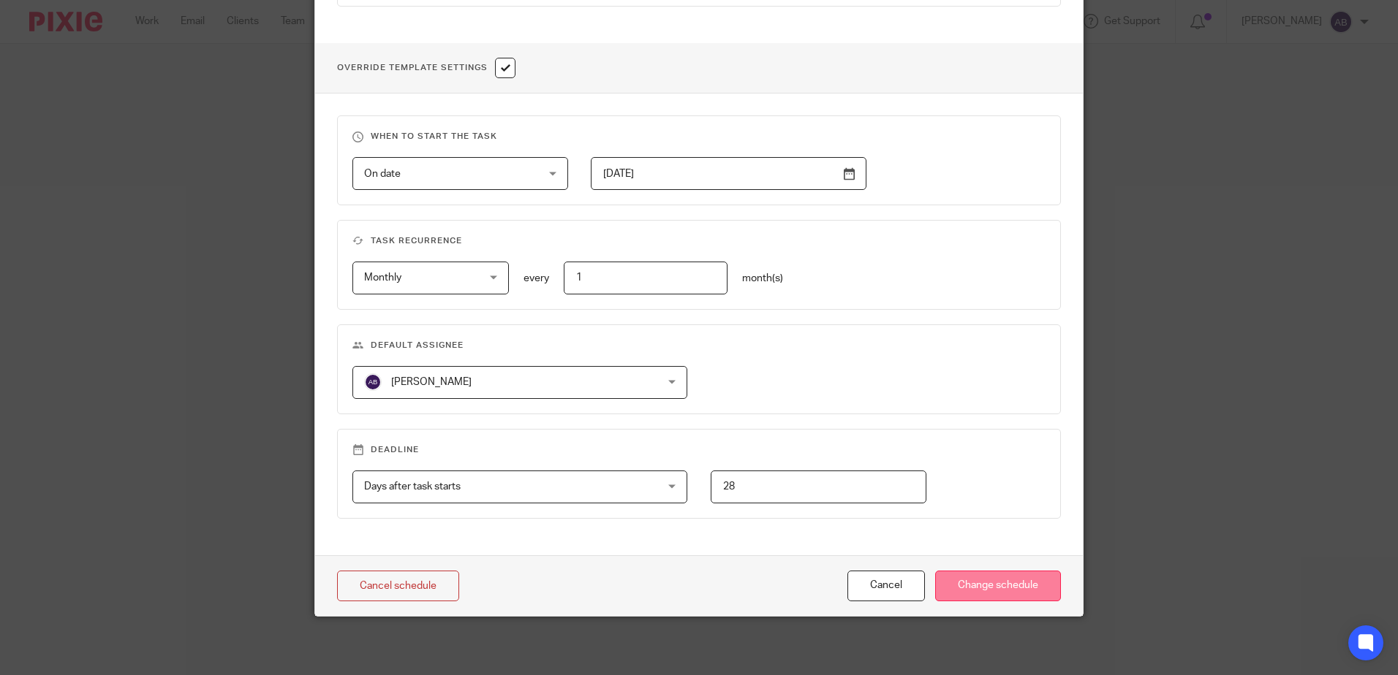
click at [947, 591] on input "Change schedule" at bounding box center [998, 586] width 126 height 31
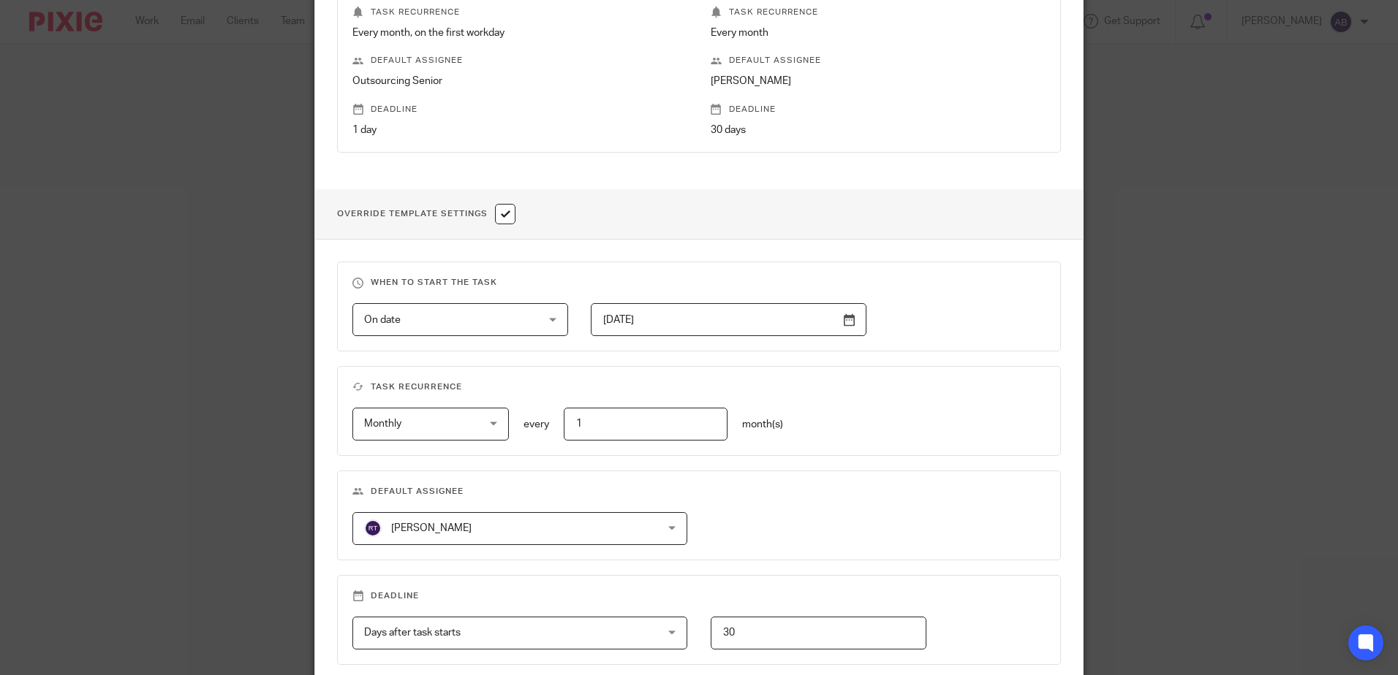
scroll to position [366, 0]
click at [435, 521] on span "[PERSON_NAME]" at bounding box center [431, 526] width 80 height 10
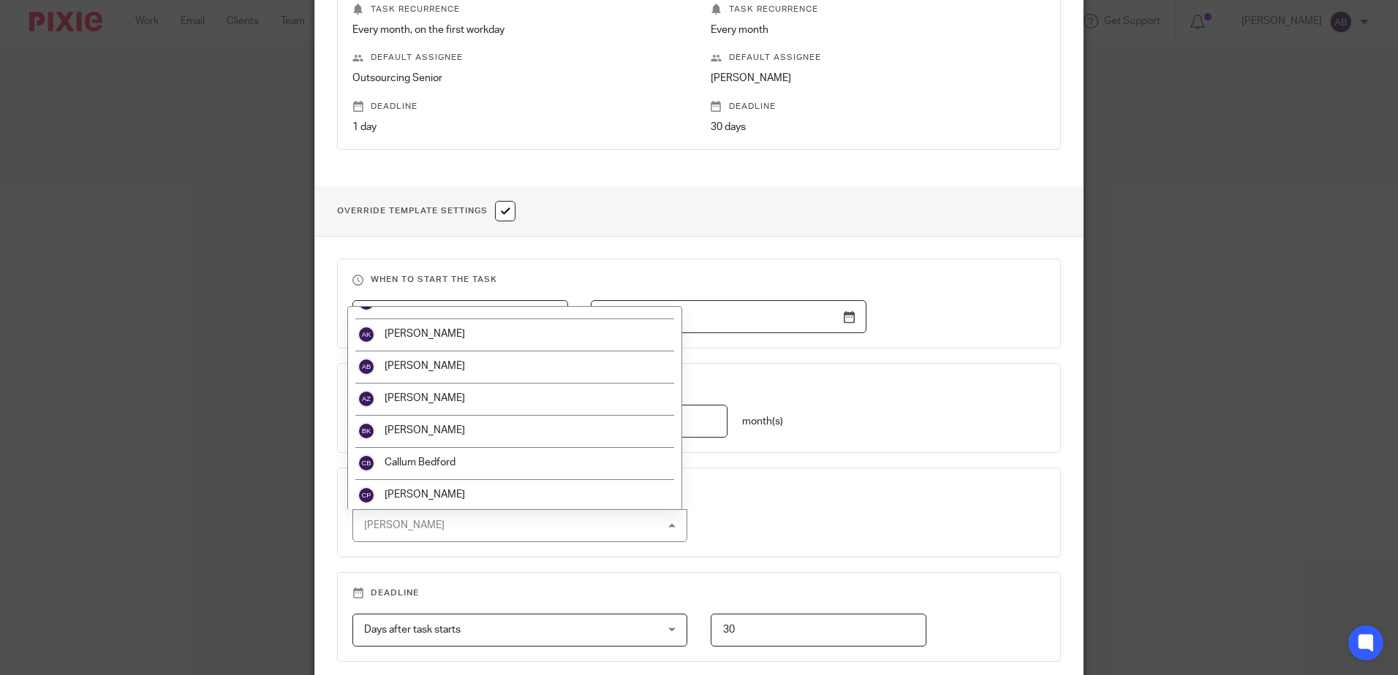
scroll to position [219, 0]
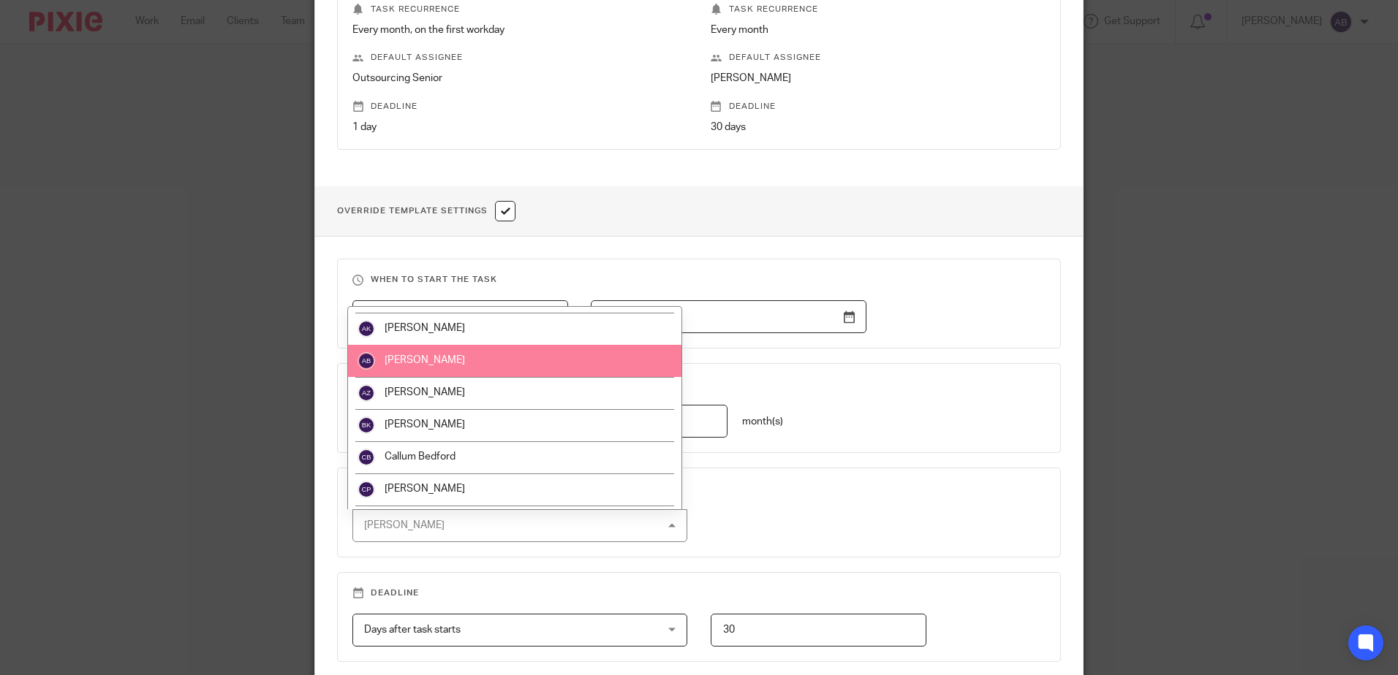
click at [456, 370] on li "[PERSON_NAME]" at bounding box center [514, 361] width 333 height 32
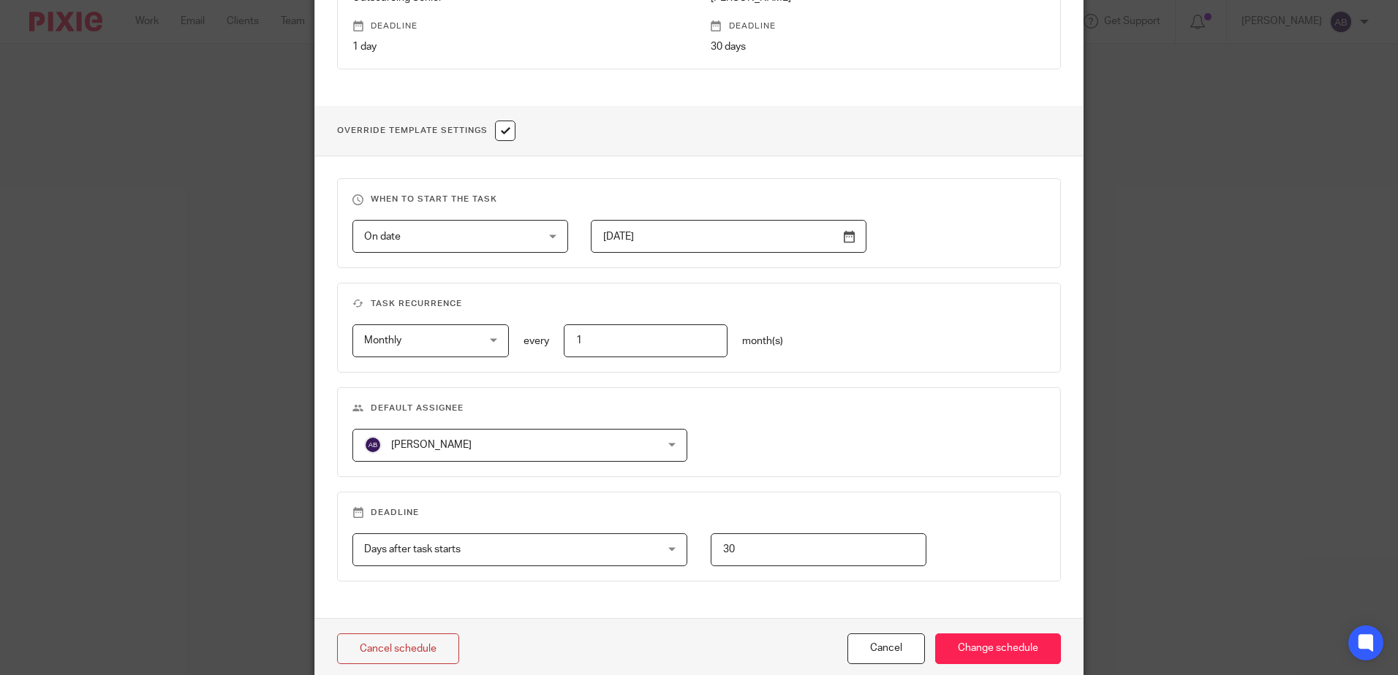
scroll to position [509, 0]
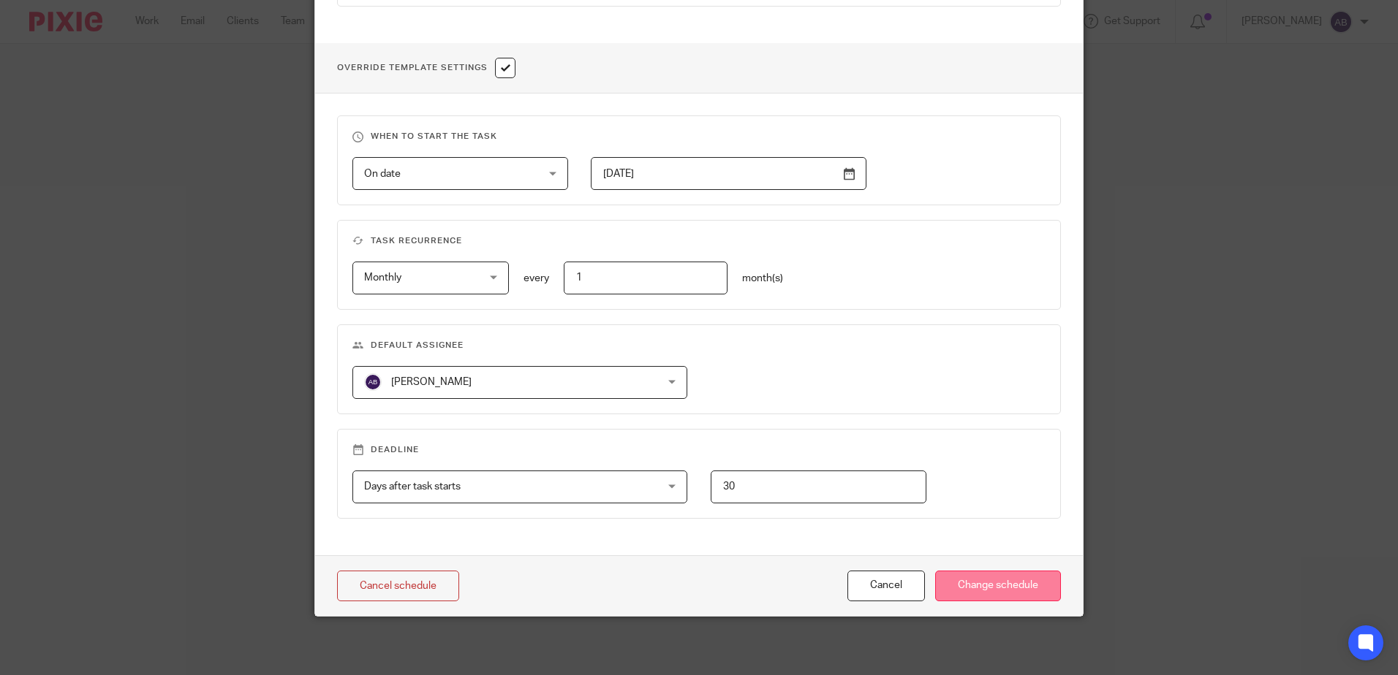
click at [970, 592] on input "Change schedule" at bounding box center [998, 586] width 126 height 31
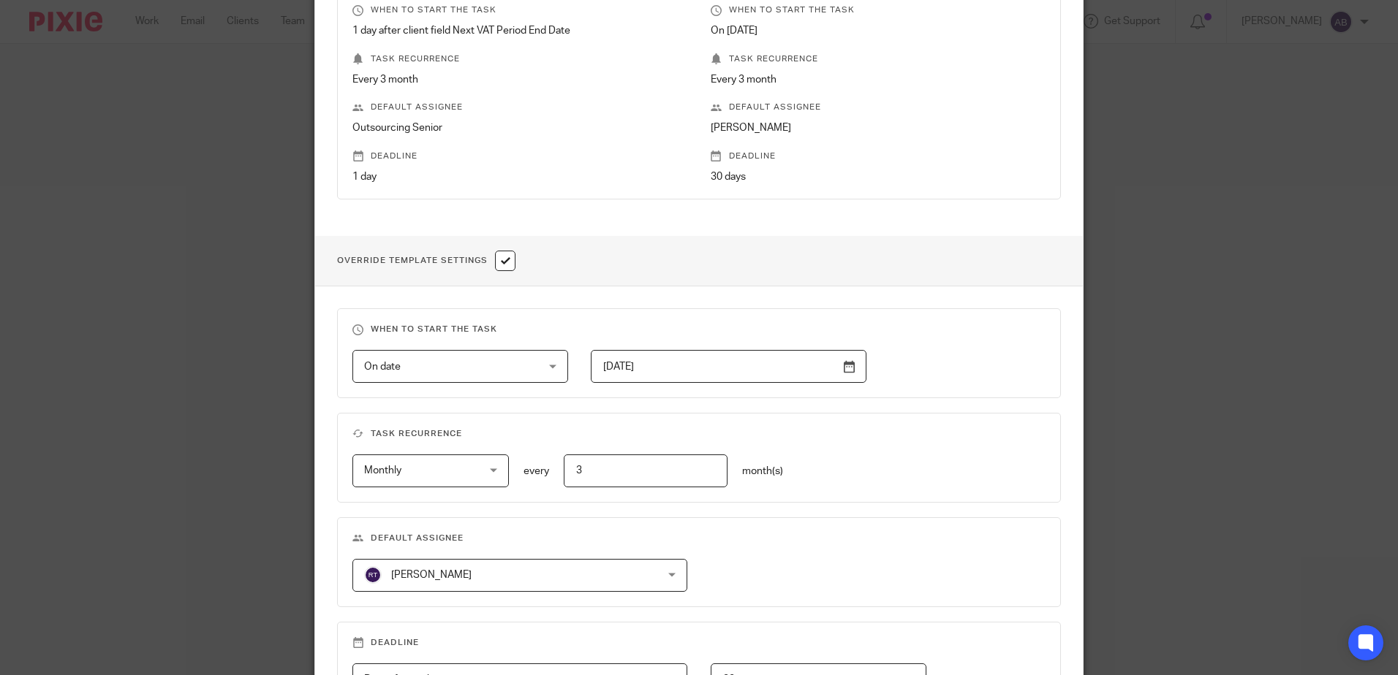
scroll to position [366, 0]
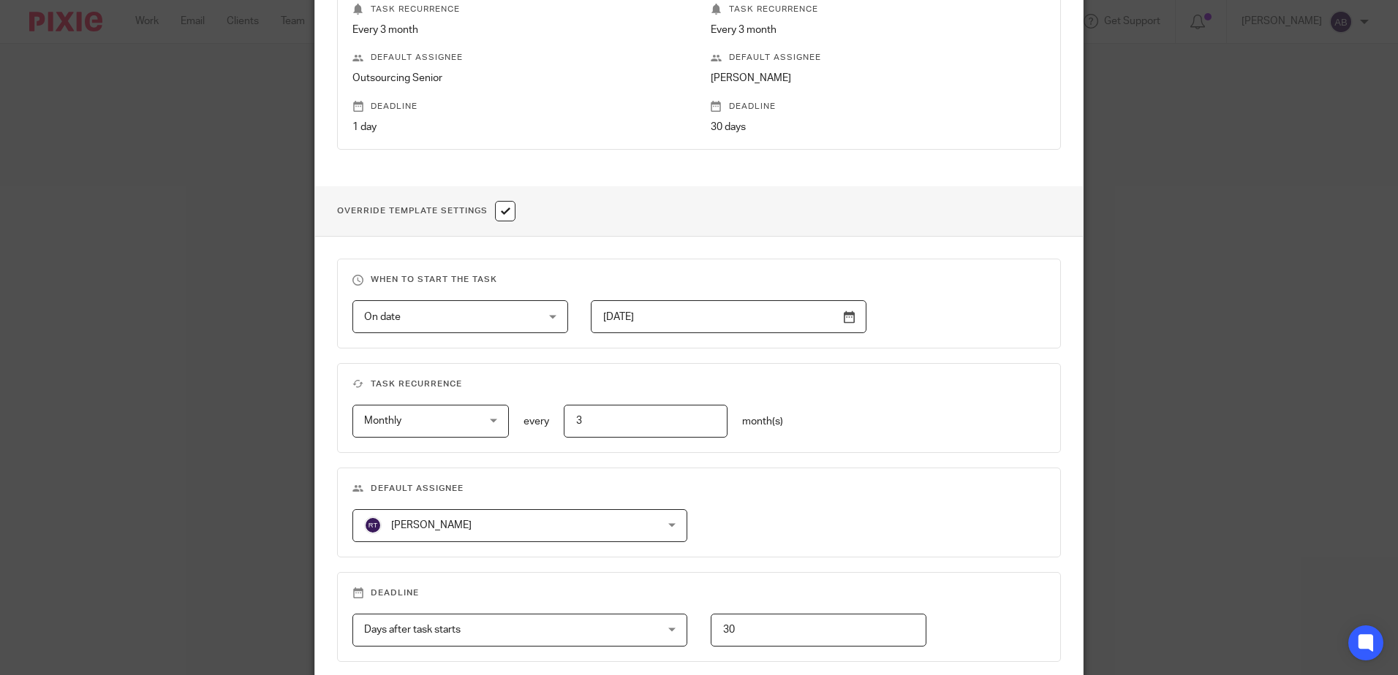
click at [467, 537] on span "Robert Taylor" at bounding box center [493, 525] width 258 height 31
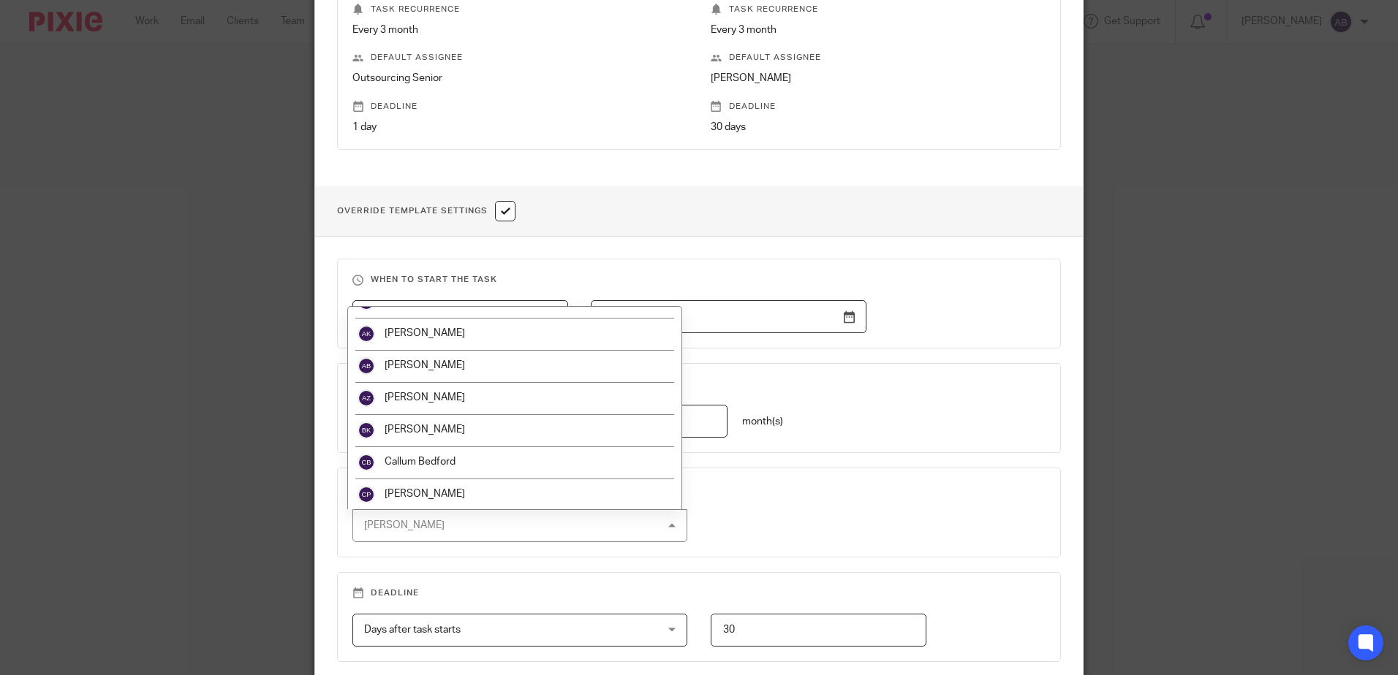
scroll to position [219, 0]
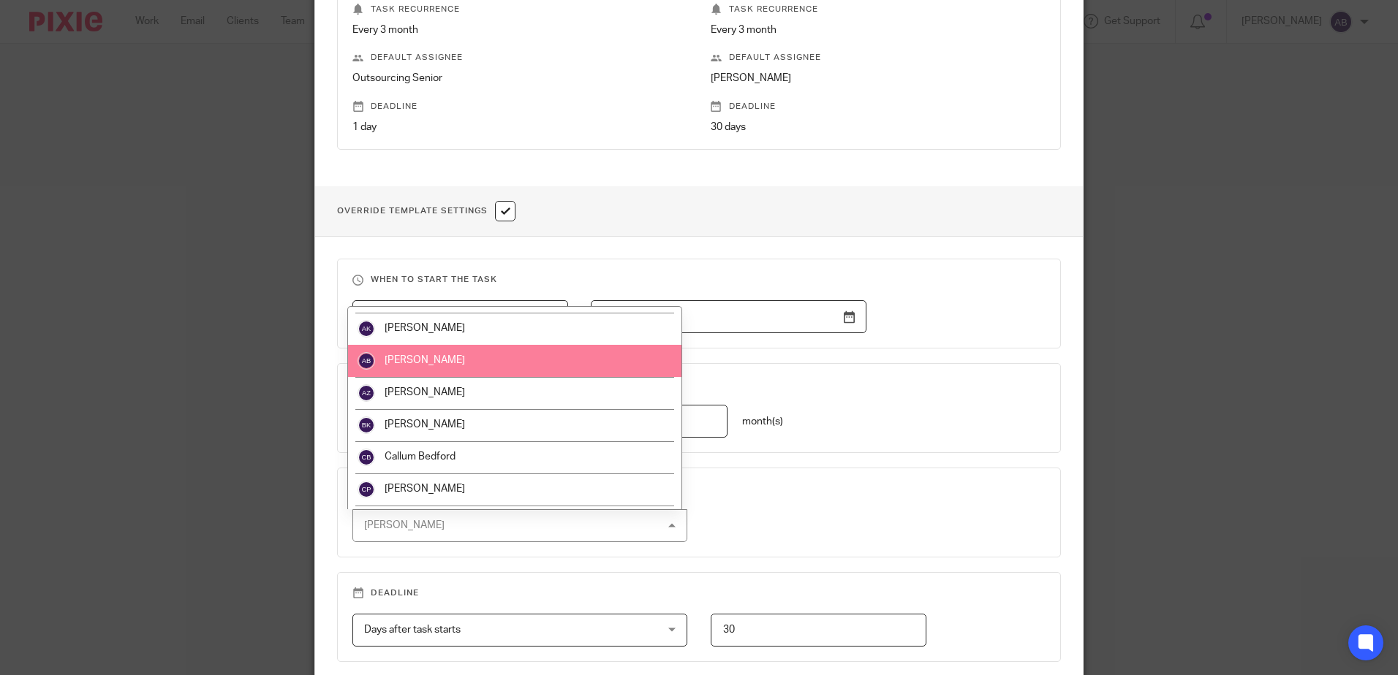
click at [453, 366] on li "[PERSON_NAME]" at bounding box center [514, 361] width 333 height 32
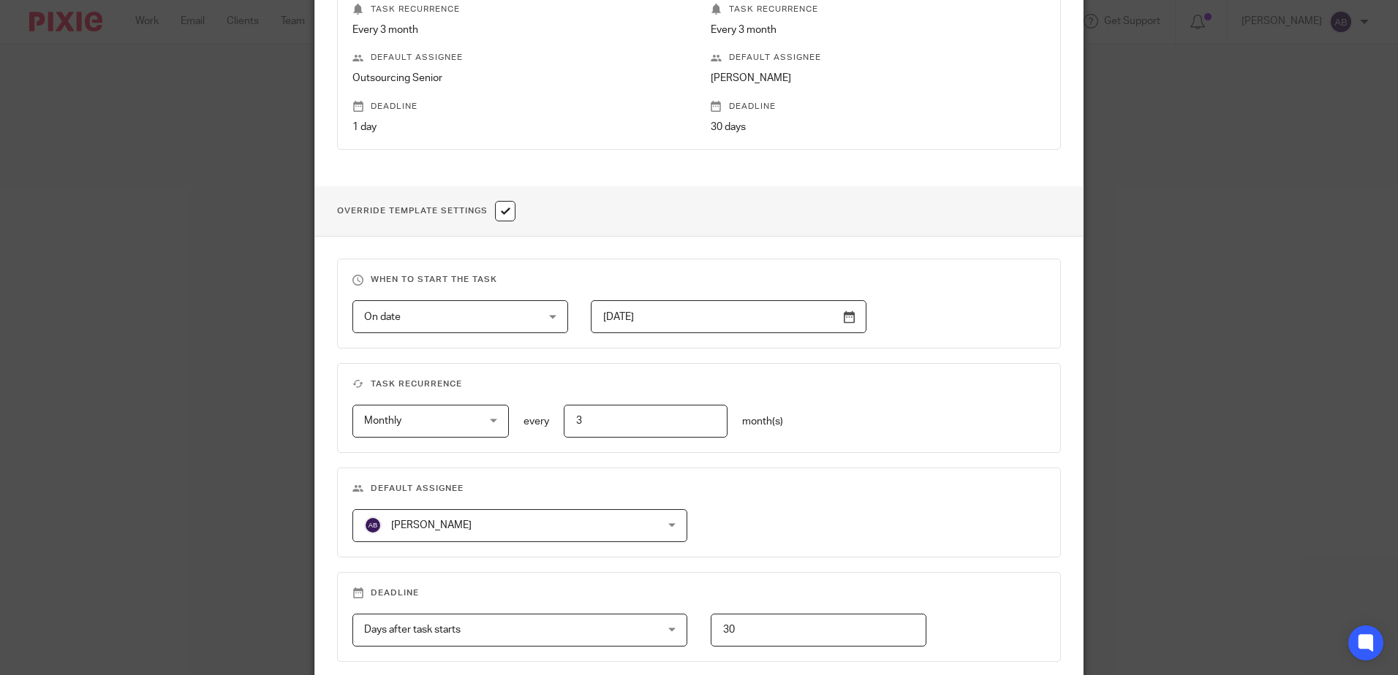
scroll to position [509, 0]
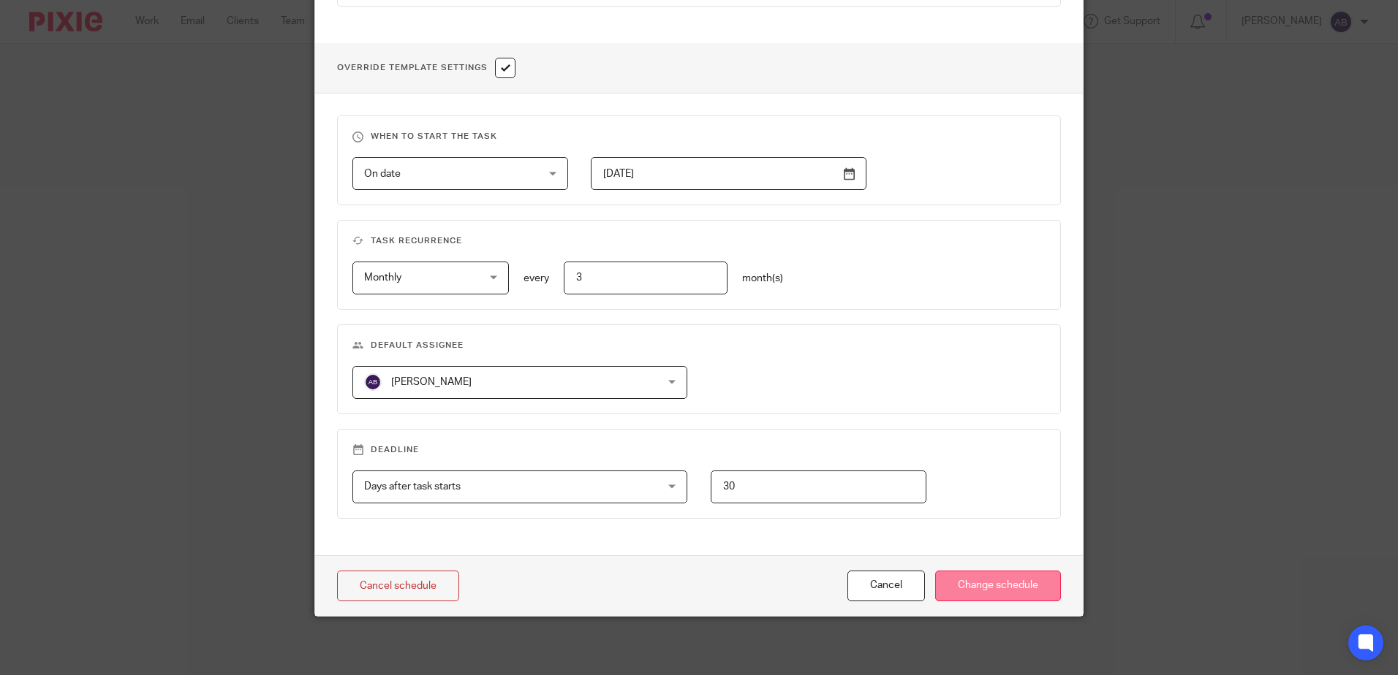
click at [998, 587] on input "Change schedule" at bounding box center [998, 586] width 126 height 31
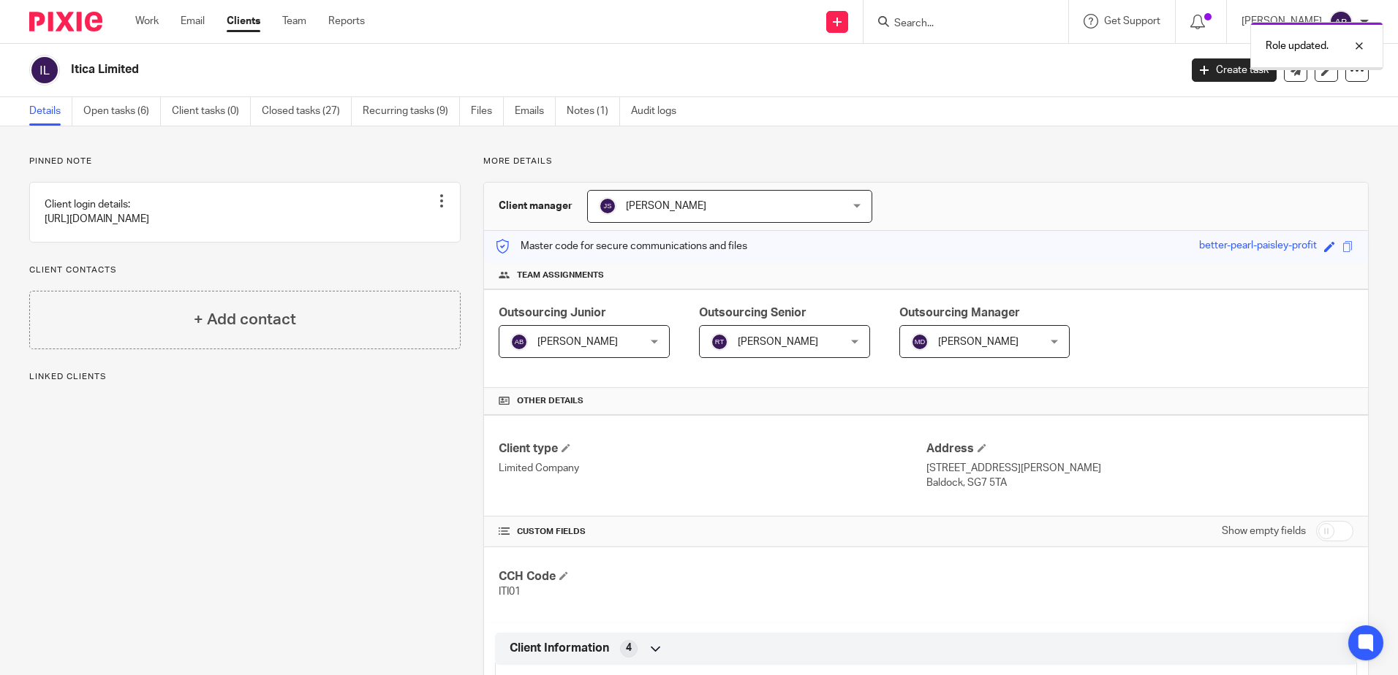
click at [757, 335] on span "[PERSON_NAME]" at bounding box center [774, 341] width 126 height 31
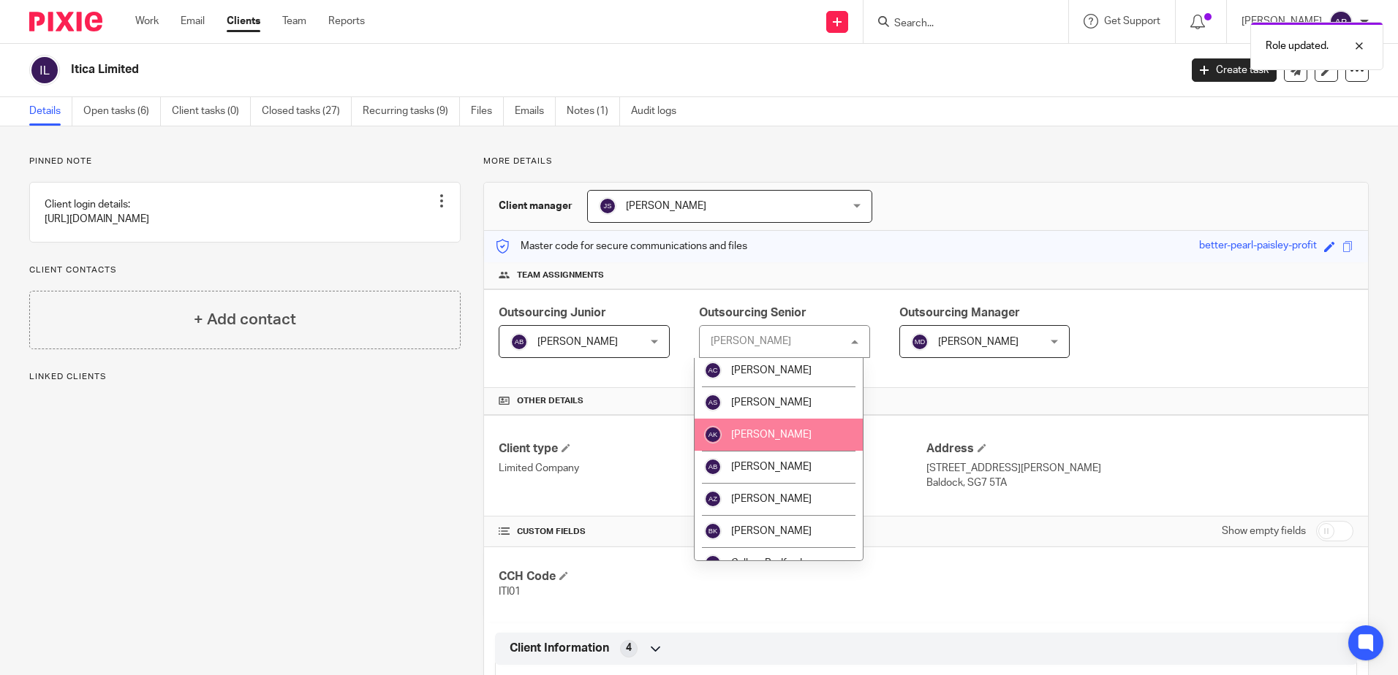
scroll to position [219, 0]
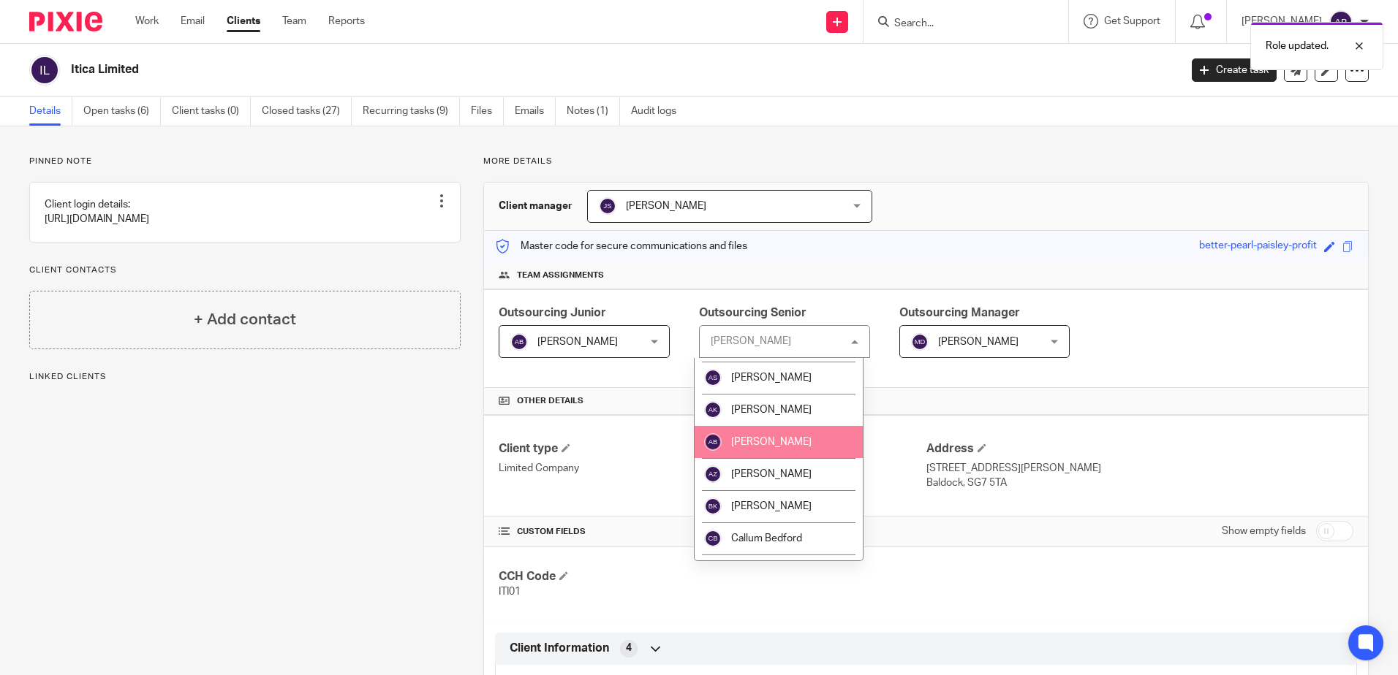
click at [746, 431] on li "[PERSON_NAME]" at bounding box center [778, 442] width 168 height 32
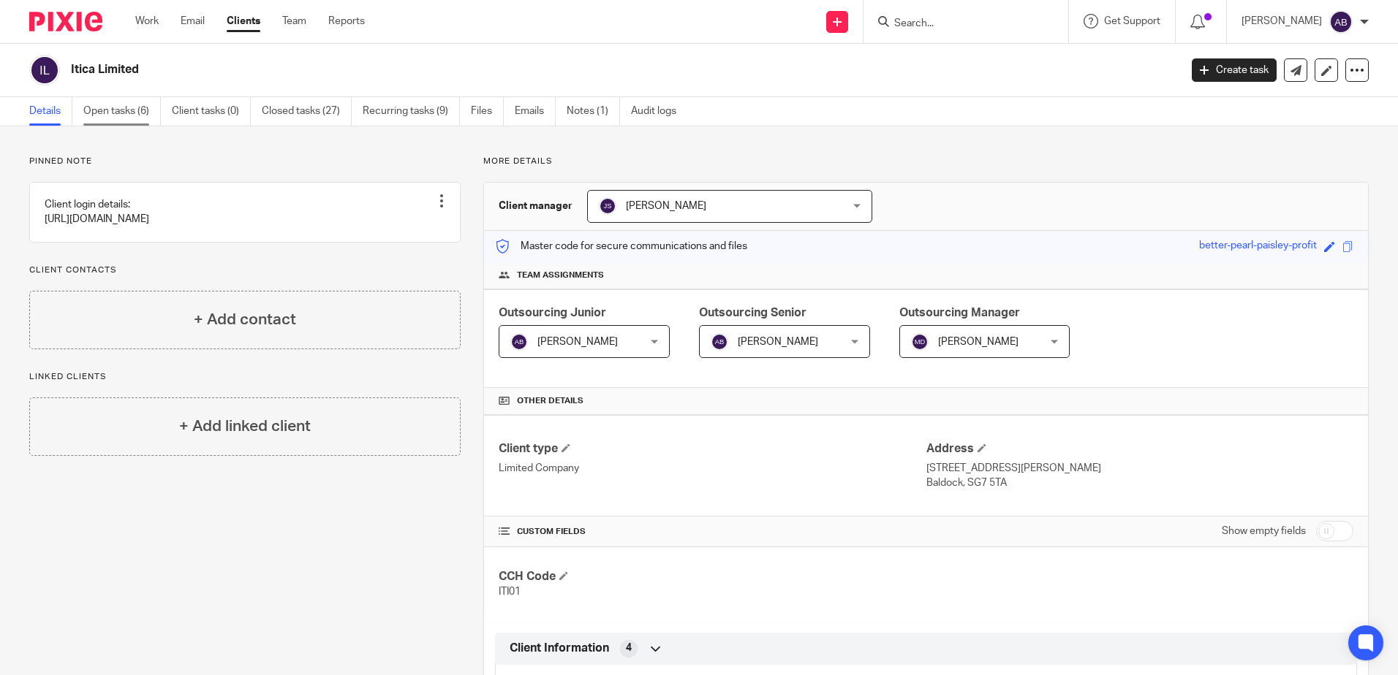
click at [107, 115] on link "Open tasks (6)" at bounding box center [121, 111] width 77 height 29
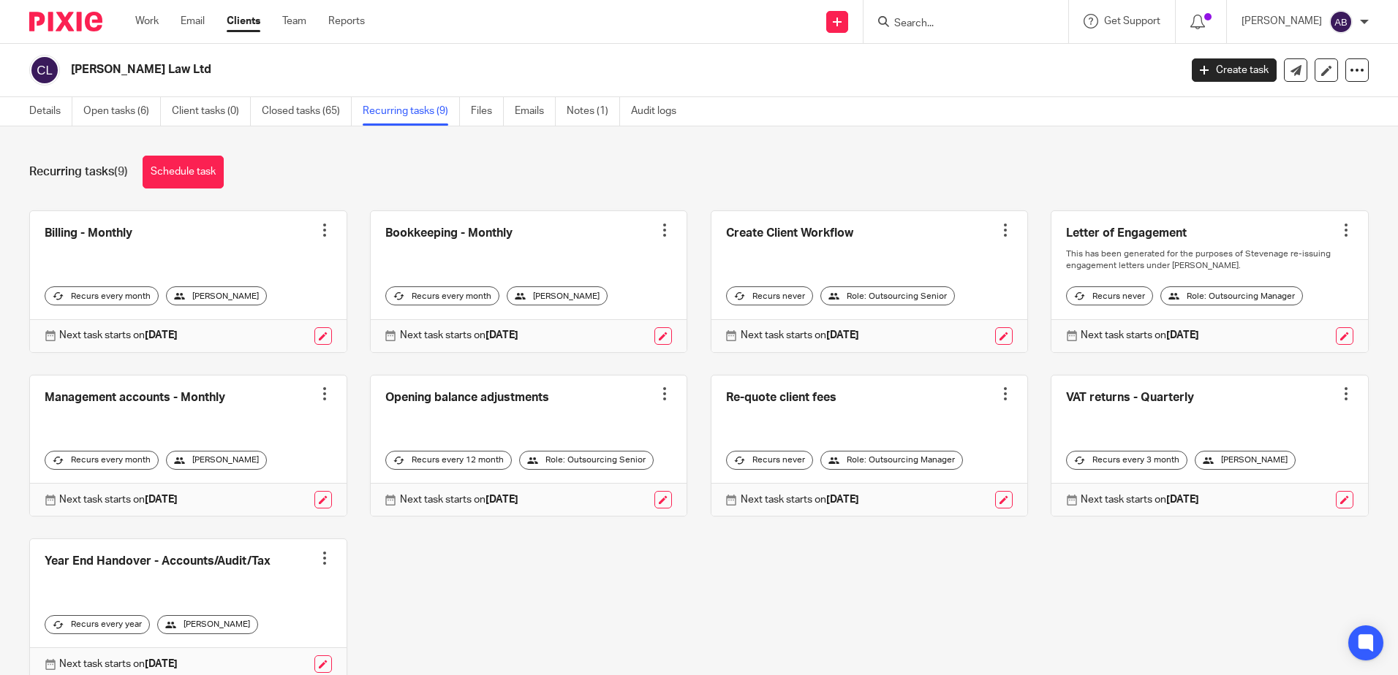
scroll to position [69, 0]
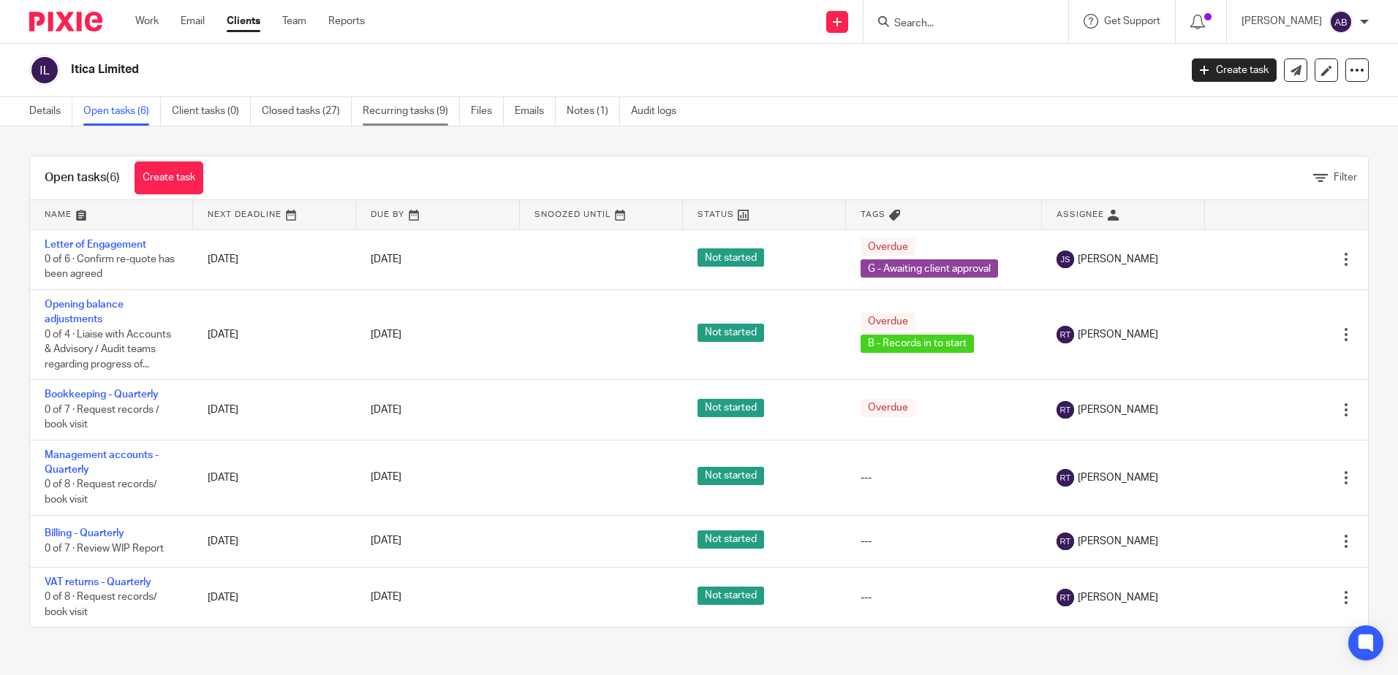
click at [415, 110] on link "Recurring tasks (9)" at bounding box center [411, 111] width 97 height 29
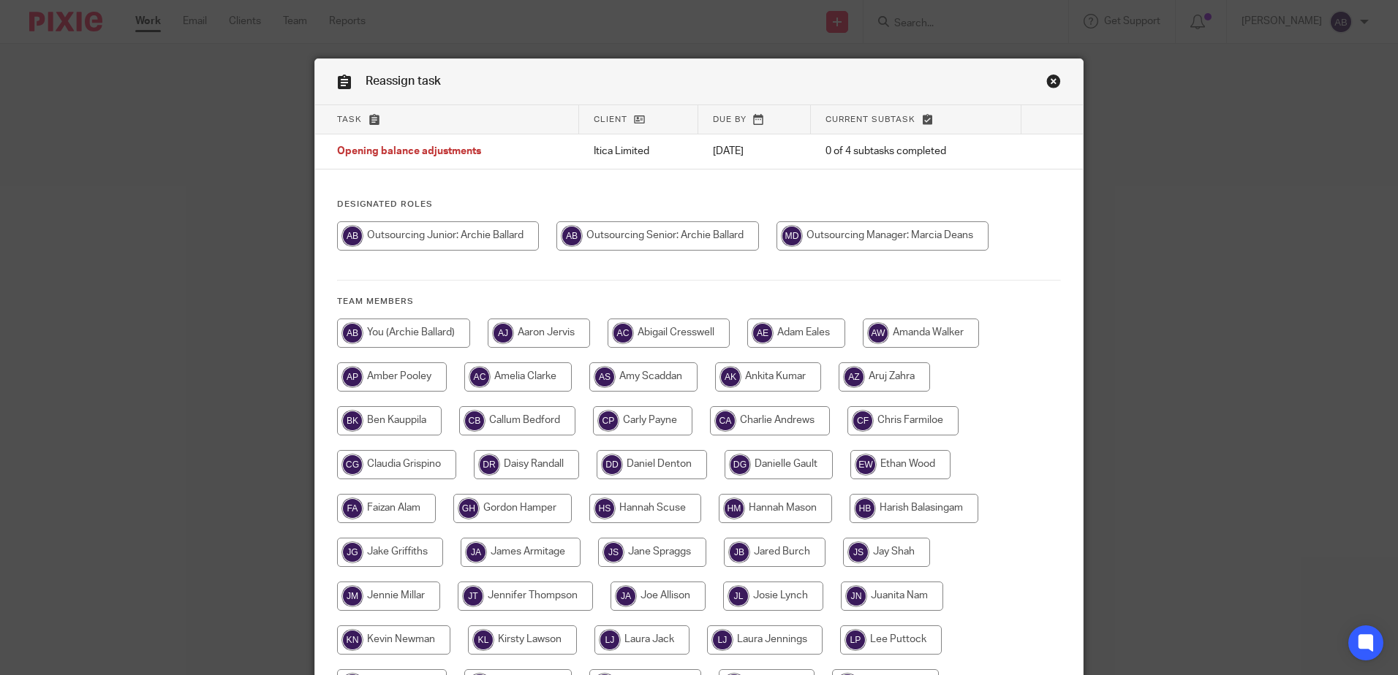
click at [673, 220] on div "Designated Roles Team members" at bounding box center [699, 544] width 768 height 690
click at [678, 228] on input "radio" at bounding box center [657, 236] width 202 height 29
radio input "true"
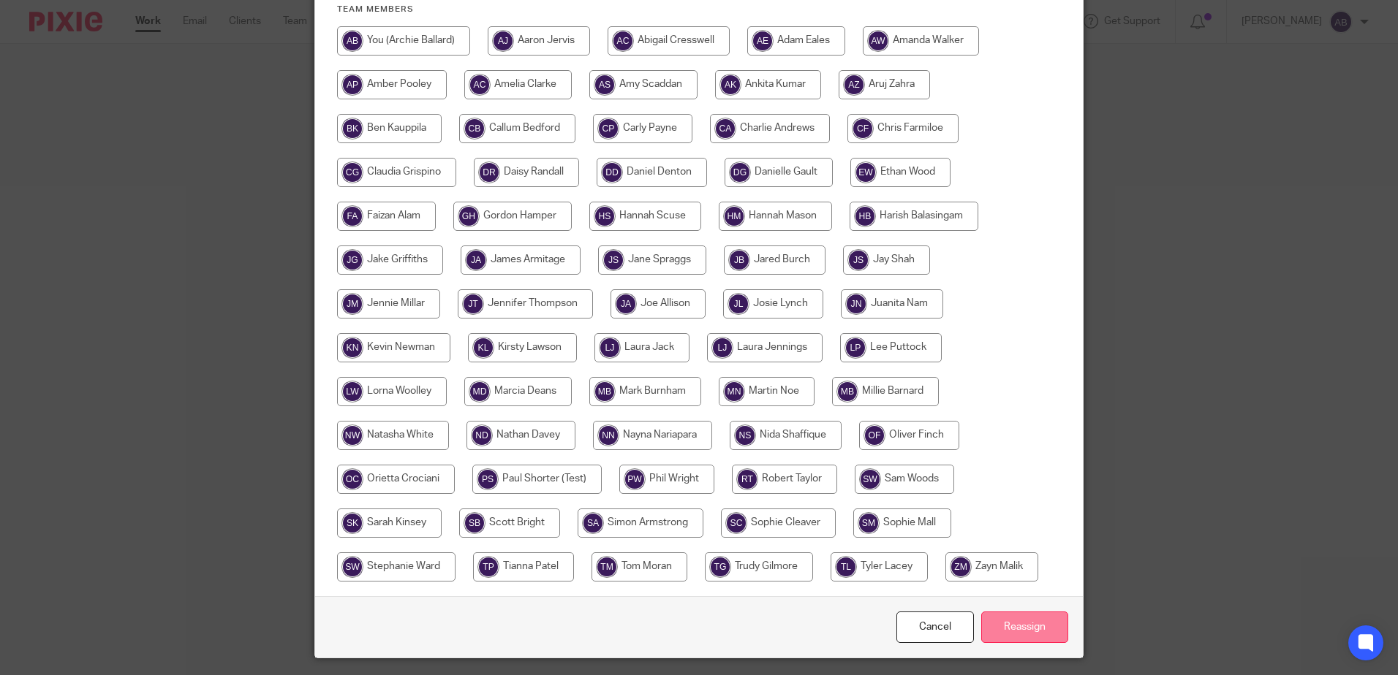
click at [1039, 622] on input "Reassign" at bounding box center [1024, 627] width 87 height 31
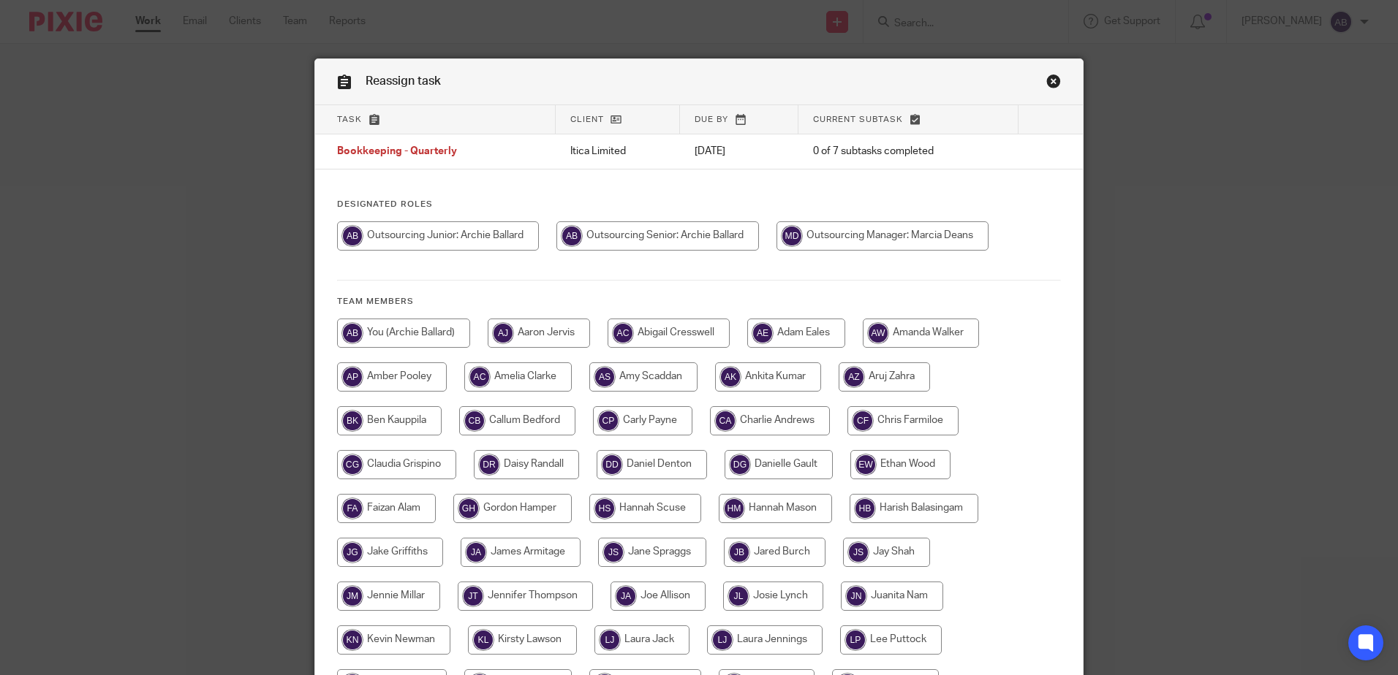
click at [682, 232] on input "radio" at bounding box center [657, 236] width 202 height 29
radio input "true"
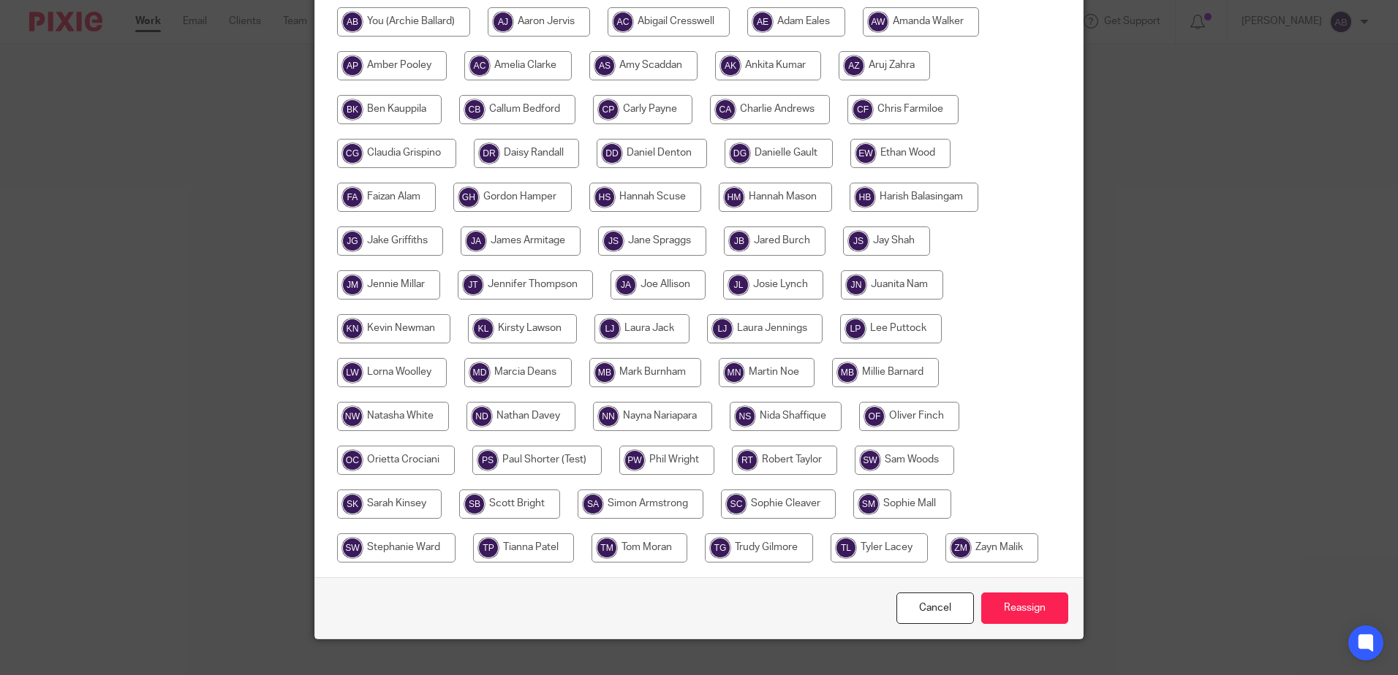
scroll to position [334, 0]
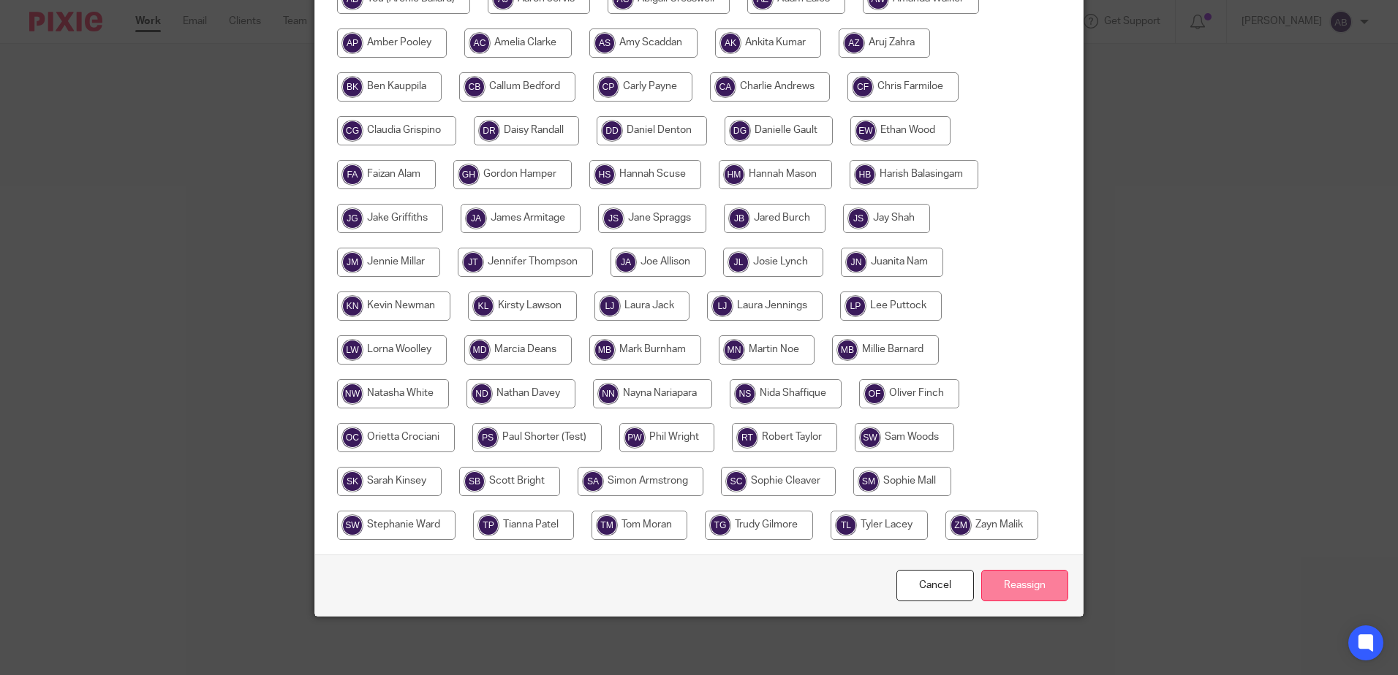
click at [991, 601] on input "Reassign" at bounding box center [1024, 585] width 87 height 31
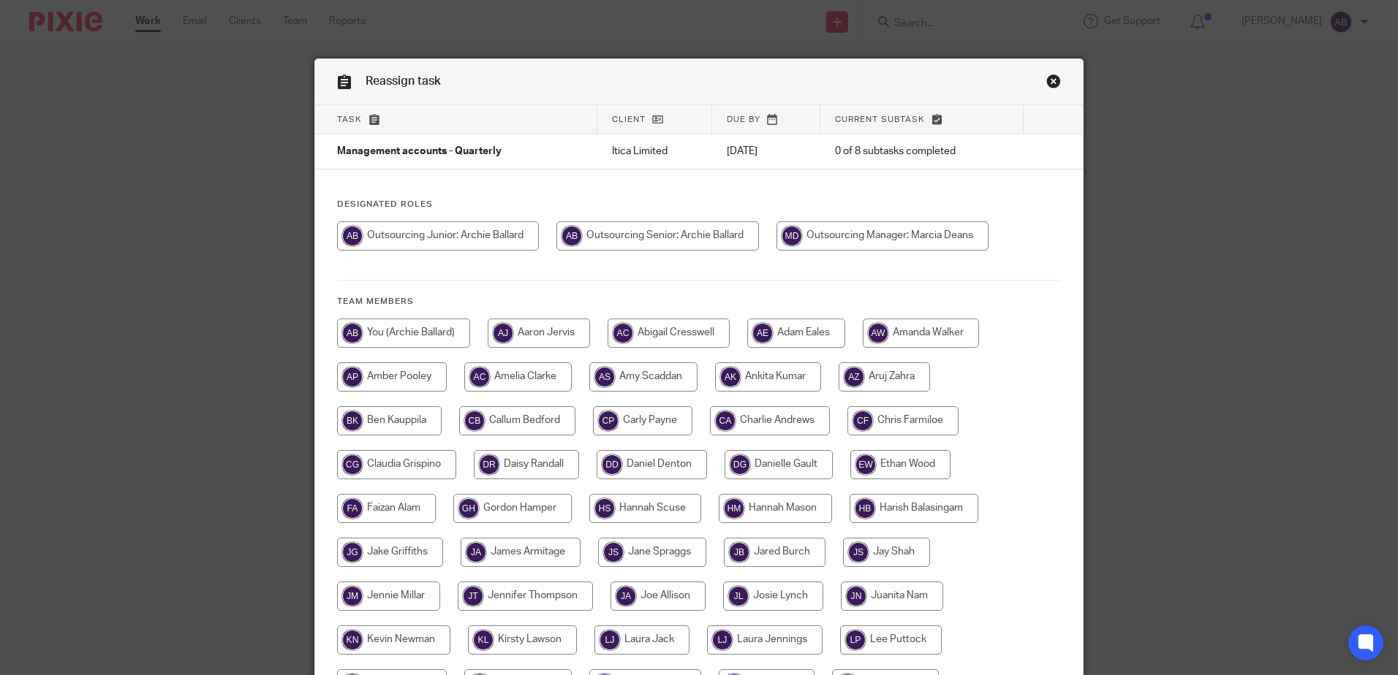
click at [675, 241] on input "radio" at bounding box center [657, 236] width 202 height 29
radio input "true"
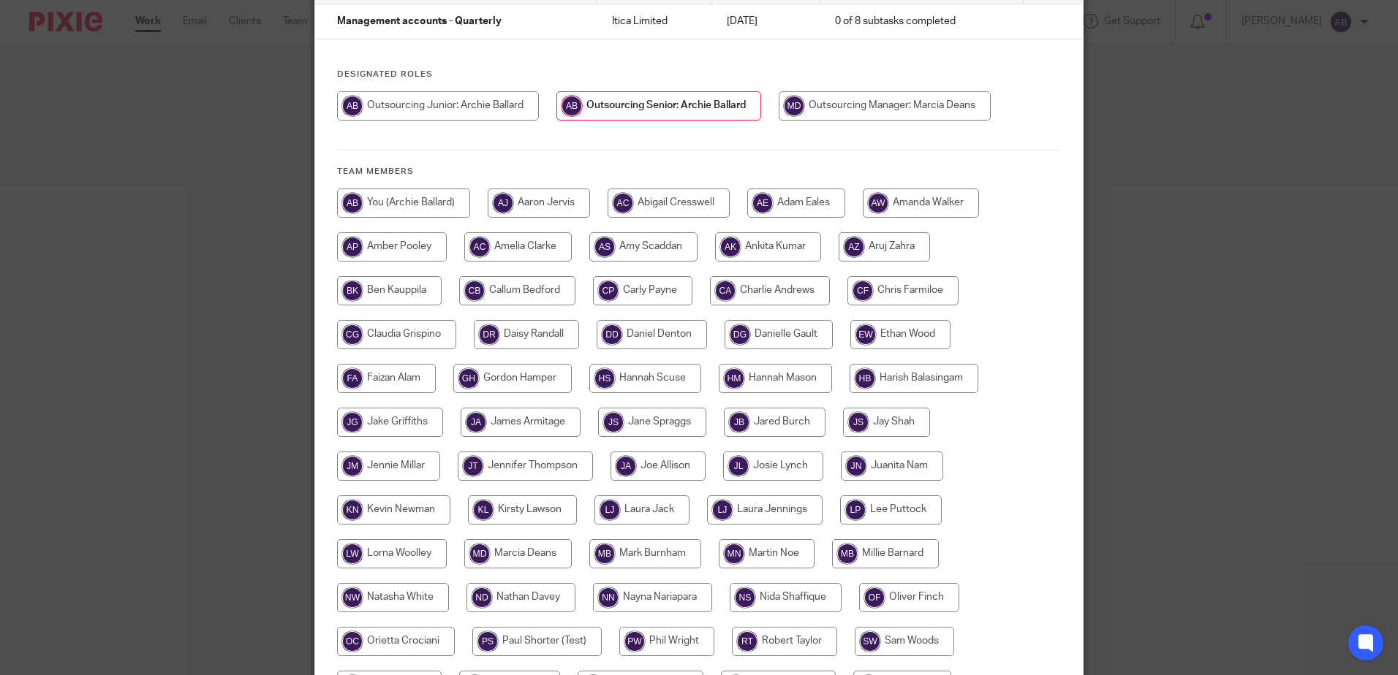
scroll to position [334, 0]
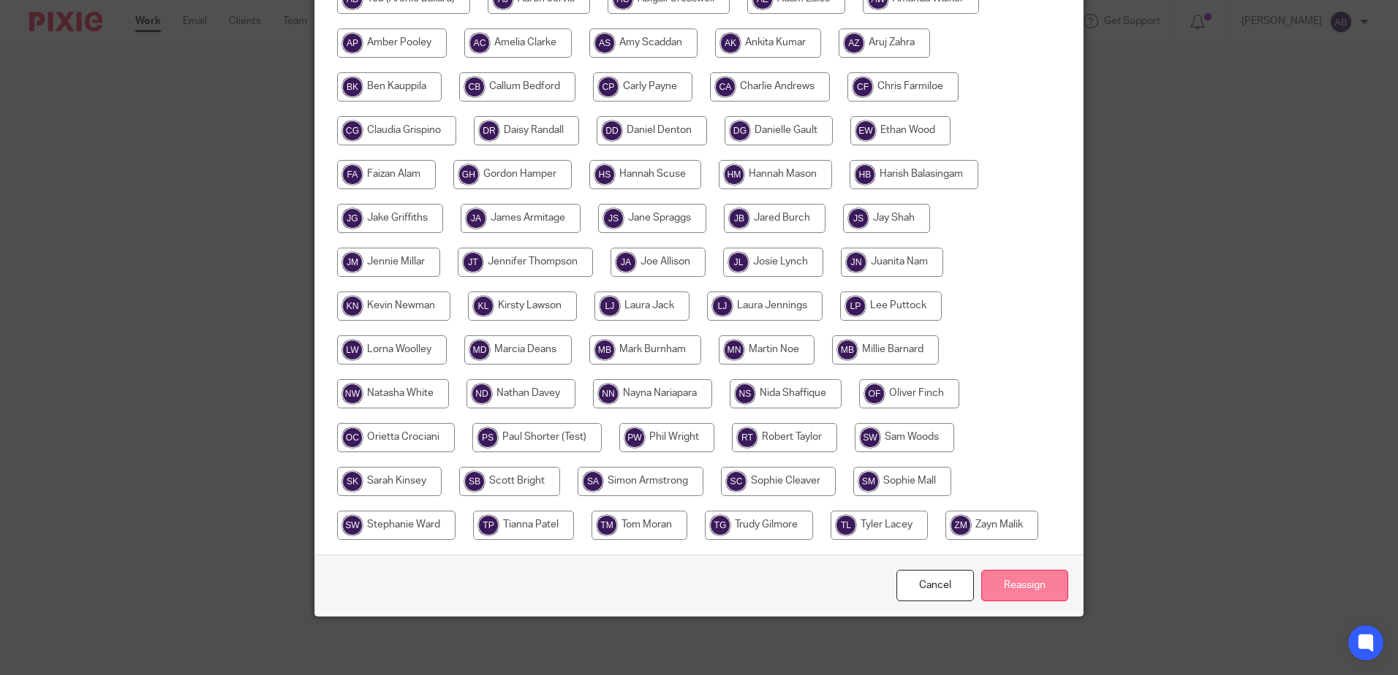
click at [1035, 580] on input "Reassign" at bounding box center [1024, 585] width 87 height 31
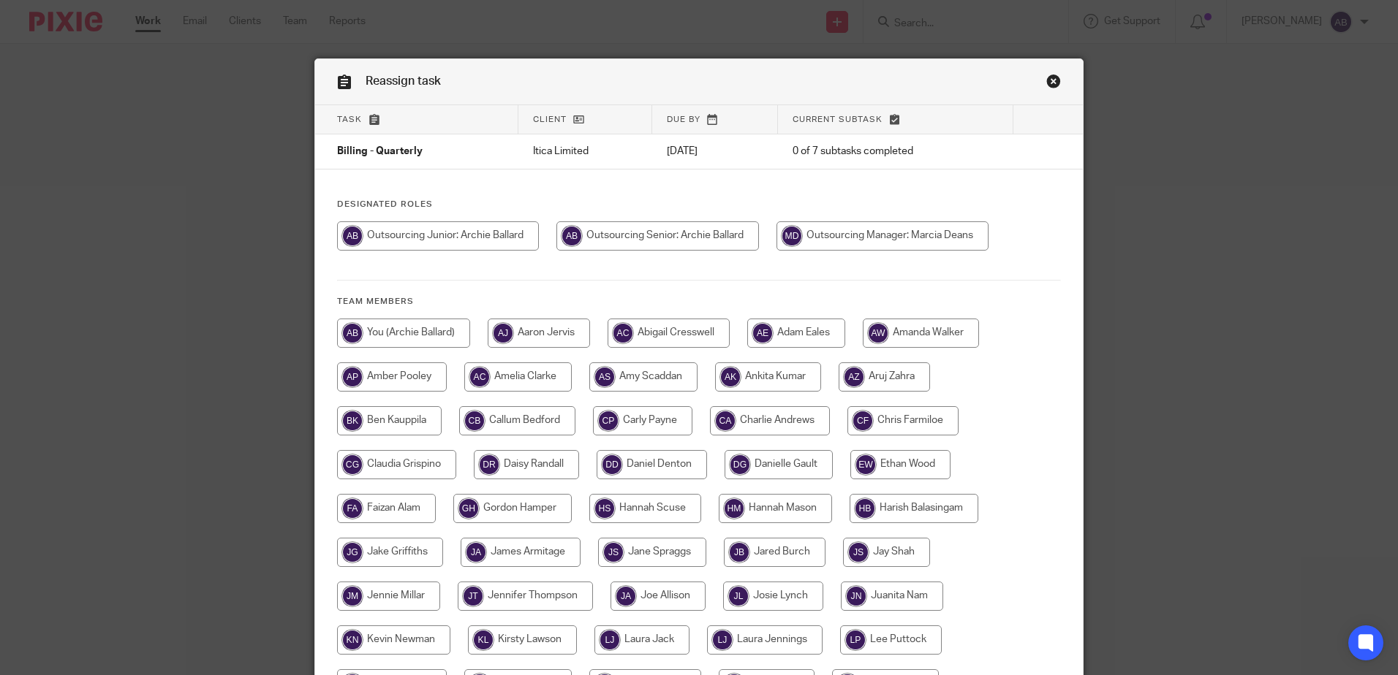
click at [624, 245] on input "radio" at bounding box center [657, 236] width 202 height 29
radio input "true"
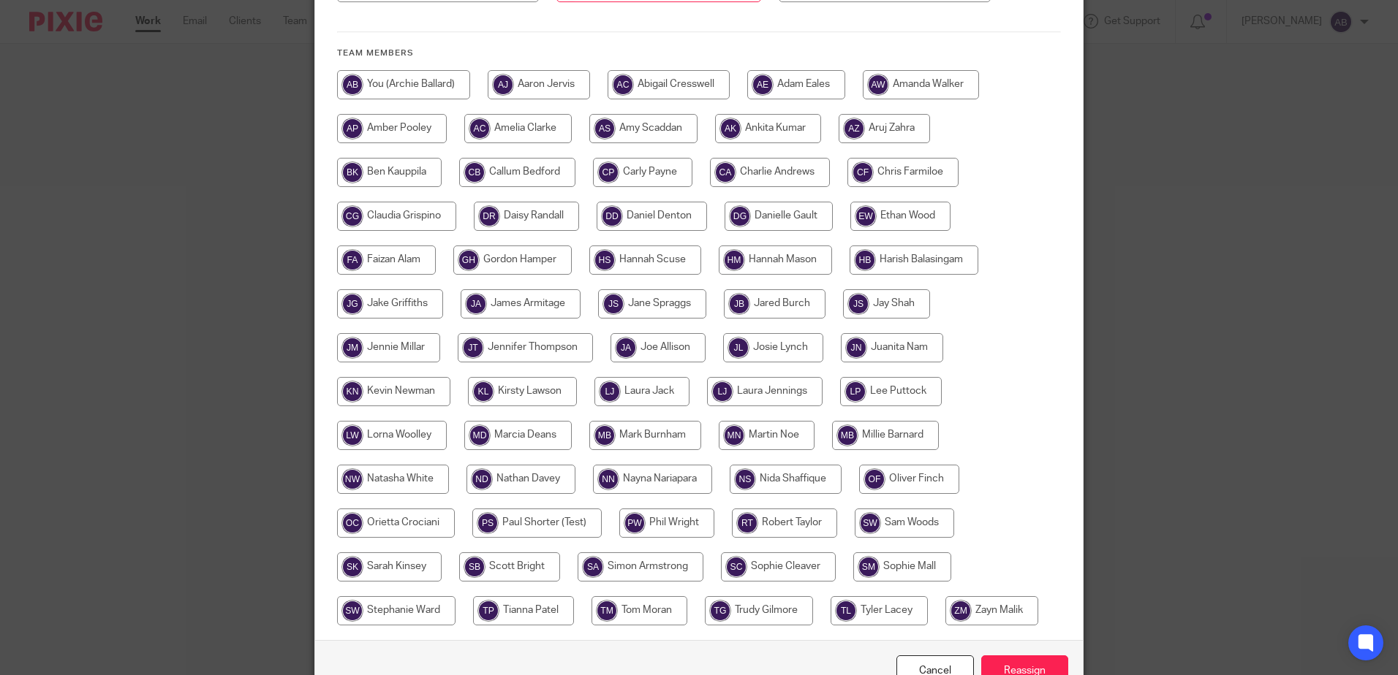
scroll to position [334, 0]
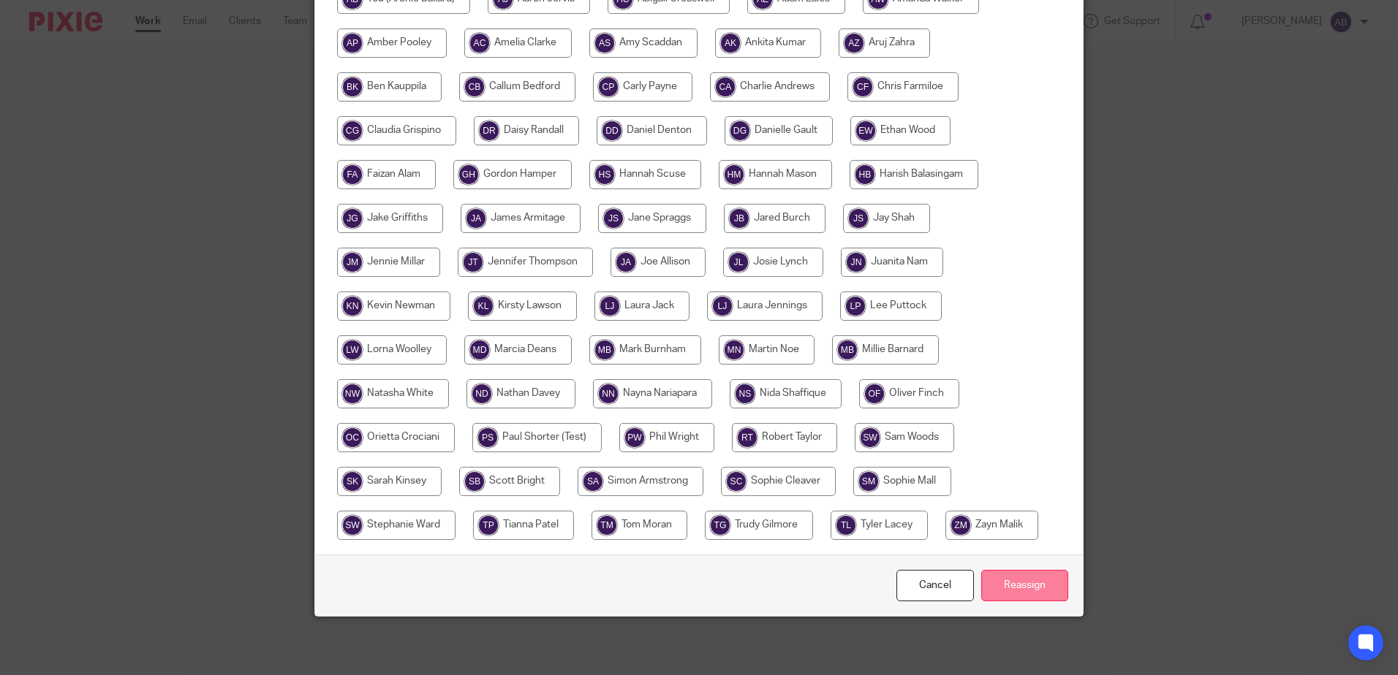
click at [1008, 572] on input "Reassign" at bounding box center [1024, 585] width 87 height 31
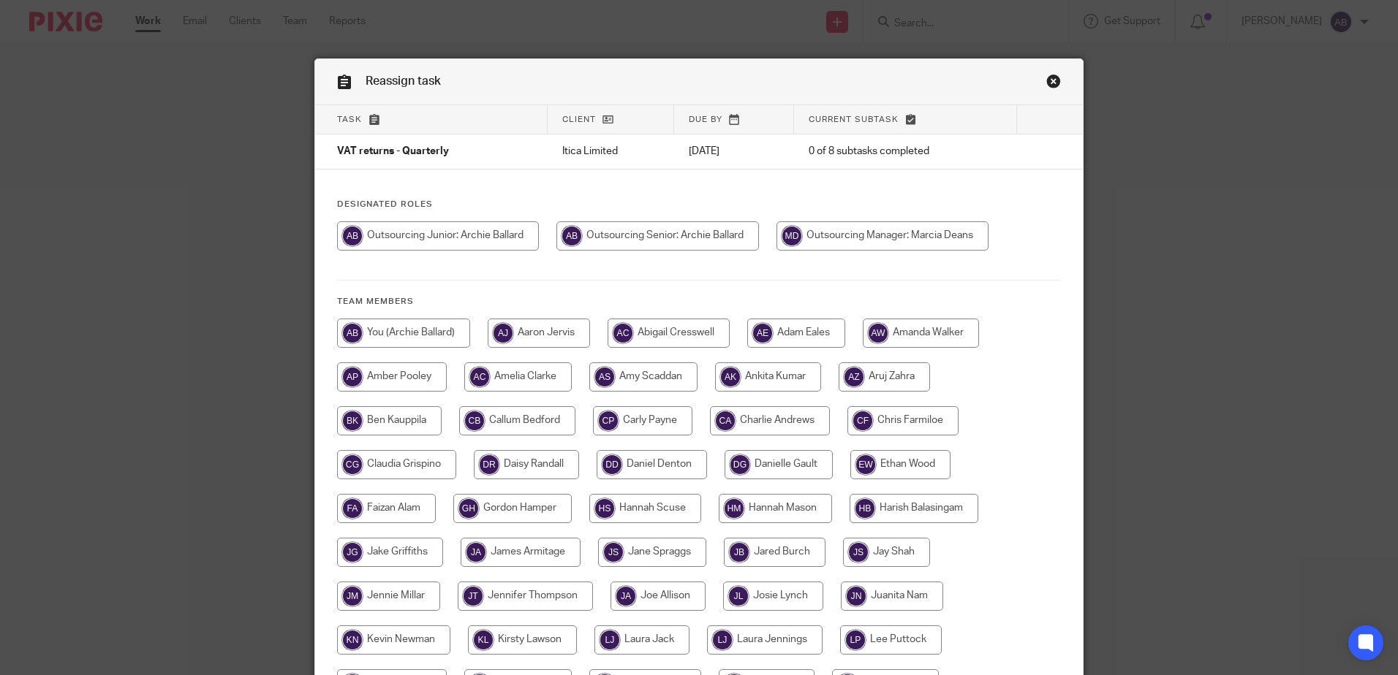
click at [677, 246] on input "radio" at bounding box center [657, 236] width 202 height 29
radio input "true"
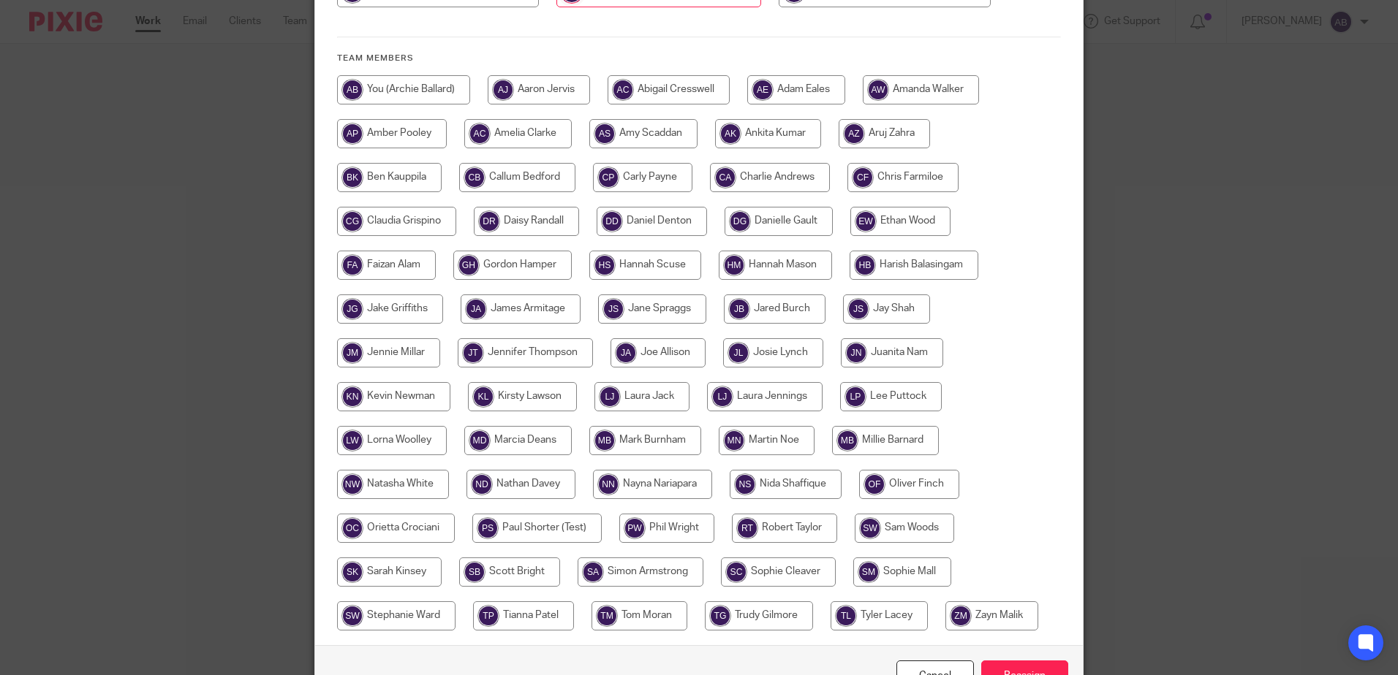
scroll to position [334, 0]
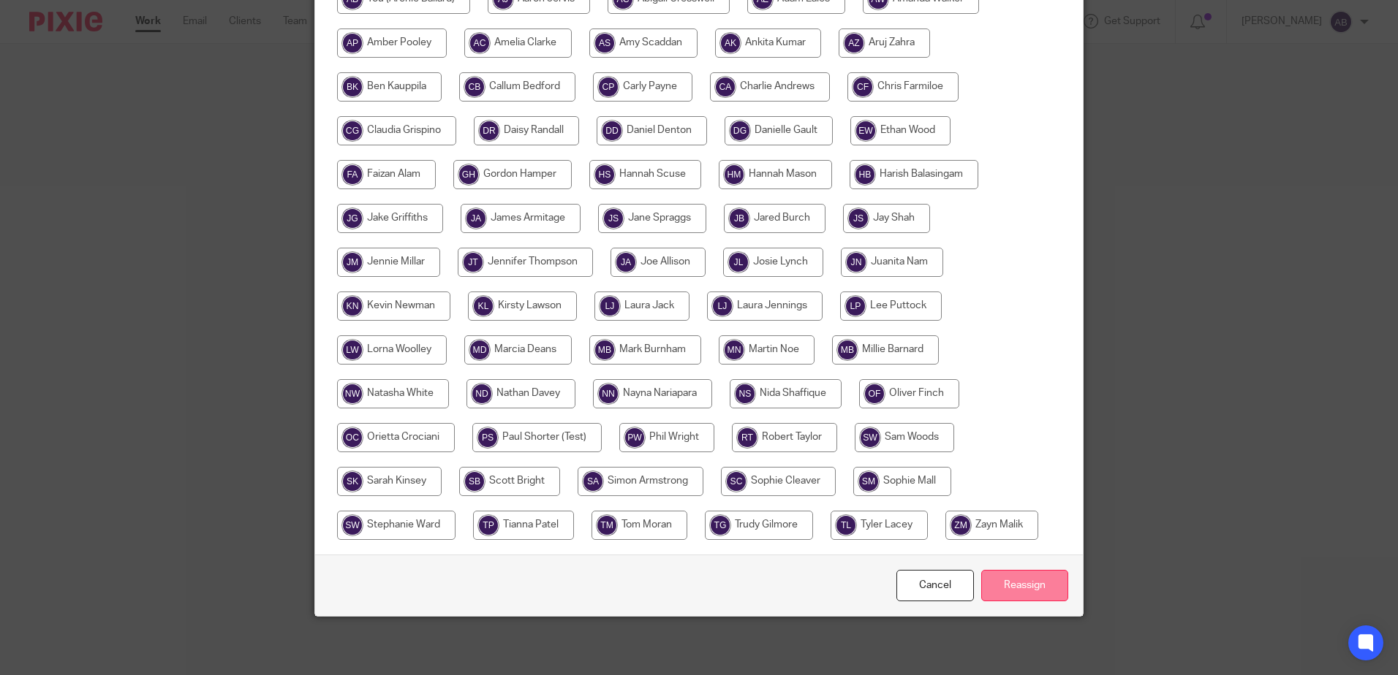
click at [1018, 585] on input "Reassign" at bounding box center [1024, 585] width 87 height 31
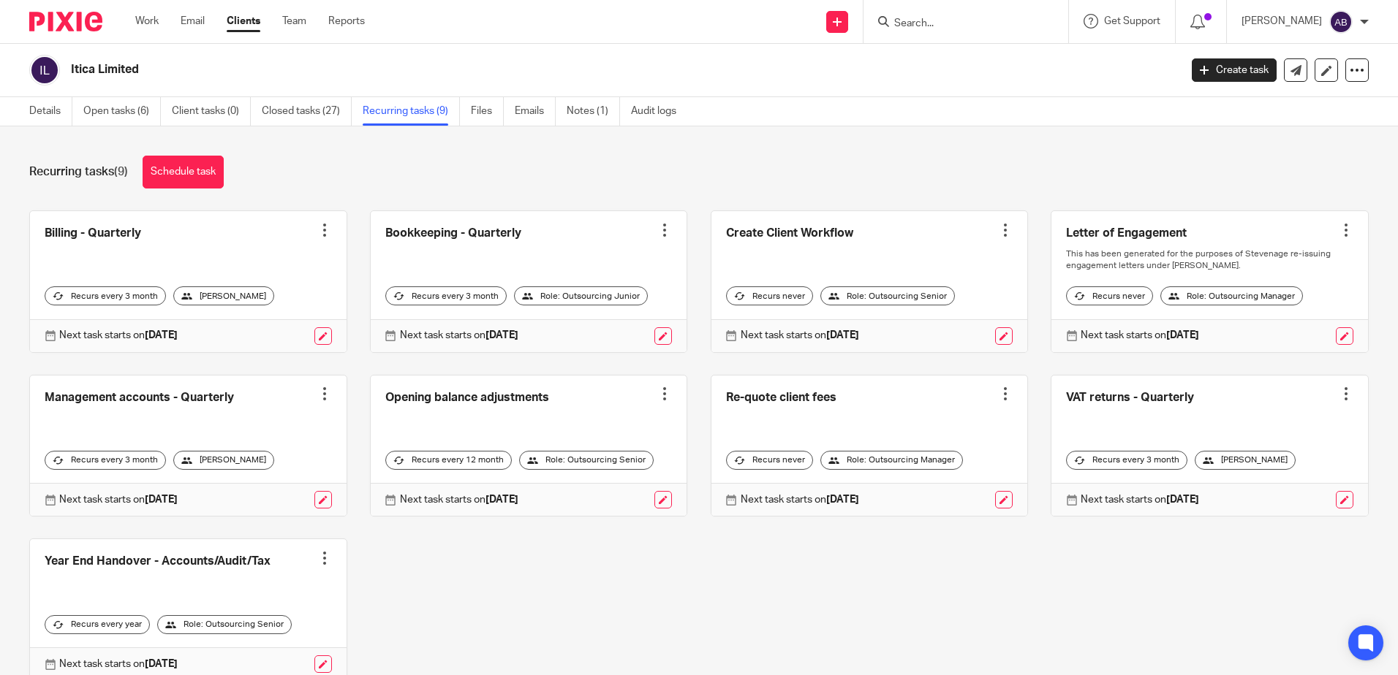
click at [317, 232] on div at bounding box center [324, 230] width 15 height 15
click at [339, 162] on div "Recurring tasks (9) Schedule task" at bounding box center [698, 172] width 1339 height 33
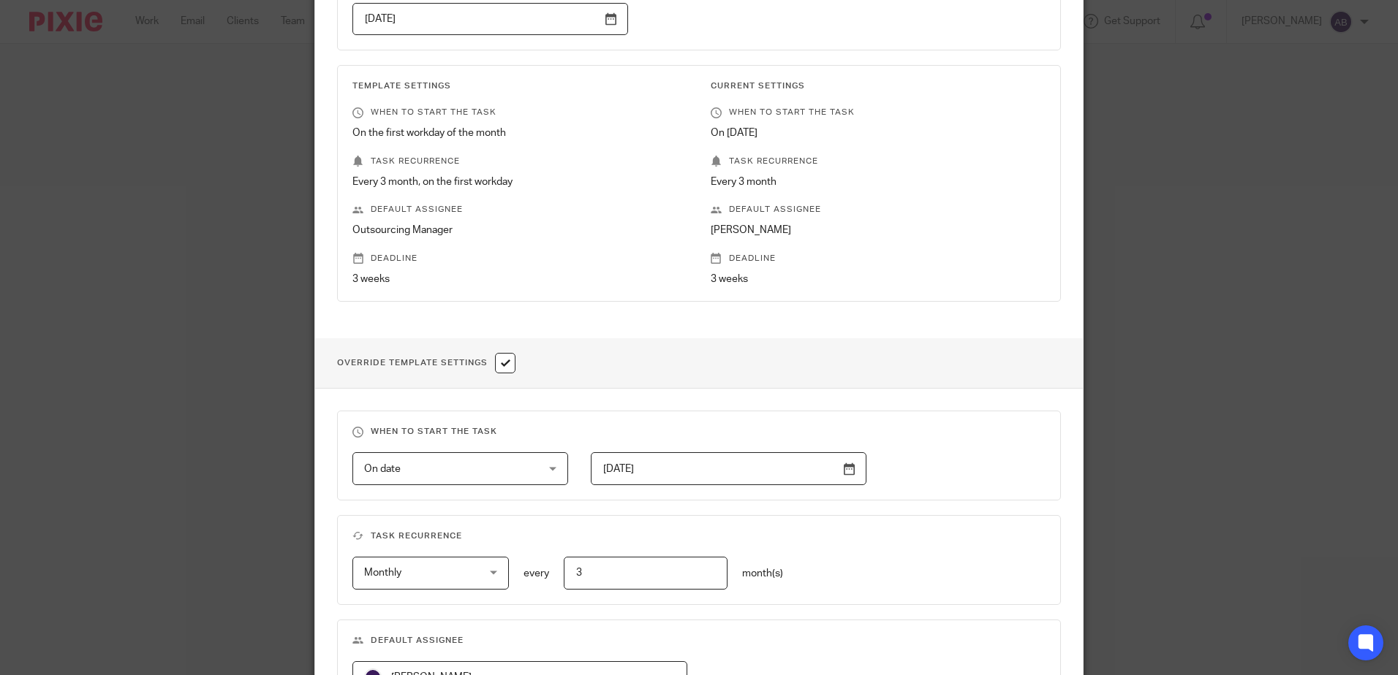
scroll to position [366, 0]
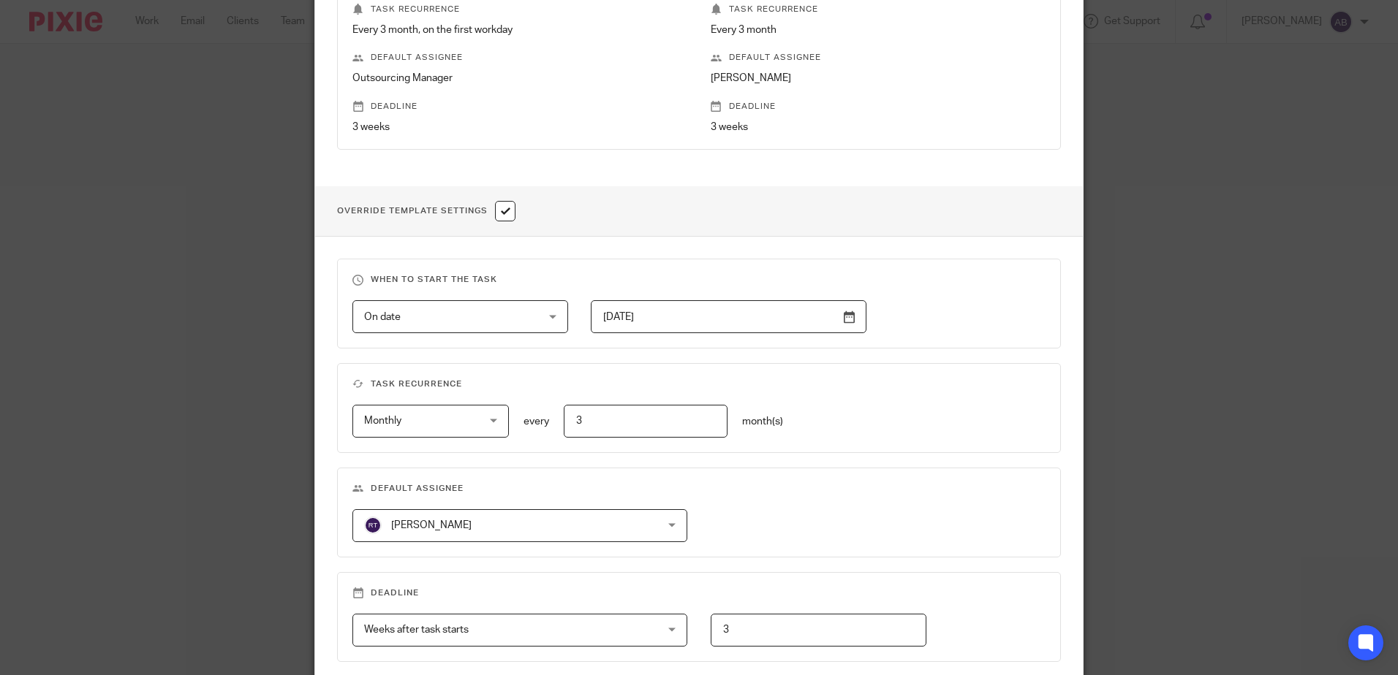
click at [466, 539] on span "[PERSON_NAME]" at bounding box center [493, 525] width 258 height 31
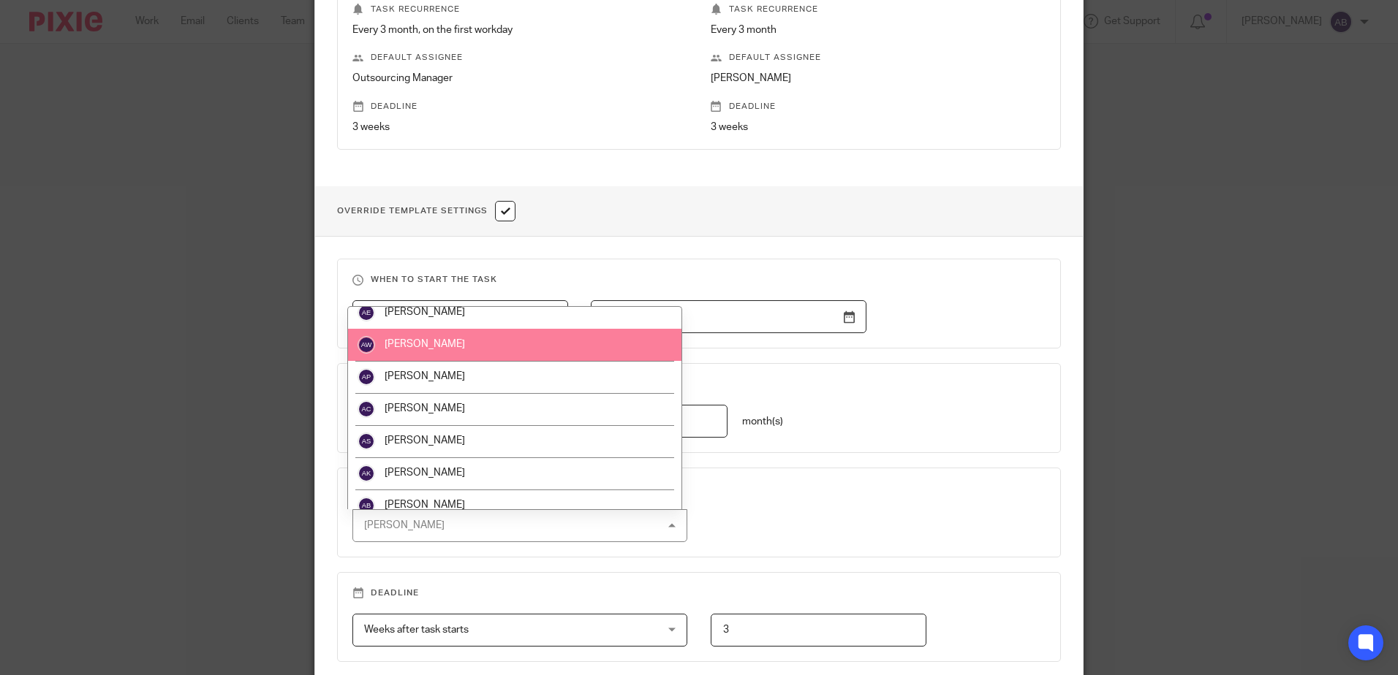
scroll to position [146, 0]
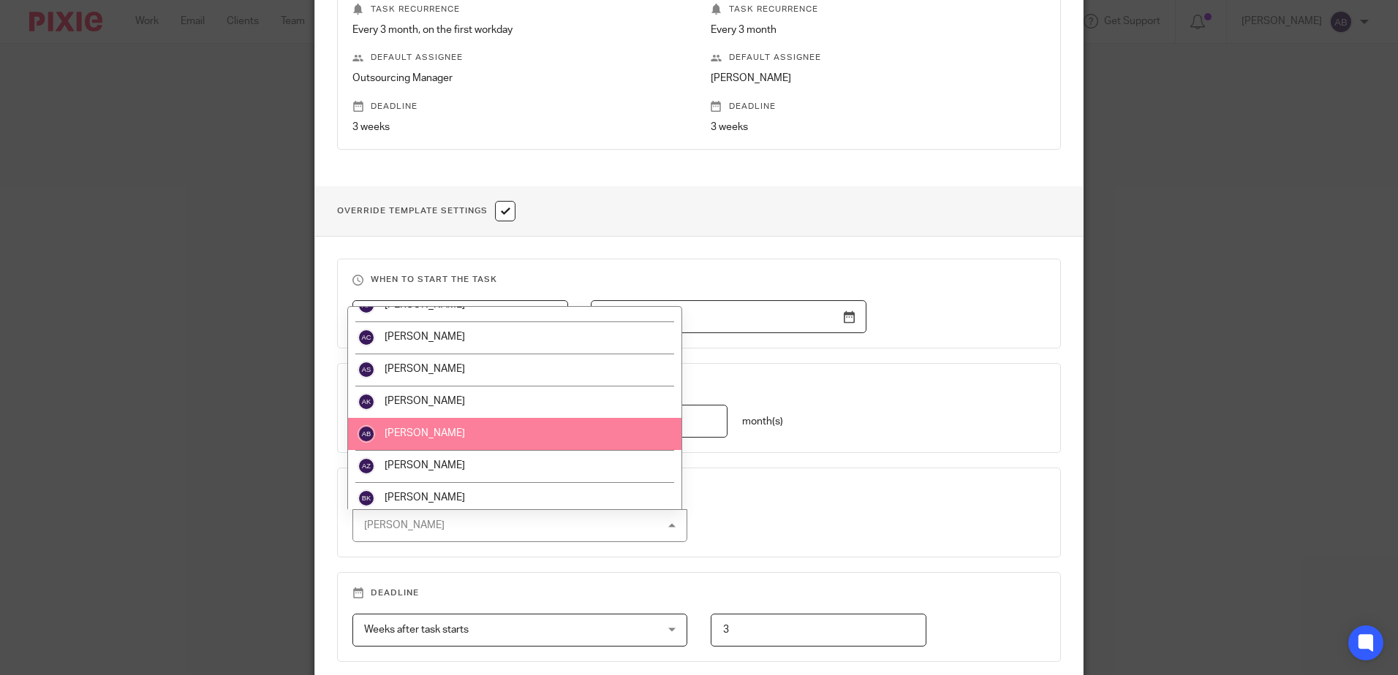
click at [446, 423] on li "[PERSON_NAME]" at bounding box center [514, 434] width 333 height 32
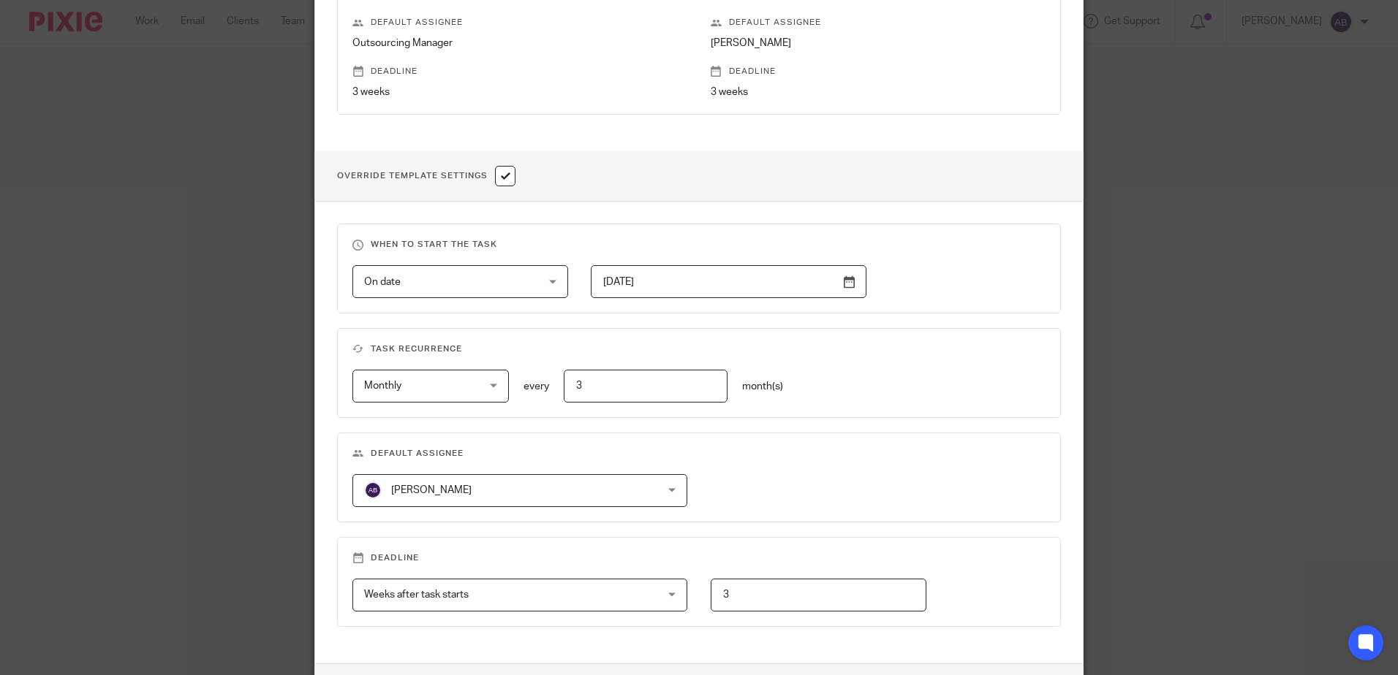
scroll to position [509, 0]
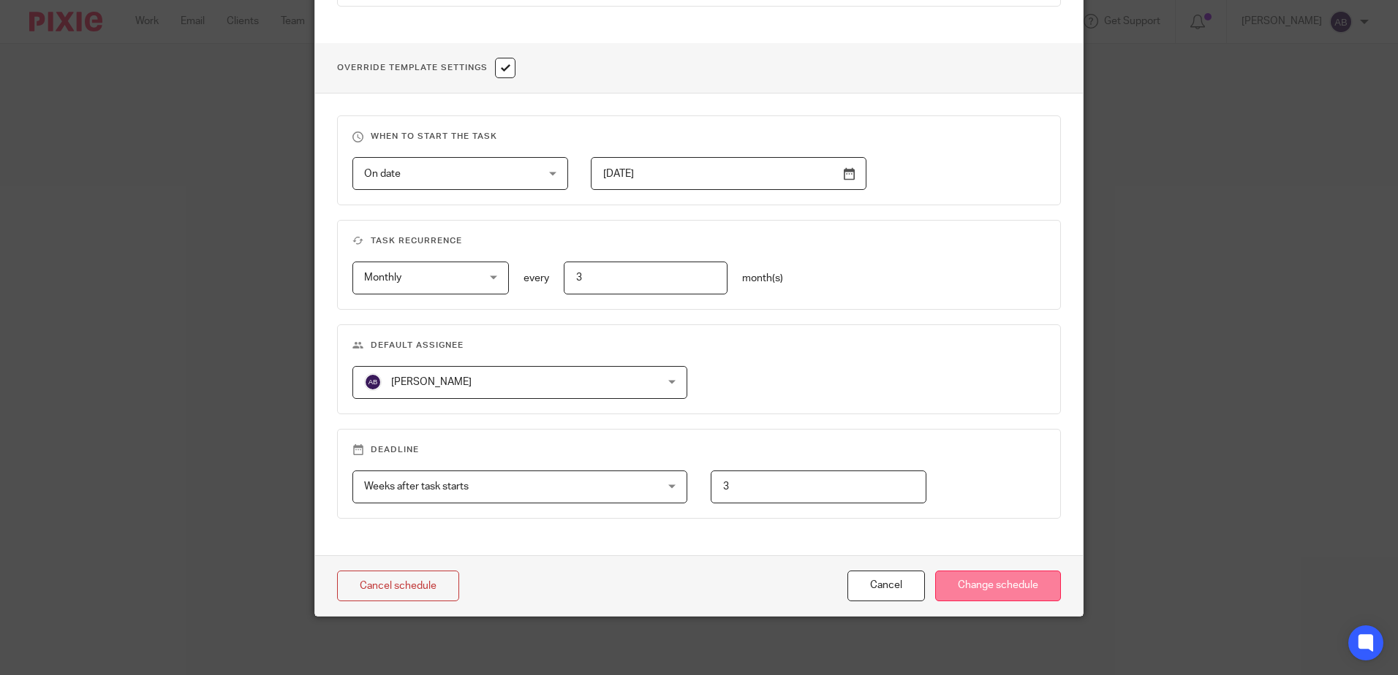
click at [957, 579] on input "Change schedule" at bounding box center [998, 586] width 126 height 31
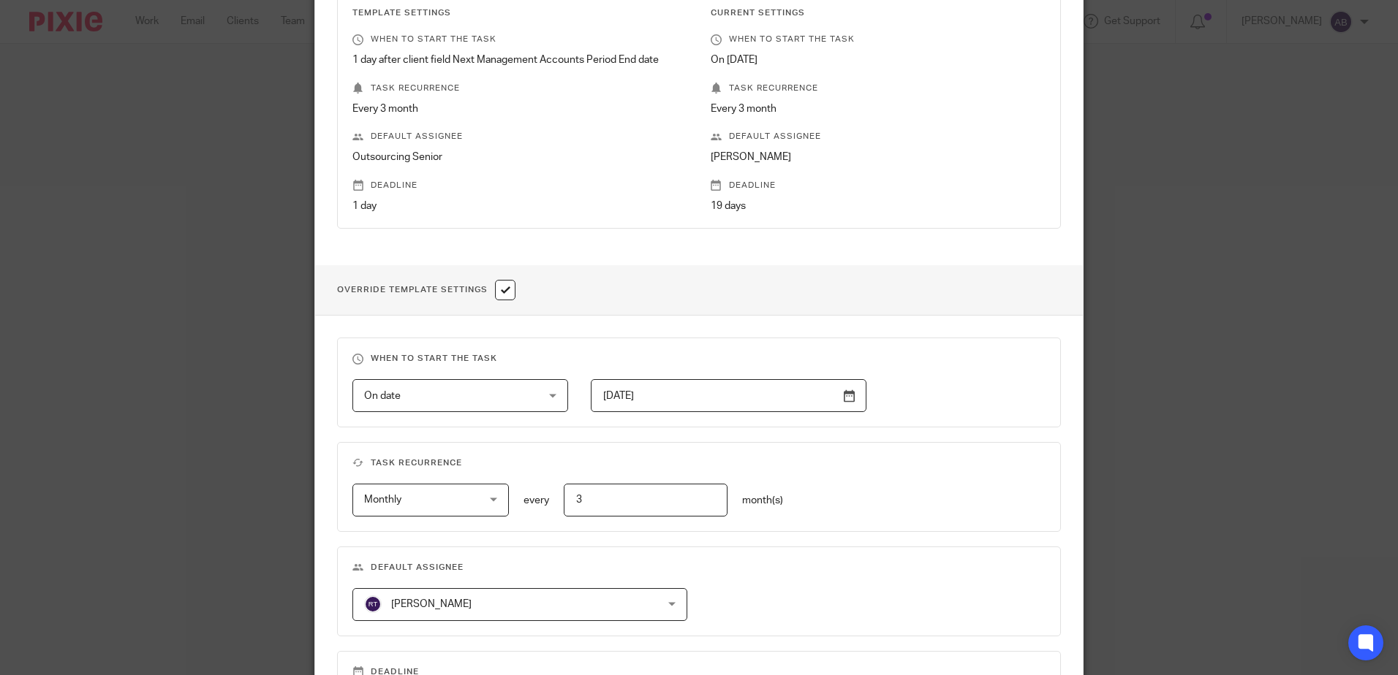
scroll to position [292, 0]
click at [440, 610] on span "[PERSON_NAME]" at bounding box center [493, 598] width 258 height 31
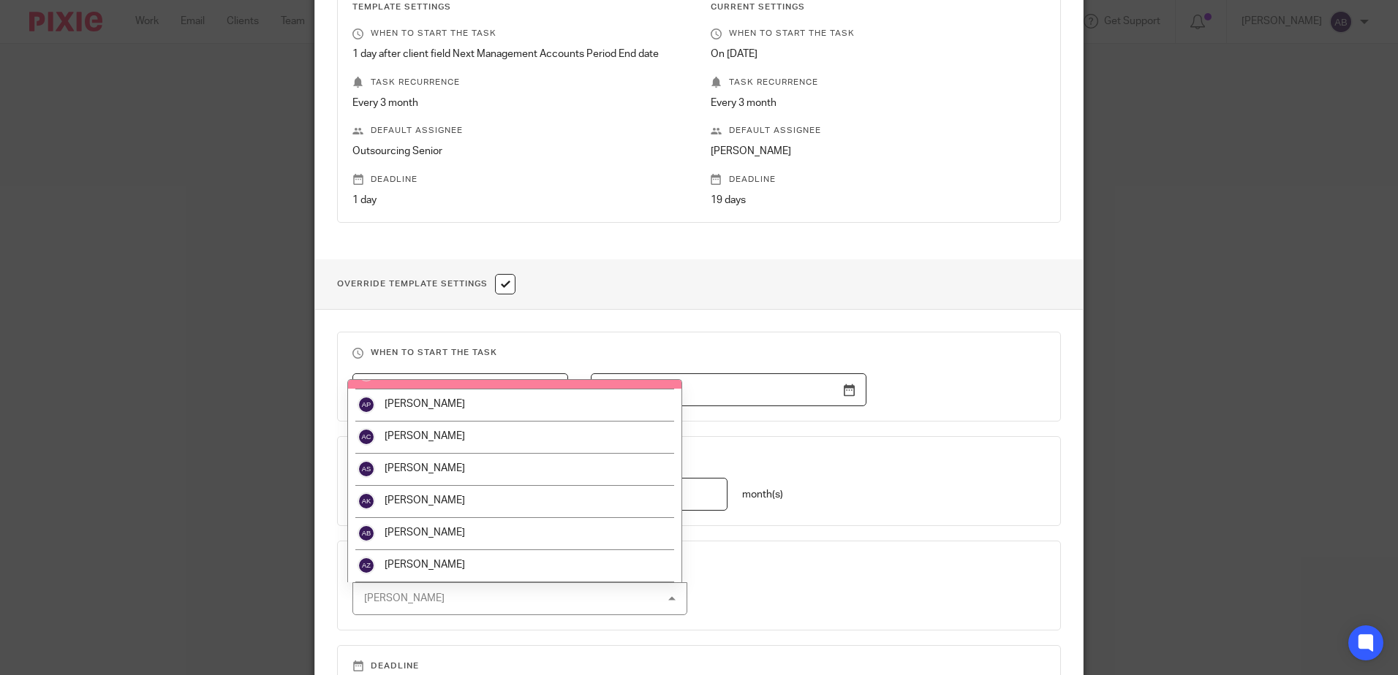
scroll to position [146, 0]
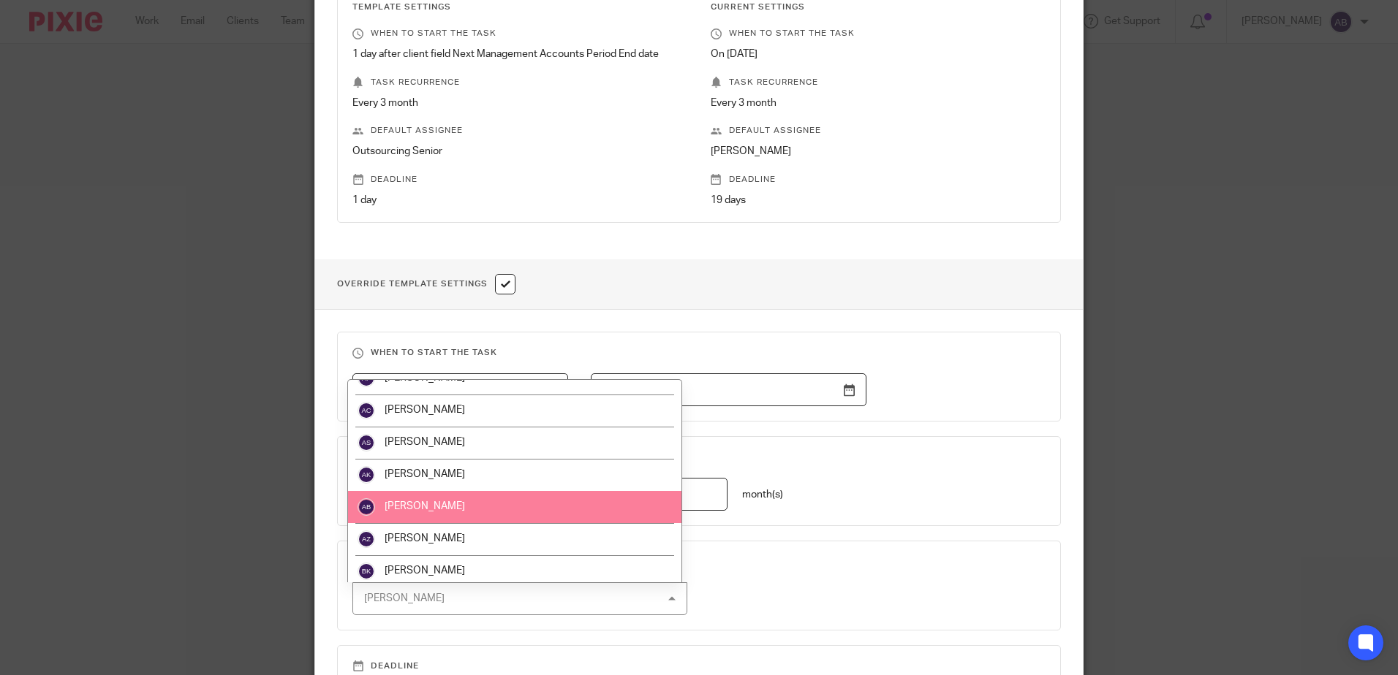
click at [453, 512] on li "[PERSON_NAME]" at bounding box center [514, 507] width 333 height 32
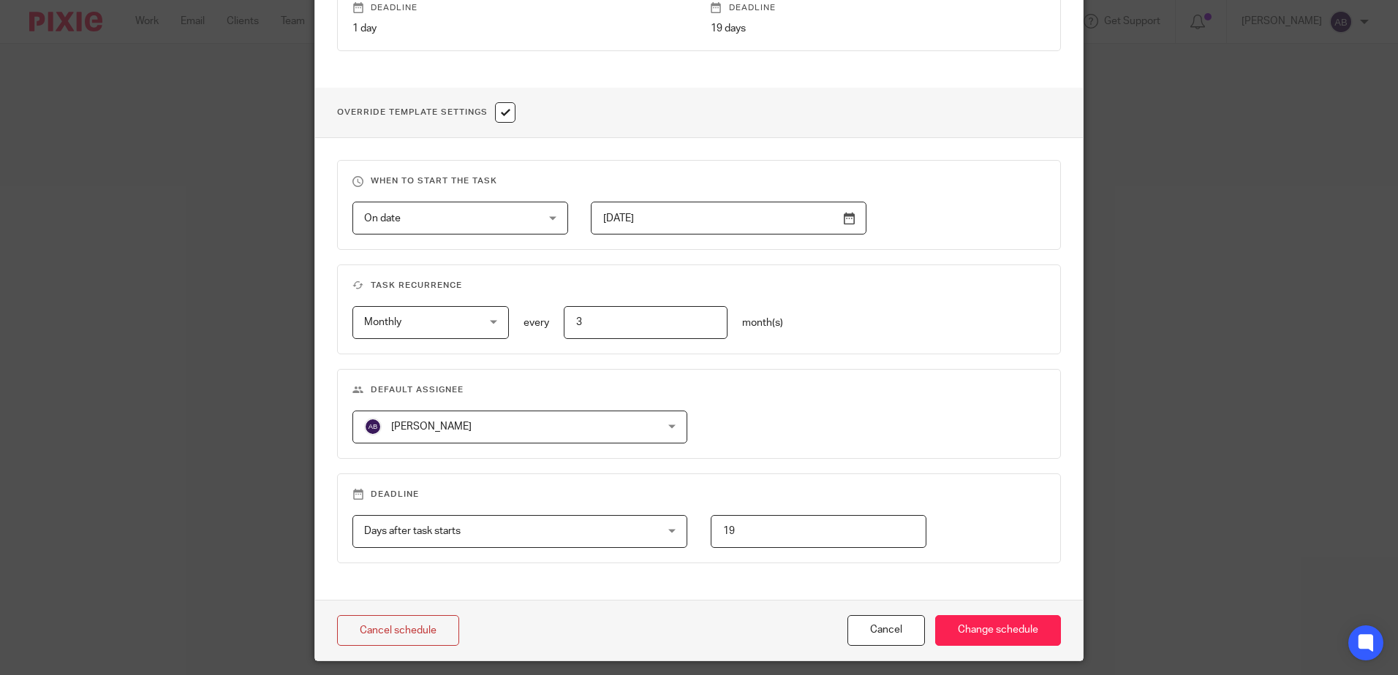
scroll to position [509, 0]
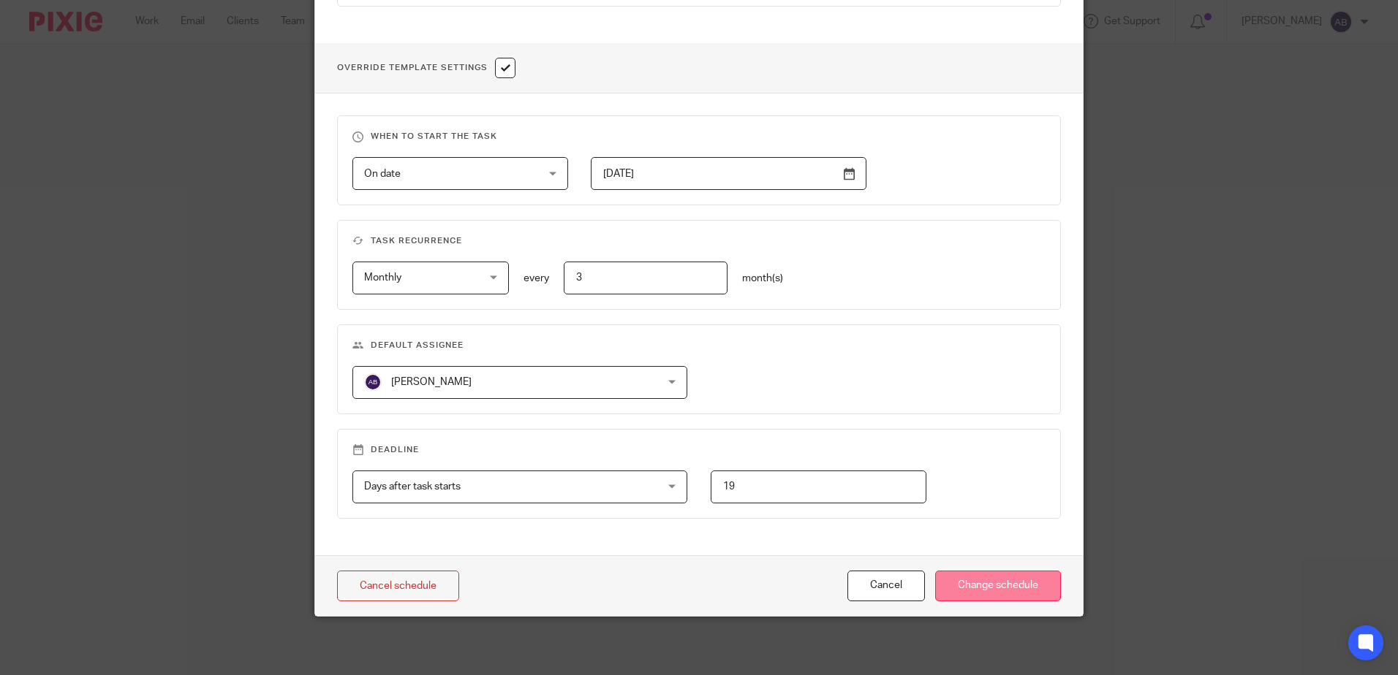
click at [969, 580] on input "Change schedule" at bounding box center [998, 586] width 126 height 31
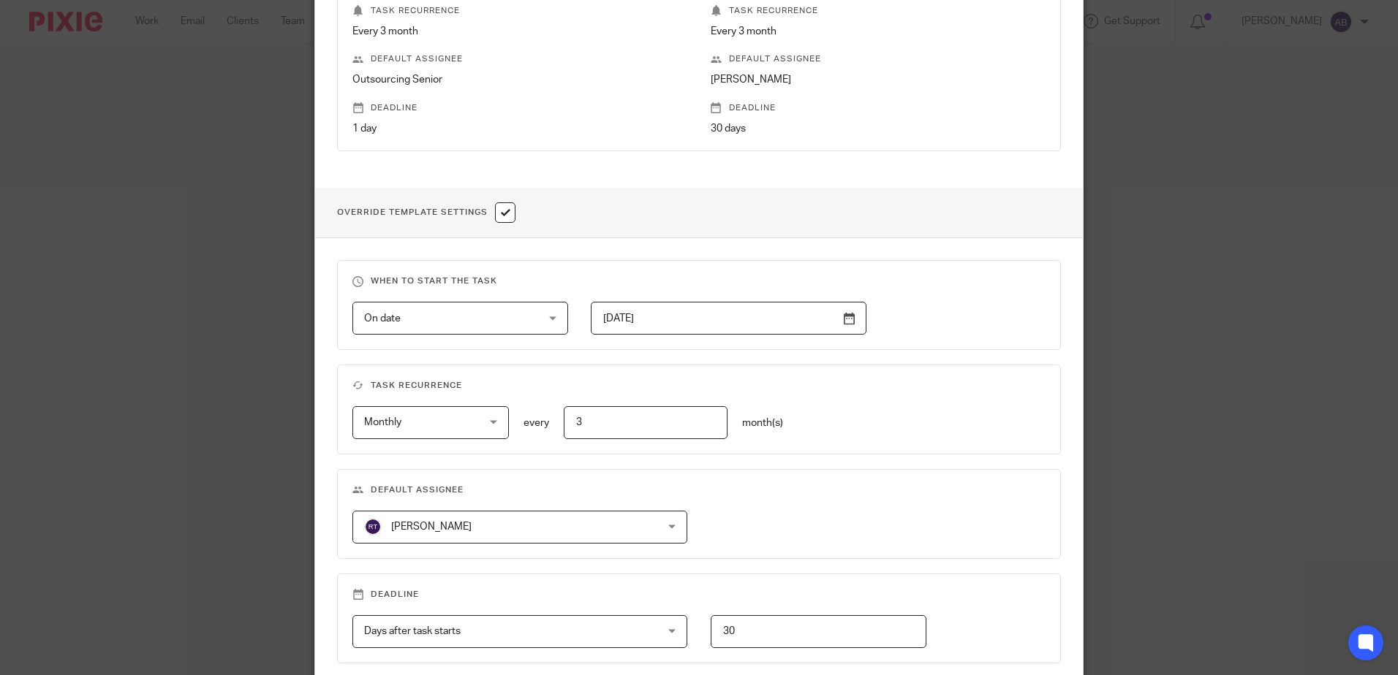
scroll to position [366, 0]
click at [458, 534] on span "[PERSON_NAME]" at bounding box center [493, 525] width 258 height 31
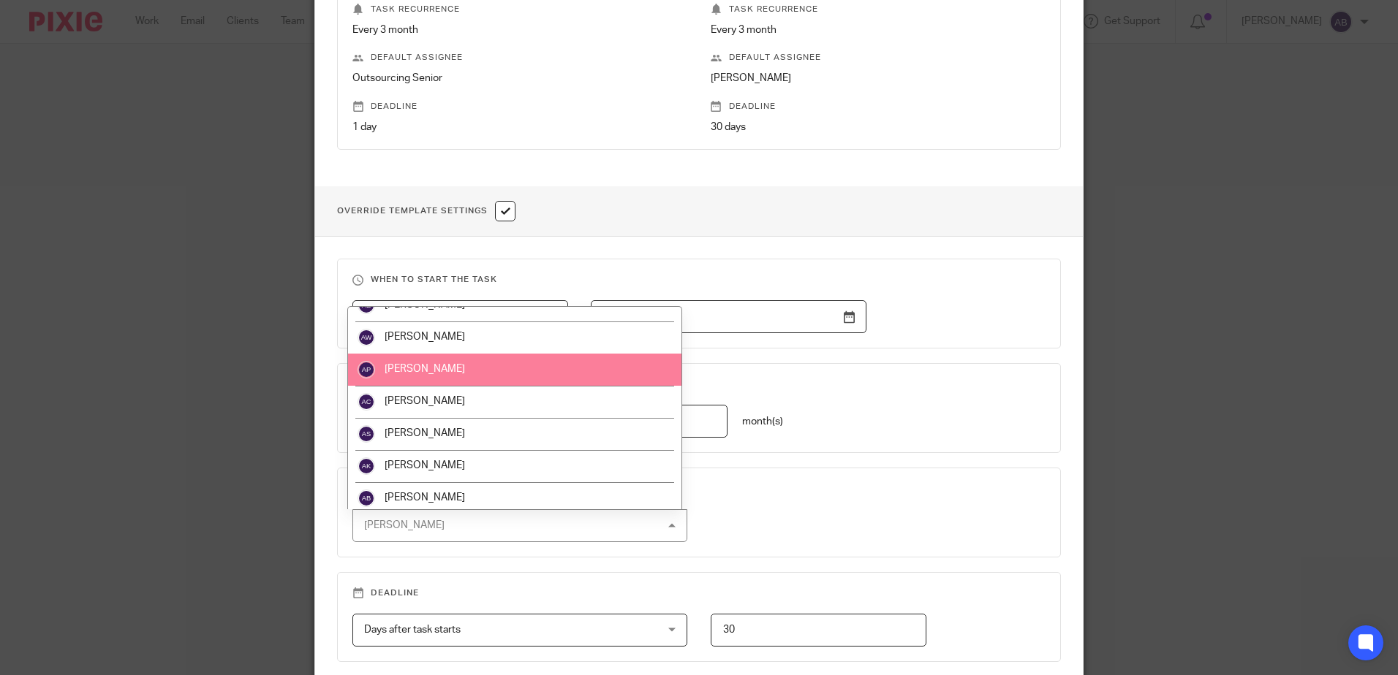
scroll to position [219, 0]
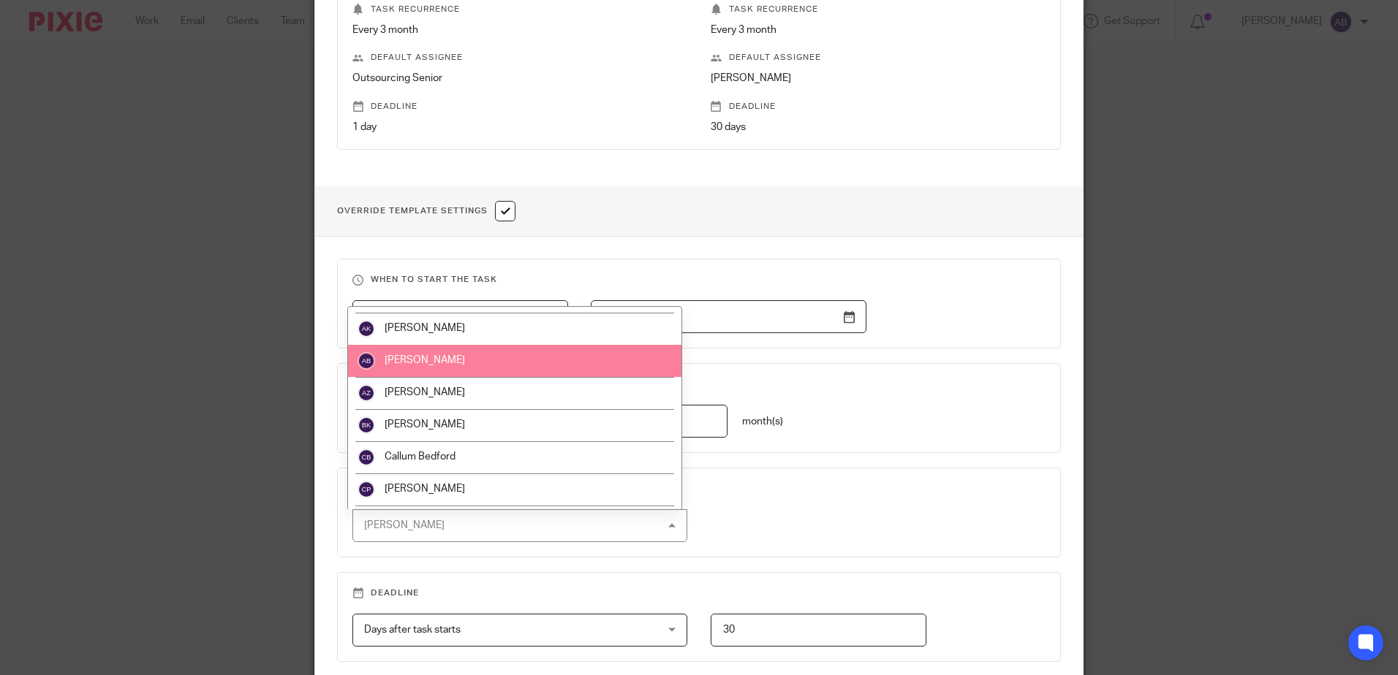
click at [480, 355] on li "[PERSON_NAME]" at bounding box center [514, 361] width 333 height 32
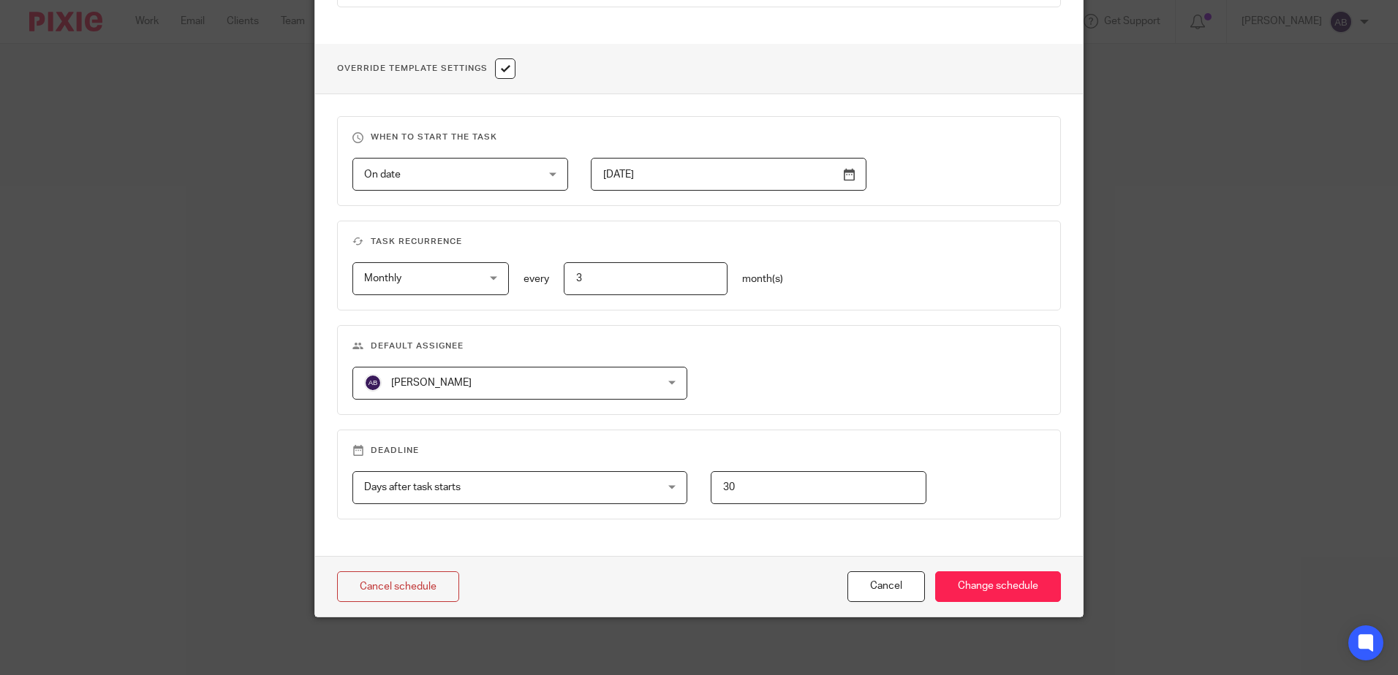
scroll to position [509, 0]
click at [991, 583] on input "Change schedule" at bounding box center [998, 586] width 126 height 31
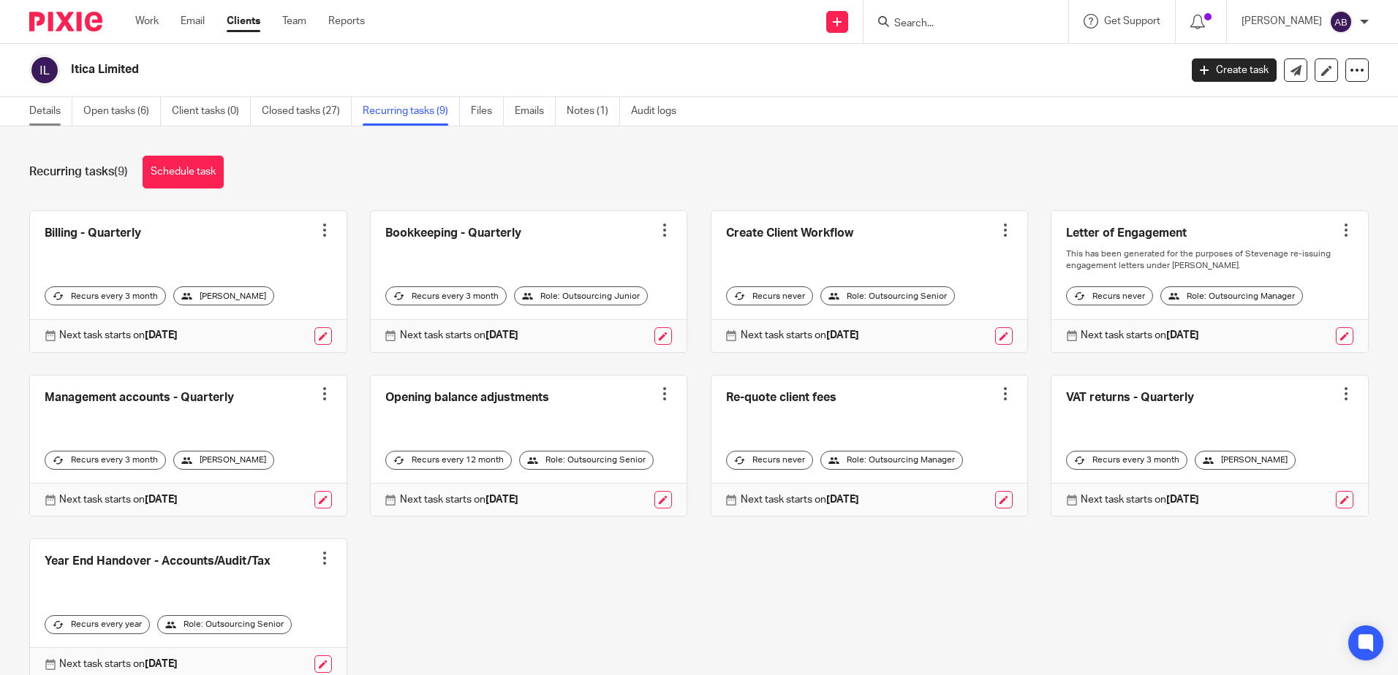
click at [67, 109] on link "Details" at bounding box center [50, 111] width 43 height 29
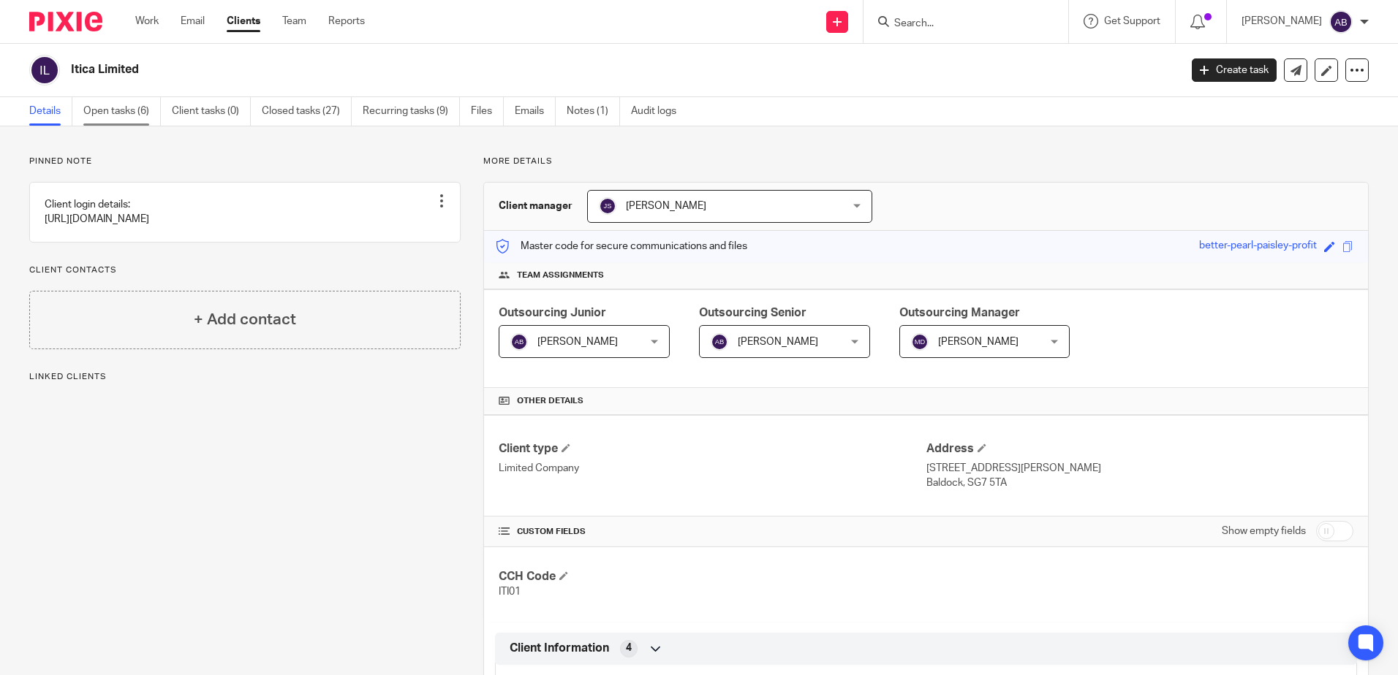
click at [98, 102] on link "Open tasks (6)" at bounding box center [121, 111] width 77 height 29
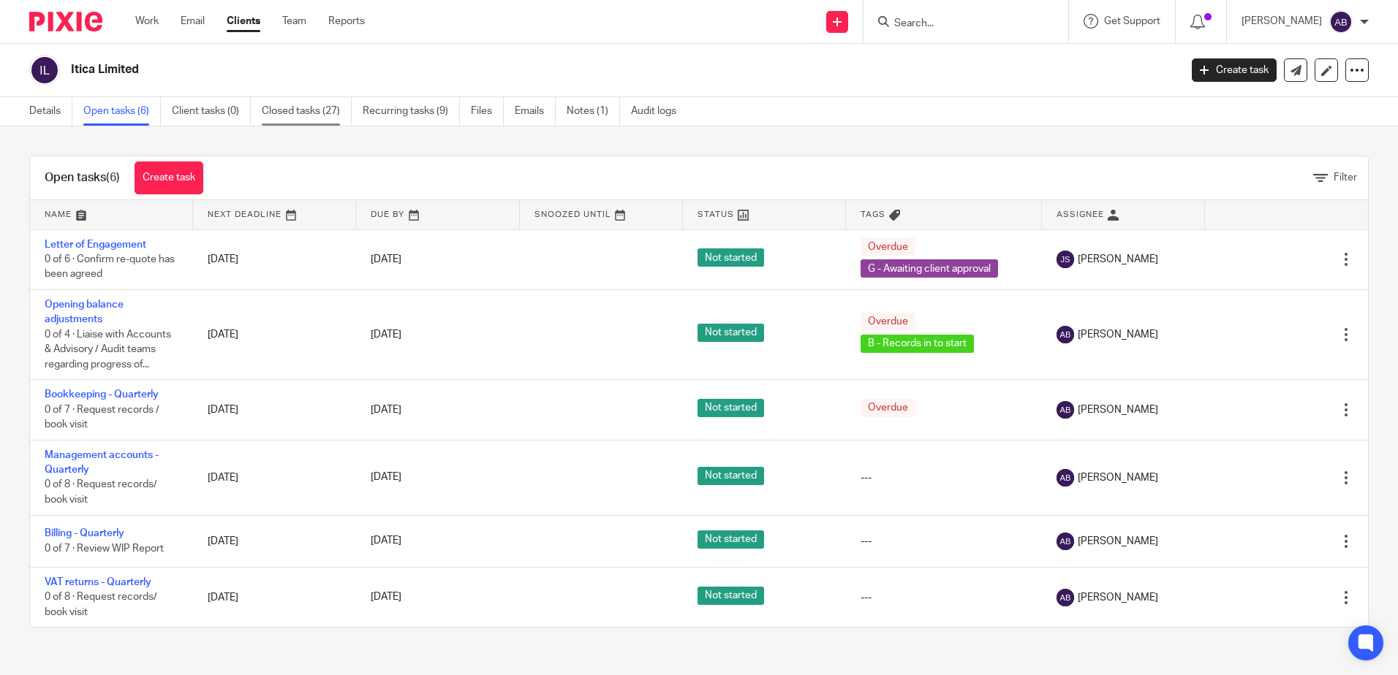
click at [282, 107] on link "Closed tasks (27)" at bounding box center [307, 111] width 90 height 29
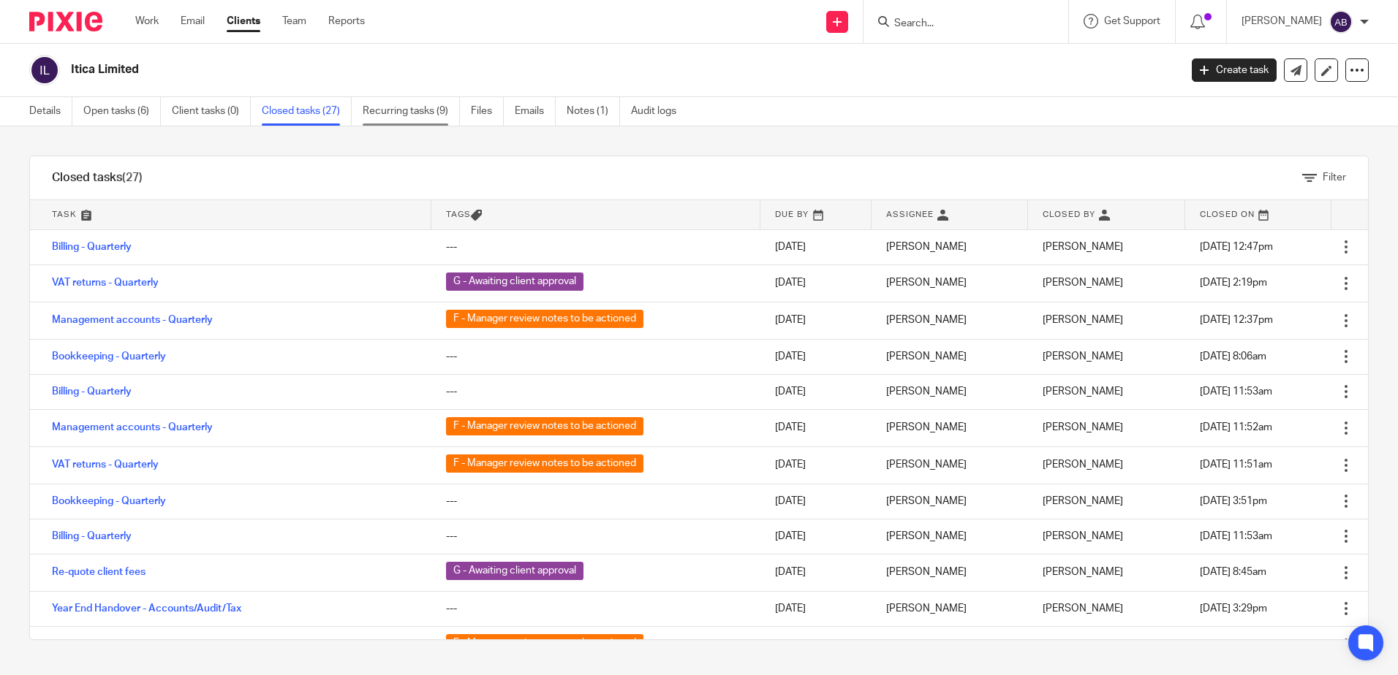
click at [437, 111] on link "Recurring tasks (9)" at bounding box center [411, 111] width 97 height 29
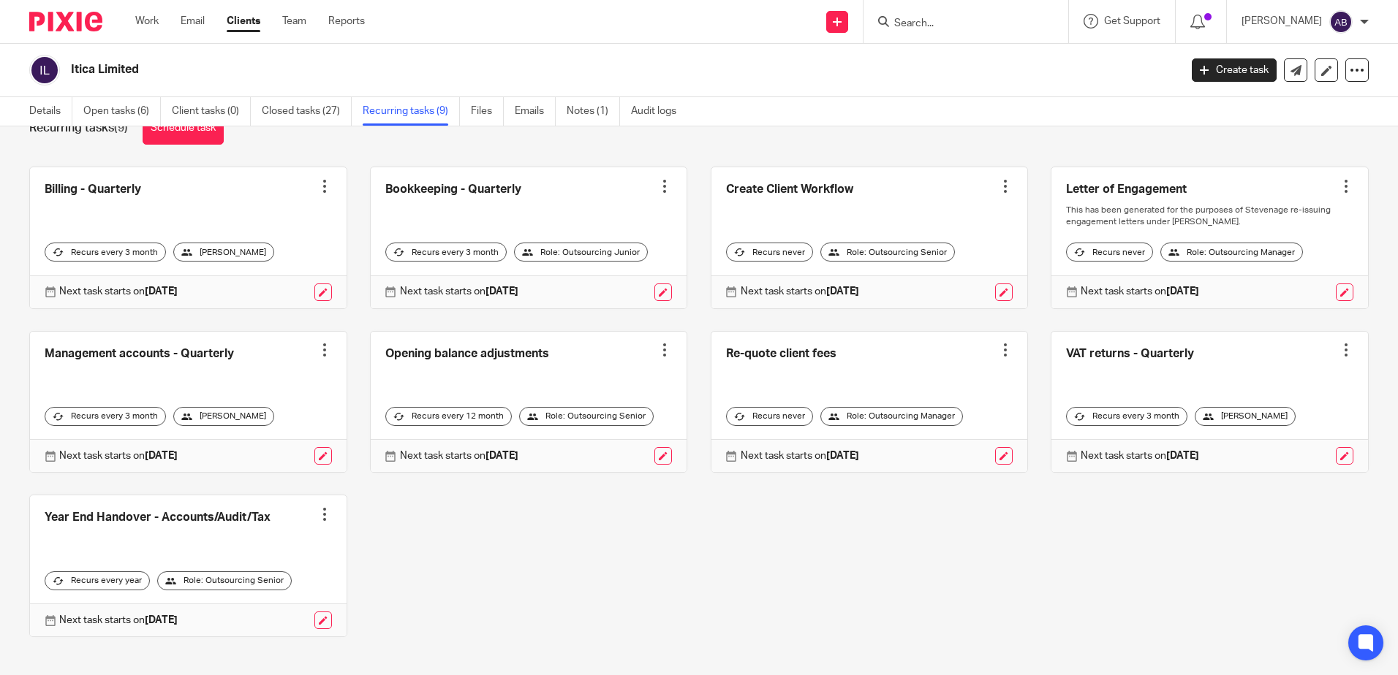
scroll to position [69, 0]
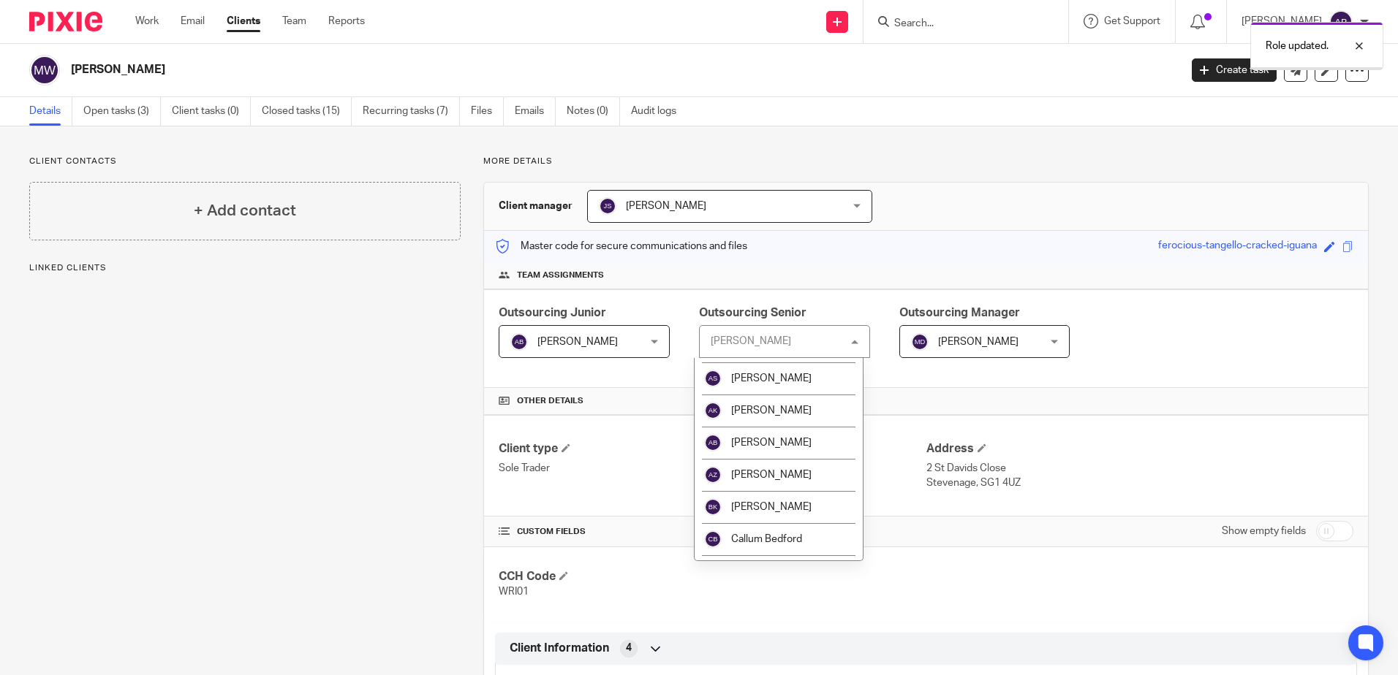
scroll to position [219, 0]
click at [761, 443] on span "[PERSON_NAME]" at bounding box center [771, 442] width 80 height 10
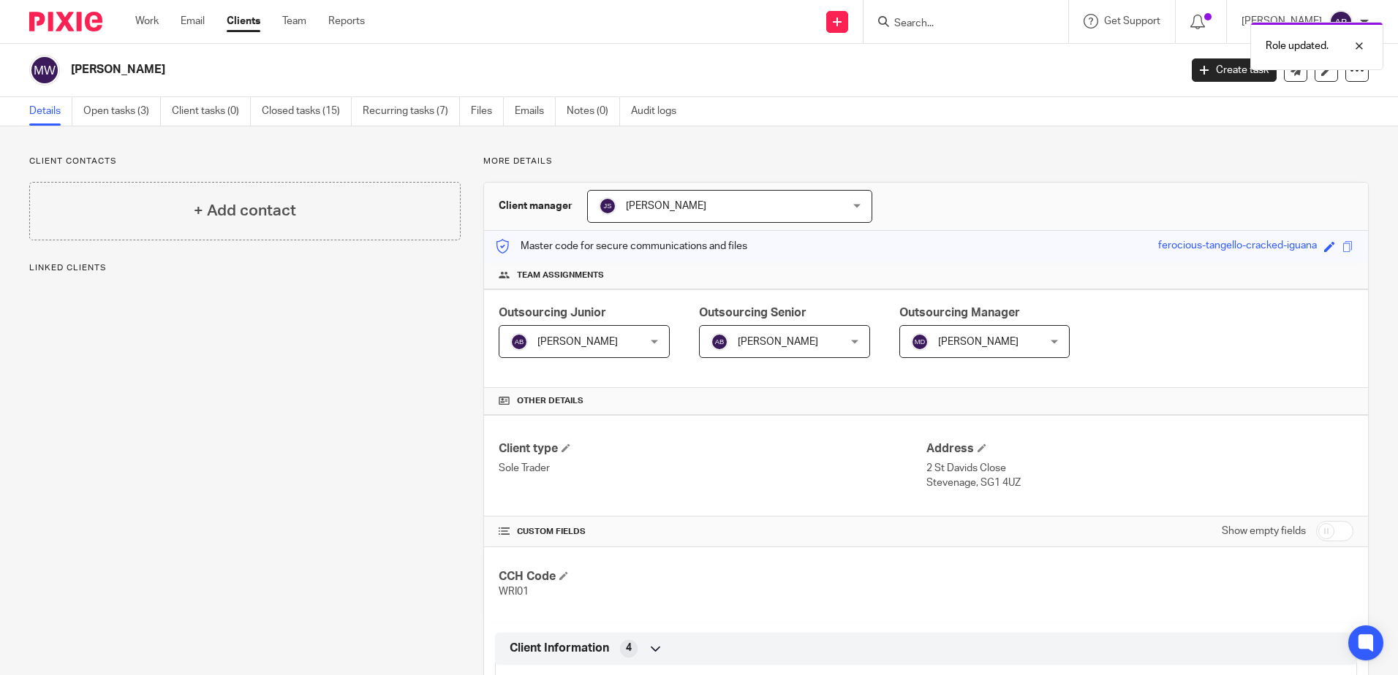
click at [938, 338] on span "[PERSON_NAME]" at bounding box center [978, 342] width 80 height 10
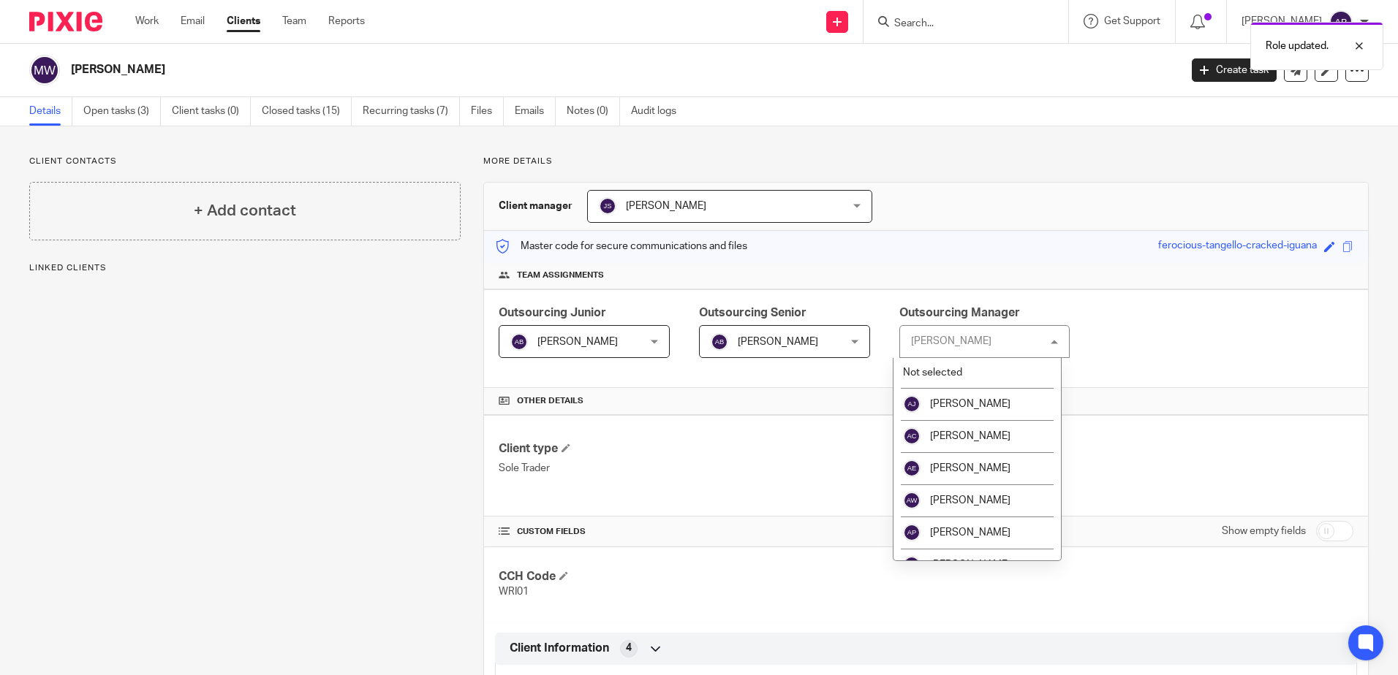
click at [941, 268] on div "Team assignments" at bounding box center [926, 275] width 884 height 27
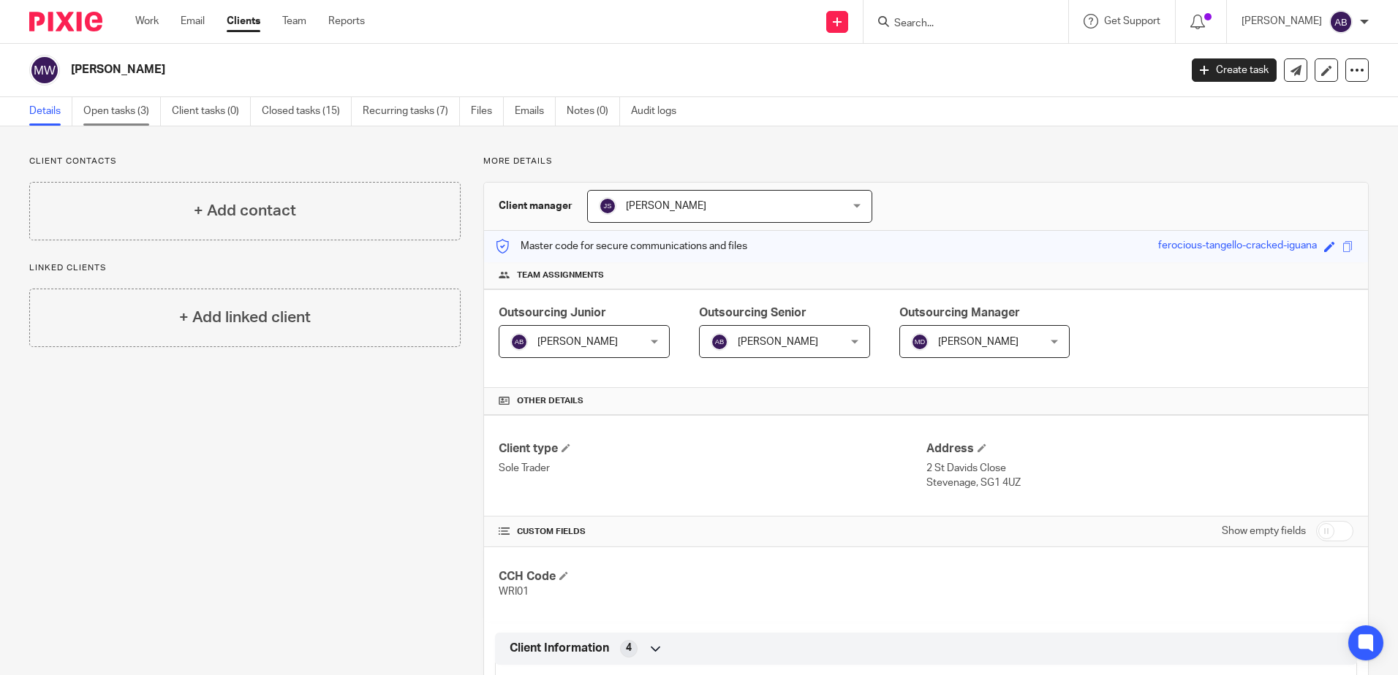
click at [137, 109] on link "Open tasks (3)" at bounding box center [121, 111] width 77 height 29
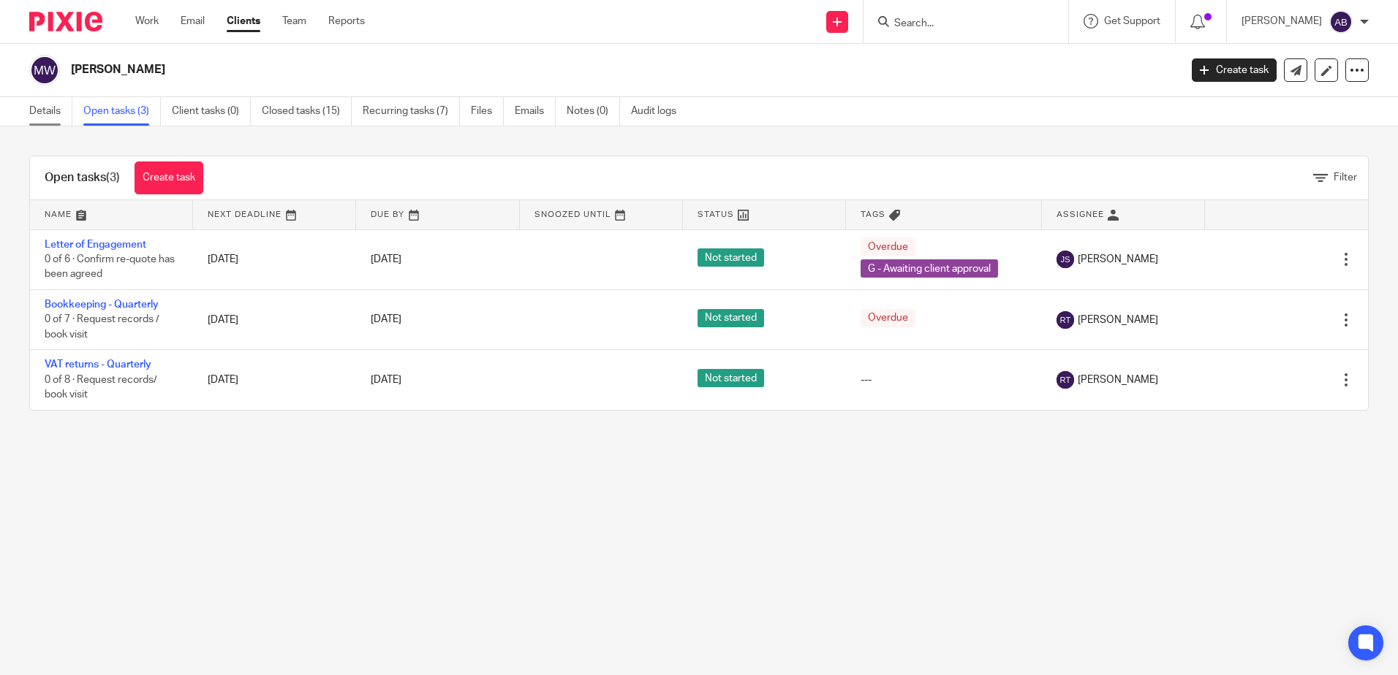
click at [60, 107] on link "Details" at bounding box center [50, 111] width 43 height 29
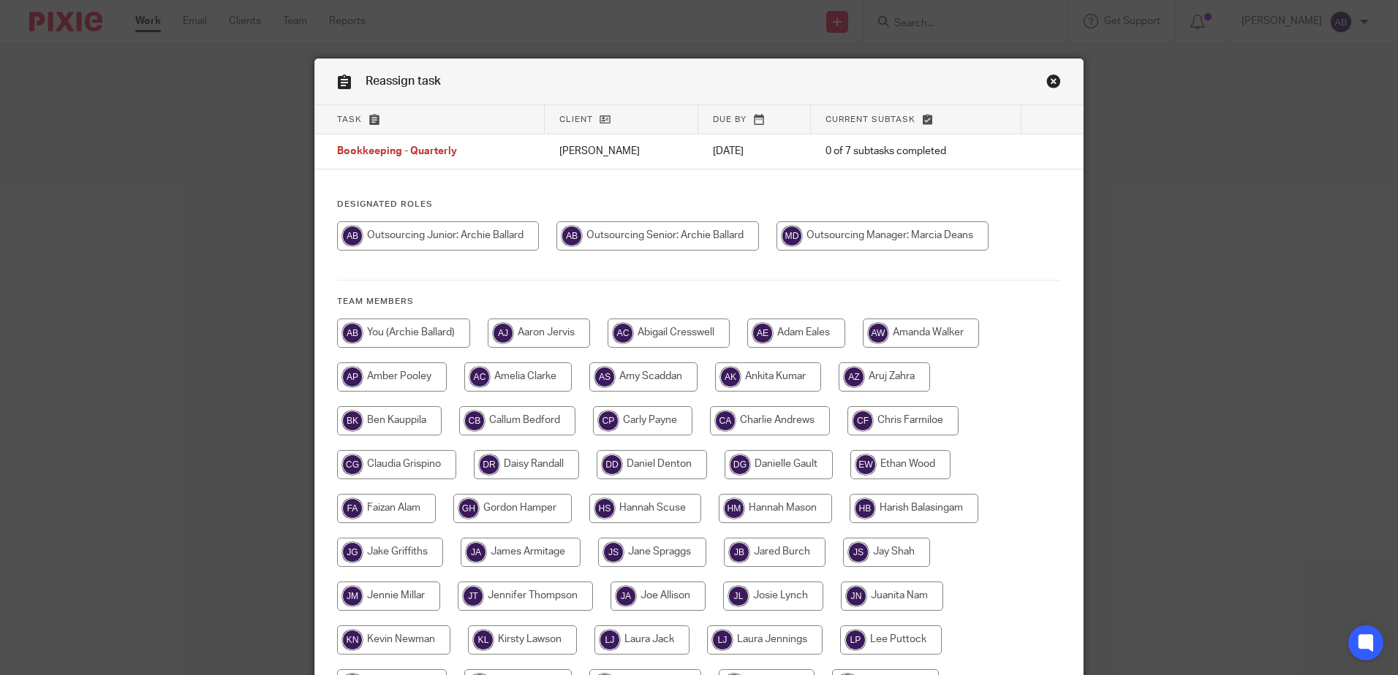
click at [697, 235] on input "radio" at bounding box center [657, 236] width 202 height 29
radio input "true"
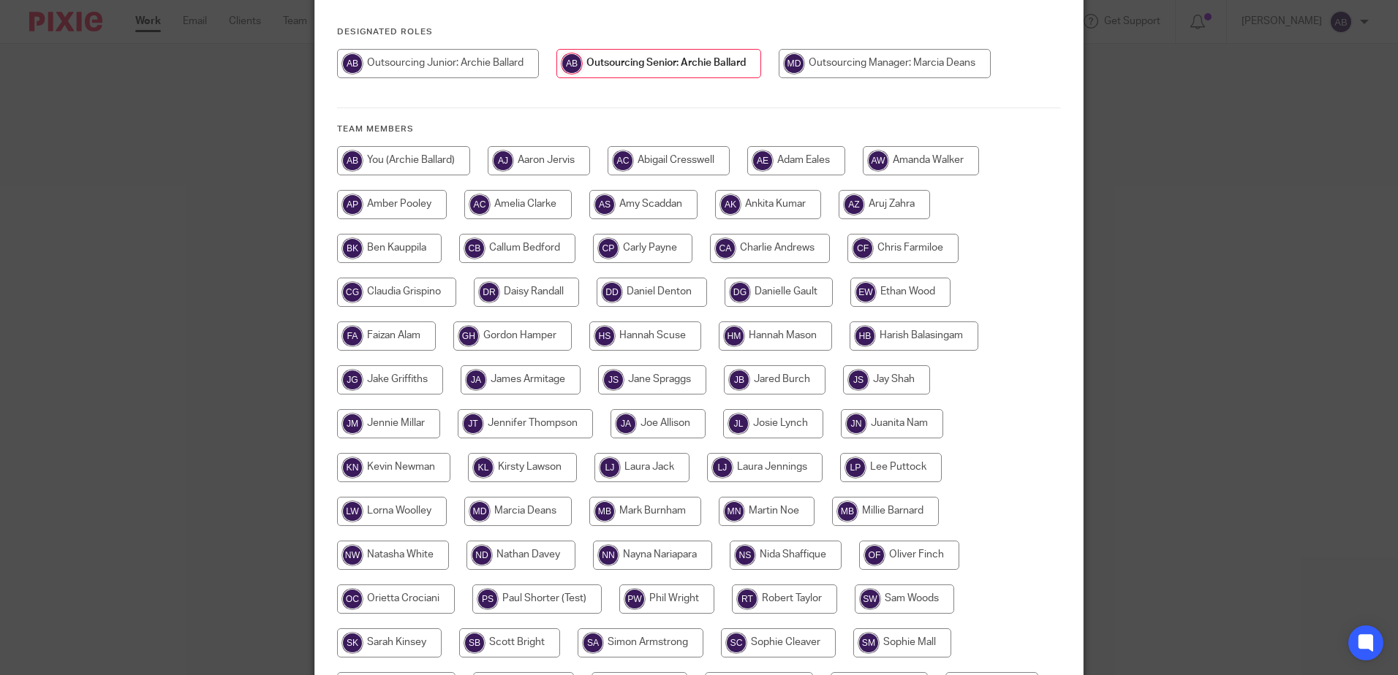
scroll to position [334, 0]
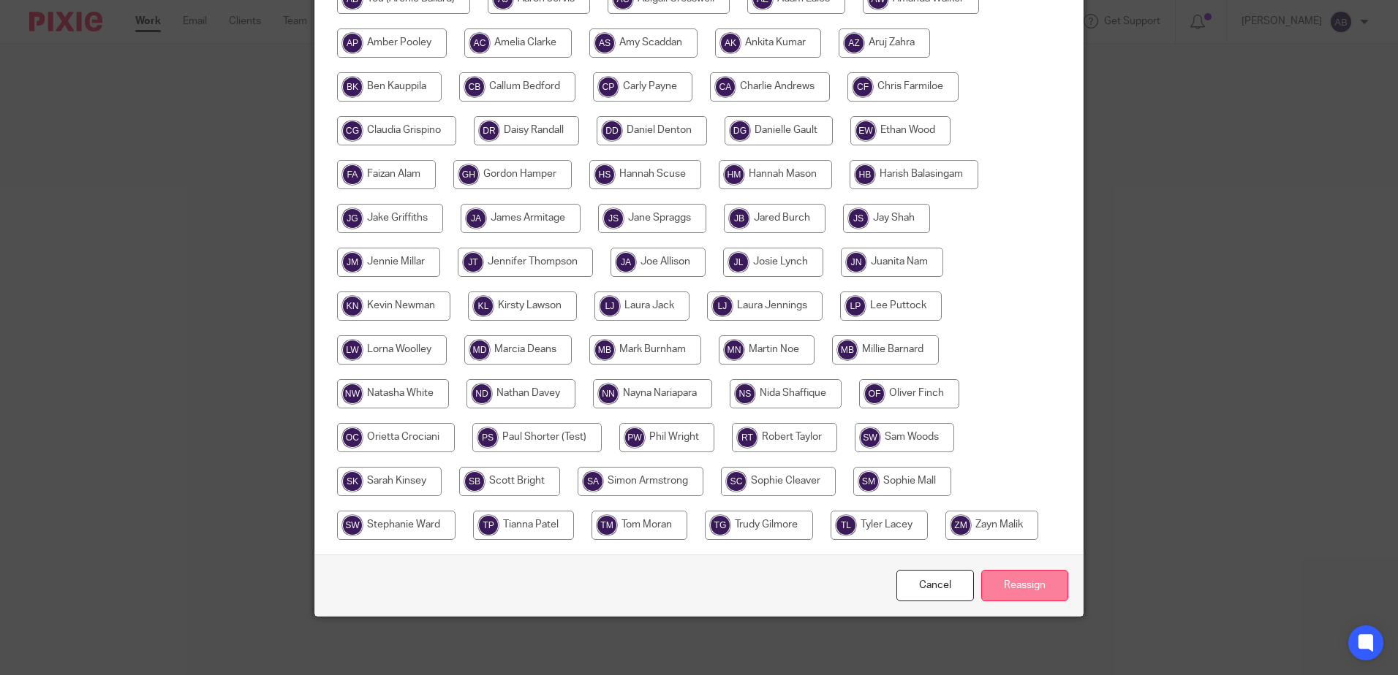
click at [1012, 575] on input "Reassign" at bounding box center [1024, 585] width 87 height 31
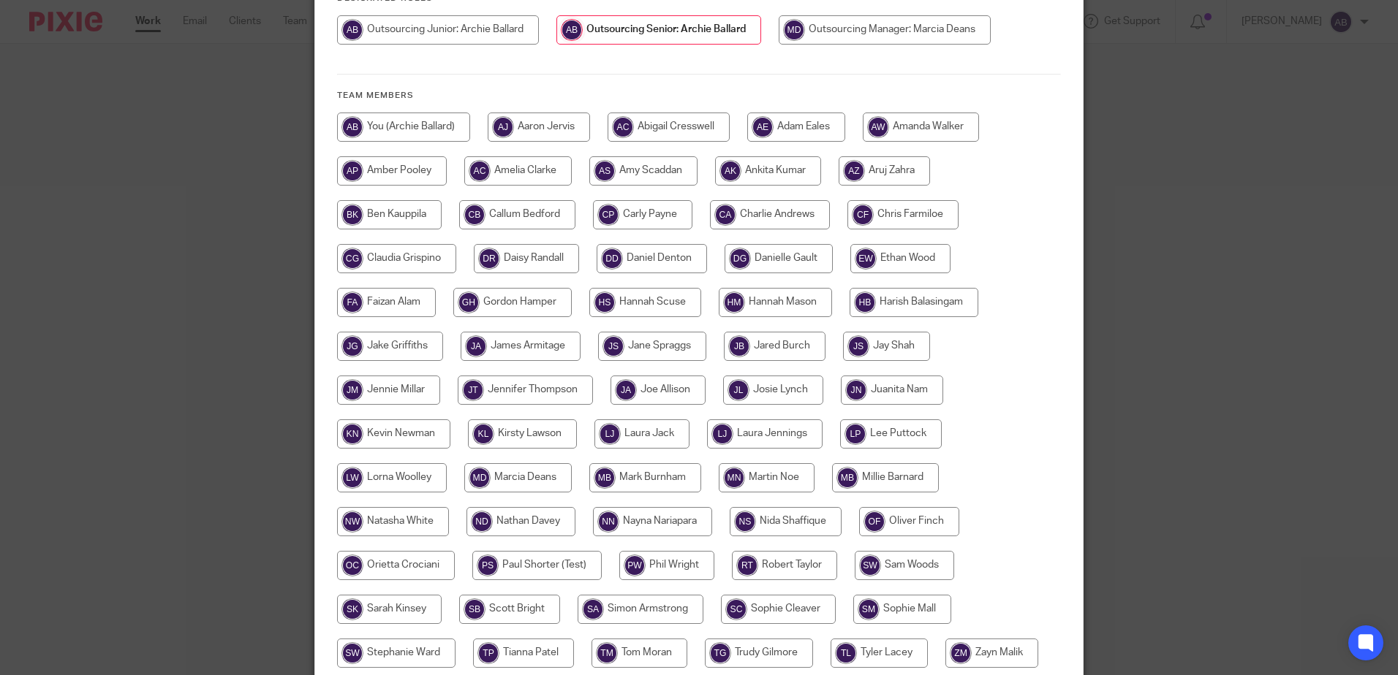
scroll to position [0, 0]
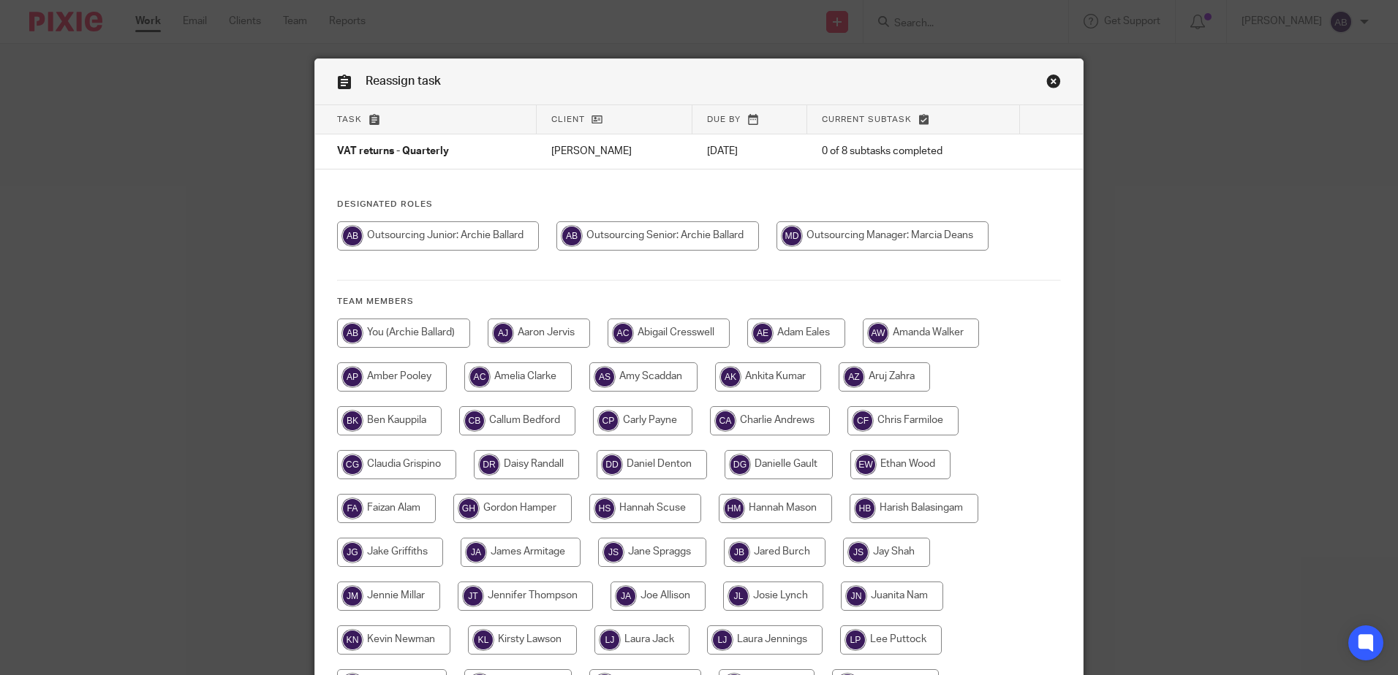
click at [654, 234] on input "radio" at bounding box center [657, 236] width 202 height 29
radio input "true"
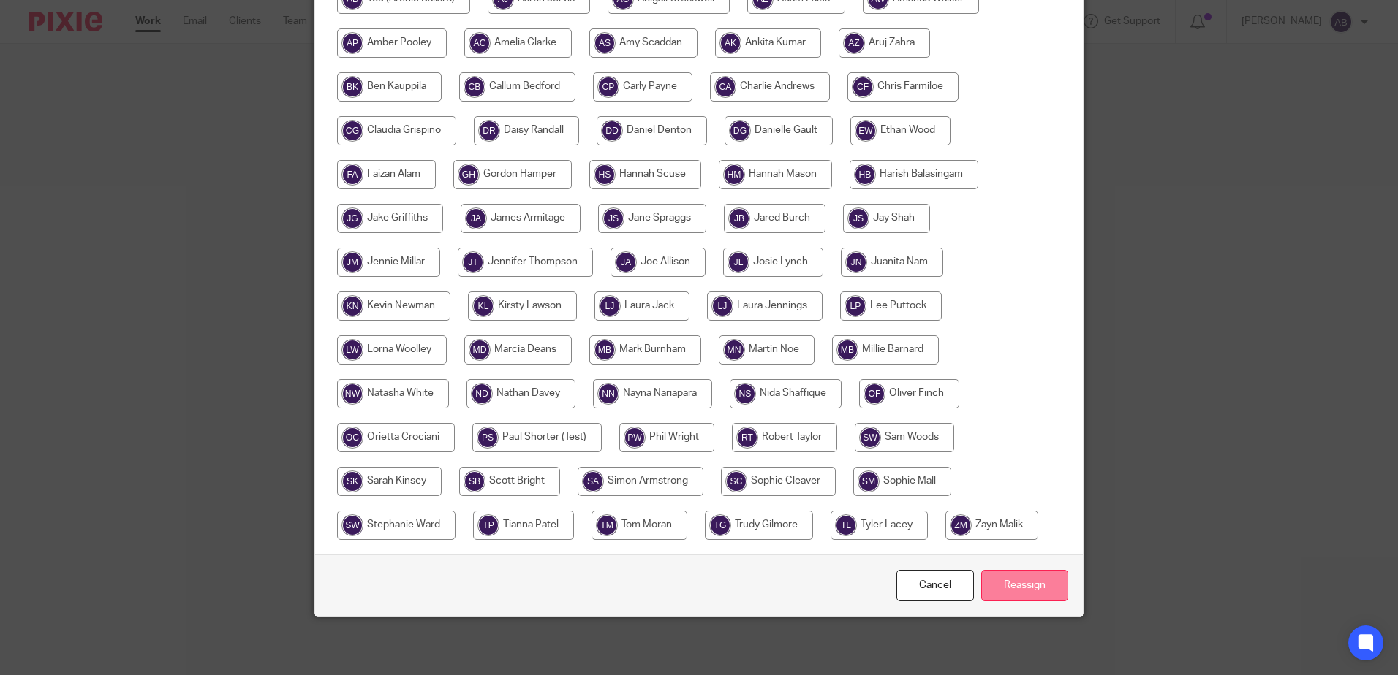
click at [1048, 588] on input "Reassign" at bounding box center [1024, 585] width 87 height 31
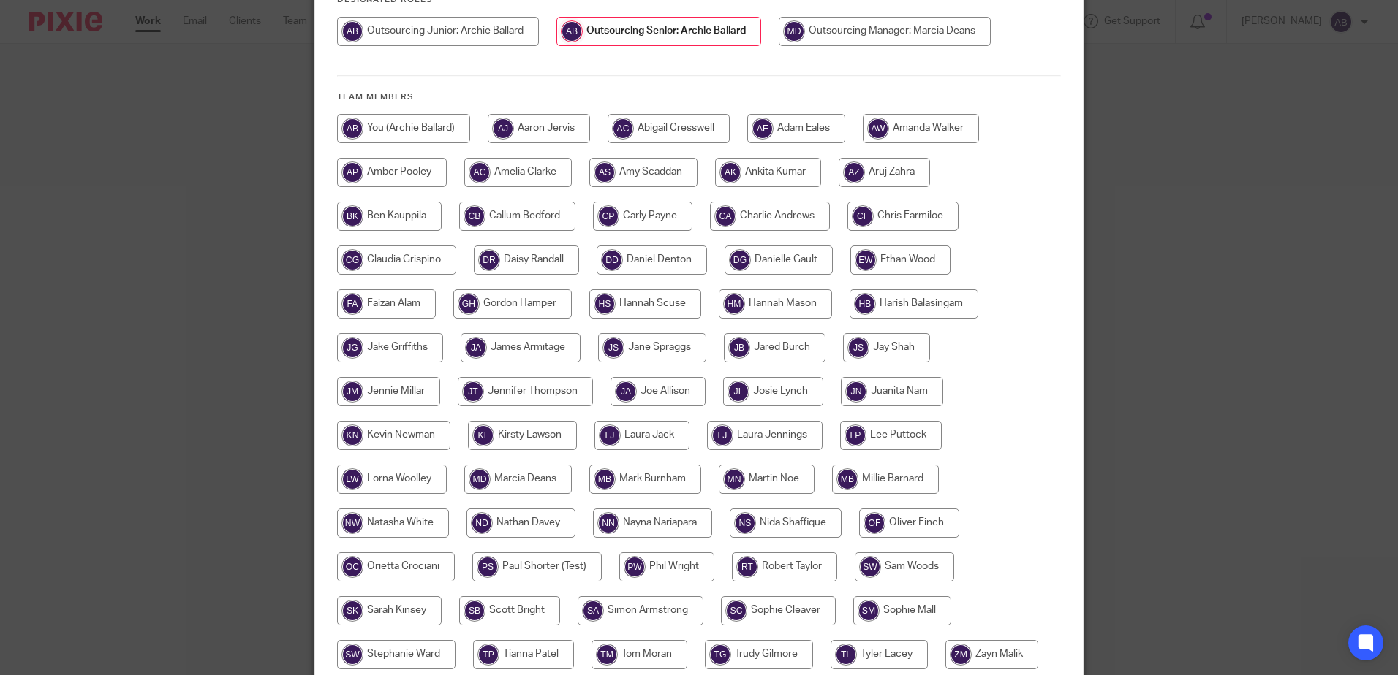
scroll to position [0, 0]
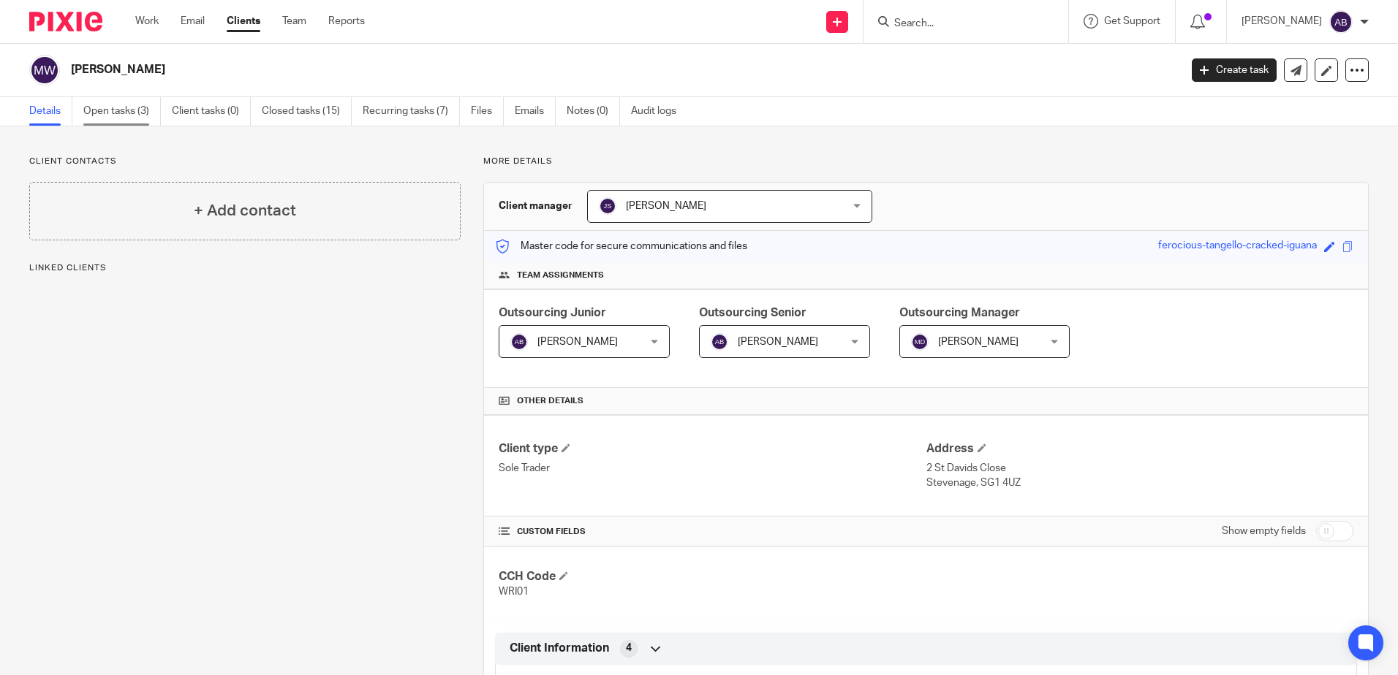
click at [96, 116] on link "Open tasks (3)" at bounding box center [121, 111] width 77 height 29
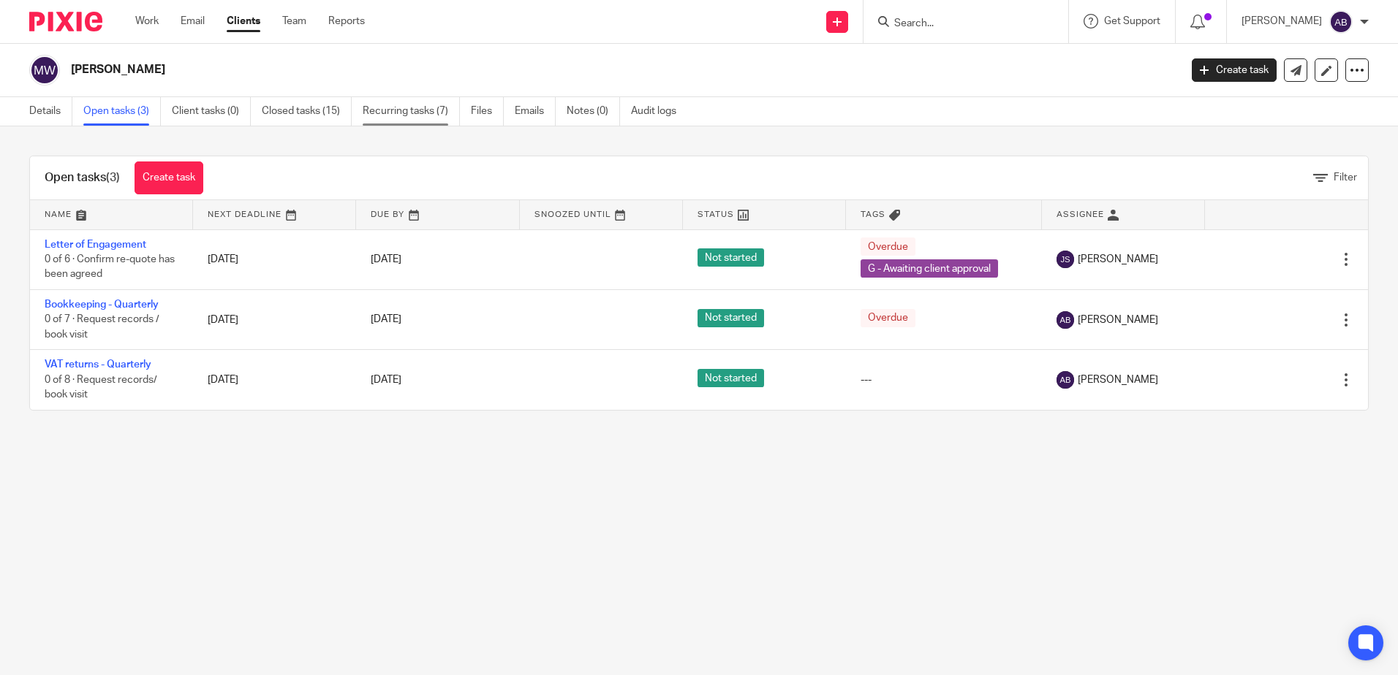
click at [372, 115] on link "Recurring tasks (7)" at bounding box center [411, 111] width 97 height 29
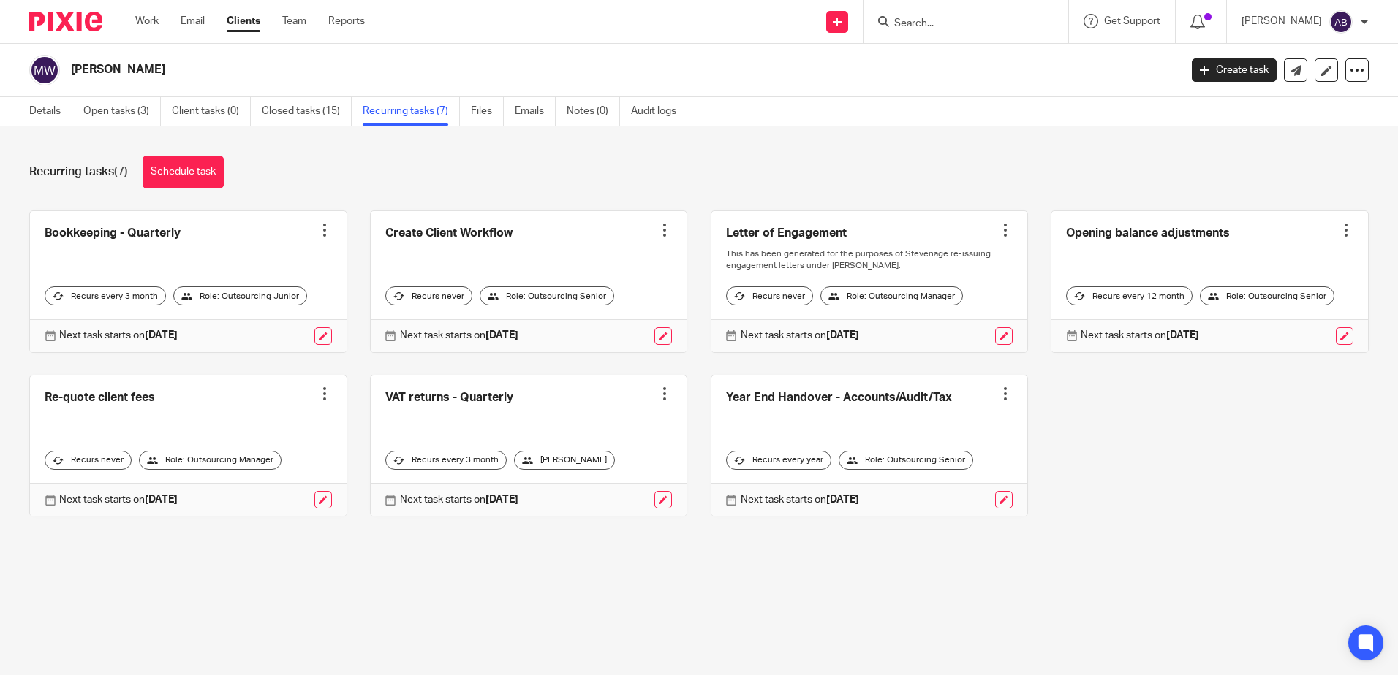
drag, startPoint x: 510, startPoint y: 433, endPoint x: 517, endPoint y: 425, distance: 10.4
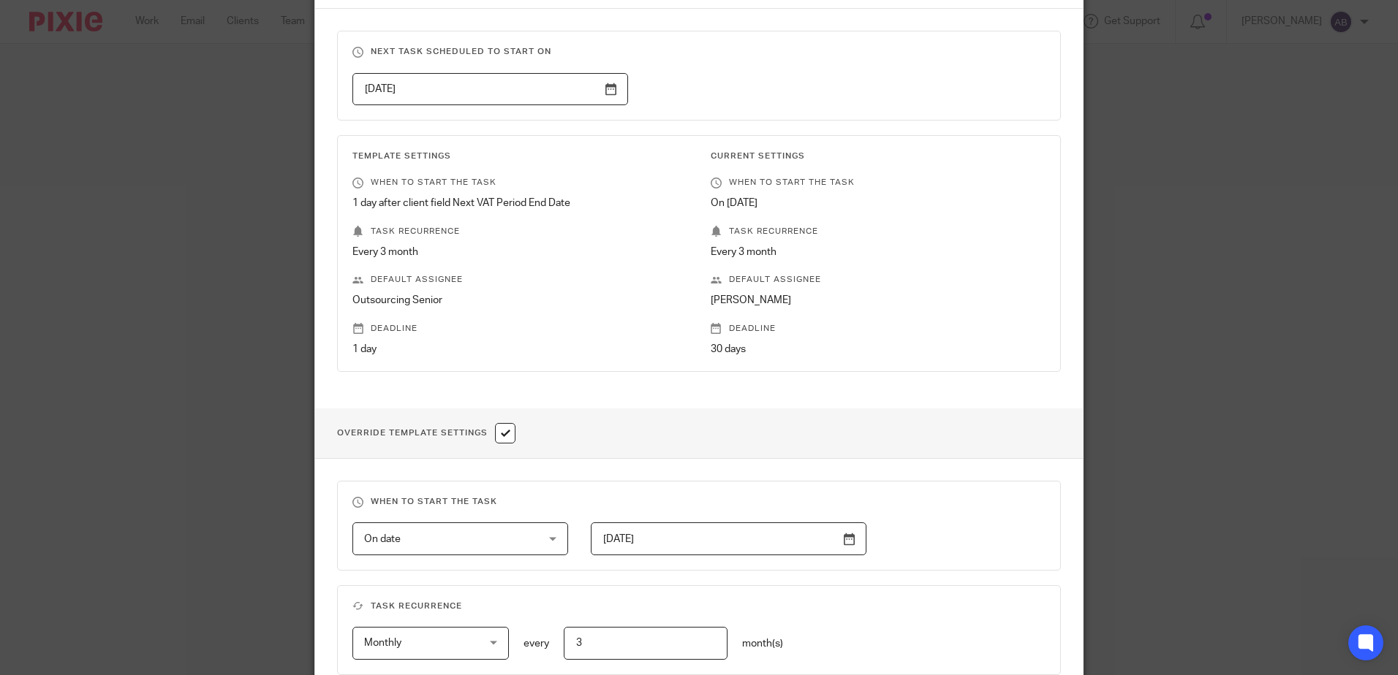
scroll to position [509, 0]
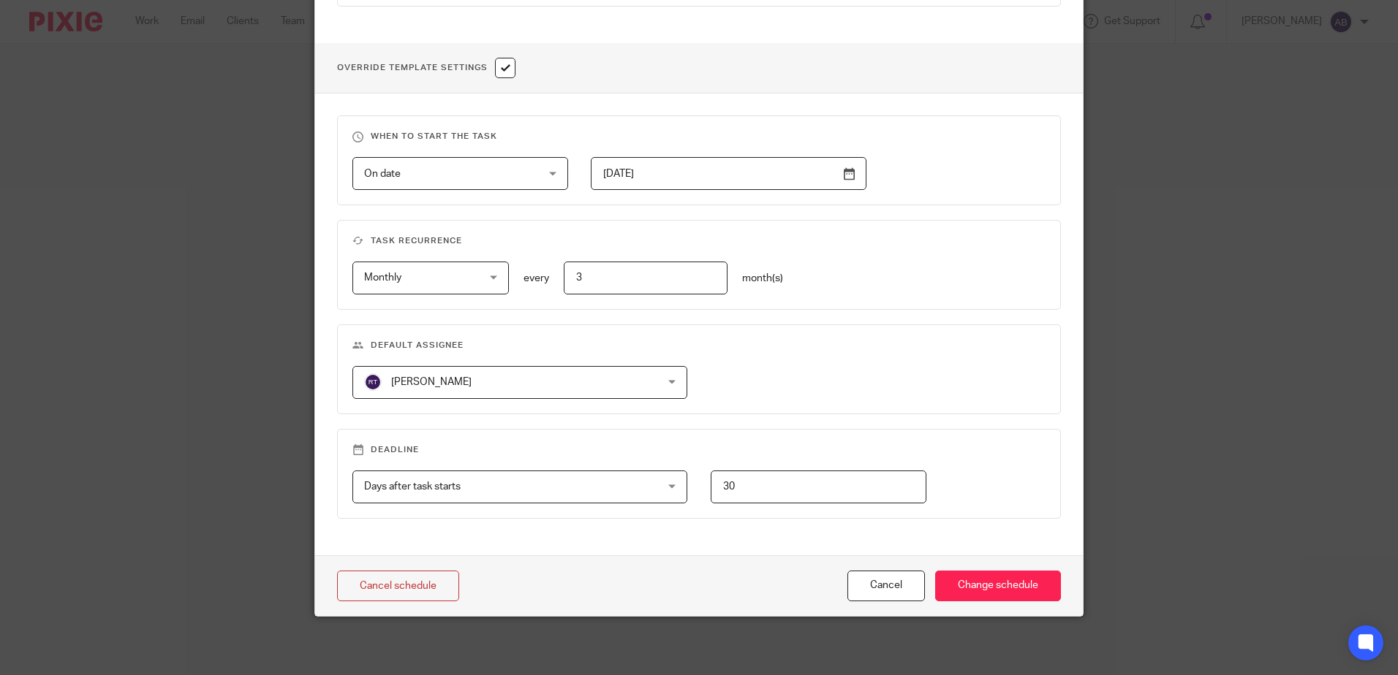
click at [569, 403] on fieldset "Default assignee Robert Taylor Robert Taylor Aaron Jervis Abigail Cresswell Ada…" at bounding box center [699, 370] width 724 height 90
click at [570, 393] on span "[PERSON_NAME]" at bounding box center [493, 382] width 258 height 31
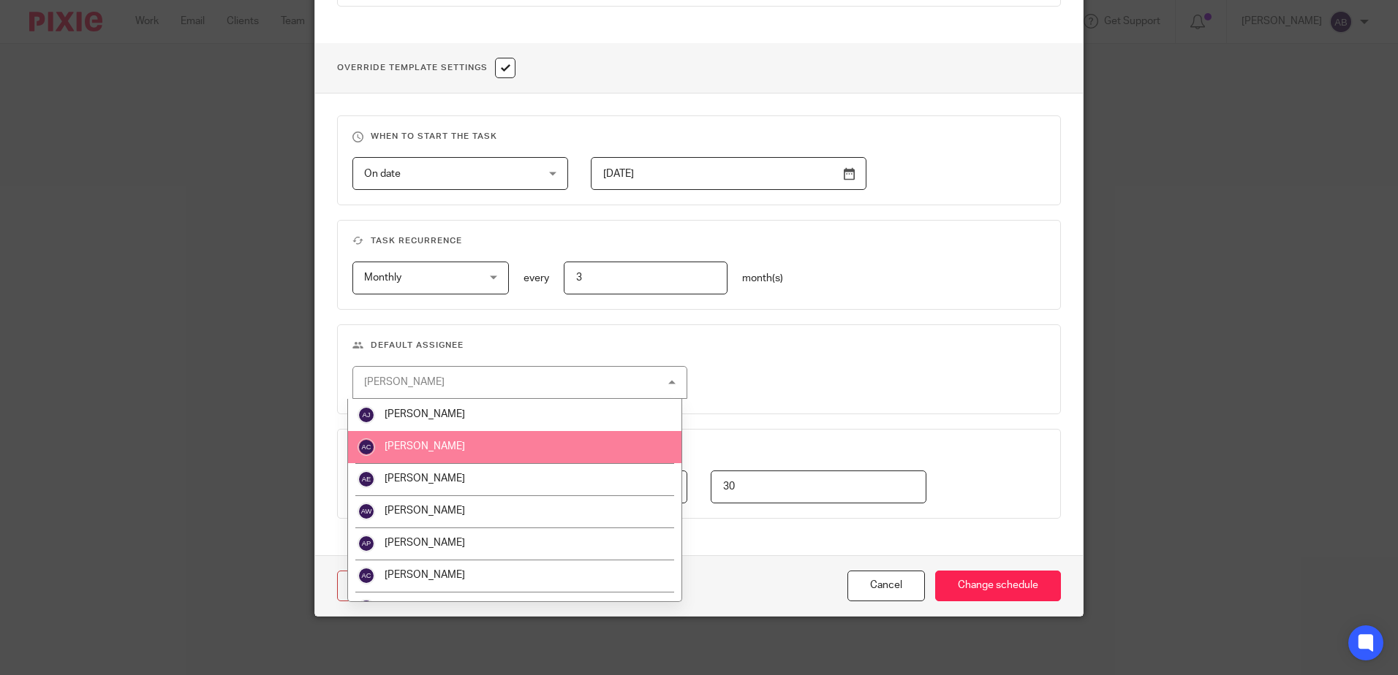
scroll to position [219, 0]
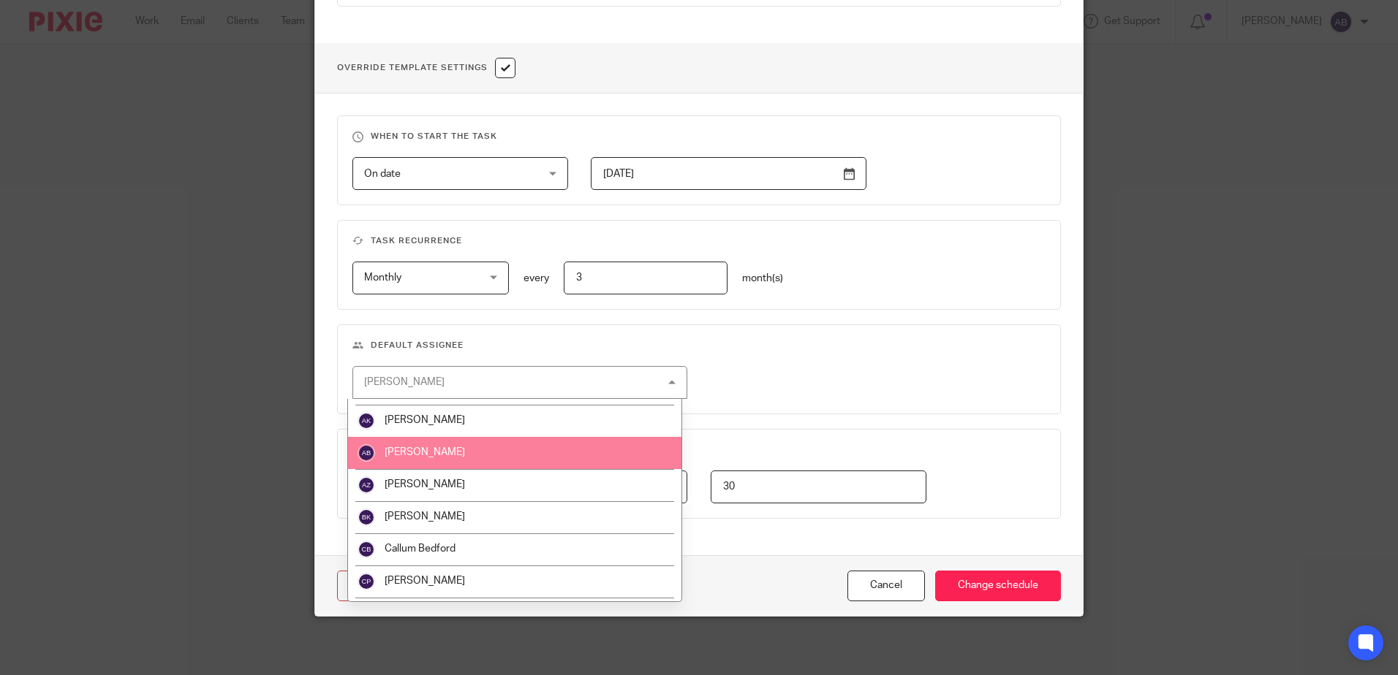
click at [503, 460] on li "[PERSON_NAME]" at bounding box center [514, 453] width 333 height 32
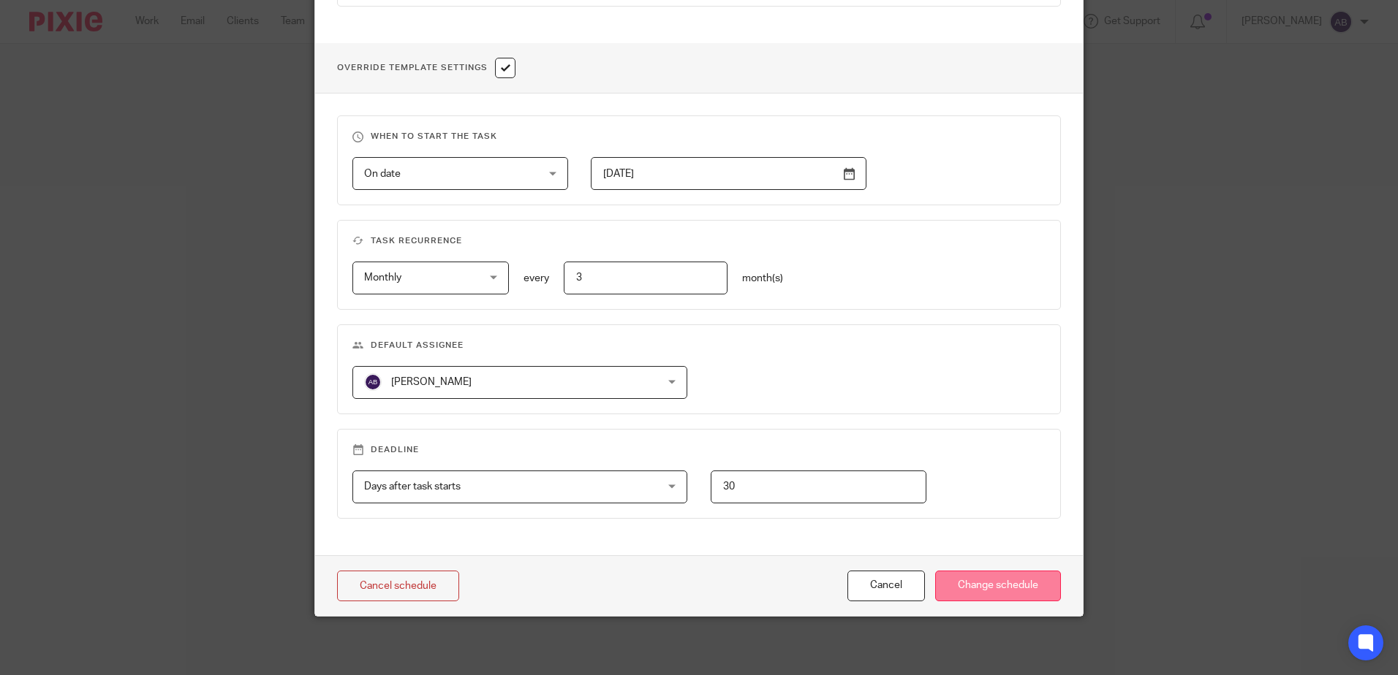
click at [997, 583] on input "Change schedule" at bounding box center [998, 586] width 126 height 31
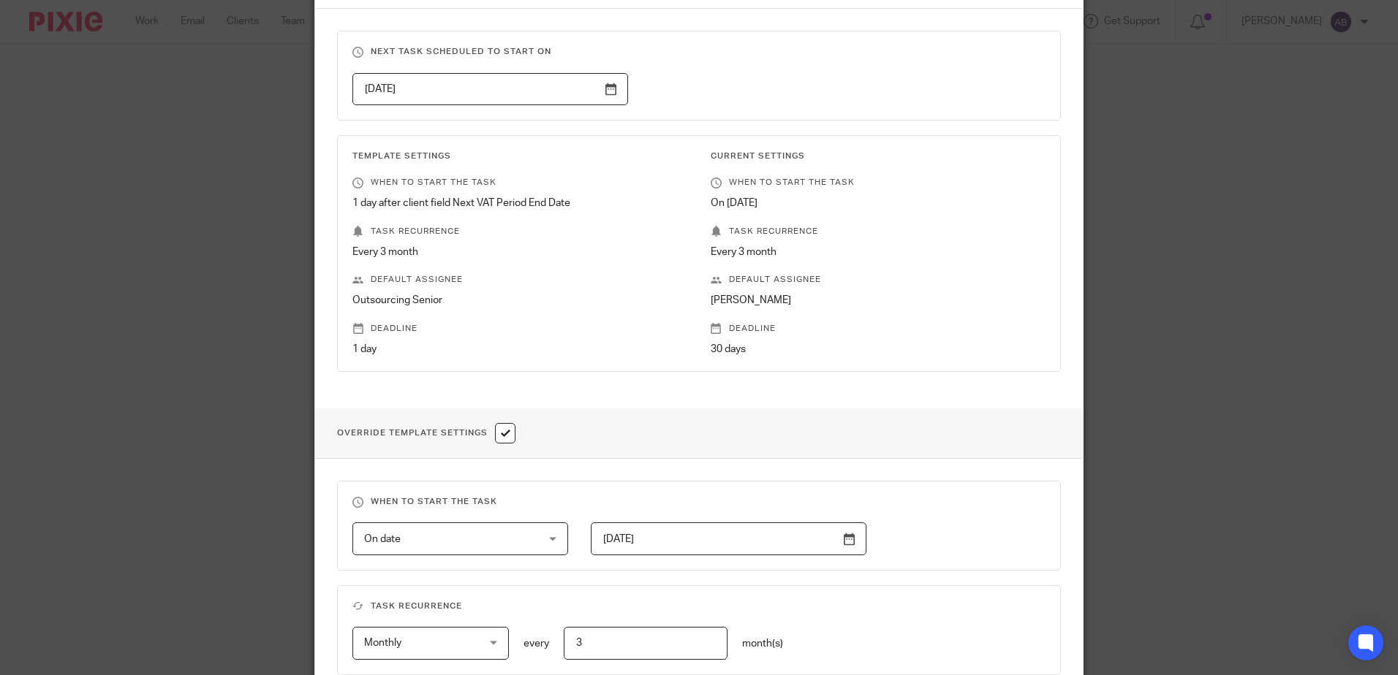
scroll to position [70, 0]
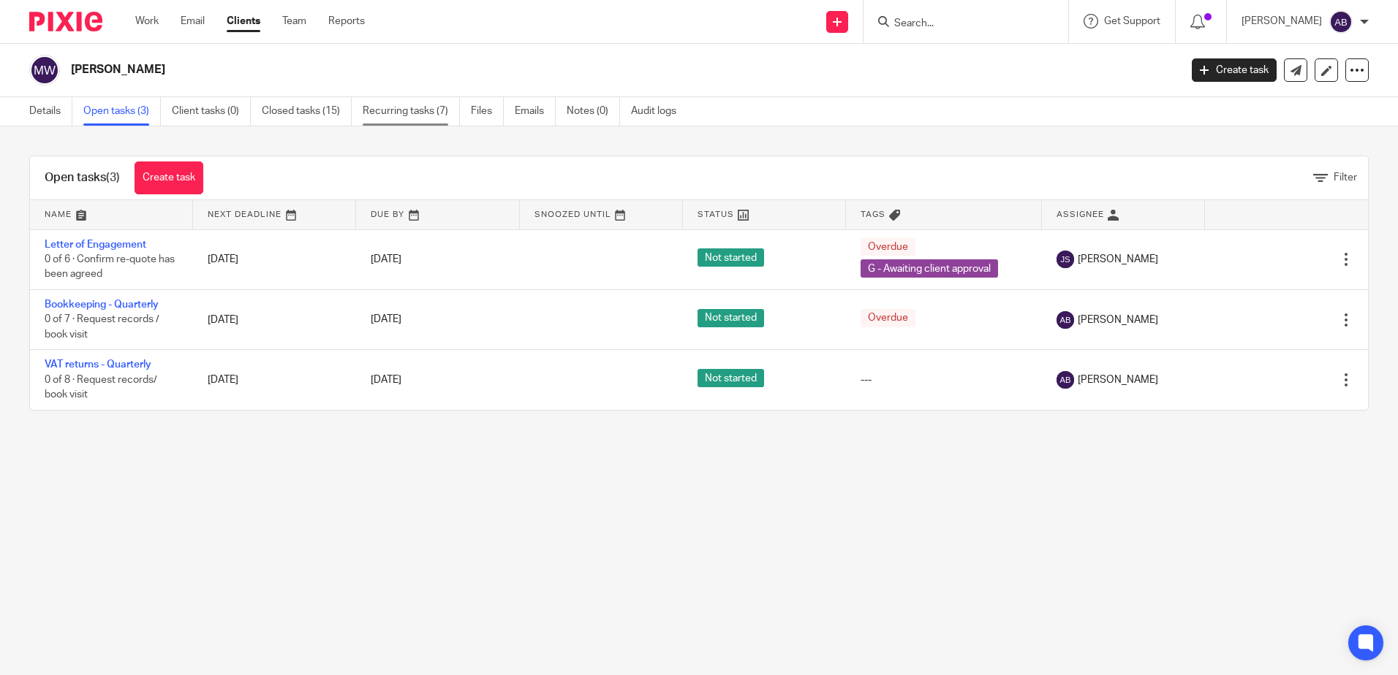
click at [393, 116] on link "Recurring tasks (7)" at bounding box center [411, 111] width 97 height 29
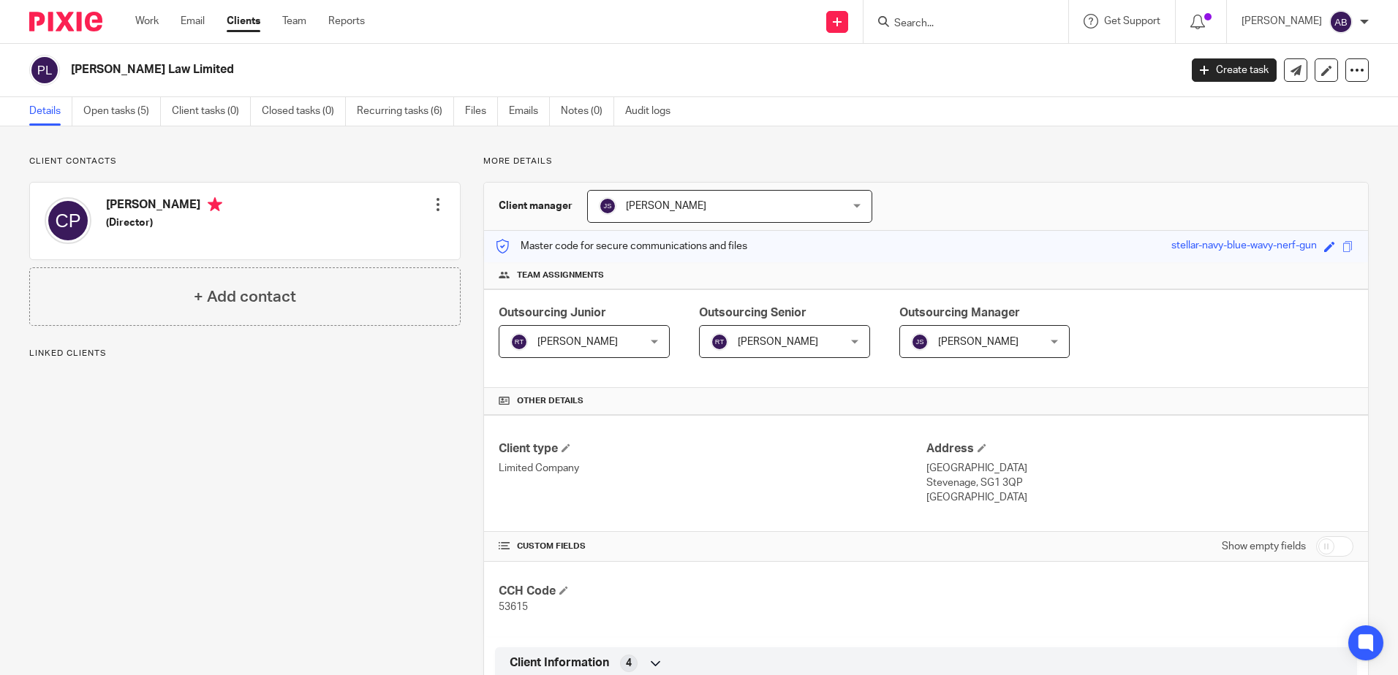
click at [617, 357] on div "[PERSON_NAME] [PERSON_NAME]" at bounding box center [584, 341] width 171 height 33
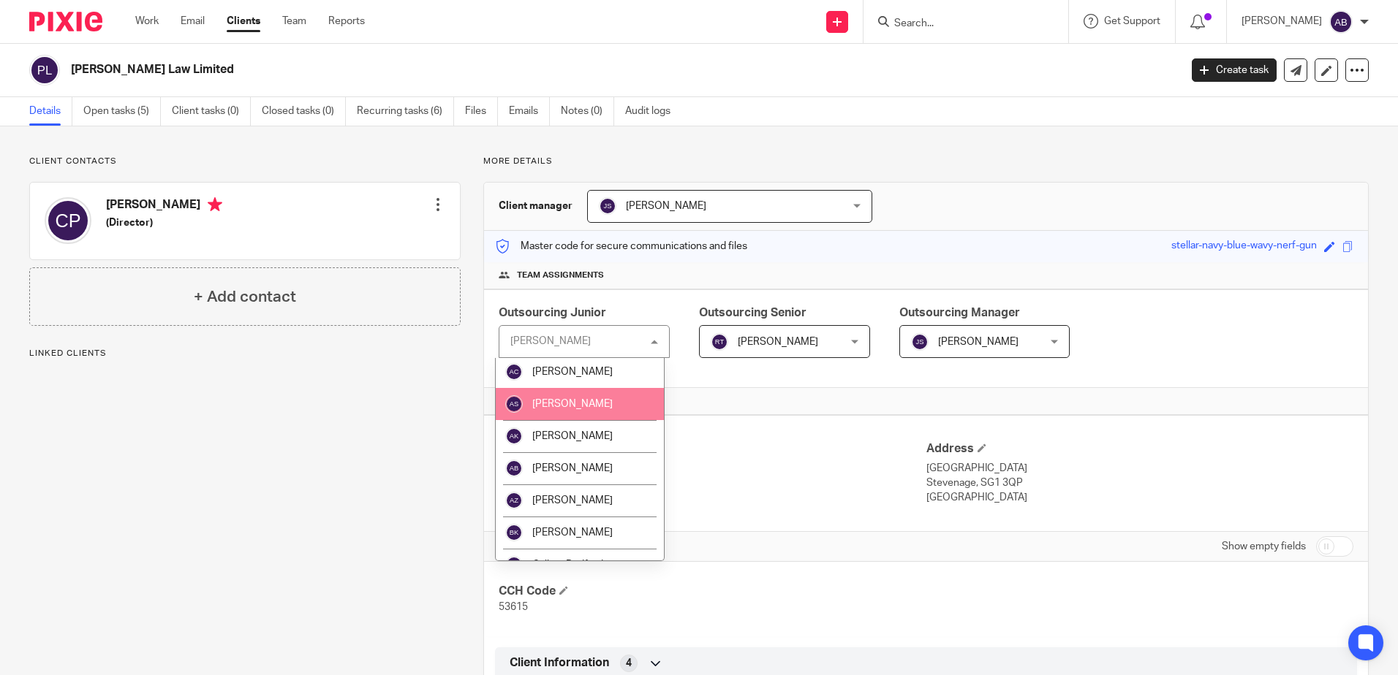
scroll to position [219, 0]
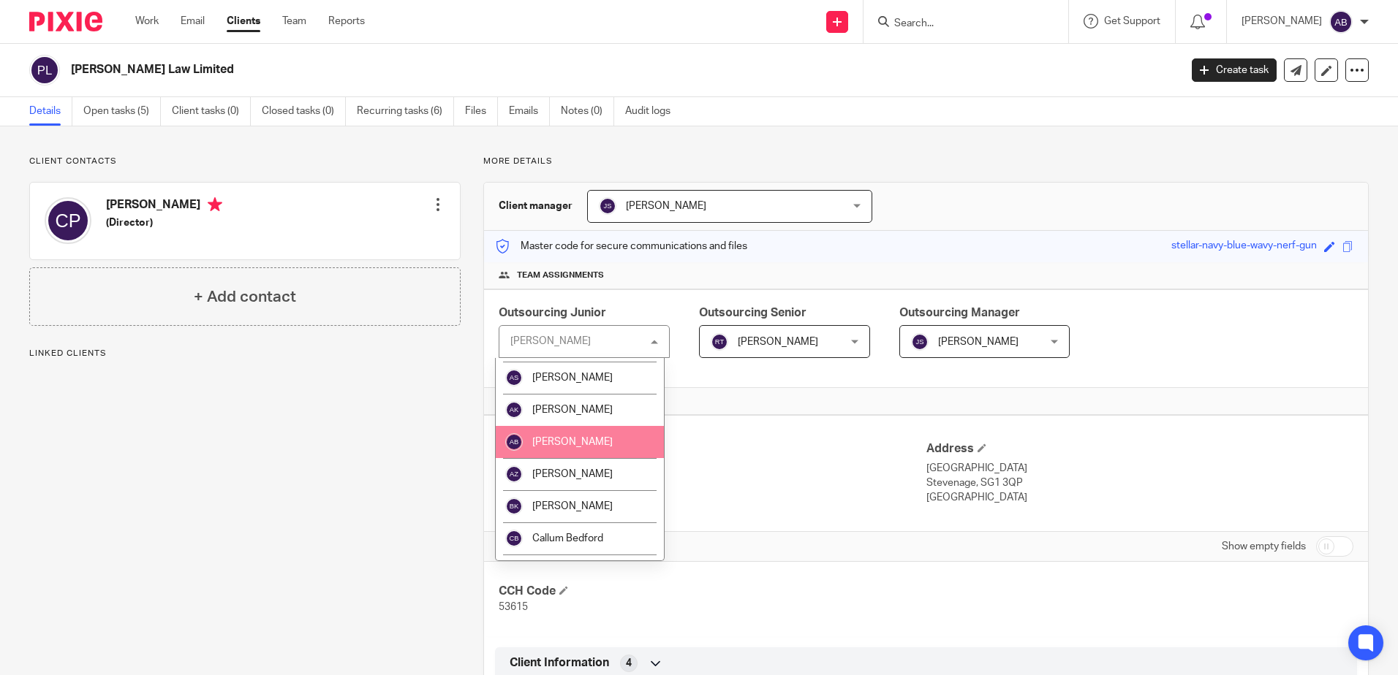
click at [604, 443] on li "[PERSON_NAME]" at bounding box center [580, 442] width 168 height 32
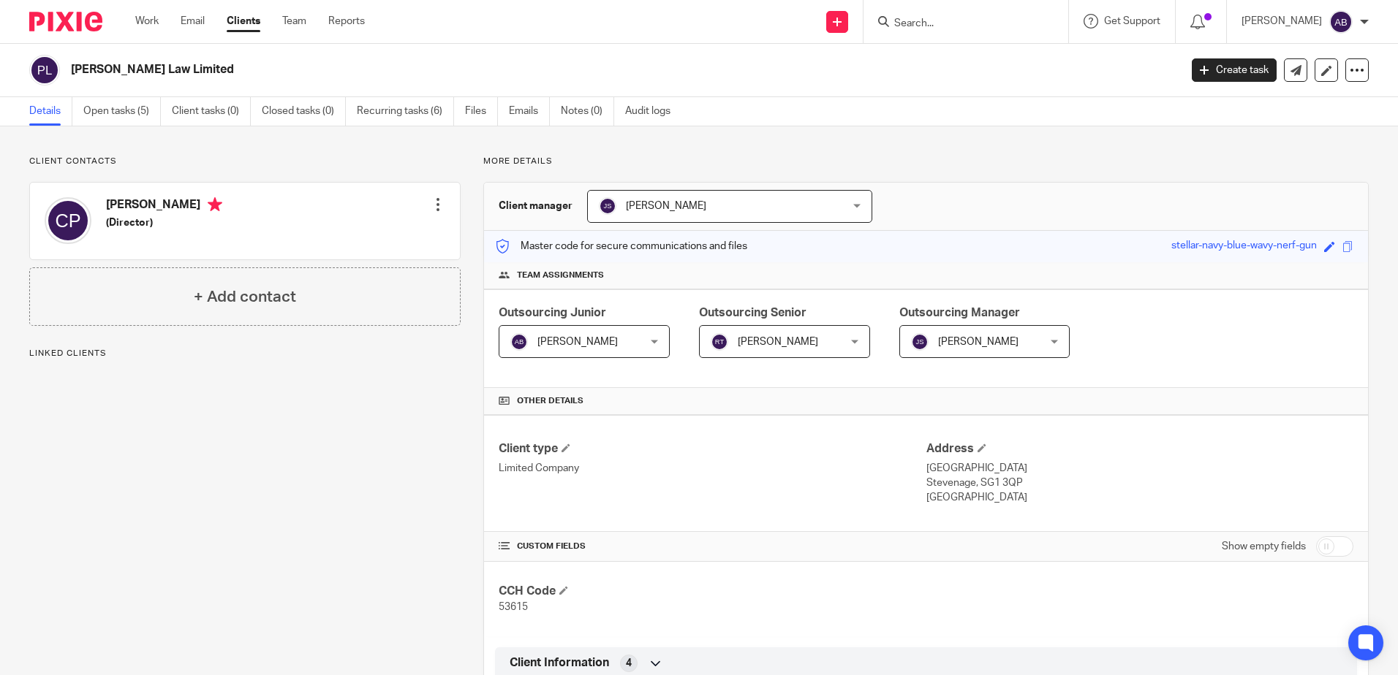
click at [807, 335] on span "[PERSON_NAME]" at bounding box center [774, 341] width 126 height 31
click at [768, 330] on span "[PERSON_NAME]" at bounding box center [774, 341] width 126 height 31
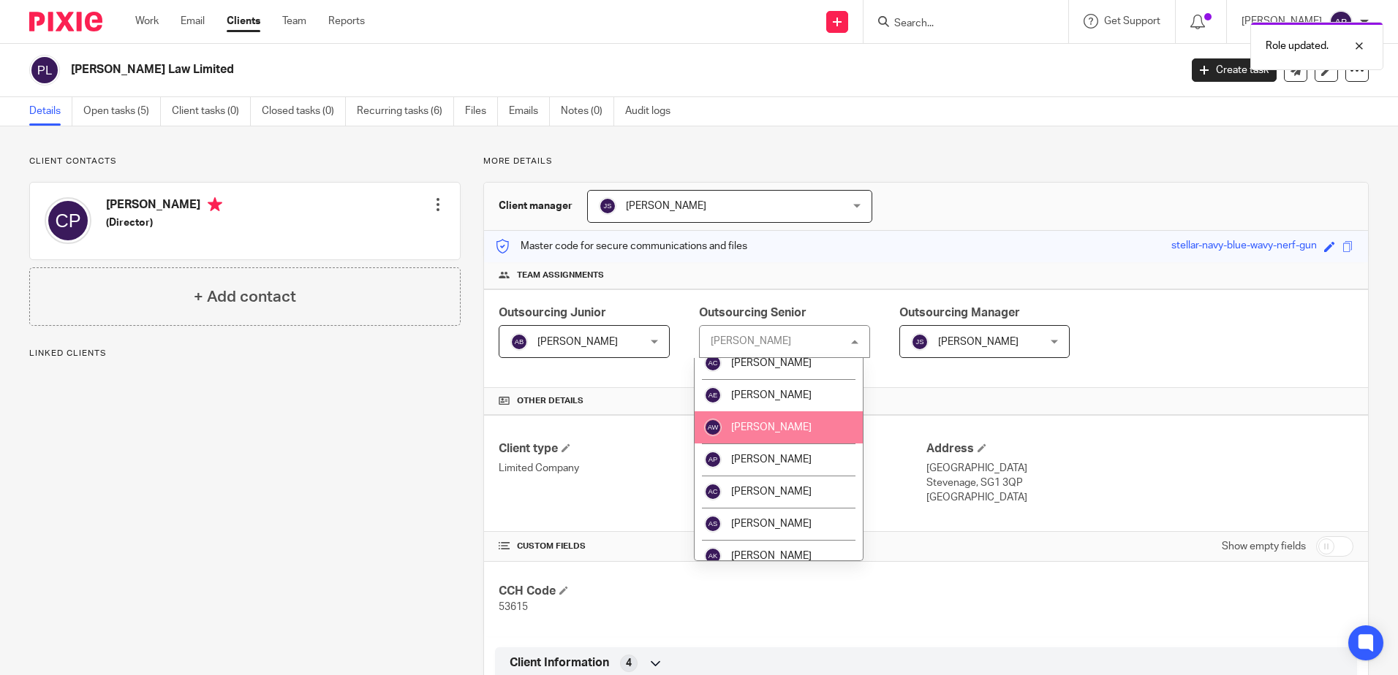
scroll to position [146, 0]
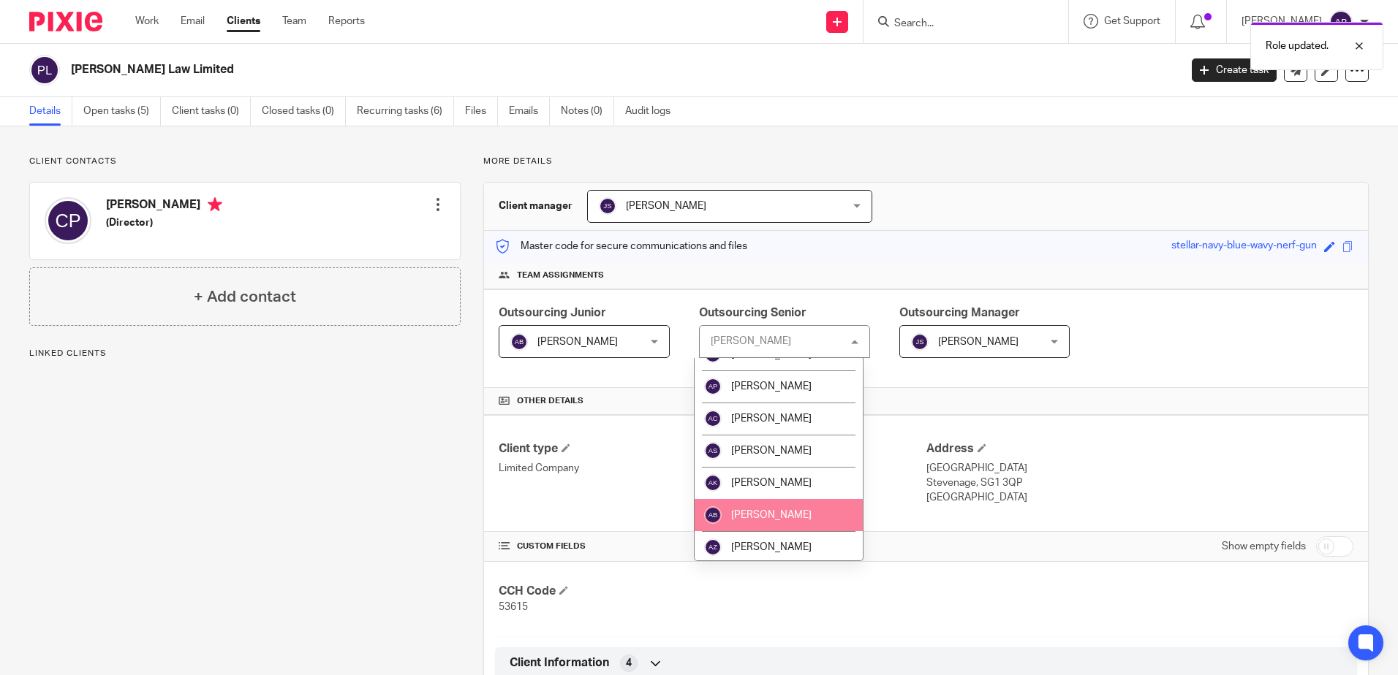
click at [773, 518] on span "[PERSON_NAME]" at bounding box center [771, 515] width 80 height 10
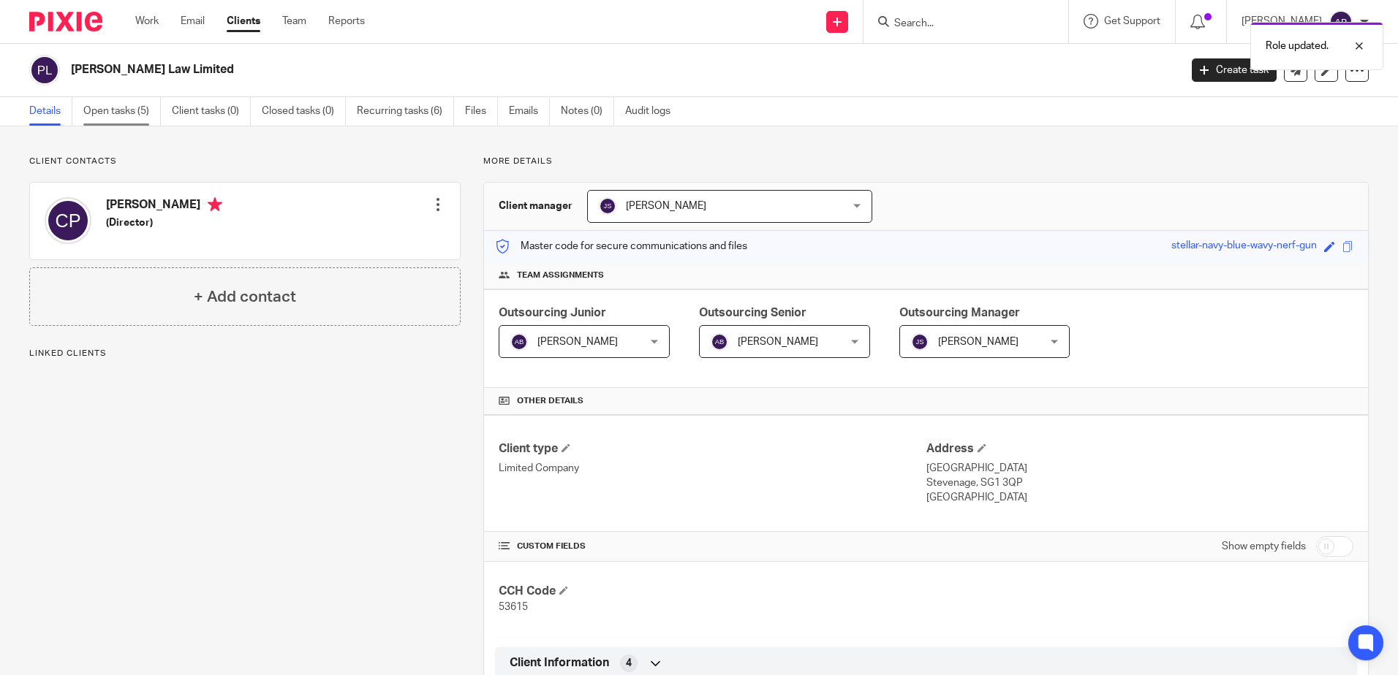
click at [130, 103] on link "Open tasks (5)" at bounding box center [121, 111] width 77 height 29
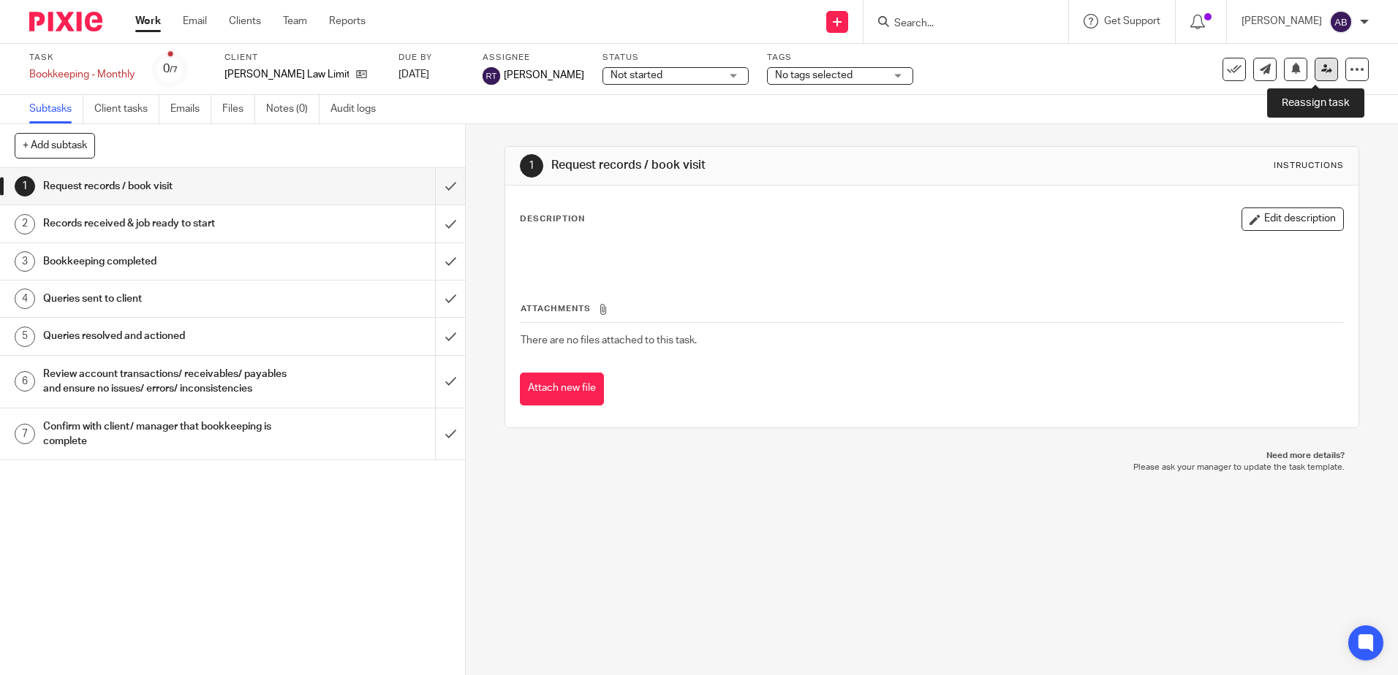
click at [1321, 71] on icon at bounding box center [1326, 69] width 11 height 11
click at [1321, 64] on icon at bounding box center [1326, 69] width 11 height 11
click at [1309, 82] on div "Task Bookkeeping - Monthly Save Bookkeeping - Monthly 0 /7 Client [PERSON_NAME]…" at bounding box center [698, 69] width 1339 height 35
click at [1321, 65] on icon at bounding box center [1326, 69] width 11 height 11
click at [1321, 64] on icon at bounding box center [1326, 69] width 11 height 11
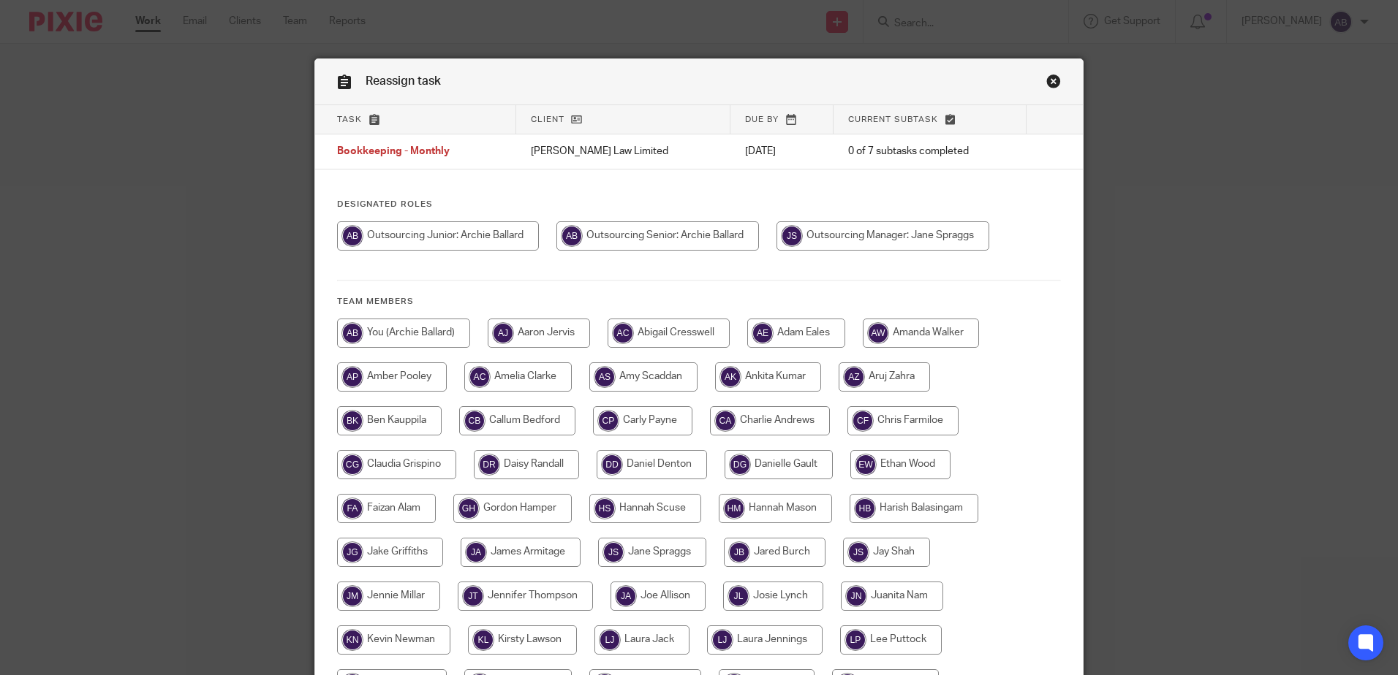
click at [655, 230] on input "radio" at bounding box center [657, 236] width 202 height 29
radio input "true"
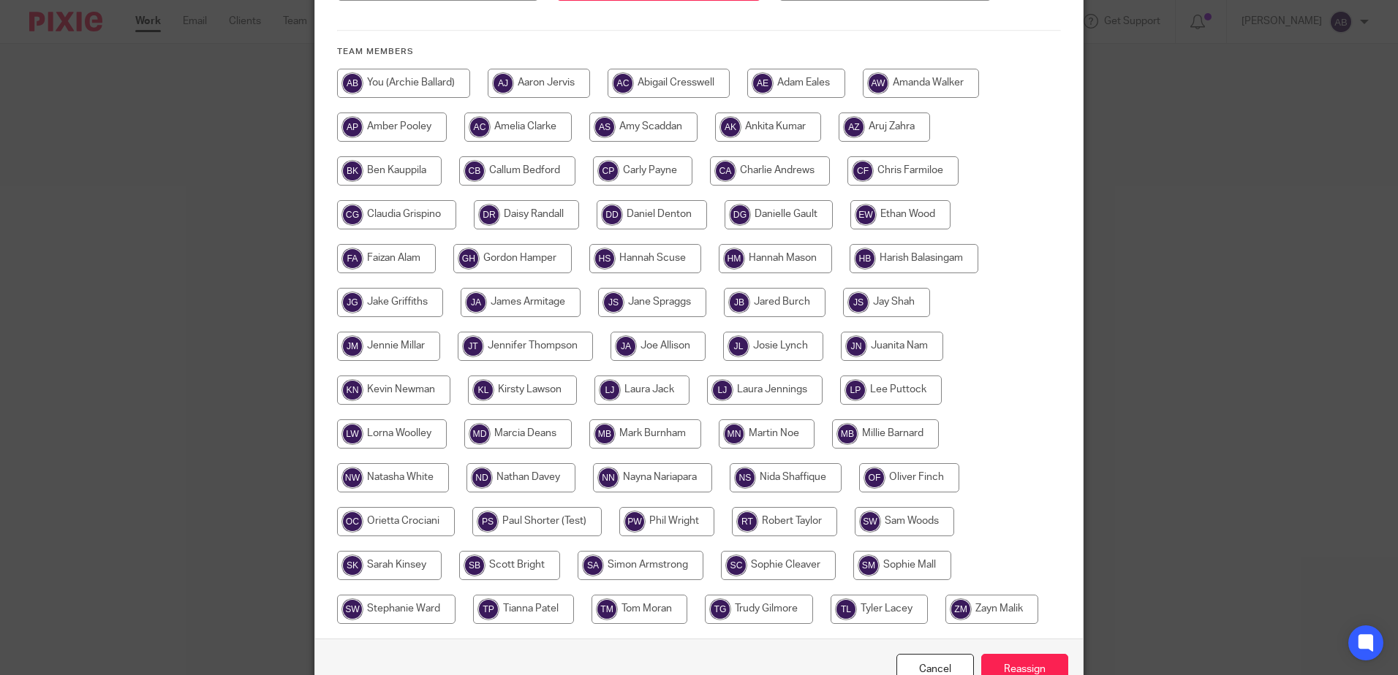
scroll to position [334, 0]
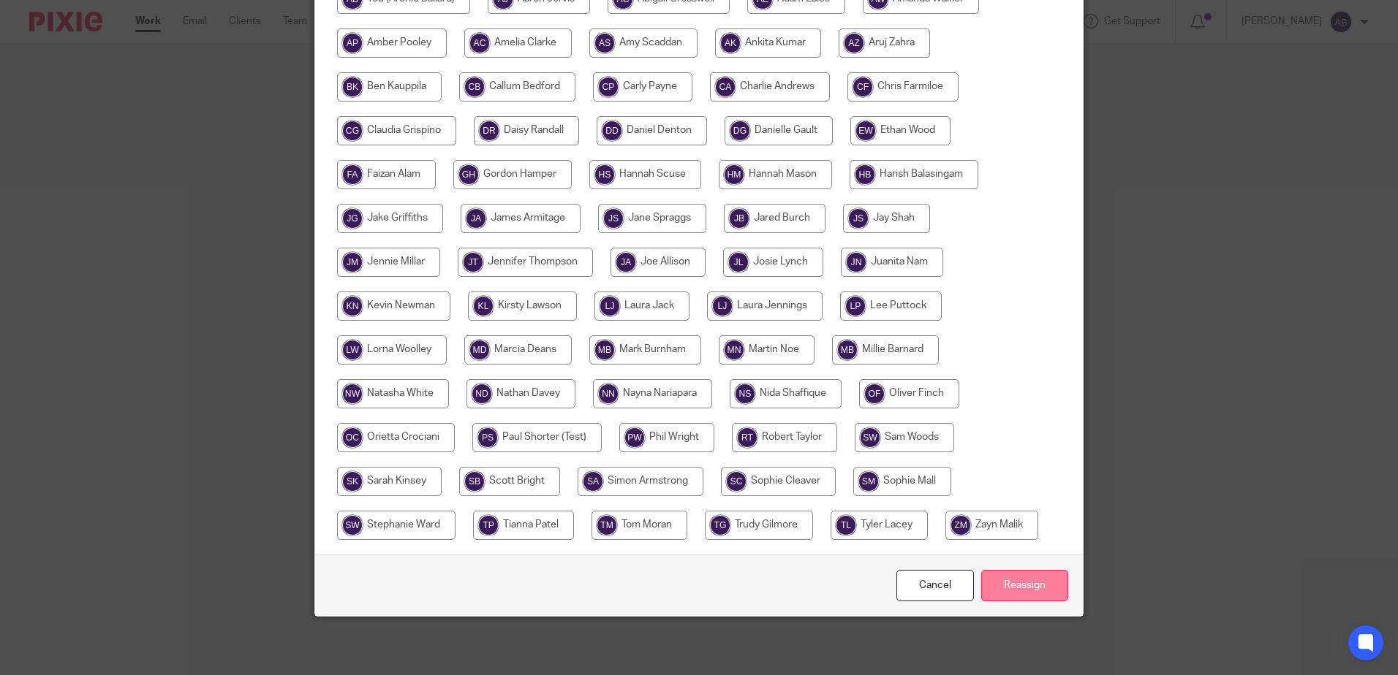
click at [1010, 576] on input "Reassign" at bounding box center [1024, 585] width 87 height 31
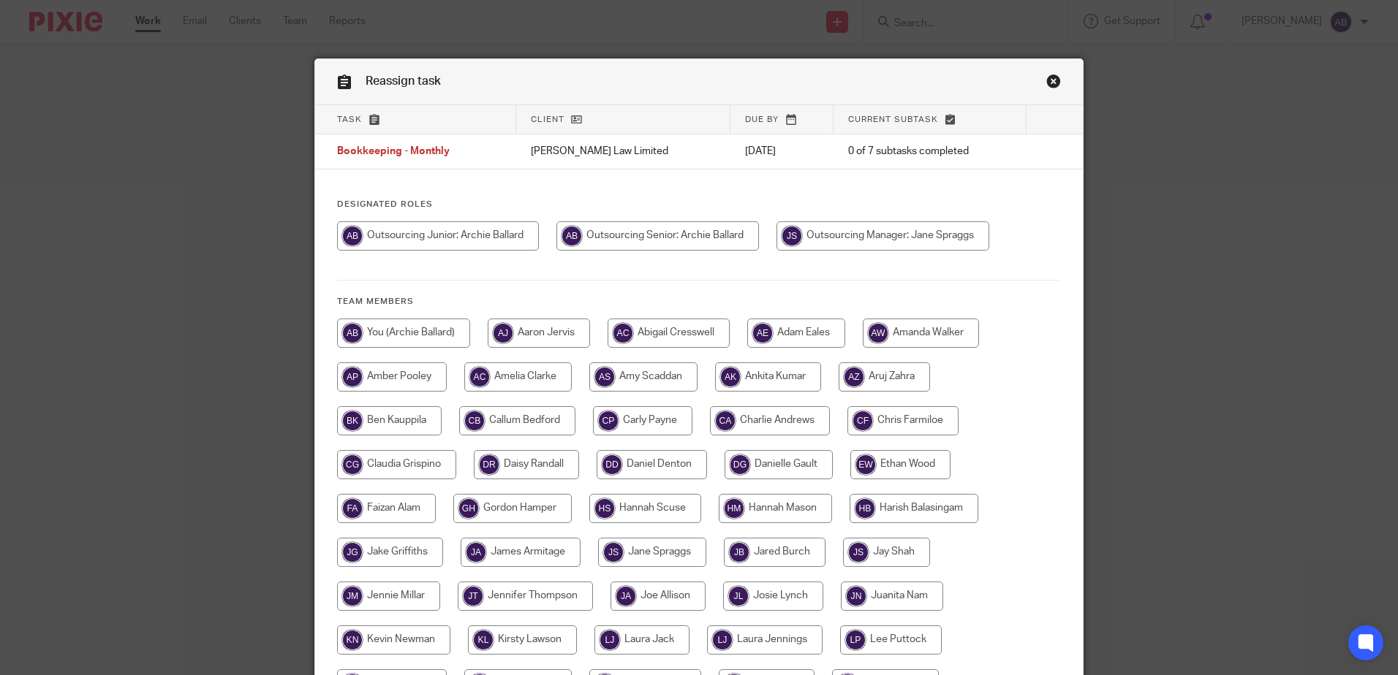
click at [667, 222] on input "radio" at bounding box center [657, 236] width 202 height 29
radio input "true"
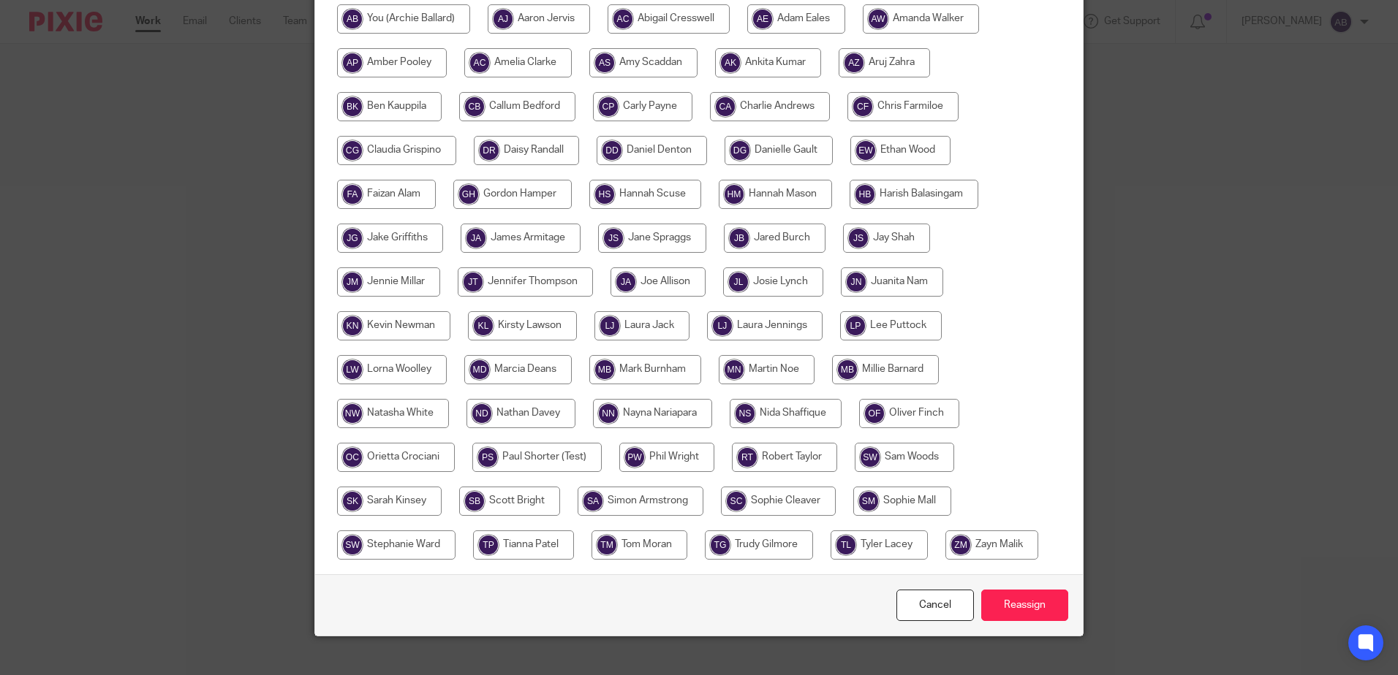
scroll to position [334, 0]
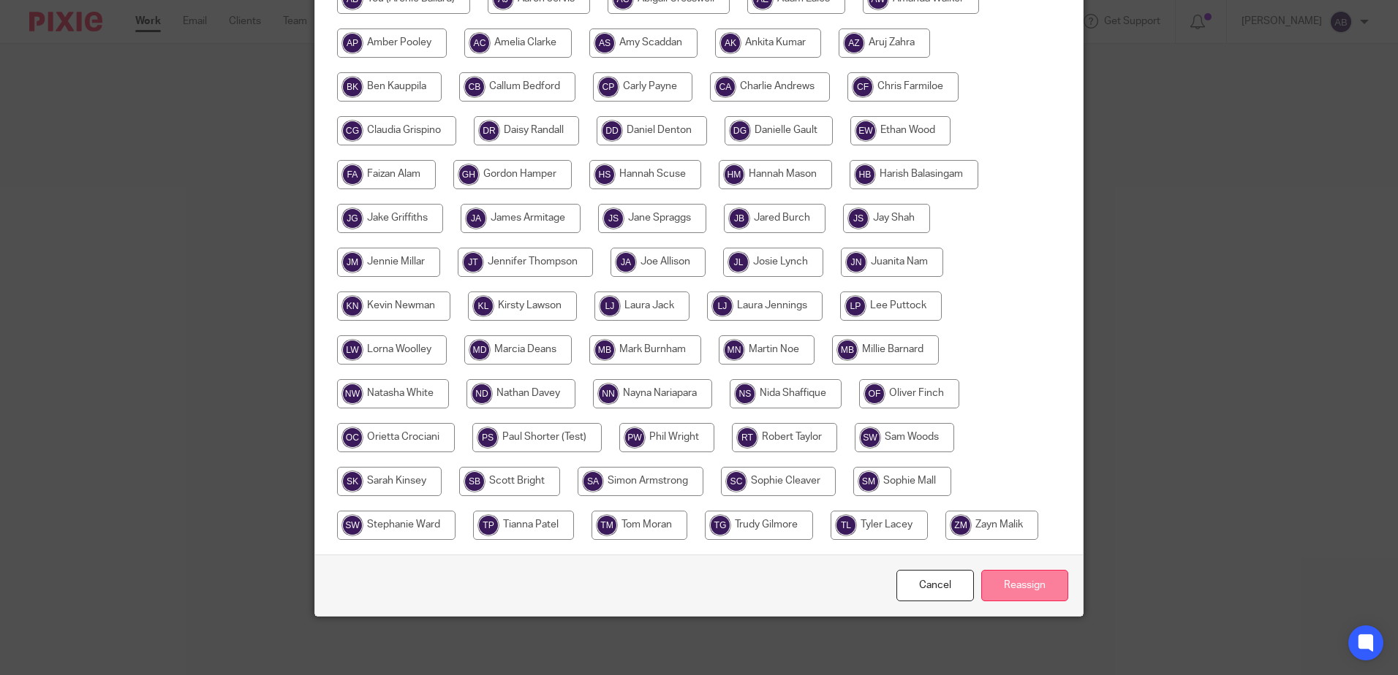
click at [1036, 580] on input "Reassign" at bounding box center [1024, 585] width 87 height 31
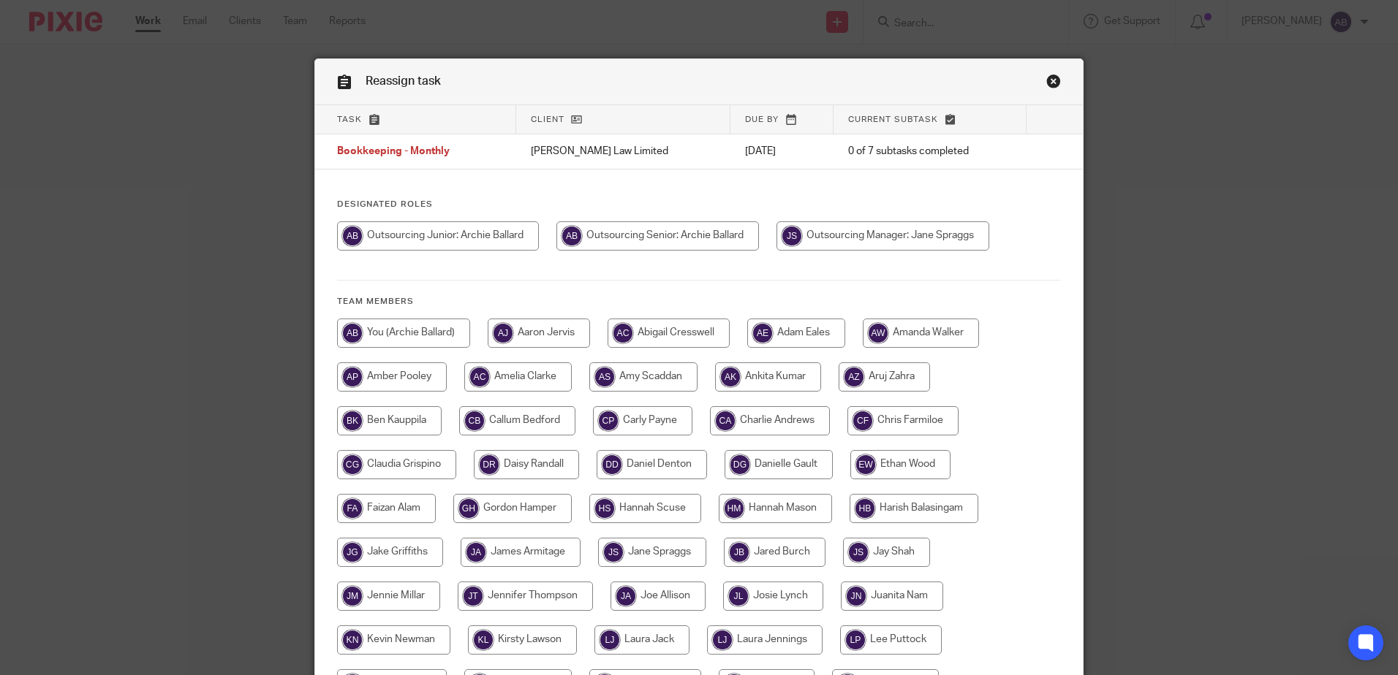
click at [650, 235] on input "radio" at bounding box center [657, 236] width 202 height 29
radio input "true"
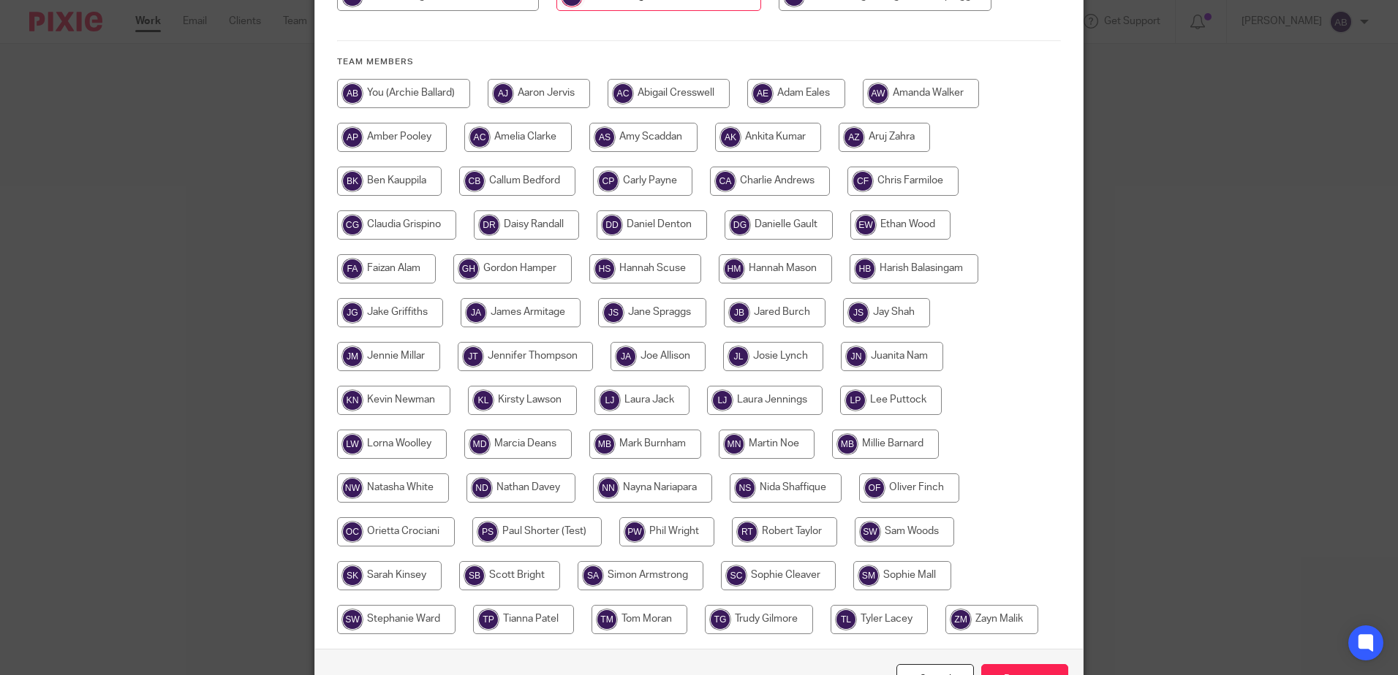
scroll to position [334, 0]
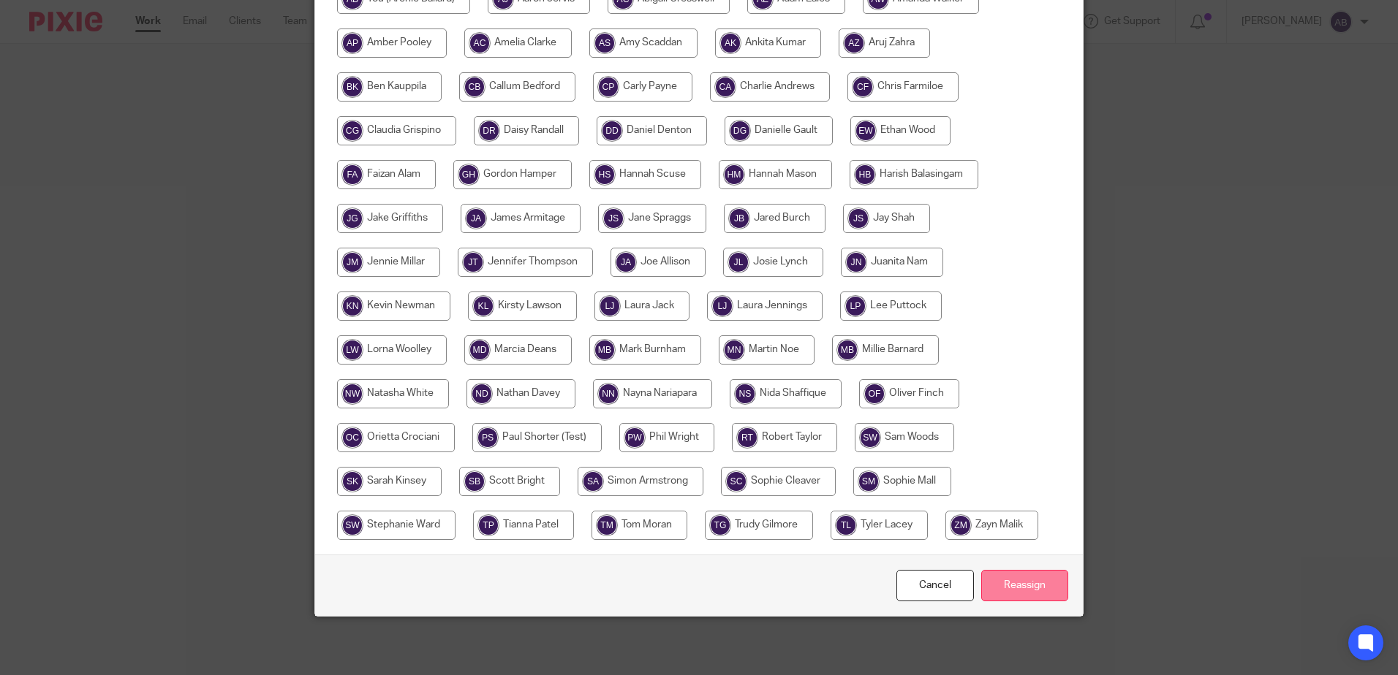
click at [1018, 584] on input "Reassign" at bounding box center [1024, 585] width 87 height 31
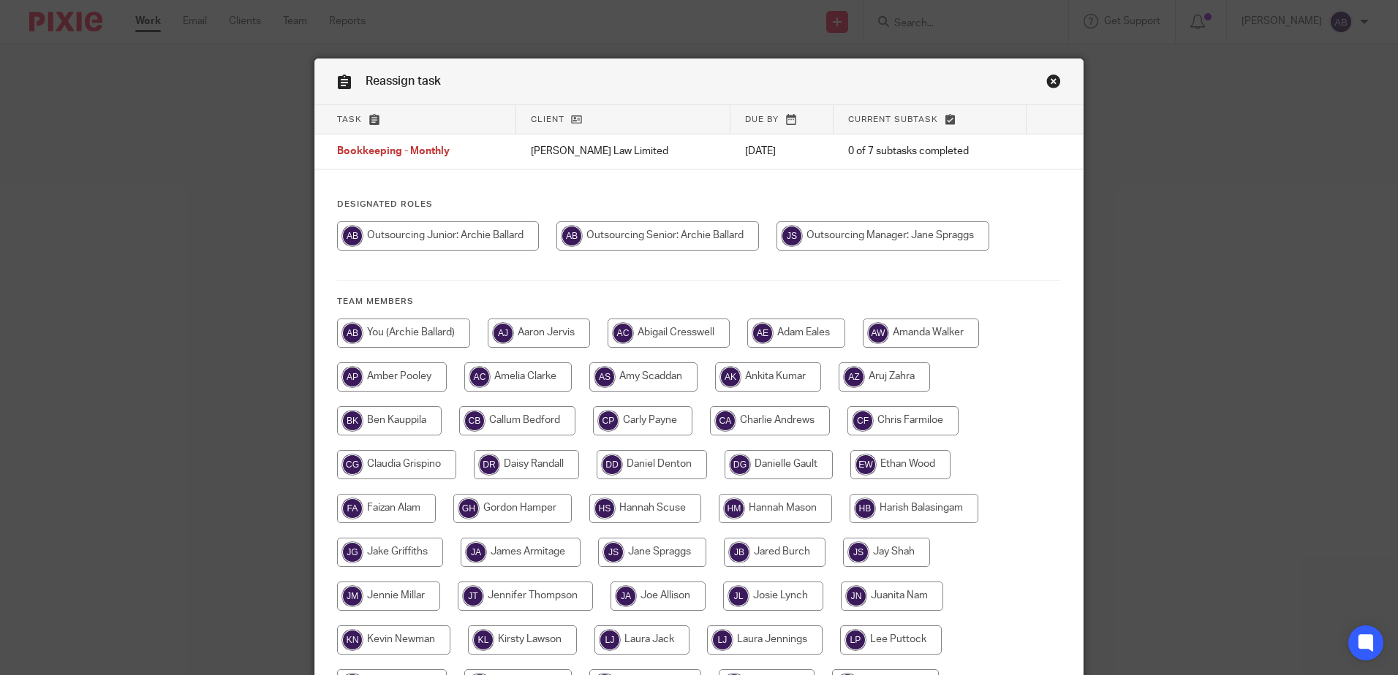
click at [623, 235] on input "radio" at bounding box center [657, 236] width 202 height 29
radio input "true"
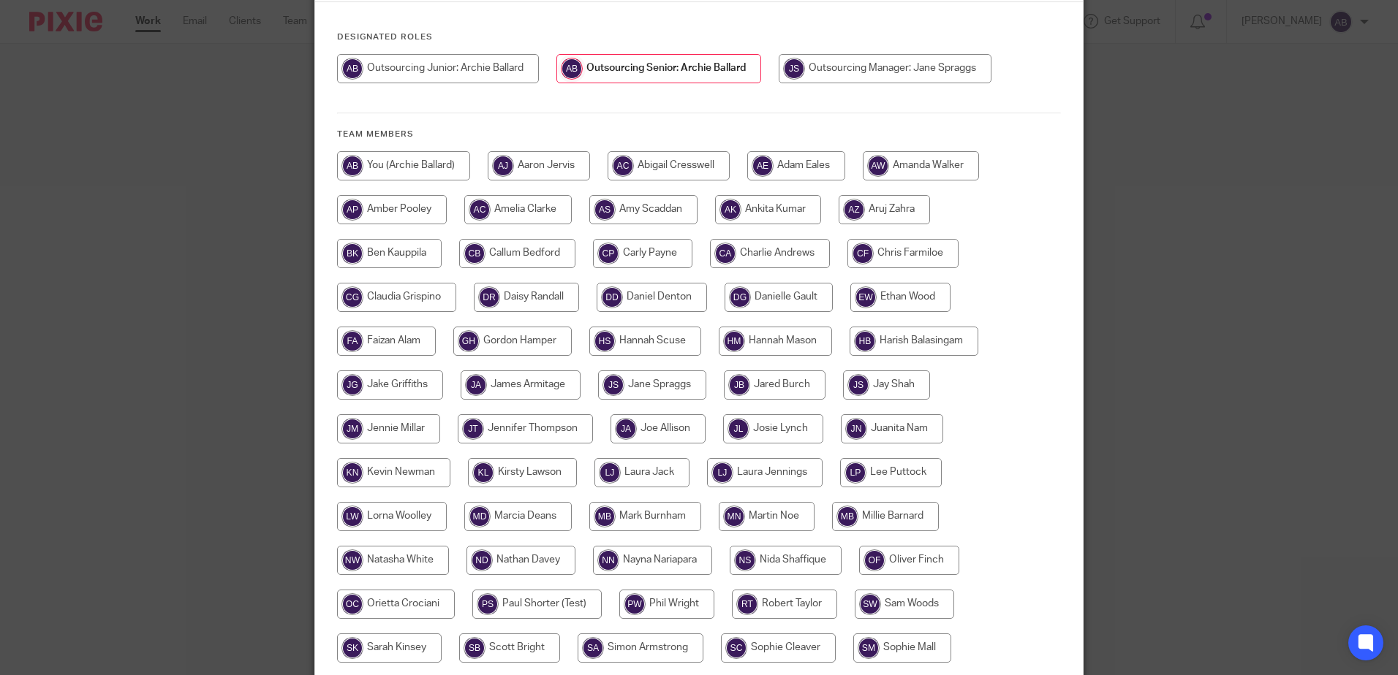
scroll to position [334, 0]
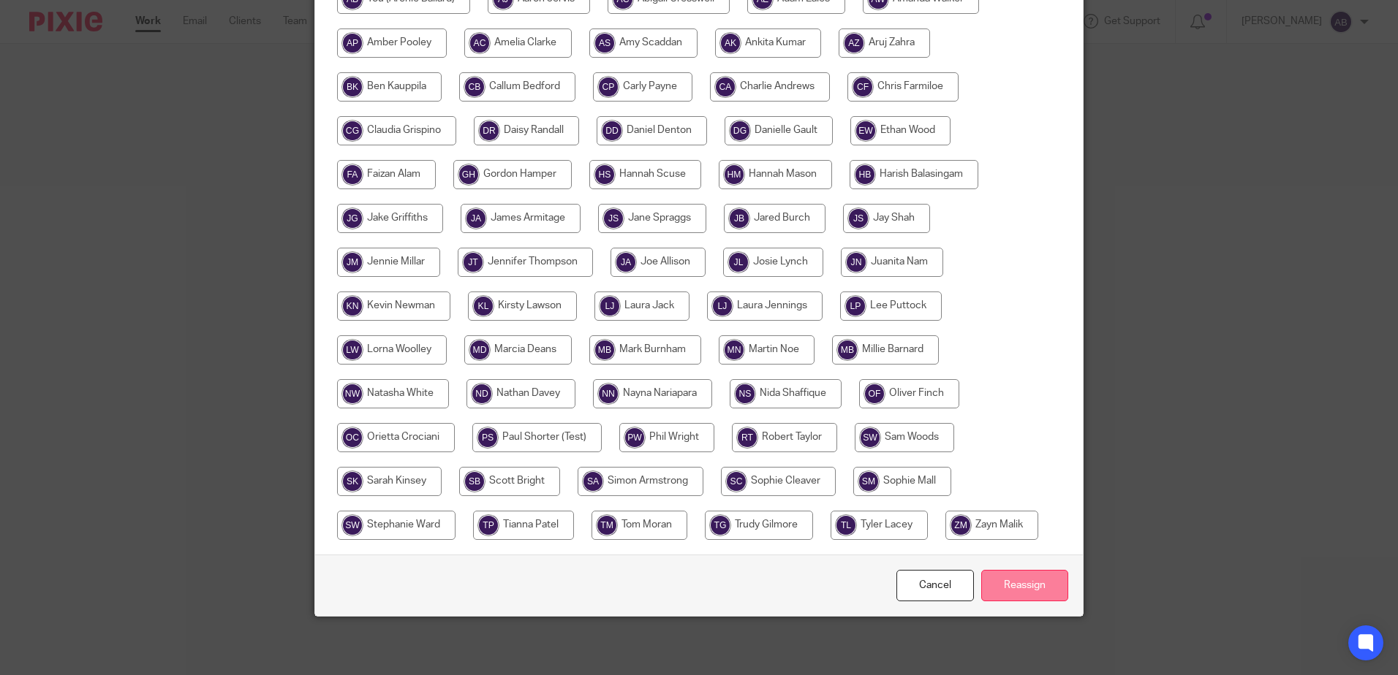
click at [1004, 576] on input "Reassign" at bounding box center [1024, 585] width 87 height 31
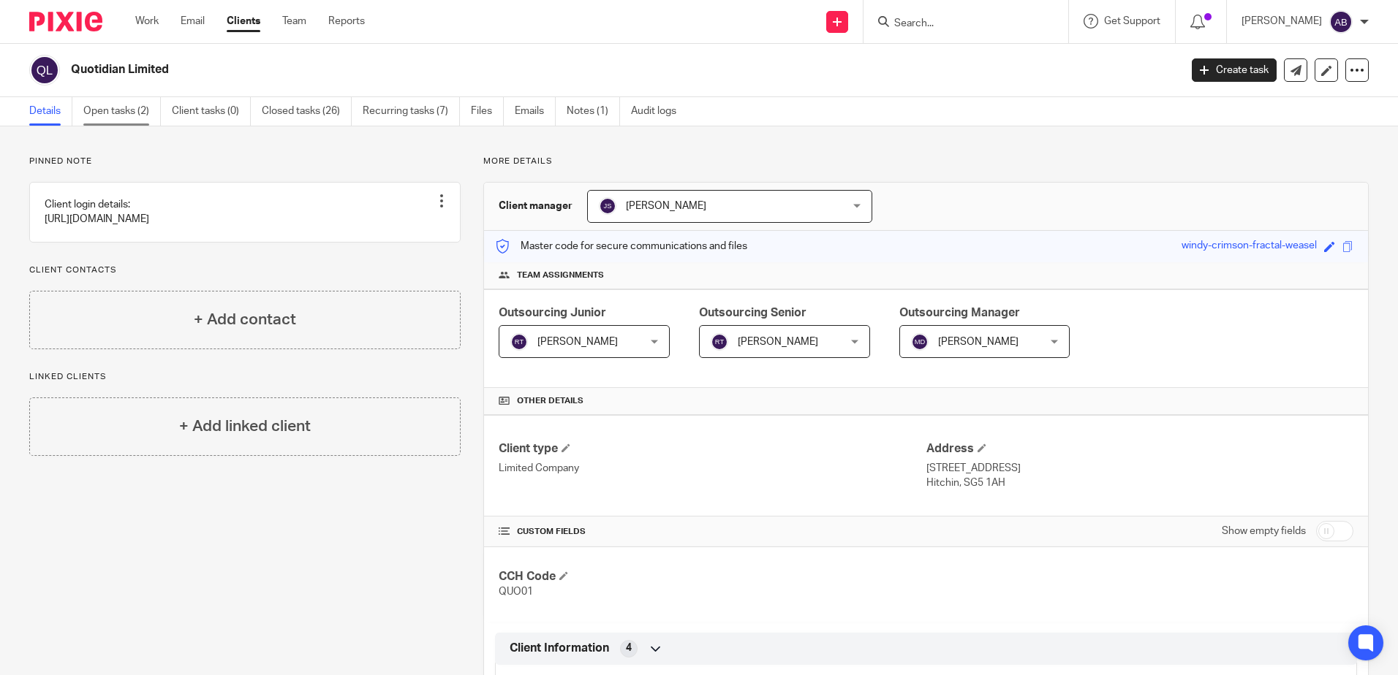
click at [128, 114] on link "Open tasks (2)" at bounding box center [121, 111] width 77 height 29
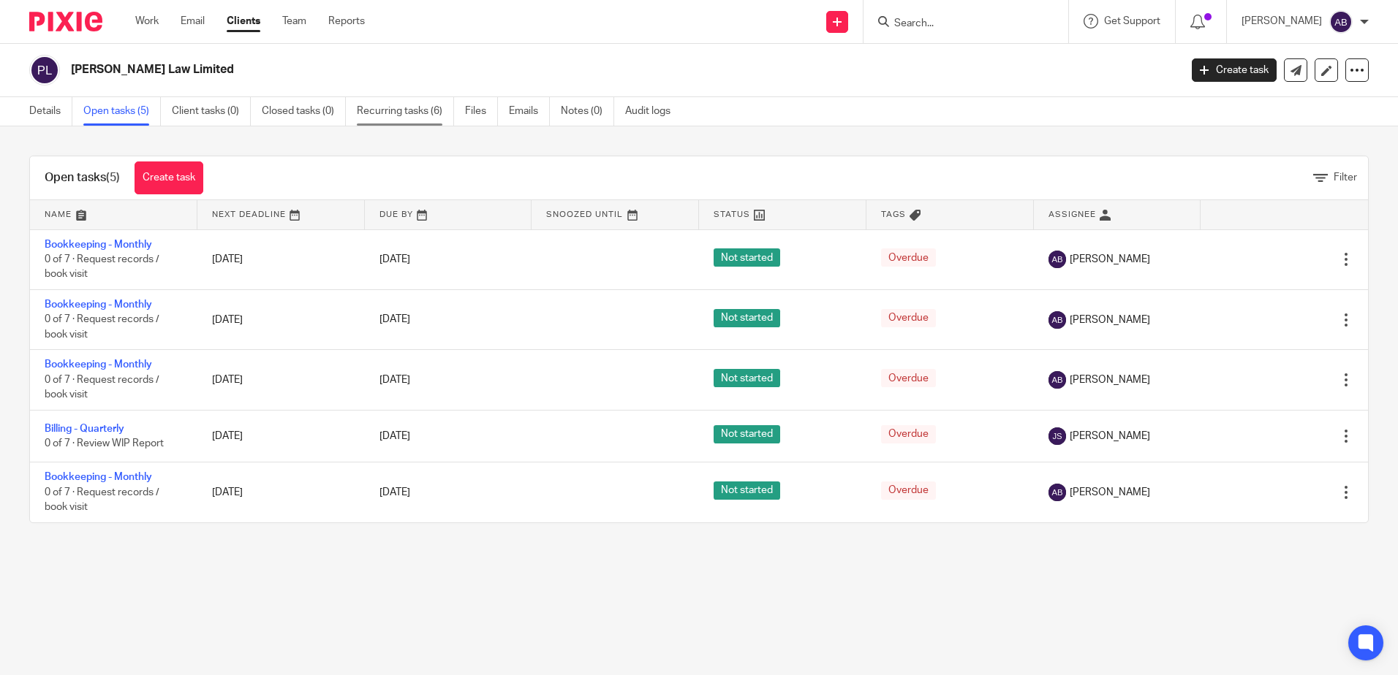
click at [378, 118] on link "Recurring tasks (6)" at bounding box center [405, 111] width 97 height 29
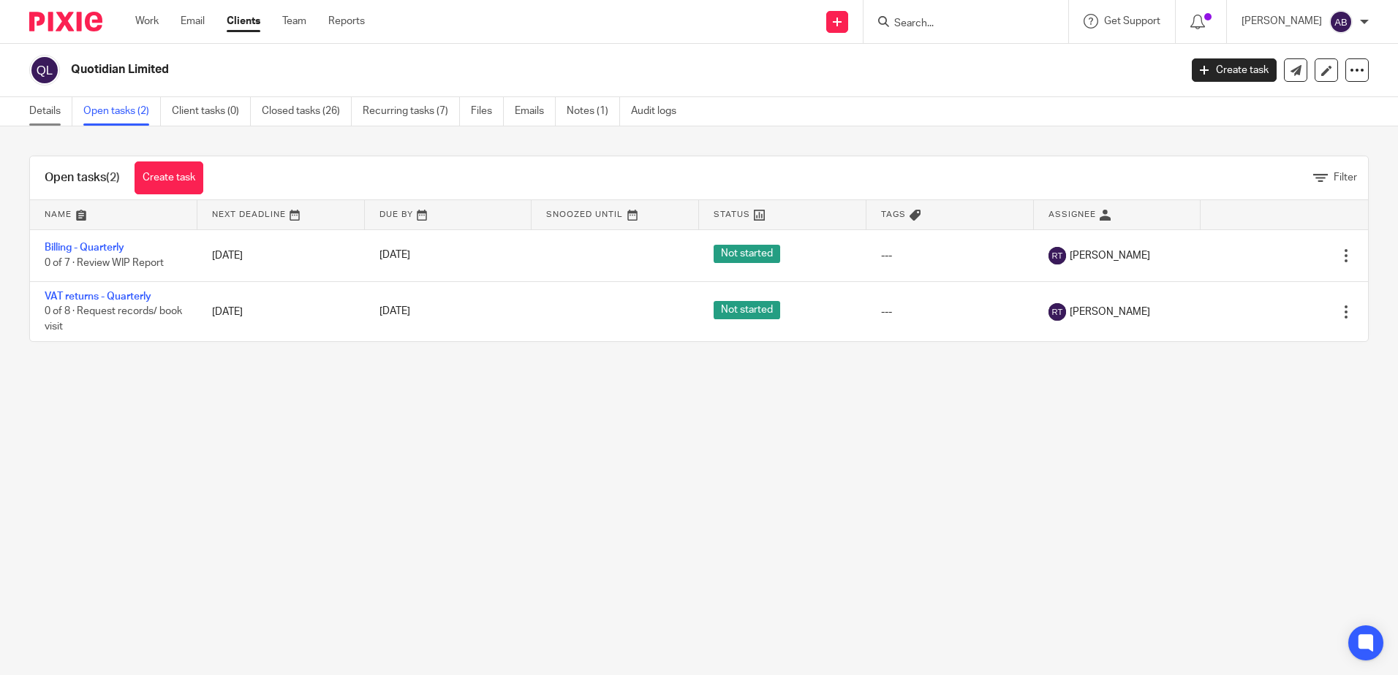
click at [39, 110] on link "Details" at bounding box center [50, 111] width 43 height 29
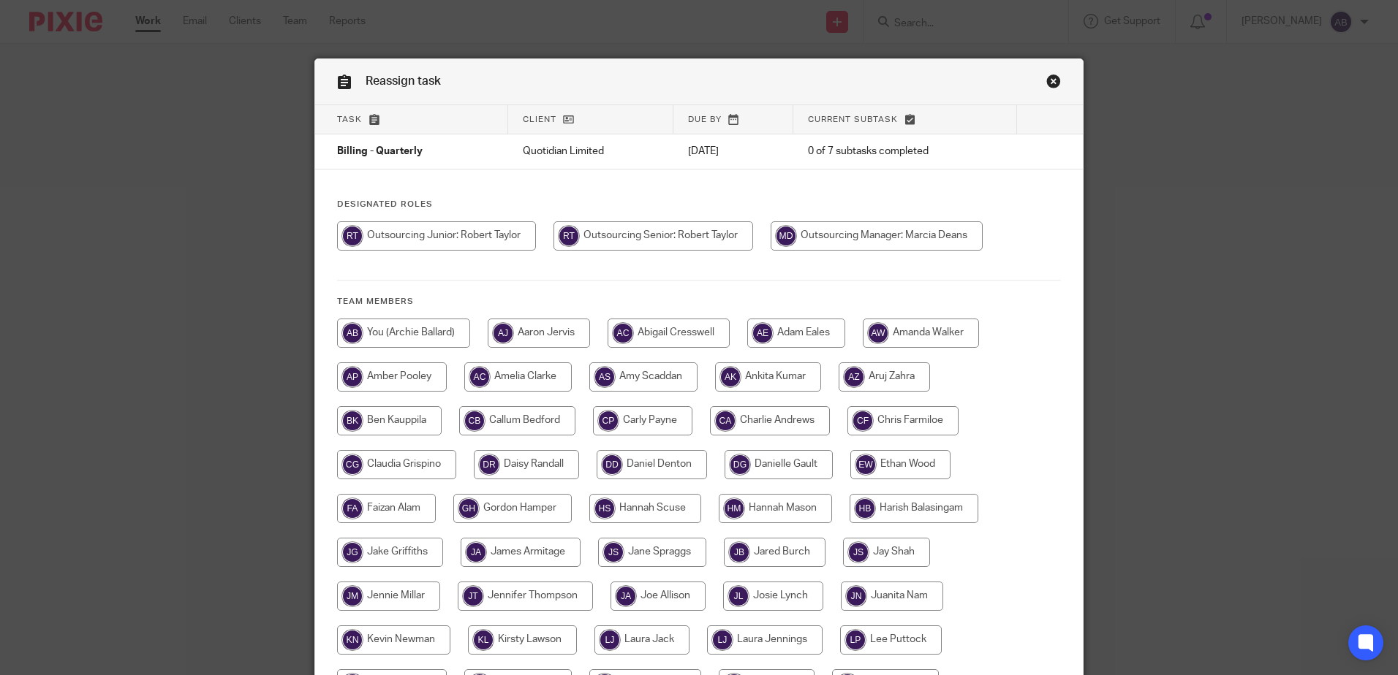
click at [484, 246] on input "radio" at bounding box center [436, 236] width 199 height 29
radio input "true"
click at [559, 223] on input "radio" at bounding box center [656, 236] width 200 height 29
radio input "true"
click at [1046, 86] on link "Close this dialog window" at bounding box center [1053, 84] width 15 height 20
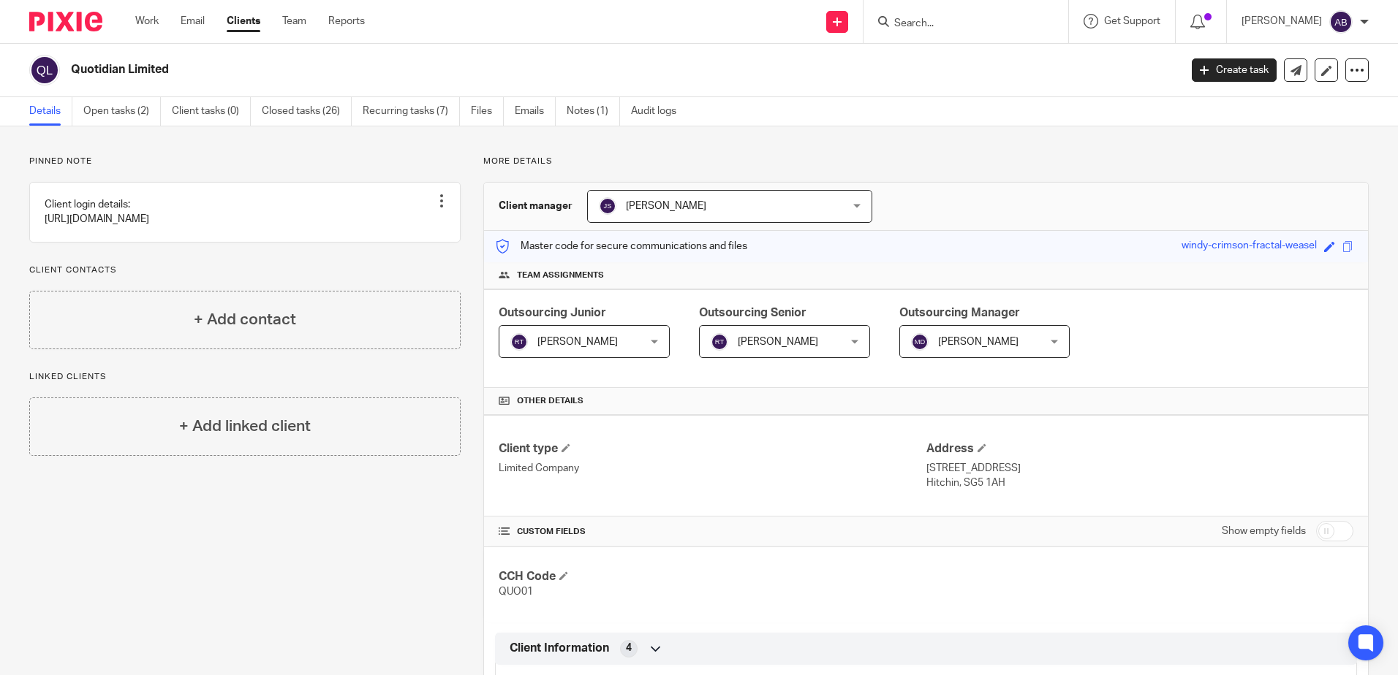
click at [611, 336] on span "[PERSON_NAME]" at bounding box center [573, 341] width 126 height 31
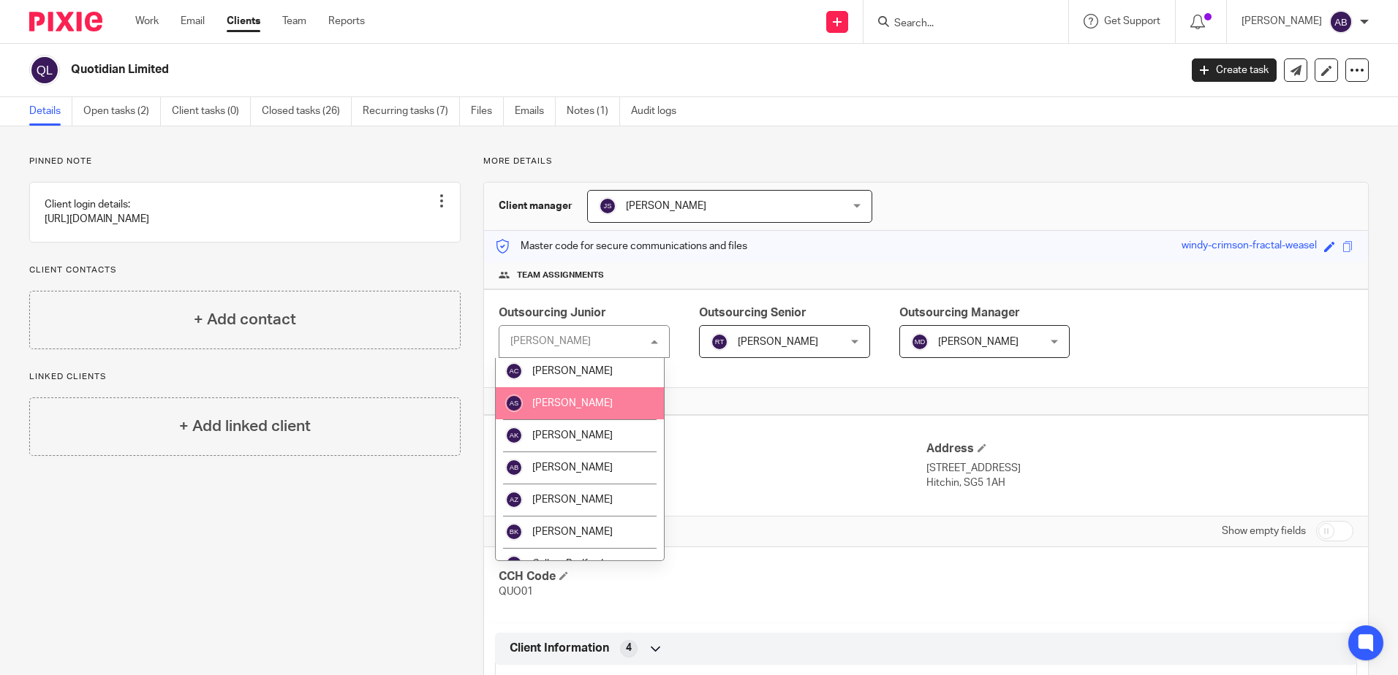
scroll to position [219, 0]
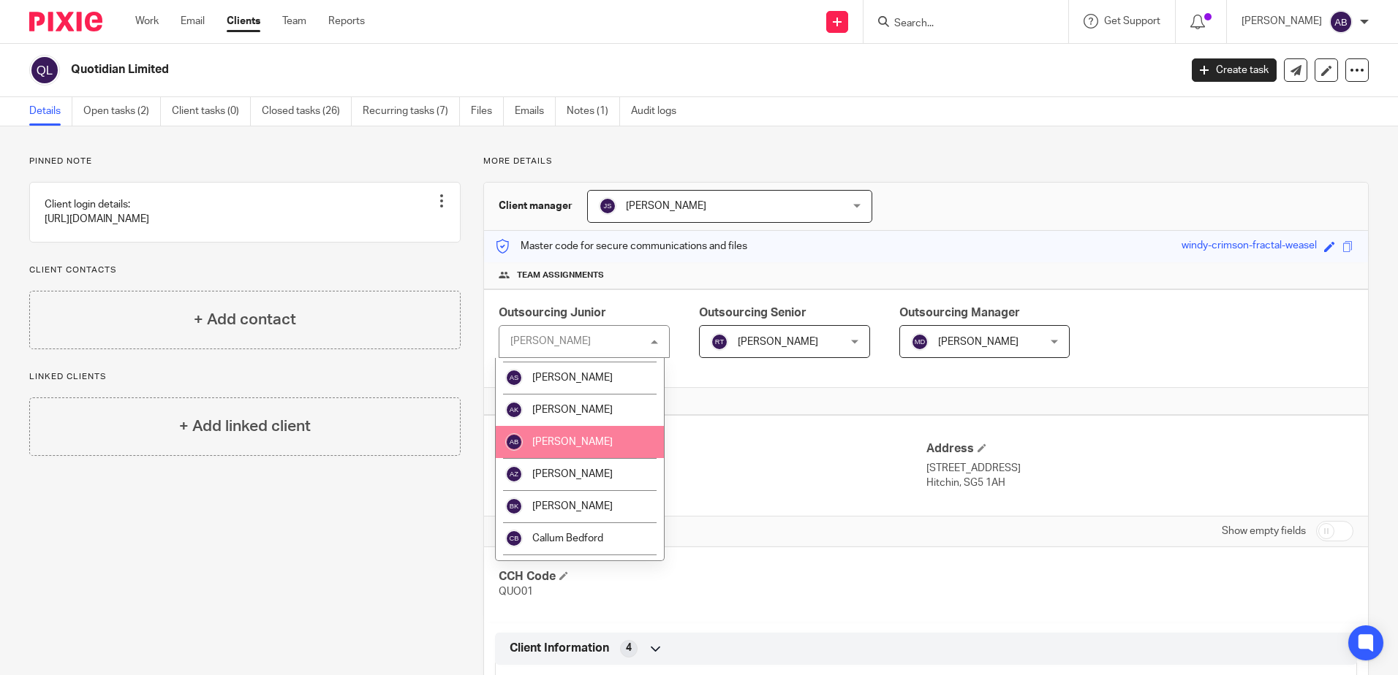
click at [601, 443] on li "[PERSON_NAME]" at bounding box center [580, 442] width 168 height 32
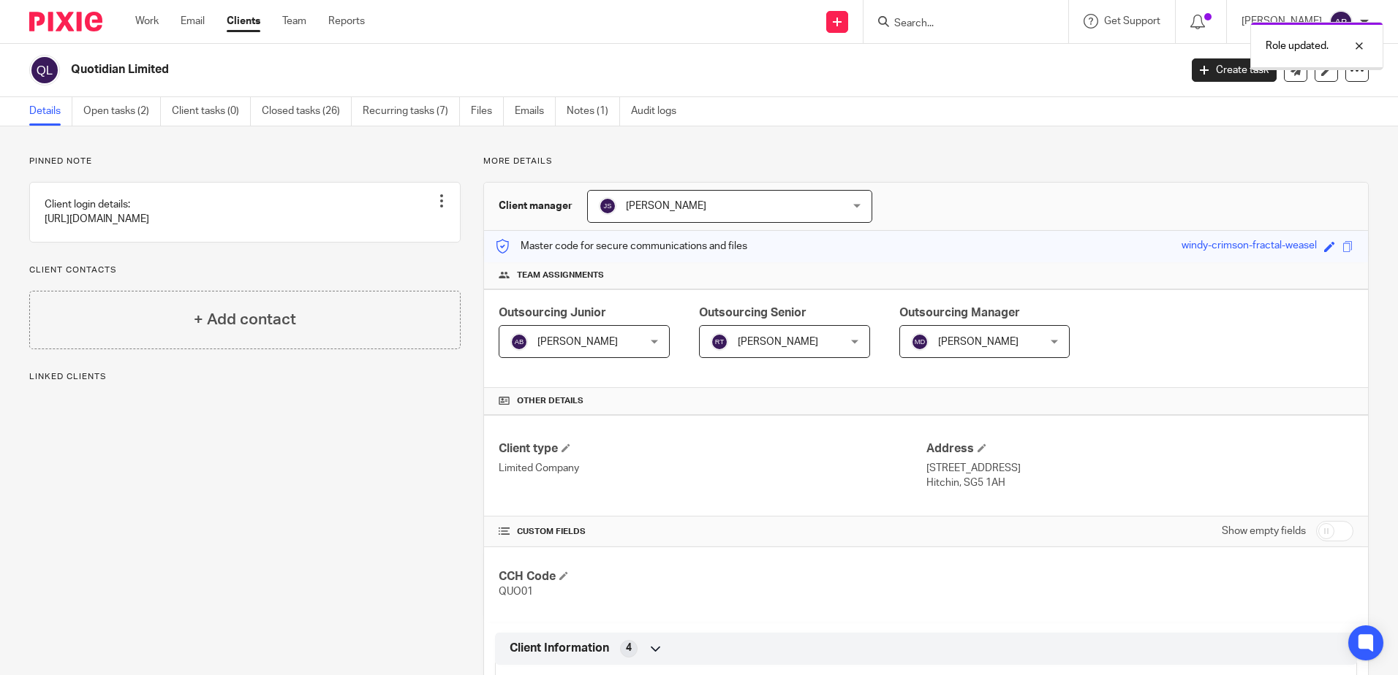
click at [759, 340] on span "[PERSON_NAME]" at bounding box center [778, 342] width 80 height 10
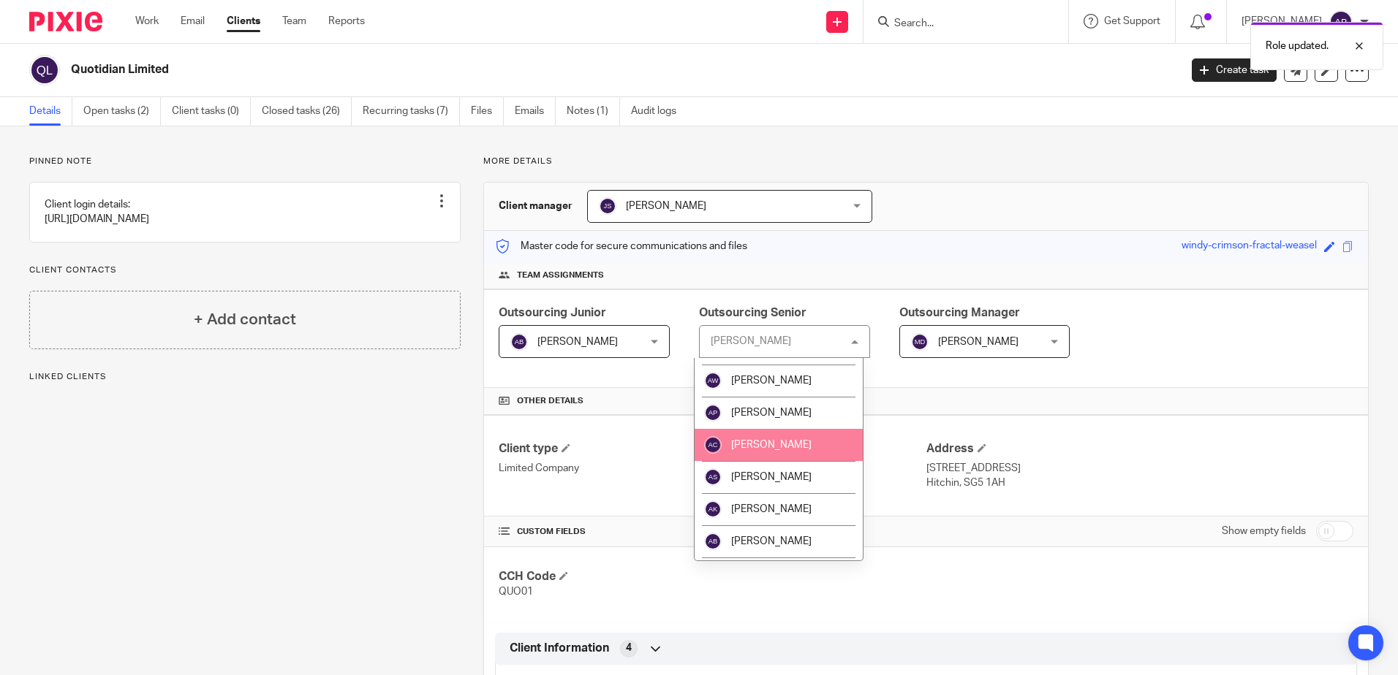
scroll to position [146, 0]
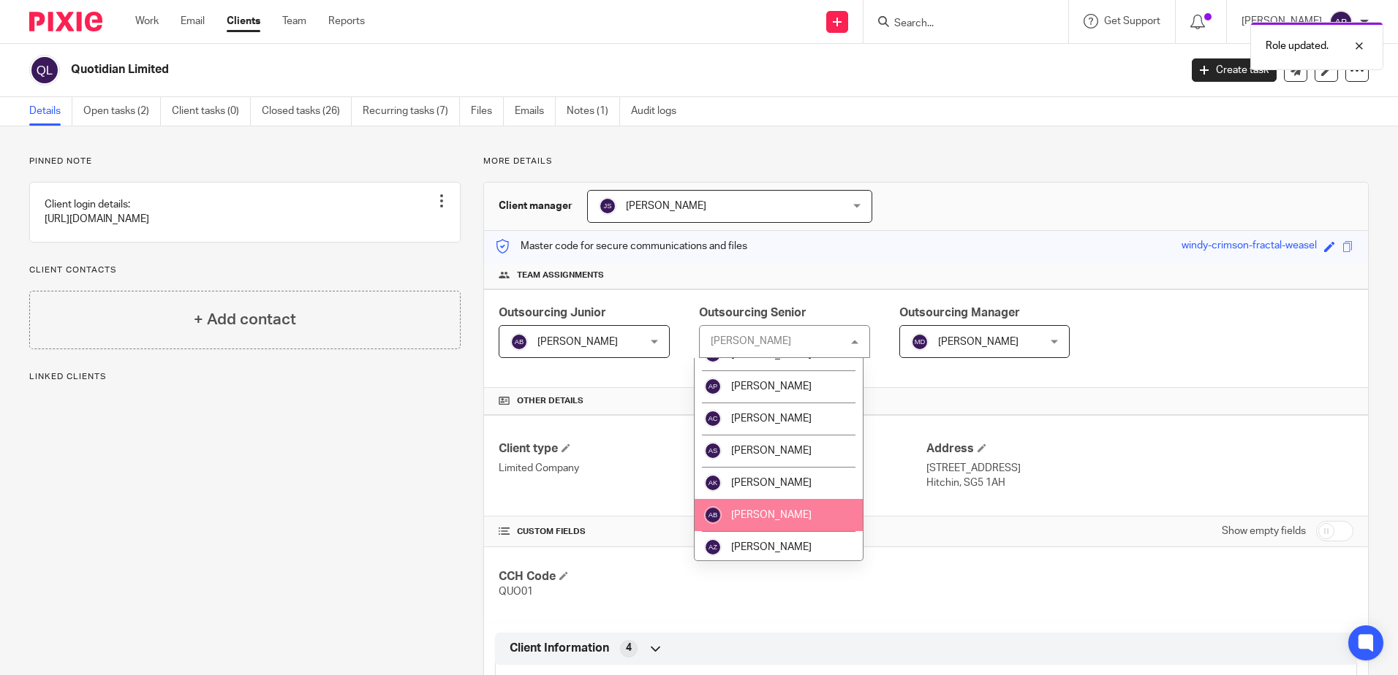
click at [749, 501] on li "[PERSON_NAME]" at bounding box center [778, 515] width 168 height 32
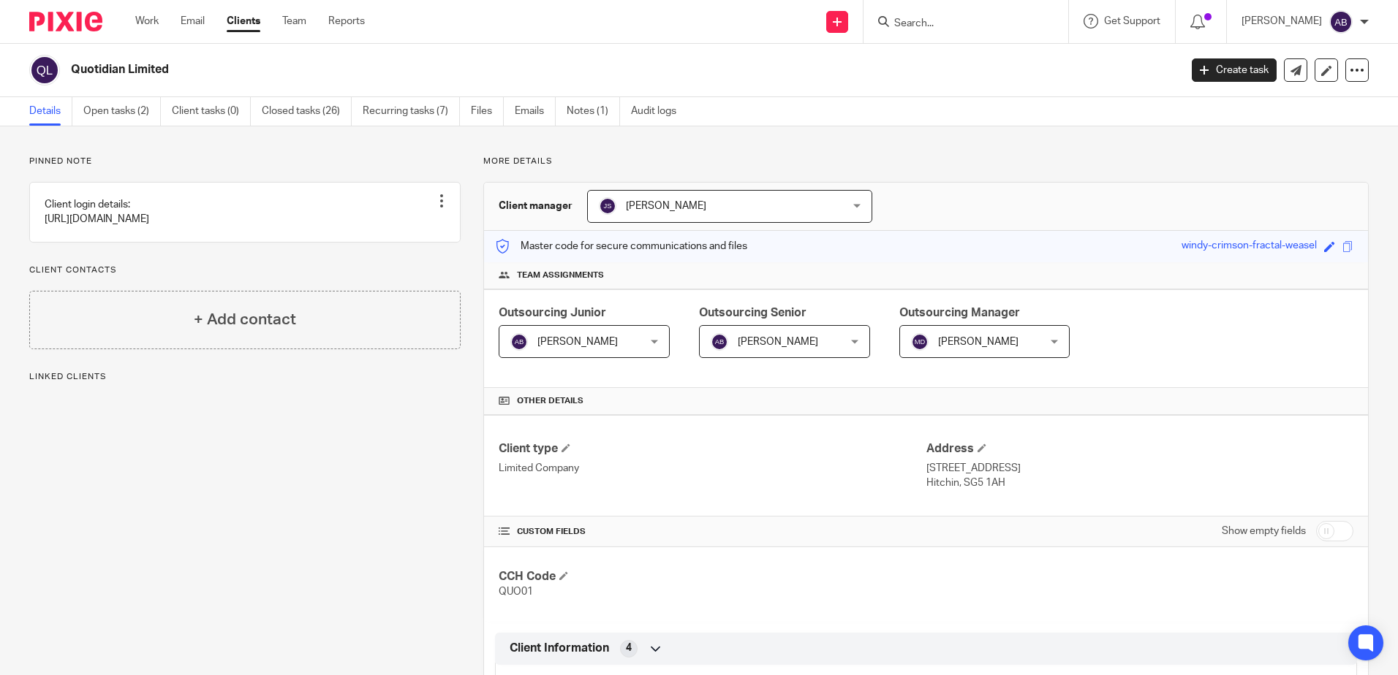
click at [930, 332] on span "[PERSON_NAME]" at bounding box center [974, 341] width 126 height 31
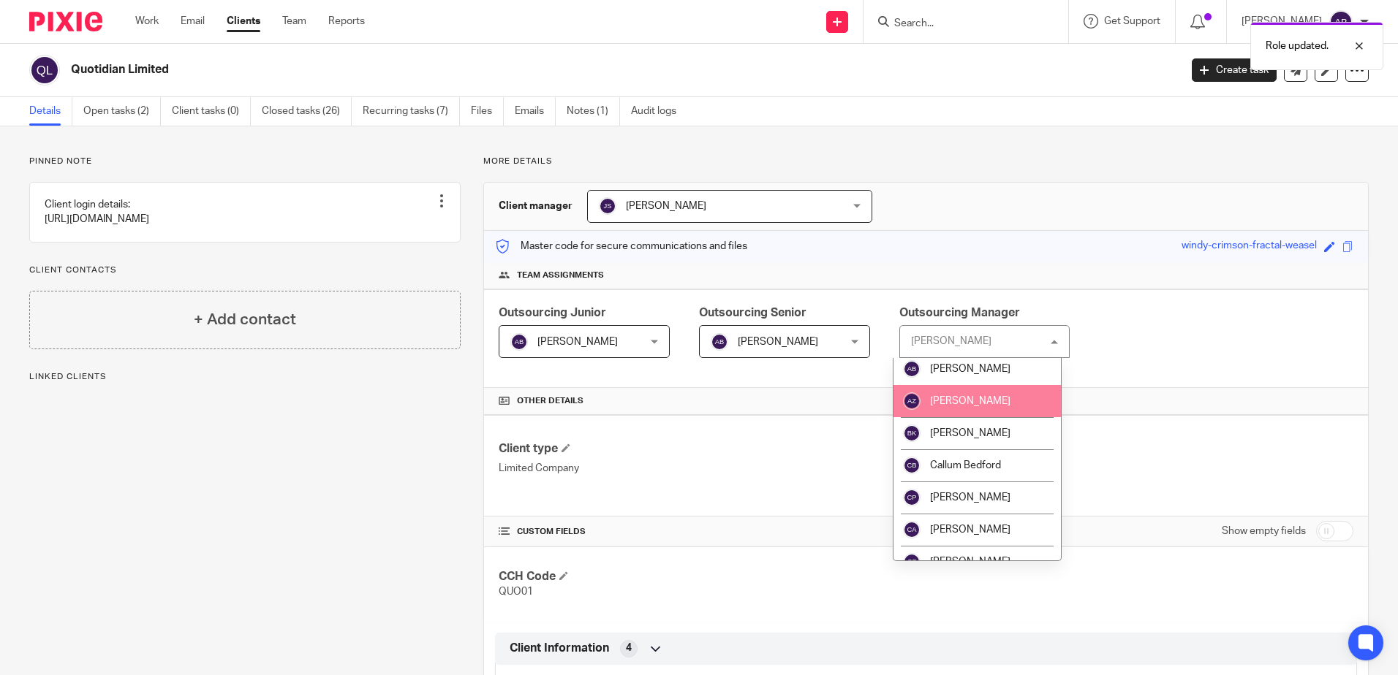
scroll to position [366, 0]
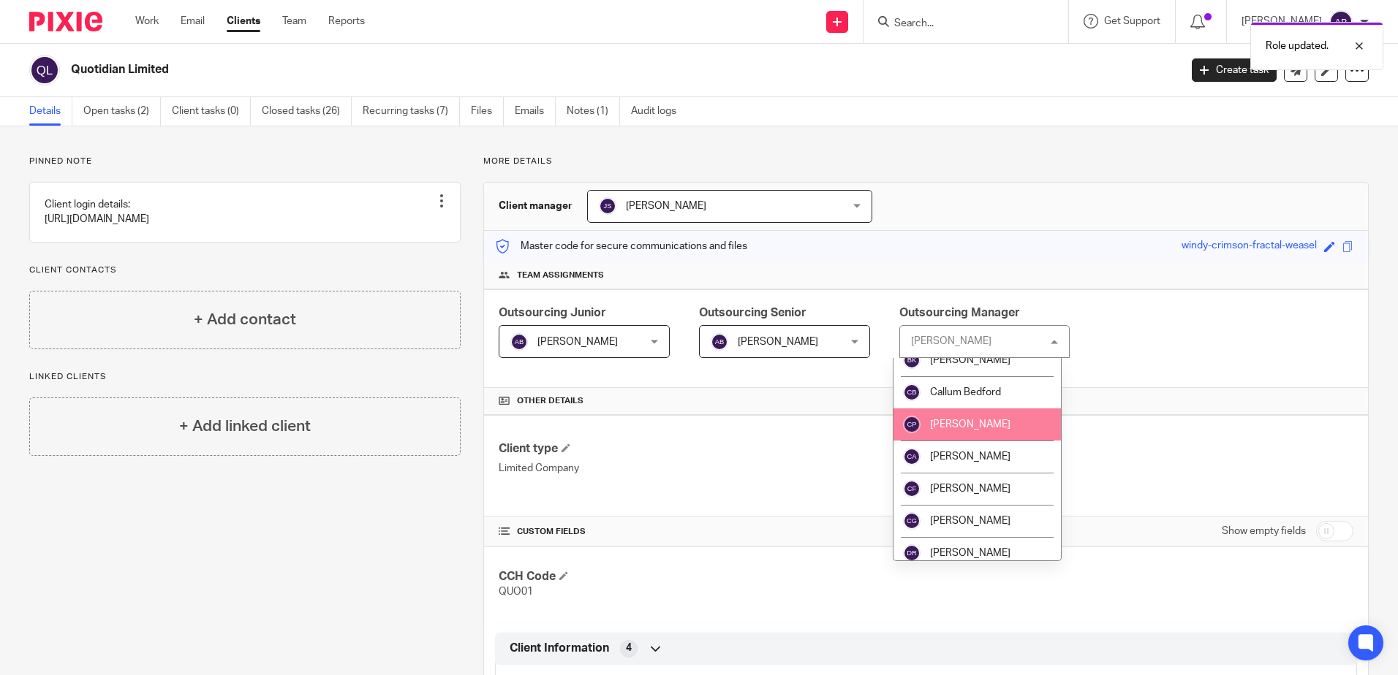
click at [950, 420] on span "[PERSON_NAME]" at bounding box center [970, 425] width 80 height 10
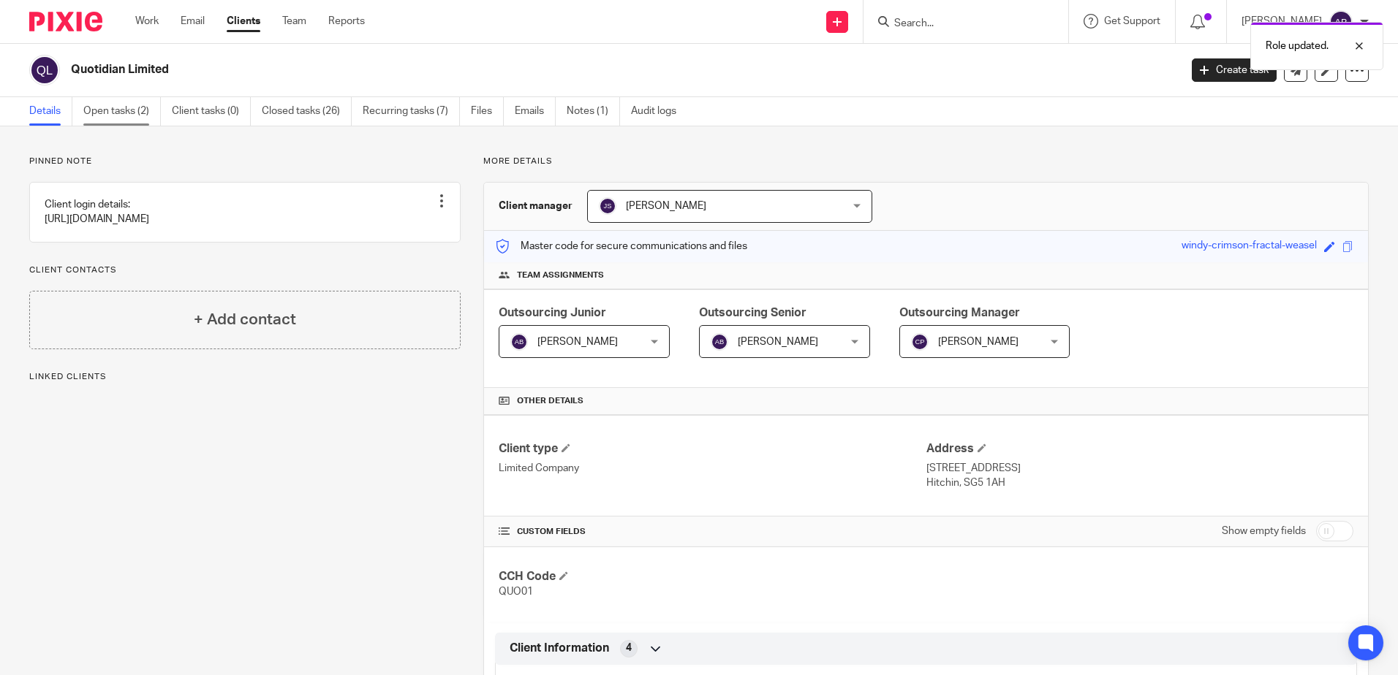
click at [147, 102] on link "Open tasks (2)" at bounding box center [121, 111] width 77 height 29
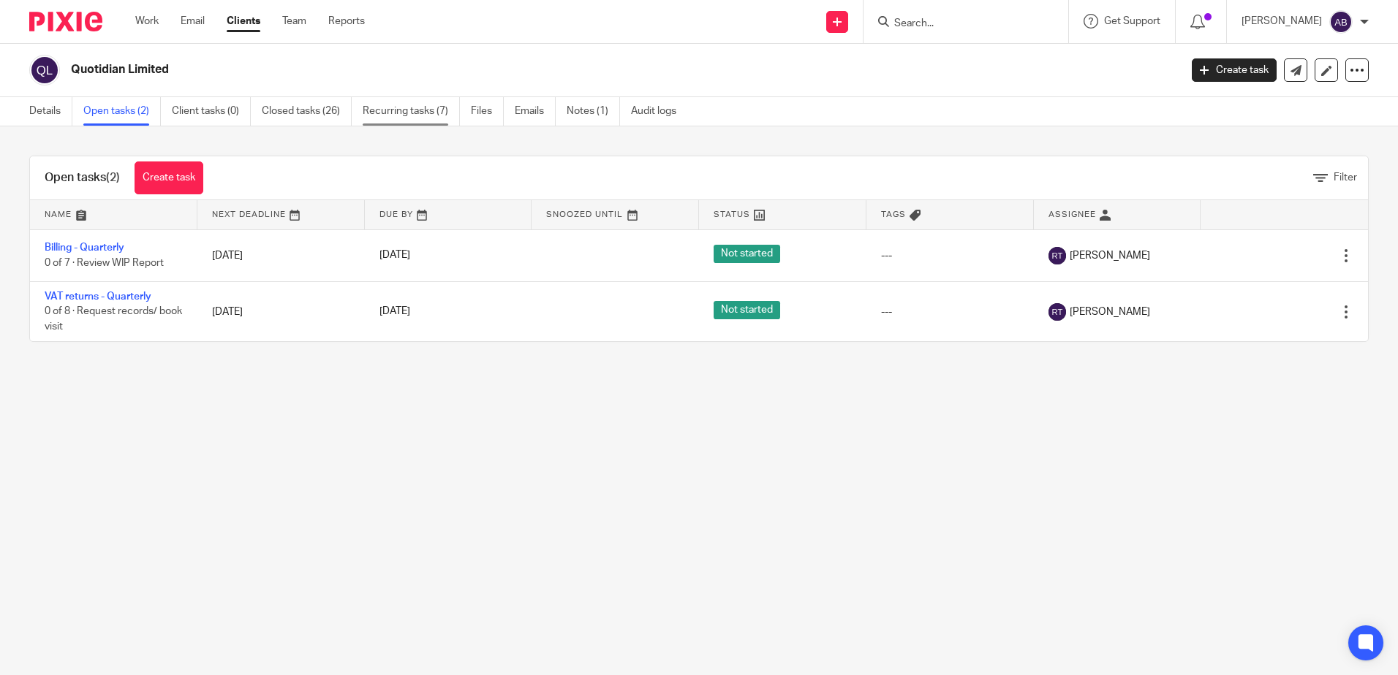
click at [390, 111] on link "Recurring tasks (7)" at bounding box center [411, 111] width 97 height 29
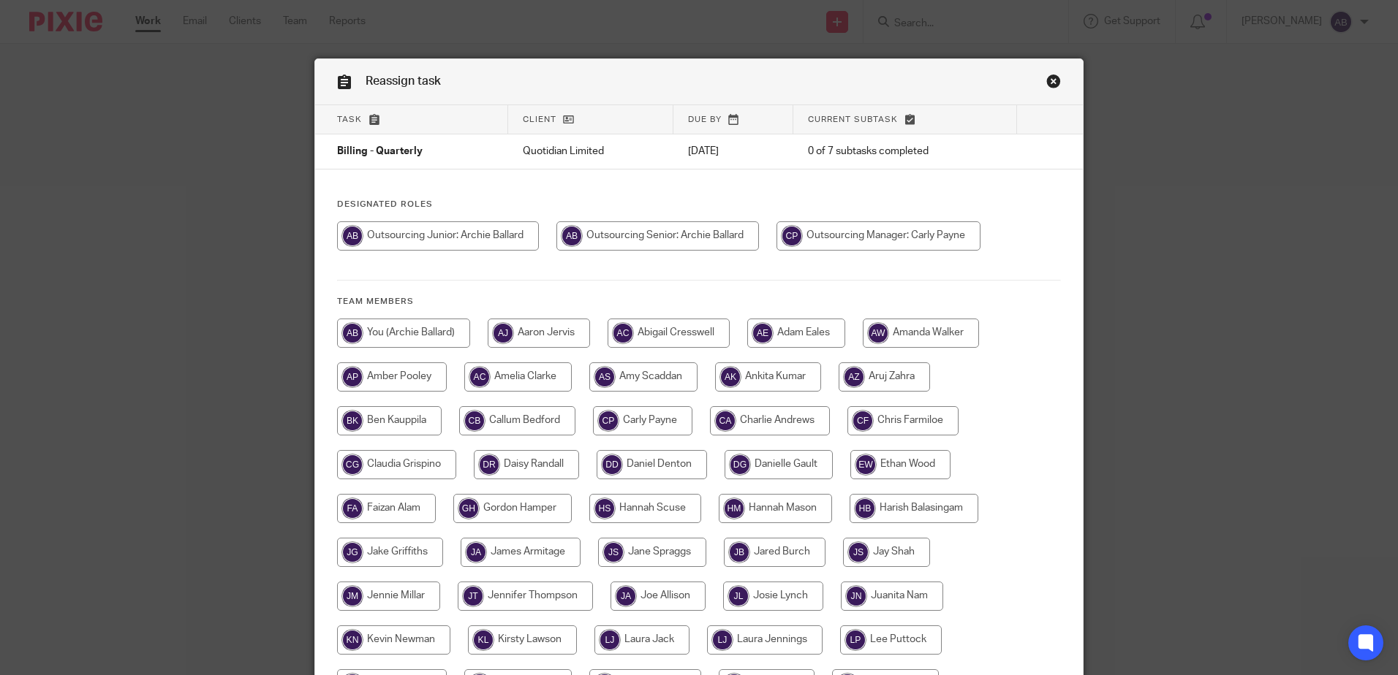
click at [626, 242] on input "radio" at bounding box center [657, 236] width 202 height 29
radio input "true"
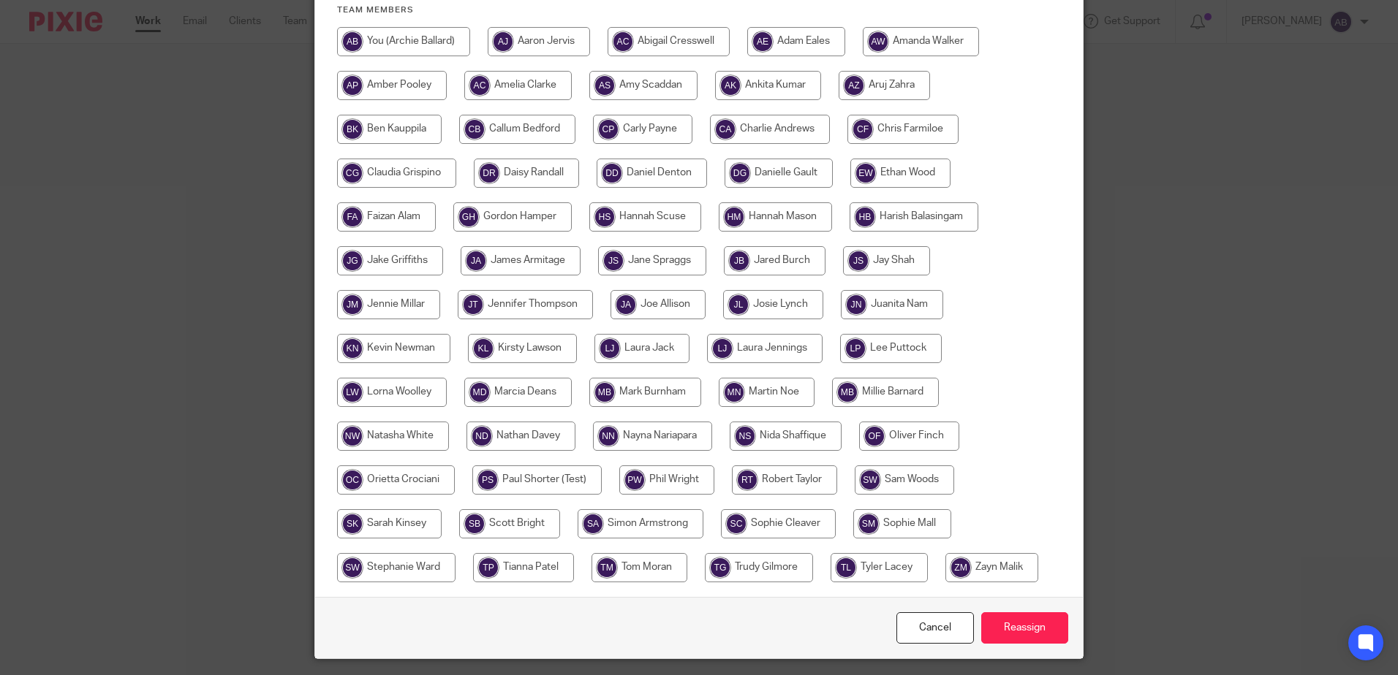
scroll to position [334, 0]
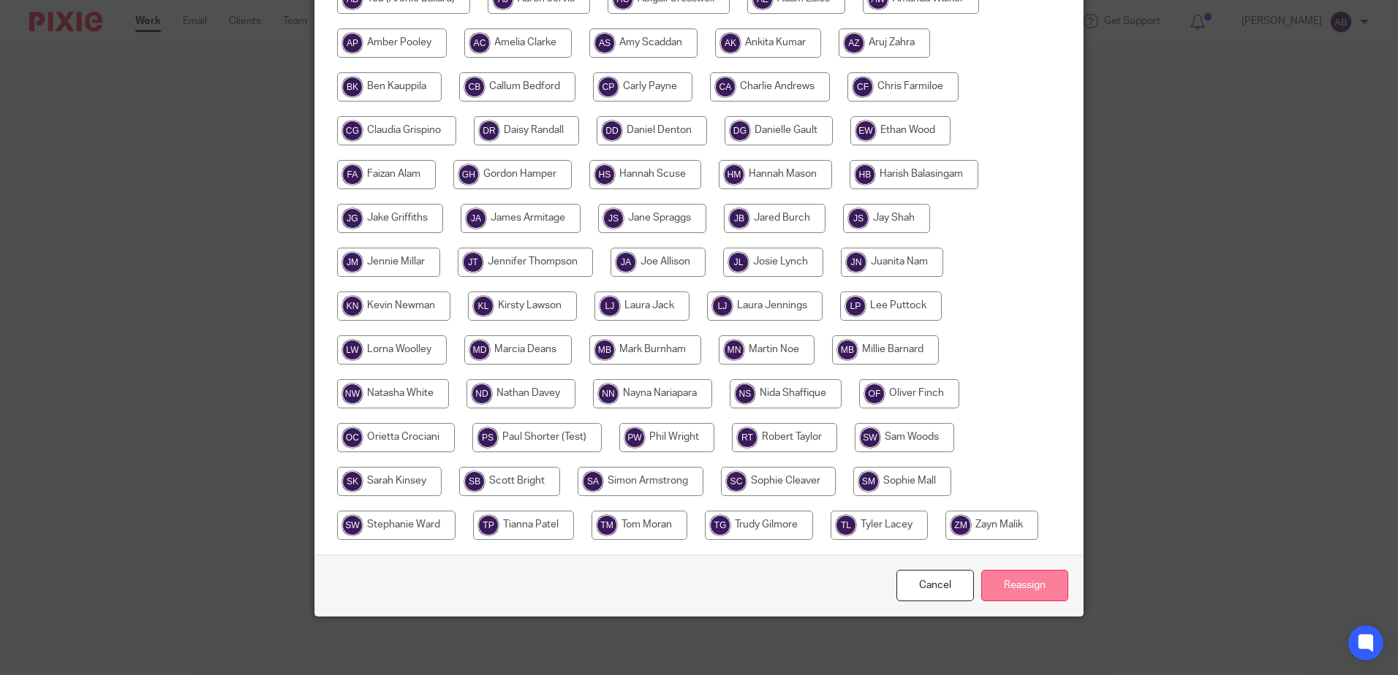
click at [1008, 583] on input "Reassign" at bounding box center [1024, 585] width 87 height 31
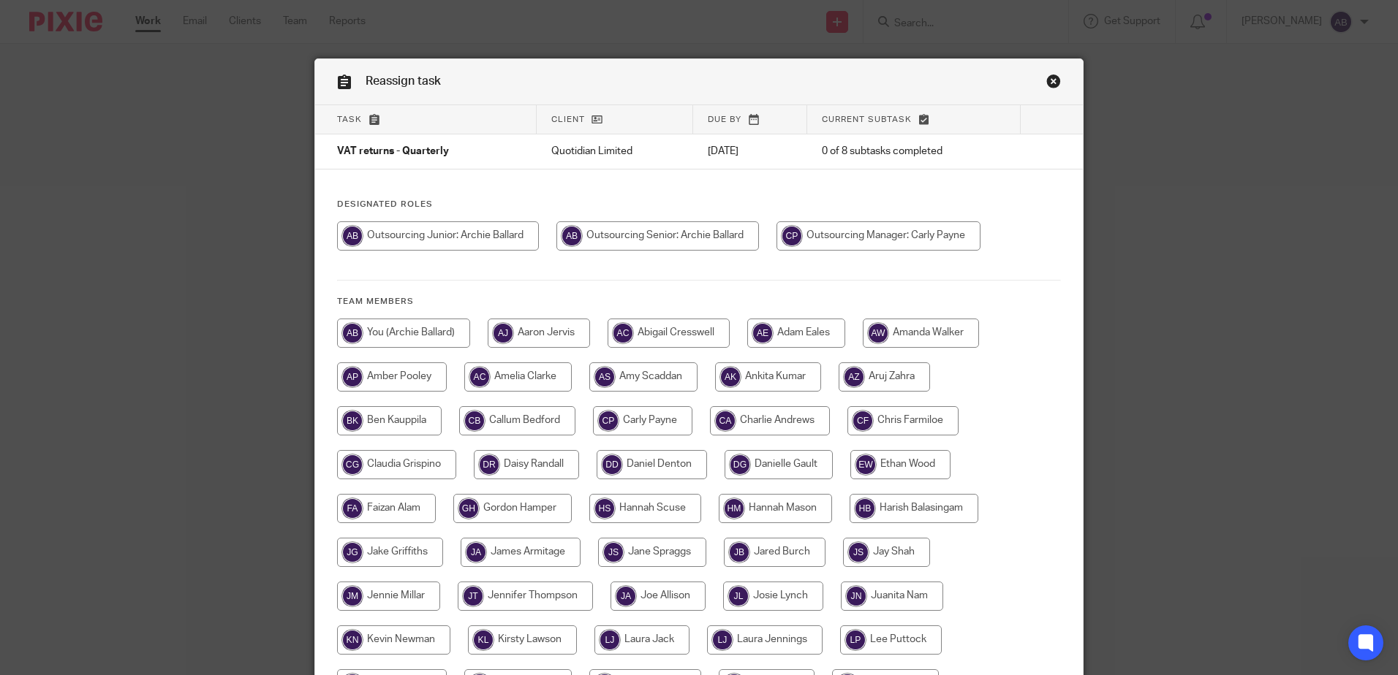
click at [634, 238] on input "radio" at bounding box center [657, 236] width 202 height 29
radio input "true"
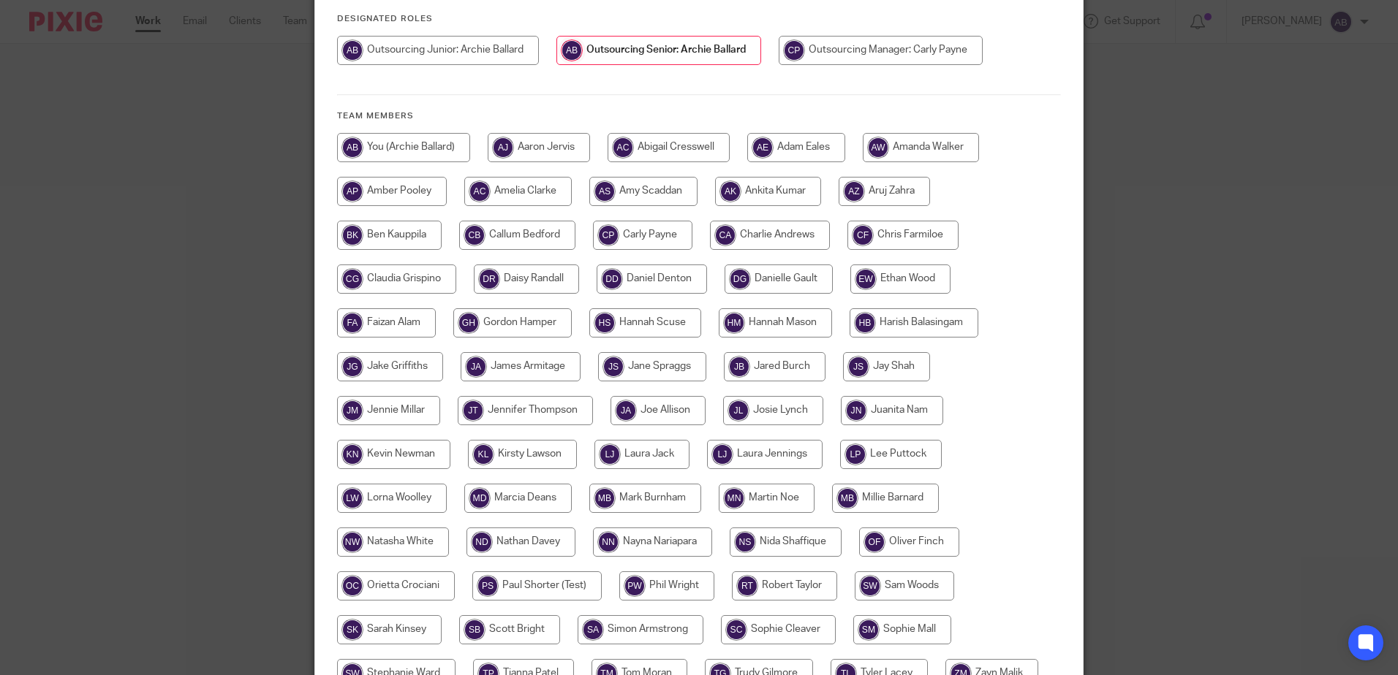
scroll to position [334, 0]
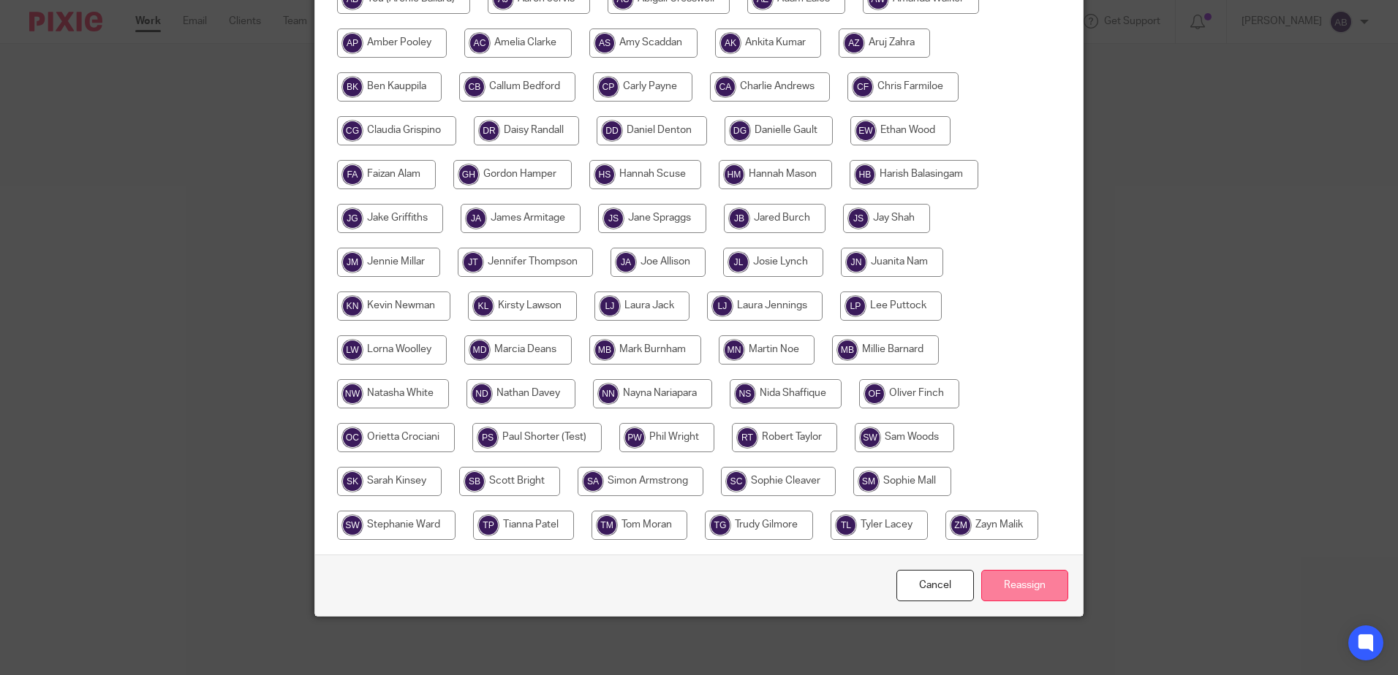
click at [1012, 584] on input "Reassign" at bounding box center [1024, 585] width 87 height 31
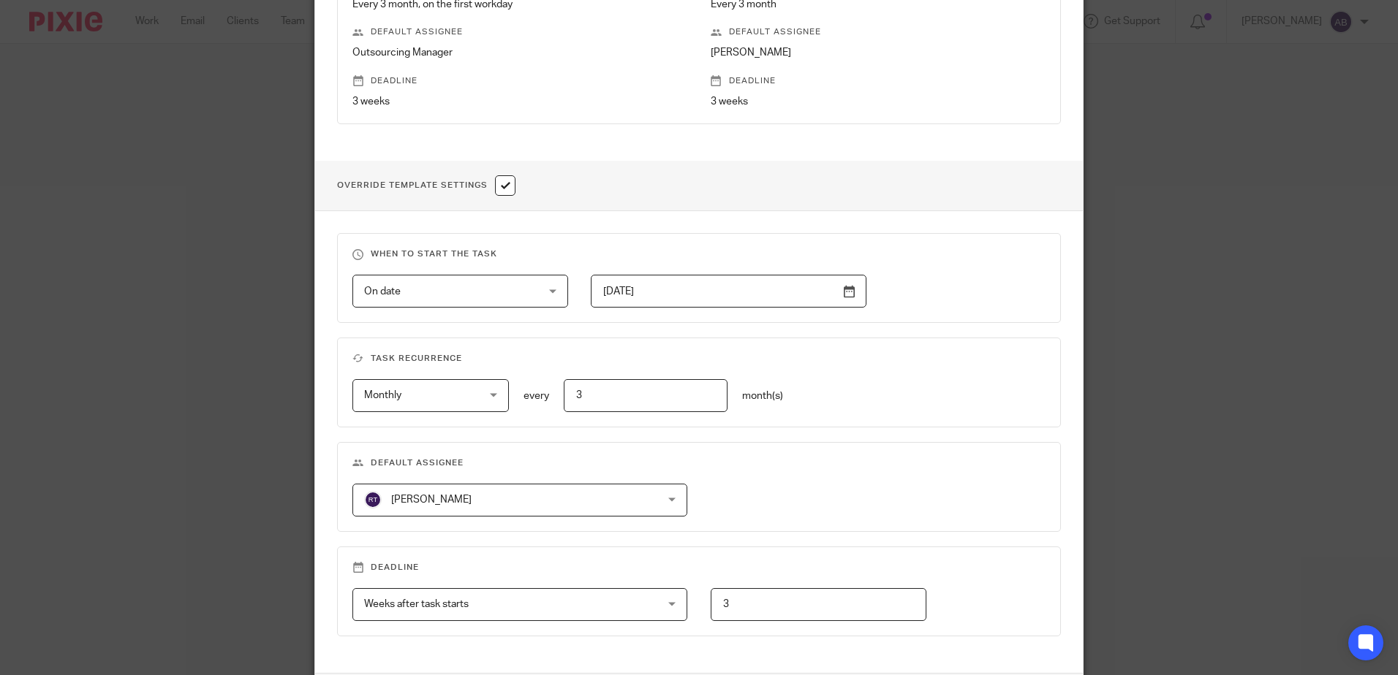
scroll to position [366, 0]
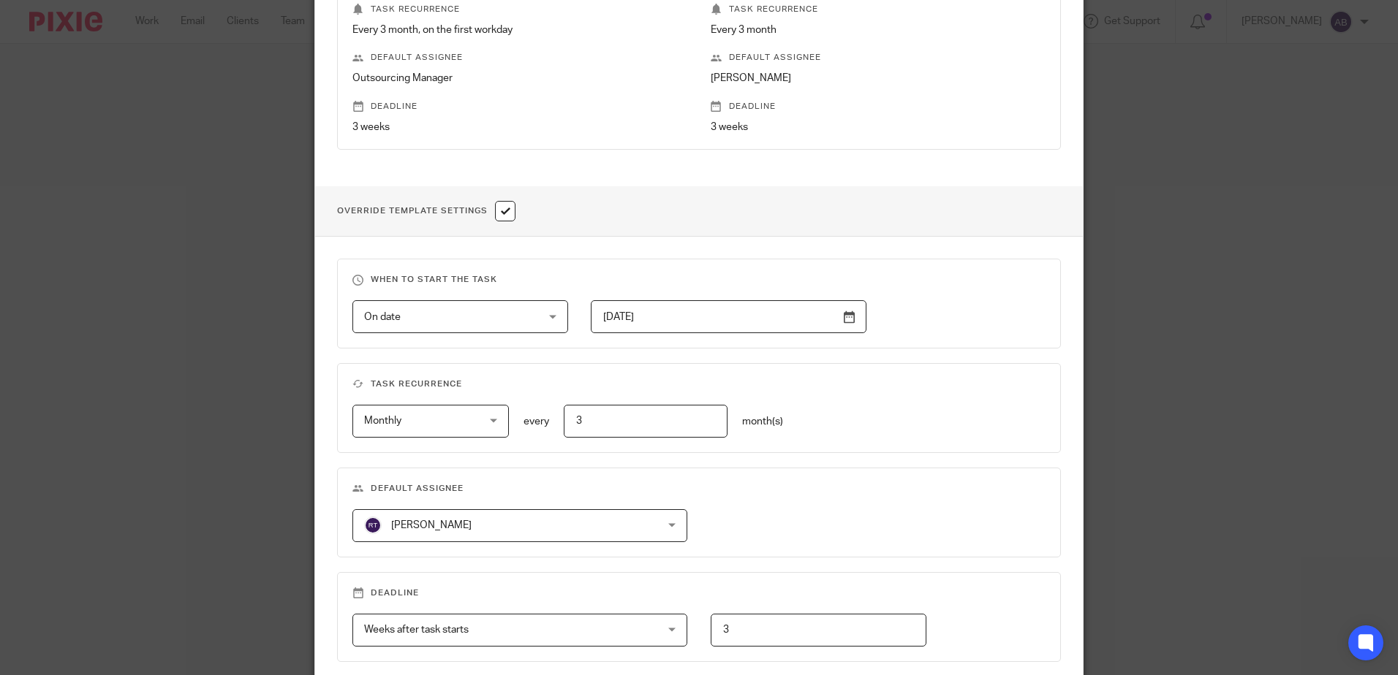
click at [585, 519] on span "[PERSON_NAME]" at bounding box center [493, 525] width 258 height 31
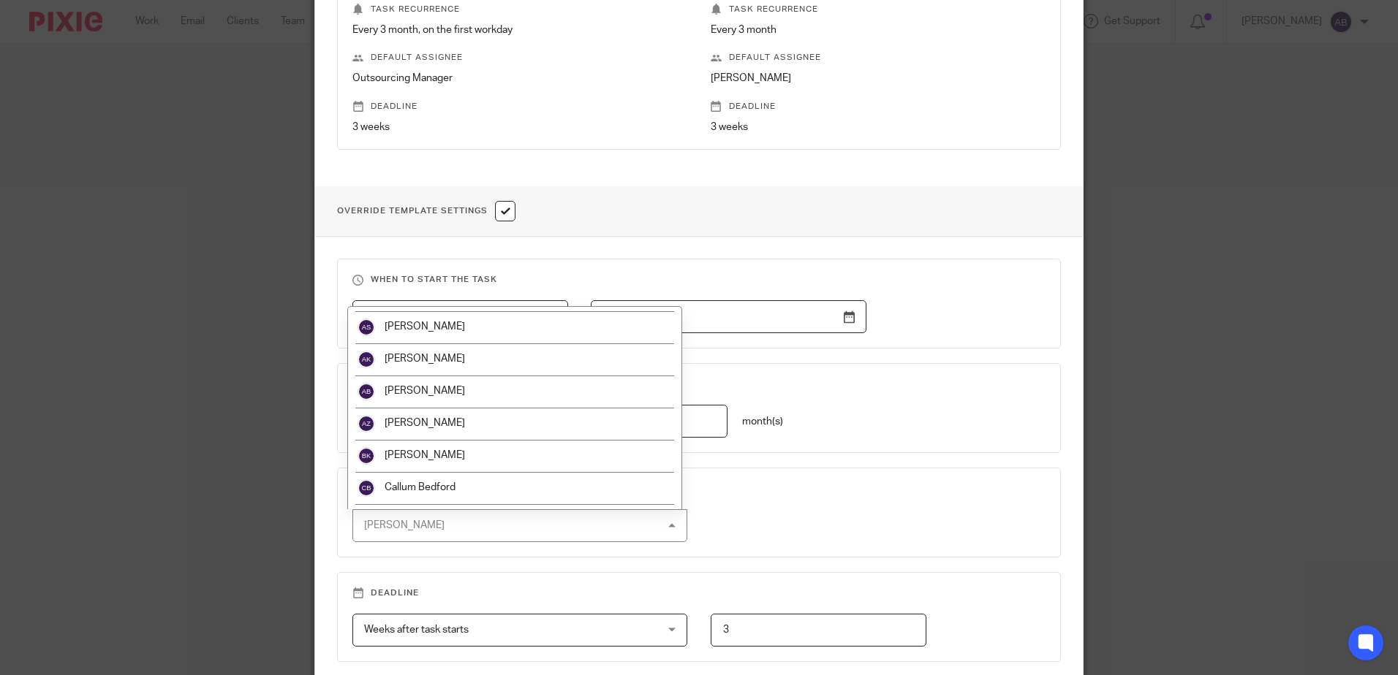
scroll to position [219, 0]
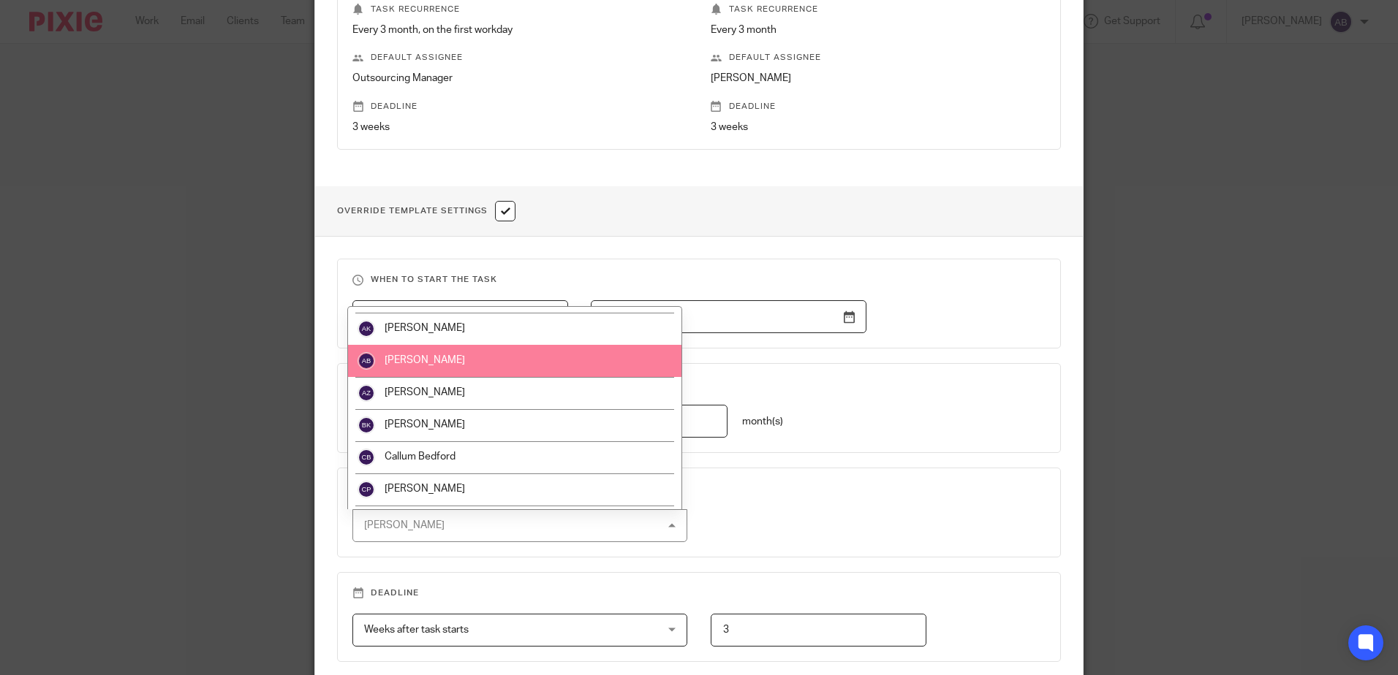
click at [494, 364] on li "[PERSON_NAME]" at bounding box center [514, 361] width 333 height 32
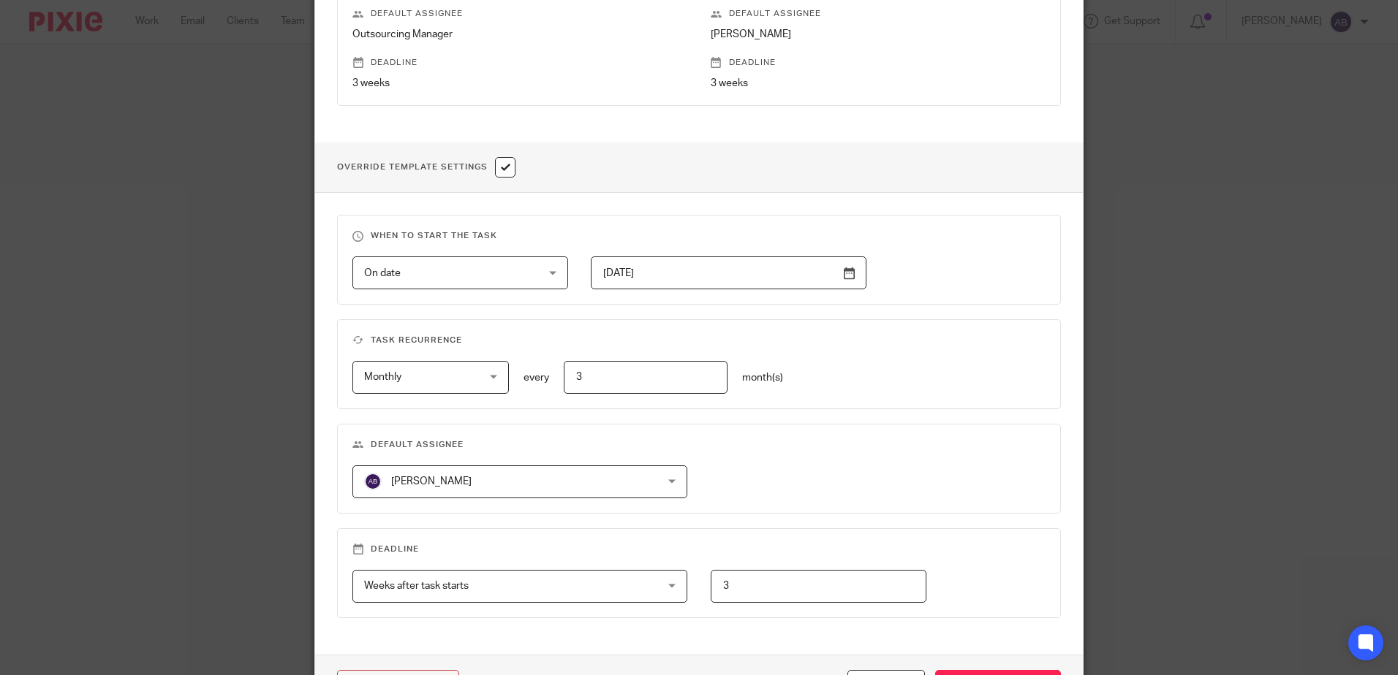
scroll to position [509, 0]
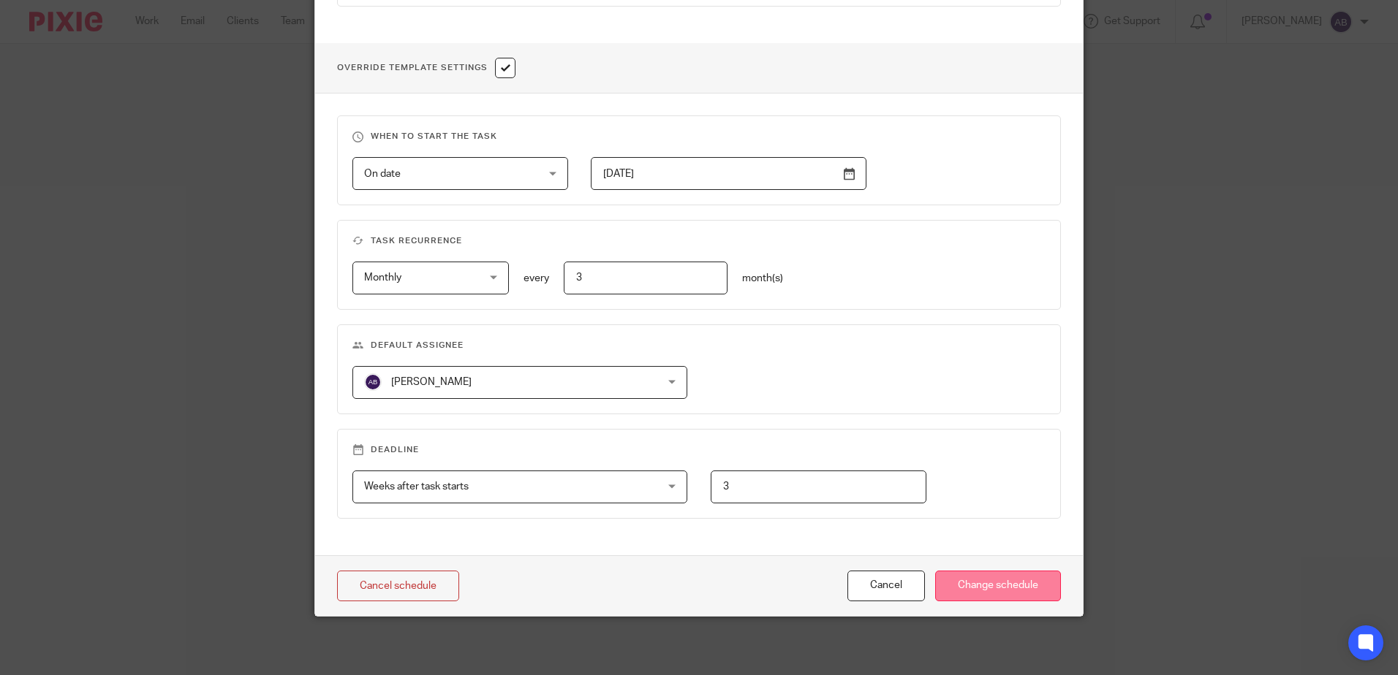
click at [1015, 591] on input "Change schedule" at bounding box center [998, 586] width 126 height 31
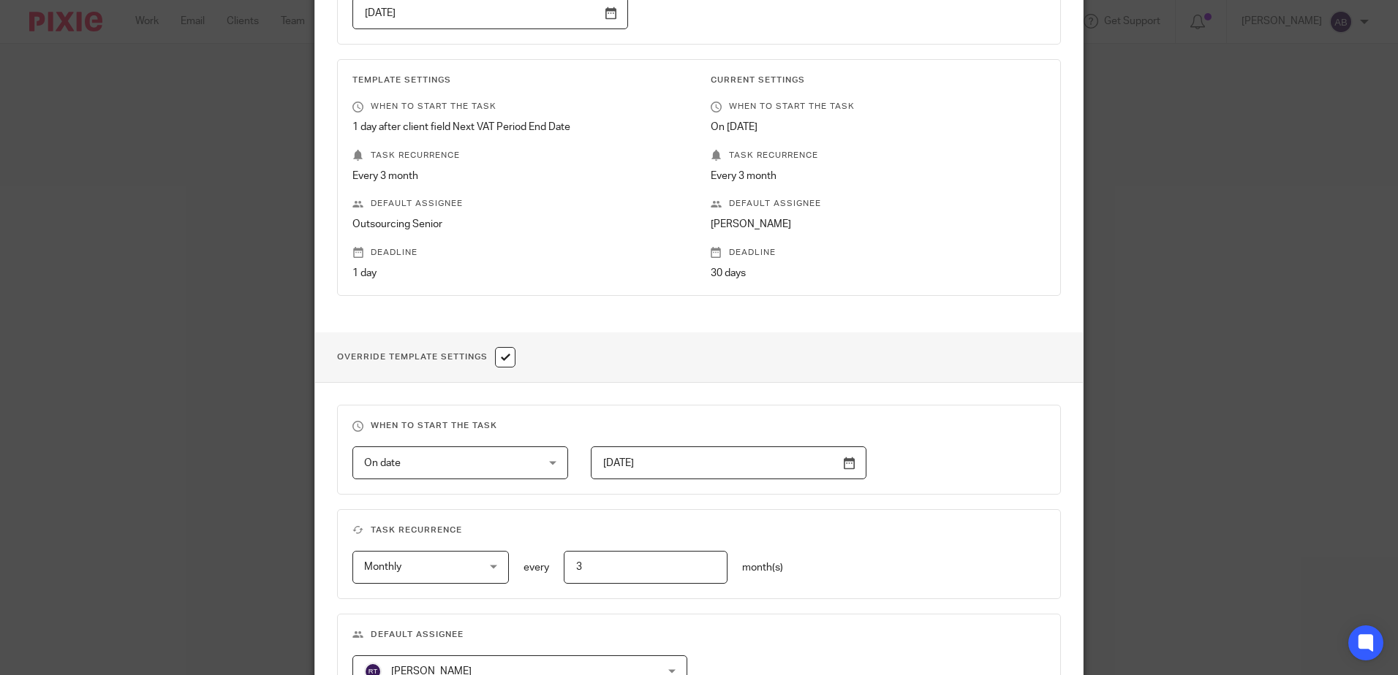
scroll to position [439, 0]
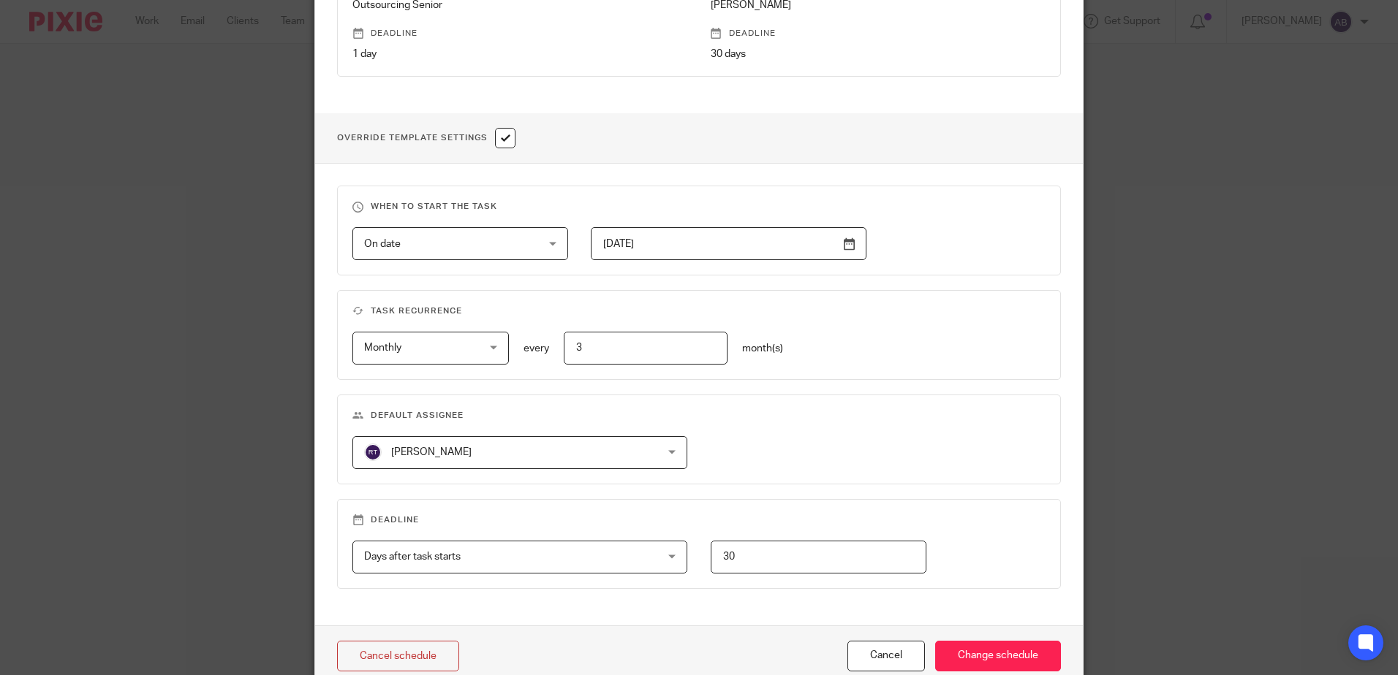
click at [484, 481] on fieldset "Default assignee Robert Taylor Robert Taylor Aaron Jervis Abigail Cresswell Ada…" at bounding box center [699, 440] width 724 height 90
click at [490, 459] on span "[PERSON_NAME]" at bounding box center [493, 452] width 258 height 31
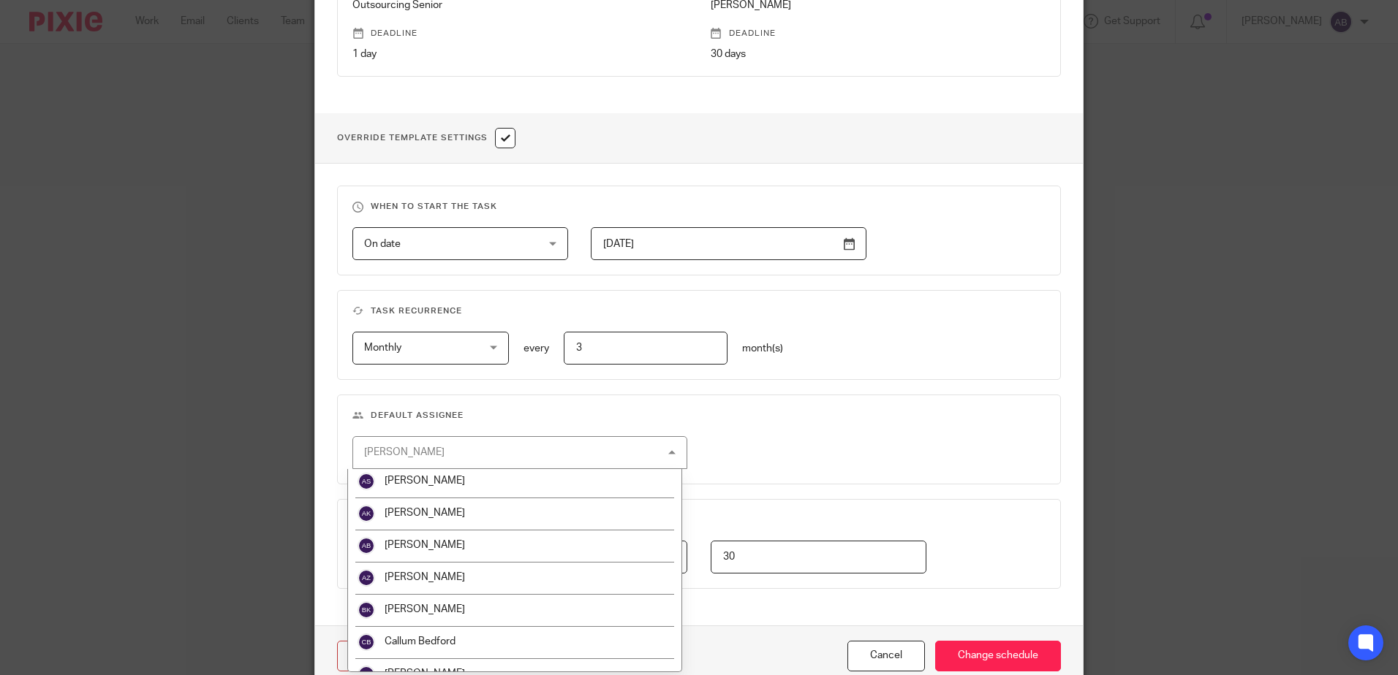
scroll to position [219, 0]
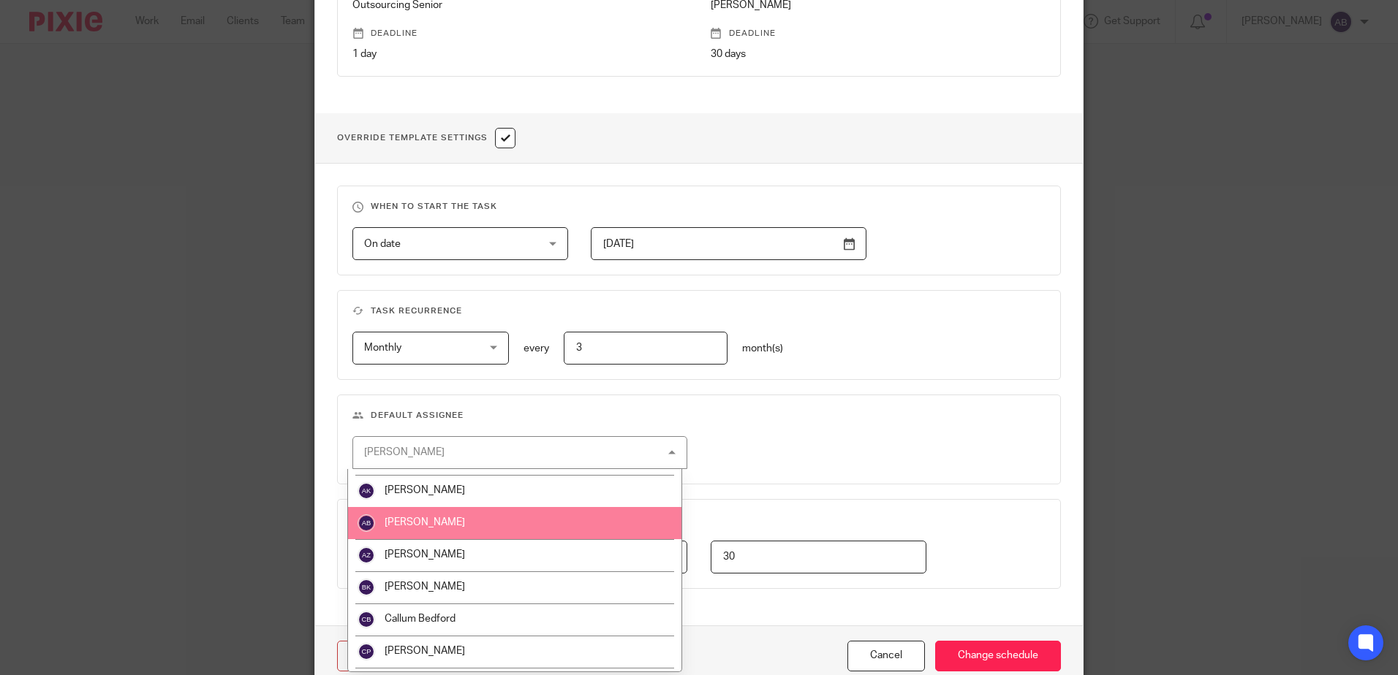
click at [501, 516] on li "[PERSON_NAME]" at bounding box center [514, 523] width 333 height 32
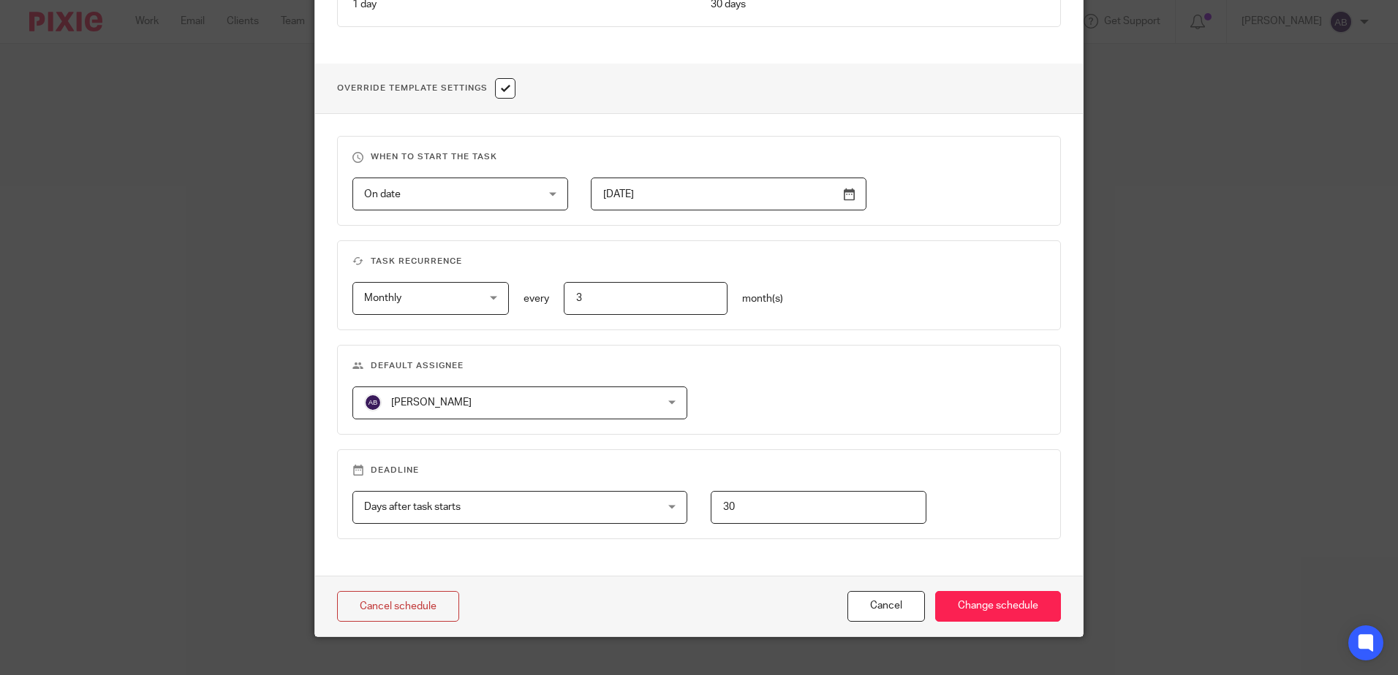
scroll to position [509, 0]
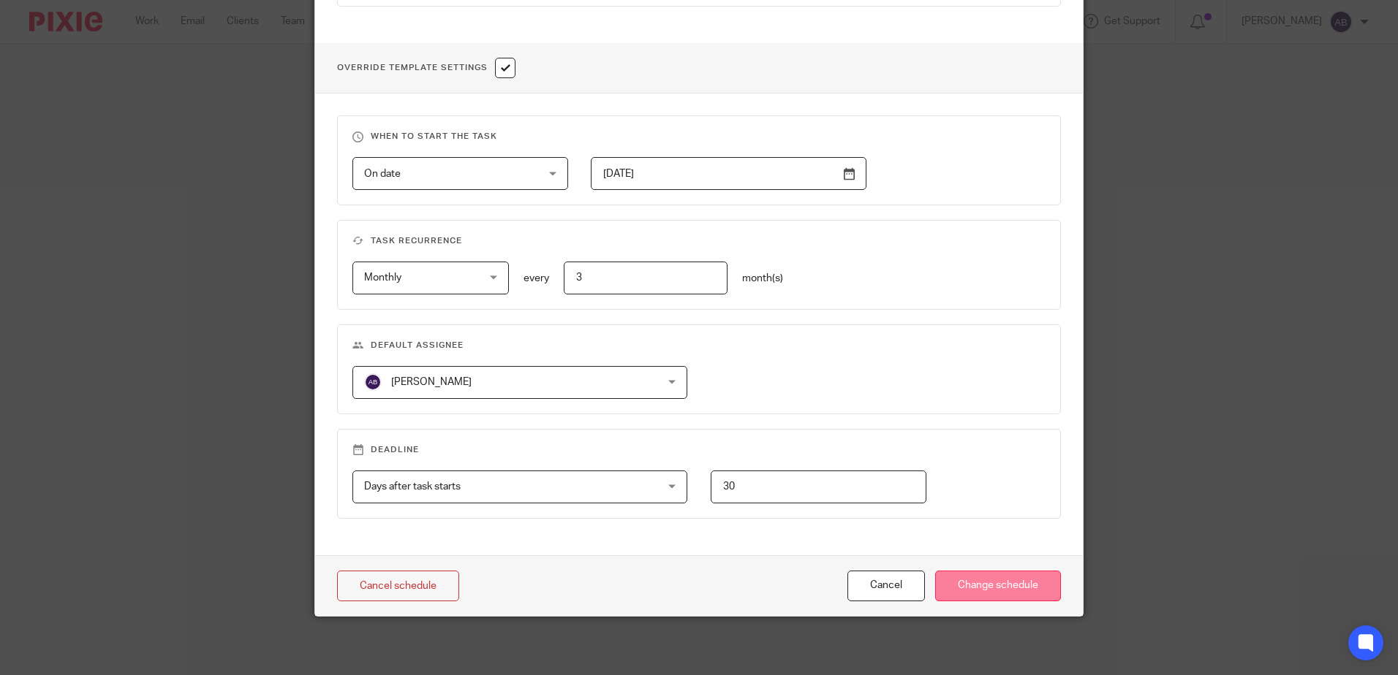
click at [1003, 581] on input "Change schedule" at bounding box center [998, 586] width 126 height 31
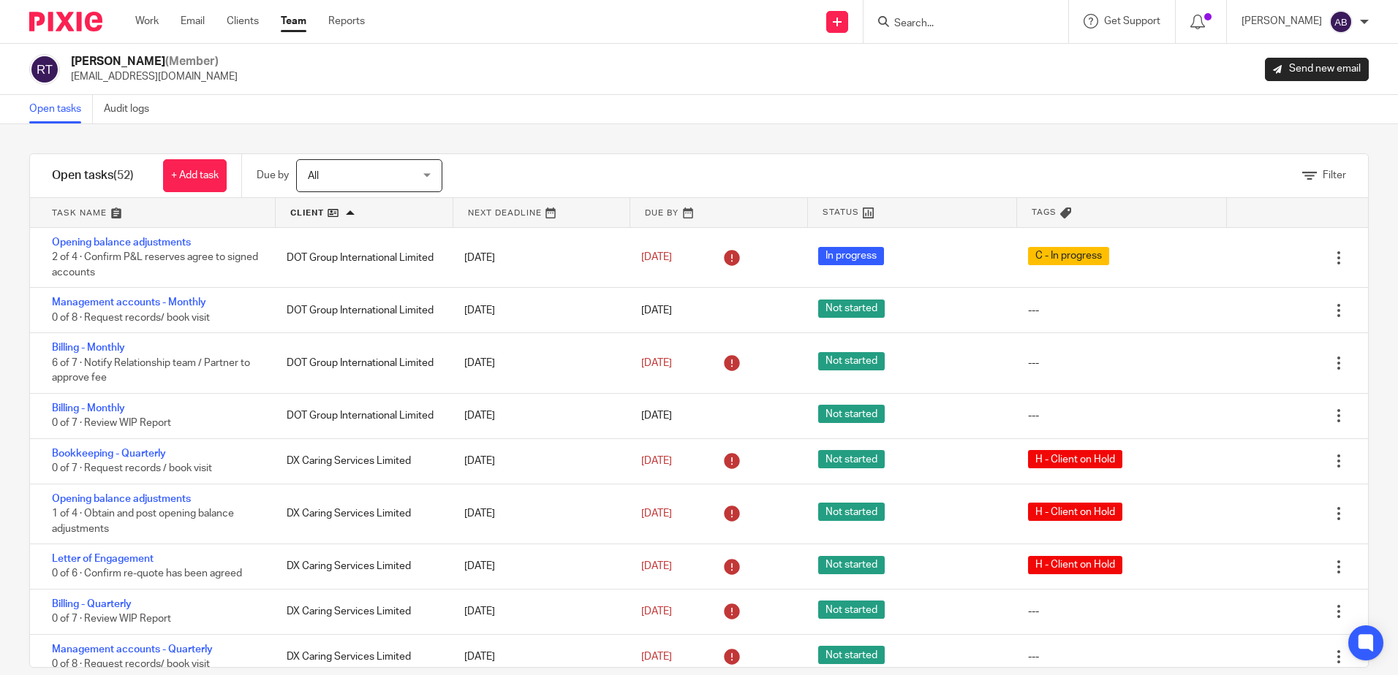
click at [146, 31] on div "Work Email Clients Team Reports Work Email Clients Team Reports Settings" at bounding box center [254, 21] width 266 height 43
click at [148, 21] on link "Work" at bounding box center [146, 21] width 23 height 15
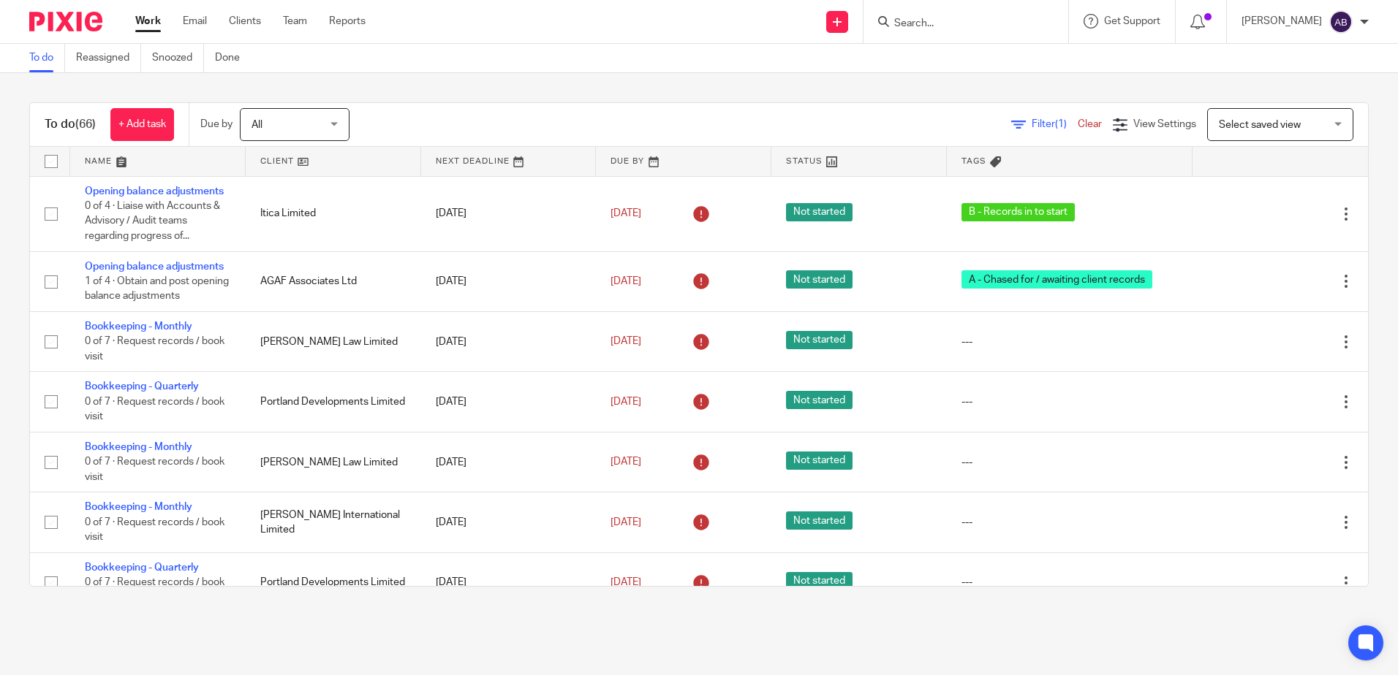
click at [341, 173] on link at bounding box center [333, 161] width 175 height 29
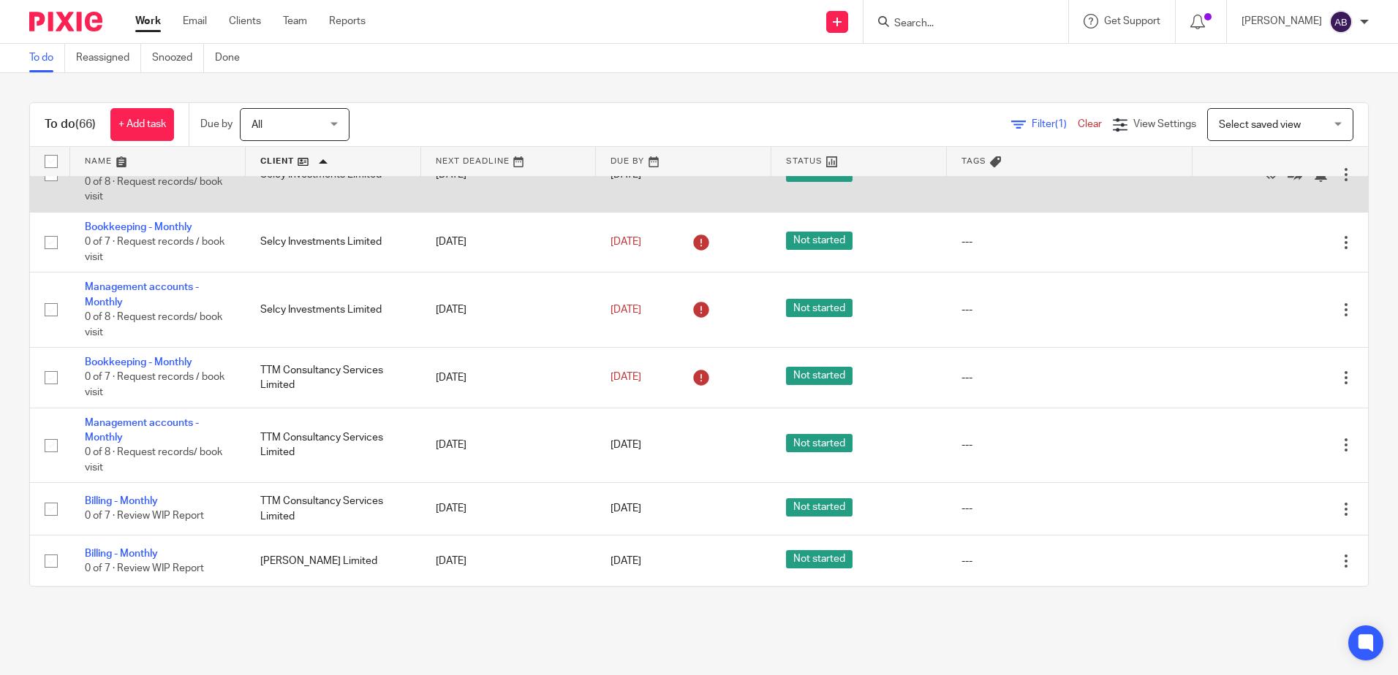
scroll to position [3604, 0]
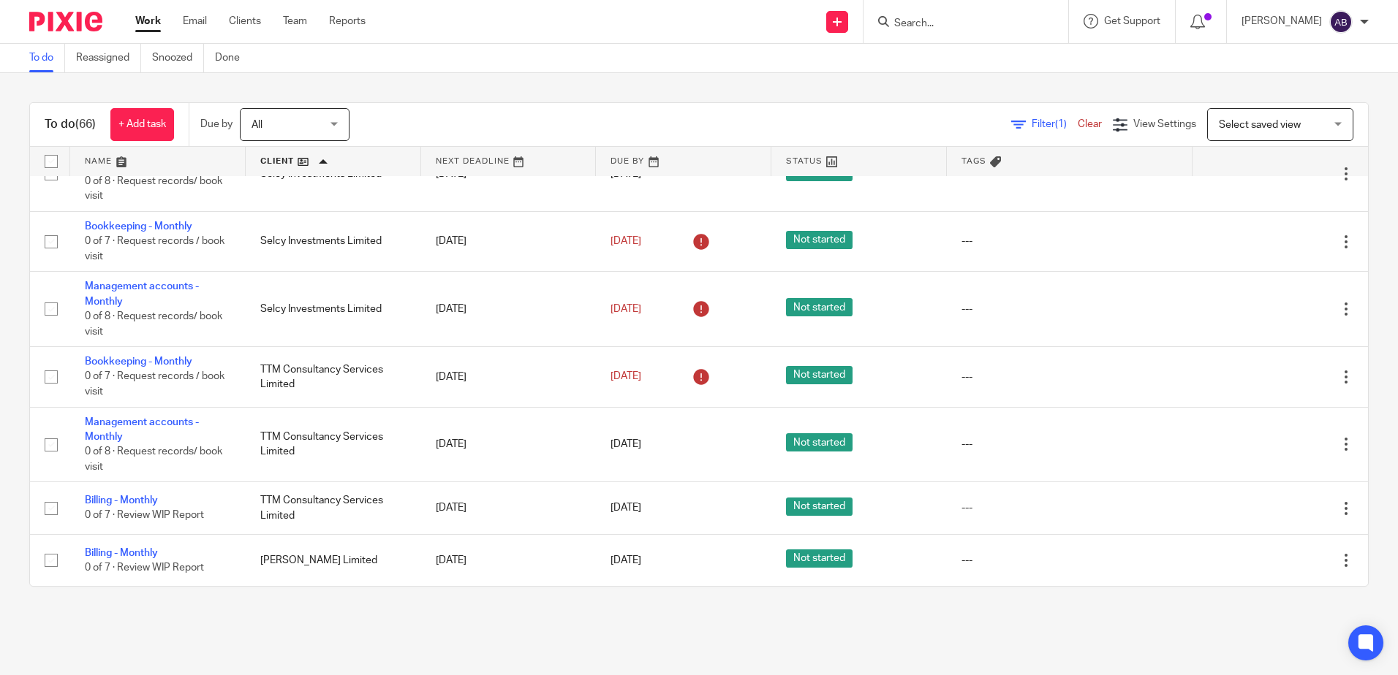
click at [151, 18] on link "Work" at bounding box center [148, 21] width 26 height 15
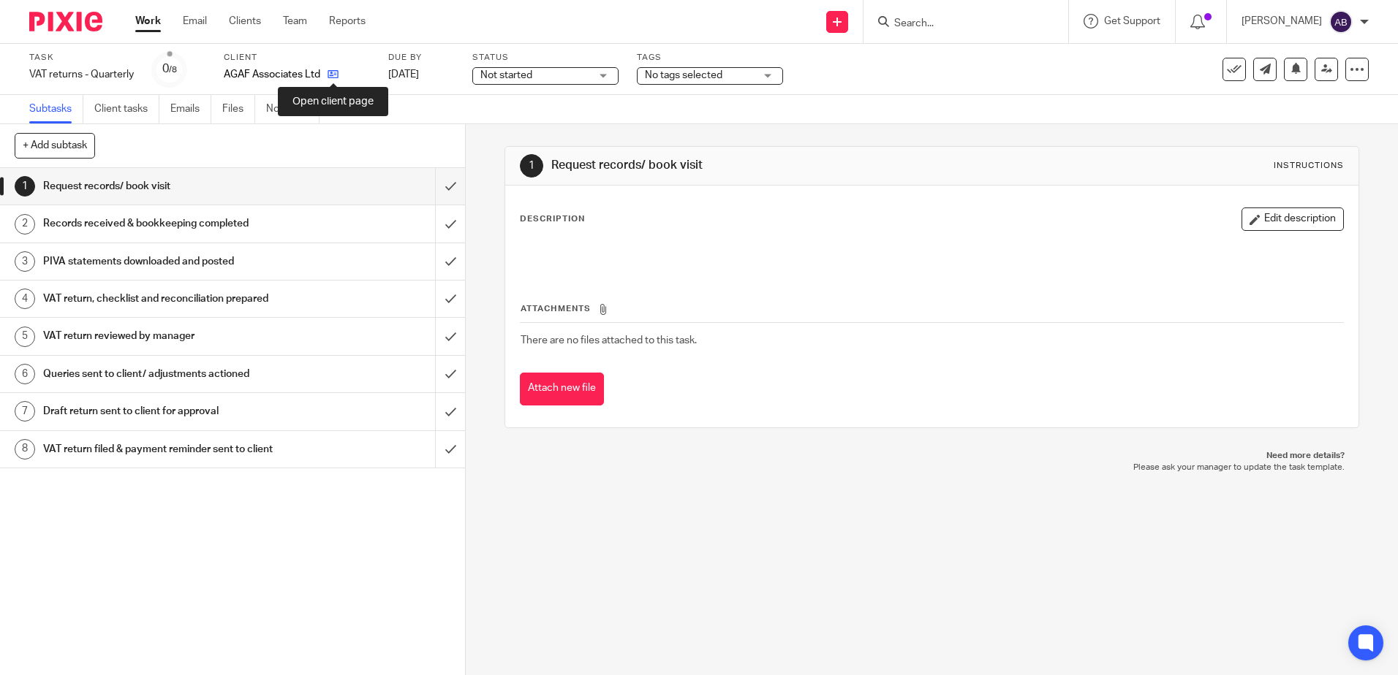
click at [335, 77] on icon at bounding box center [333, 74] width 11 height 11
